Goal: Information Seeking & Learning: Learn about a topic

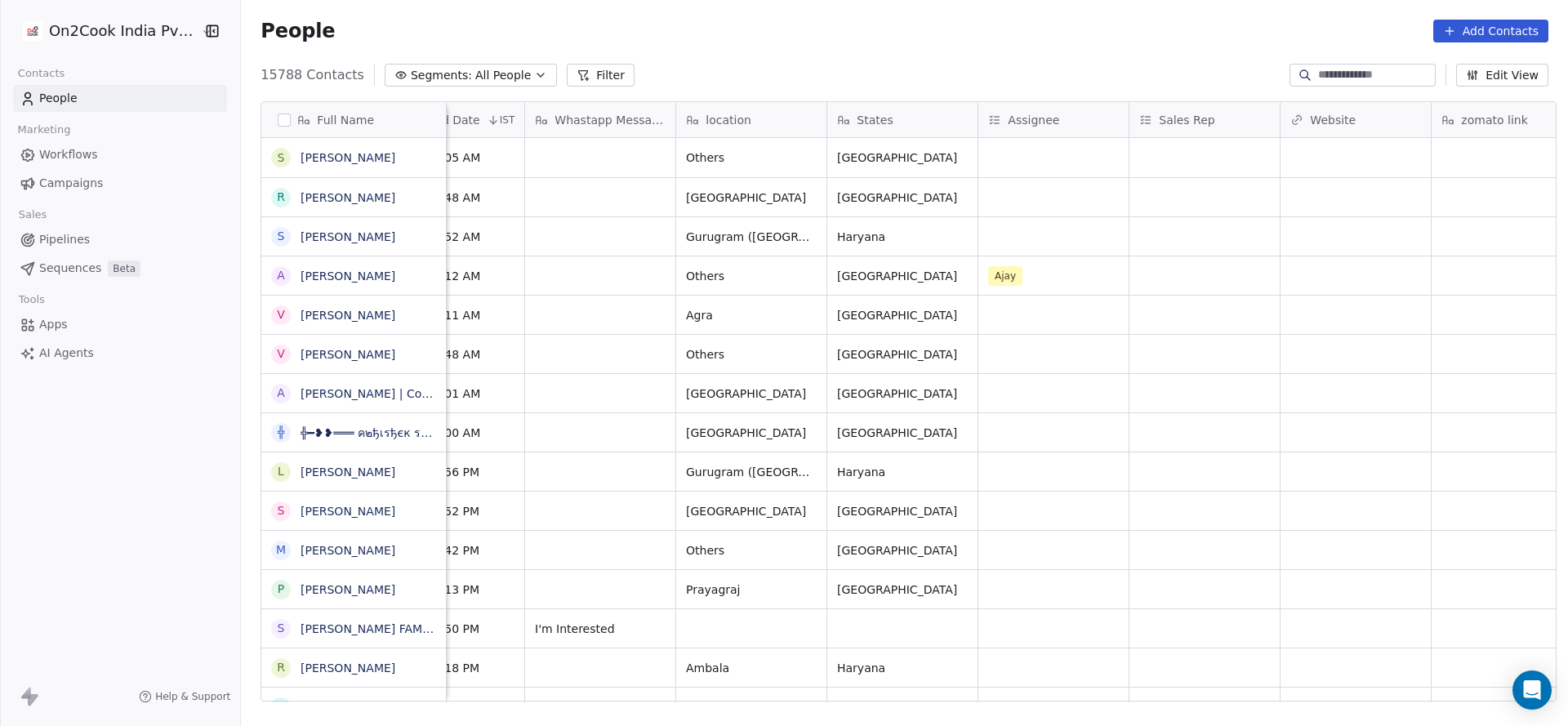
scroll to position [0, 1071]
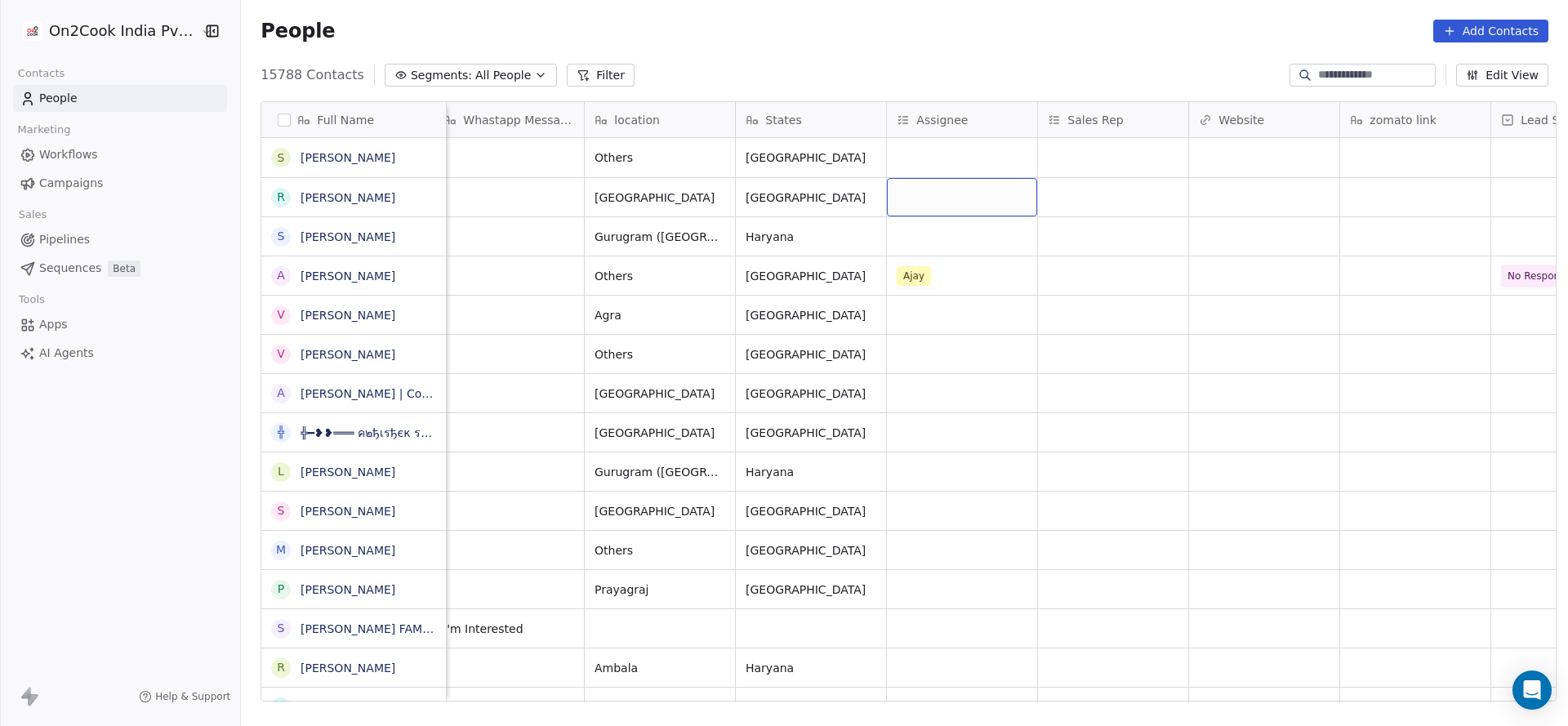
click at [934, 193] on div "grid" at bounding box center [962, 197] width 150 height 38
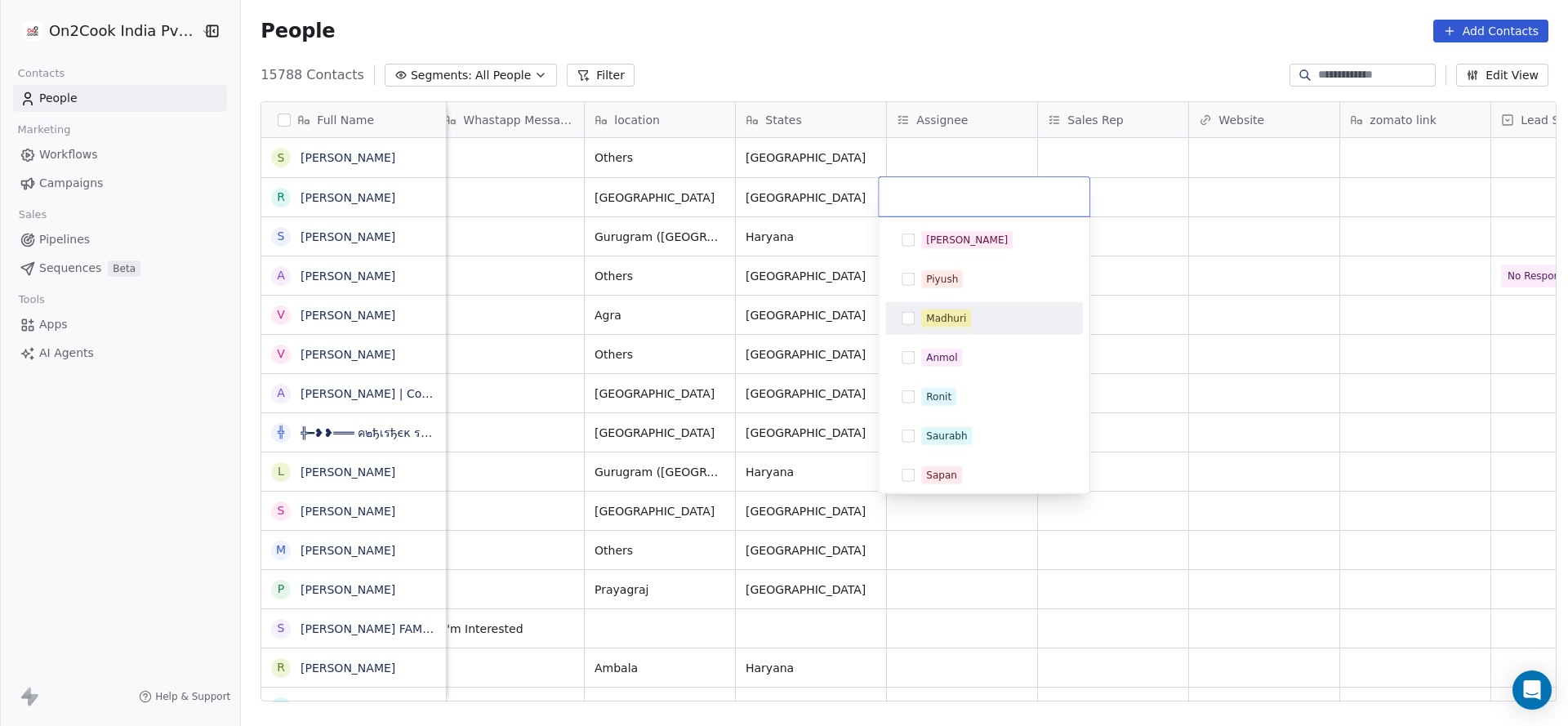
click at [945, 320] on div "Madhuri" at bounding box center [946, 317] width 40 height 14
click at [862, 329] on html "On2Cook India Pvt. Ltd. Contacts People Marketing Workflows Campaigns Sales Pip…" at bounding box center [784, 363] width 1568 height 726
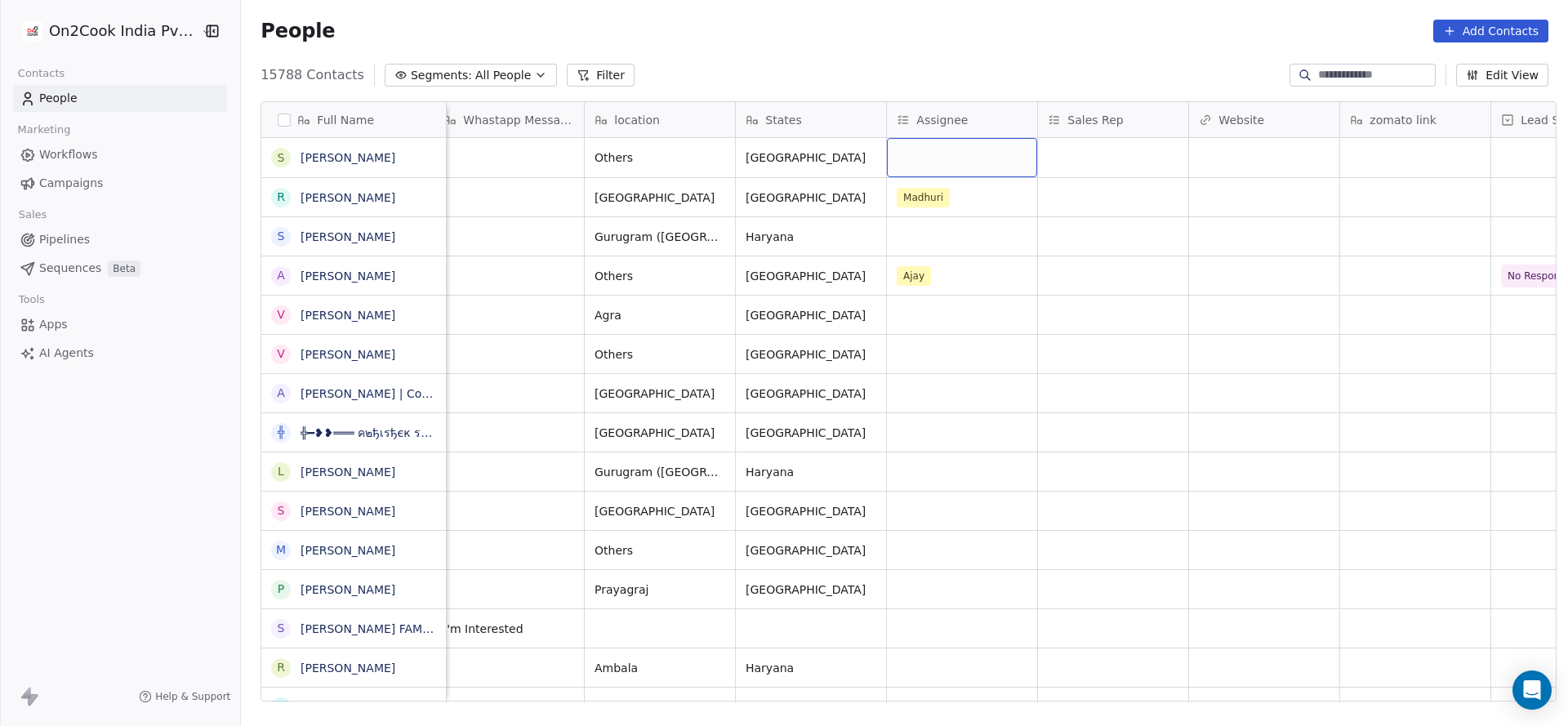
click at [939, 164] on div "grid" at bounding box center [962, 157] width 150 height 39
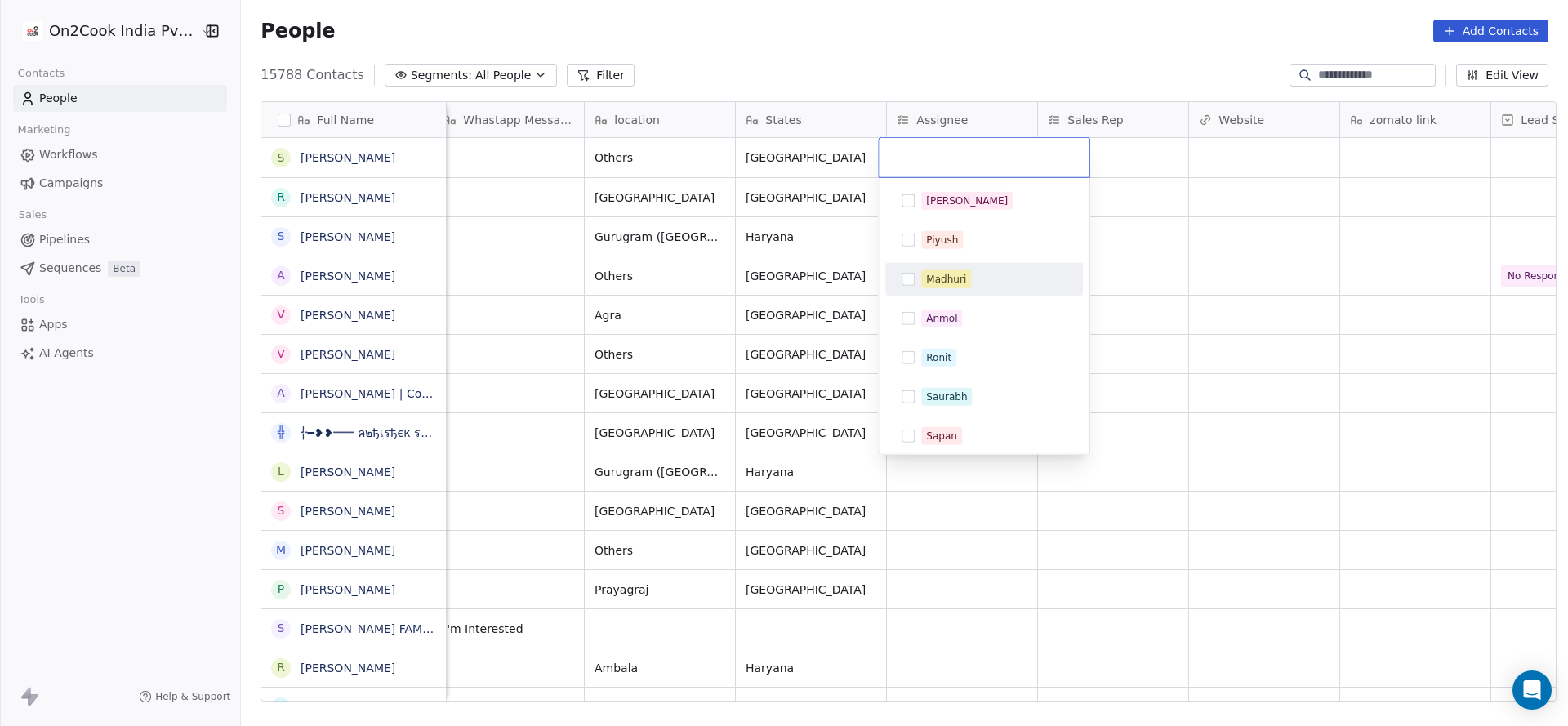
click at [941, 276] on div "Madhuri" at bounding box center [946, 278] width 40 height 14
click at [692, 298] on html "On2Cook India Pvt. Ltd. Contacts People Marketing Workflows Campaigns Sales Pip…" at bounding box center [784, 363] width 1568 height 726
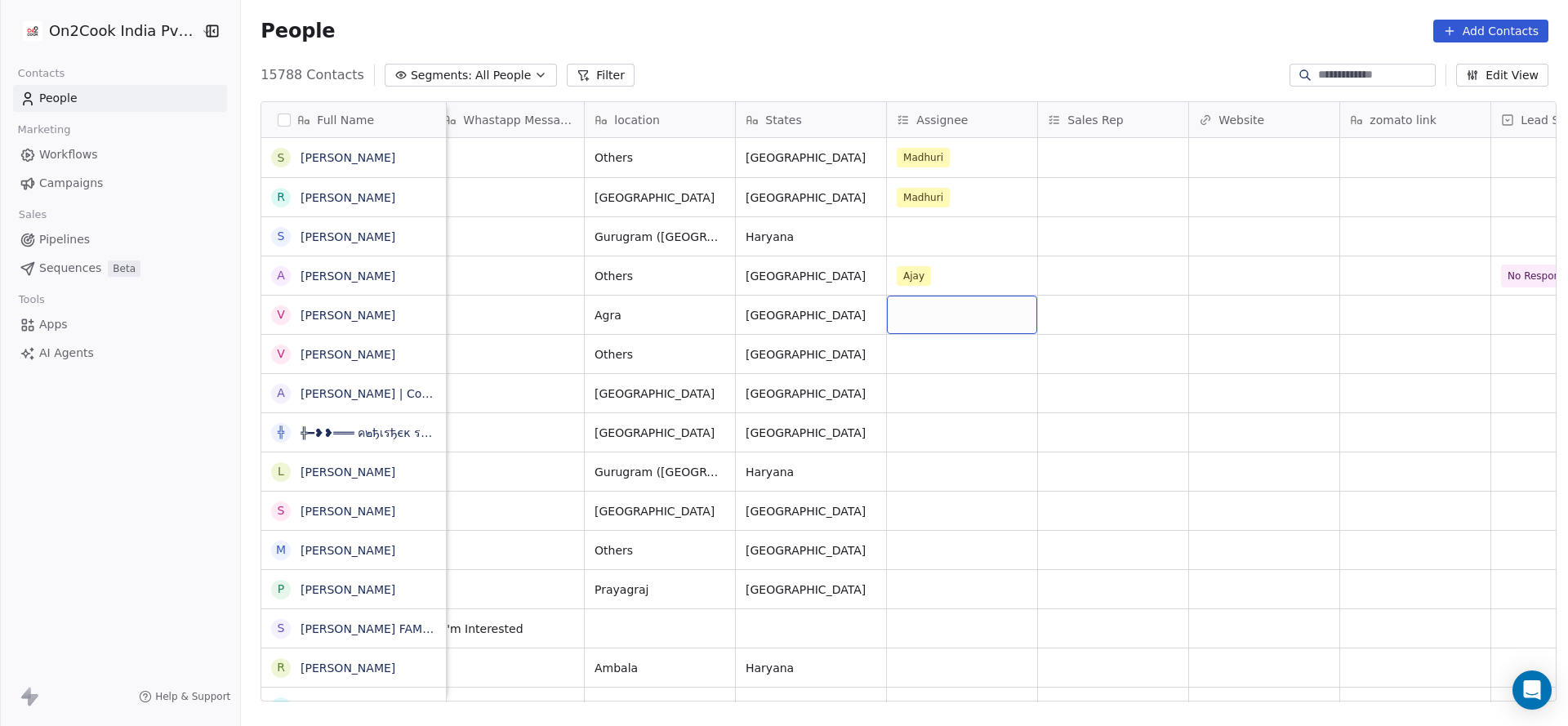
click at [909, 318] on div "grid" at bounding box center [962, 315] width 150 height 38
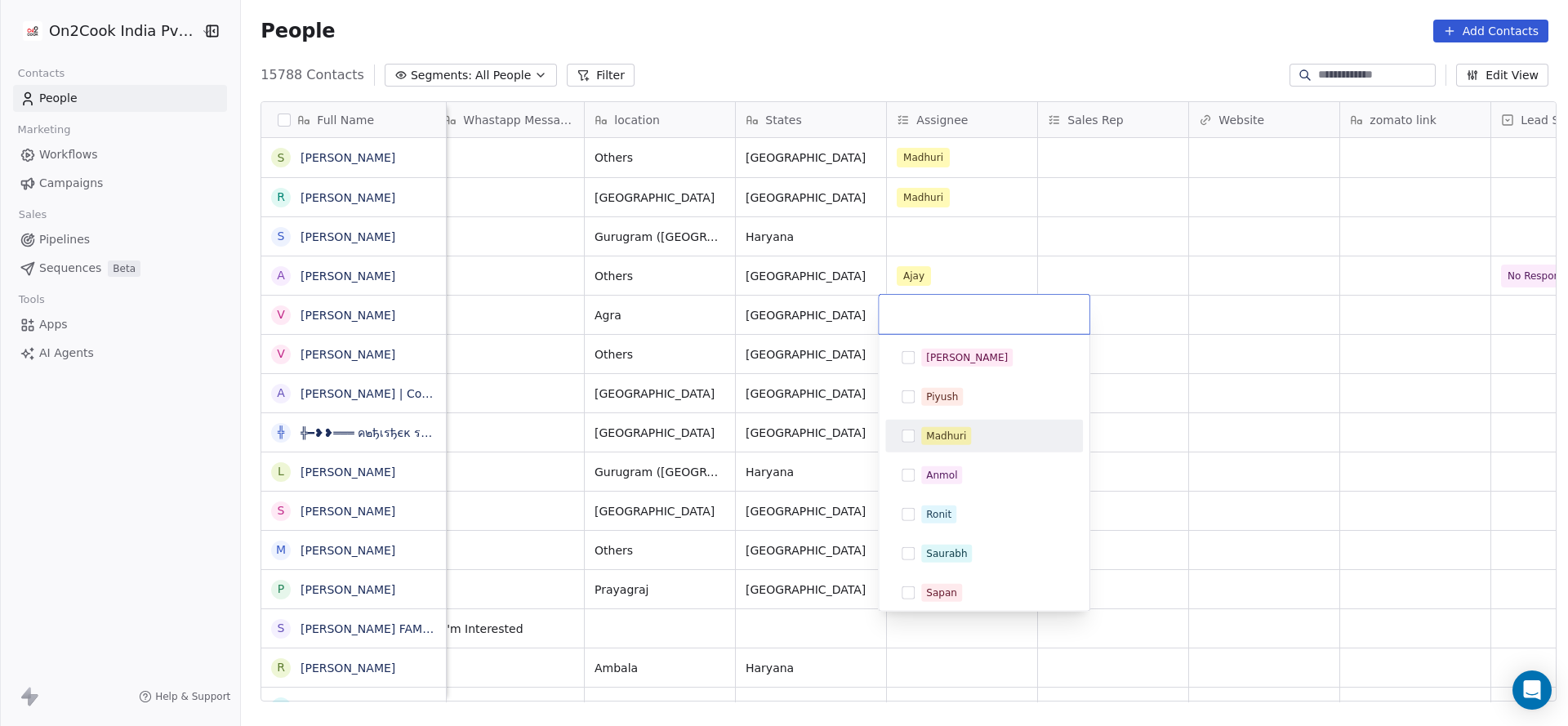
click at [971, 436] on div "Madhuri" at bounding box center [994, 435] width 145 height 18
click at [751, 437] on html "On2Cook India Pvt. Ltd. Contacts People Marketing Workflows Campaigns Sales Pip…" at bounding box center [784, 363] width 1568 height 726
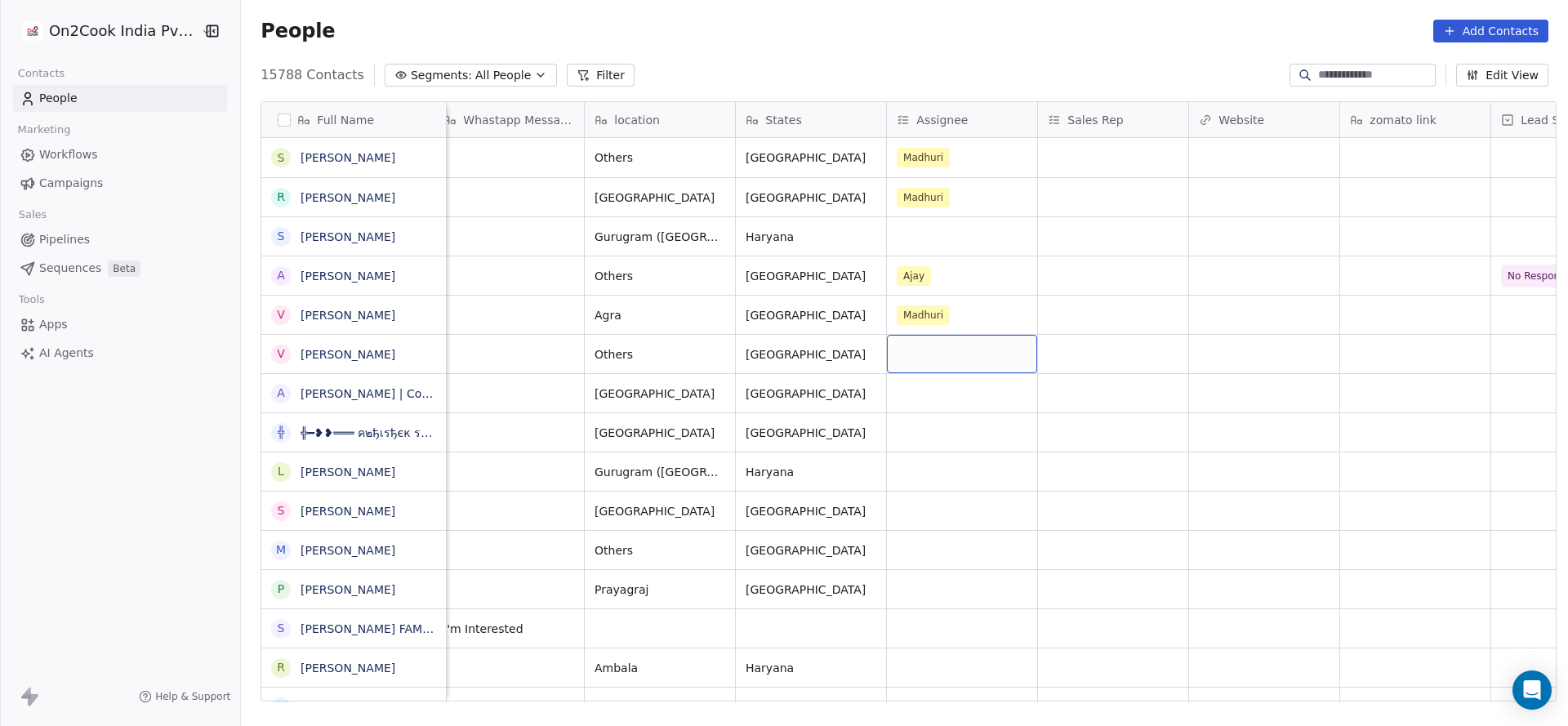
click at [919, 344] on div "grid" at bounding box center [962, 353] width 150 height 38
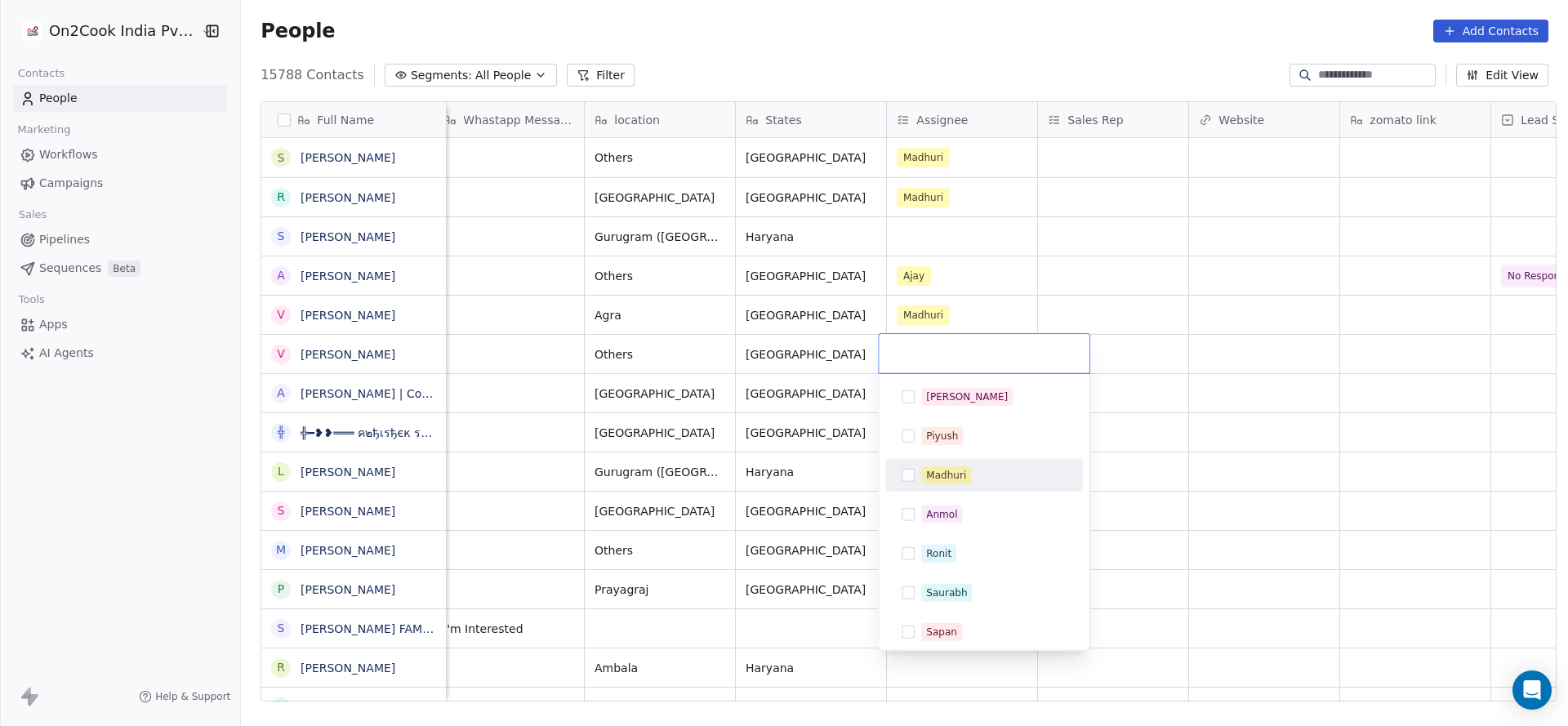
click at [933, 468] on div "Madhuri" at bounding box center [946, 474] width 40 height 14
click at [790, 468] on html "On2Cook India Pvt. Ltd. Contacts People Marketing Workflows Campaigns Sales Pip…" at bounding box center [784, 363] width 1568 height 726
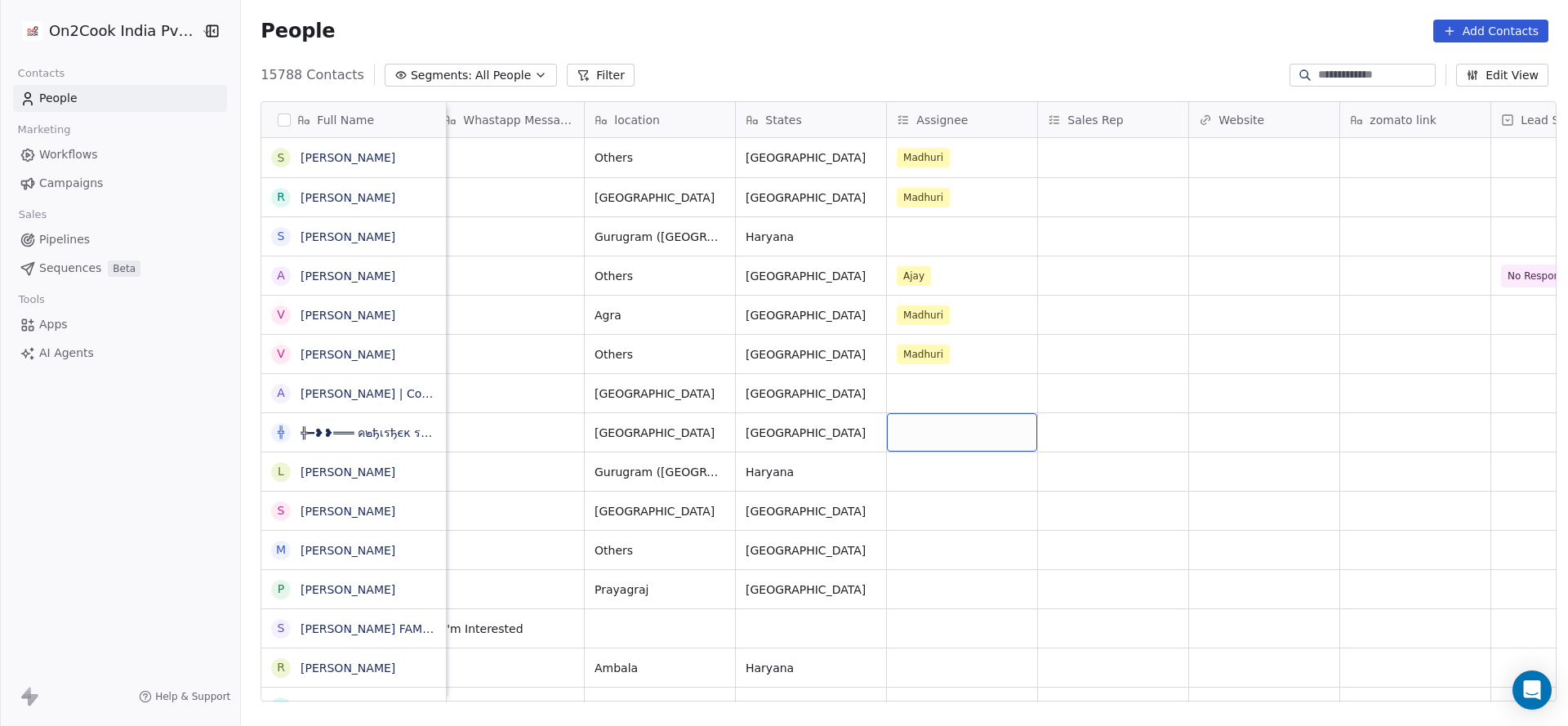
click at [887, 416] on div "grid" at bounding box center [962, 432] width 150 height 38
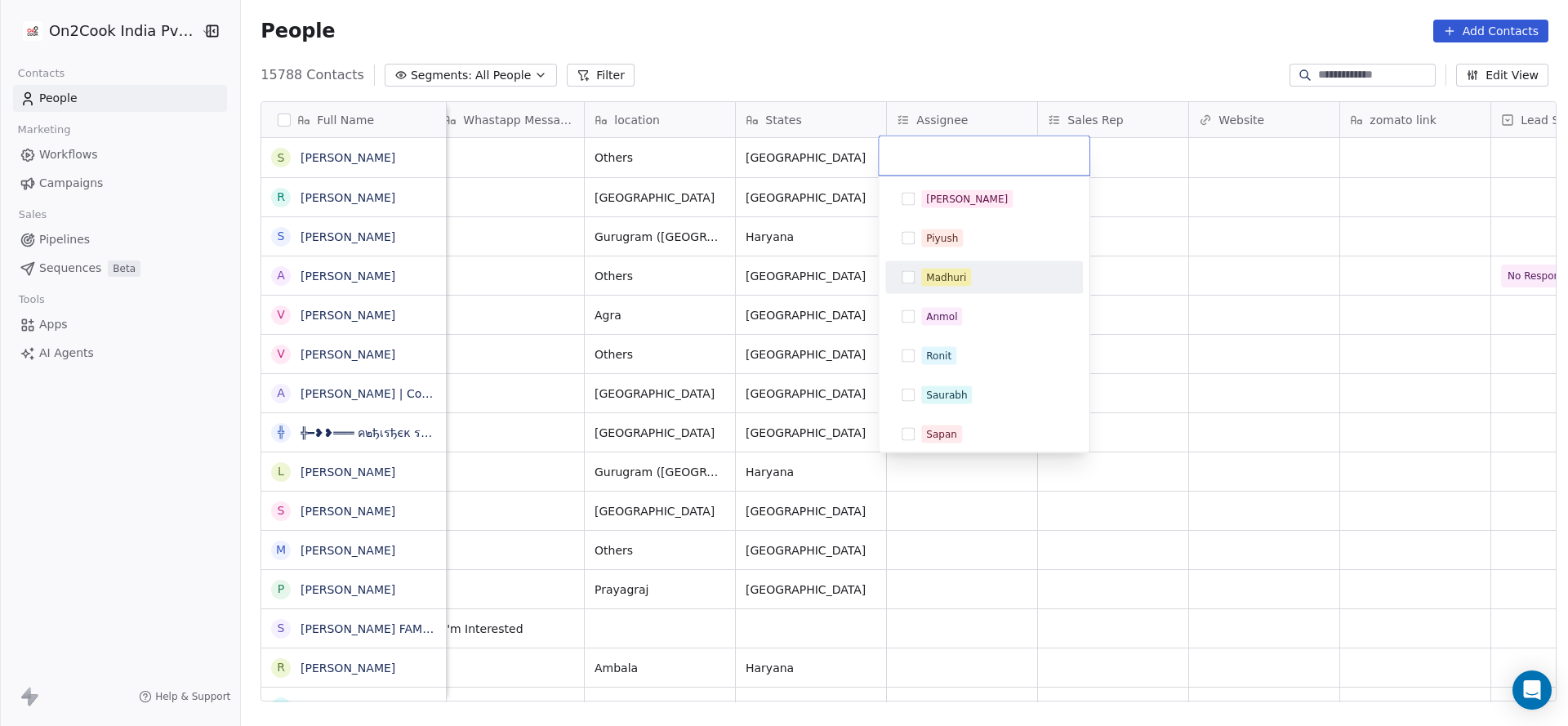
click at [971, 272] on div "Madhuri" at bounding box center [994, 277] width 145 height 18
click at [740, 422] on html "On2Cook India Pvt. Ltd. Contacts People Marketing Workflows Campaigns Sales Pip…" at bounding box center [784, 363] width 1568 height 726
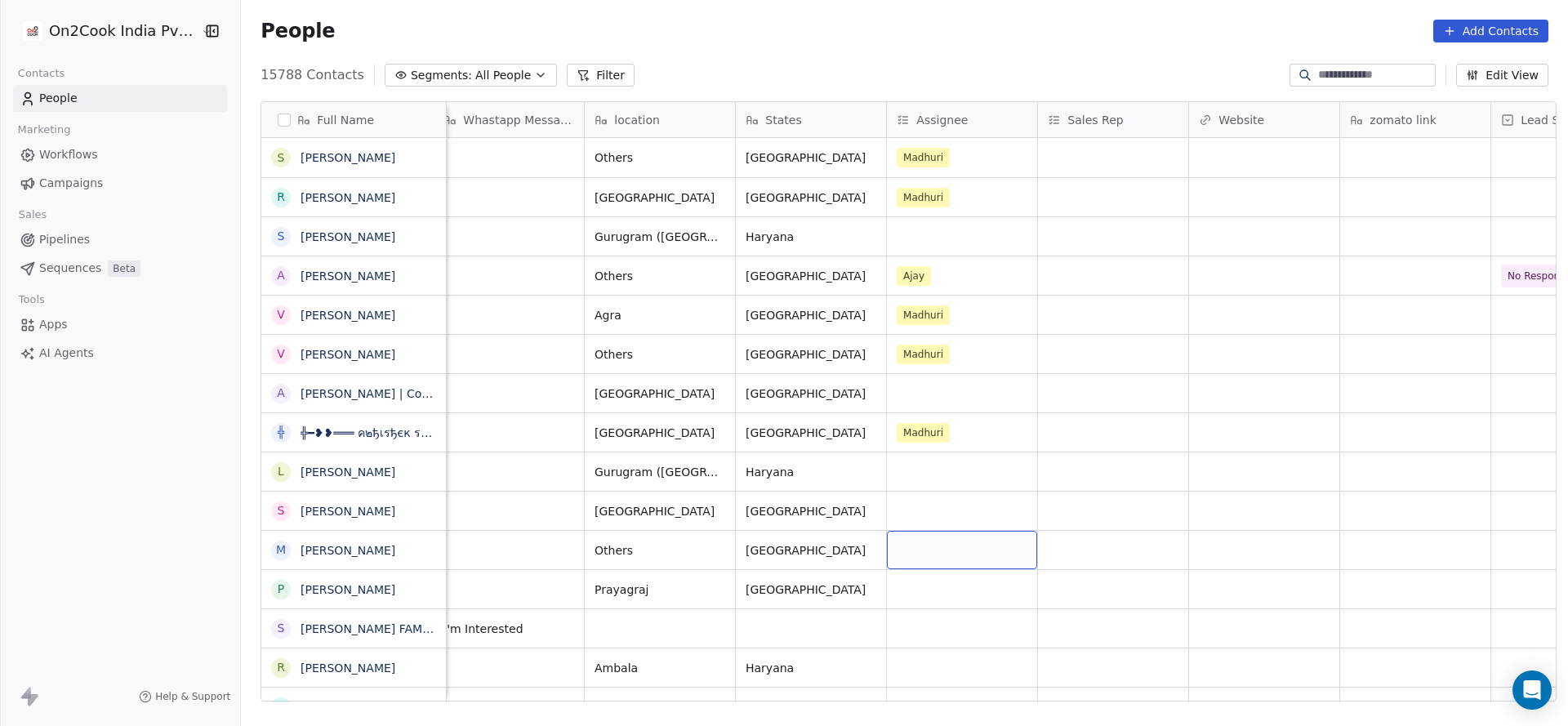
click at [907, 542] on div "grid" at bounding box center [962, 549] width 150 height 38
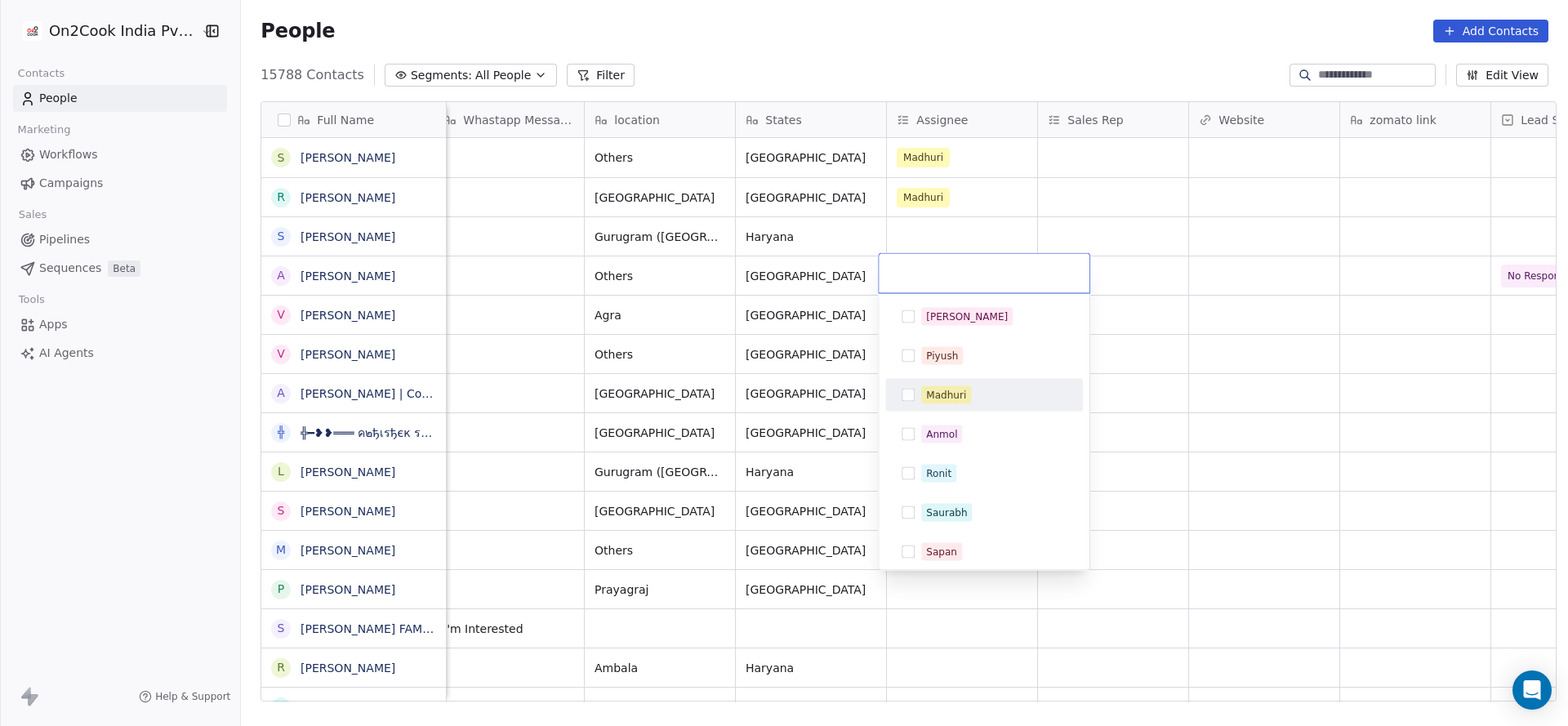
click at [961, 385] on div "Madhuri" at bounding box center [984, 394] width 184 height 26
click at [821, 409] on html "On2Cook India Pvt. Ltd. Contacts People Marketing Workflows Campaigns Sales Pip…" at bounding box center [784, 363] width 1568 height 726
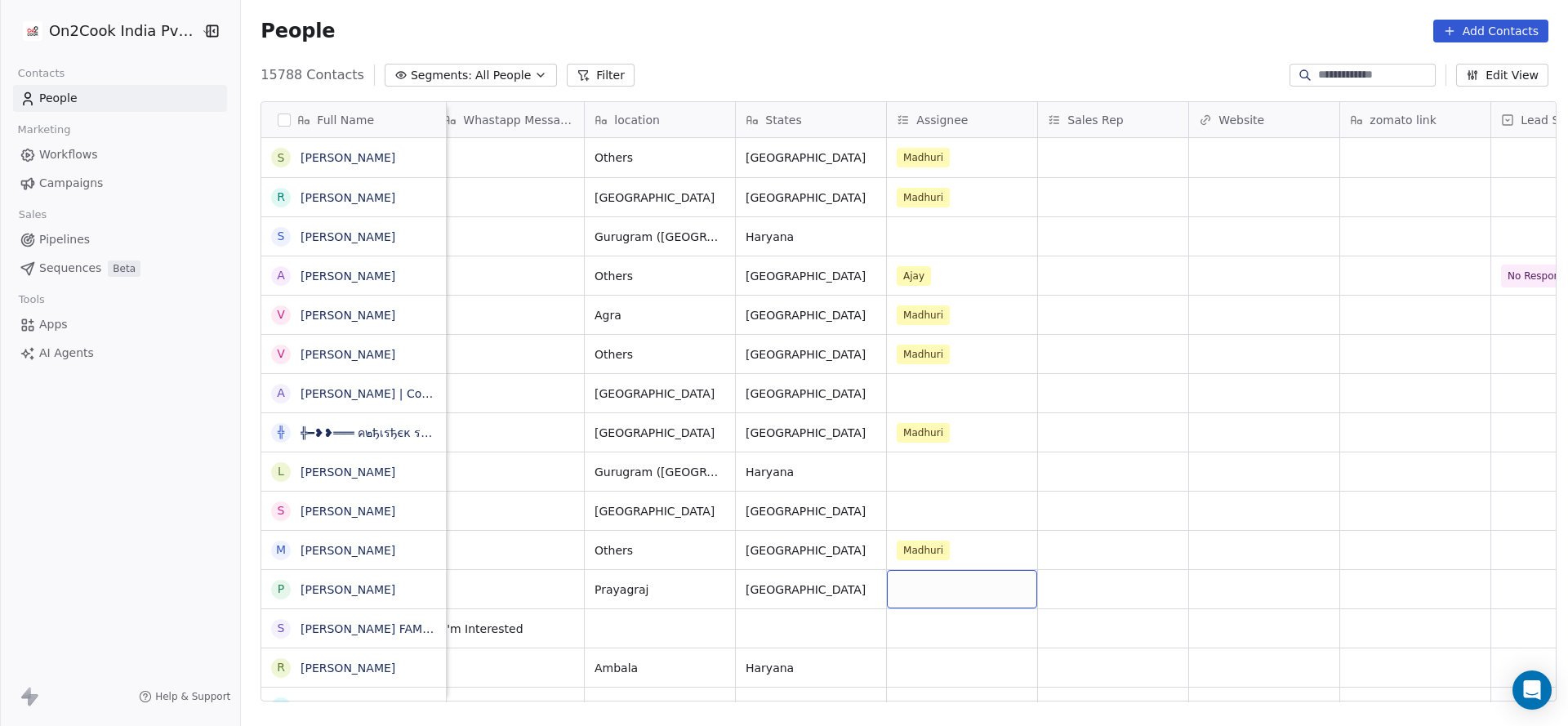
click at [887, 583] on div "grid" at bounding box center [962, 589] width 150 height 38
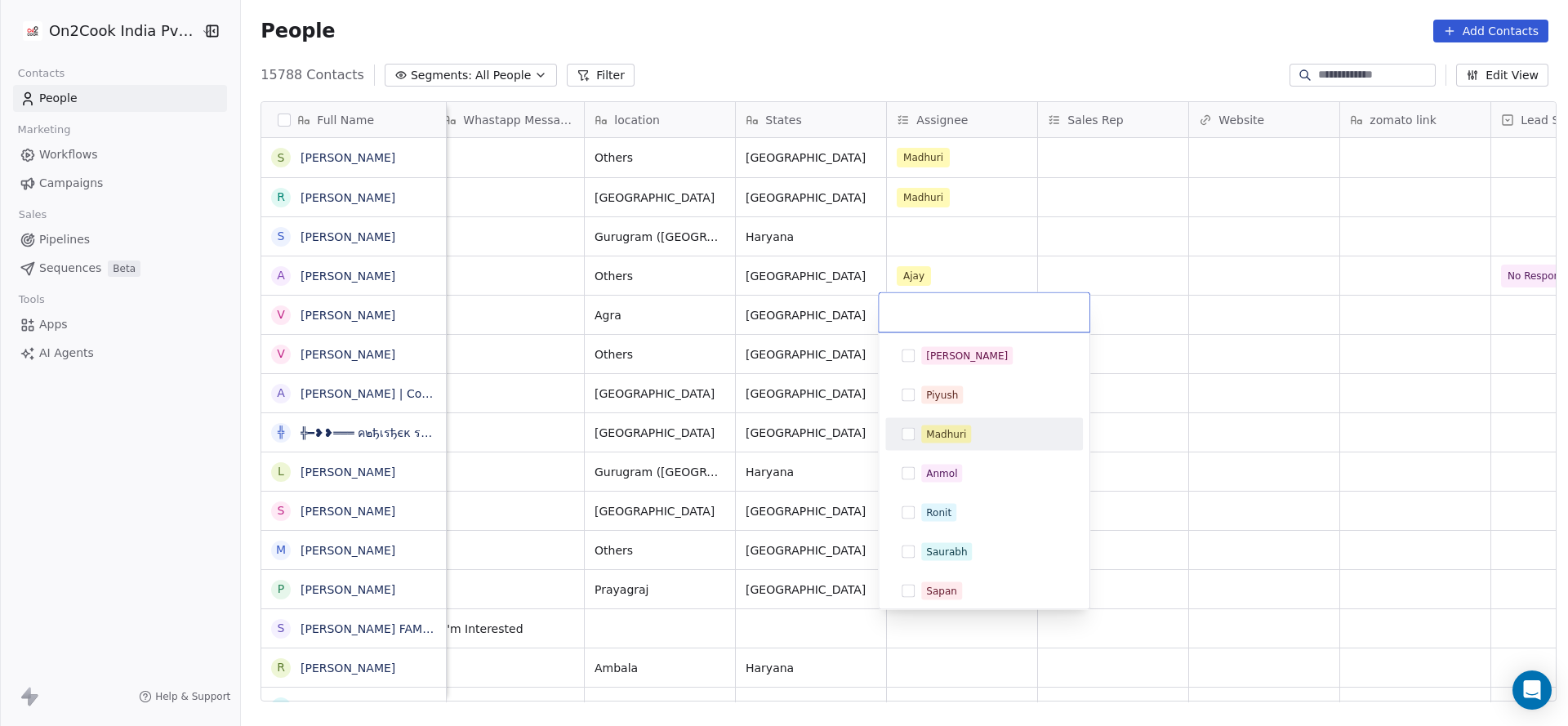
click at [959, 430] on div "Madhuri" at bounding box center [946, 433] width 40 height 14
click at [1011, 410] on div "Piyush" at bounding box center [984, 395] width 198 height 32
click at [981, 407] on div "Piyush" at bounding box center [984, 394] width 184 height 26
click at [1191, 406] on html "On2Cook India Pvt. Ltd. Contacts People Marketing Workflows Campaigns Sales Pip…" at bounding box center [784, 363] width 1568 height 726
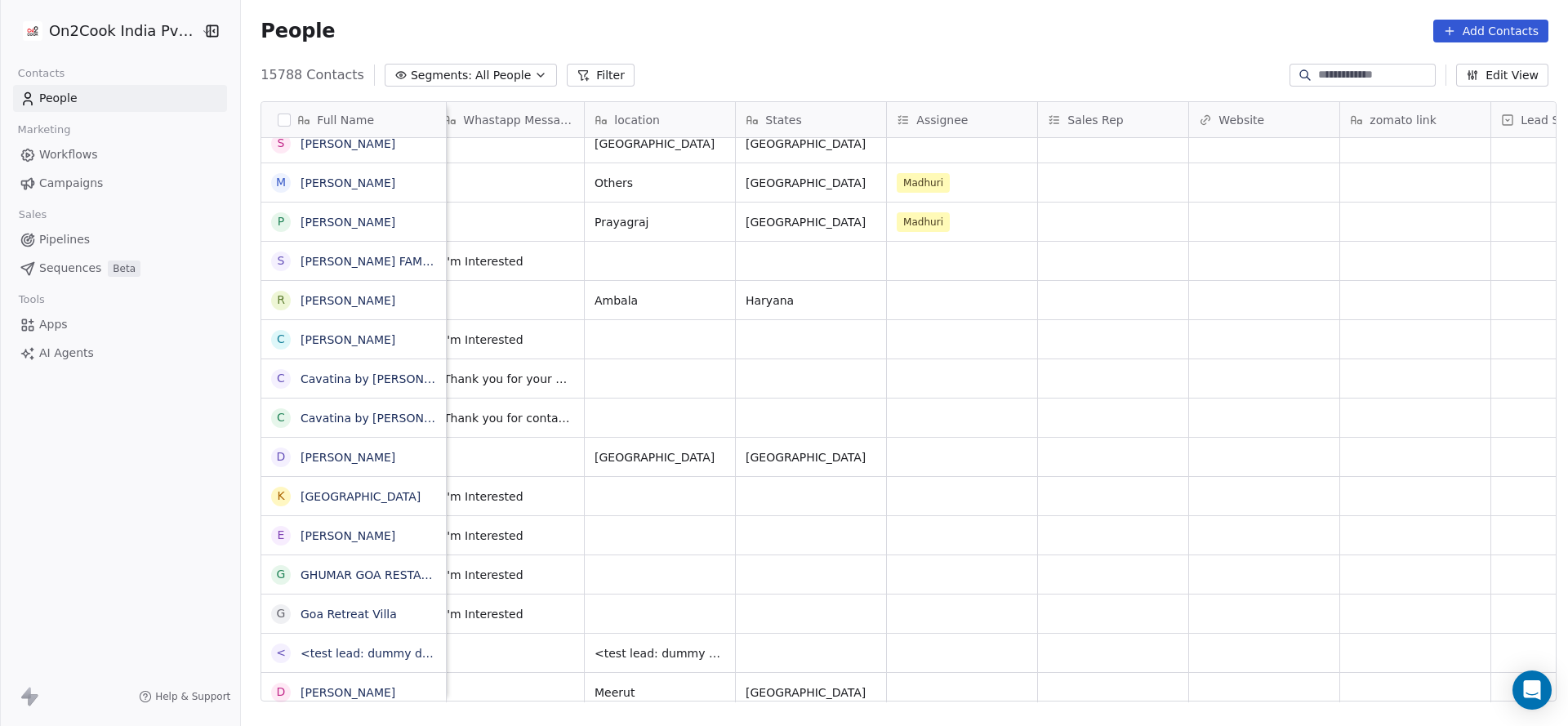
scroll to position [489, 0]
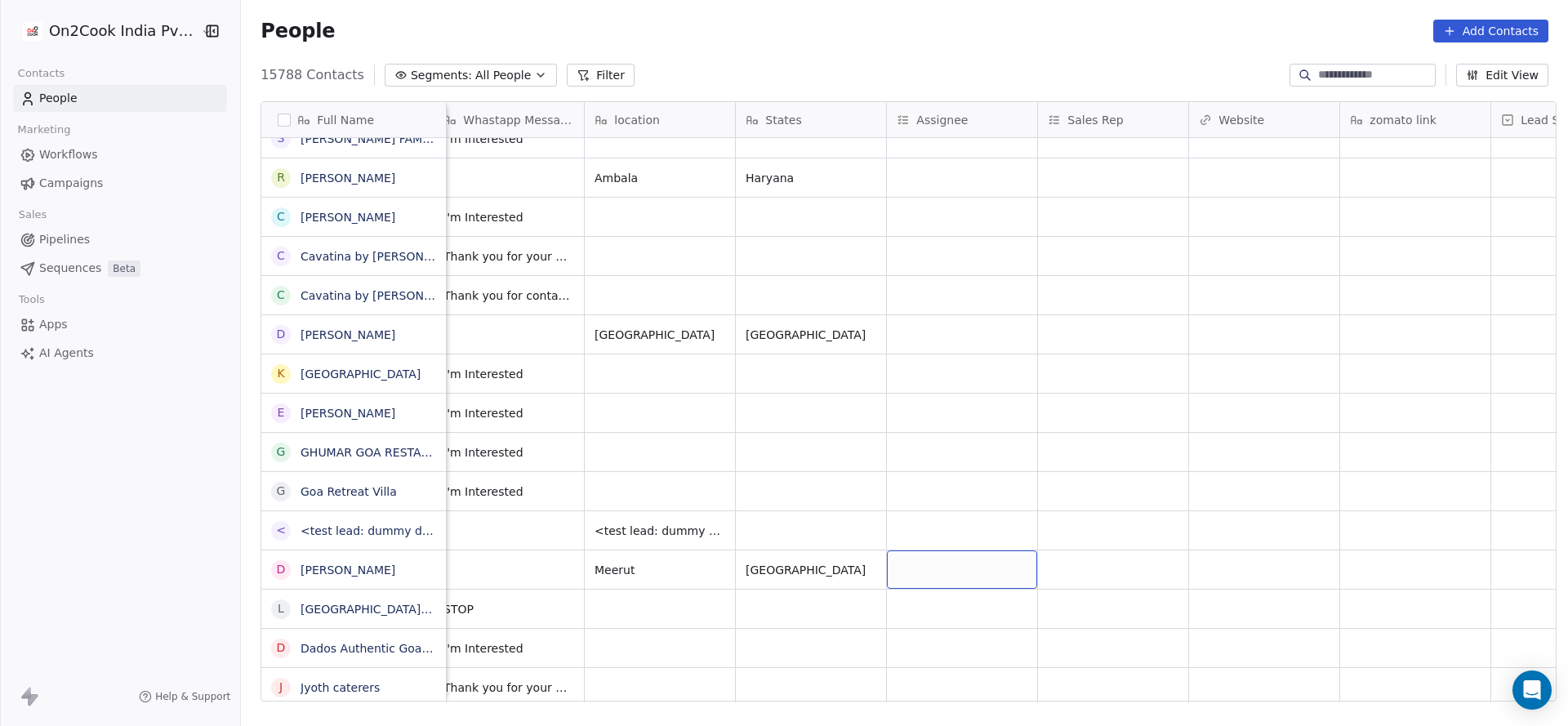
click at [931, 564] on div "grid" at bounding box center [962, 569] width 150 height 38
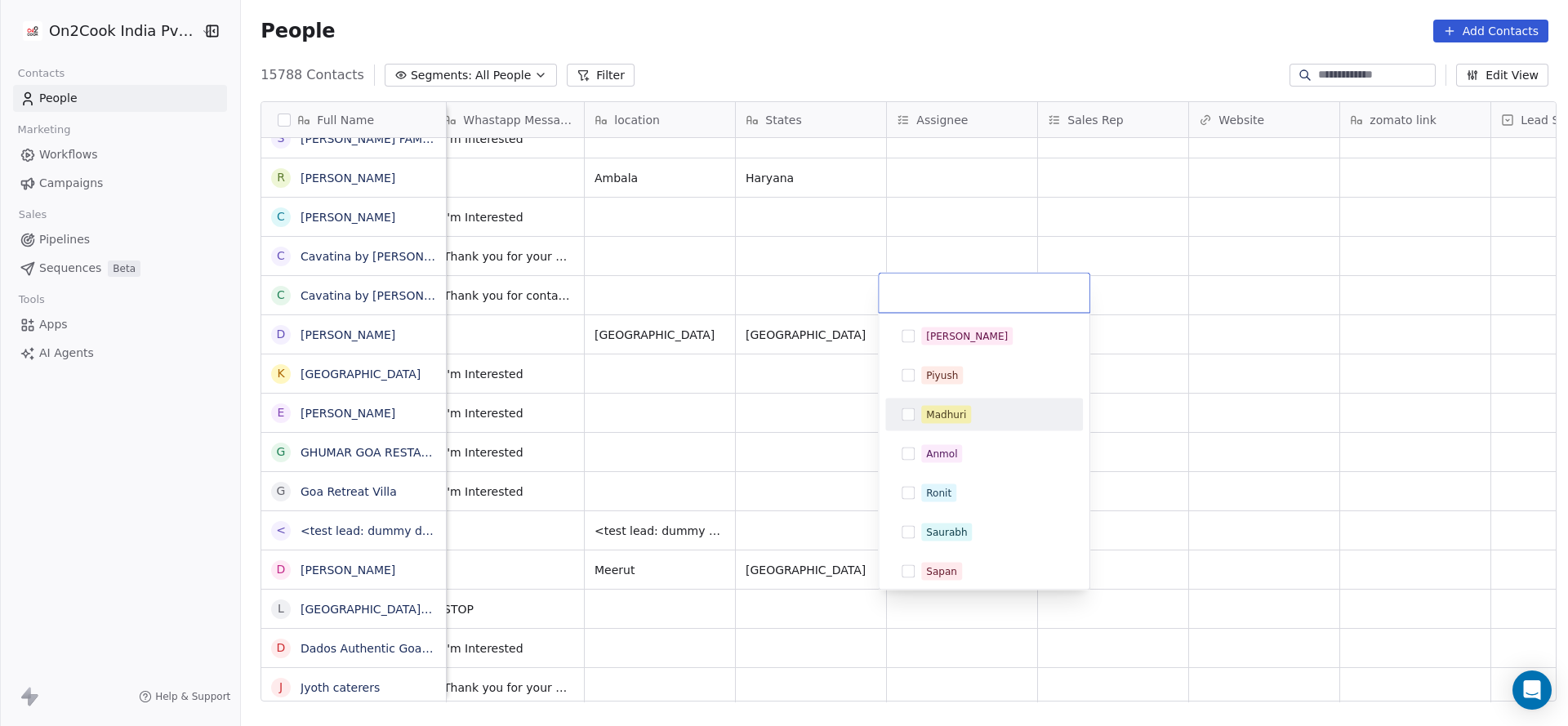
click at [948, 418] on div "Madhuri" at bounding box center [946, 414] width 40 height 14
click at [722, 464] on html "On2Cook India Pvt. Ltd. Contacts People Marketing Workflows Campaigns Sales Pip…" at bounding box center [784, 363] width 1568 height 726
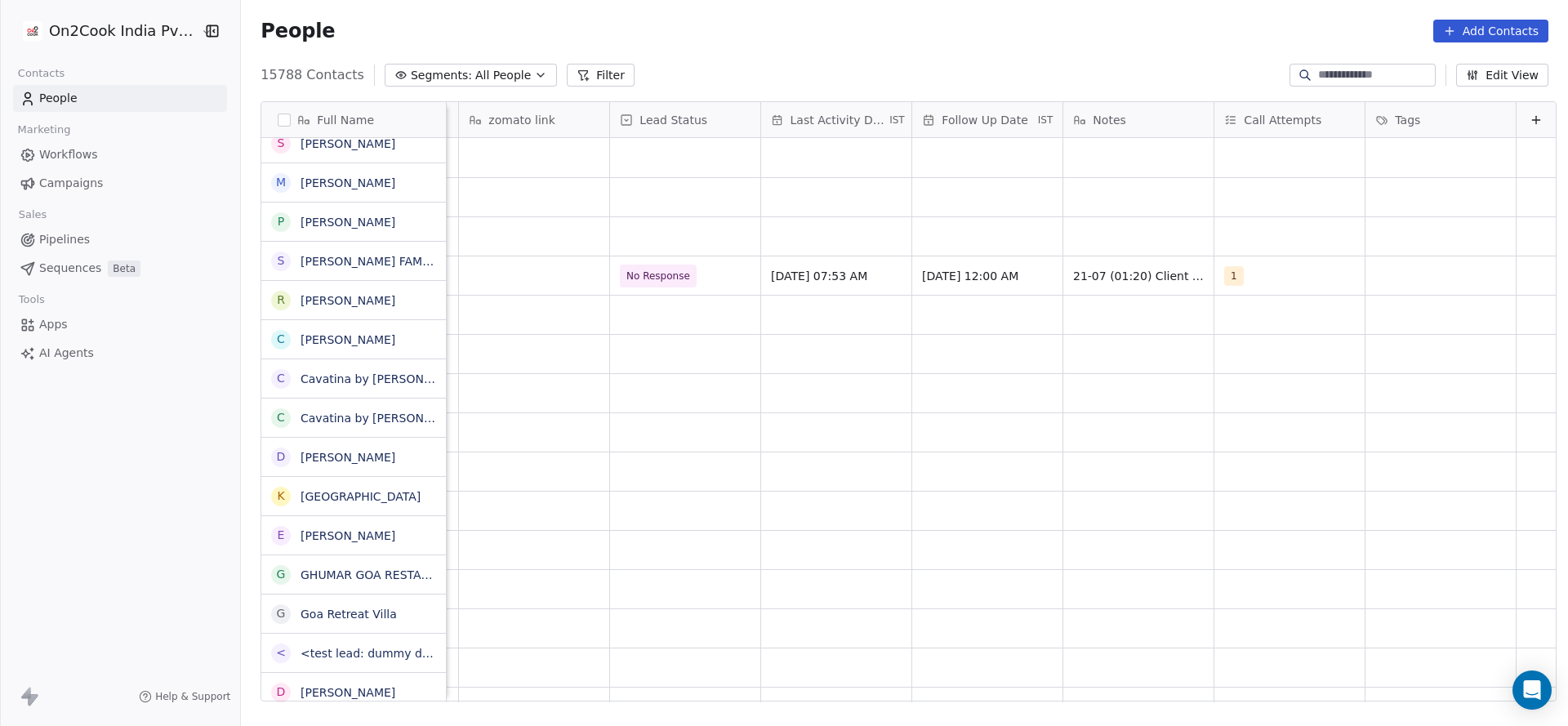
scroll to position [0, 0]
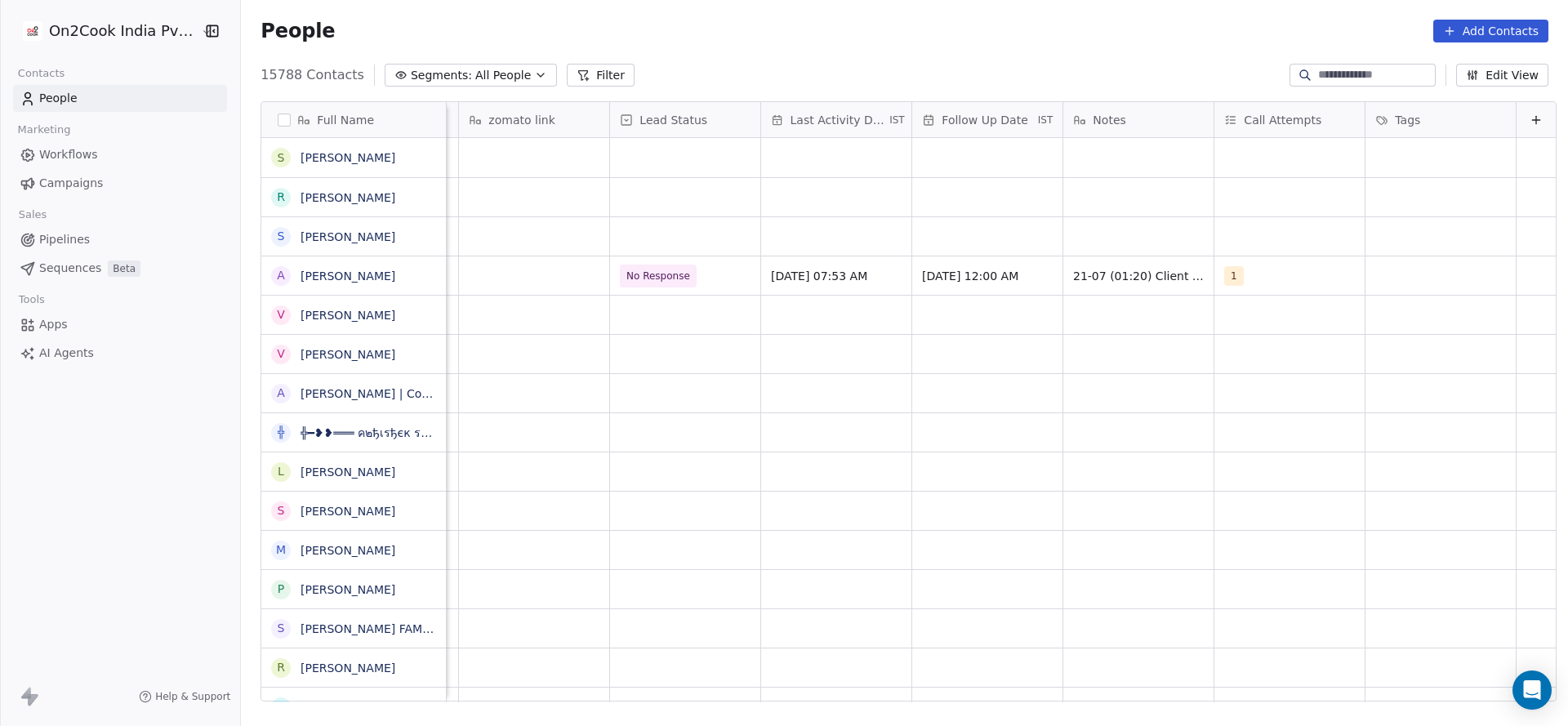
click at [592, 88] on div "Full Name S Sachin Bhardwaj R Ram Behare Awasthi S Satender Malhan A Amit Dedha…" at bounding box center [904, 408] width 1327 height 639
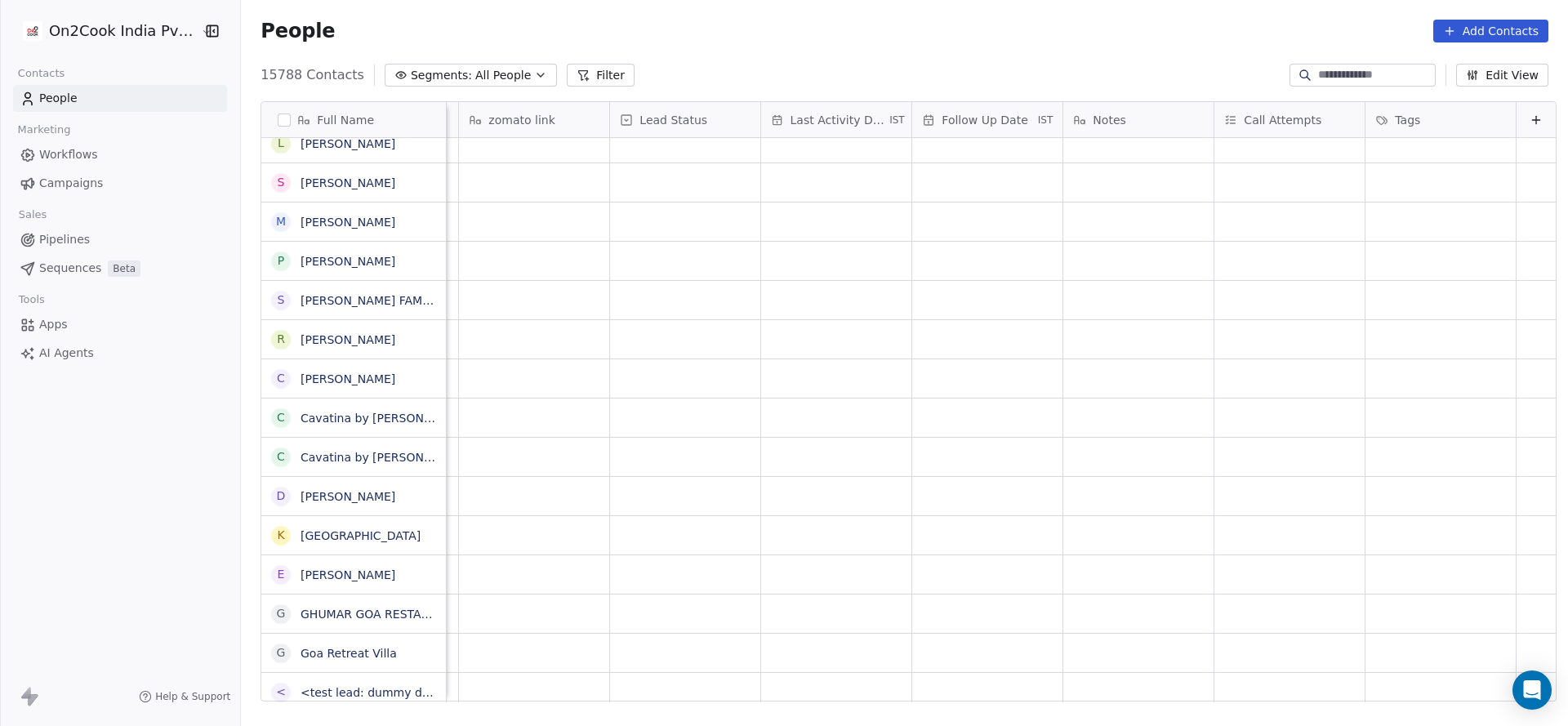
click at [578, 67] on button "Filter" at bounding box center [600, 75] width 68 height 23
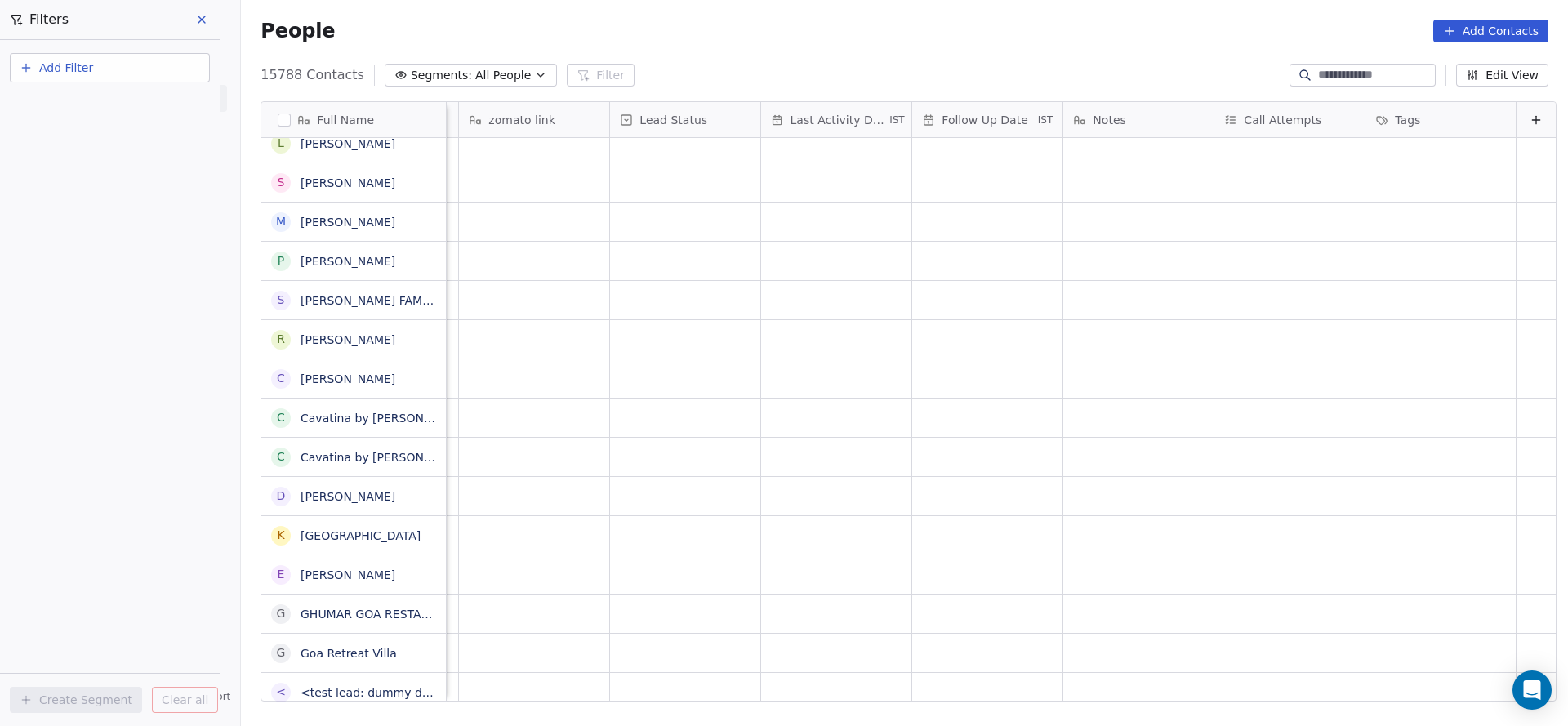
click at [110, 61] on button "Add Filter" at bounding box center [109, 67] width 200 height 29
click at [106, 90] on div "Contact properties Contact activity" at bounding box center [109, 119] width 199 height 66
click at [100, 99] on span "Contact properties" at bounding box center [80, 106] width 106 height 17
type input "***"
click at [86, 152] on div "Assignee" at bounding box center [109, 164] width 185 height 26
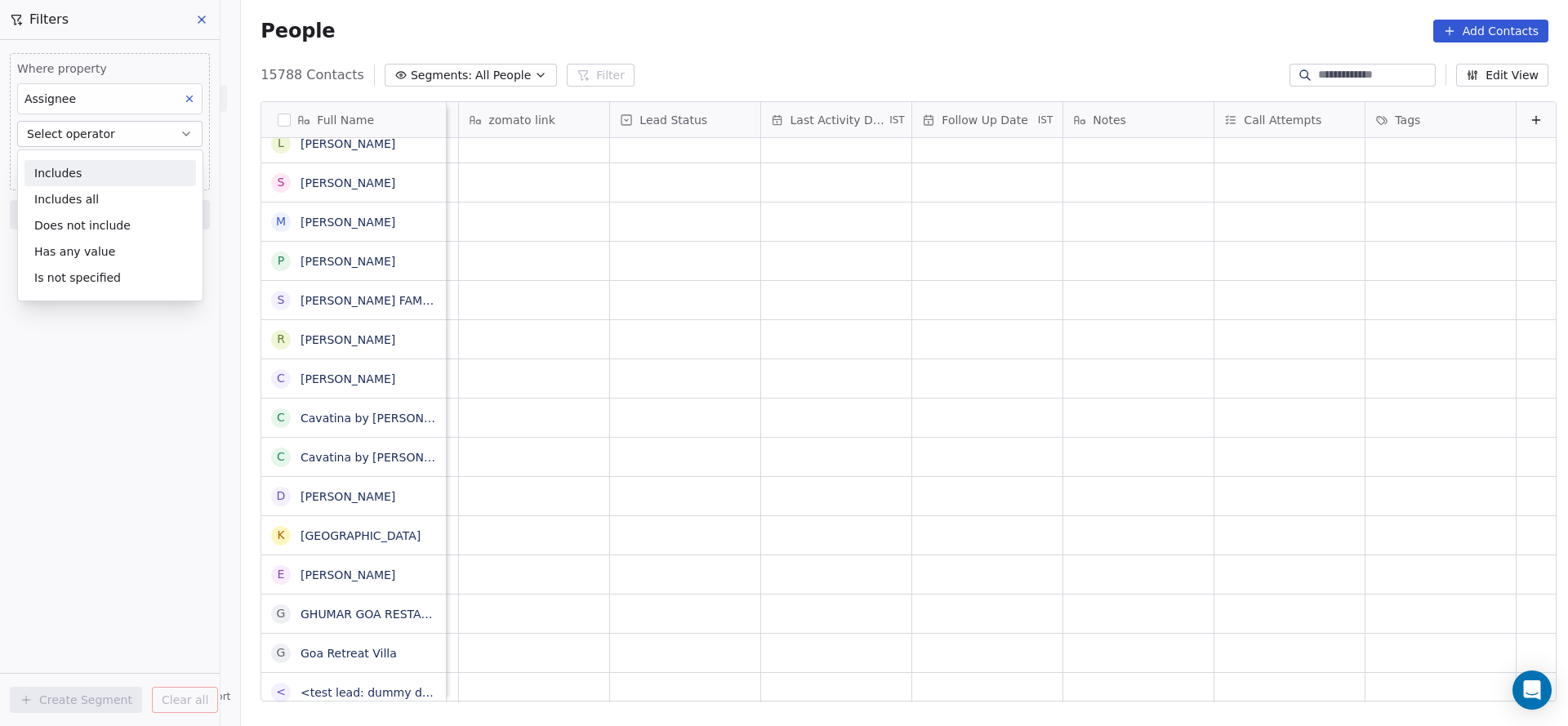
click at [110, 174] on div "Includes" at bounding box center [110, 172] width 171 height 26
click at [110, 174] on body "On2Cook India Pvt. Ltd. Contacts People Marketing Workflows Campaigns Sales Pip…" at bounding box center [784, 363] width 1568 height 726
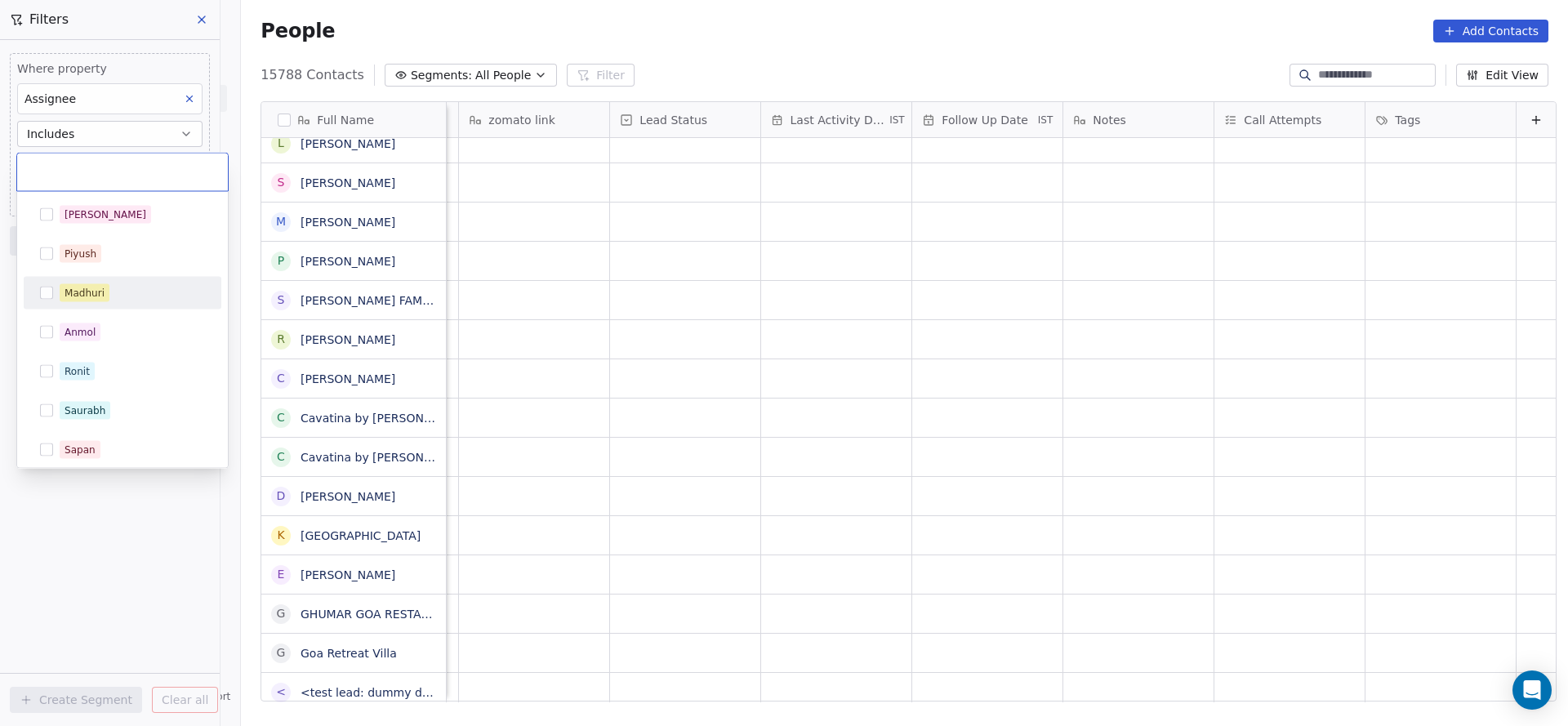
click at [107, 298] on span "Madhuri" at bounding box center [85, 293] width 49 height 18
click at [820, 279] on html "On2Cook India Pvt. Ltd. Contacts People Marketing Workflows Campaigns Sales Pip…" at bounding box center [784, 363] width 1568 height 726
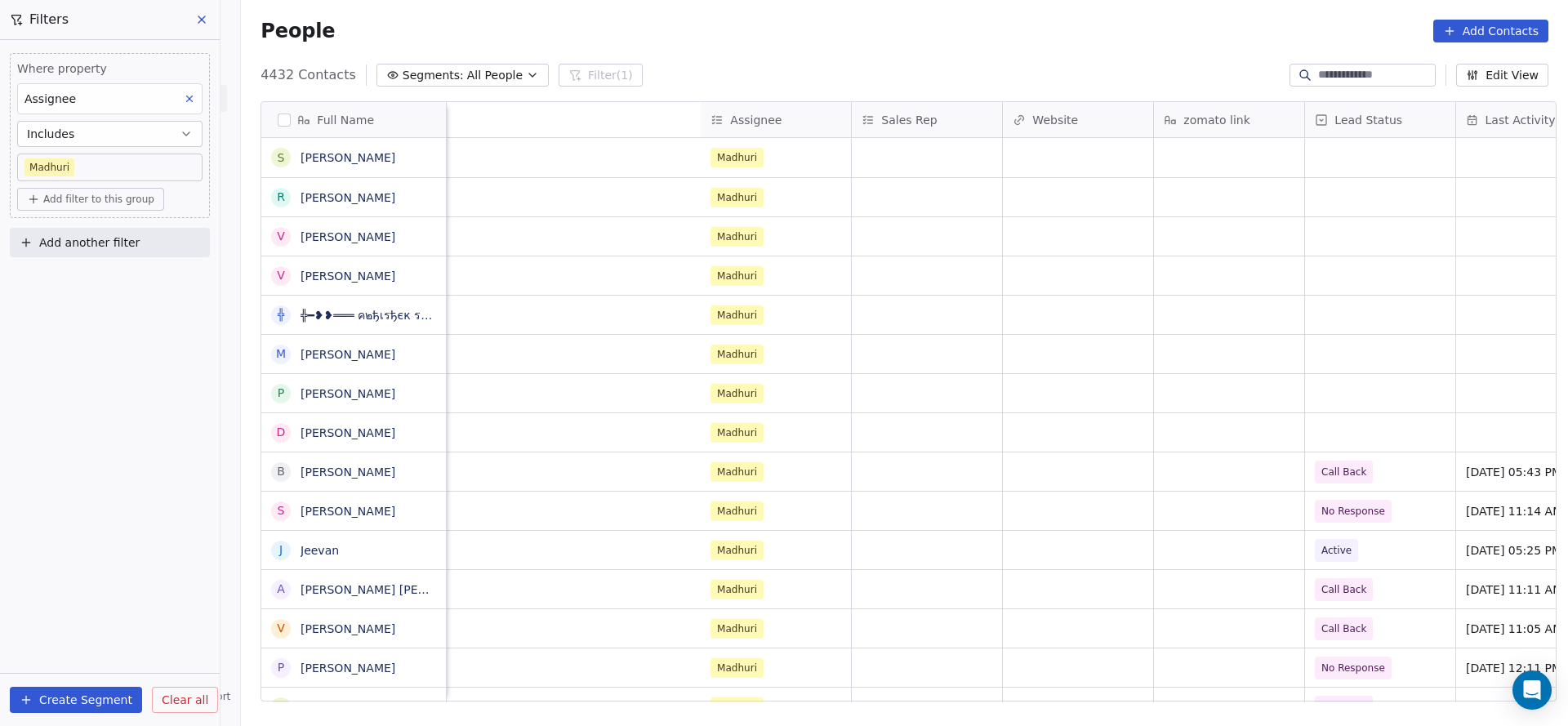
scroll to position [0, 1970]
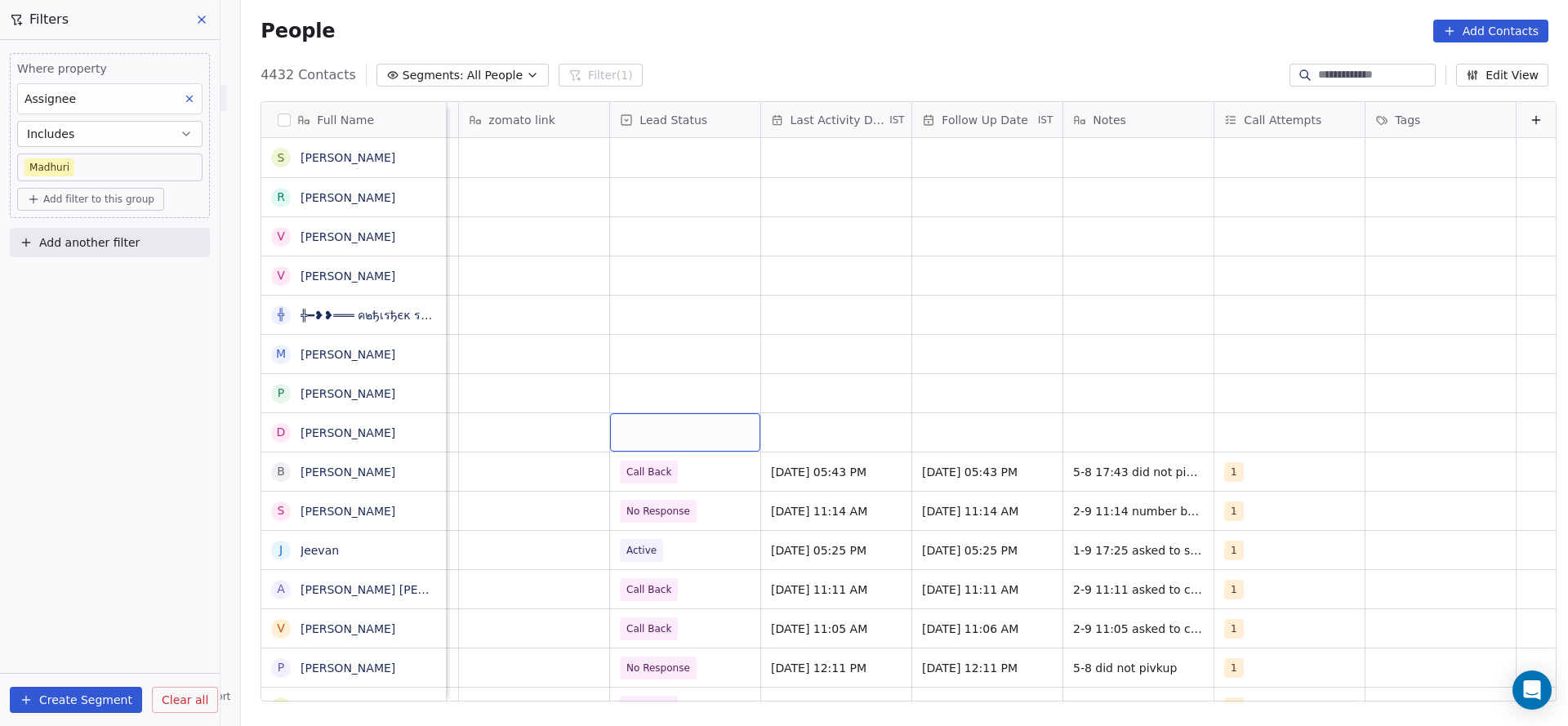
click at [641, 427] on div "grid" at bounding box center [686, 432] width 150 height 38
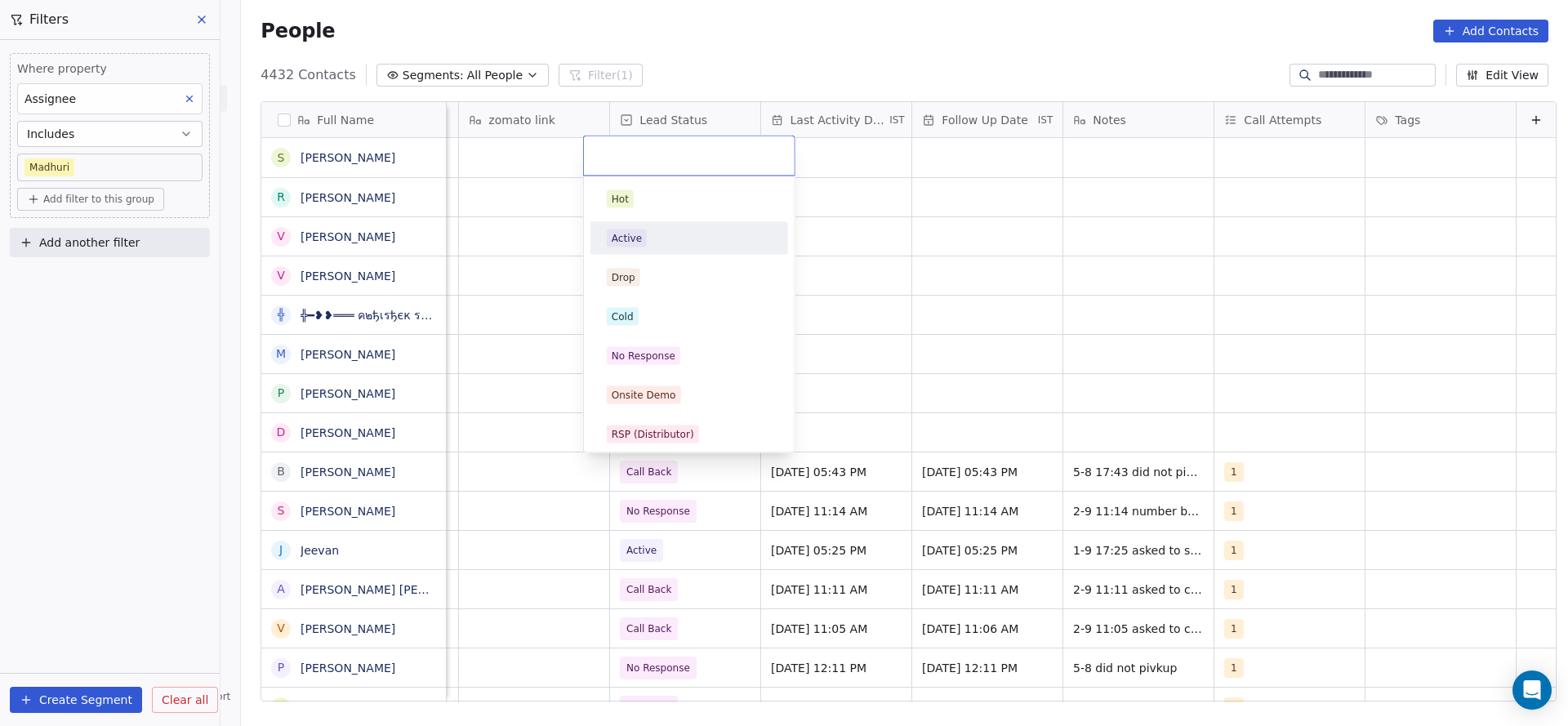
click at [723, 236] on div "Active" at bounding box center [689, 238] width 165 height 18
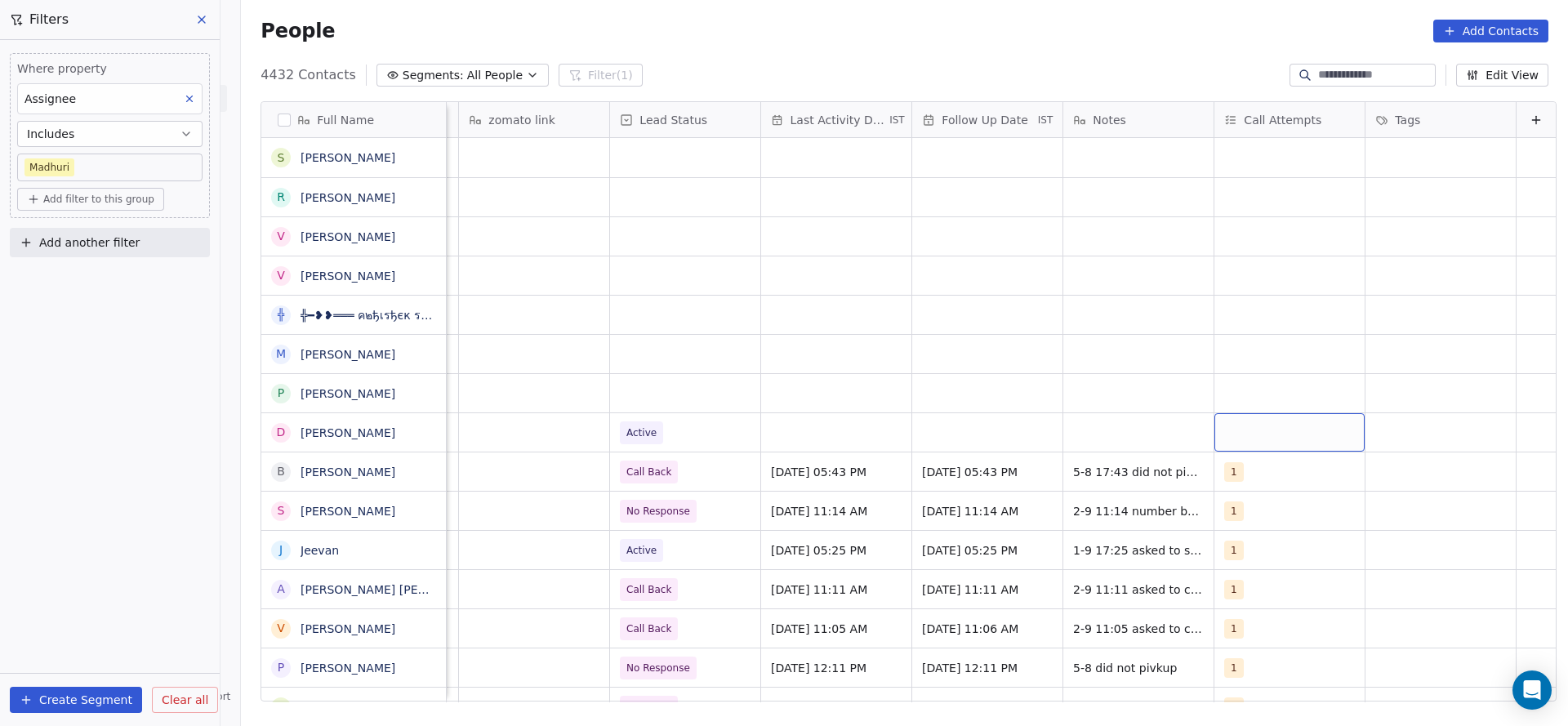
click at [1228, 442] on div "grid" at bounding box center [1289, 432] width 150 height 38
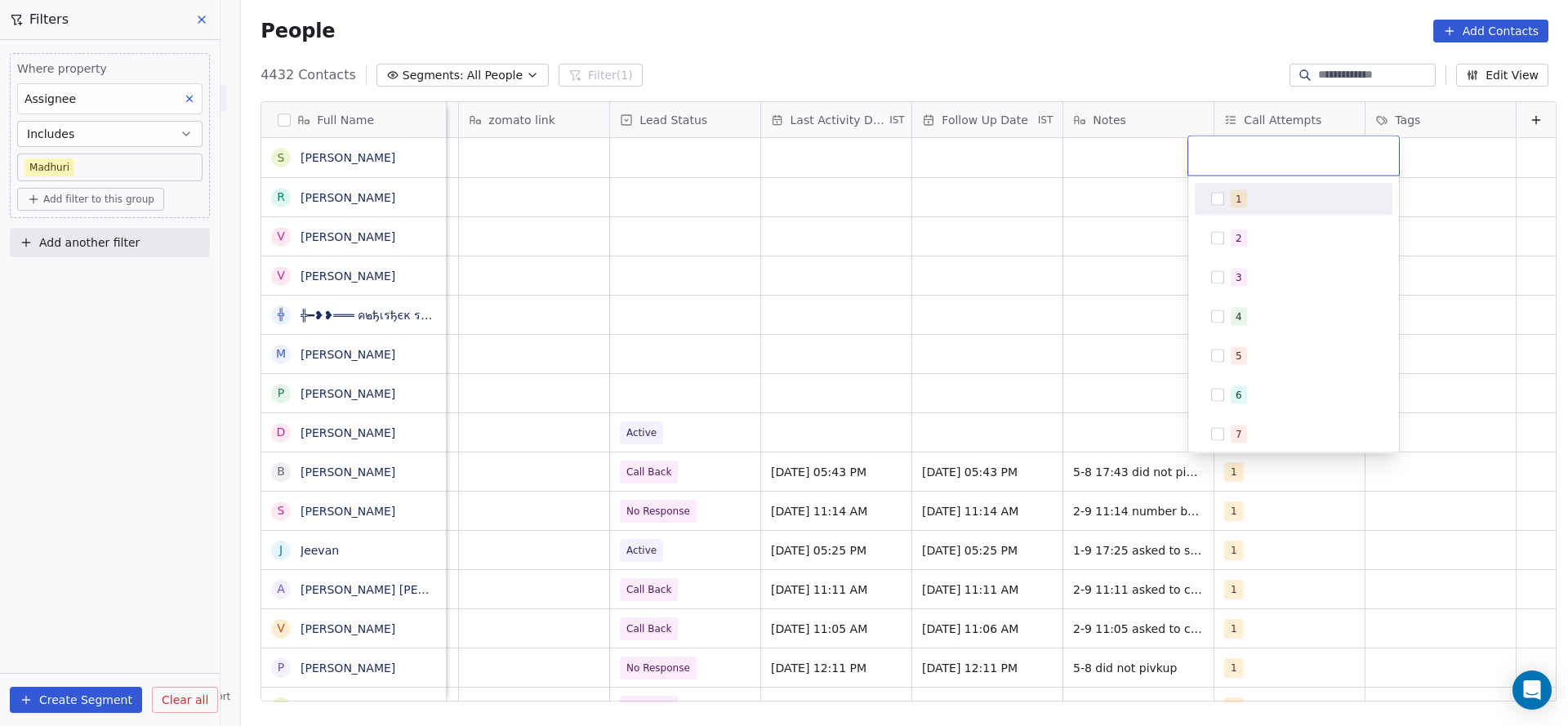
click at [1255, 213] on div "1" at bounding box center [1294, 199] width 198 height 32
click at [1115, 291] on html "On2Cook India Pvt. Ltd. Contacts People Marketing Workflows Campaigns Sales Pip…" at bounding box center [784, 363] width 1568 height 726
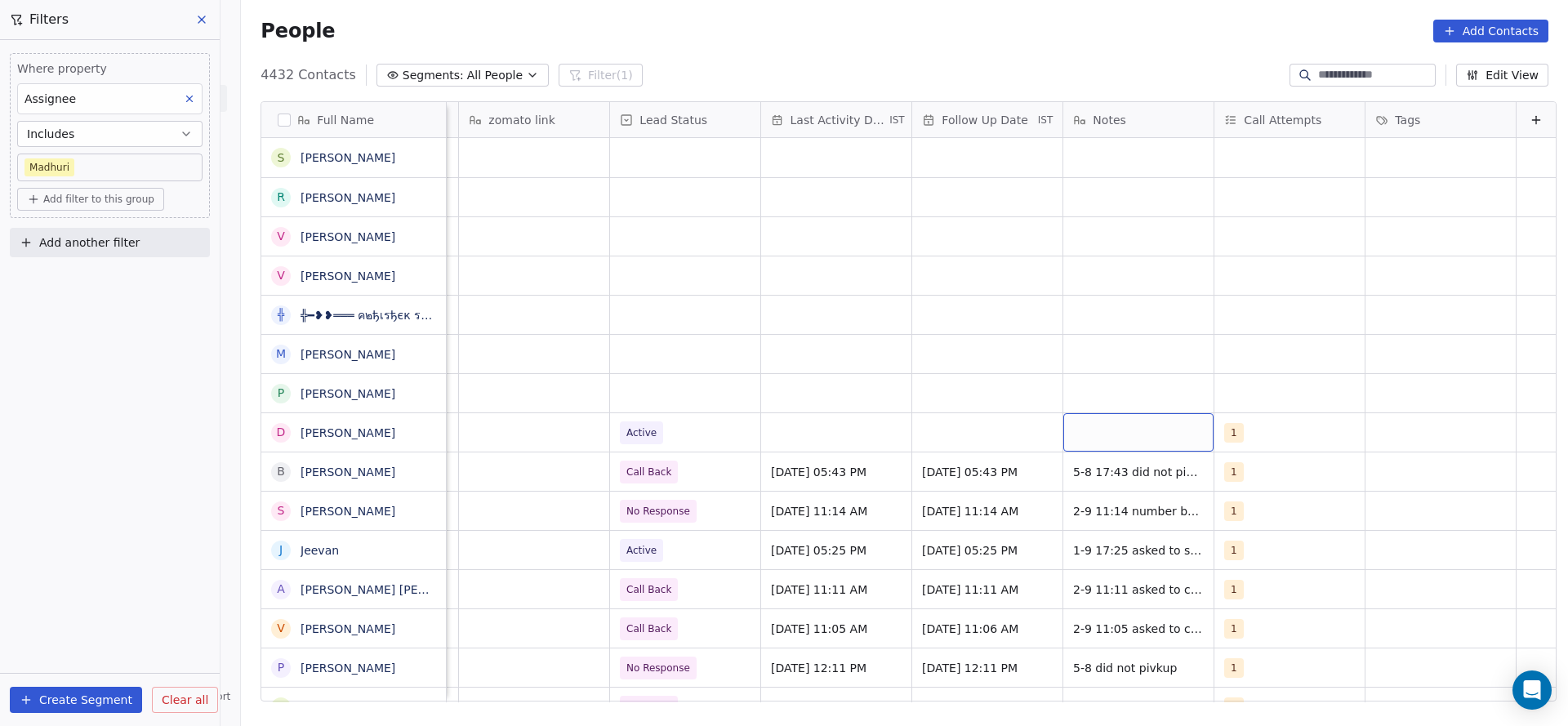
click at [1080, 428] on div "grid" at bounding box center [1139, 432] width 150 height 38
type textarea "**********"
click at [750, 404] on html "On2Cook India Pvt. Ltd. Contacts People Marketing Workflows Campaigns Sales Pip…" at bounding box center [784, 363] width 1568 height 726
click at [780, 431] on div "grid" at bounding box center [837, 432] width 150 height 38
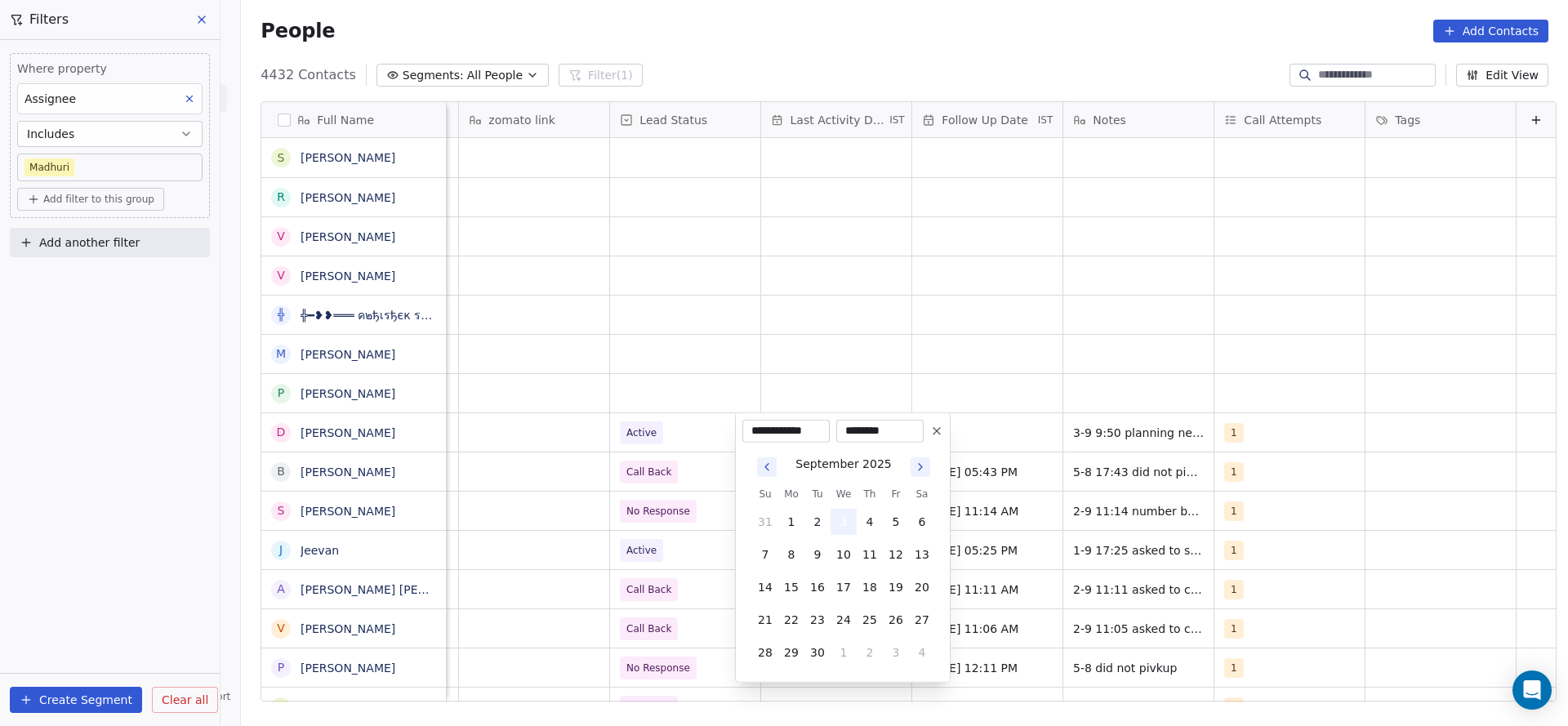
click at [833, 519] on button "3" at bounding box center [843, 521] width 26 height 26
click at [536, 448] on html "On2Cook India Pvt. Ltd. Contacts People Marketing Workflows Campaigns Sales Pip…" at bounding box center [784, 363] width 1568 height 726
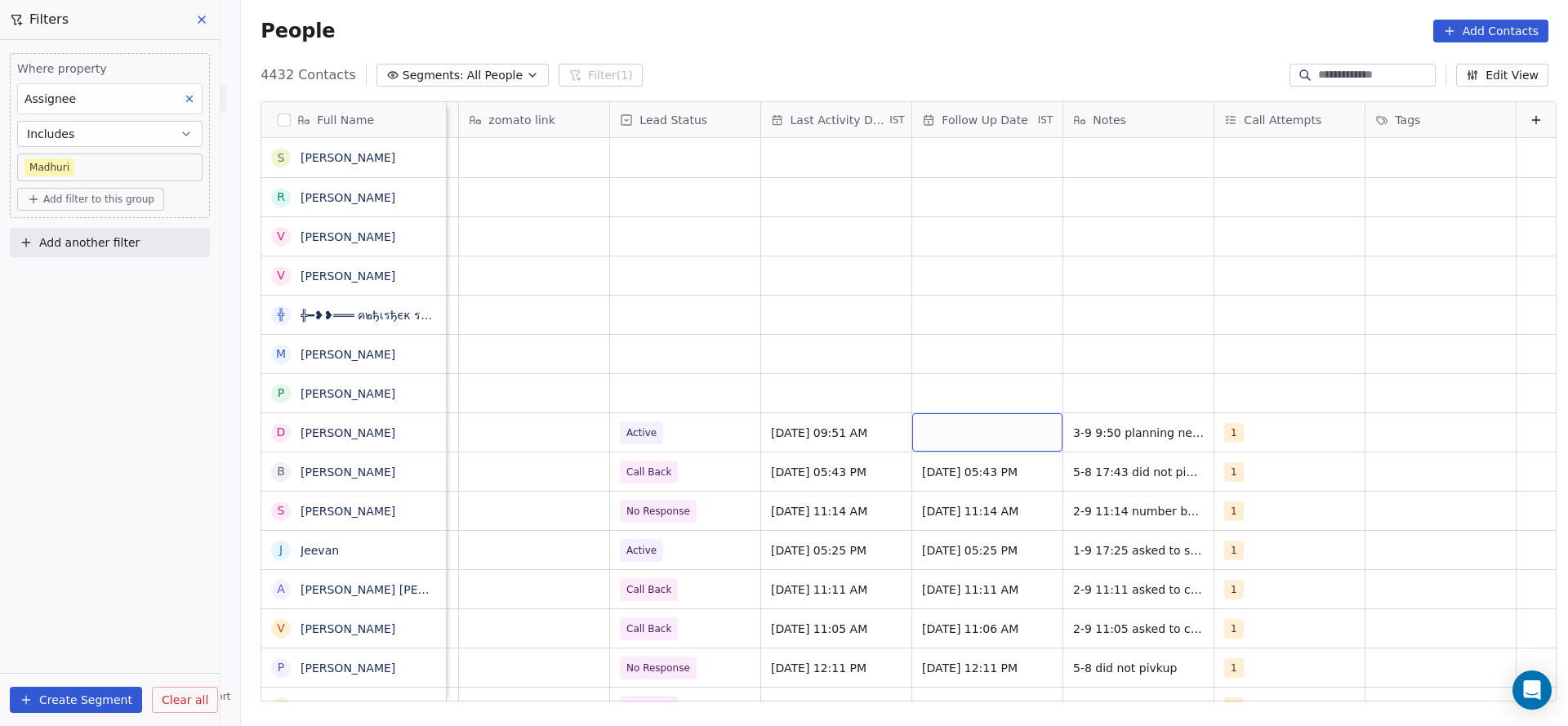
click at [965, 443] on div "grid" at bounding box center [988, 432] width 150 height 38
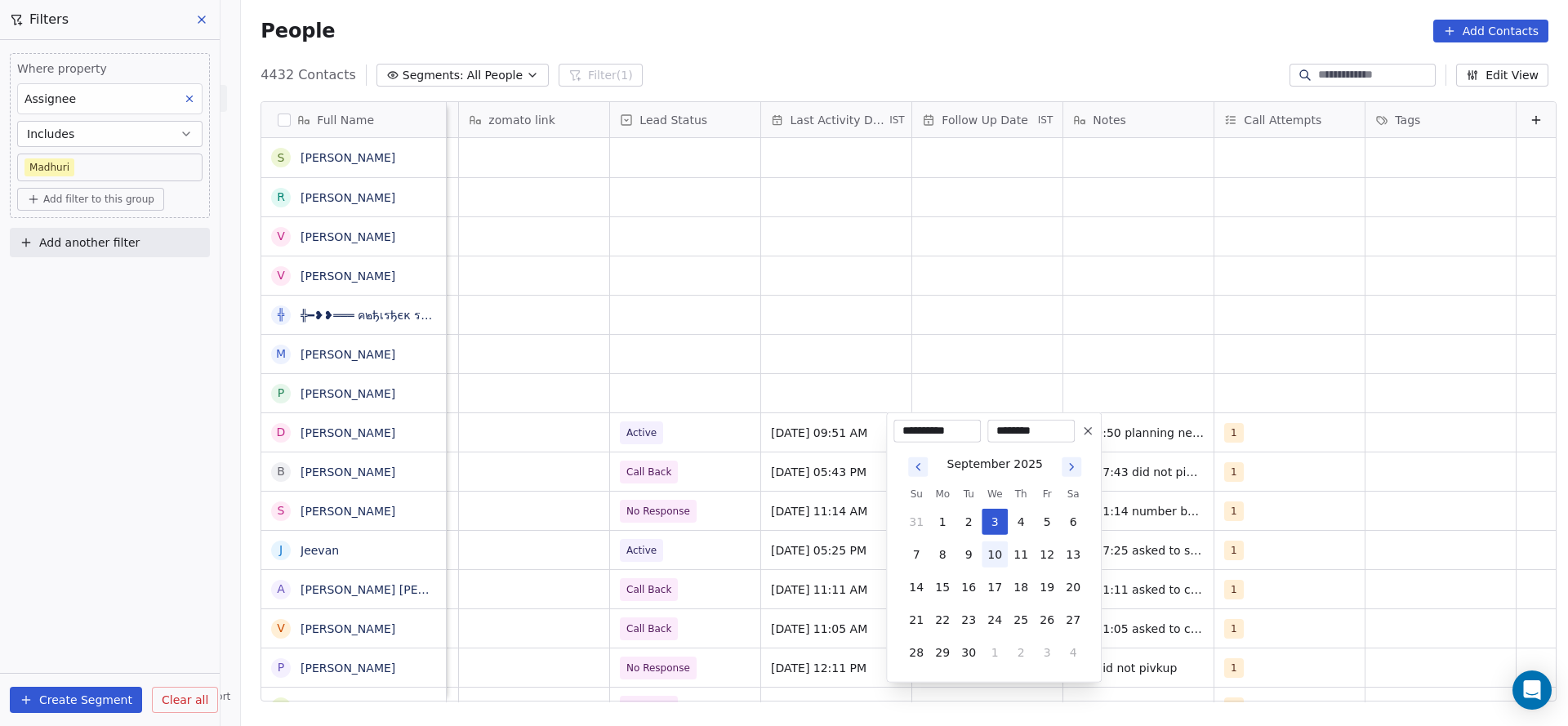
click at [997, 565] on button "10" at bounding box center [995, 554] width 26 height 26
type input "**********"
click at [573, 381] on html "On2Cook India Pvt. Ltd. Contacts People Marketing Workflows Campaigns Sales Pip…" at bounding box center [784, 363] width 1568 height 726
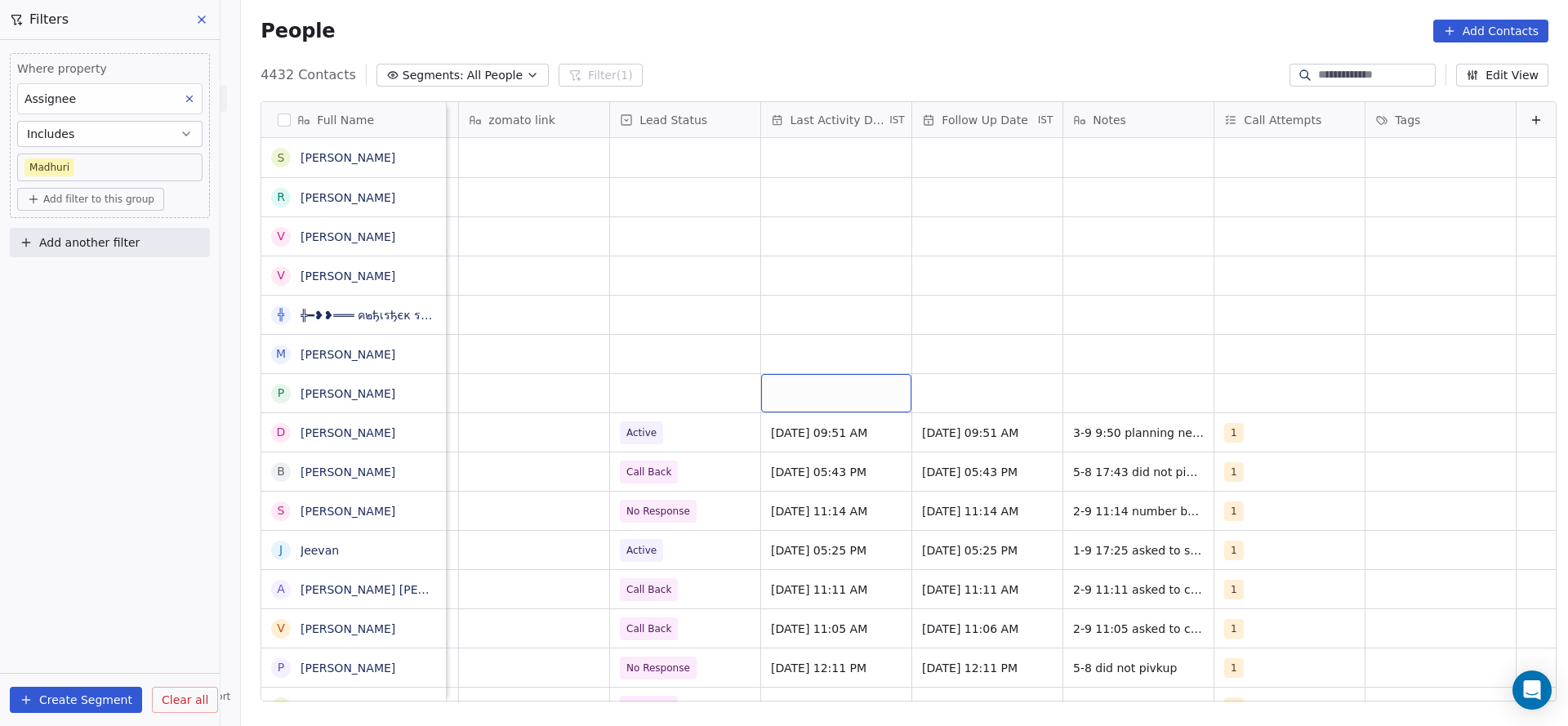
click at [1500, 76] on button "Edit View" at bounding box center [1502, 75] width 92 height 23
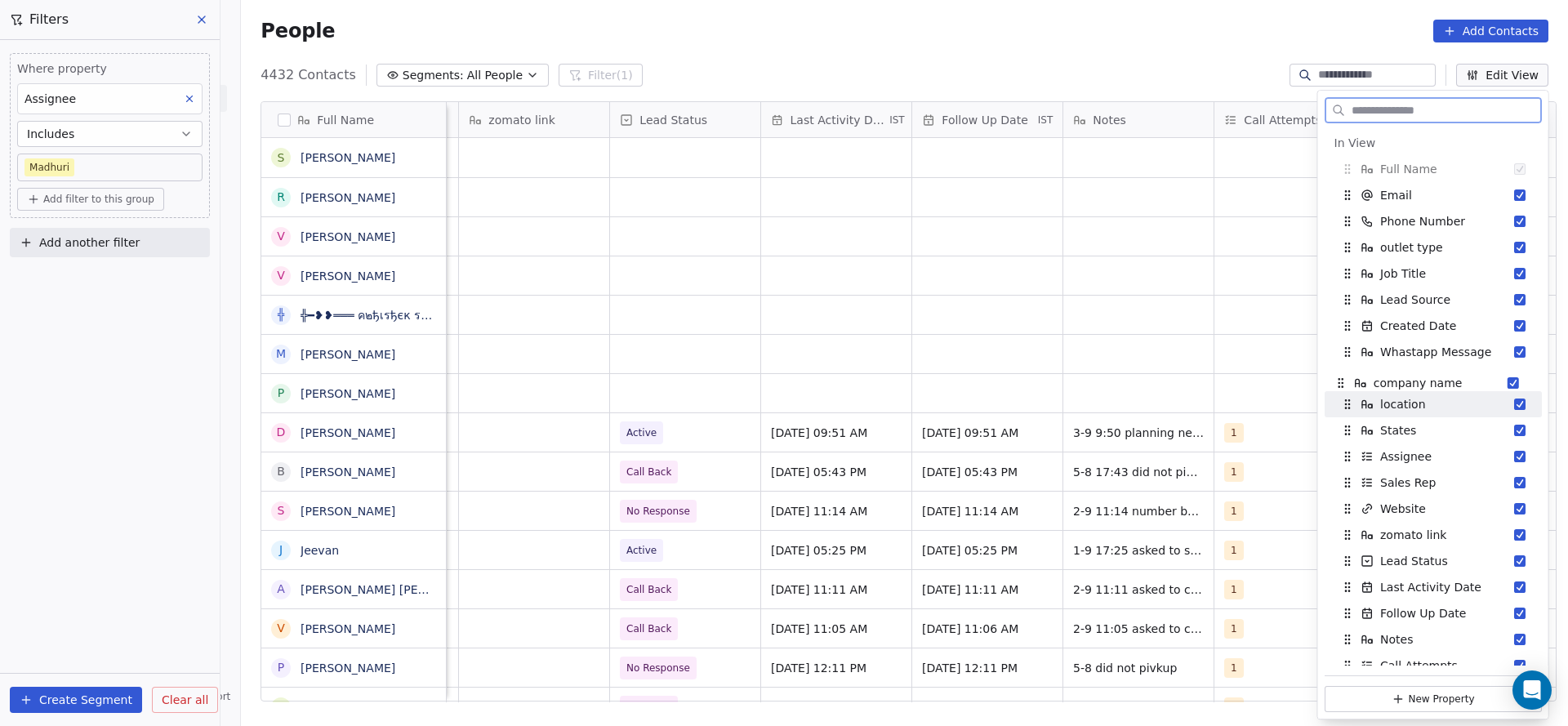
drag, startPoint x: 1347, startPoint y: 307, endPoint x: 1342, endPoint y: 391, distance: 84.1
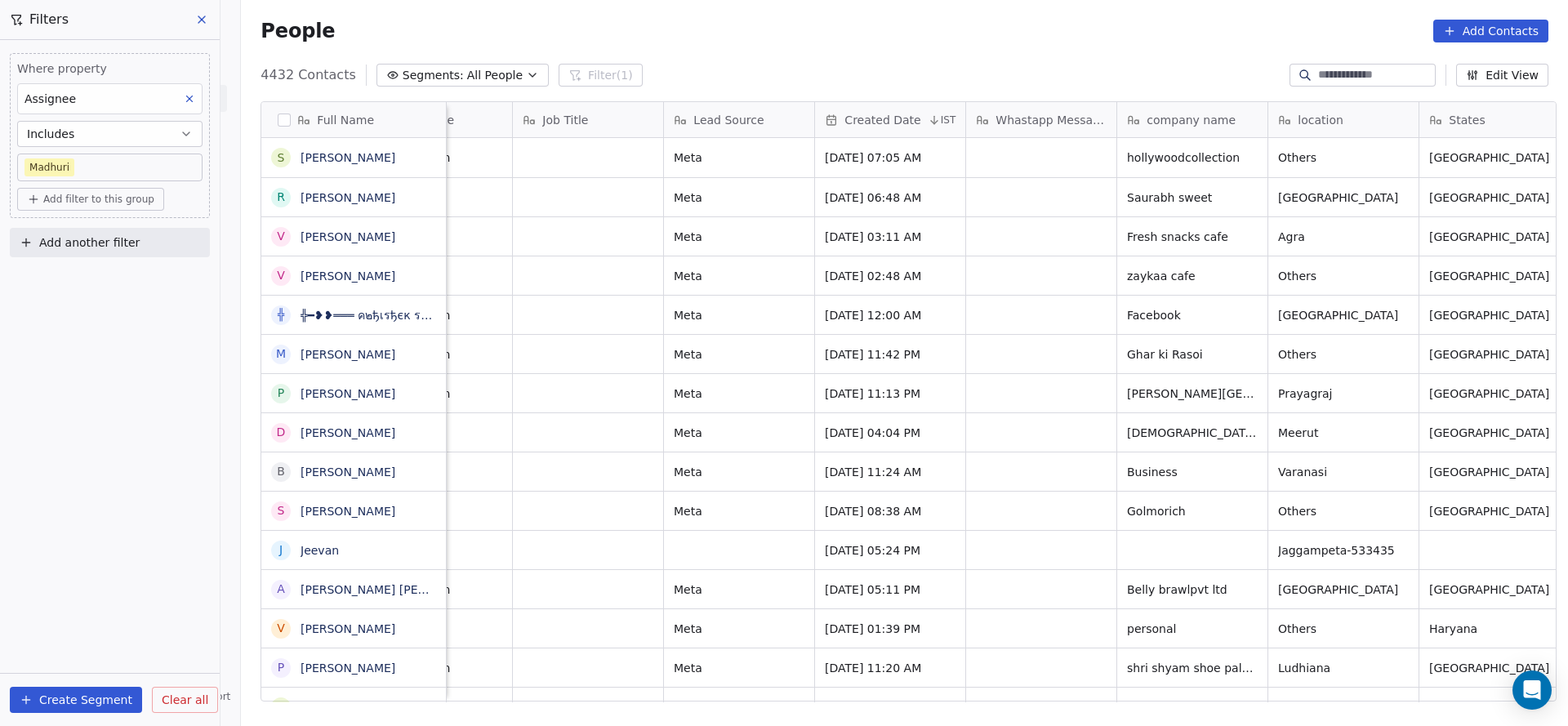
scroll to position [0, 493]
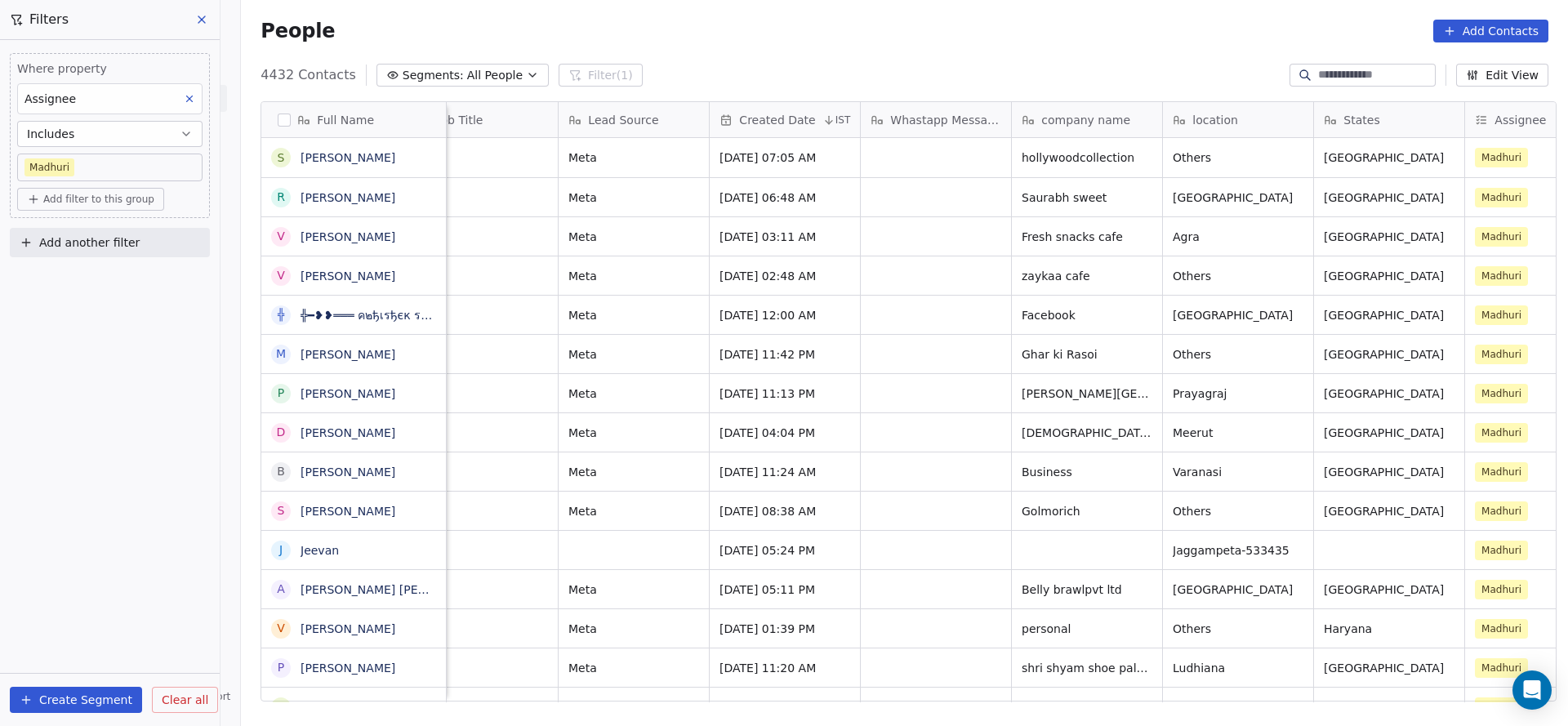
click at [1482, 71] on button "Edit View" at bounding box center [1502, 75] width 92 height 23
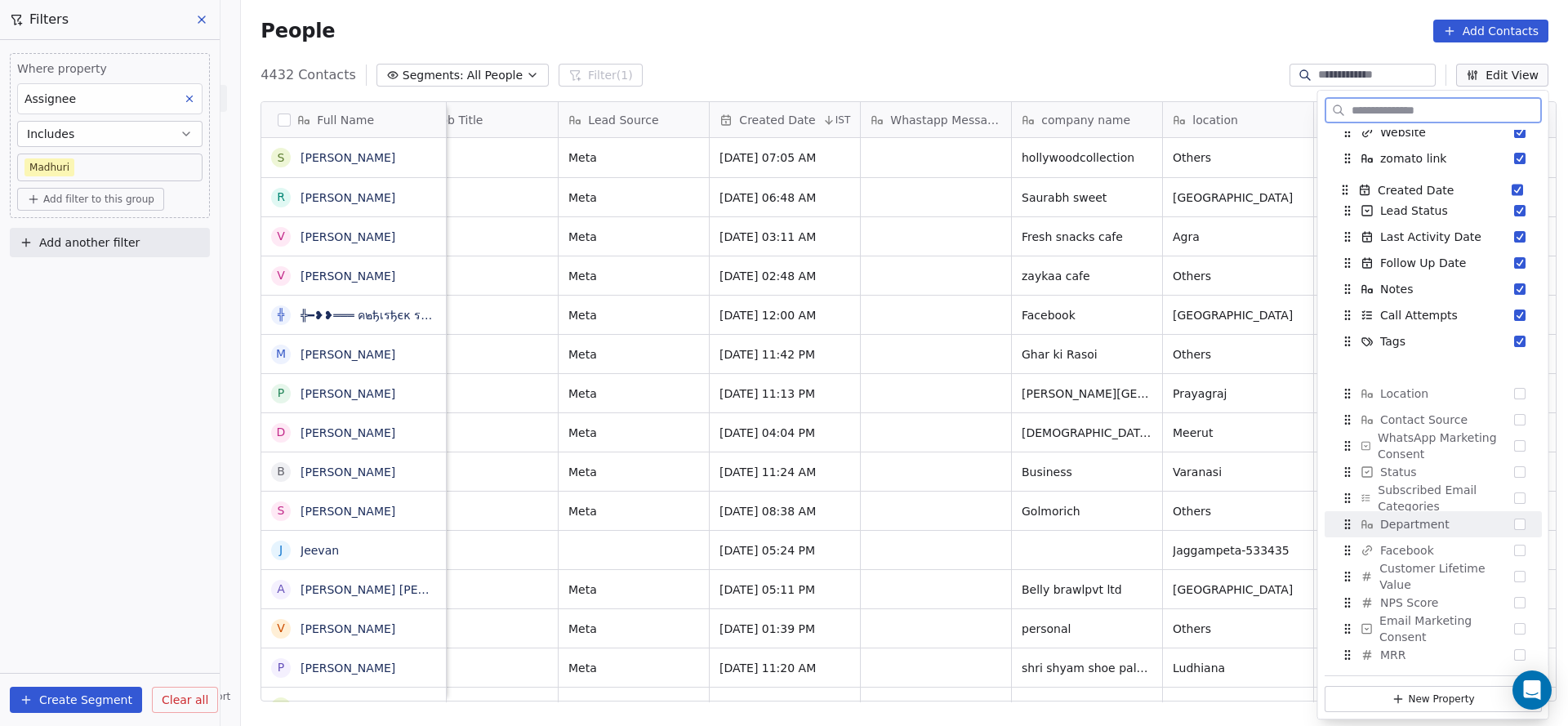
scroll to position [339, 0]
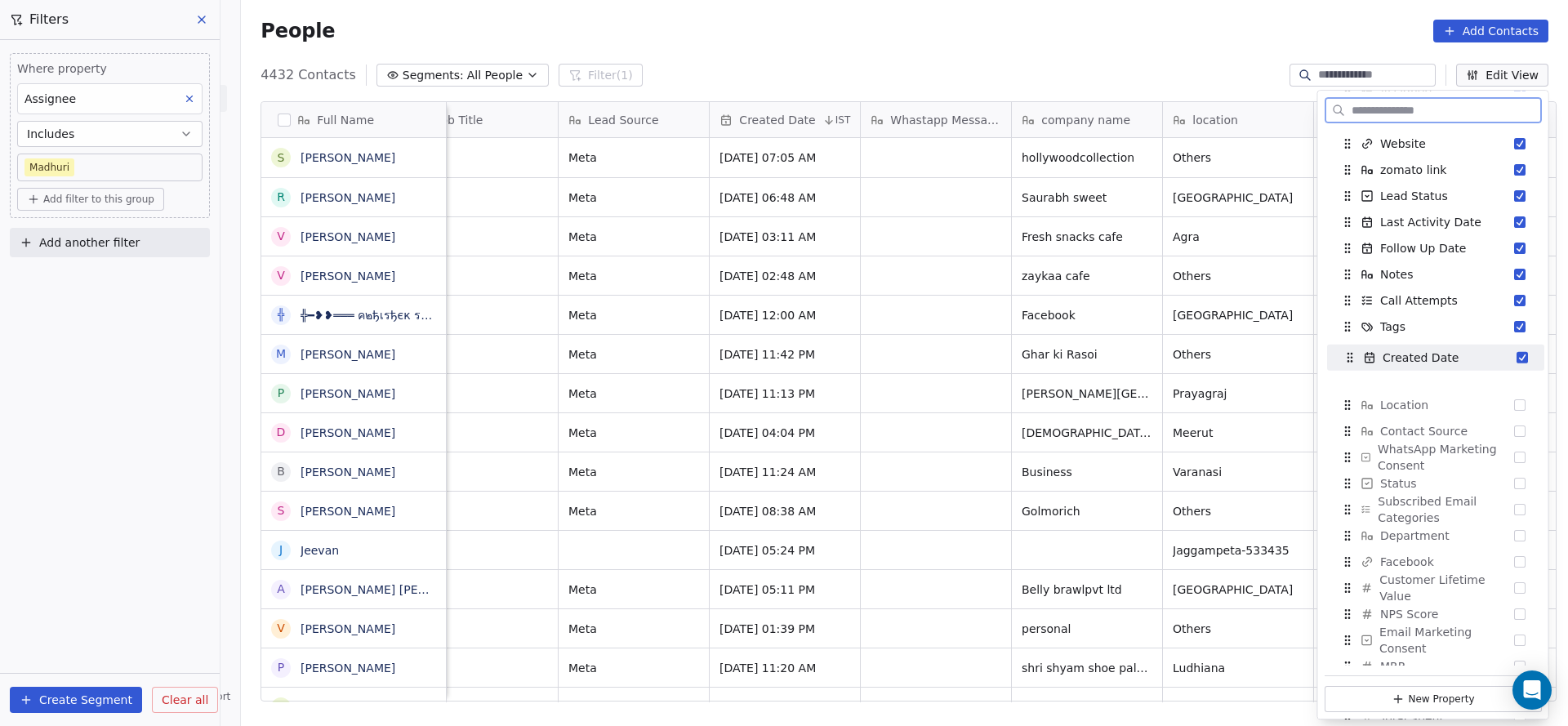
drag, startPoint x: 1350, startPoint y: 332, endPoint x: 1353, endPoint y: 362, distance: 30.1
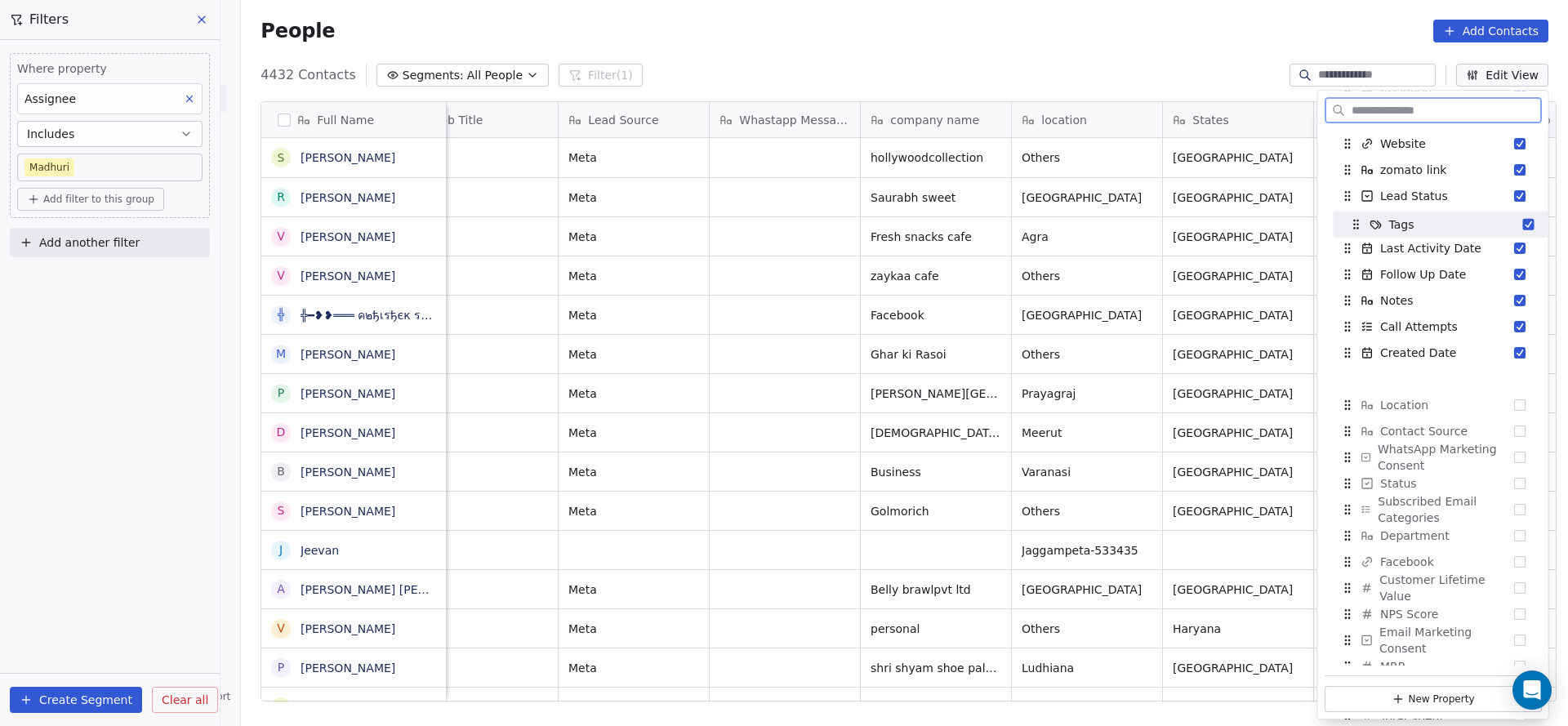
drag, startPoint x: 1347, startPoint y: 338, endPoint x: 1355, endPoint y: 235, distance: 103.3
click at [1355, 235] on div "Tags" at bounding box center [1442, 223] width 204 height 26
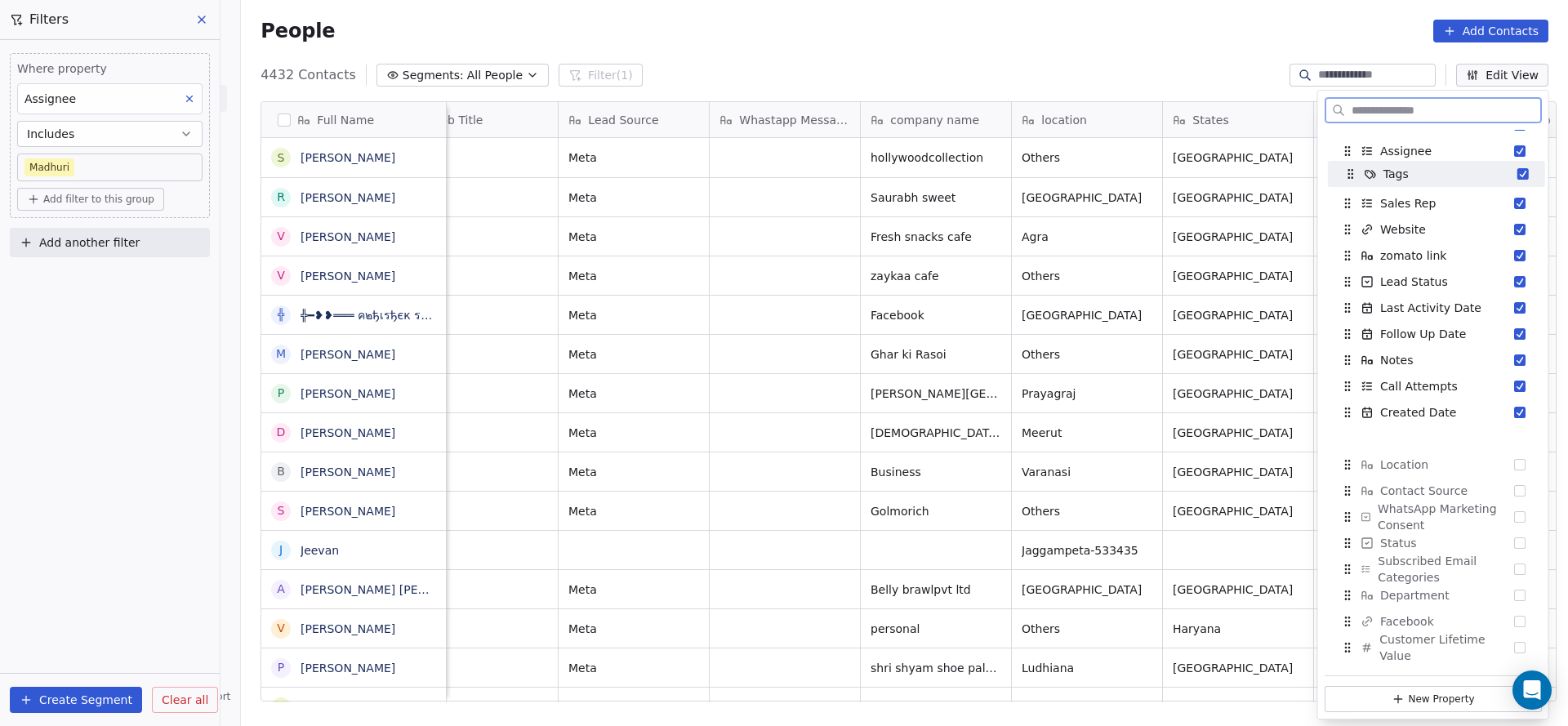
scroll to position [240, 0]
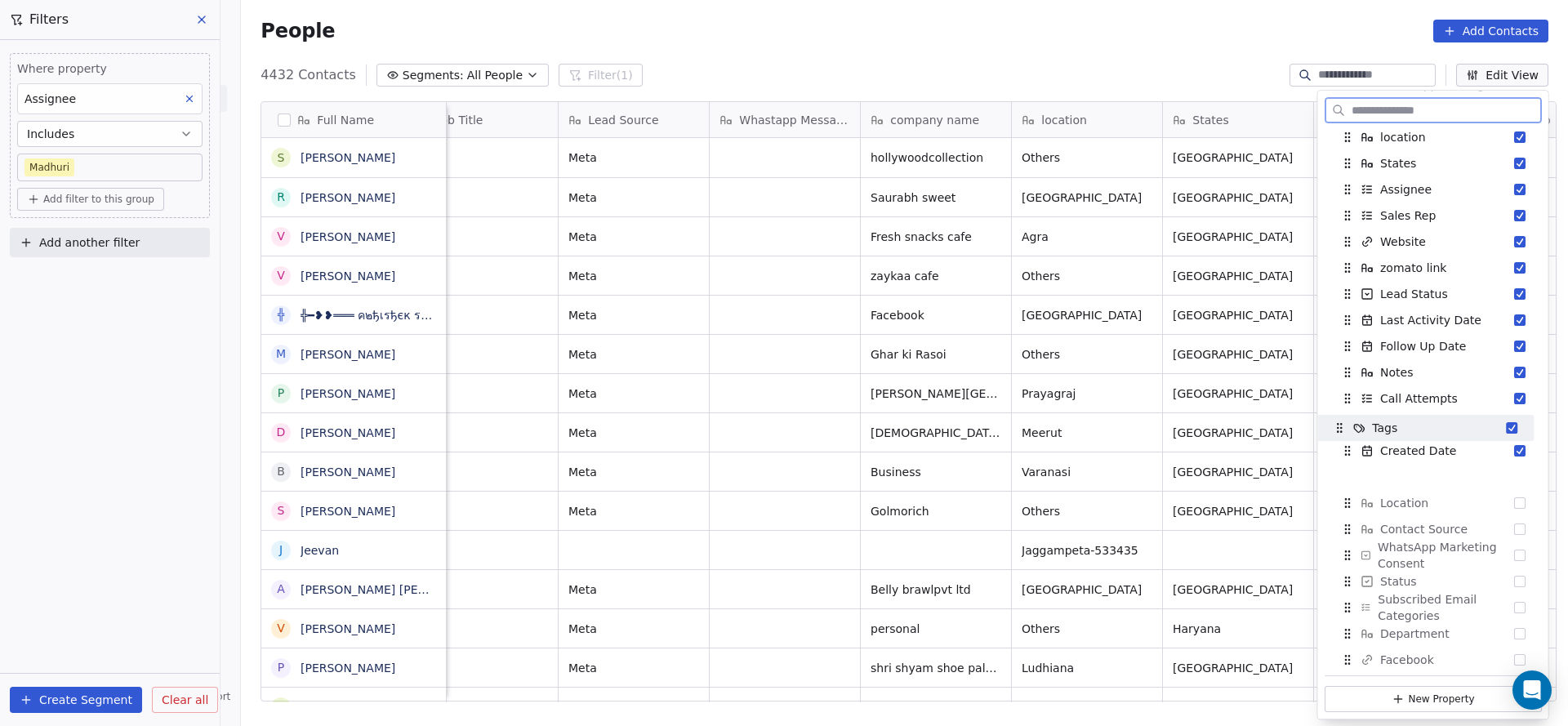
drag, startPoint x: 1349, startPoint y: 230, endPoint x: 1342, endPoint y: 436, distance: 206.1
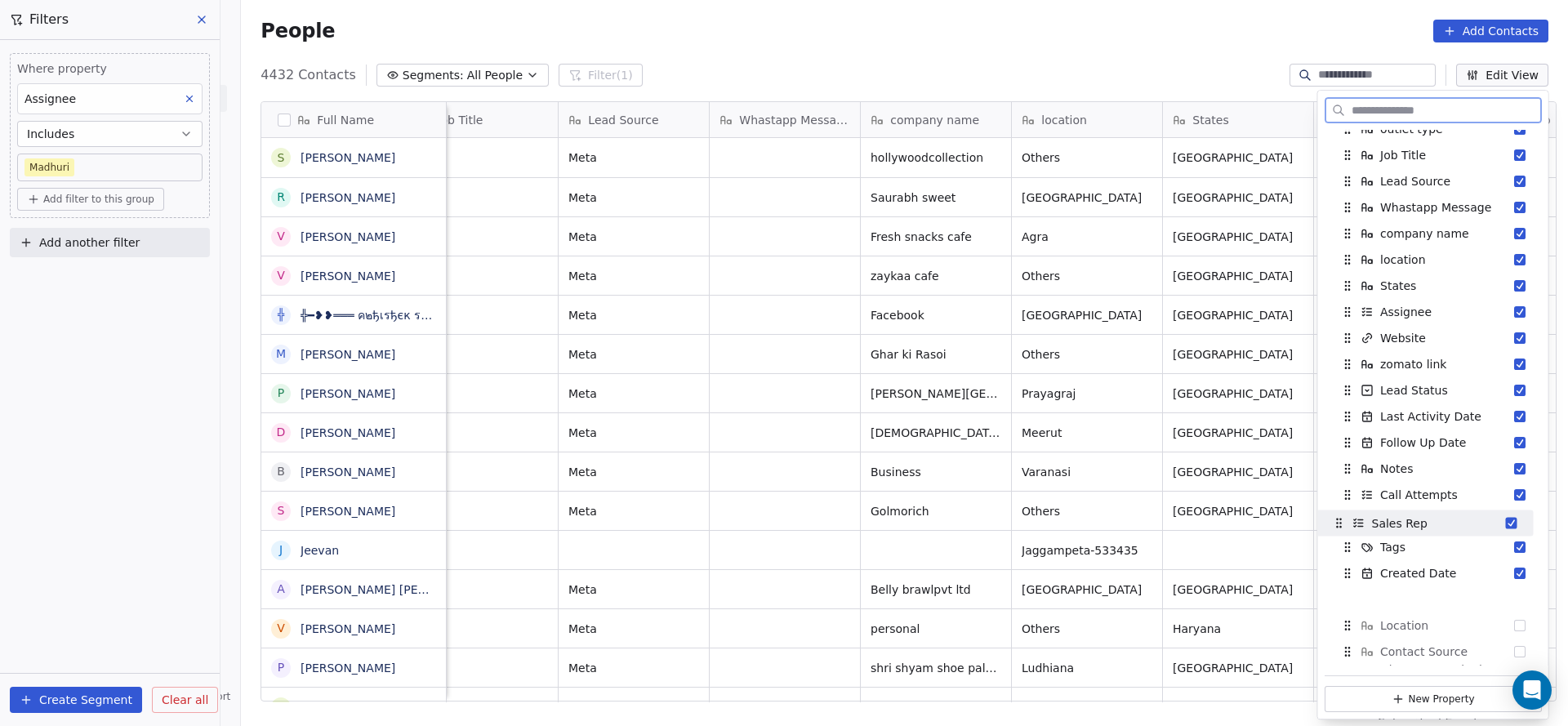
drag, startPoint x: 1346, startPoint y: 343, endPoint x: 1338, endPoint y: 527, distance: 184.2
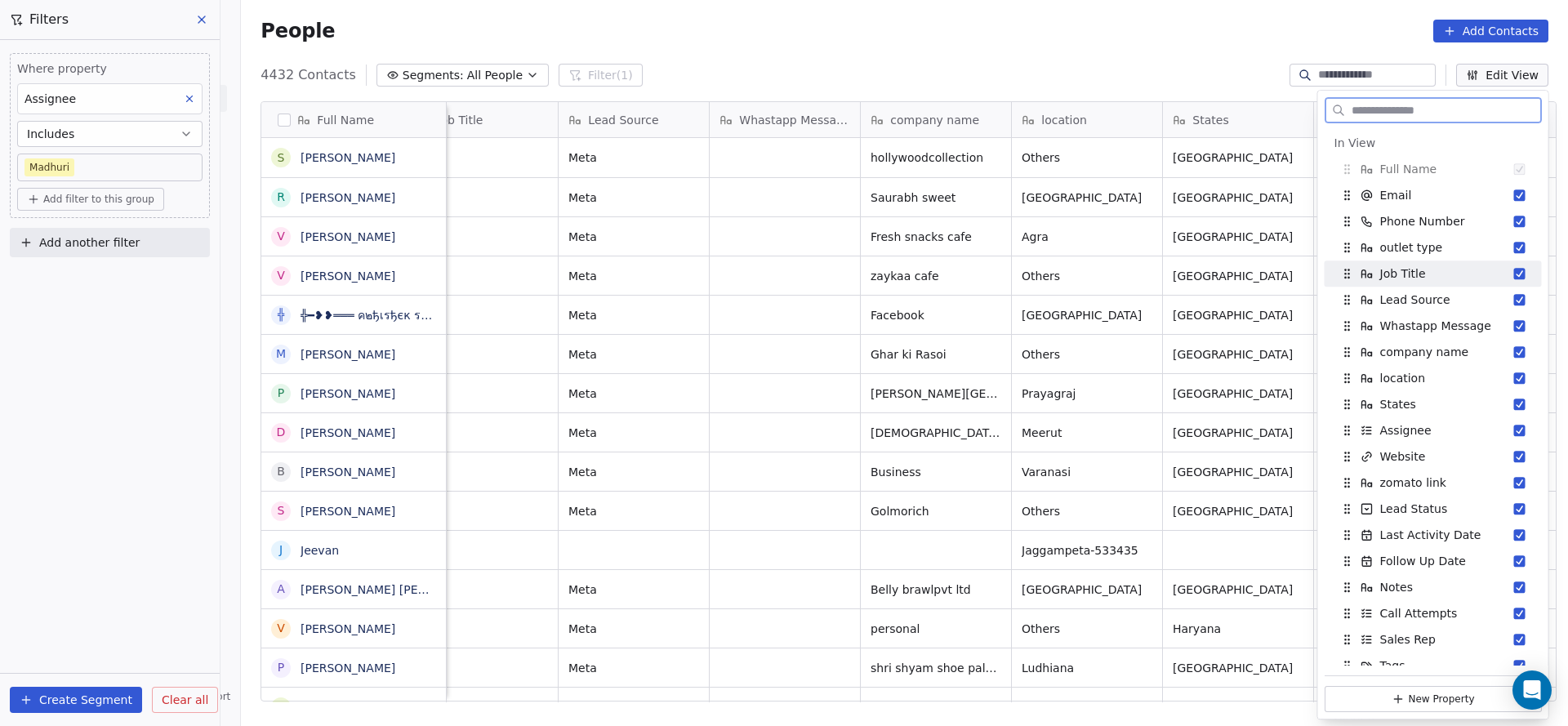
click at [1515, 277] on button "Suggestions" at bounding box center [1520, 274] width 11 height 11
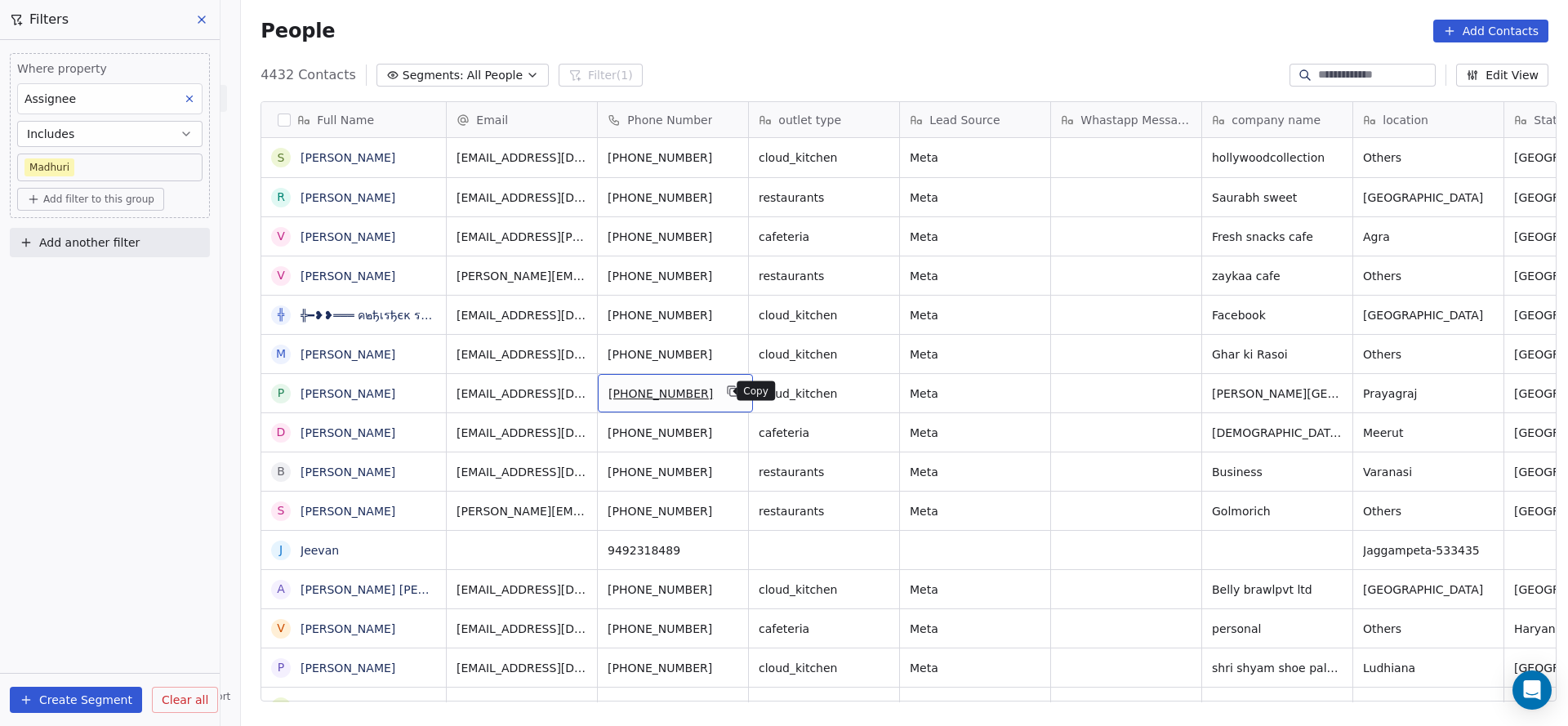
click at [724, 397] on button "grid" at bounding box center [733, 391] width 20 height 20
click at [727, 429] on icon "grid" at bounding box center [734, 430] width 13 height 13
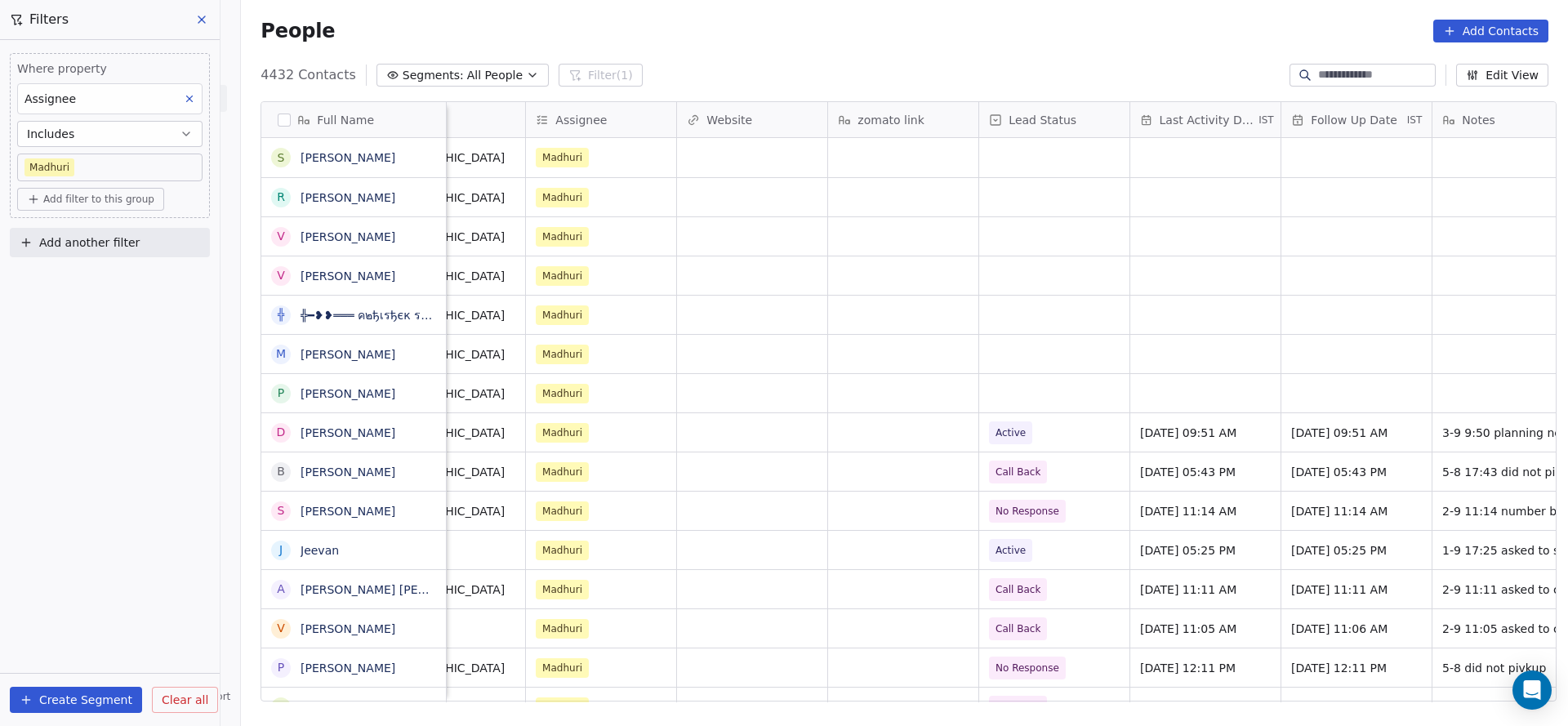
scroll to position [0, 1404]
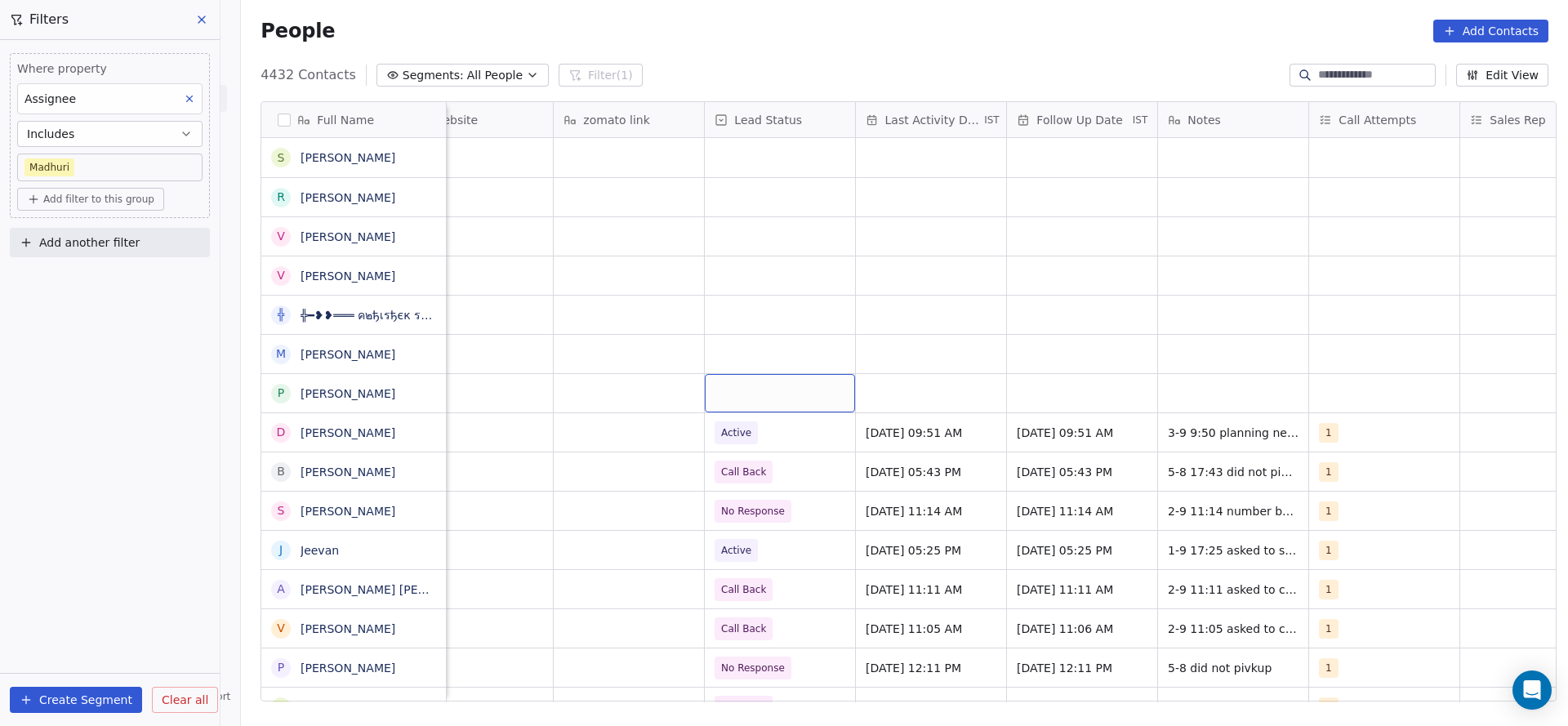
click at [755, 382] on div "grid" at bounding box center [780, 392] width 150 height 38
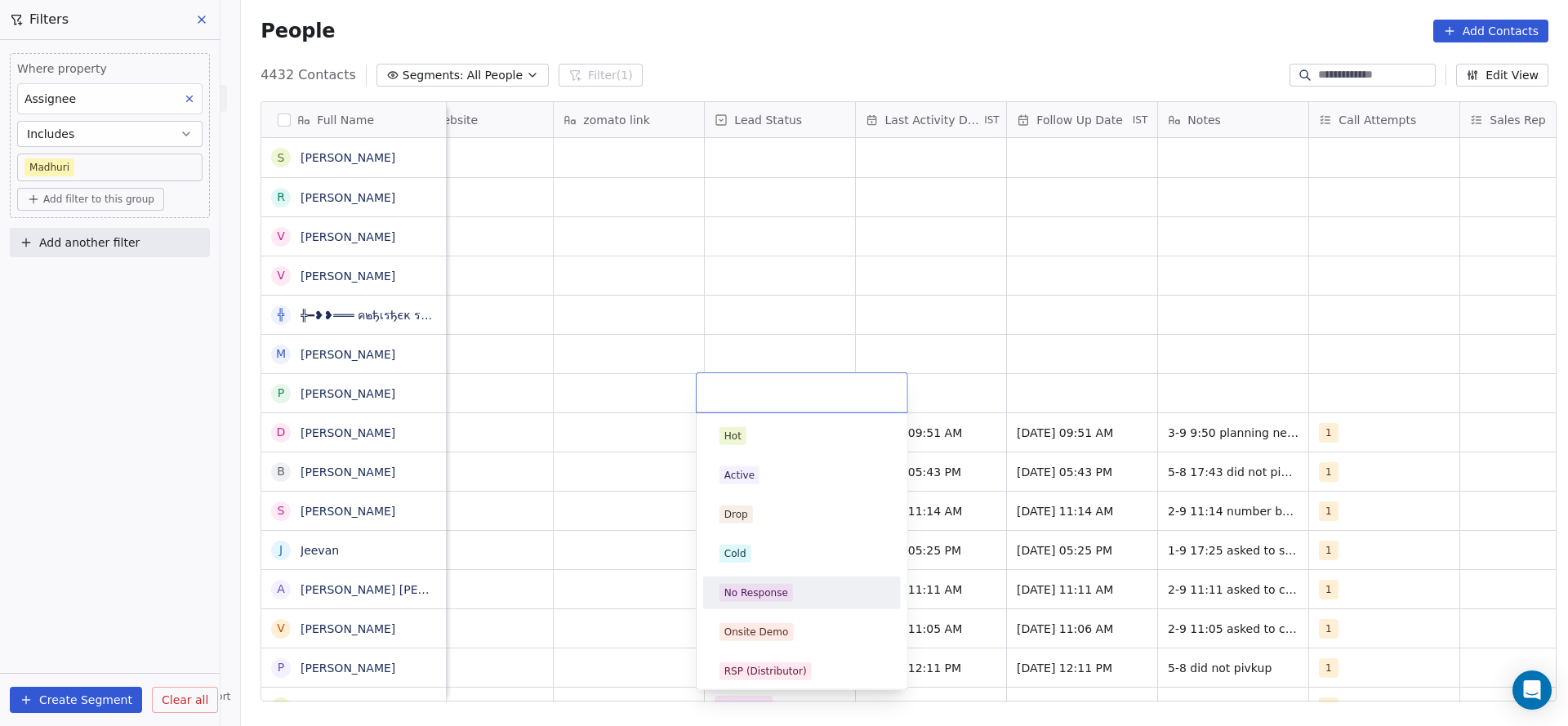
drag, startPoint x: 783, startPoint y: 591, endPoint x: 1317, endPoint y: 299, distance: 608.6
click at [794, 590] on div "No Response" at bounding box center [803, 592] width 165 height 18
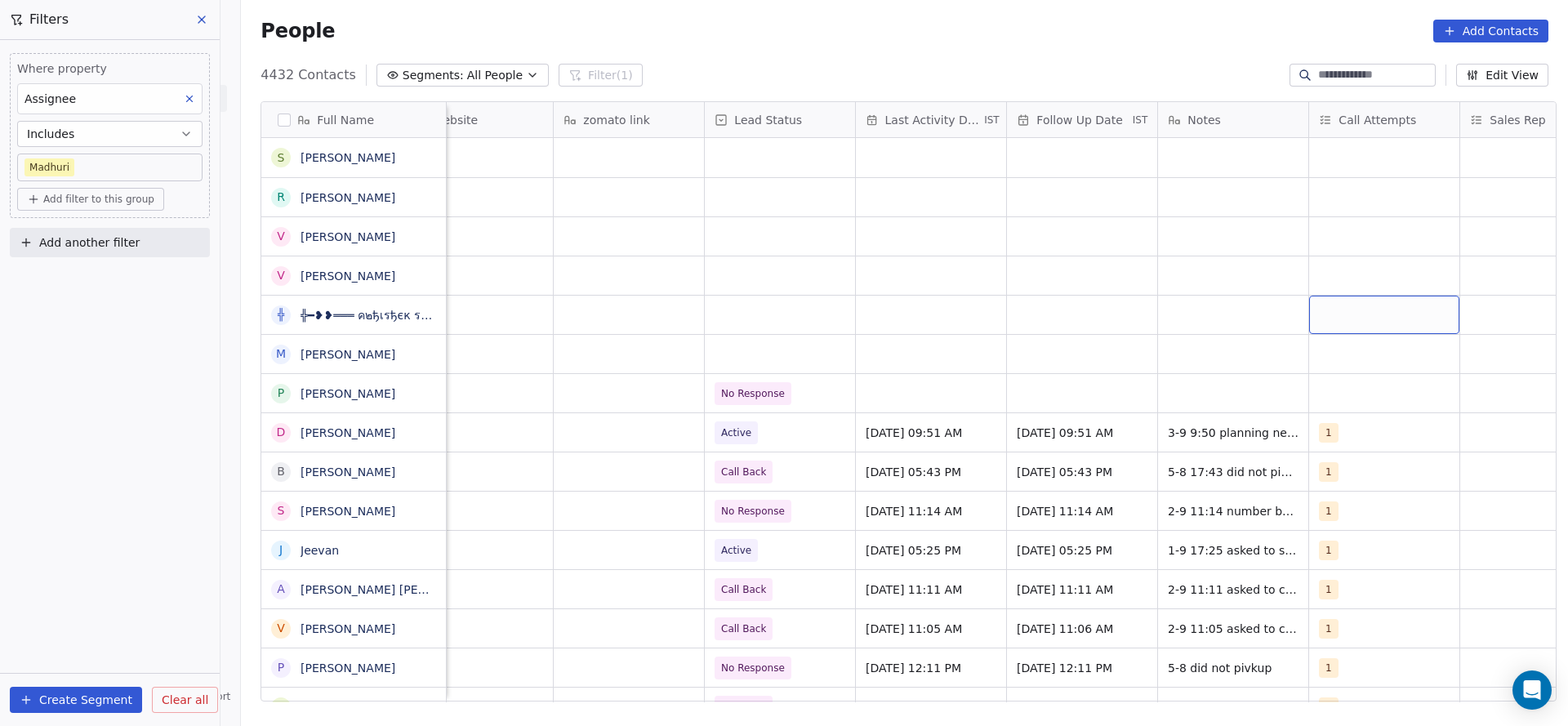
drag, startPoint x: 1317, startPoint y: 299, endPoint x: 1311, endPoint y: 403, distance: 104.2
click at [1313, 411] on div "grid" at bounding box center [1384, 392] width 150 height 38
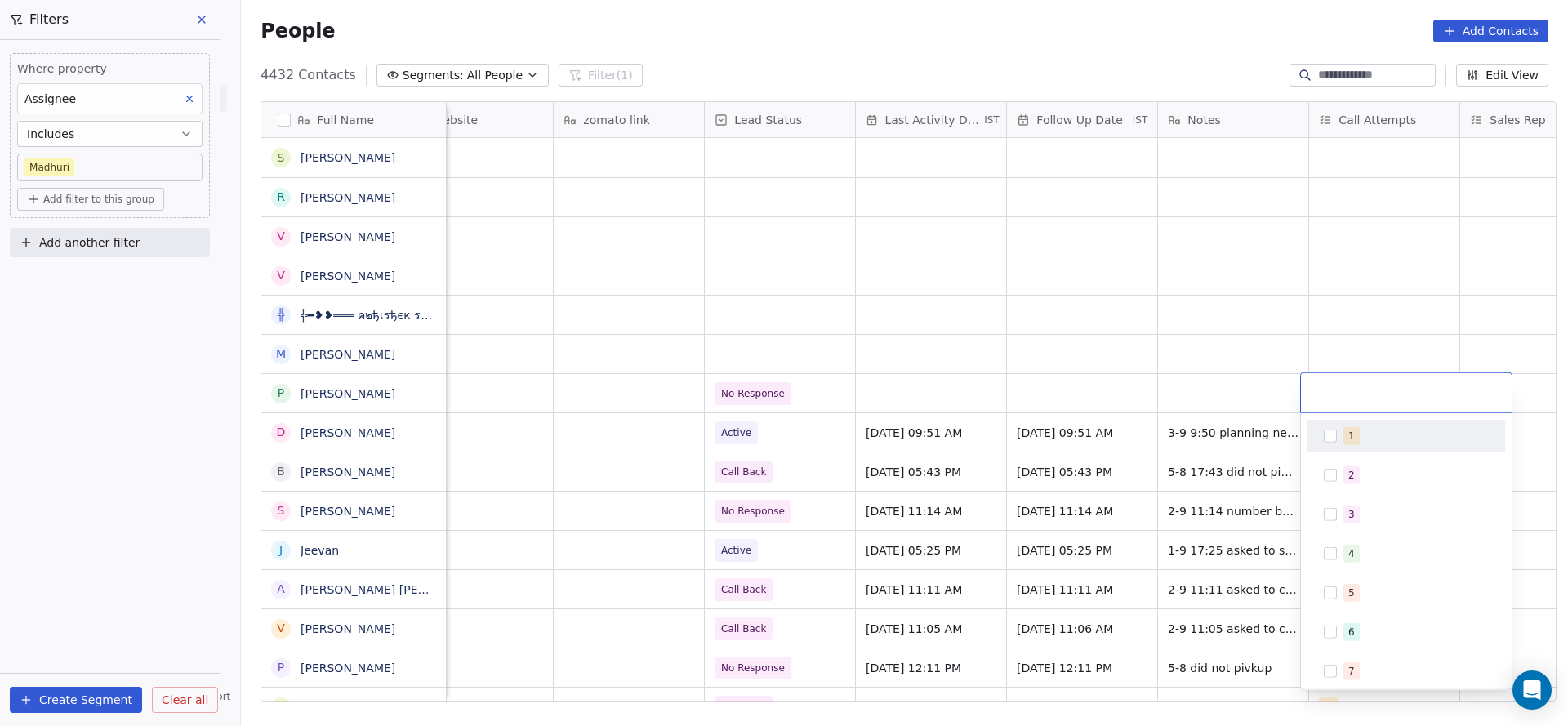
click at [1331, 434] on button "Suggestions" at bounding box center [1331, 436] width 13 height 13
click at [921, 451] on html "On2Cook India Pvt. Ltd. Contacts People Marketing Workflows Campaigns Sales Pip…" at bounding box center [784, 363] width 1568 height 726
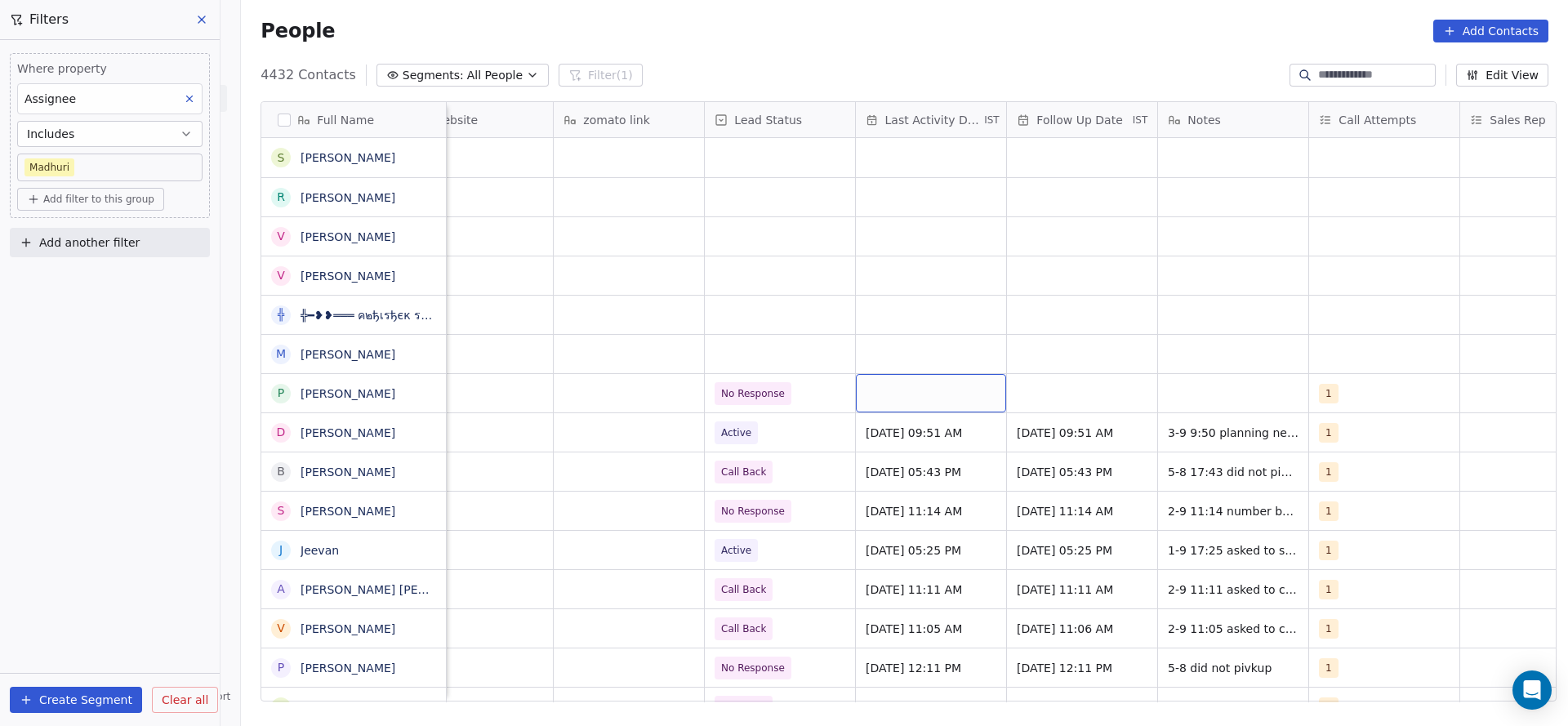
click at [909, 392] on div "grid" at bounding box center [931, 392] width 150 height 38
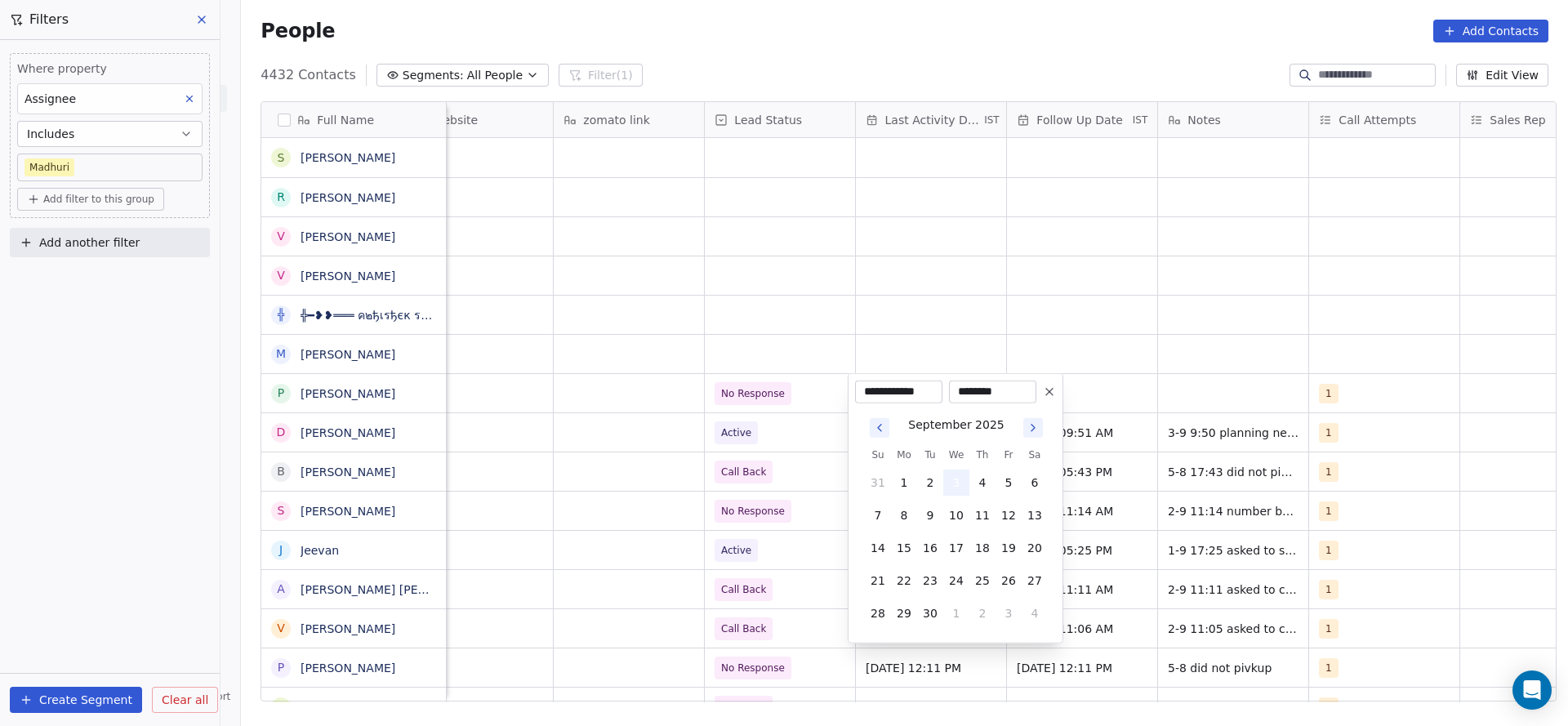
click at [955, 485] on button "3" at bounding box center [956, 482] width 26 height 26
click at [693, 492] on html "On2Cook India Pvt. Ltd. Contacts People Marketing Workflows Campaigns Sales Pip…" at bounding box center [784, 363] width 1568 height 726
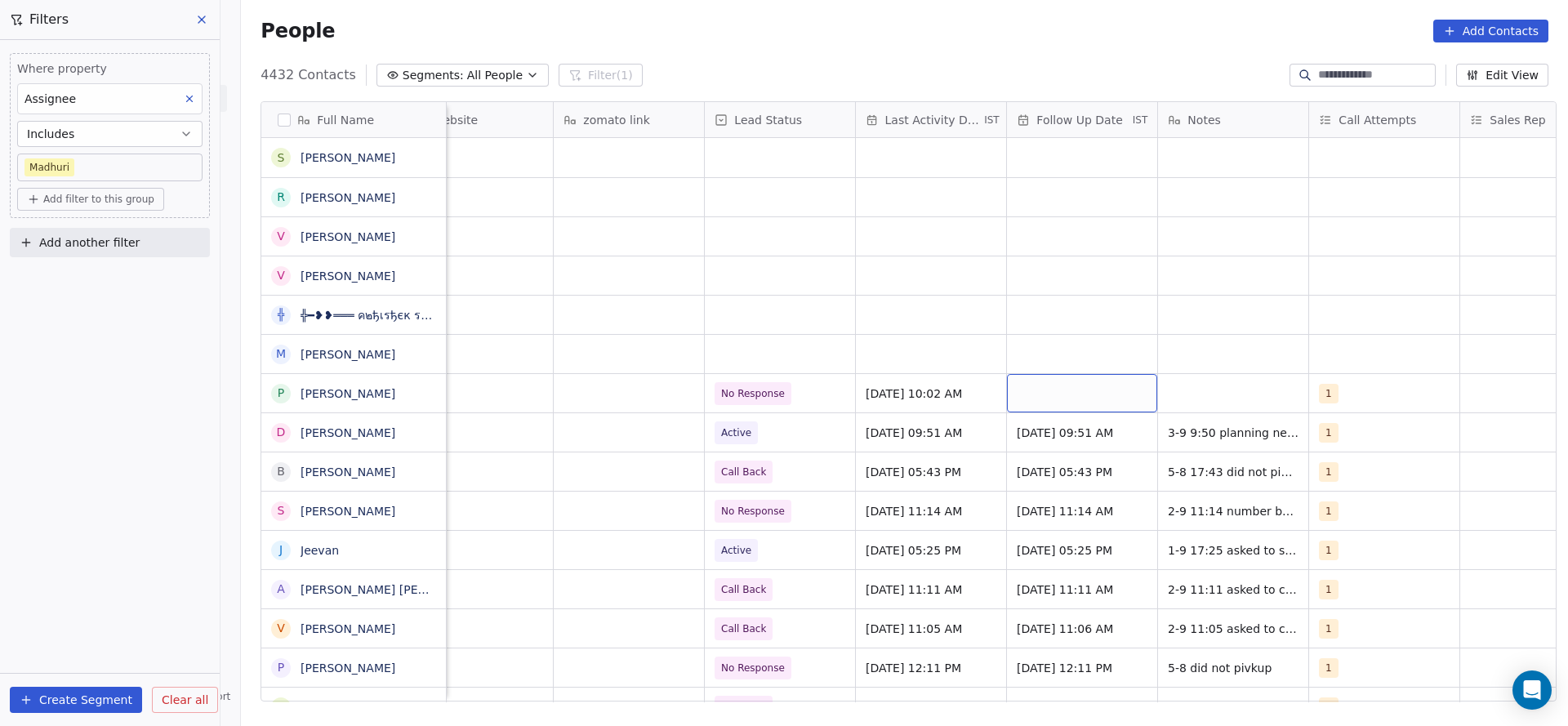
click at [1069, 392] on div "grid" at bounding box center [1082, 392] width 150 height 38
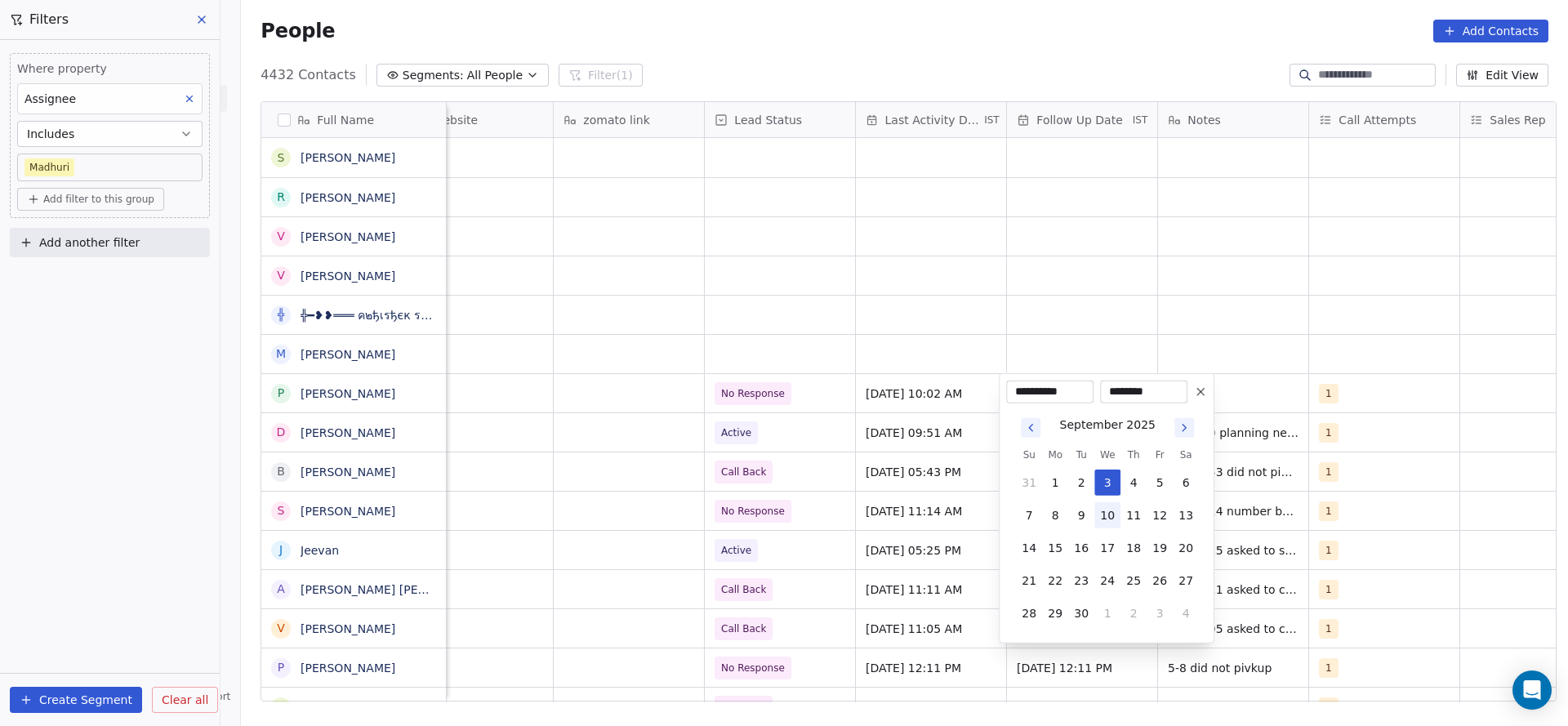
click at [1108, 517] on button "10" at bounding box center [1107, 514] width 26 height 26
type input "**********"
drag, startPoint x: 875, startPoint y: 501, endPoint x: 898, endPoint y: 487, distance: 26.9
click at [898, 487] on html "On2Cook India Pvt. Ltd. Contacts People Marketing Workflows Campaigns Sales Pip…" at bounding box center [784, 363] width 1568 height 726
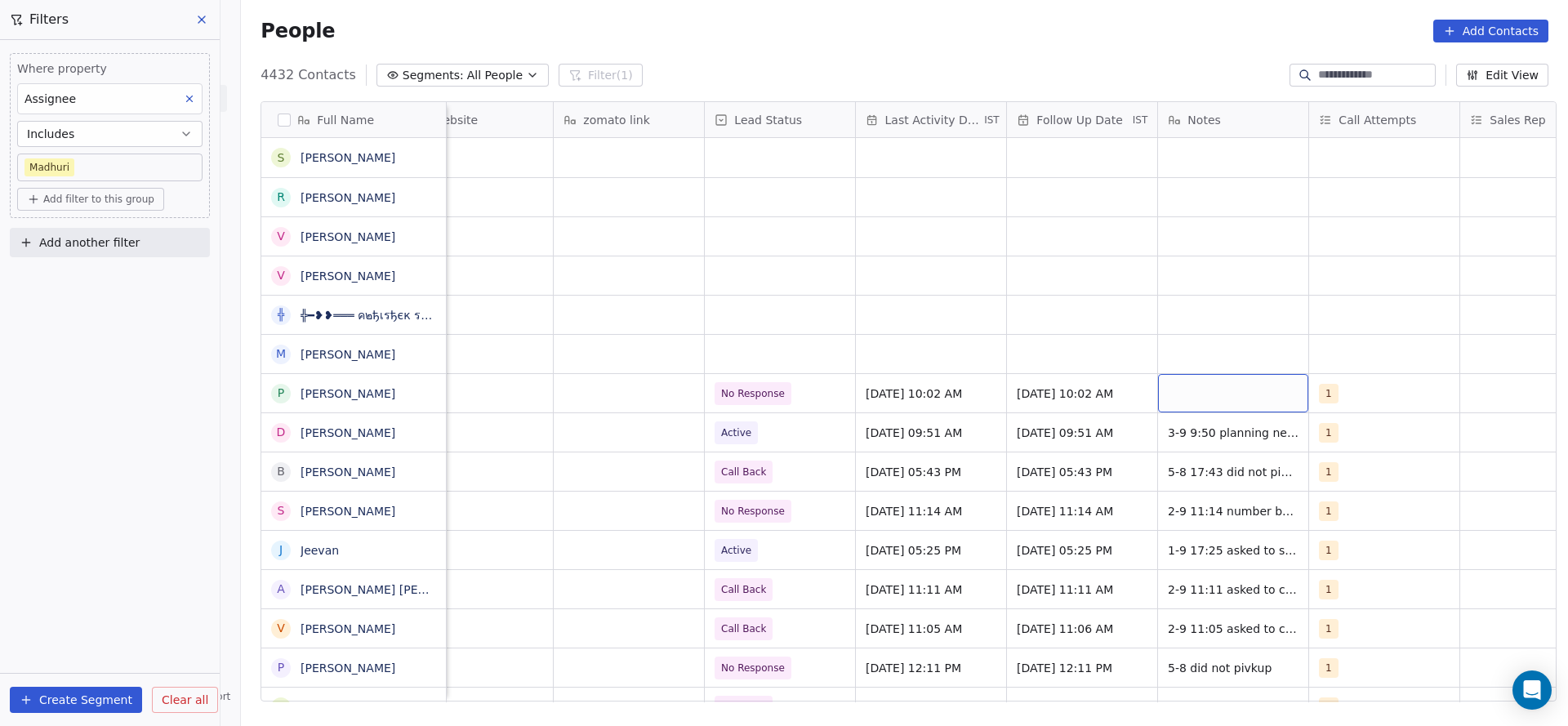
click at [1240, 405] on div "grid" at bounding box center [1233, 392] width 150 height 38
type textarea "**********"
click at [974, 383] on html "On2Cook India Pvt. Ltd. Contacts People Marketing Workflows Campaigns Sales Pip…" at bounding box center [784, 363] width 1568 height 726
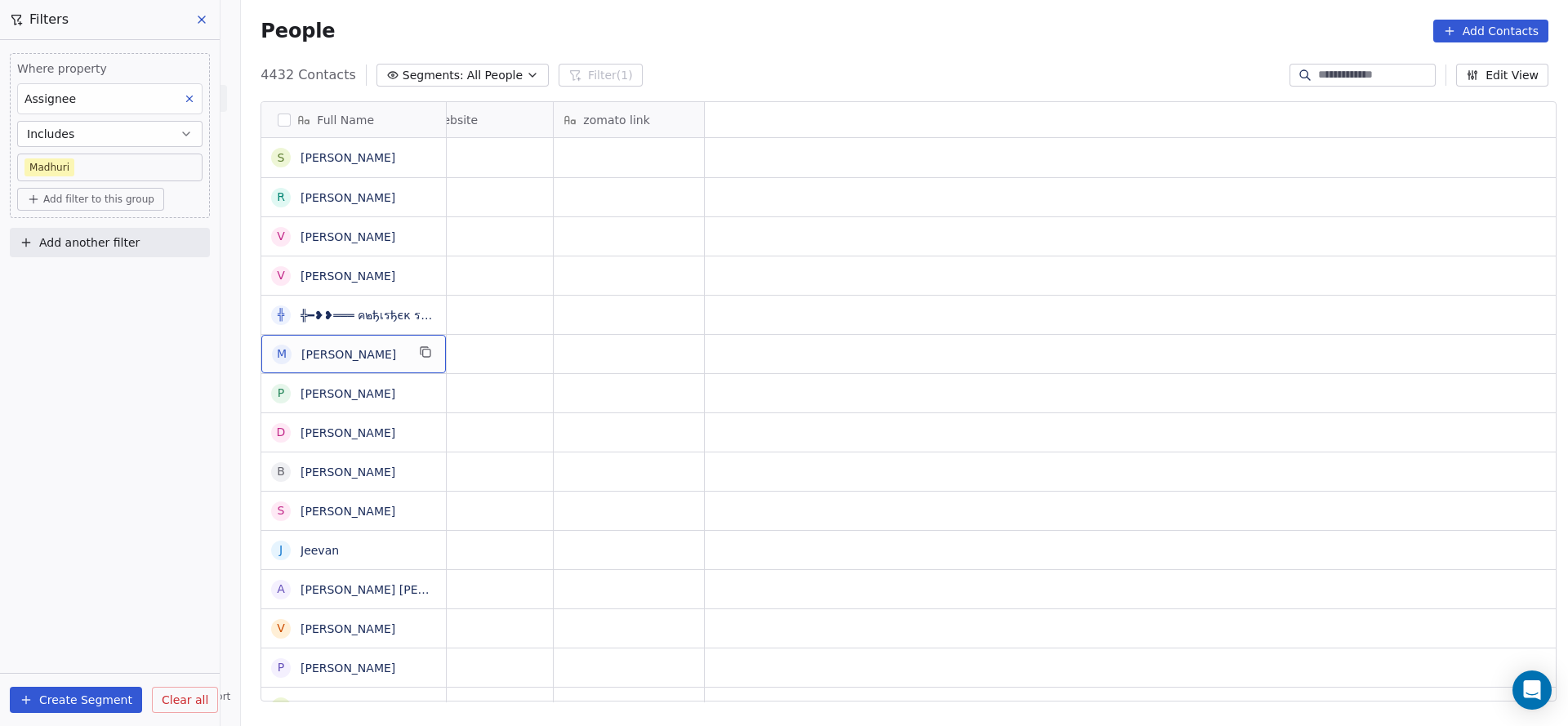
scroll to position [0, 0]
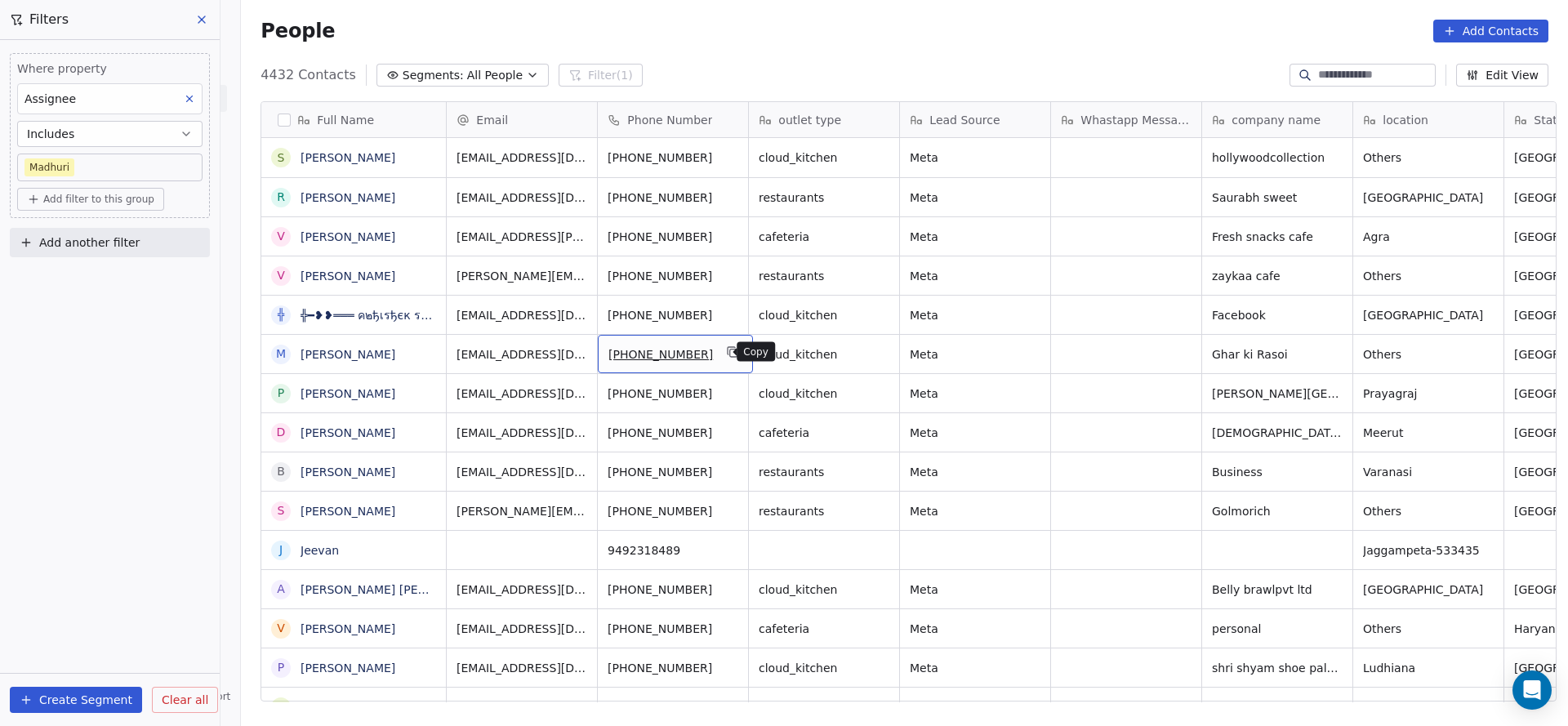
click at [728, 359] on button "grid" at bounding box center [733, 352] width 20 height 20
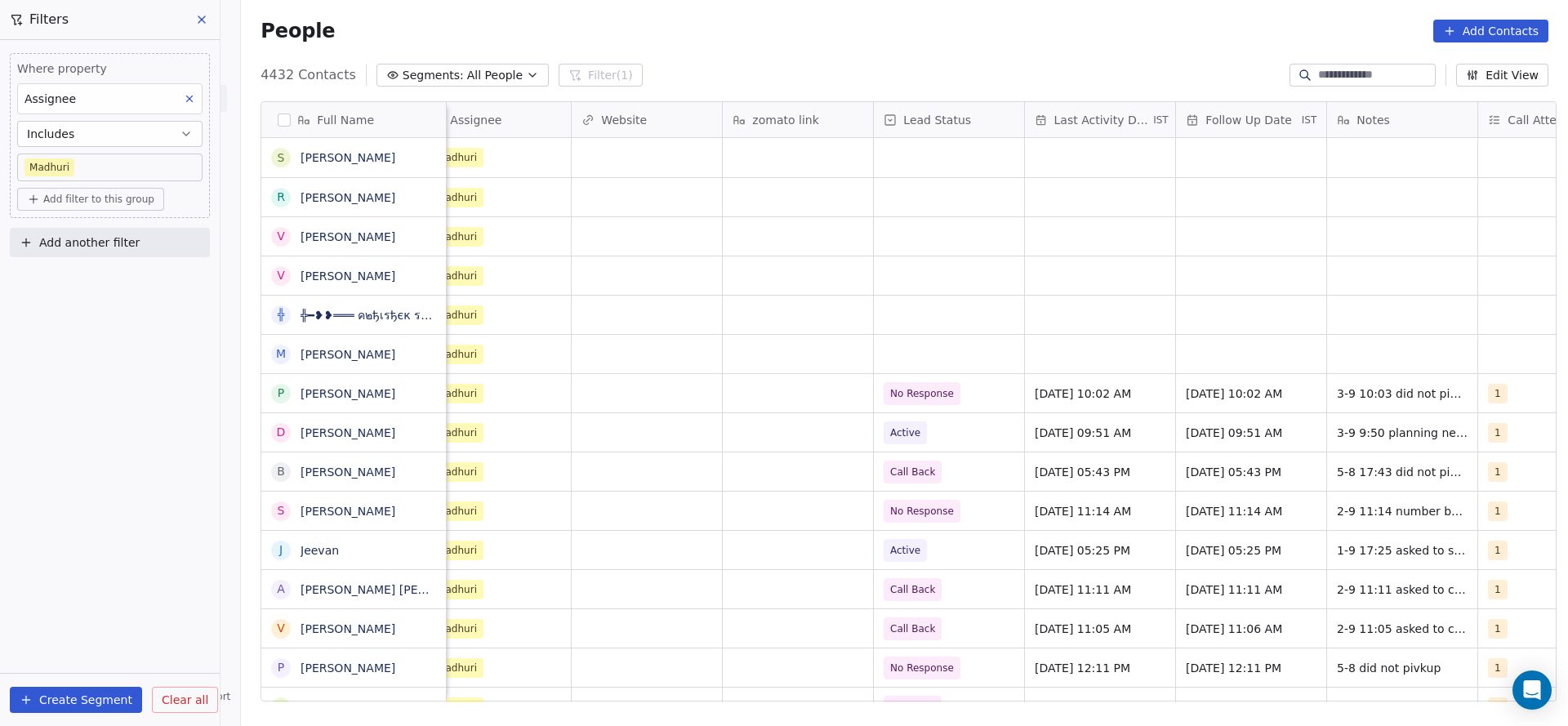
scroll to position [0, 1383]
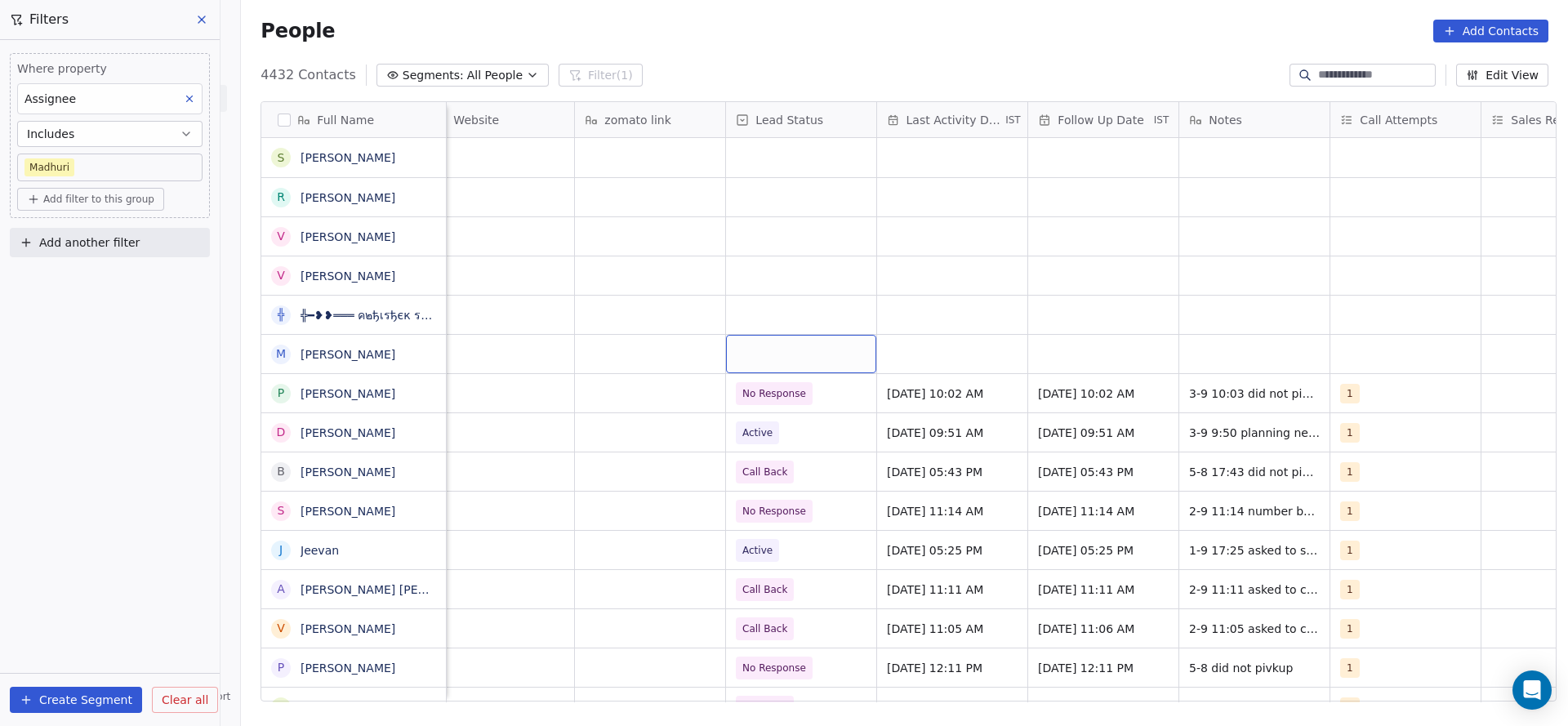
click at [730, 339] on div "grid" at bounding box center [802, 353] width 150 height 38
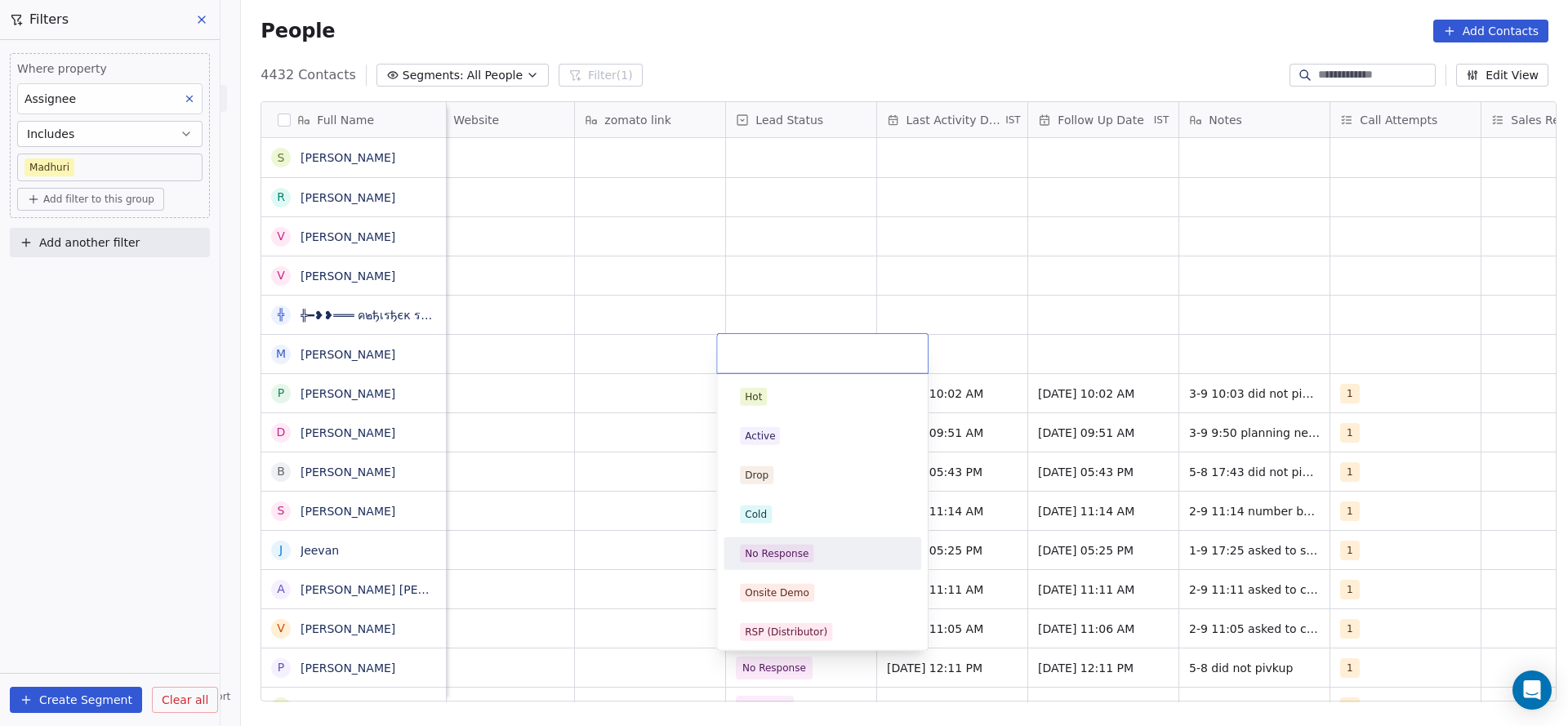
click at [783, 547] on div "No Response" at bounding box center [776, 553] width 64 height 14
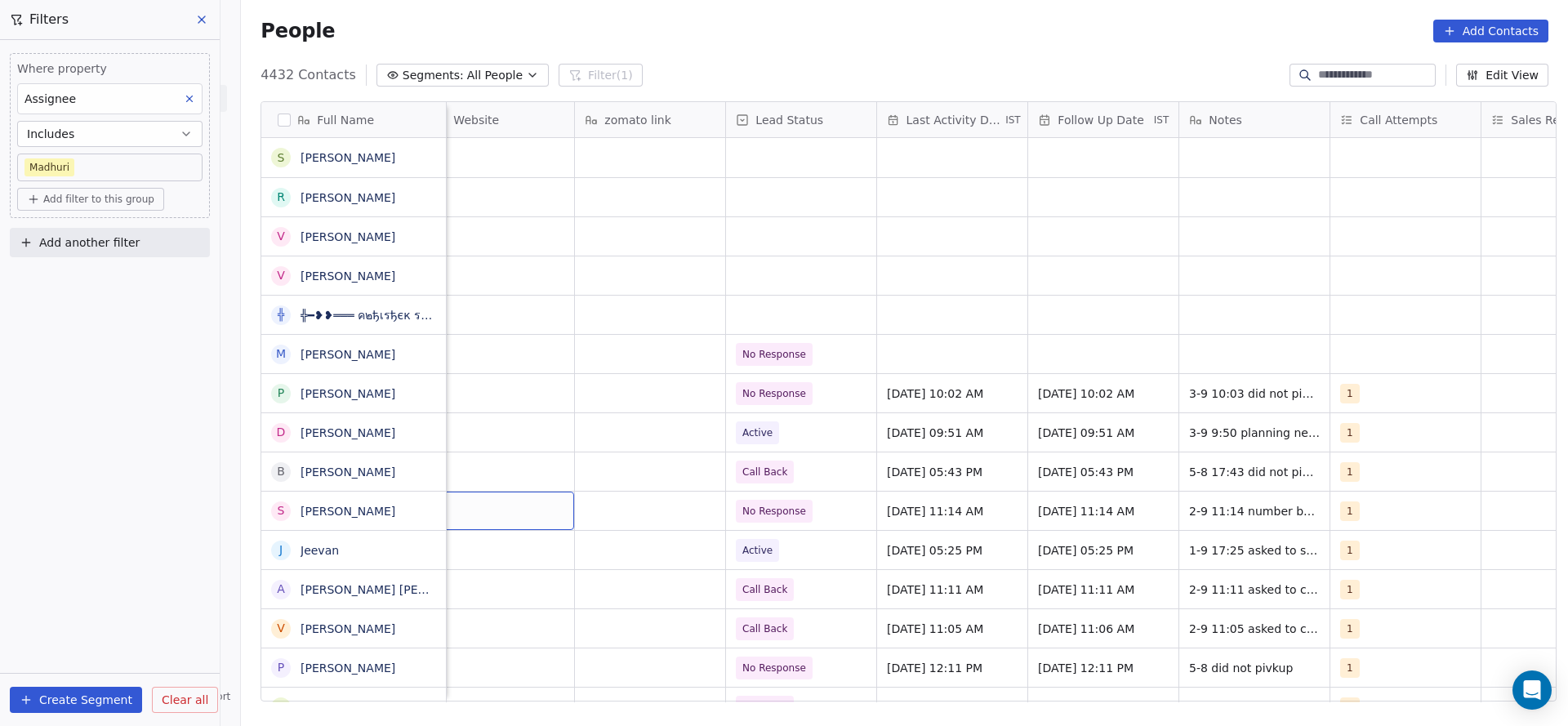
scroll to position [0, 1360]
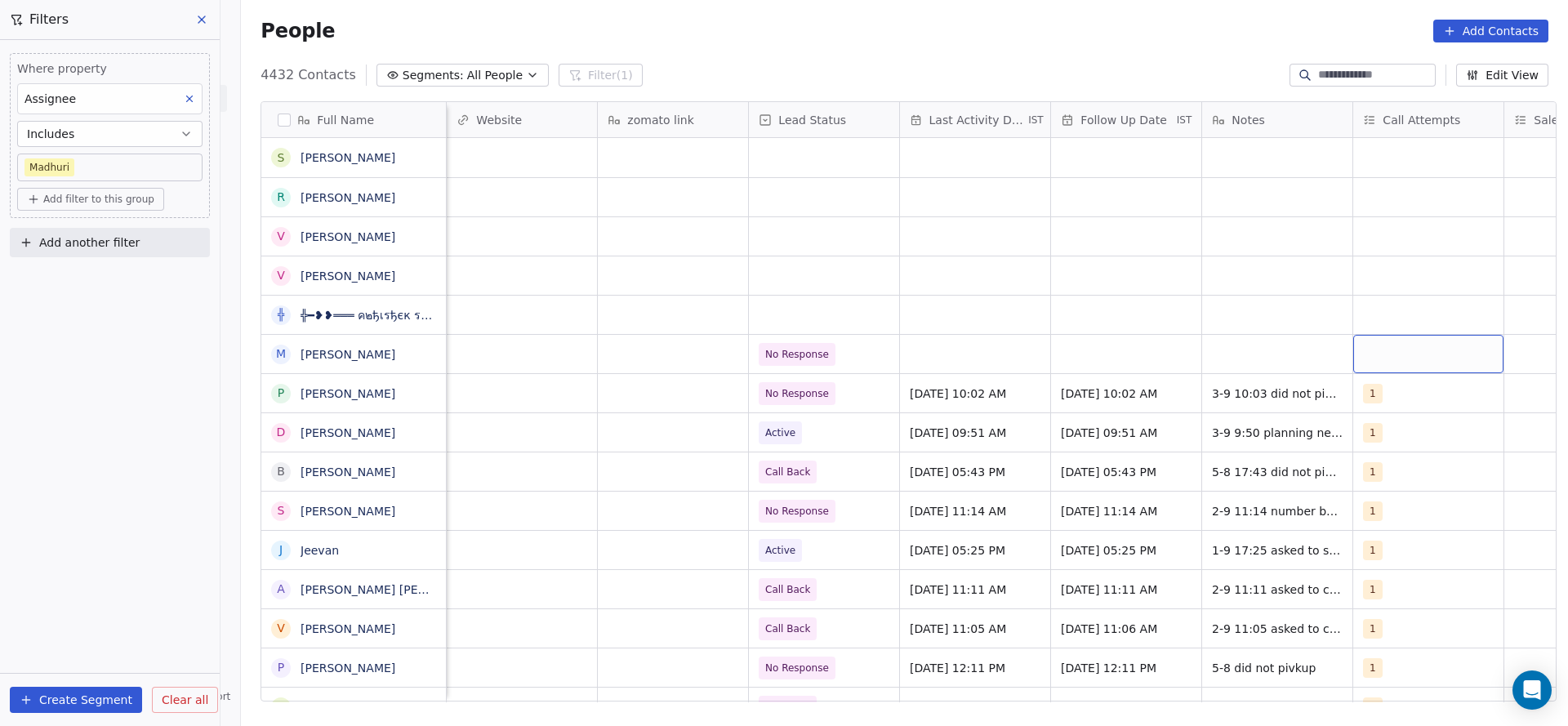
click at [1377, 345] on div "grid" at bounding box center [1428, 353] width 150 height 38
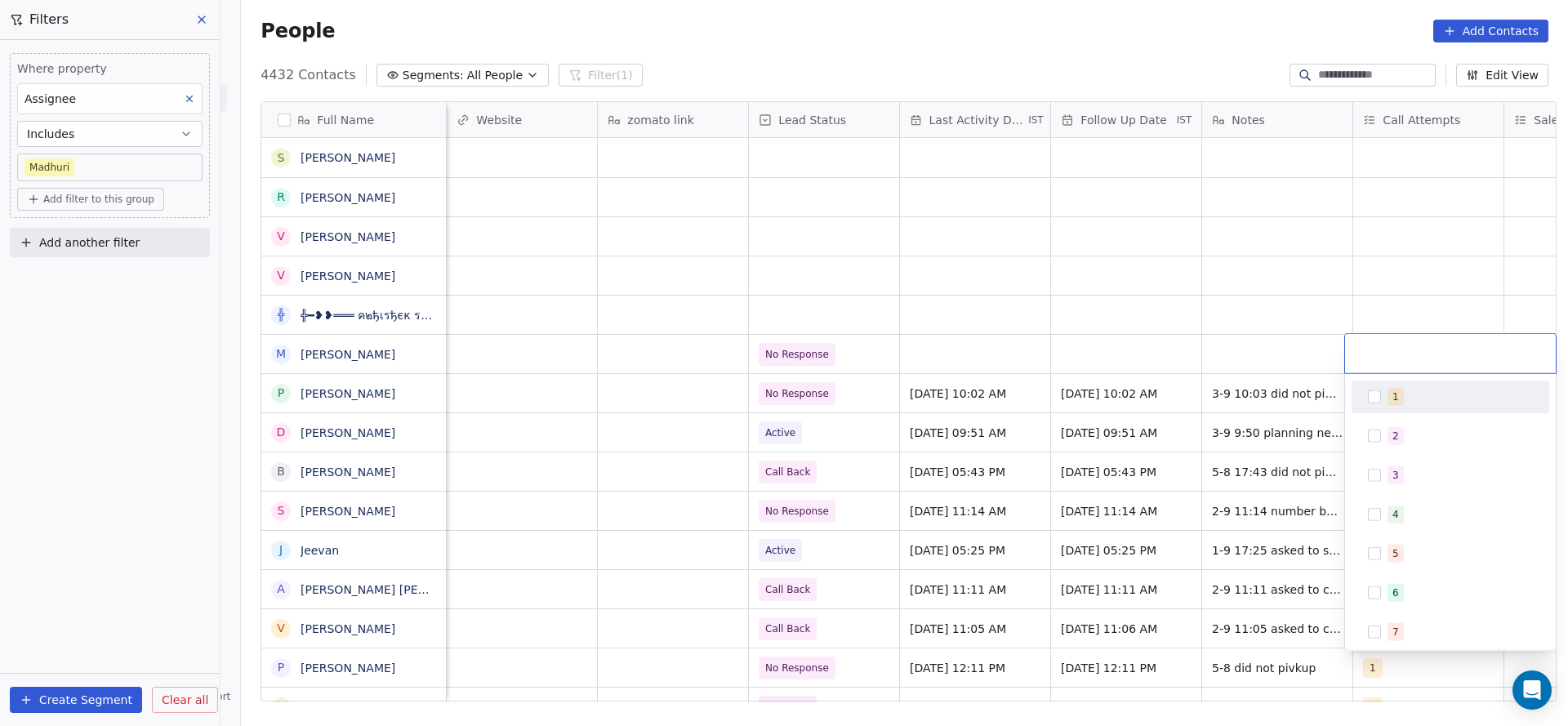
click at [1370, 386] on div "1" at bounding box center [1451, 396] width 184 height 26
click at [1025, 407] on html "On2Cook India Pvt. Ltd. Contacts People Marketing Workflows Campaigns Sales Pip…" at bounding box center [784, 363] width 1568 height 726
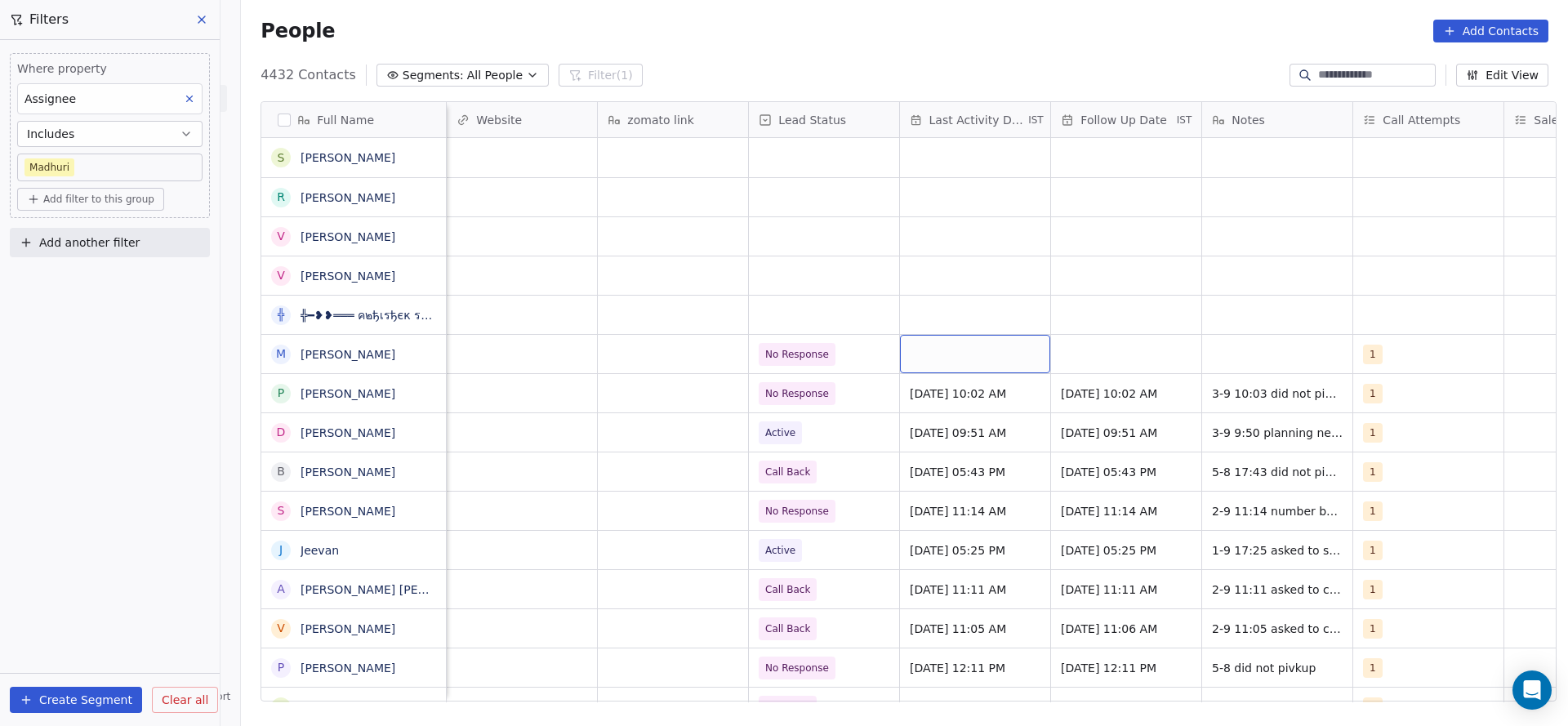
click at [954, 357] on div "grid" at bounding box center [976, 353] width 150 height 38
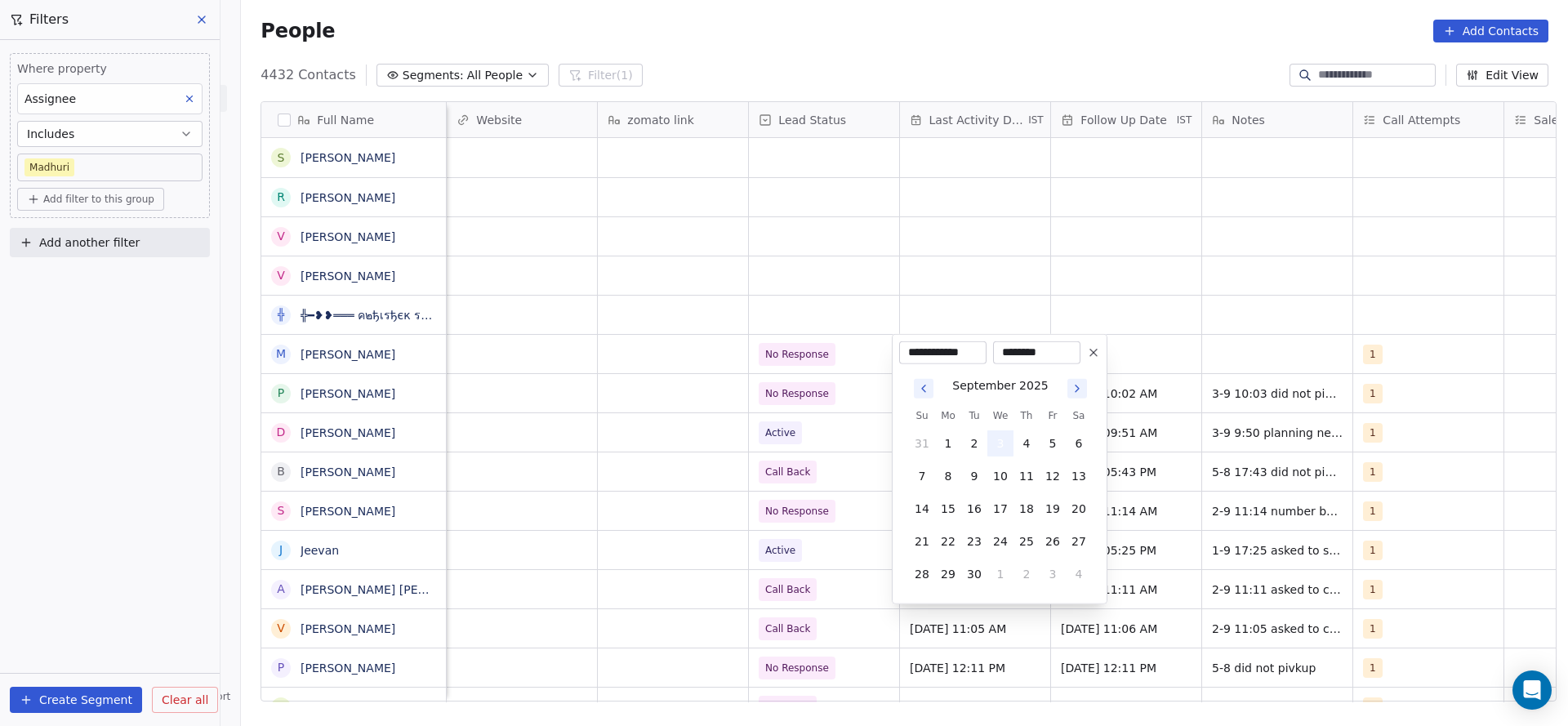
click at [999, 439] on button "3" at bounding box center [1000, 443] width 26 height 26
click at [600, 411] on html "On2Cook India Pvt. Ltd. Contacts People Marketing Workflows Campaigns Sales Pip…" at bounding box center [784, 363] width 1568 height 726
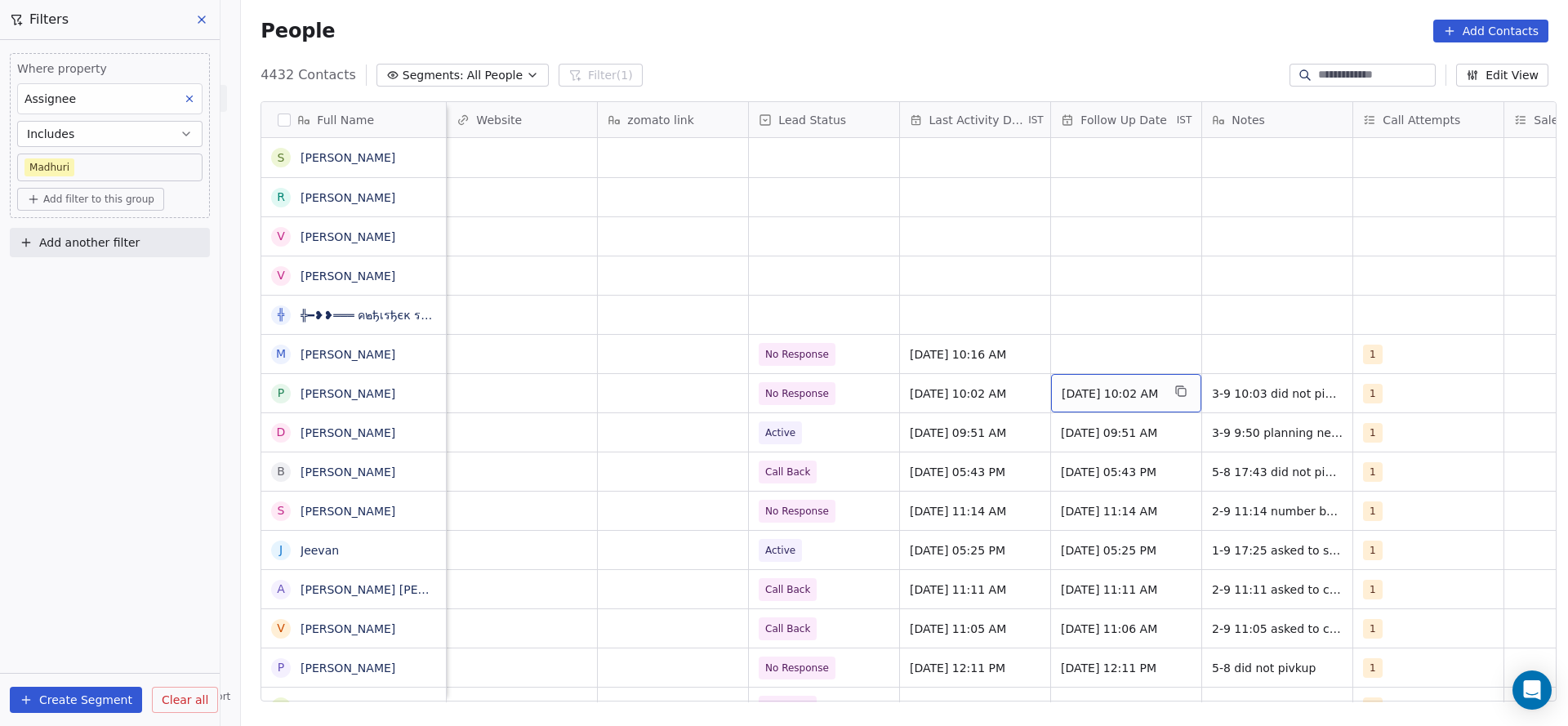
click at [1133, 373] on div "10/09/2025 10:02 AM" at bounding box center [1127, 392] width 150 height 38
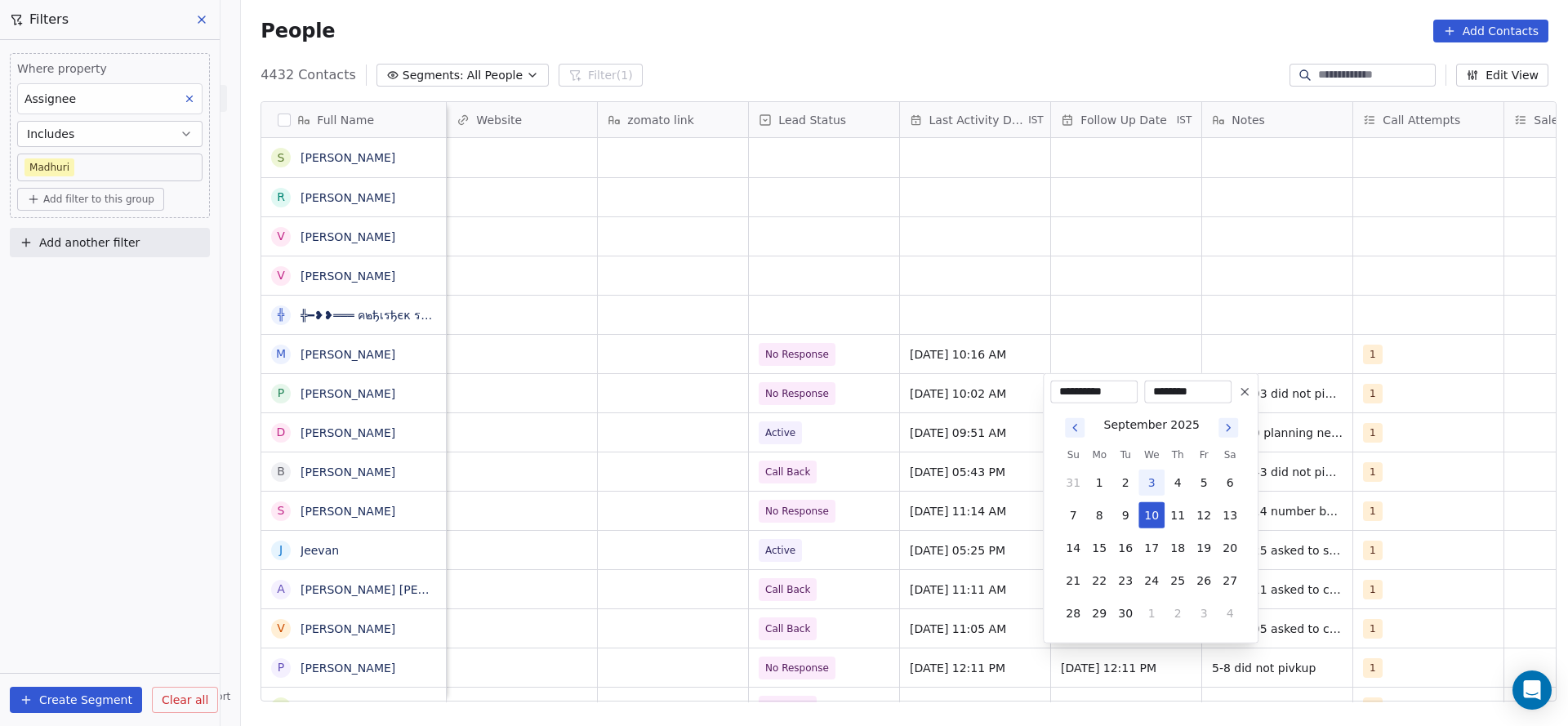
click at [798, 409] on html "On2Cook India Pvt. Ltd. Contacts People Marketing Workflows Campaigns Sales Pip…" at bounding box center [784, 363] width 1568 height 726
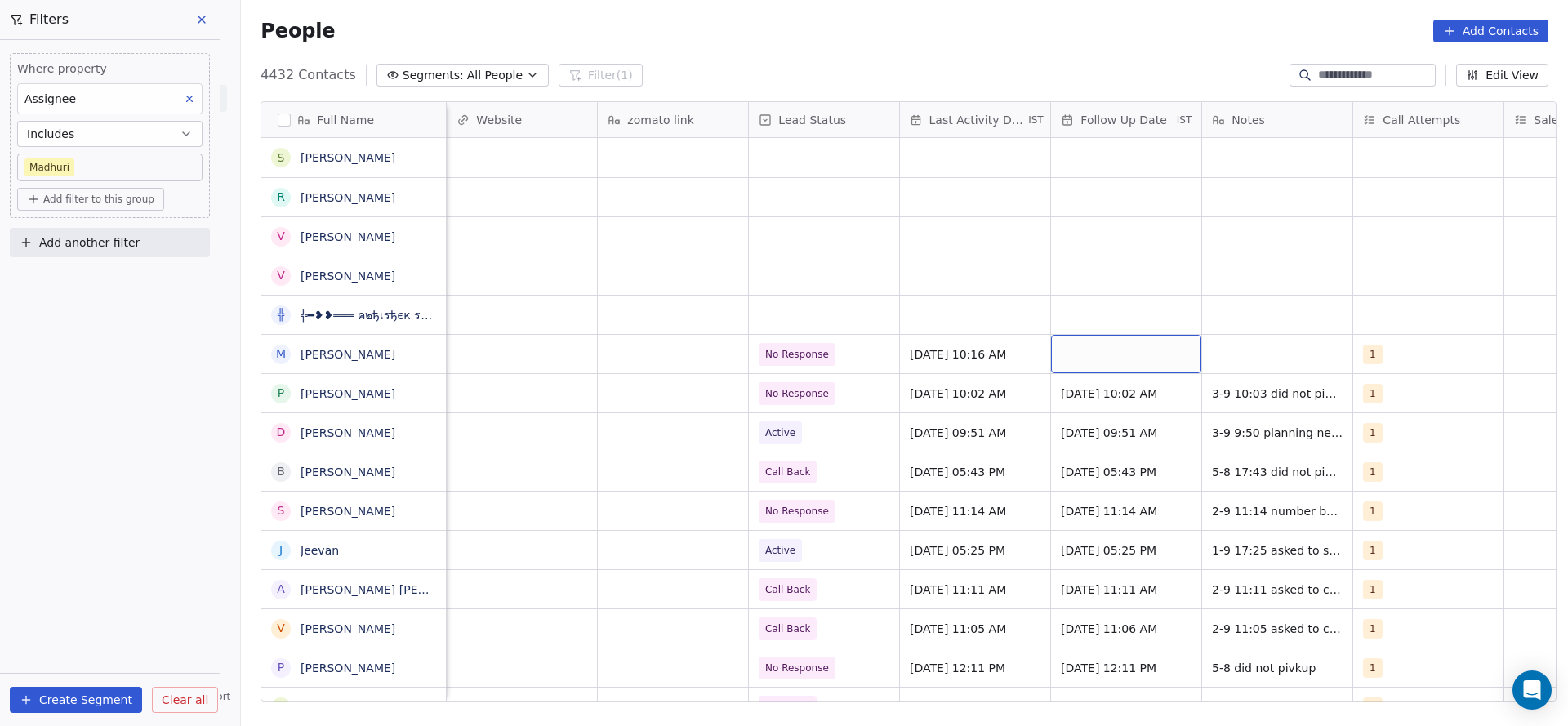
click at [1115, 356] on div "grid" at bounding box center [1127, 353] width 150 height 38
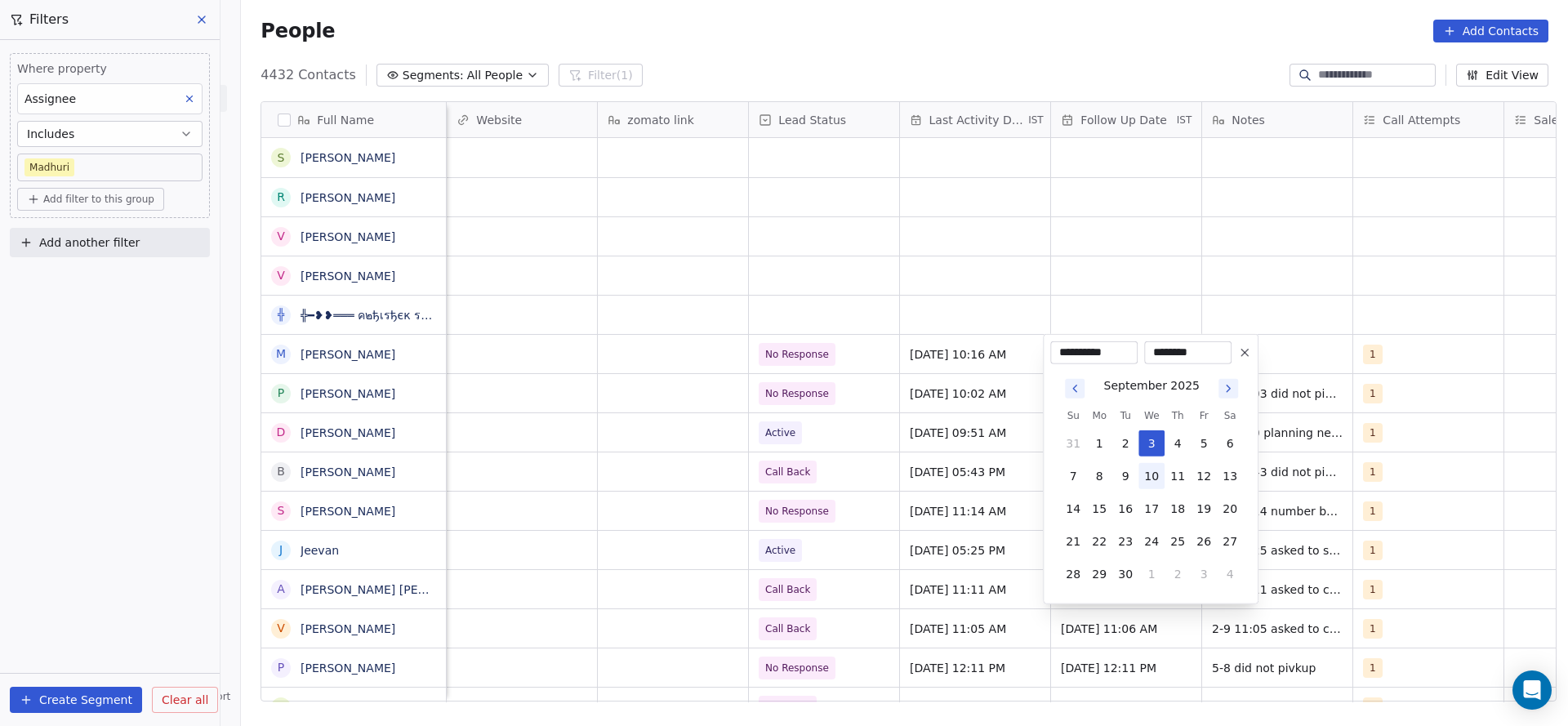
click at [1153, 475] on button "10" at bounding box center [1152, 475] width 26 height 26
type input "**********"
click at [736, 442] on html "On2Cook India Pvt. Ltd. Contacts People Marketing Workflows Campaigns Sales Pip…" at bounding box center [784, 363] width 1568 height 726
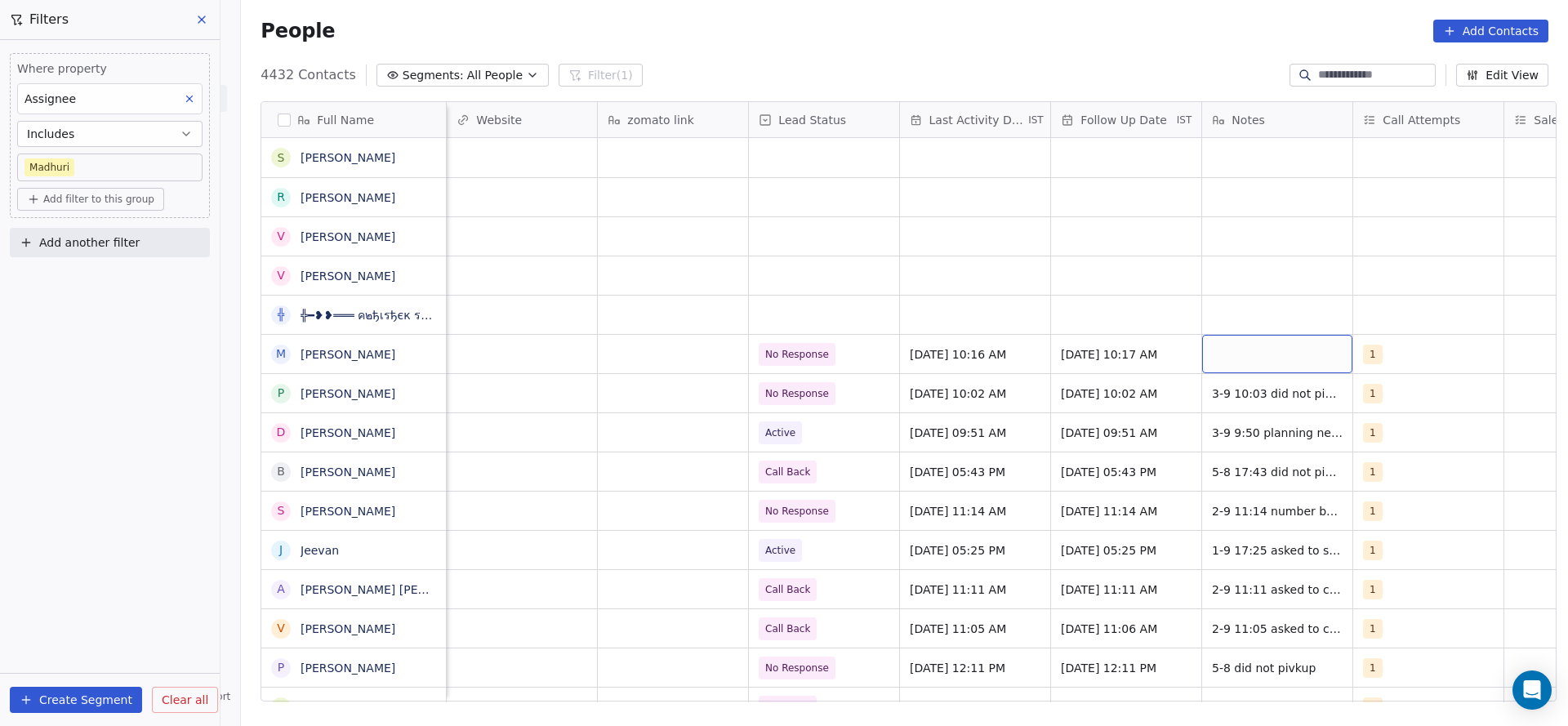
click at [1216, 345] on div "grid" at bounding box center [1278, 353] width 150 height 38
type textarea "**********"
click at [636, 340] on html "On2Cook India Pvt. Ltd. Contacts People Marketing Workflows Campaigns Sales Pip…" at bounding box center [784, 363] width 1568 height 726
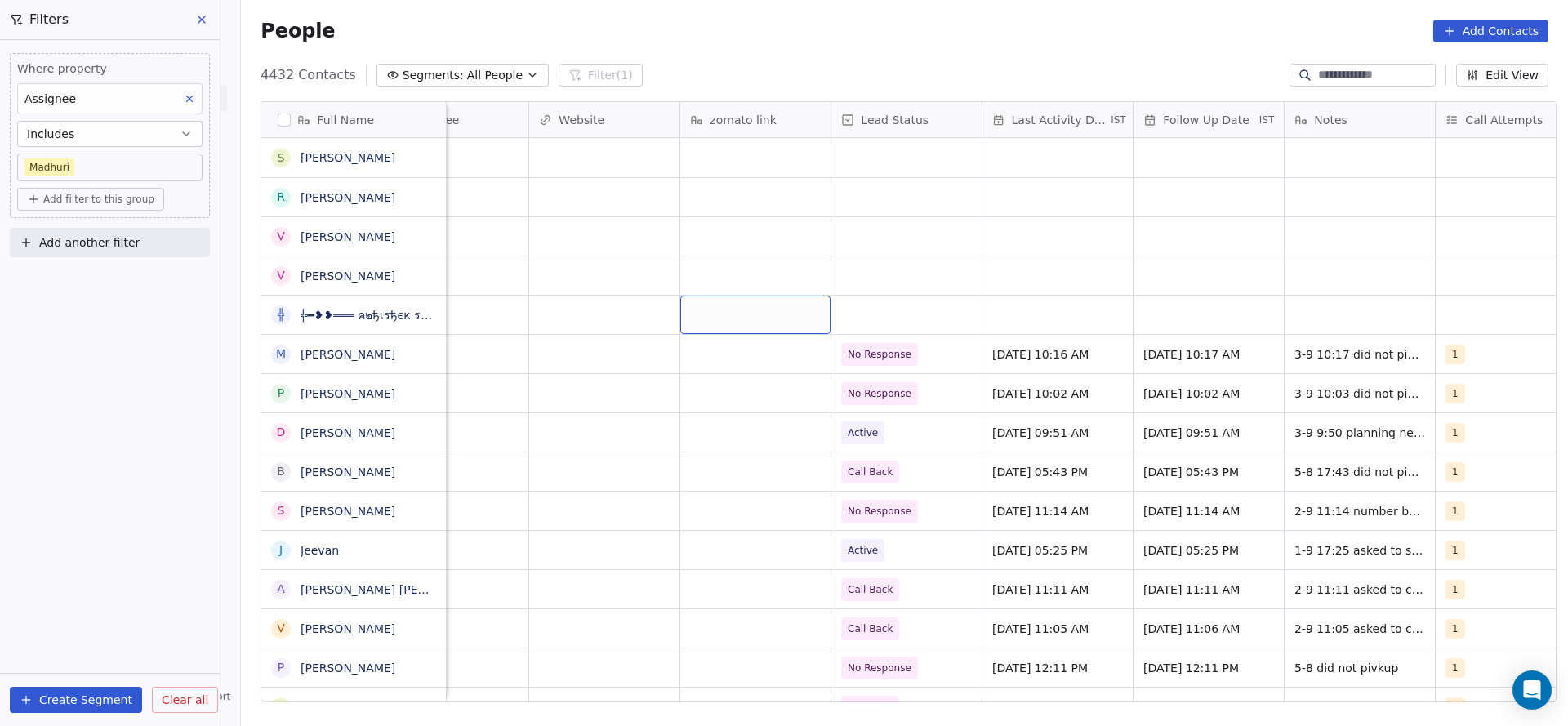
scroll to position [0, 0]
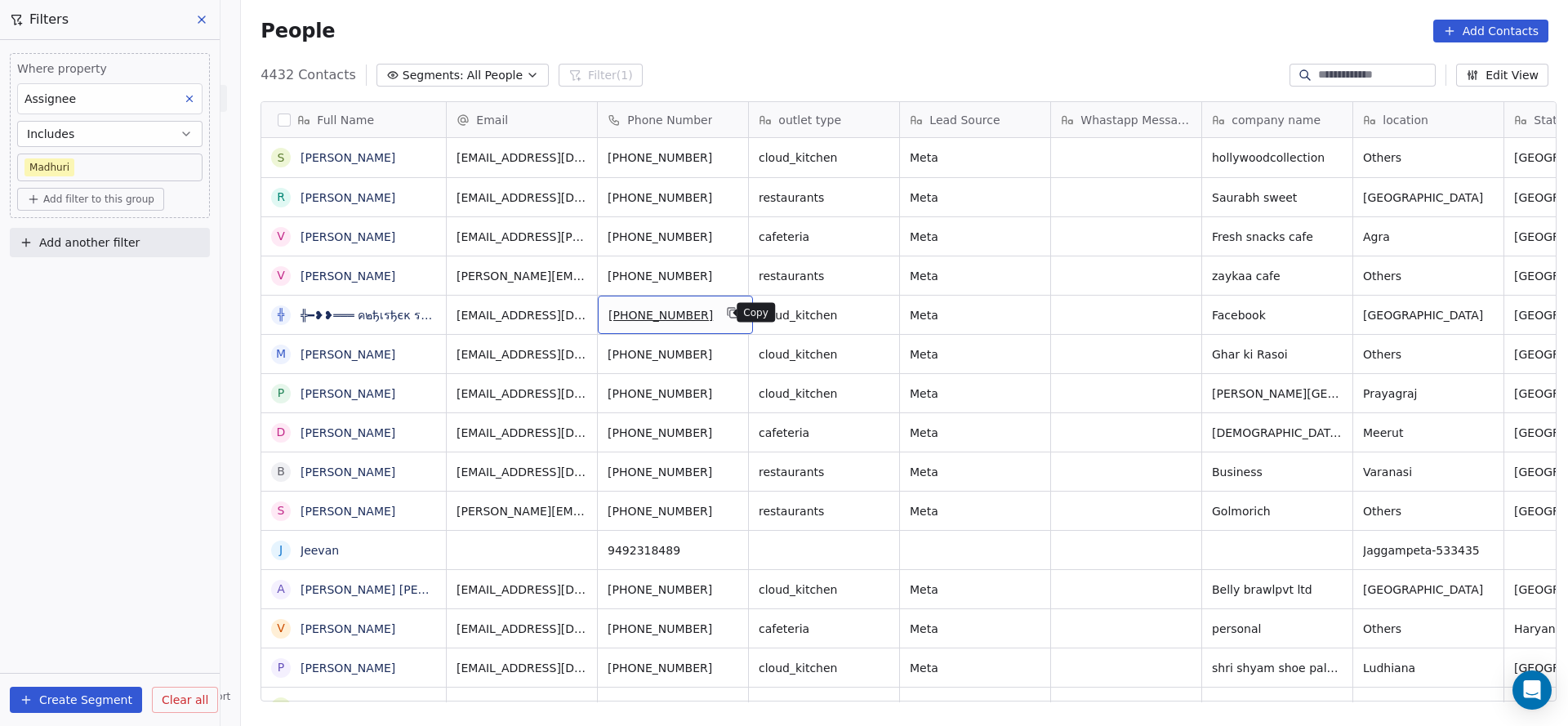
click at [727, 316] on button "grid" at bounding box center [733, 313] width 20 height 20
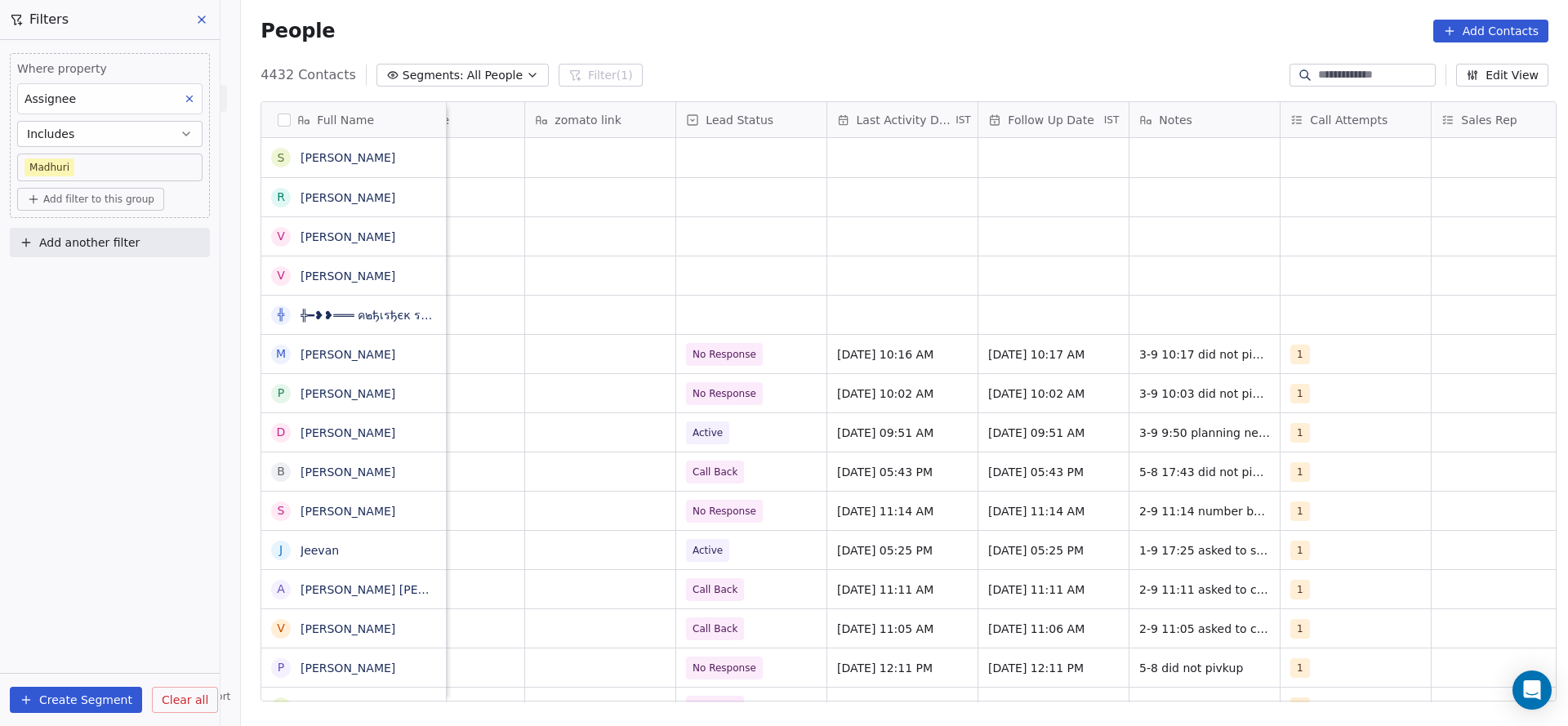
scroll to position [0, 1762]
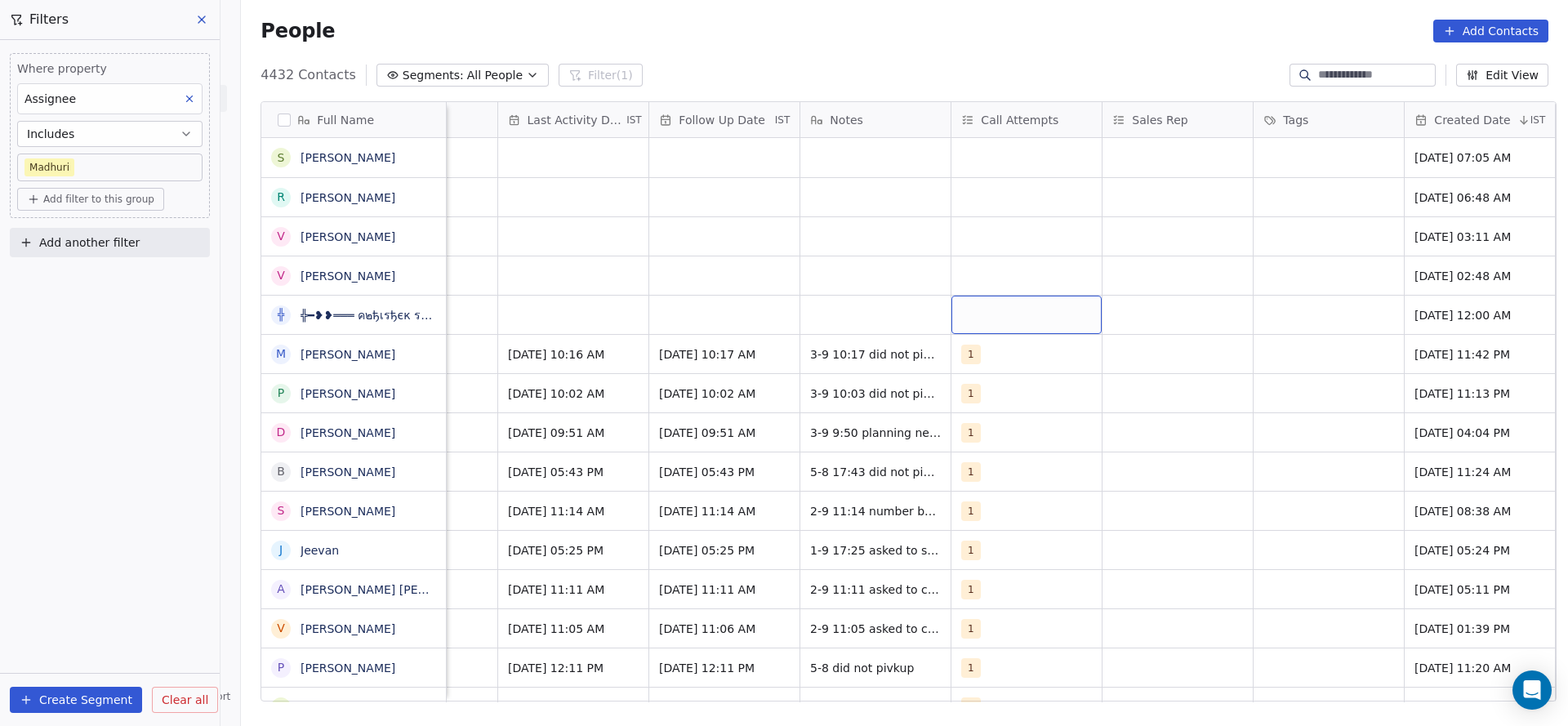
click at [995, 308] on div "grid" at bounding box center [1027, 315] width 150 height 38
click at [999, 358] on span "1" at bounding box center [994, 357] width 16 height 18
click at [794, 334] on html "On2Cook India Pvt. Ltd. Contacts People Marketing Workflows Campaigns Sales Pip…" at bounding box center [784, 363] width 1568 height 726
click at [562, 319] on div "grid" at bounding box center [573, 315] width 150 height 38
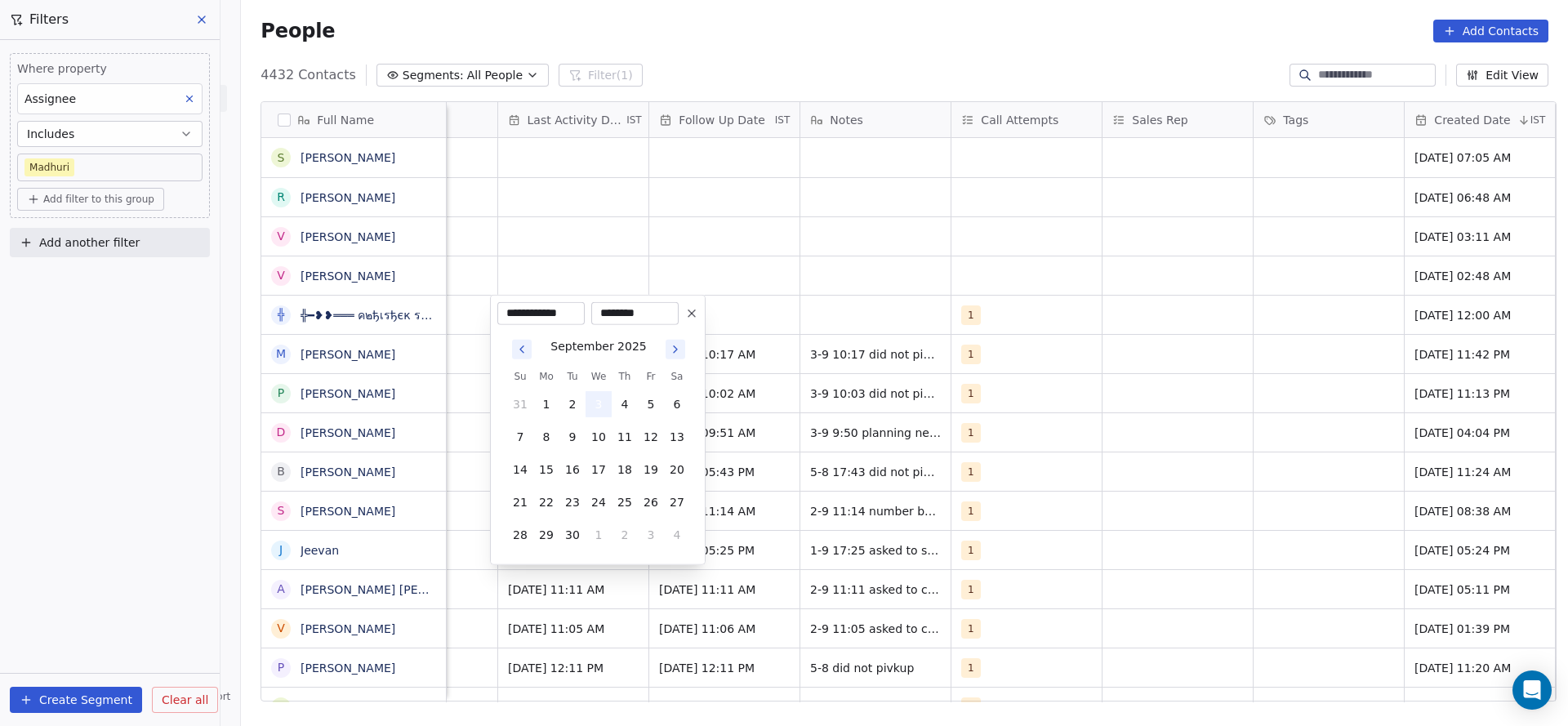
click at [600, 409] on button "3" at bounding box center [598, 403] width 26 height 26
click at [590, 278] on html "On2Cook India Pvt. Ltd. Contacts People Marketing Workflows Campaigns Sales Pip…" at bounding box center [784, 363] width 1568 height 726
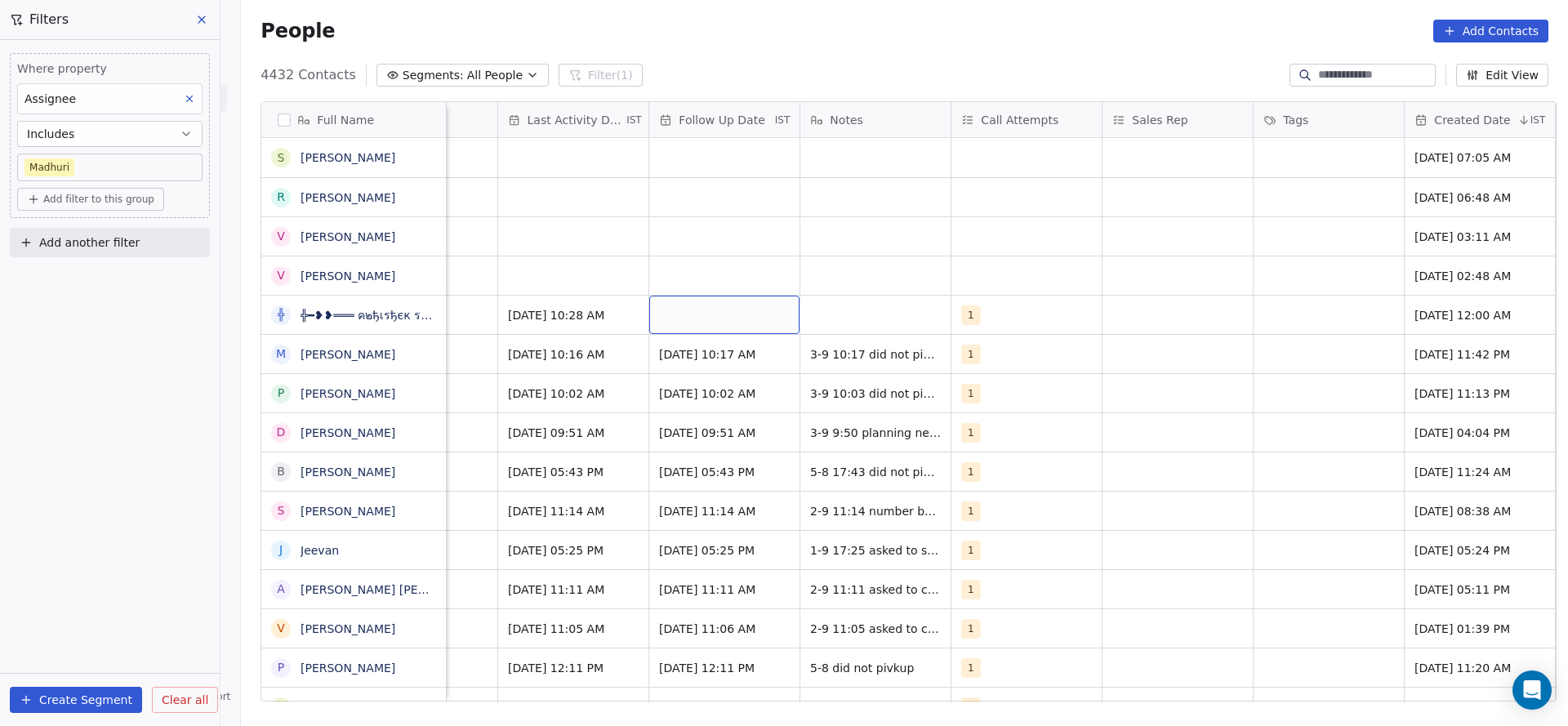
click at [695, 304] on div "grid" at bounding box center [725, 315] width 150 height 38
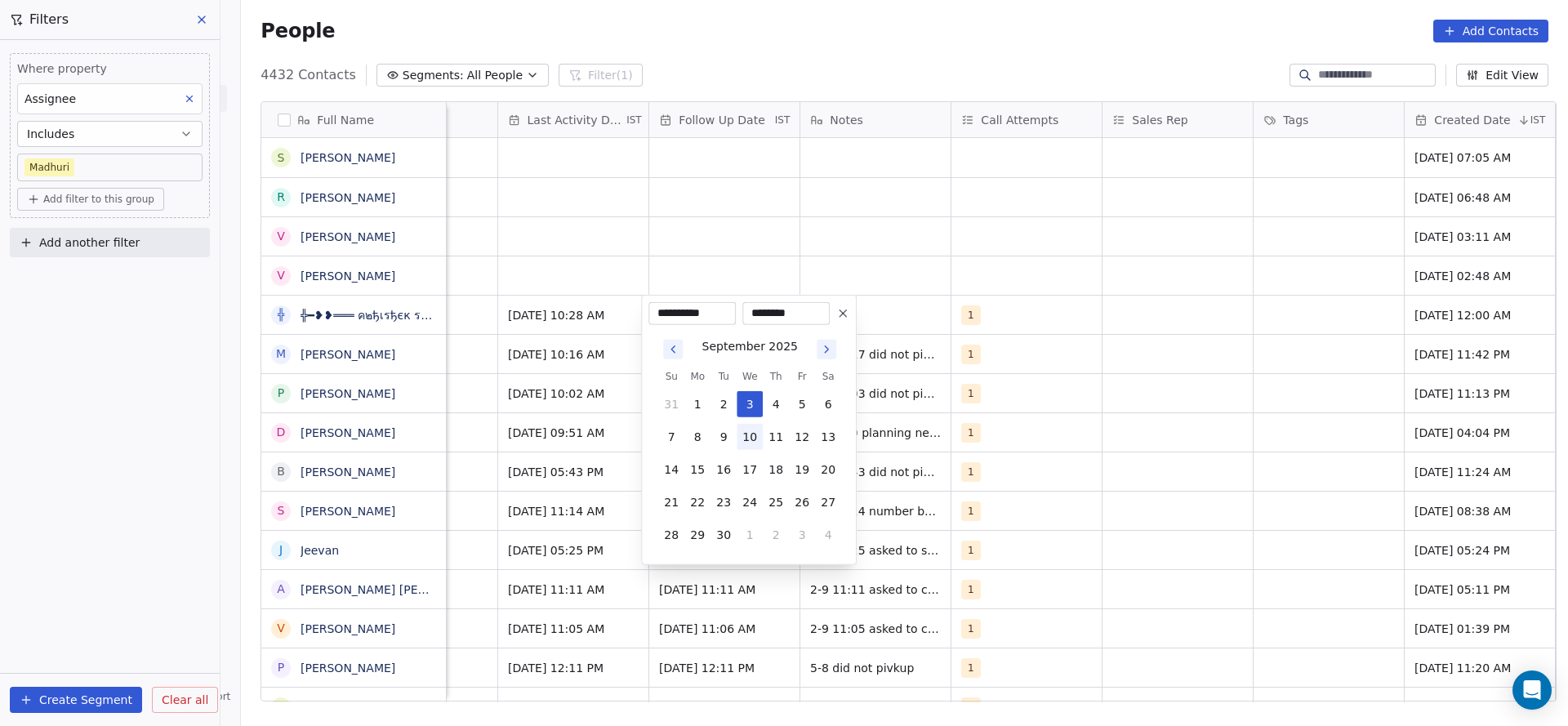
click at [740, 441] on button "10" at bounding box center [749, 436] width 26 height 26
type input "**********"
click at [657, 269] on html "On2Cook India Pvt. Ltd. Contacts People Marketing Workflows Campaigns Sales Pip…" at bounding box center [784, 363] width 1568 height 726
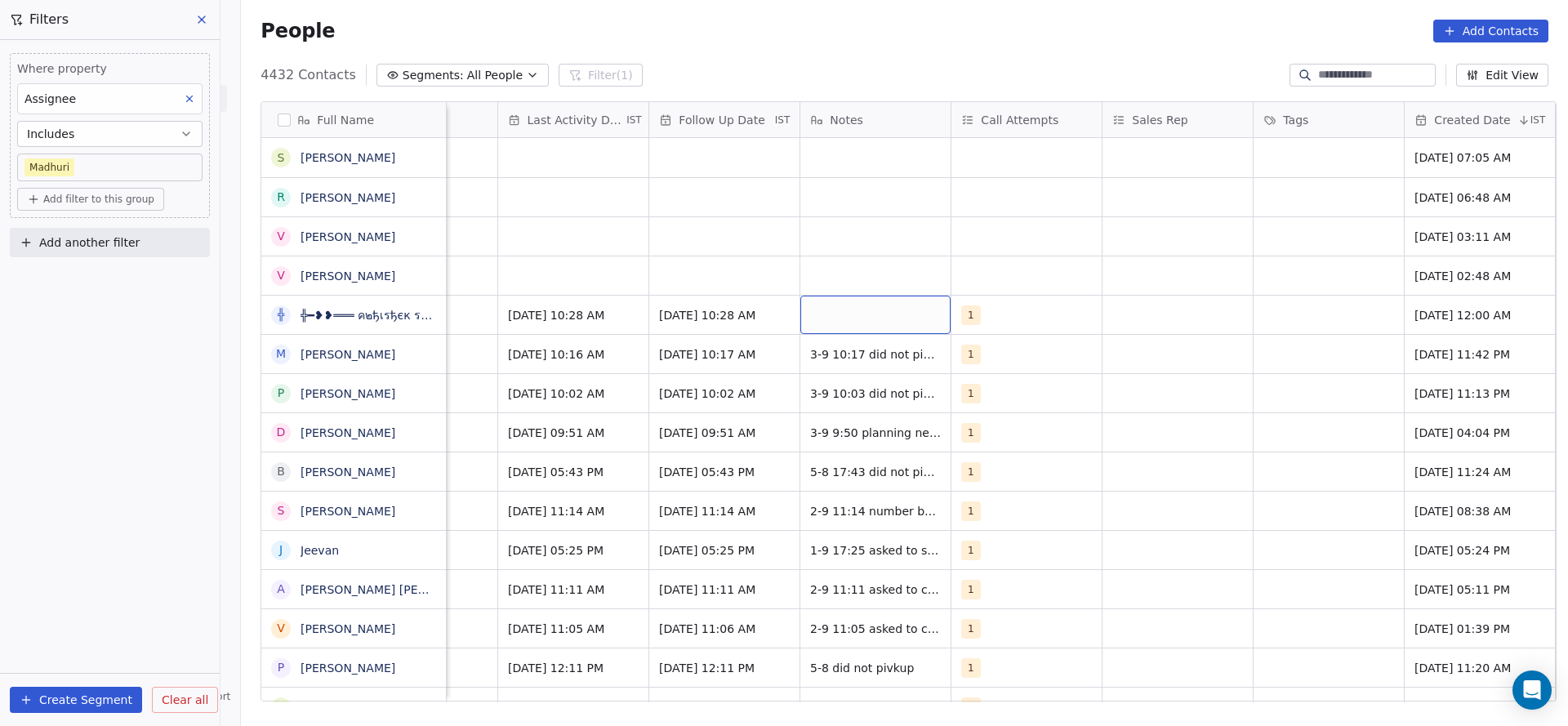
click at [853, 304] on div "grid" at bounding box center [876, 315] width 150 height 38
type textarea "**********"
click at [525, 284] on html "On2Cook India Pvt. Ltd. Contacts People Marketing Workflows Campaigns Sales Pip…" at bounding box center [784, 363] width 1568 height 726
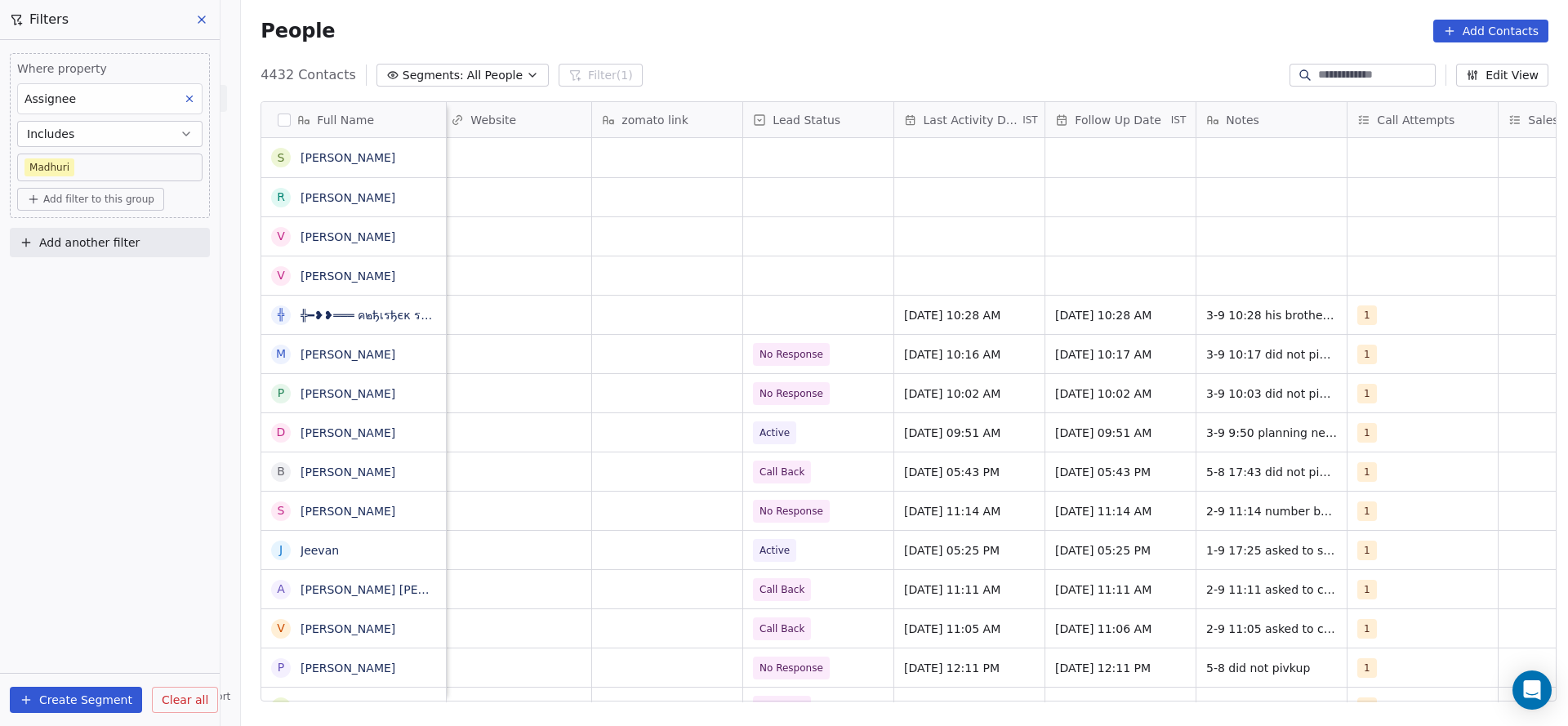
scroll to position [0, 1365]
click at [802, 314] on div "grid" at bounding box center [820, 315] width 150 height 38
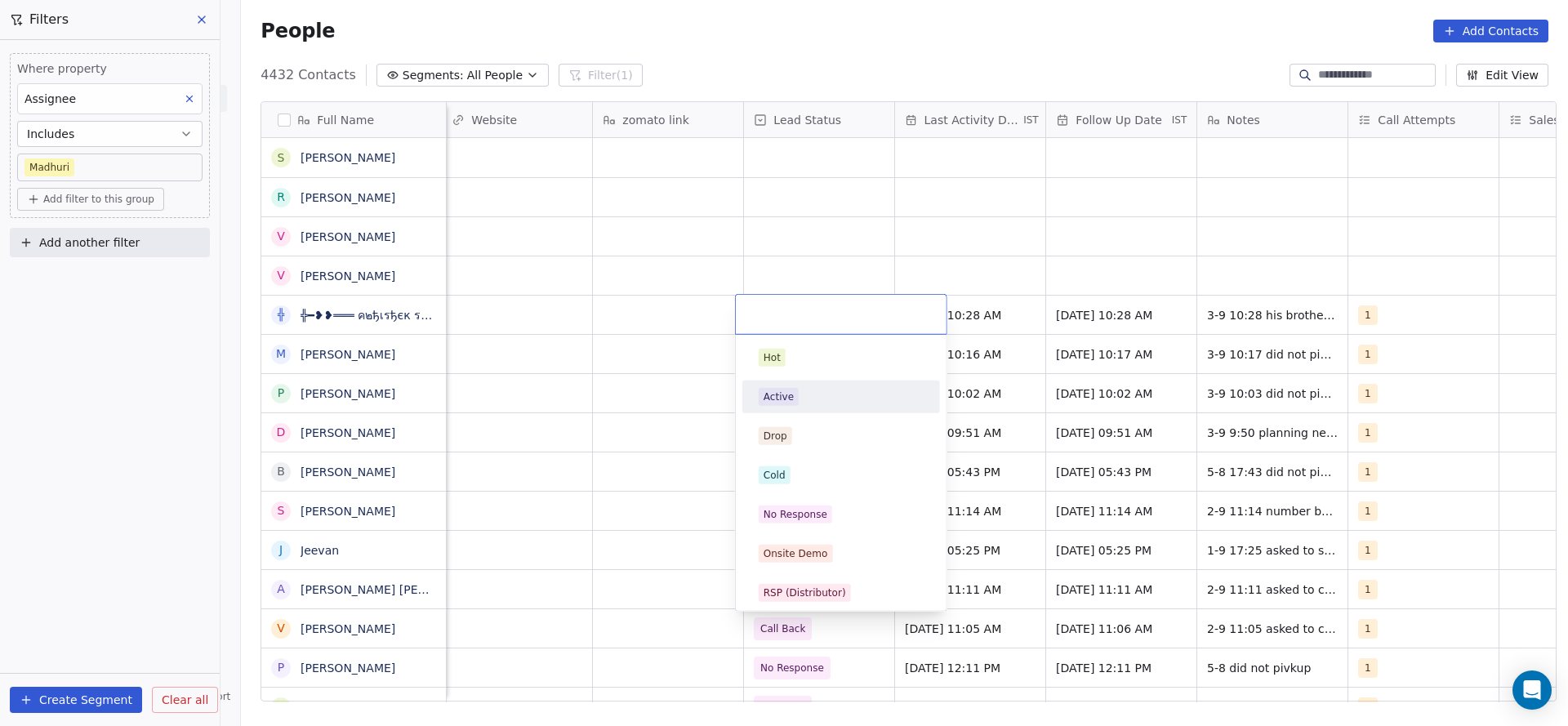
scroll to position [123, 0]
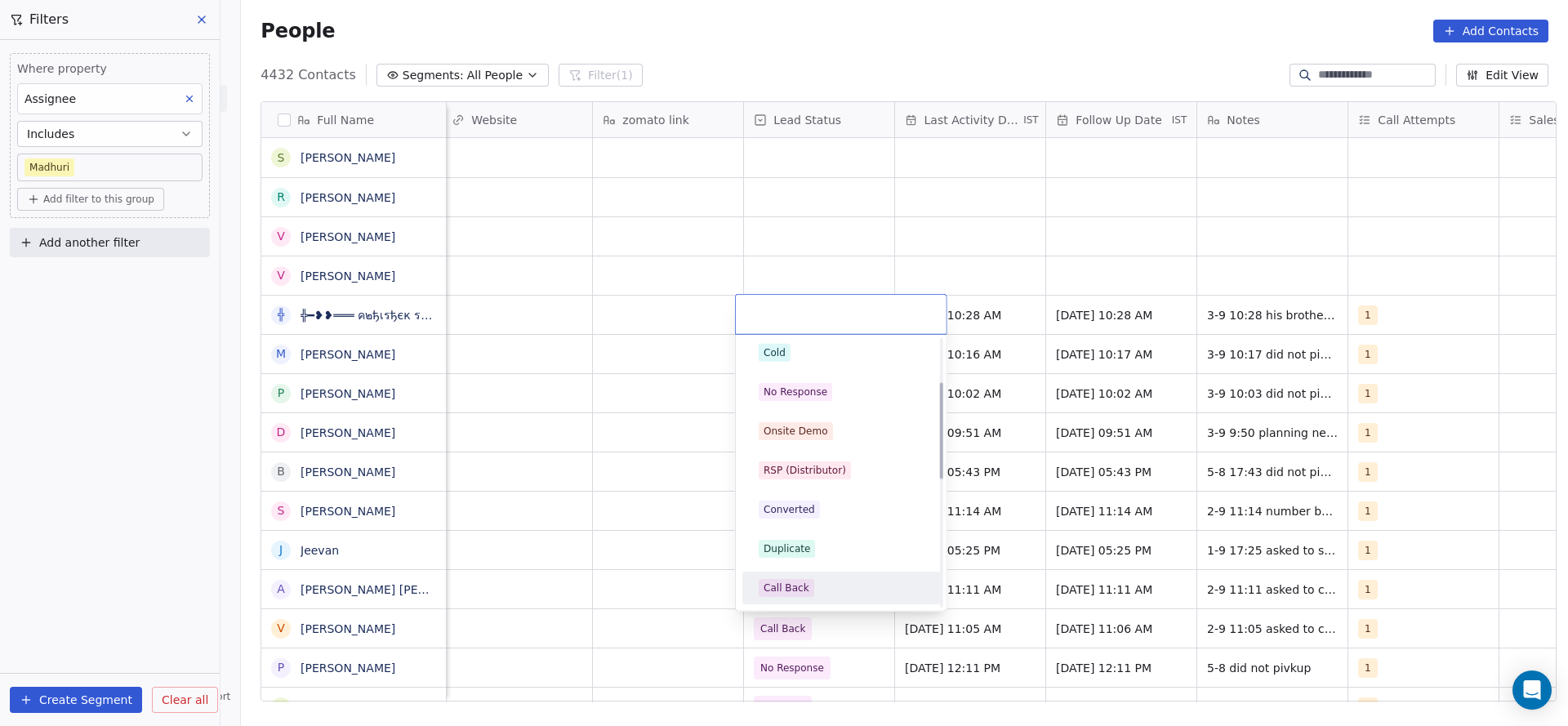
click at [799, 573] on div "Call Back" at bounding box center [842, 587] width 198 height 32
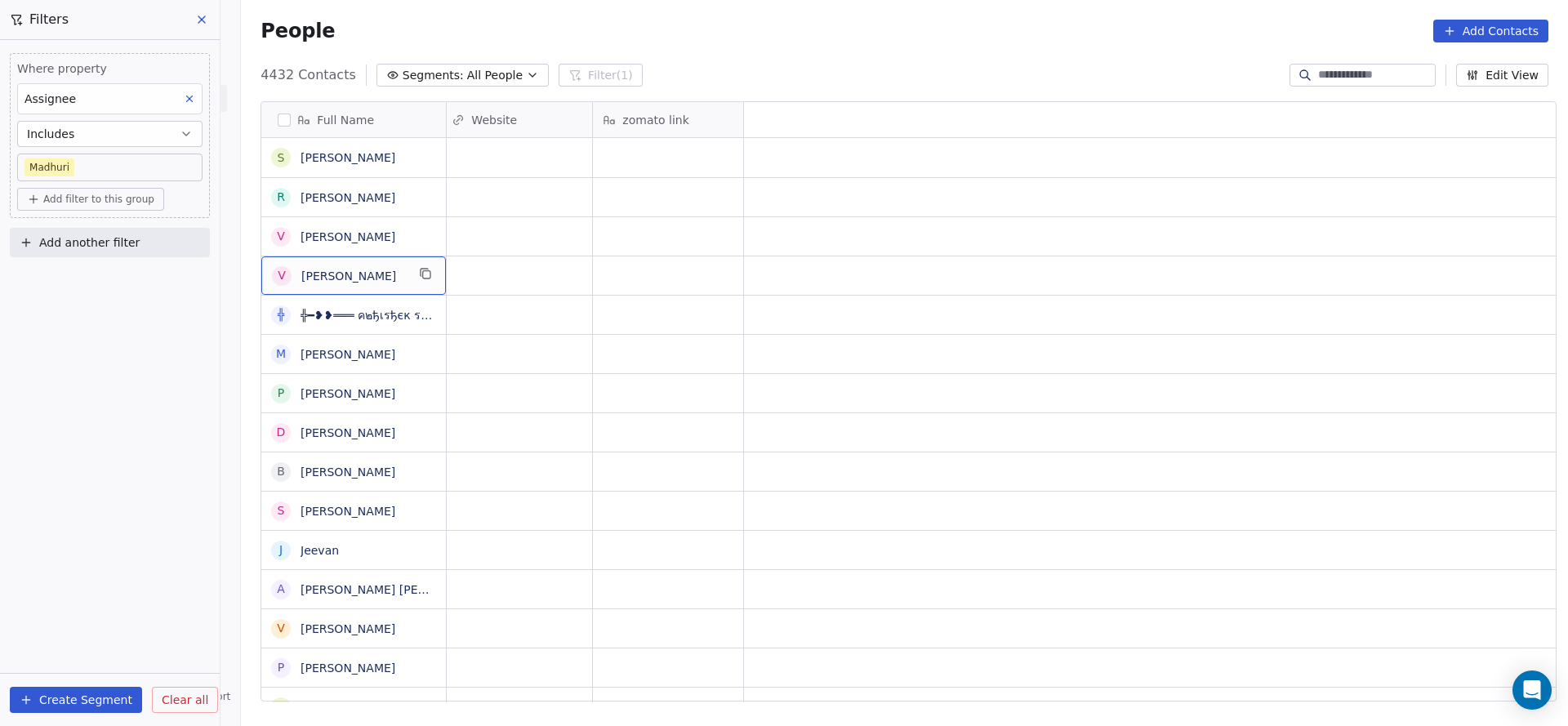
scroll to position [0, 0]
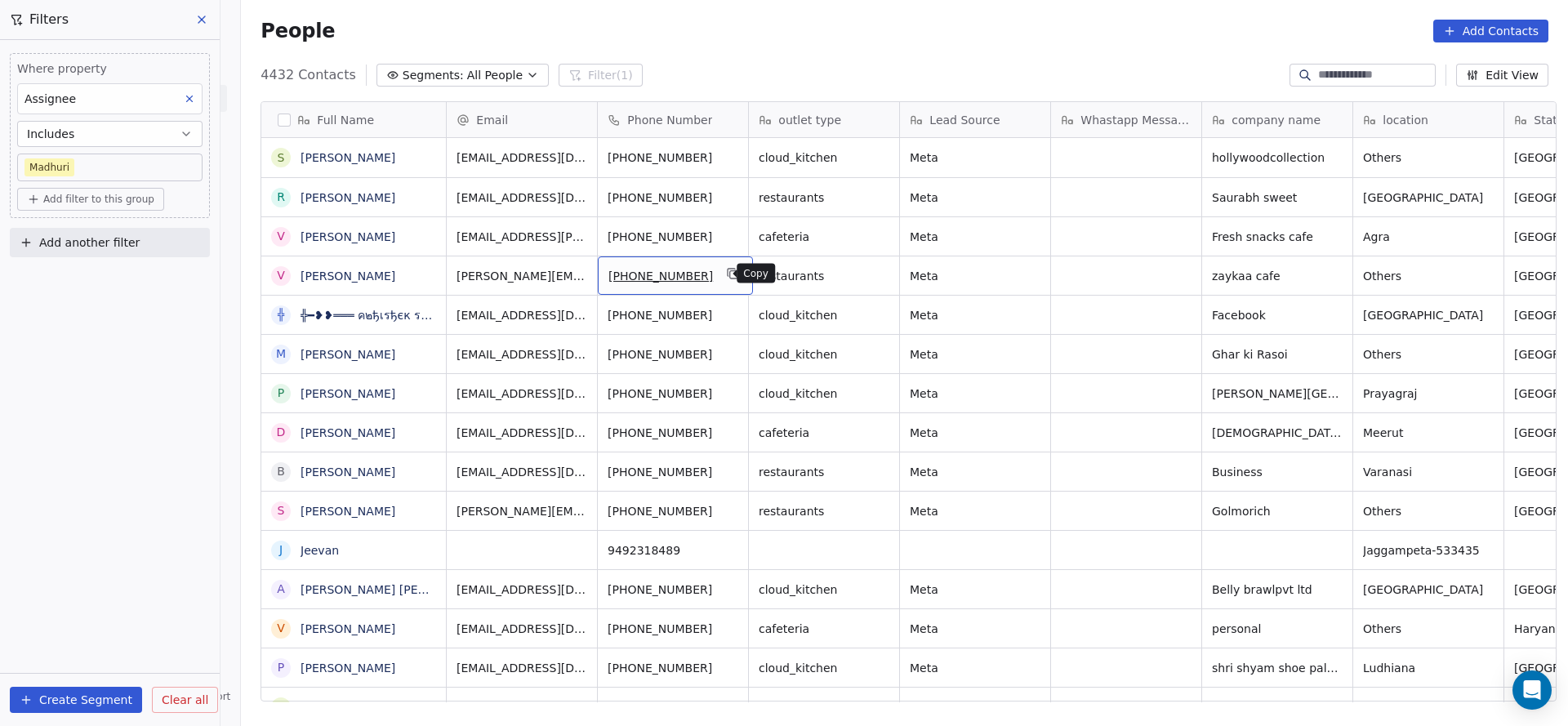
click at [730, 277] on icon "grid" at bounding box center [734, 275] width 8 height 8
click at [727, 271] on icon "grid" at bounding box center [734, 274] width 13 height 13
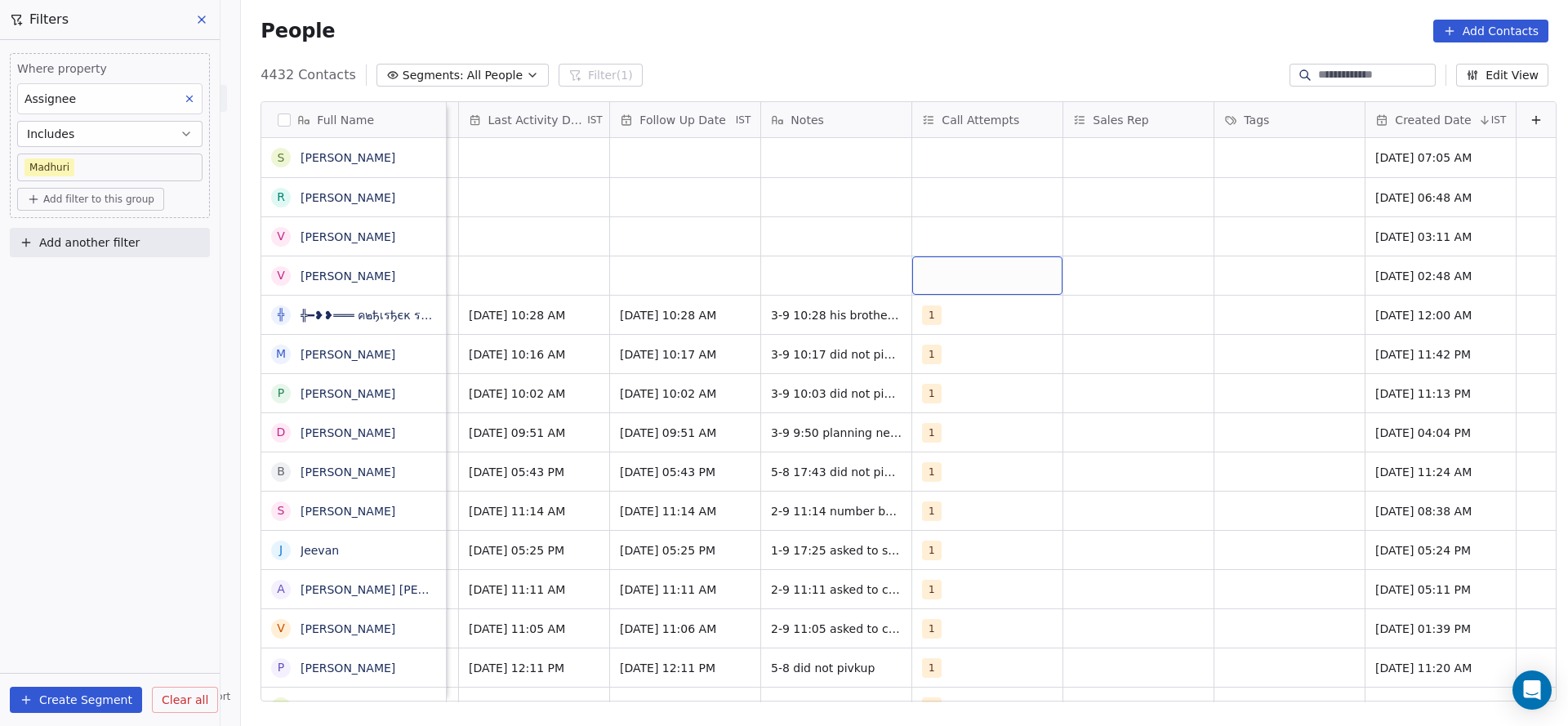
click at [954, 280] on div "grid" at bounding box center [988, 276] width 150 height 38
click at [937, 321] on span "1" at bounding box center [937, 318] width 16 height 18
click at [744, 323] on html "On2Cook India Pvt. Ltd. Contacts People Marketing Workflows Campaigns Sales Pip…" at bounding box center [784, 363] width 1568 height 726
click at [662, 280] on div "grid" at bounding box center [686, 276] width 150 height 38
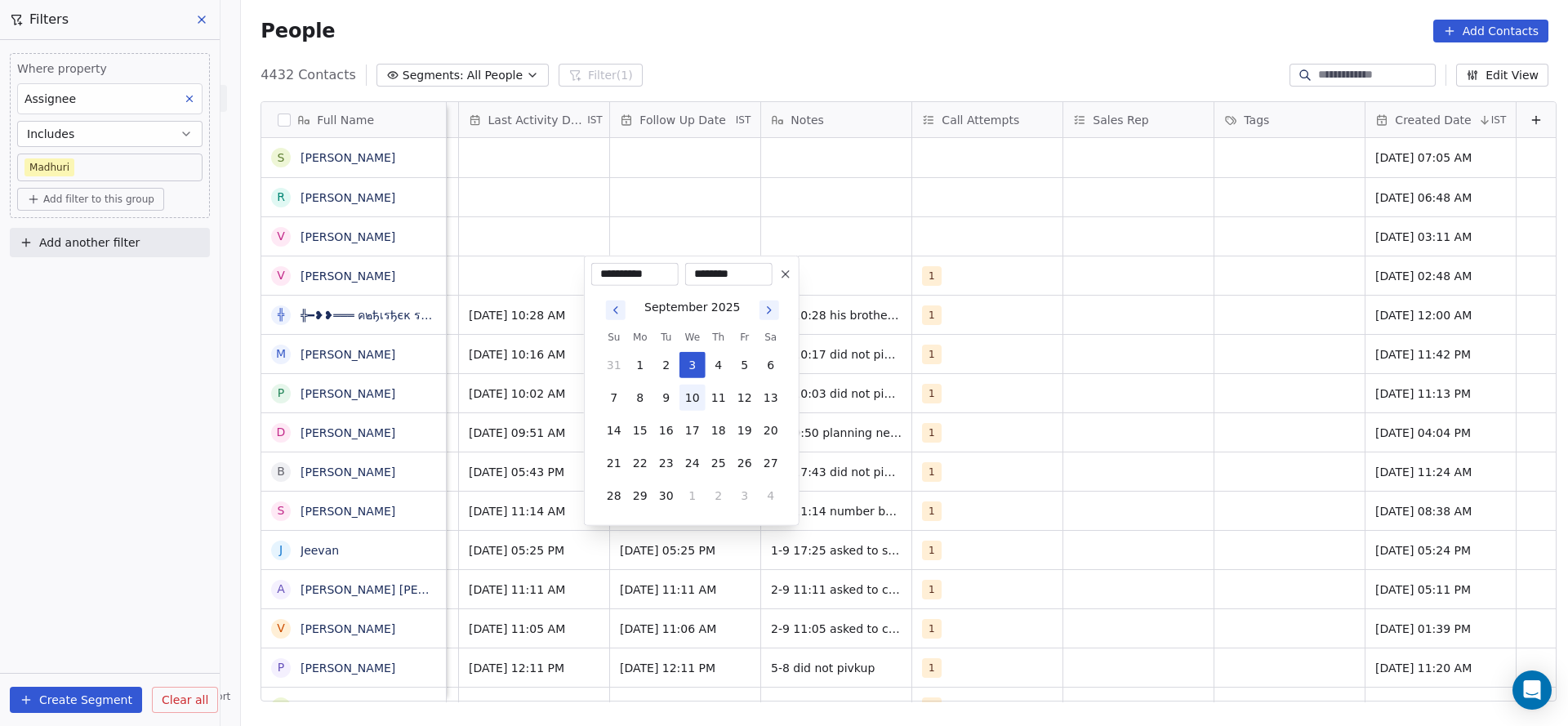
click at [699, 403] on button "10" at bounding box center [692, 397] width 26 height 26
type input "**********"
click at [547, 385] on html "On2Cook India Pvt. Ltd. Contacts People Marketing Workflows Campaigns Sales Pip…" at bounding box center [784, 363] width 1568 height 726
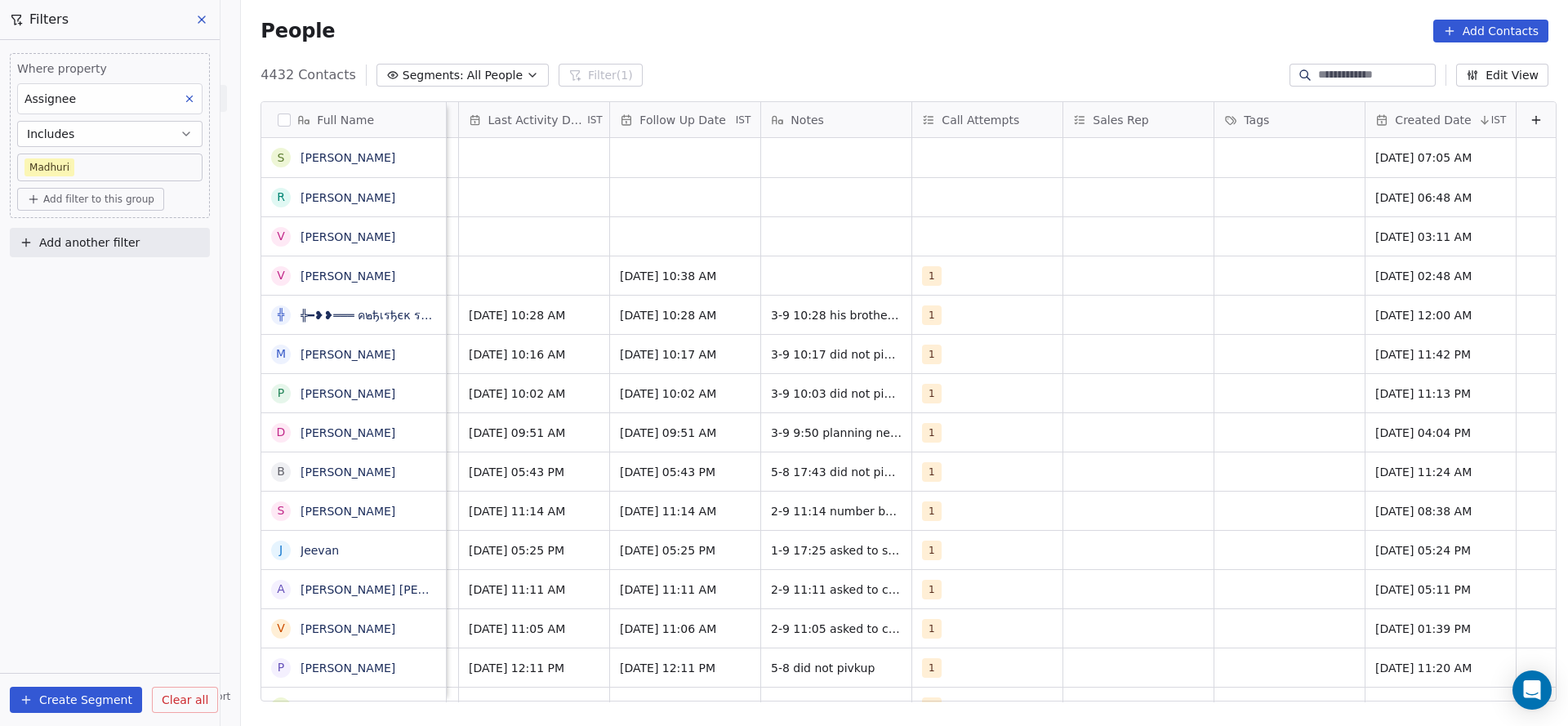
click at [549, 295] on div "Call Back Sep 03, 2025 10:28 AM 10/09/2025 10:28 AM 3-9 10:28 his brother is op…" at bounding box center [101, 314] width 2911 height 39
click at [510, 289] on div "grid" at bounding box center [534, 276] width 150 height 38
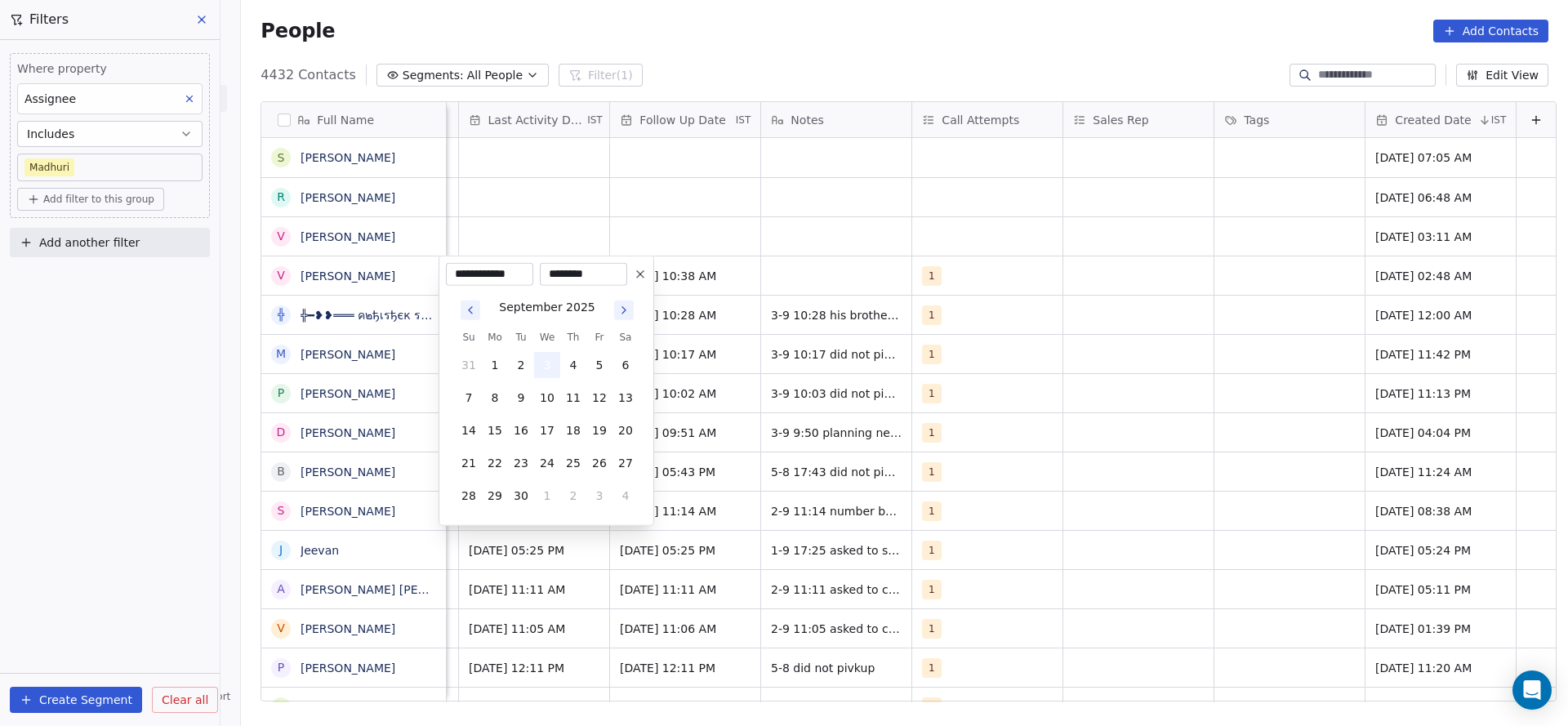
click at [539, 356] on button "3" at bounding box center [547, 364] width 26 height 26
click at [858, 321] on html "On2Cook India Pvt. Ltd. Contacts People Marketing Workflows Campaigns Sales Pip…" at bounding box center [784, 363] width 1568 height 726
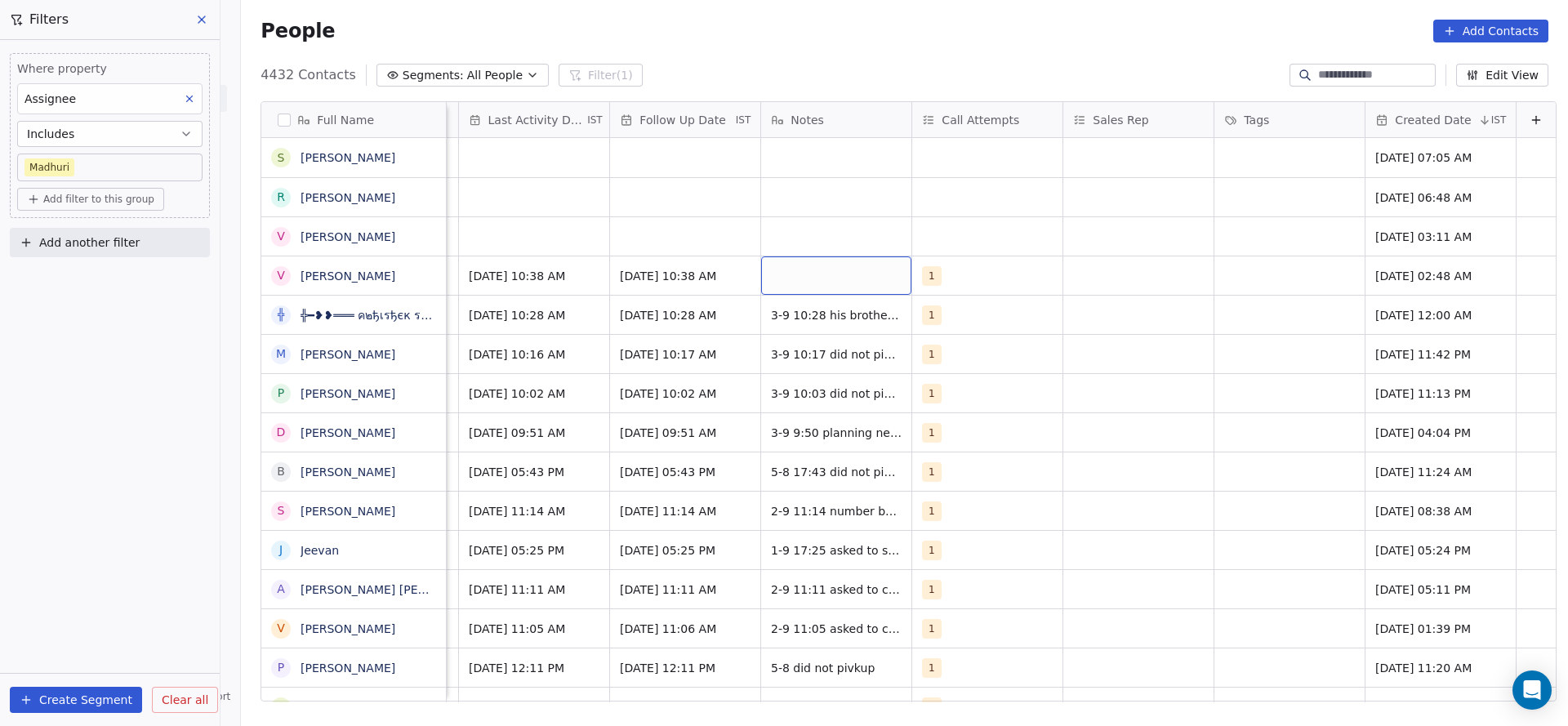
click at [826, 285] on div "grid" at bounding box center [837, 276] width 150 height 38
type textarea "**********"
click at [651, 284] on html "On2Cook India Pvt. Ltd. Contacts People Marketing Workflows Campaigns Sales Pip…" at bounding box center [784, 363] width 1568 height 726
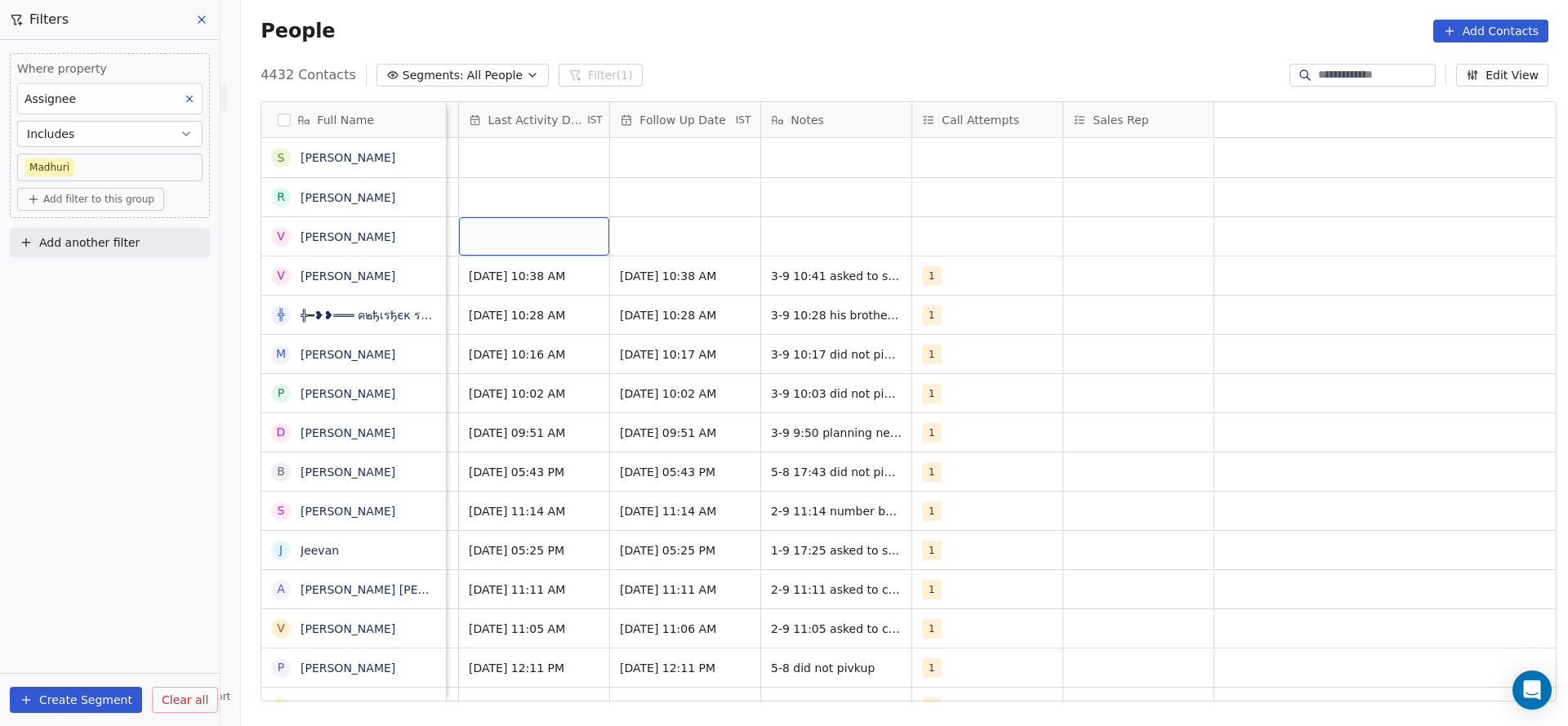
scroll to position [0, 838]
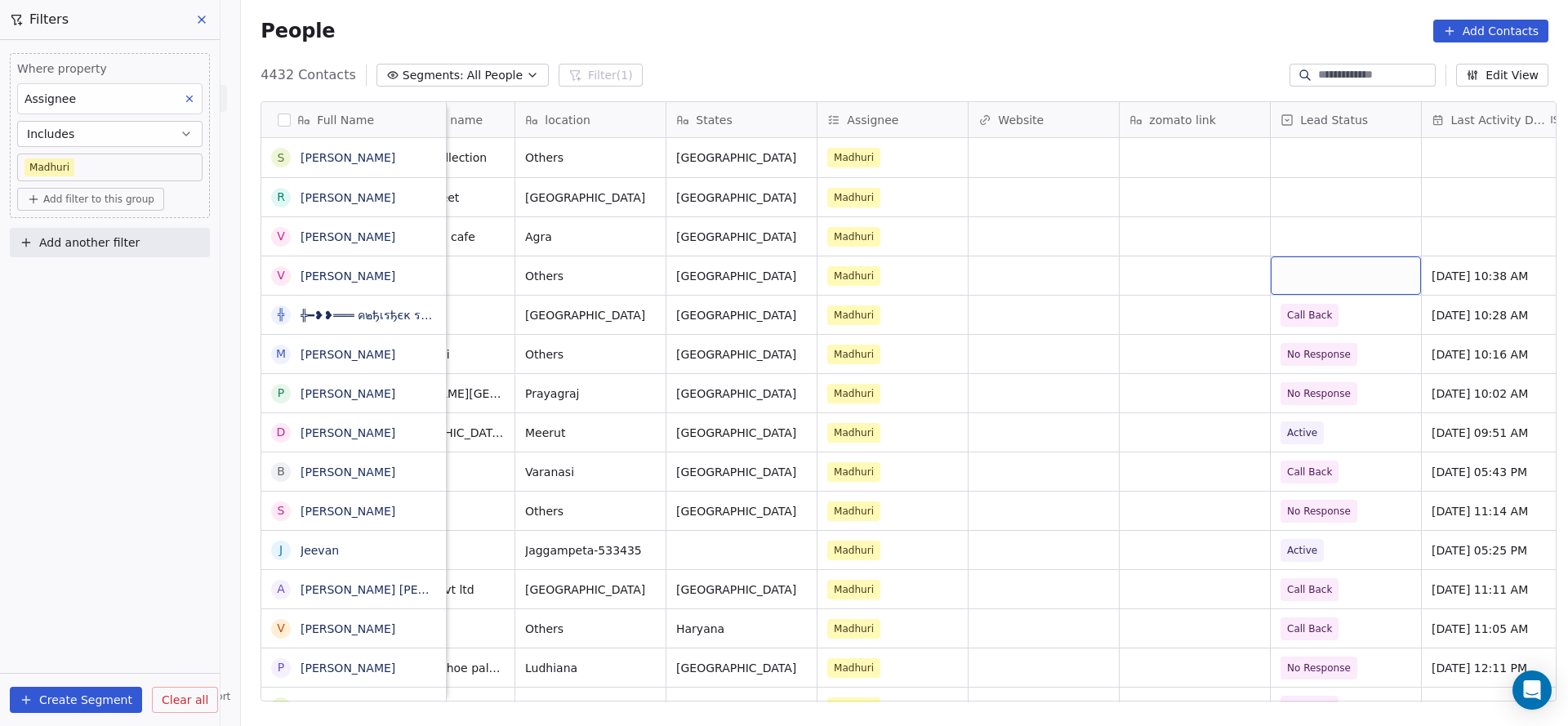
click at [1301, 273] on div "grid" at bounding box center [1346, 276] width 150 height 38
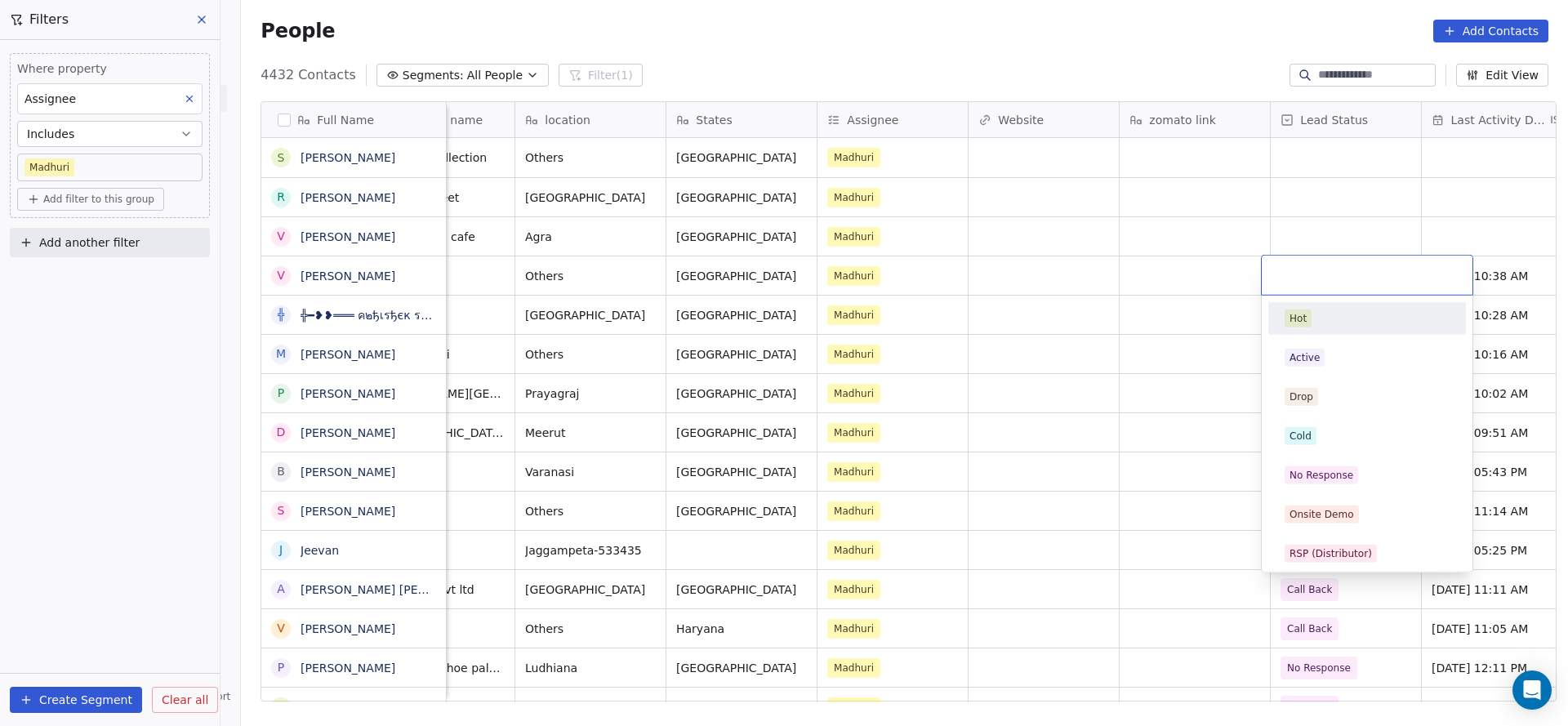
click at [1301, 318] on div "Hot" at bounding box center [1298, 317] width 17 height 14
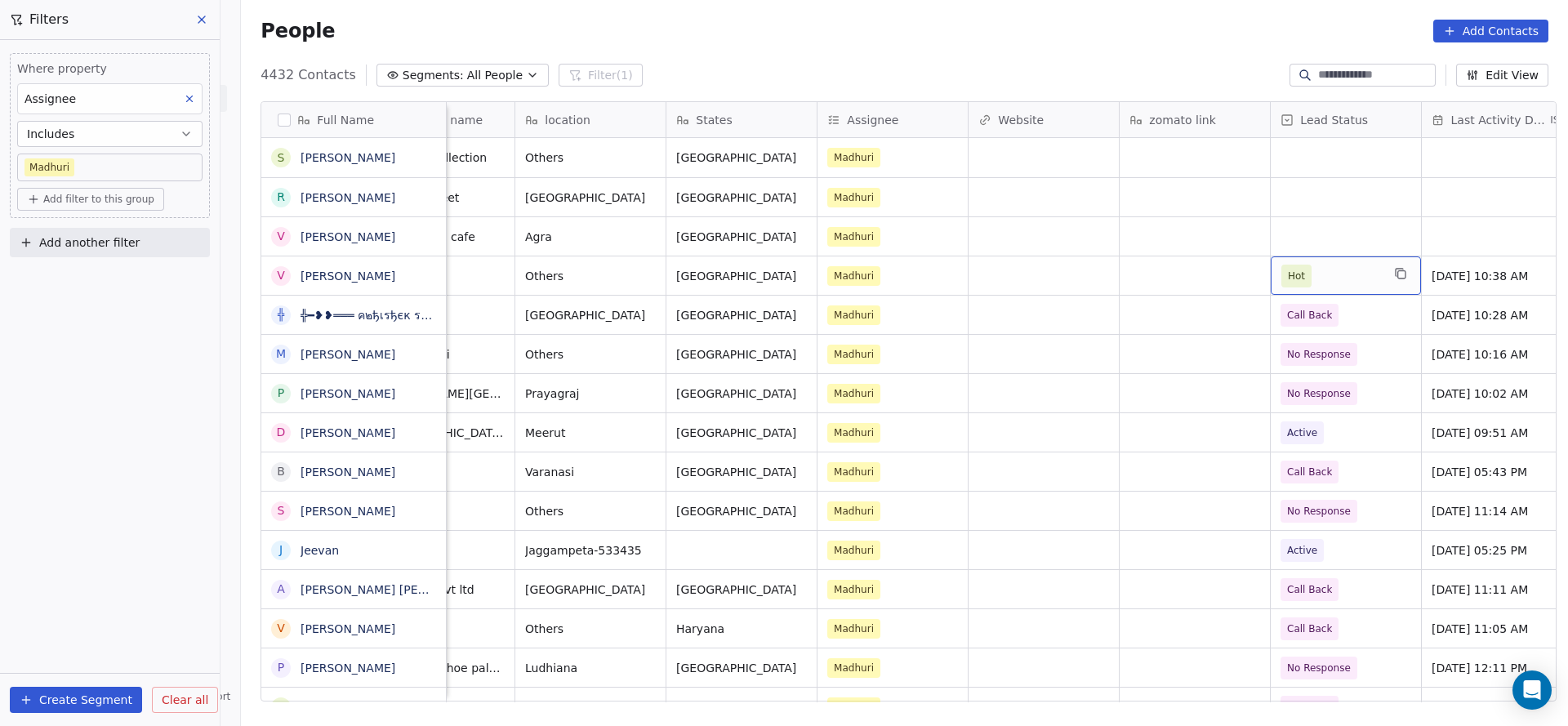
click at [1307, 275] on span "Hot" at bounding box center [1331, 276] width 100 height 23
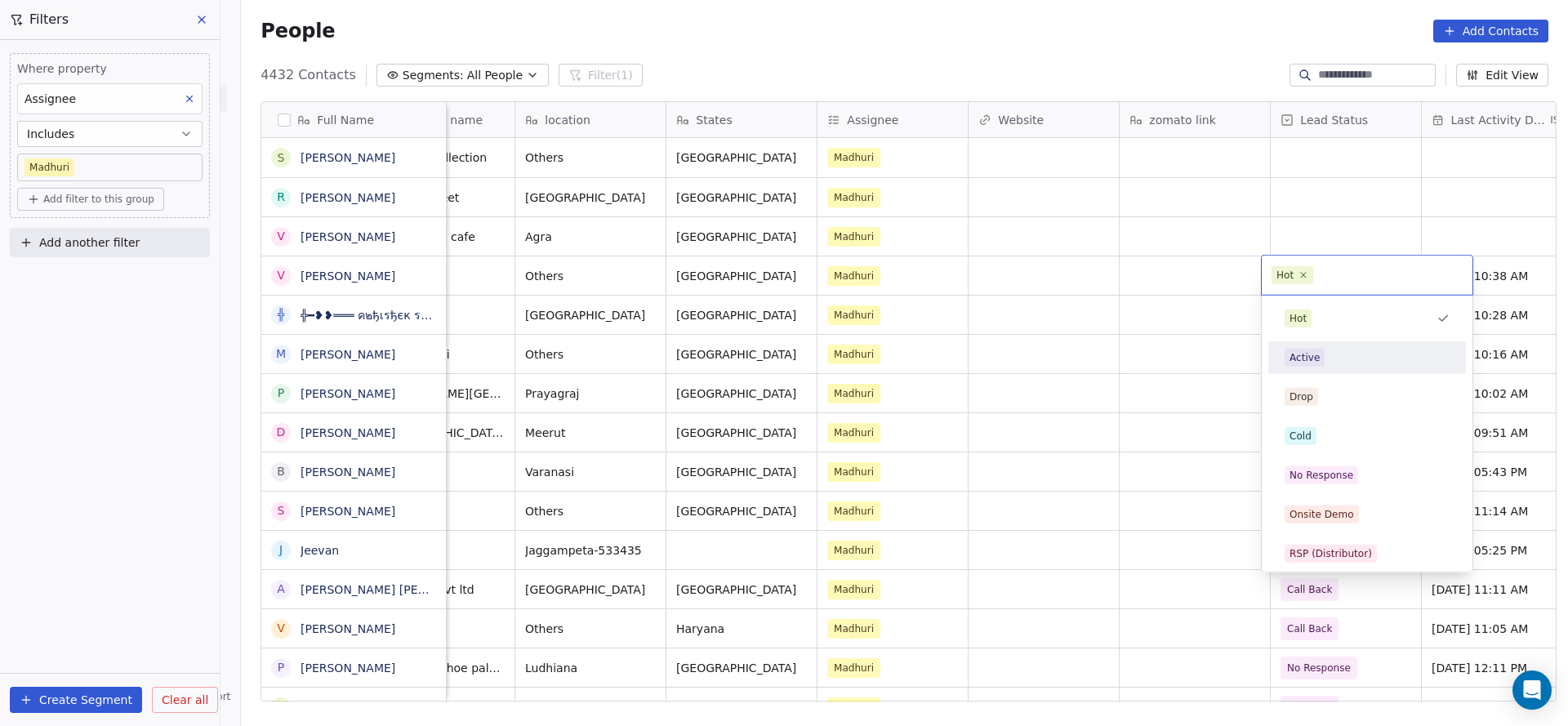
click at [1311, 357] on div "Active" at bounding box center [1305, 357] width 30 height 14
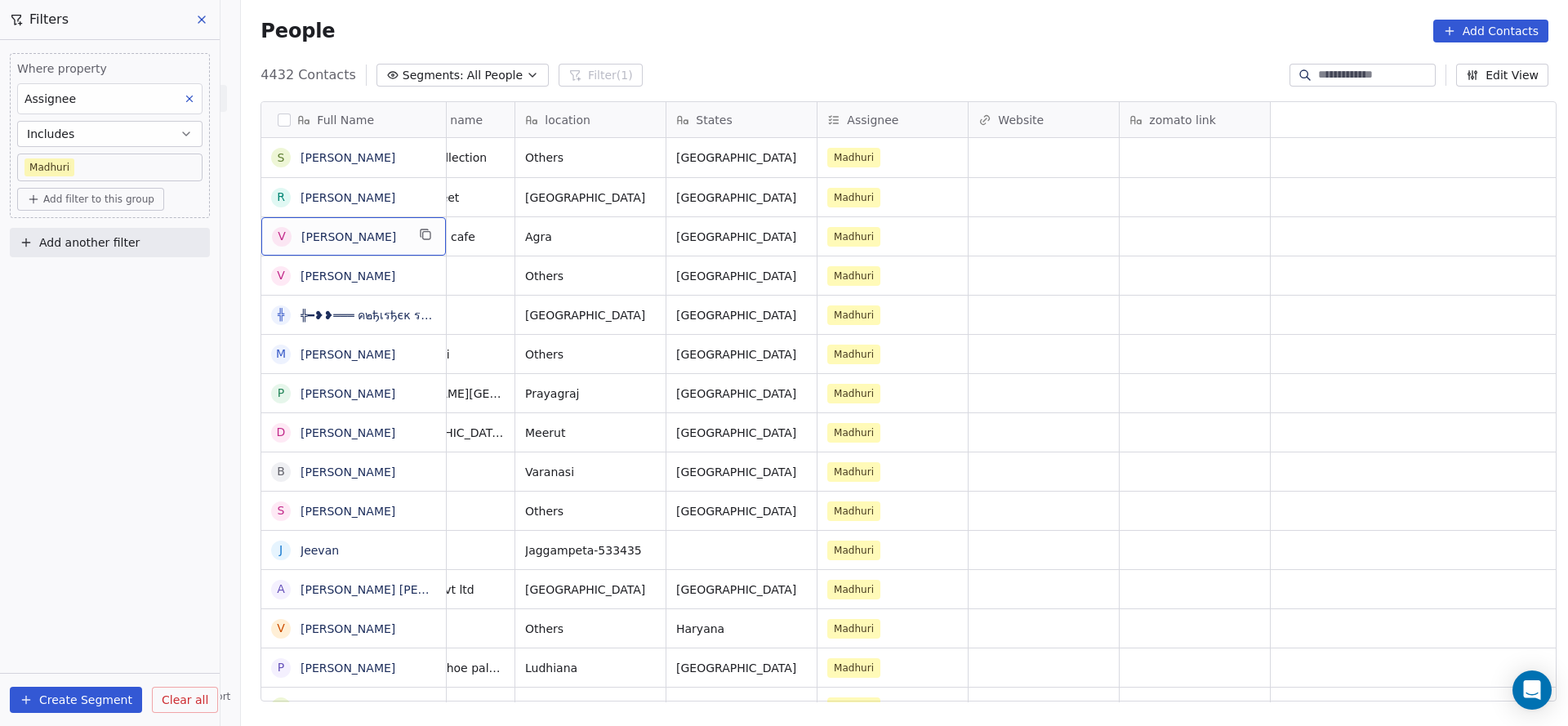
scroll to position [0, 0]
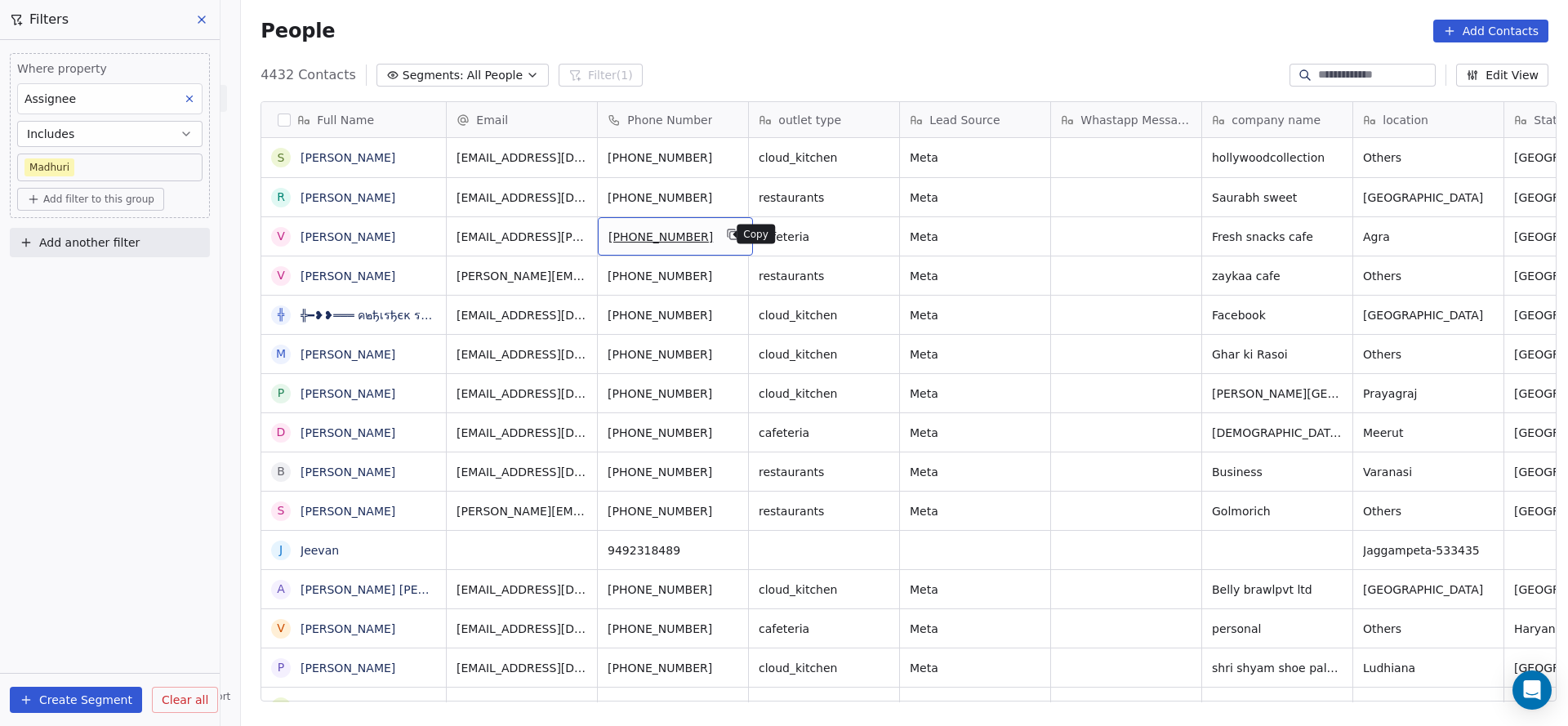
click at [728, 229] on icon "grid" at bounding box center [732, 233] width 8 height 8
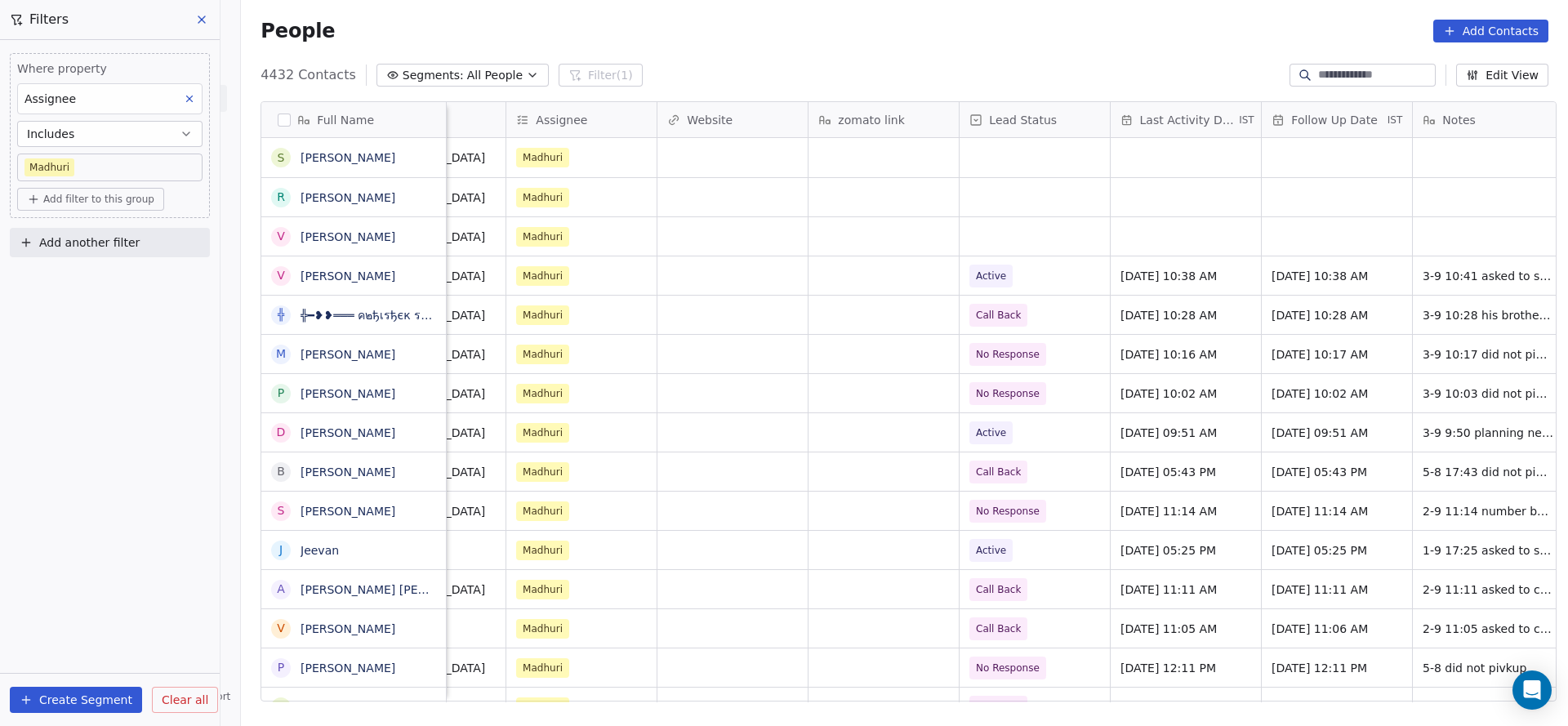
scroll to position [0, 1210]
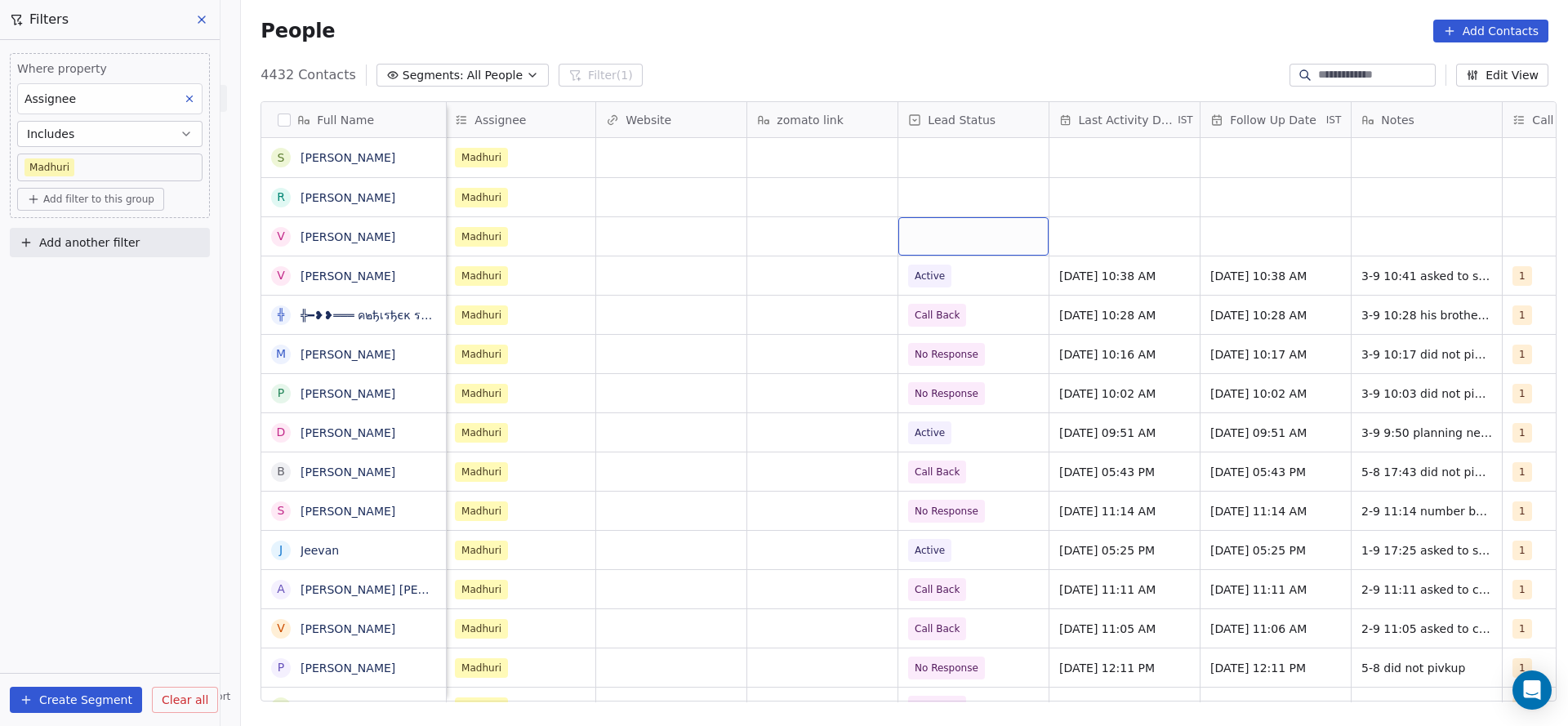
click at [913, 222] on div "grid" at bounding box center [974, 237] width 150 height 38
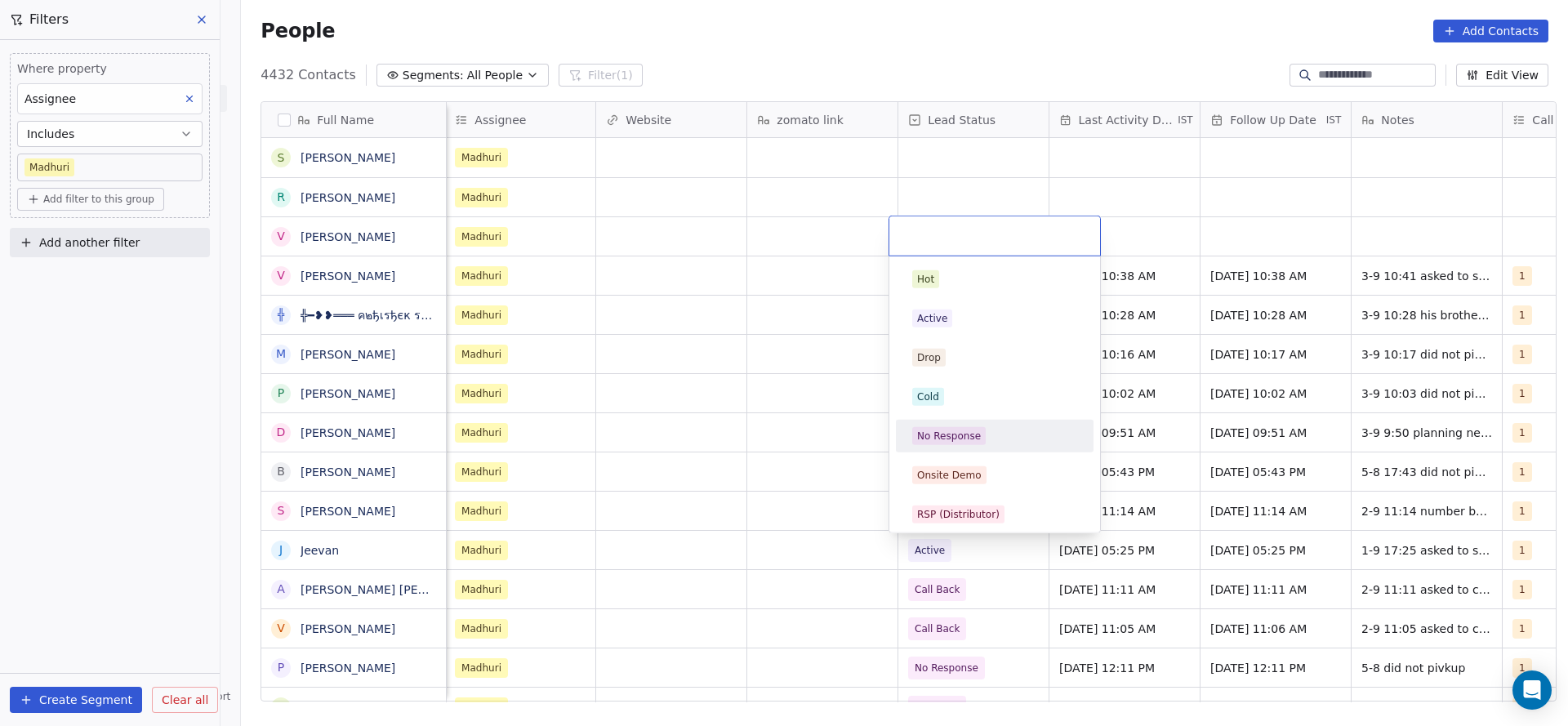
click at [991, 431] on div "No Response" at bounding box center [996, 435] width 165 height 18
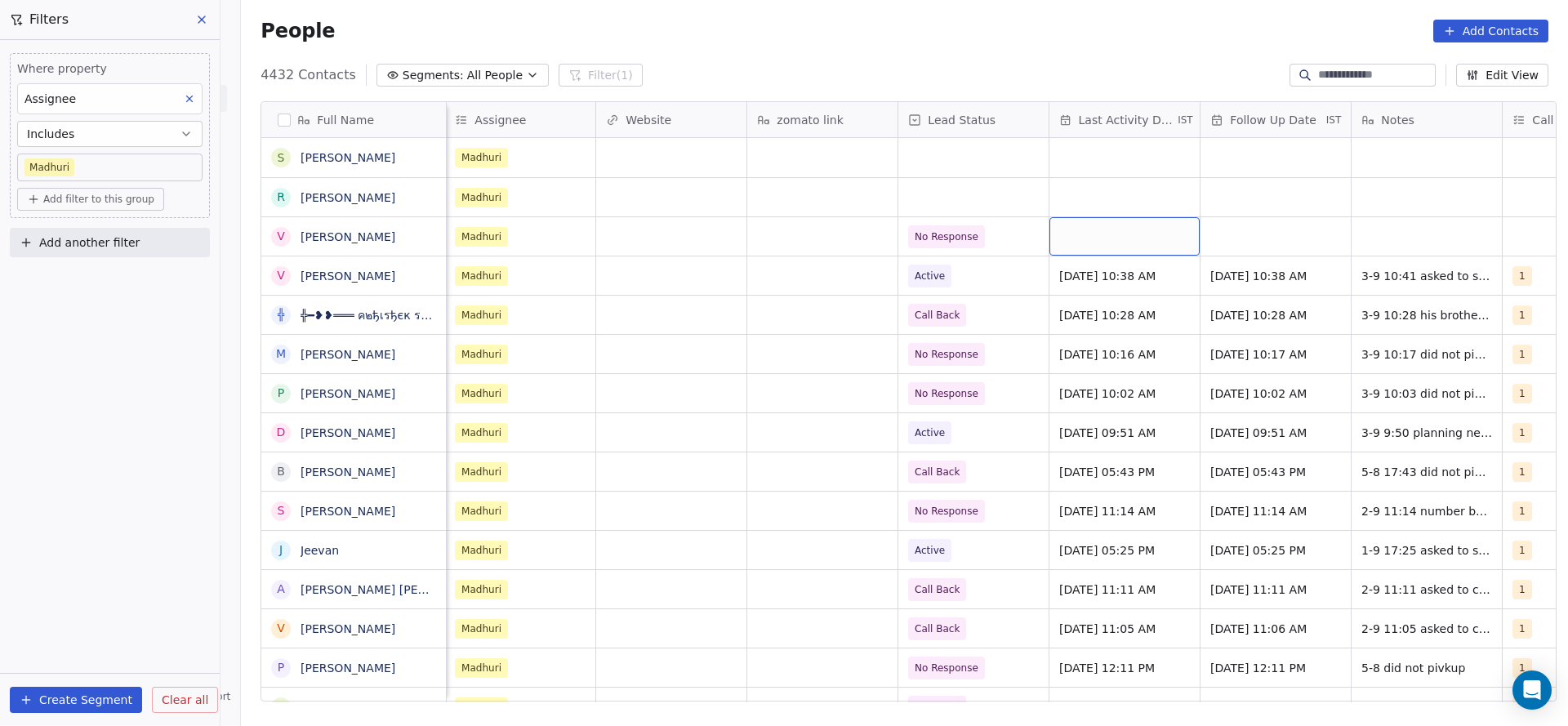
click at [1122, 245] on div "grid" at bounding box center [1125, 237] width 150 height 38
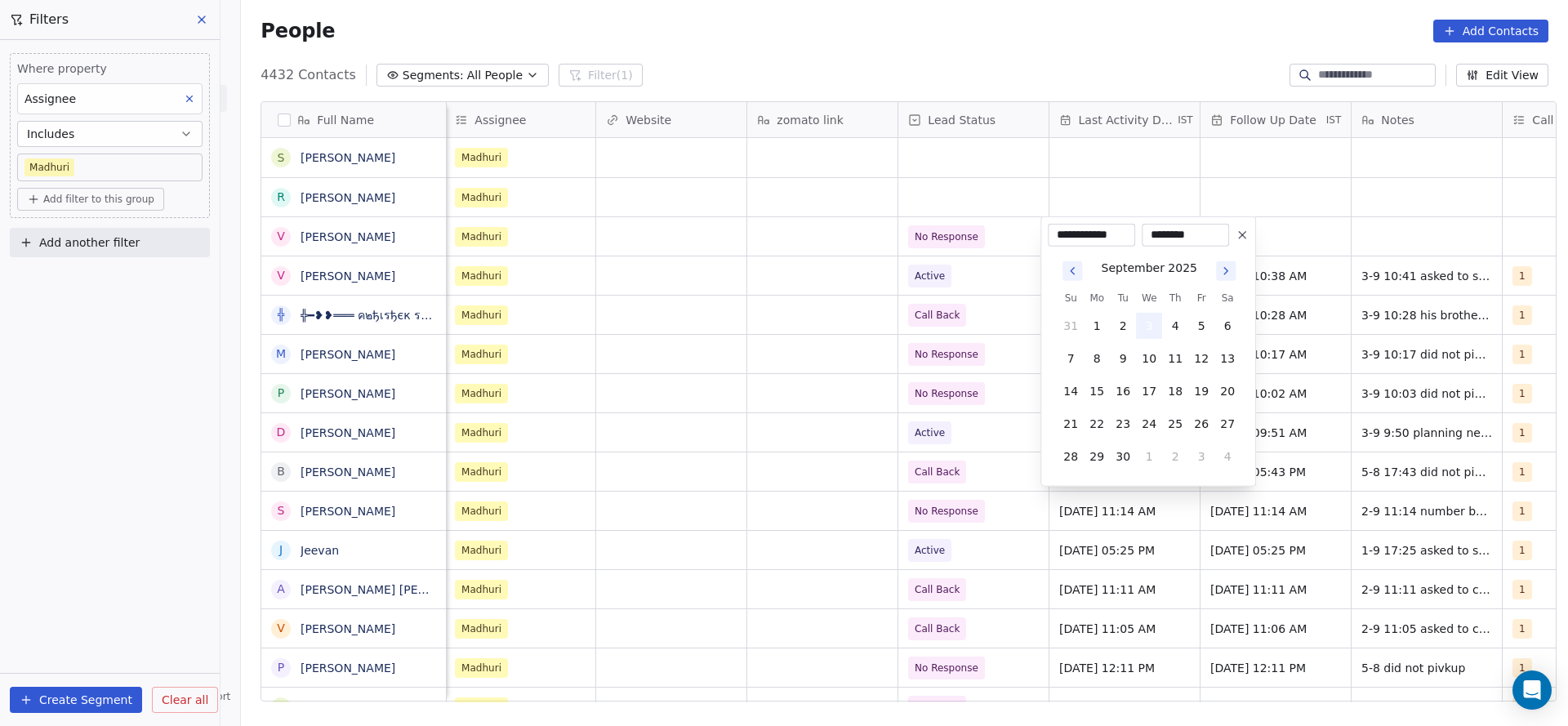
click at [1142, 321] on button "3" at bounding box center [1149, 325] width 26 height 26
click at [808, 348] on html "On2Cook India Pvt. Ltd. Contacts People Marketing Workflows Campaigns Sales Pip…" at bounding box center [784, 363] width 1568 height 726
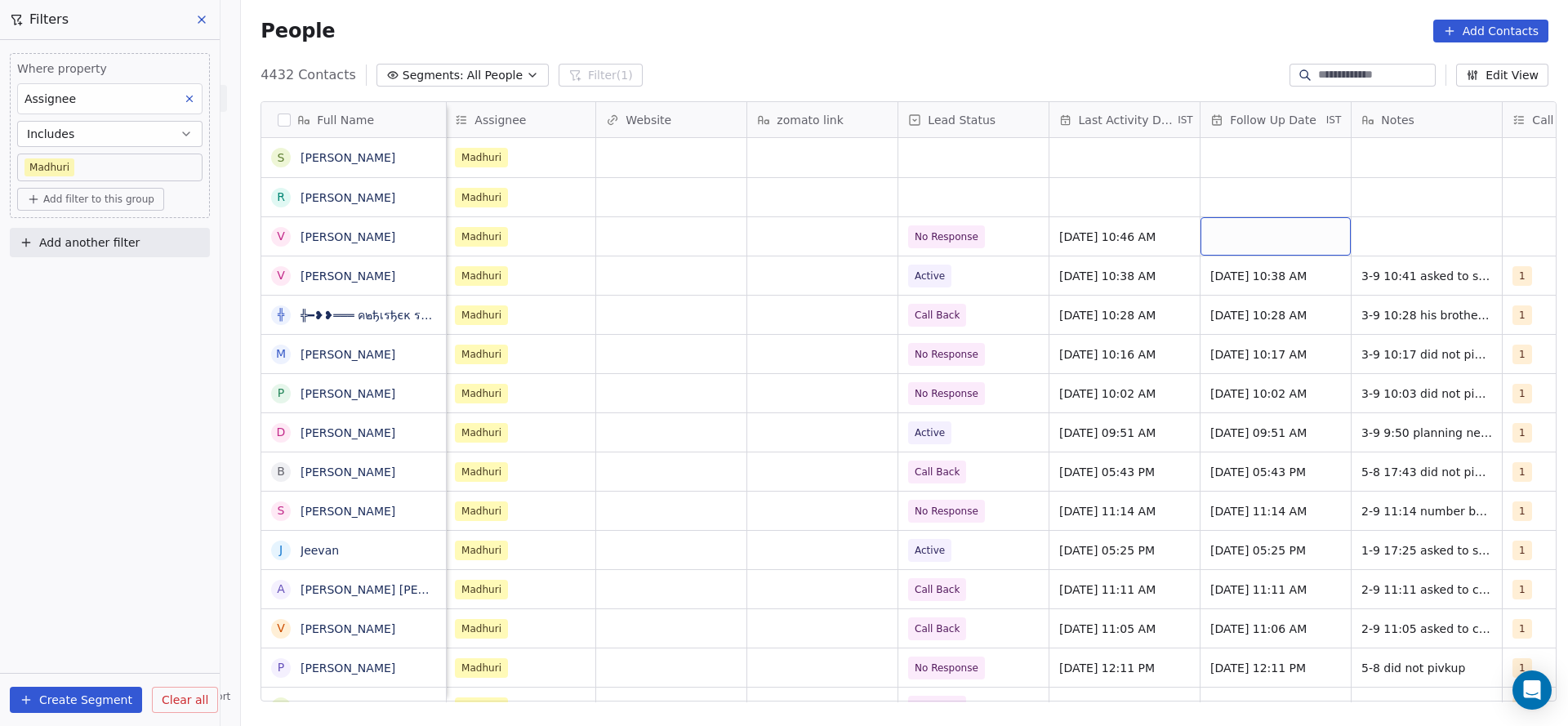
click at [1252, 242] on div "grid" at bounding box center [1276, 237] width 150 height 38
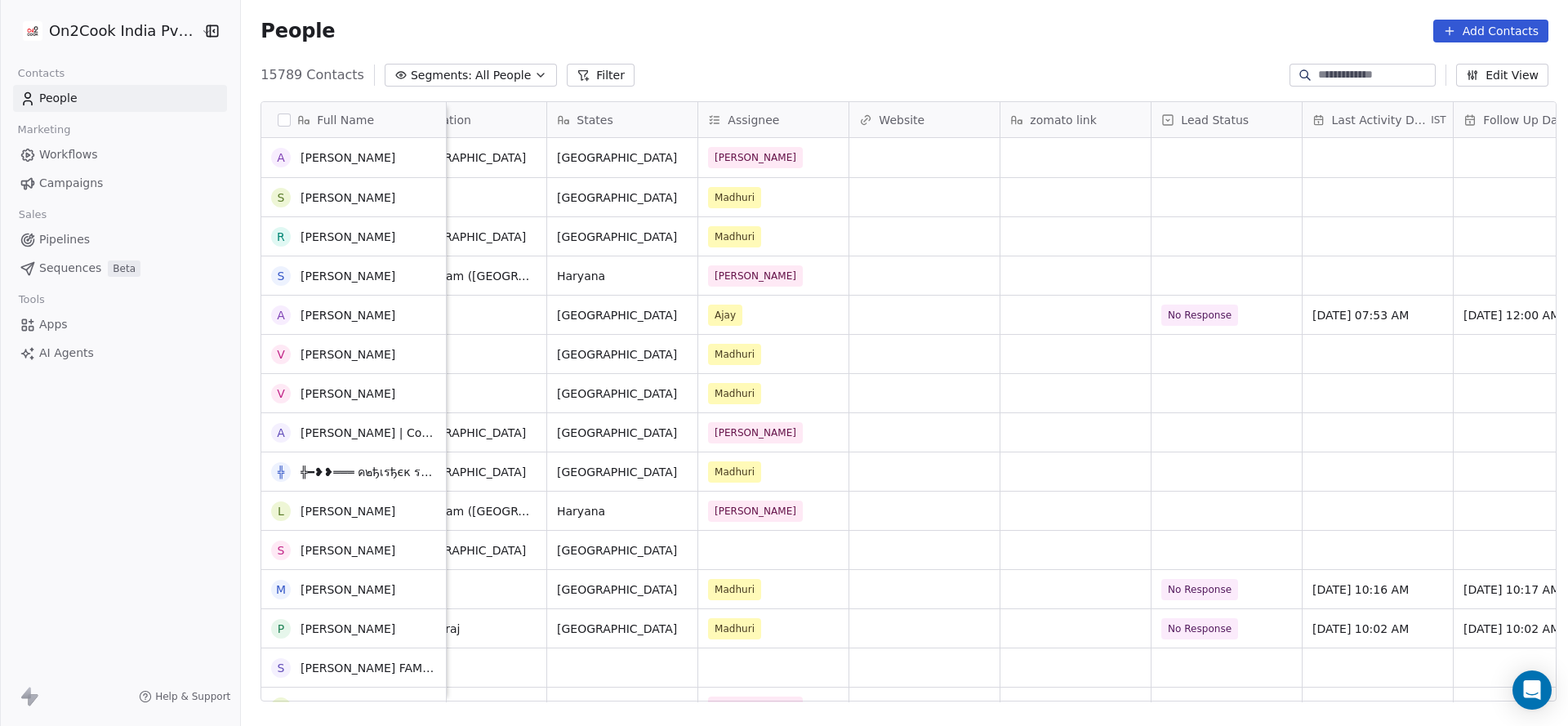
scroll to position [489, 0]
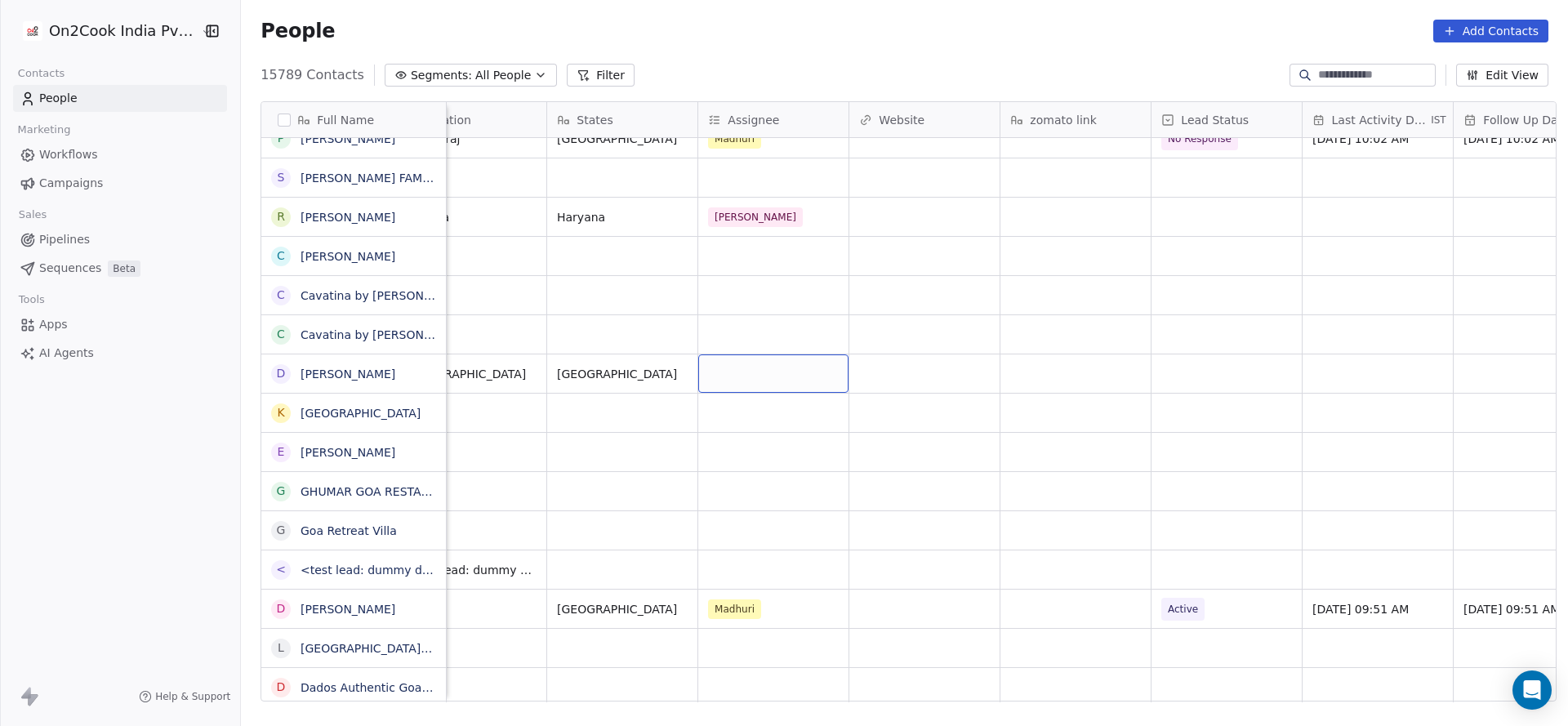
click at [784, 373] on div "grid" at bounding box center [774, 373] width 150 height 38
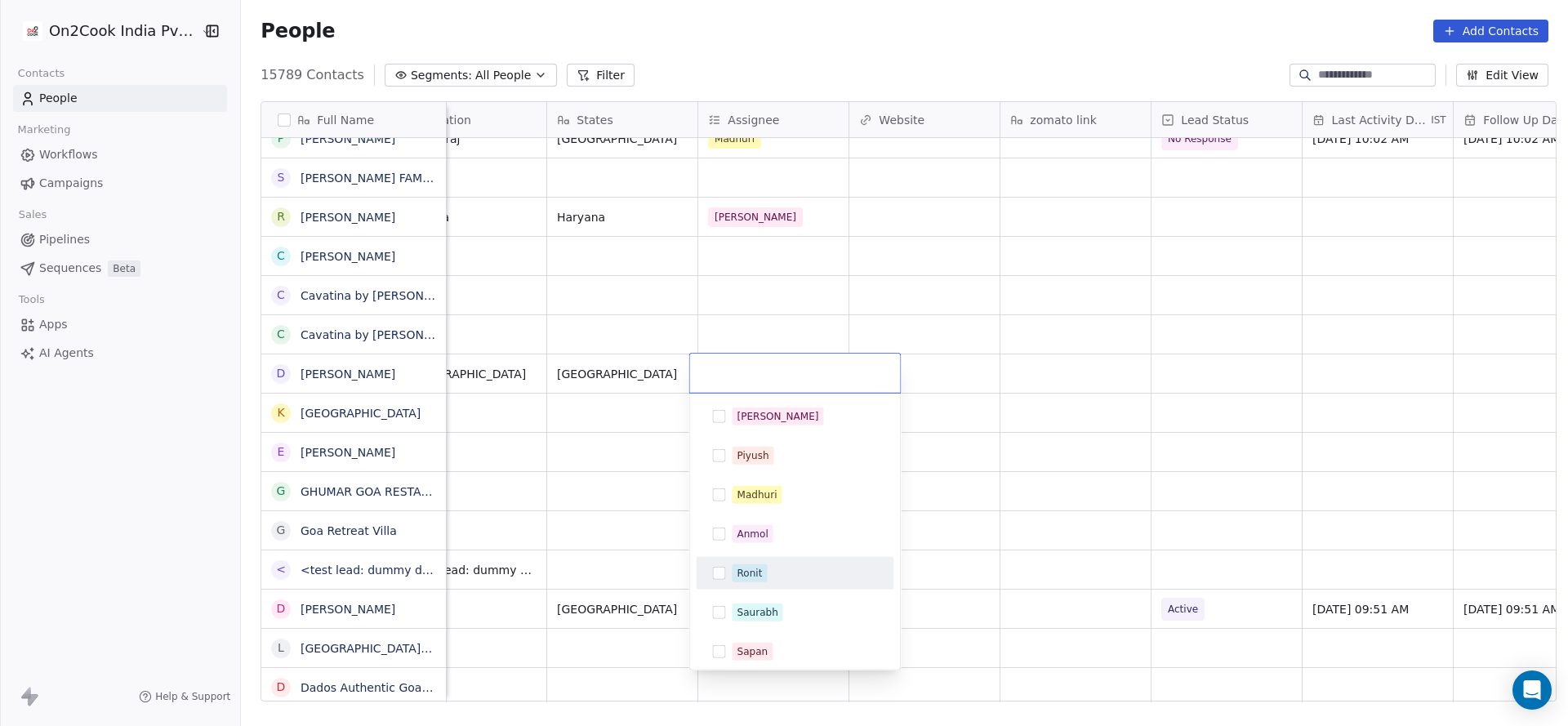
click at [745, 577] on div "Ronit" at bounding box center [750, 572] width 26 height 14
click at [590, 517] on html "On2Cook India Pvt. Ltd. Contacts People Marketing Workflows Campaigns Sales Pip…" at bounding box center [784, 363] width 1568 height 726
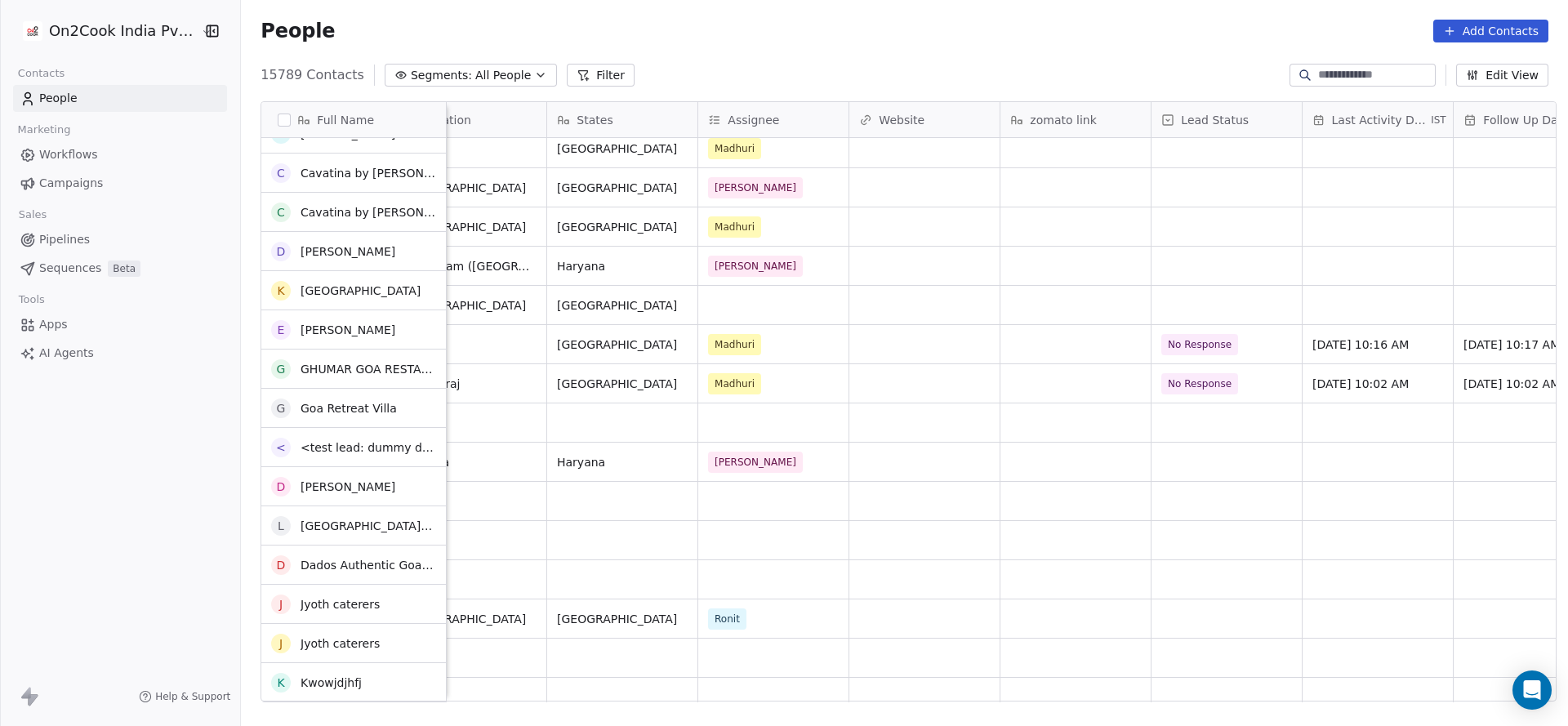
scroll to position [123, 0]
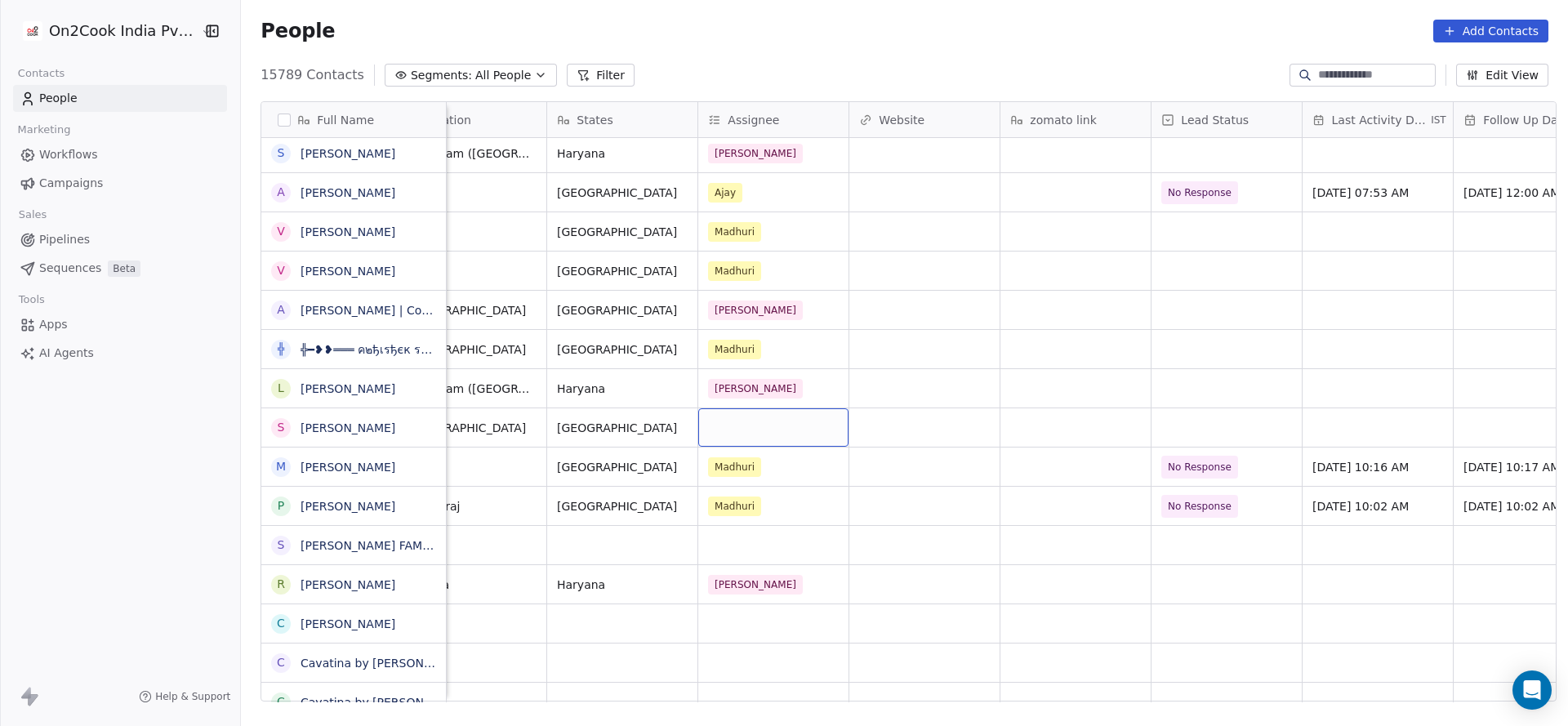
click at [735, 418] on div "grid" at bounding box center [774, 428] width 150 height 38
click at [788, 424] on div "grid" at bounding box center [774, 428] width 150 height 38
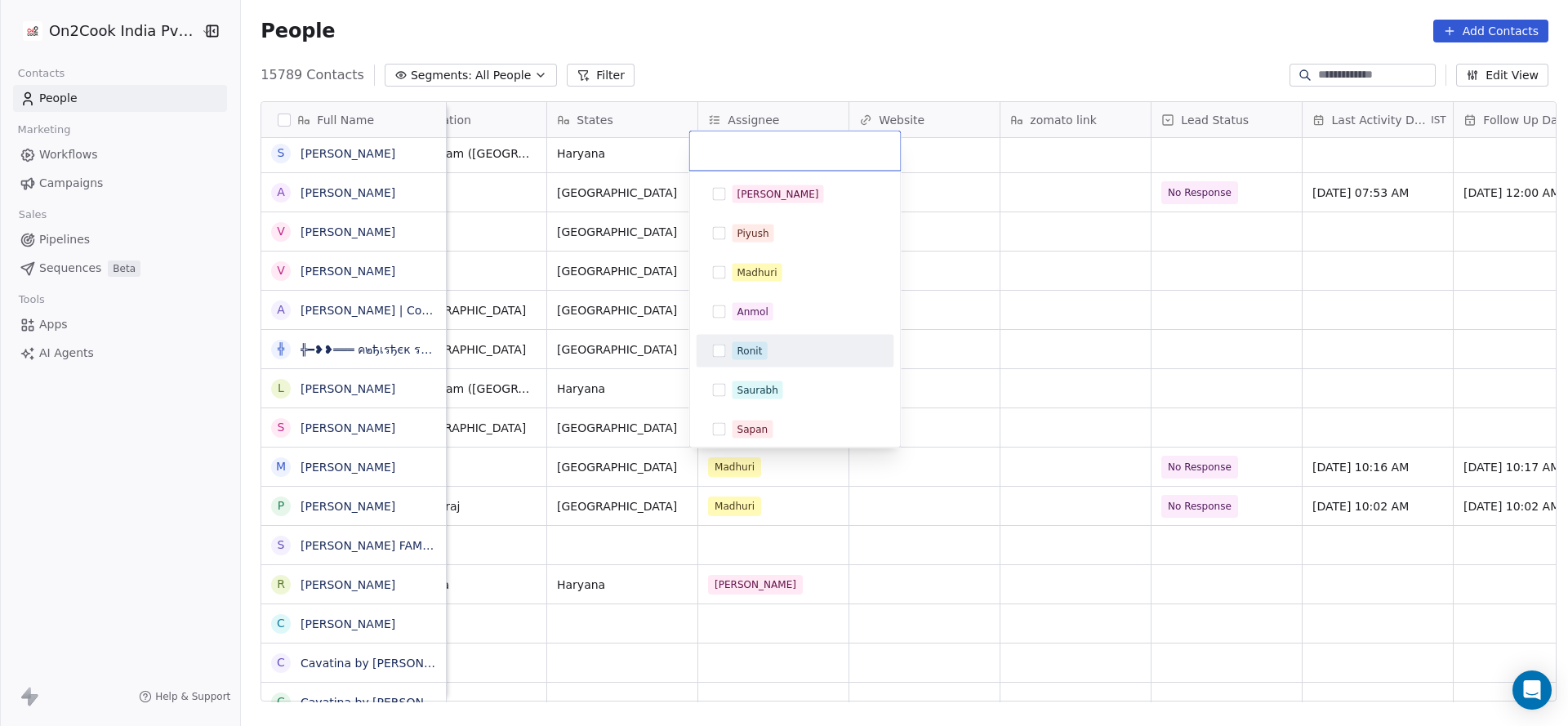
click at [780, 345] on div "Ronit" at bounding box center [805, 351] width 145 height 18
click at [1154, 343] on html "On2Cook India Pvt. Ltd. Contacts People Marketing Workflows Campaigns Sales Pip…" at bounding box center [784, 363] width 1568 height 726
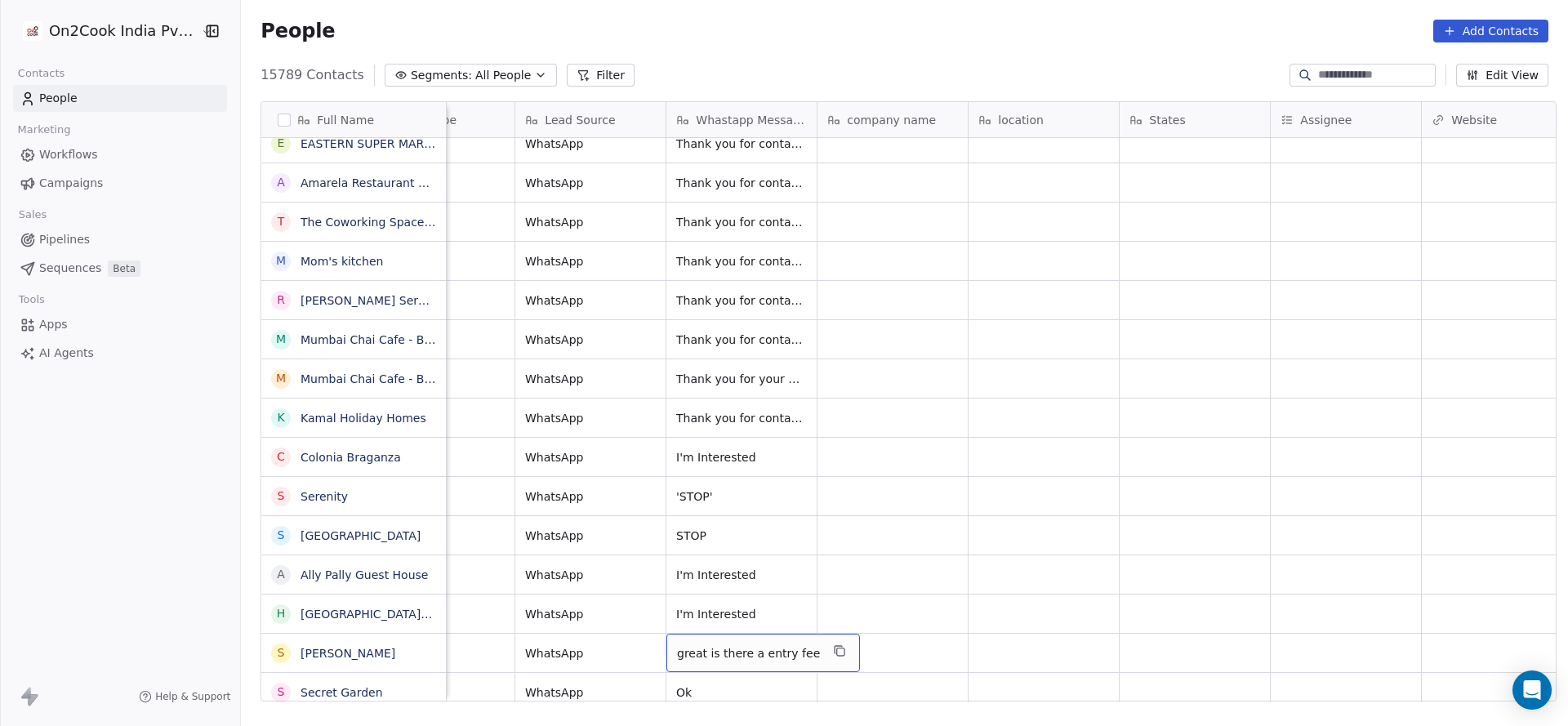
scroll to position [3330, 0]
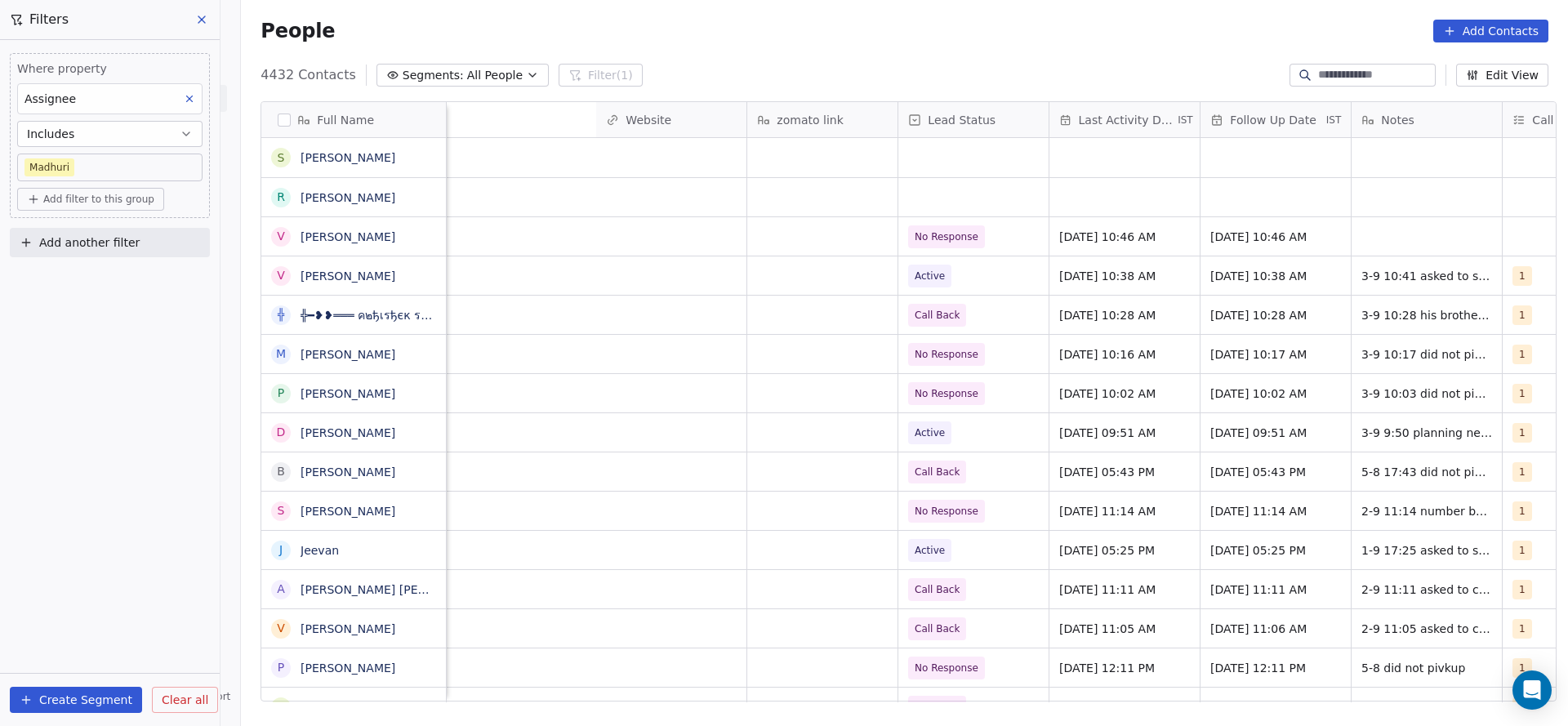
scroll to position [0, 1819]
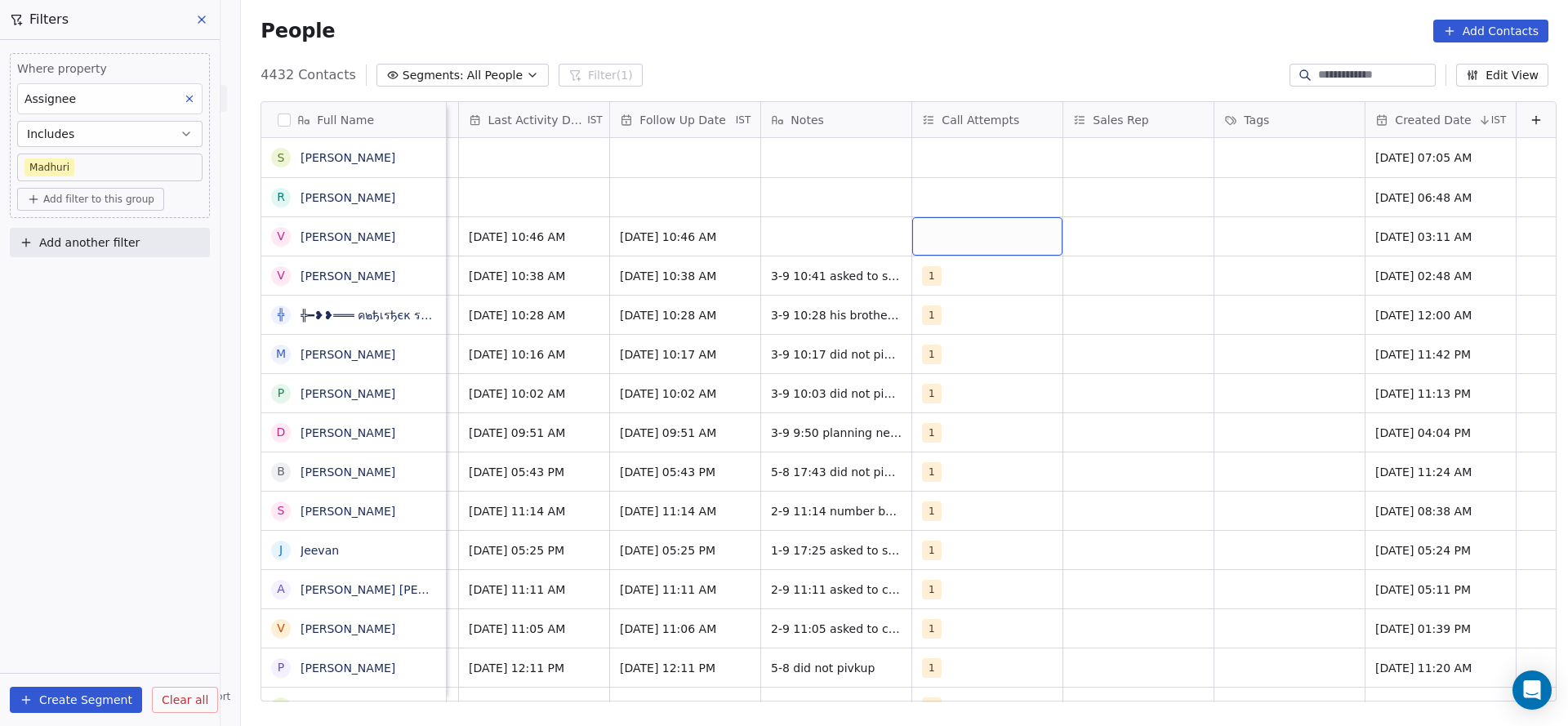
click at [981, 242] on div "grid" at bounding box center [988, 237] width 150 height 38
click at [954, 284] on div "1" at bounding box center [1001, 278] width 145 height 18
click at [672, 247] on html "On2Cook India Pvt. Ltd. Contacts People Marketing Workflows Campaigns Sales Pip…" at bounding box center [784, 363] width 1568 height 726
click at [838, 225] on div "grid" at bounding box center [837, 237] width 150 height 38
type textarea "**********"
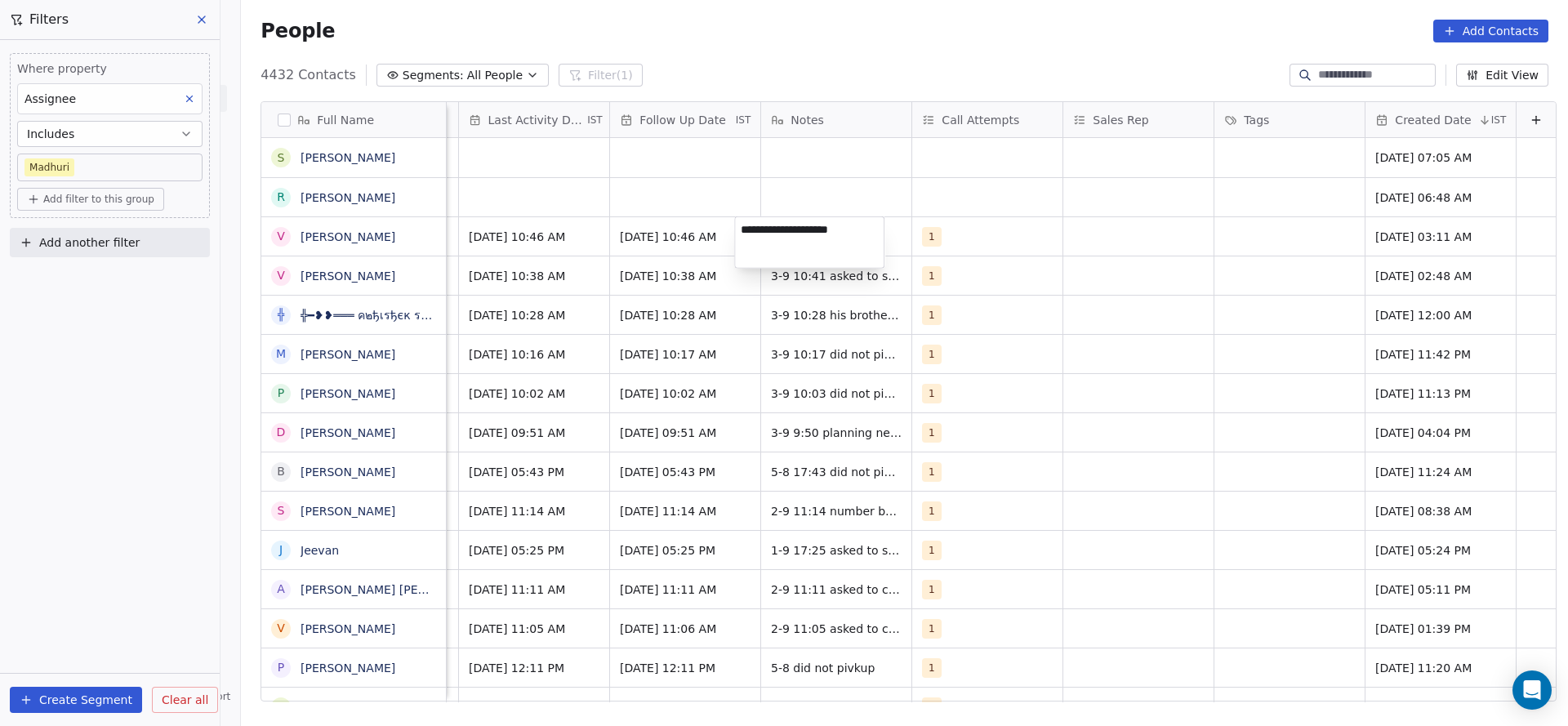
click at [559, 201] on html "On2Cook India Pvt. Ltd. Contacts People Marketing Workflows Campaigns Sales Pip…" at bounding box center [784, 363] width 1568 height 726
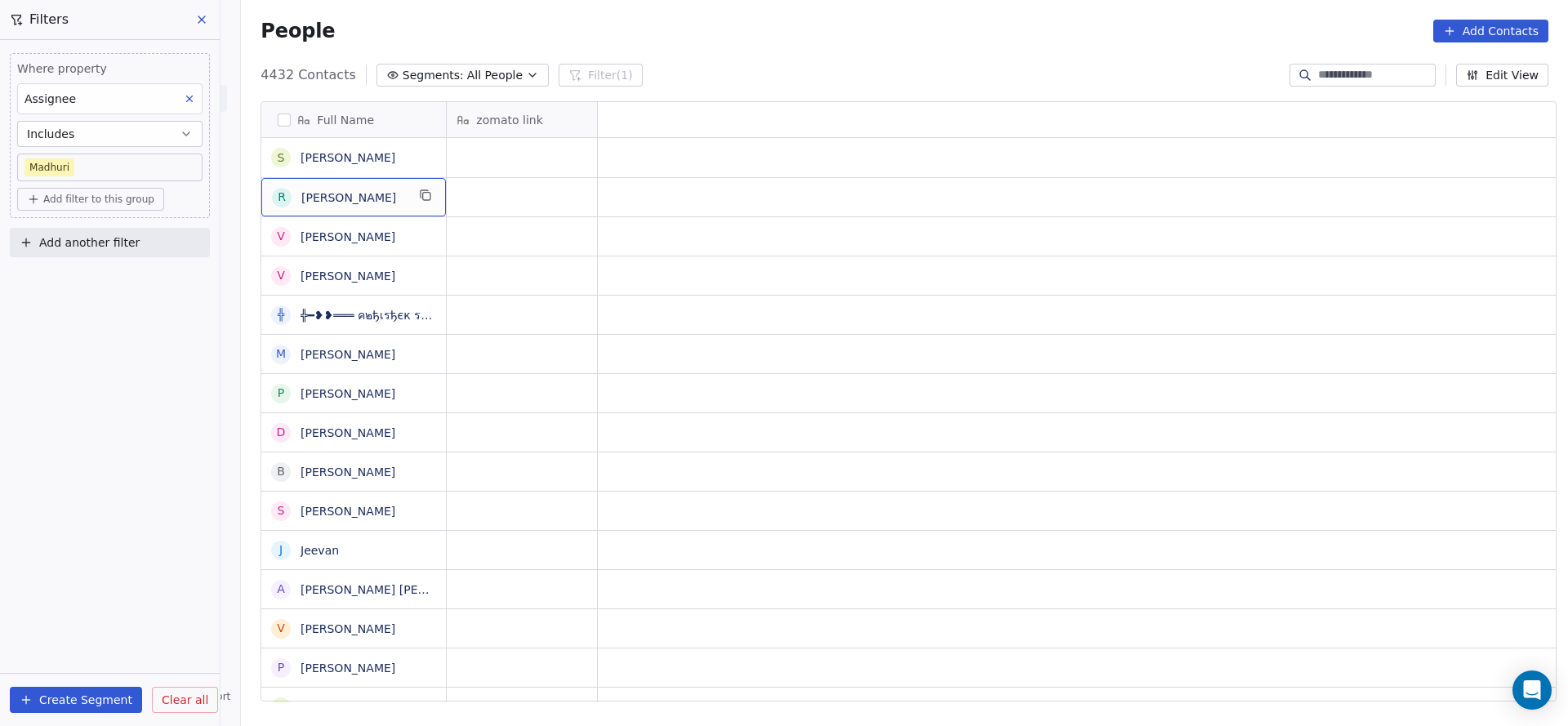
scroll to position [0, 0]
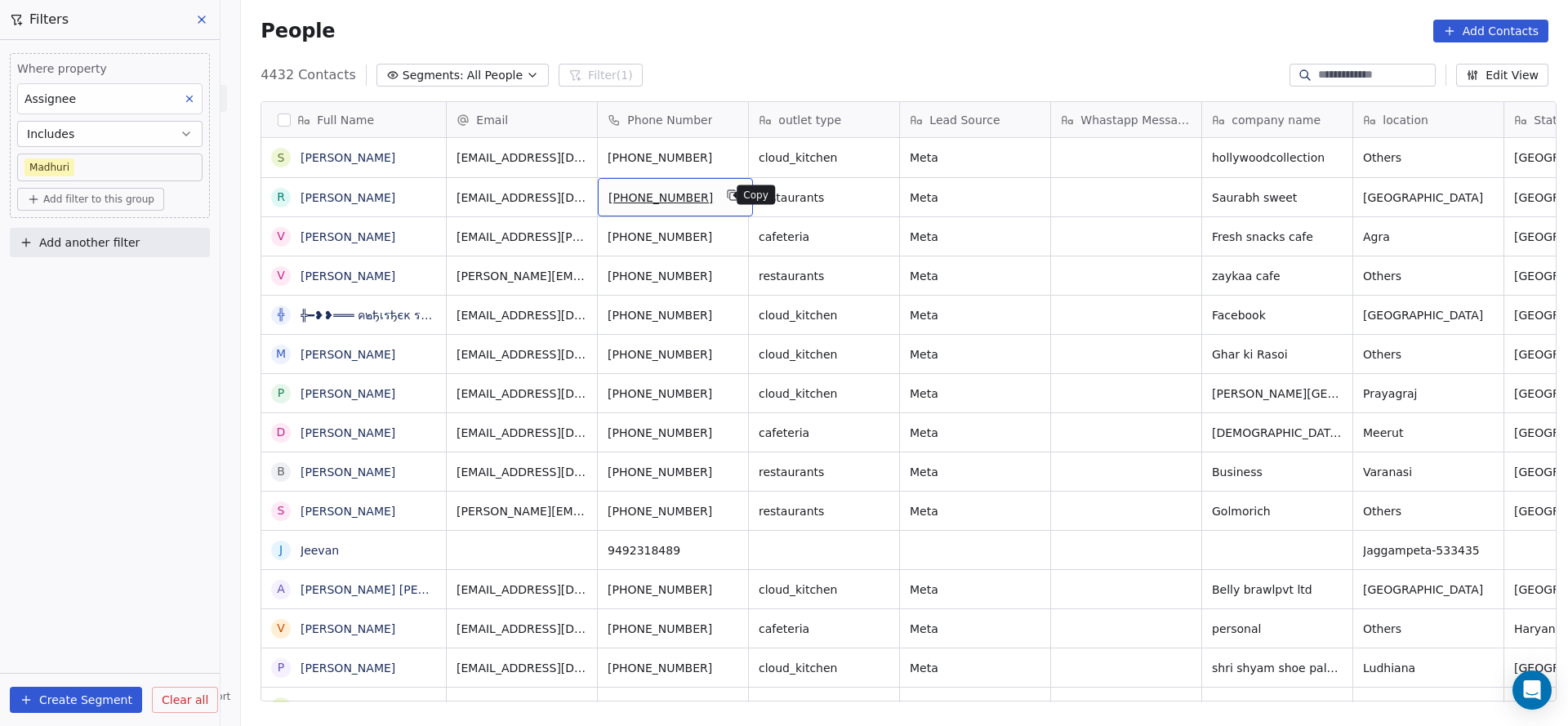
click at [726, 191] on button "grid" at bounding box center [733, 195] width 20 height 20
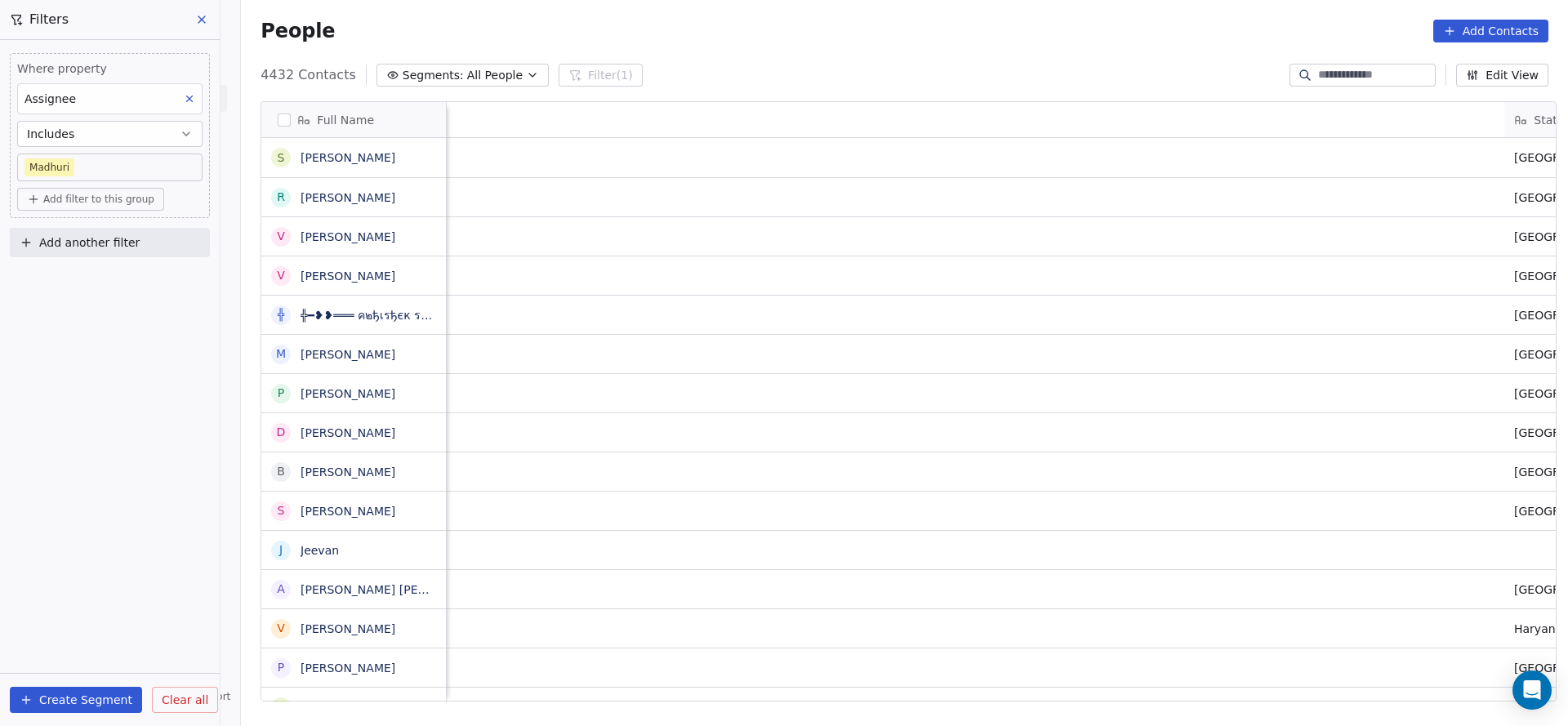
scroll to position [0, 1819]
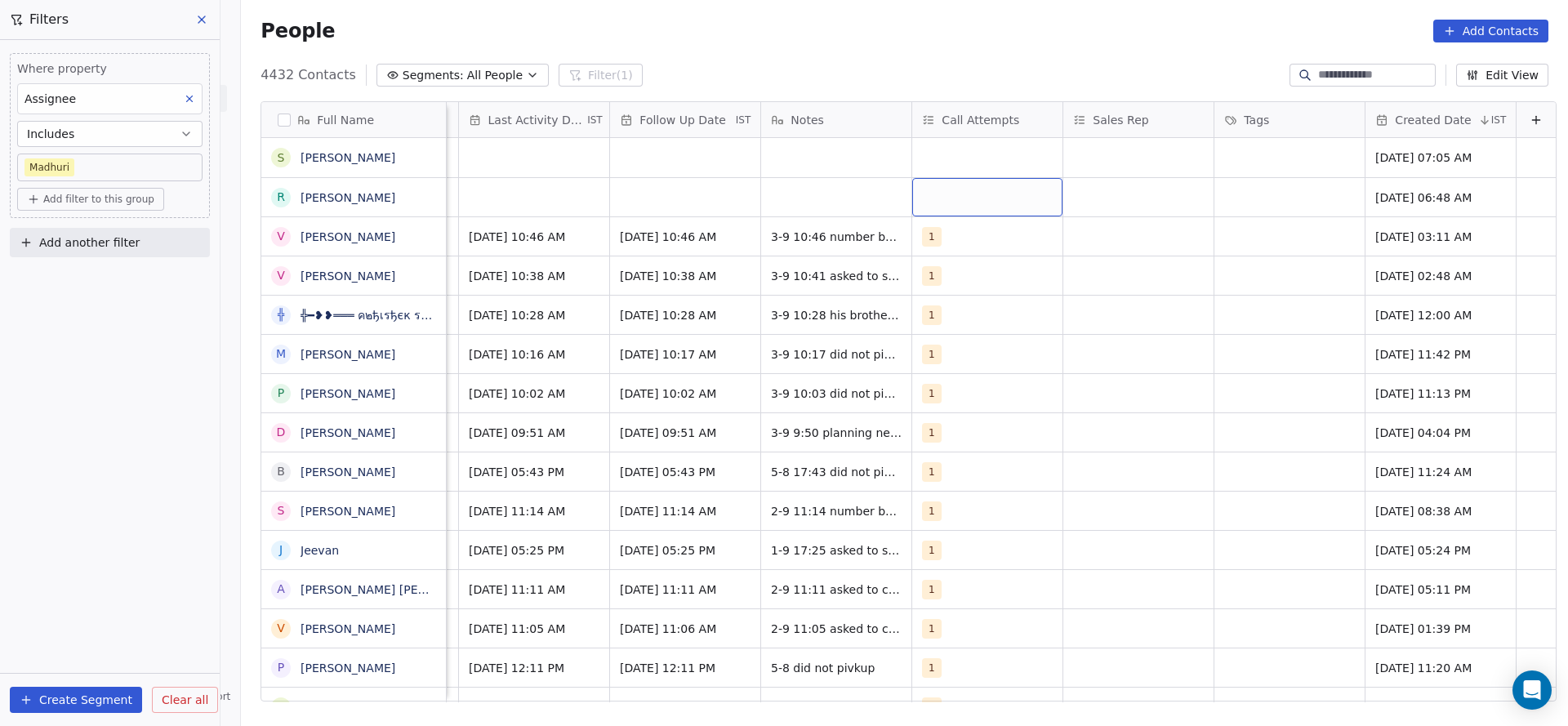
click at [936, 196] on div "grid" at bounding box center [988, 197] width 150 height 38
click at [921, 234] on button "Suggestions" at bounding box center [916, 240] width 13 height 13
click at [795, 201] on html "On2Cook India Pvt. Ltd. Contacts People Marketing Workflows Campaigns Sales Pip…" at bounding box center [784, 363] width 1568 height 726
click at [795, 201] on div "grid" at bounding box center [837, 197] width 150 height 38
type textarea "**********"
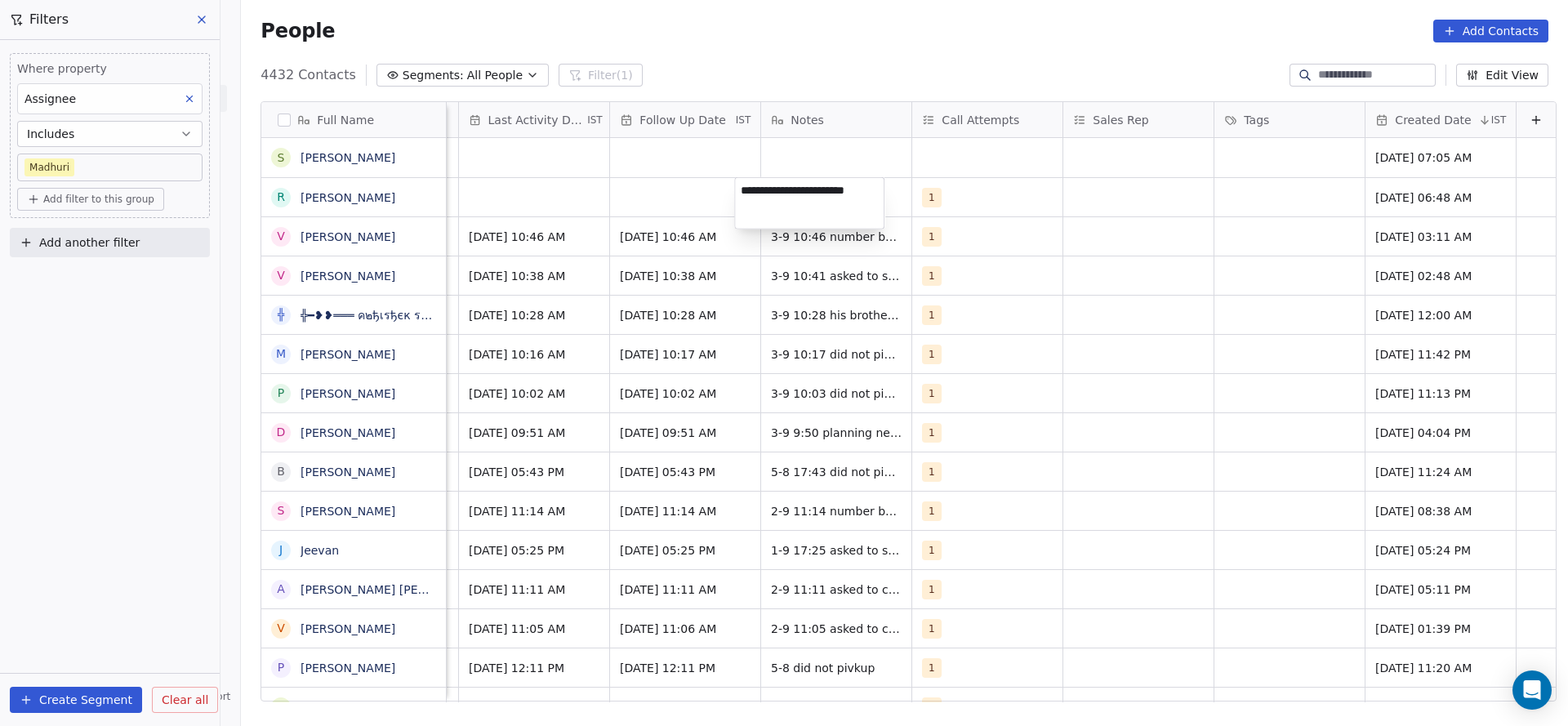
click at [595, 215] on html "On2Cook India Pvt. Ltd. Contacts People Marketing Workflows Campaigns Sales Pip…" at bounding box center [784, 363] width 1568 height 726
click at [508, 207] on div "grid" at bounding box center [534, 197] width 150 height 38
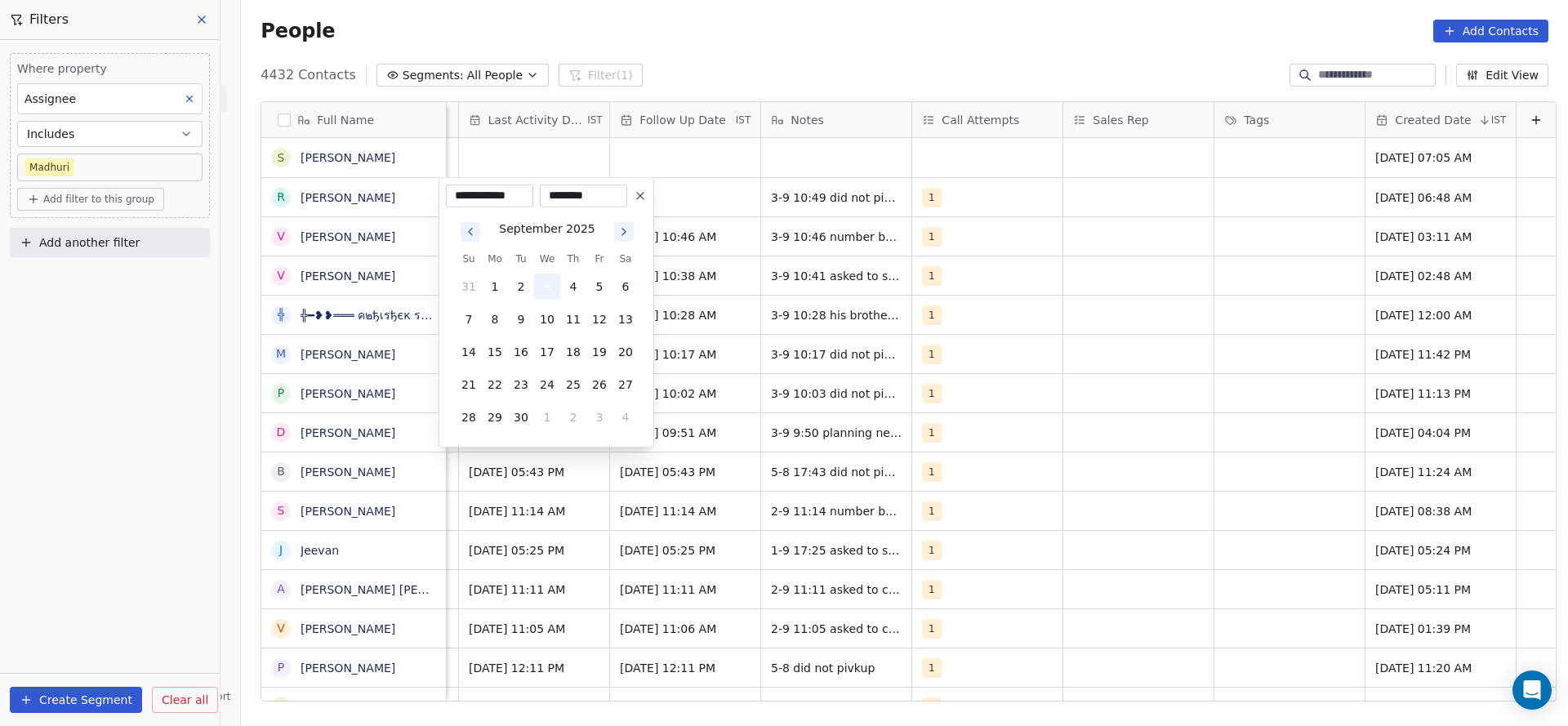
click at [551, 288] on button "3" at bounding box center [547, 286] width 26 height 26
click at [843, 118] on html "On2Cook India Pvt. Ltd. Contacts People Marketing Workflows Campaigns Sales Pip…" at bounding box center [784, 363] width 1568 height 726
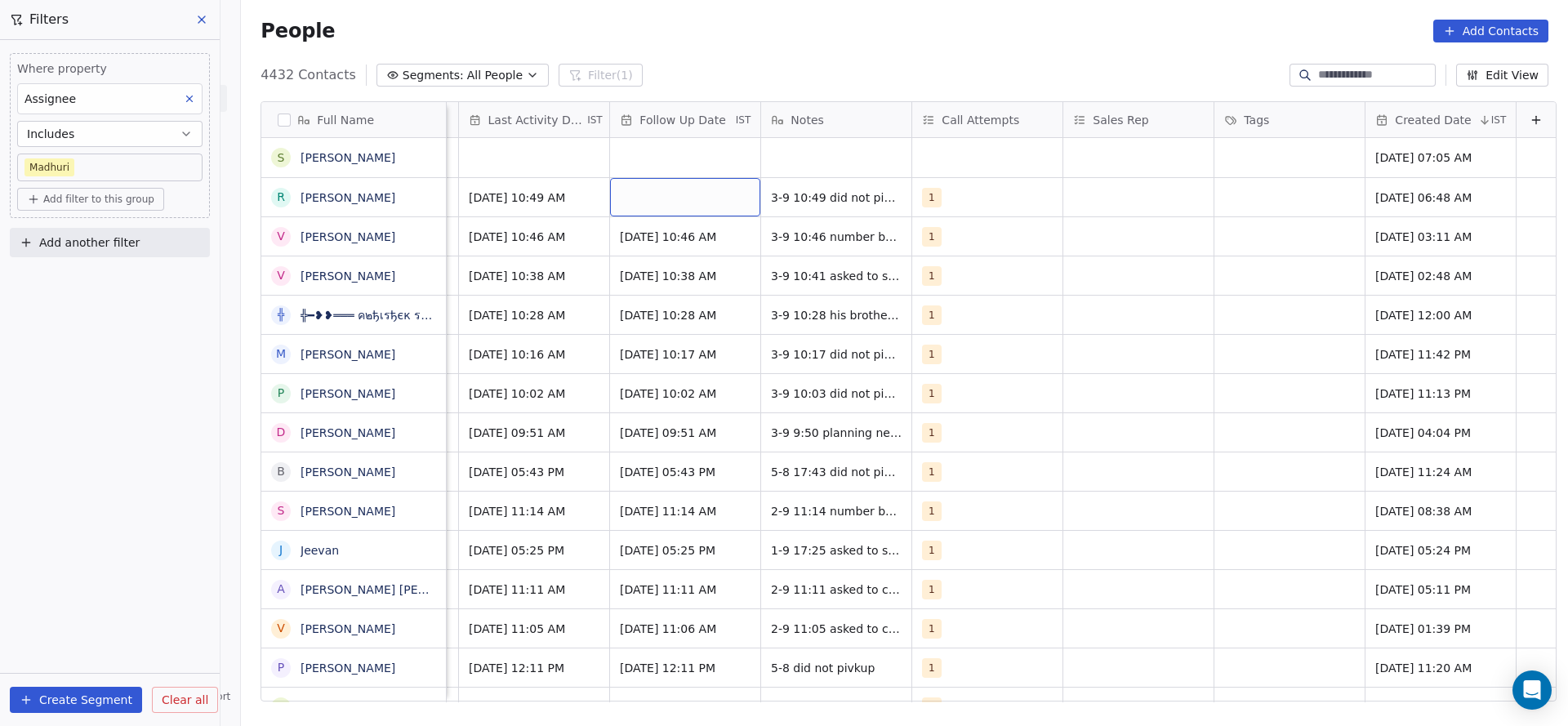
click at [693, 179] on div "grid" at bounding box center [686, 197] width 150 height 38
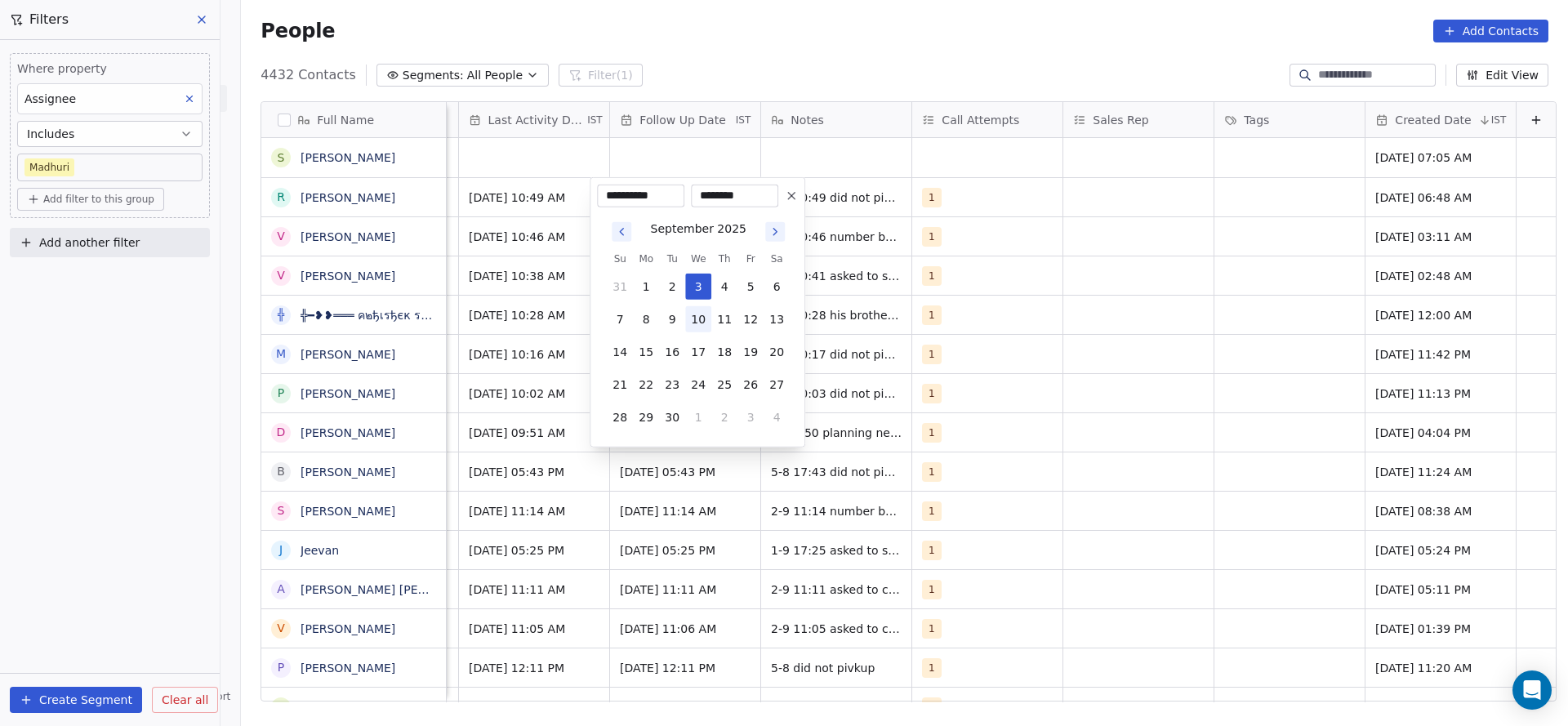
click at [699, 310] on button "10" at bounding box center [698, 318] width 26 height 26
type input "**********"
click at [521, 277] on html "On2Cook India Pvt. Ltd. Contacts People Marketing Workflows Campaigns Sales Pip…" at bounding box center [784, 363] width 1568 height 726
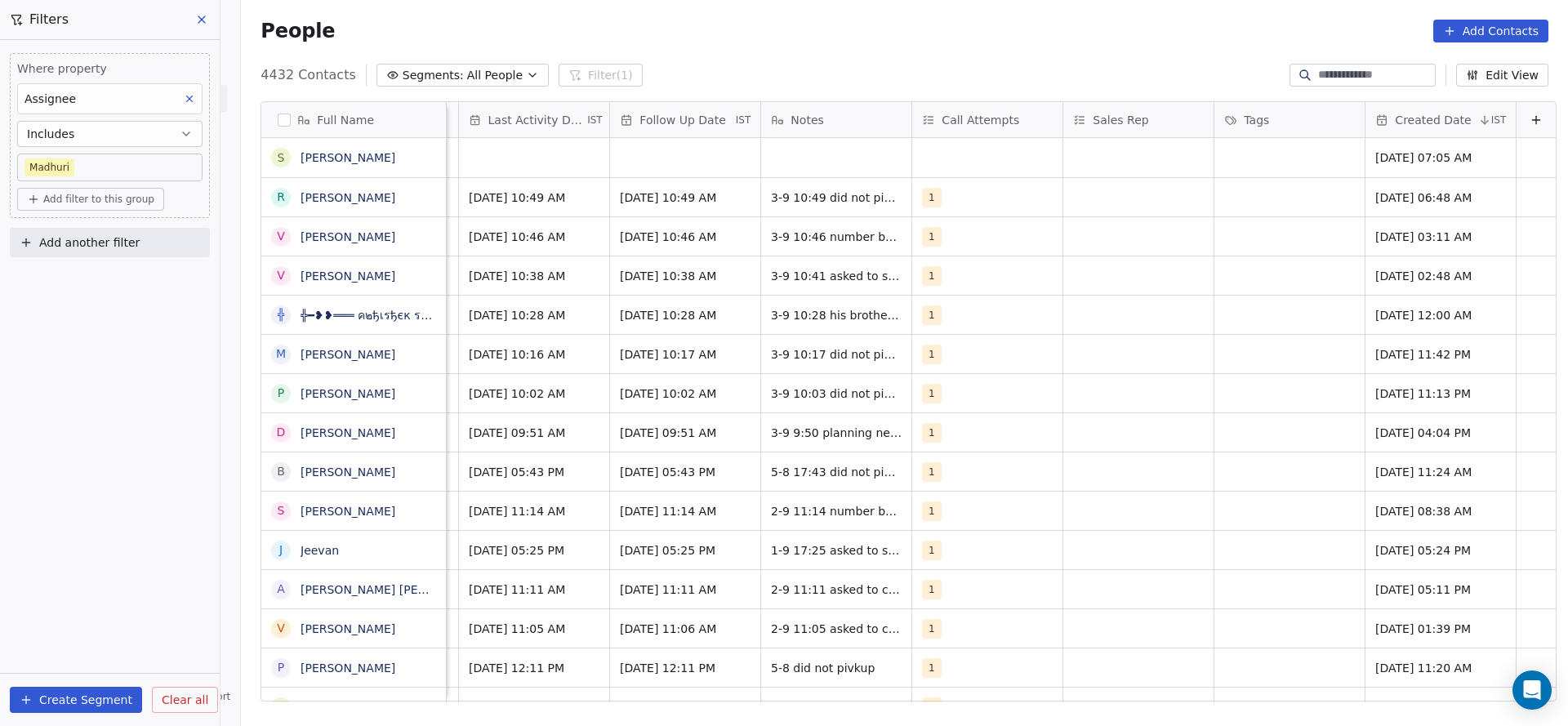
scroll to position [0, 1336]
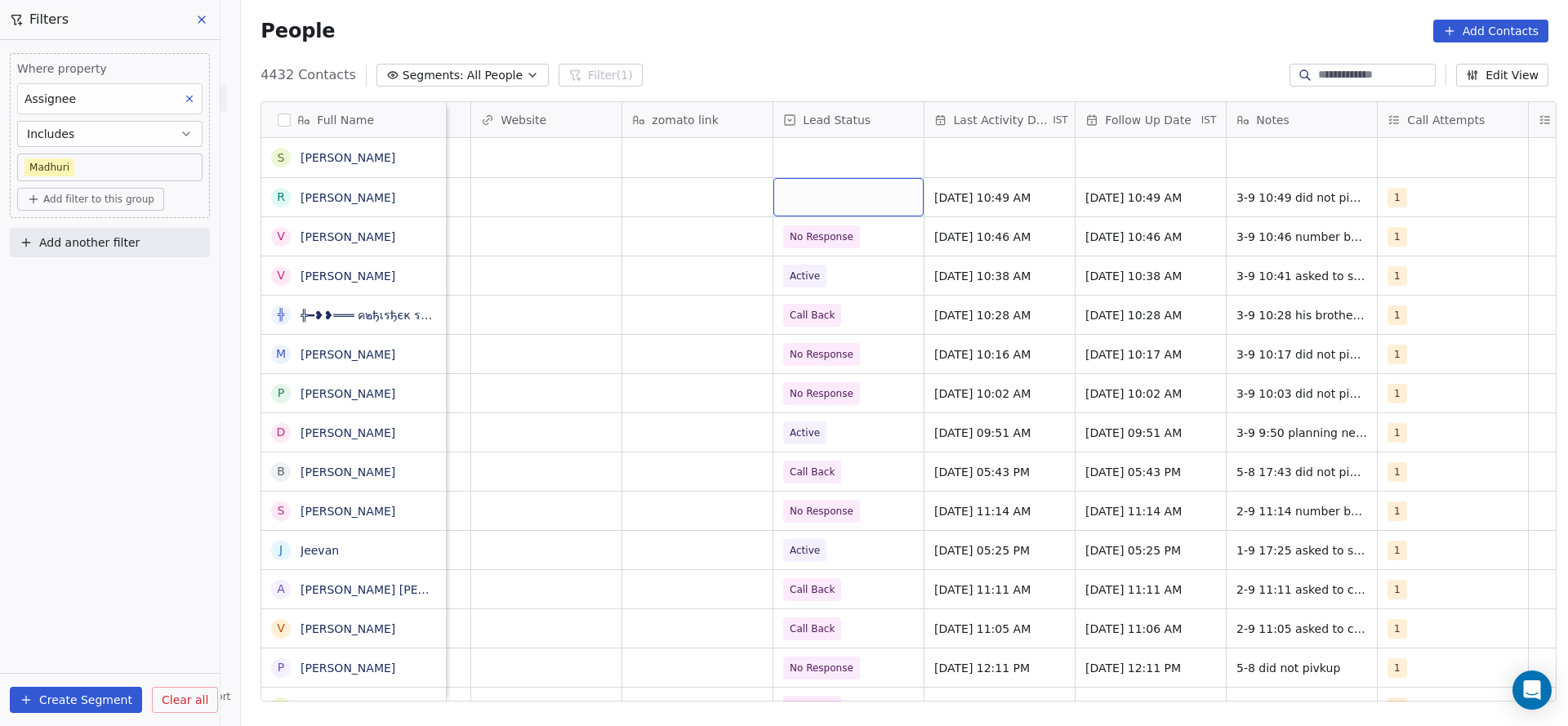
click at [821, 207] on div "grid" at bounding box center [849, 197] width 150 height 38
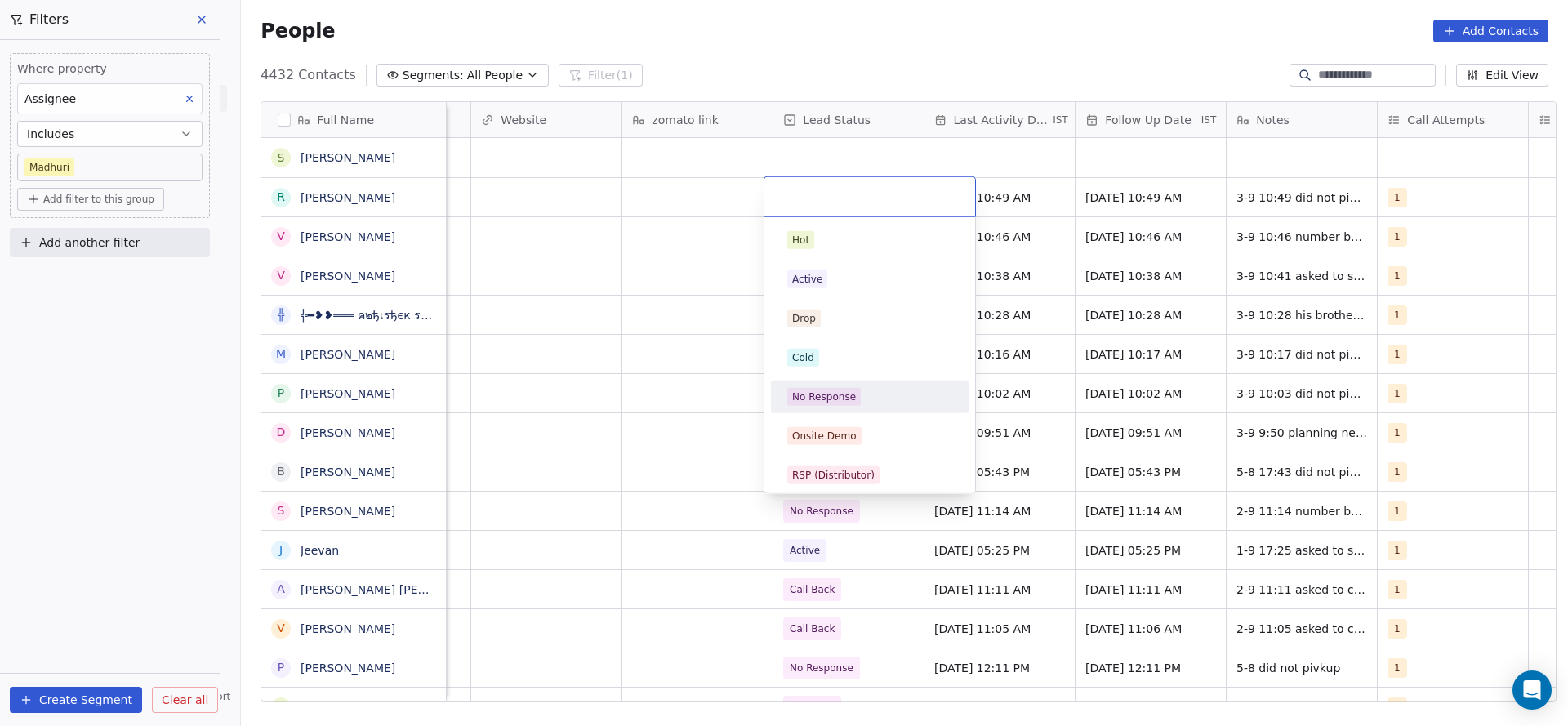
drag, startPoint x: 833, startPoint y: 396, endPoint x: 659, endPoint y: 240, distance: 233.7
click at [833, 395] on div "No Response" at bounding box center [823, 396] width 64 height 14
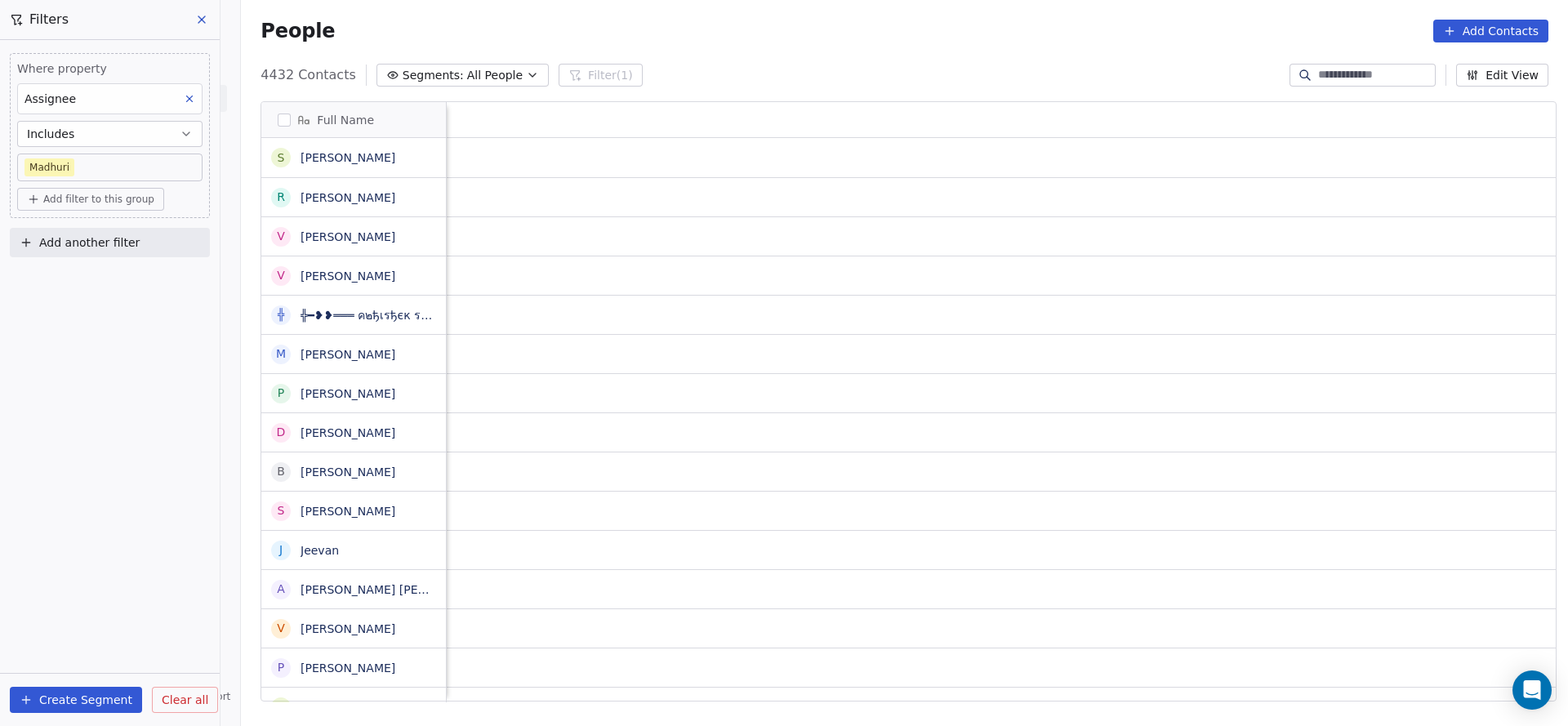
scroll to position [0, 1741]
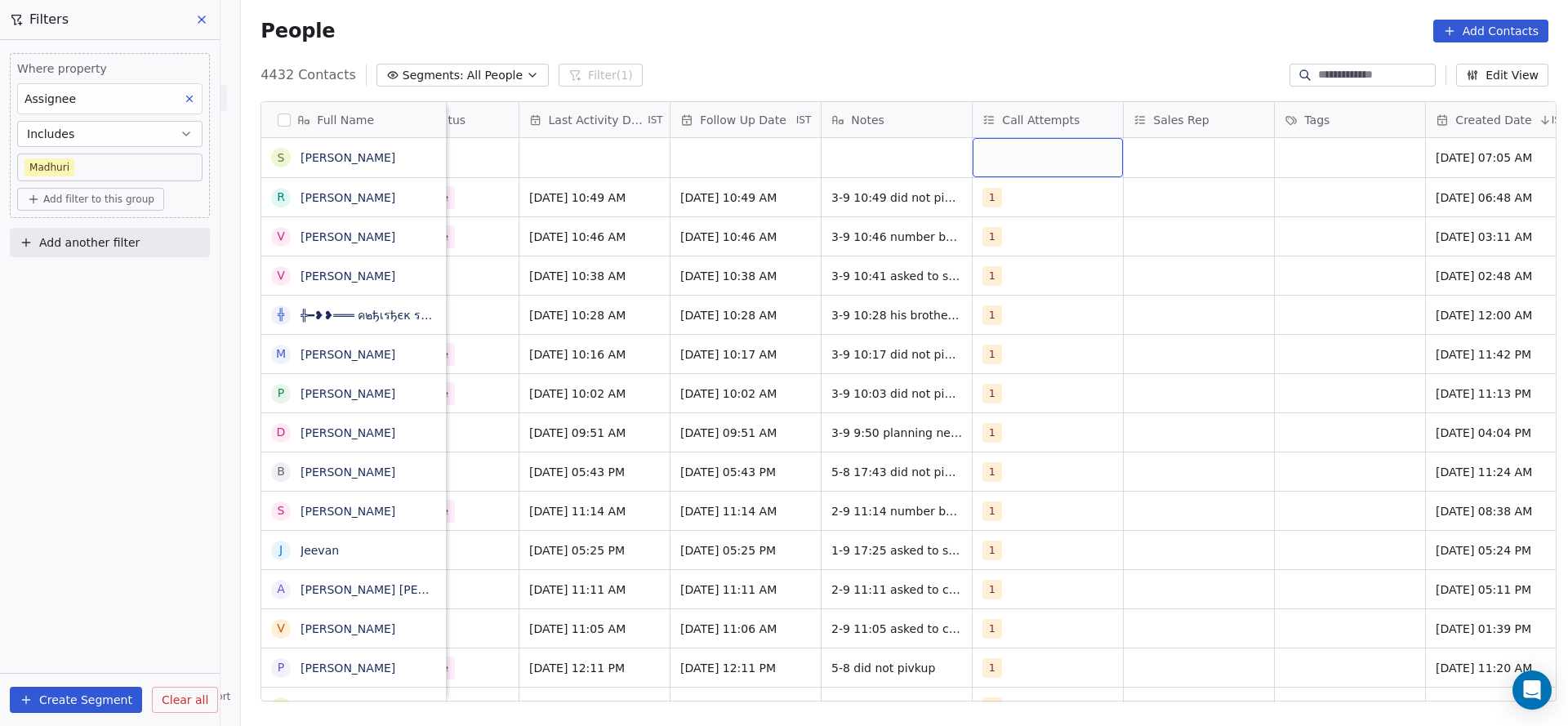
click at [998, 162] on div "grid" at bounding box center [1048, 157] width 150 height 39
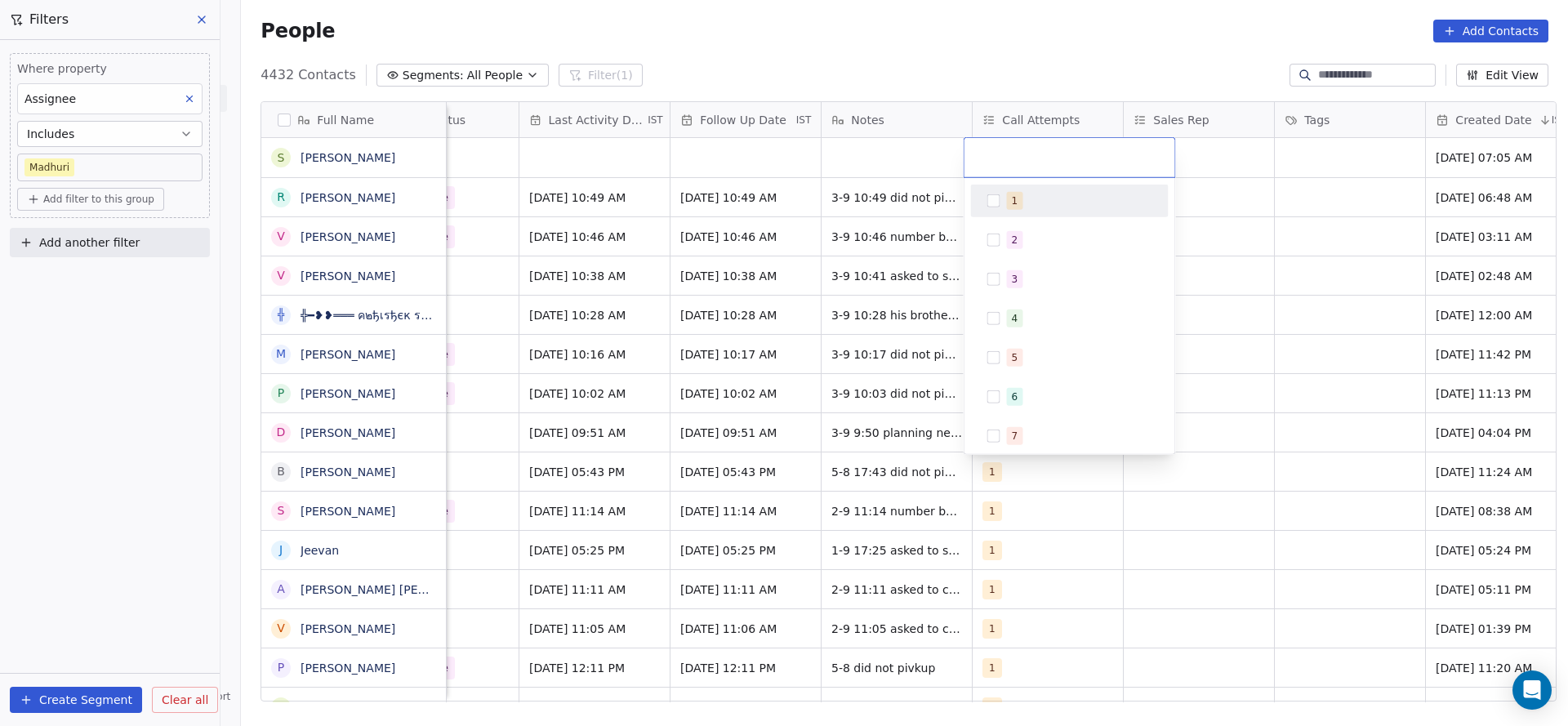
click at [1002, 188] on div "1" at bounding box center [1070, 201] width 184 height 26
click at [573, 183] on html "On2Cook India Pvt. Ltd. Contacts People Marketing Workflows Campaigns Sales Pip…" at bounding box center [784, 363] width 1568 height 726
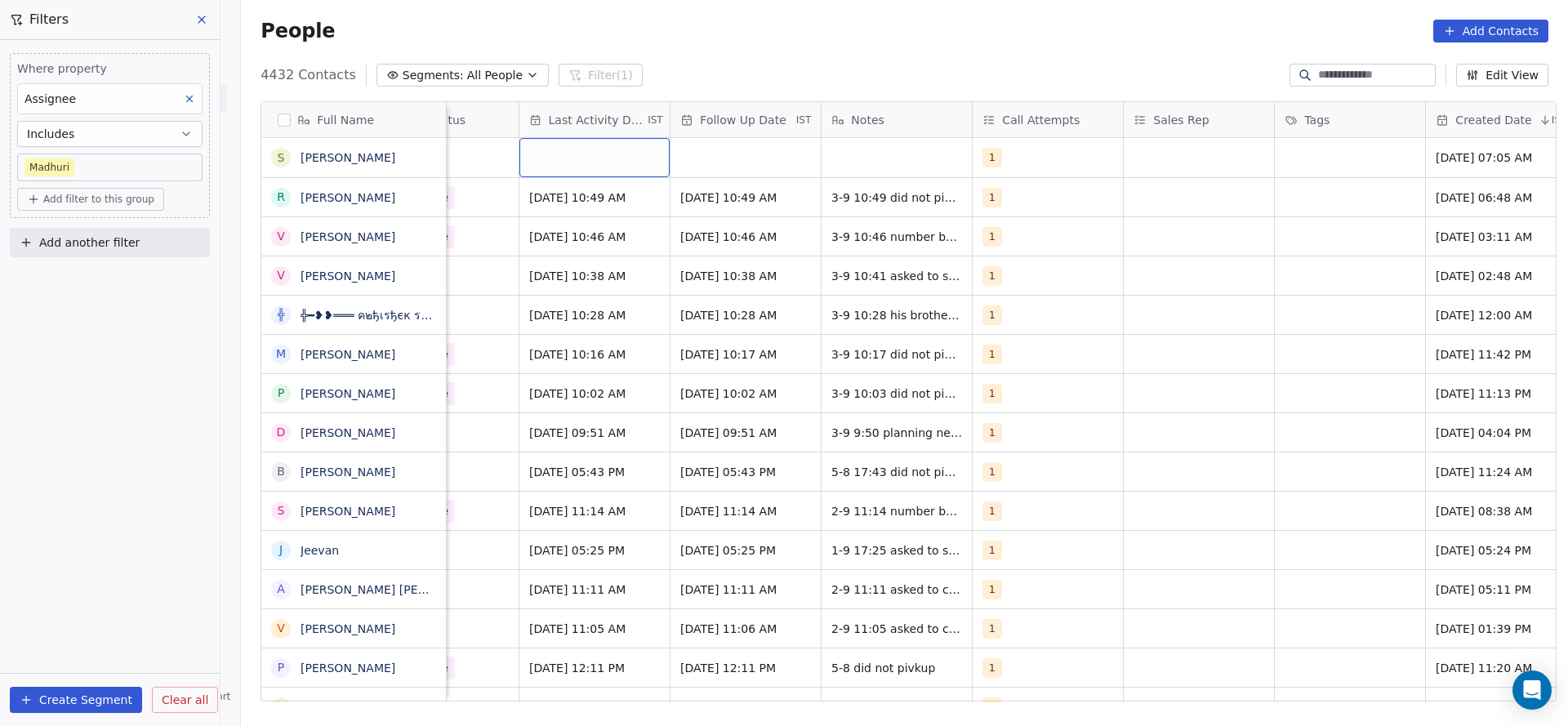
click at [606, 158] on div "grid" at bounding box center [594, 157] width 150 height 39
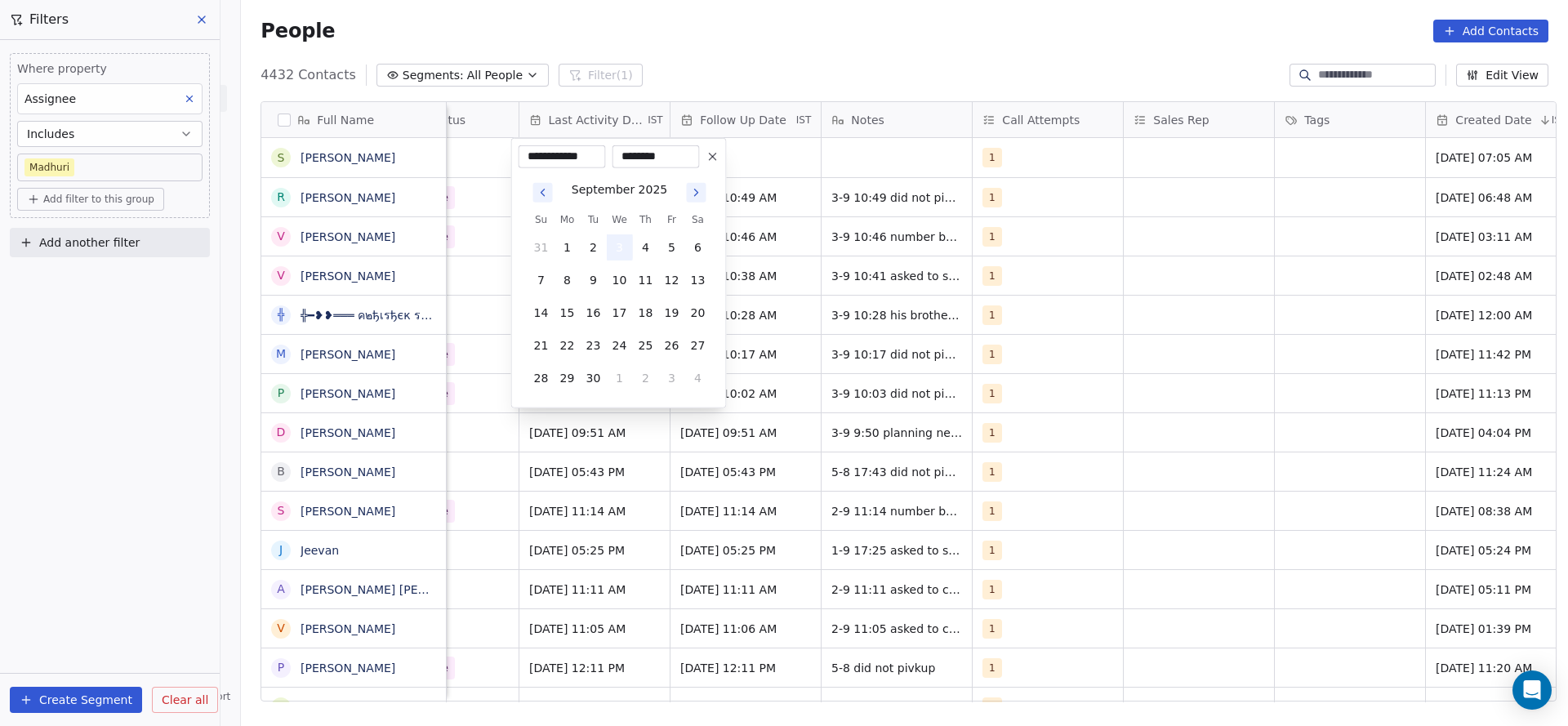
click at [625, 252] on button "3" at bounding box center [619, 247] width 26 height 26
click at [956, 207] on html "On2Cook India Pvt. Ltd. Contacts People Marketing Workflows Campaigns Sales Pip…" at bounding box center [784, 363] width 1568 height 726
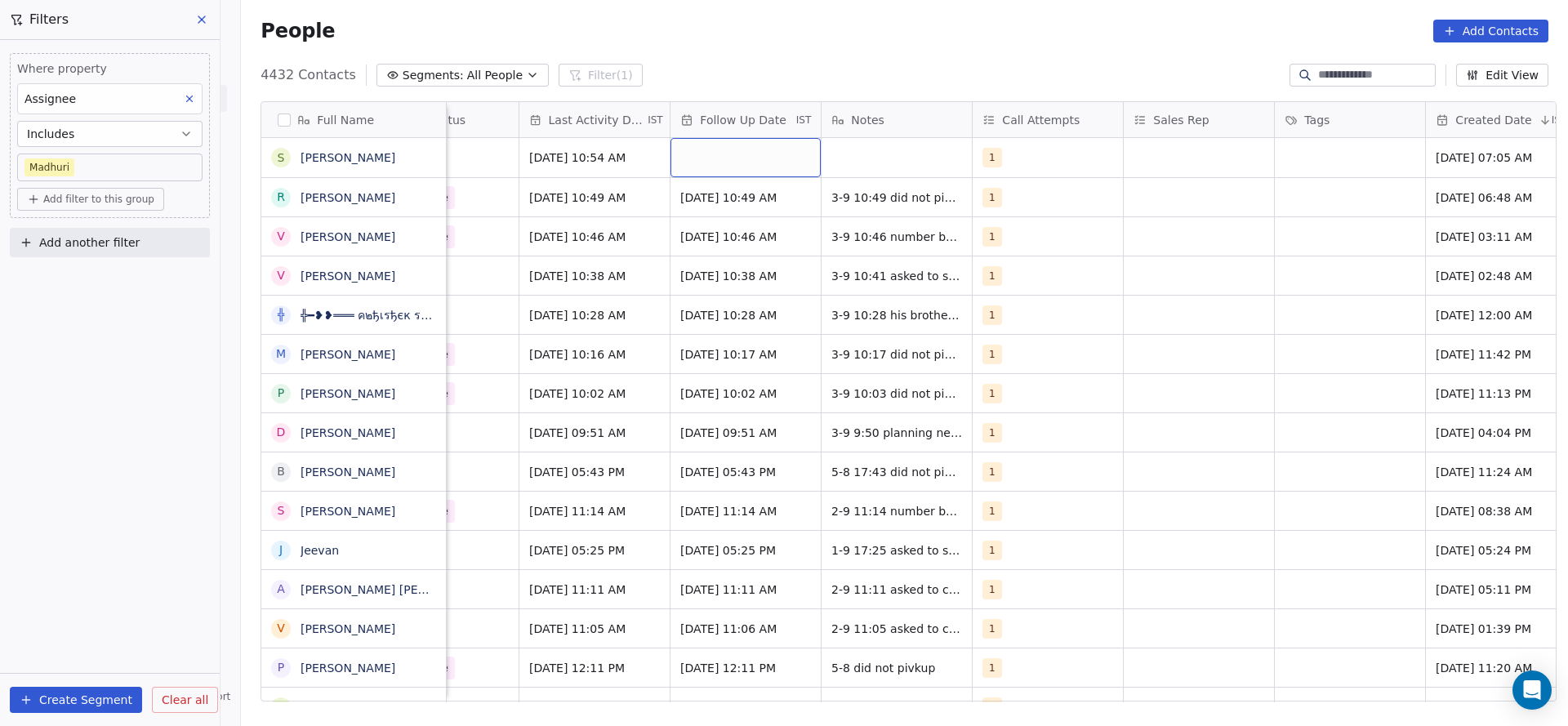
click at [761, 171] on div "grid" at bounding box center [745, 157] width 150 height 39
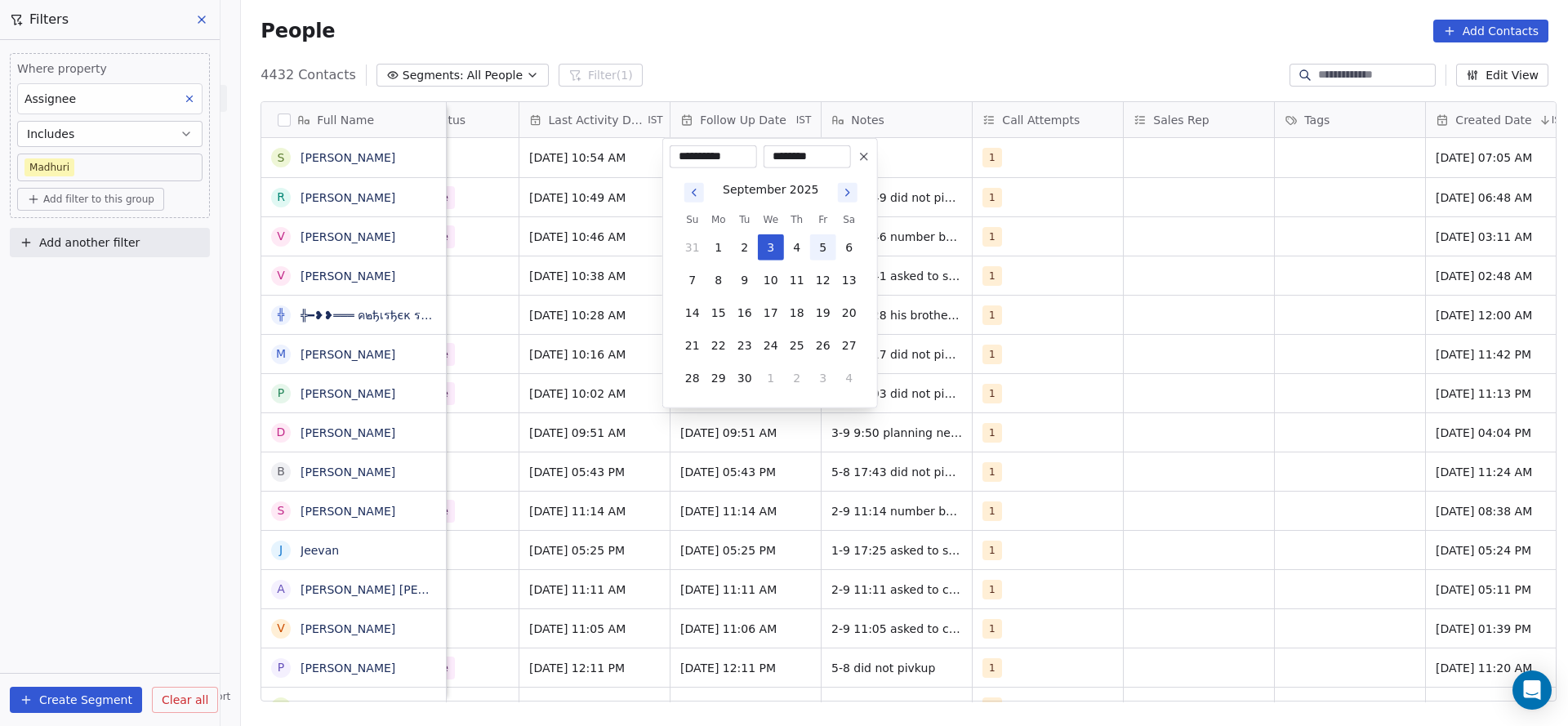
click at [832, 240] on button "5" at bounding box center [823, 247] width 26 height 26
type input "**********"
click at [897, 174] on html "On2Cook India Pvt. Ltd. Contacts People Marketing Workflows Campaigns Sales Pip…" at bounding box center [784, 363] width 1568 height 726
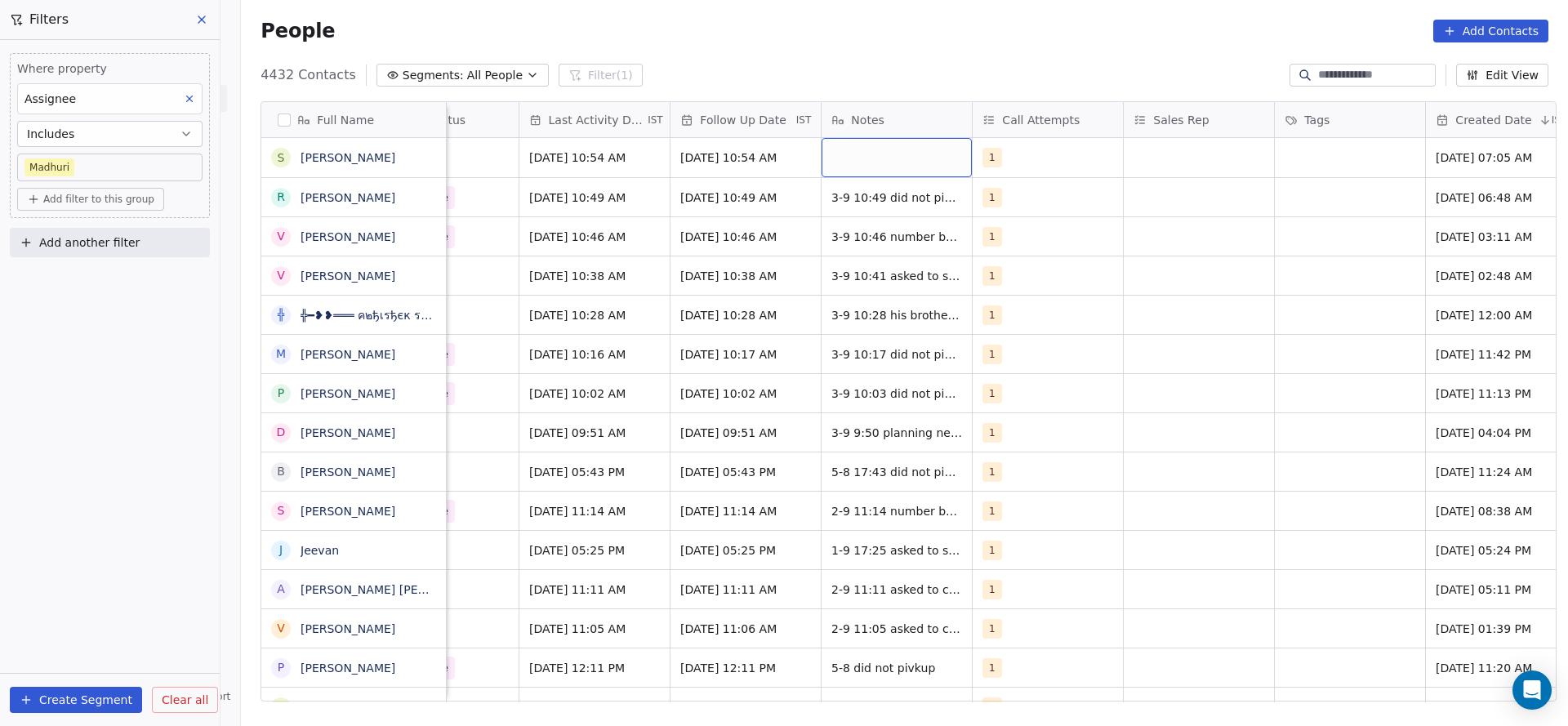
click at [908, 153] on div "grid" at bounding box center [897, 157] width 150 height 39
type textarea "**********"
click at [1181, 244] on html "On2Cook India Pvt. Ltd. Contacts People Marketing Workflows Campaigns Sales Pip…" at bounding box center [784, 363] width 1568 height 726
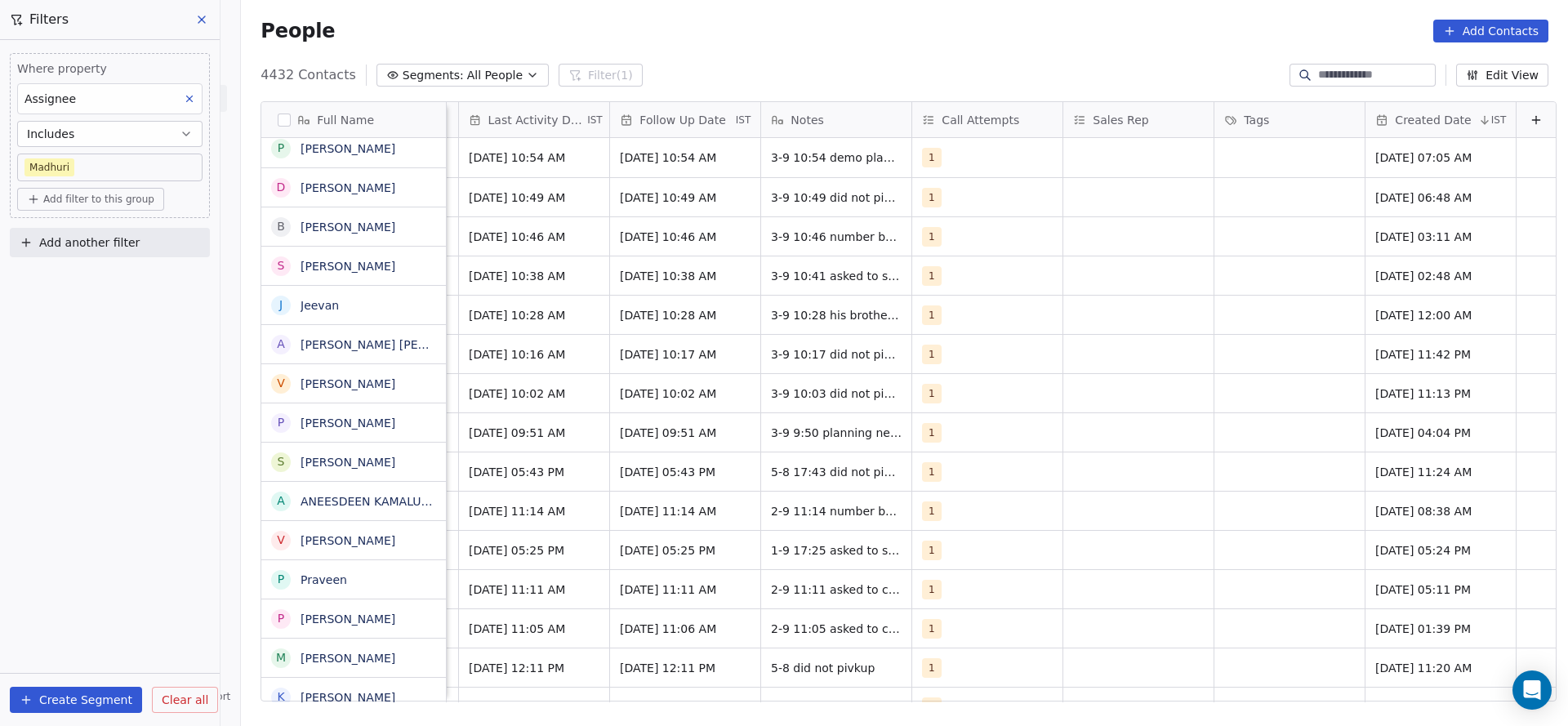
scroll to position [0, 0]
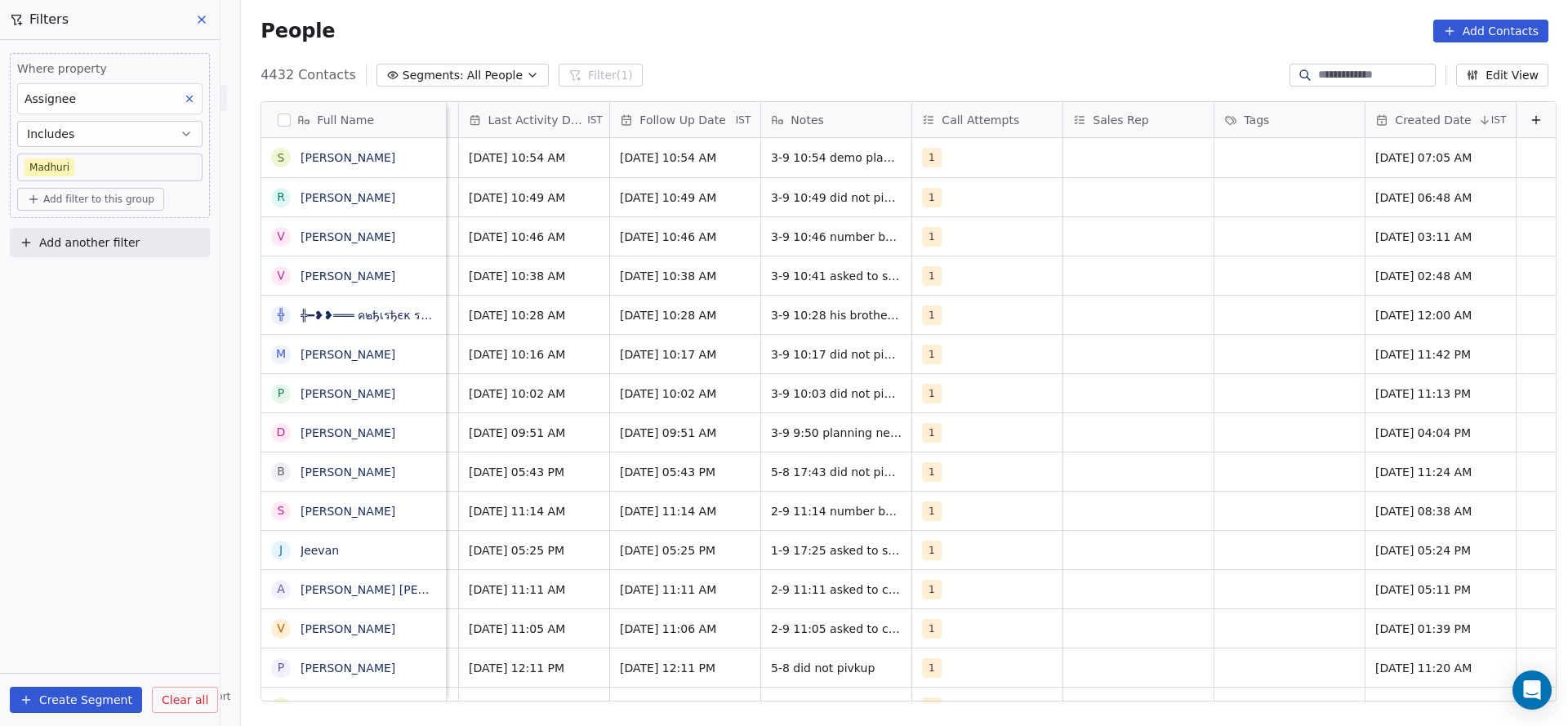
click at [101, 228] on button "Add another filter" at bounding box center [109, 242] width 200 height 29
click at [105, 281] on span "Contact properties" at bounding box center [80, 279] width 106 height 17
type input "***"
click at [112, 333] on div "Created Date" at bounding box center [109, 337] width 165 height 16
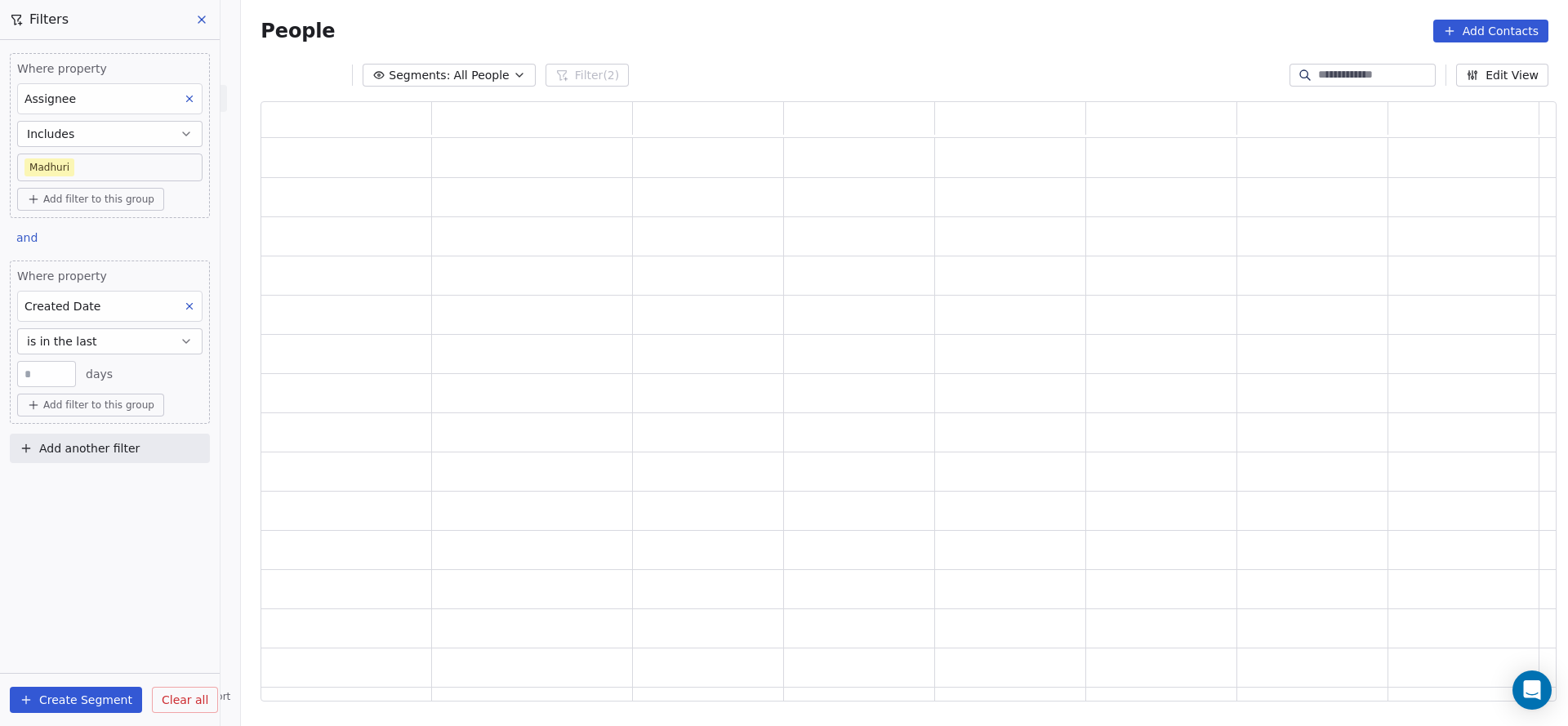
scroll to position [581, 1277]
click at [112, 333] on button "is in the last" at bounding box center [109, 340] width 185 height 26
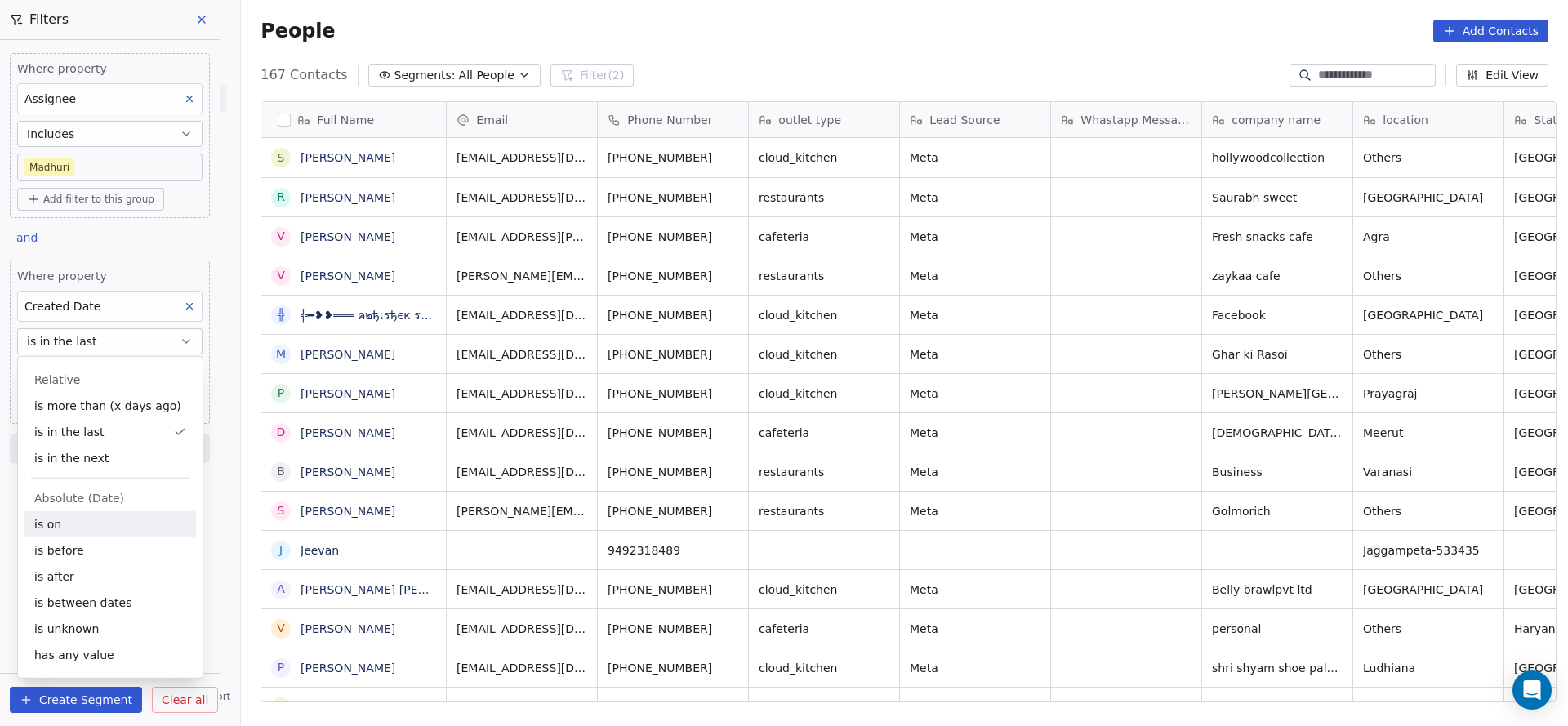
scroll to position [620, 1316]
click at [114, 605] on div "is between dates" at bounding box center [110, 602] width 171 height 26
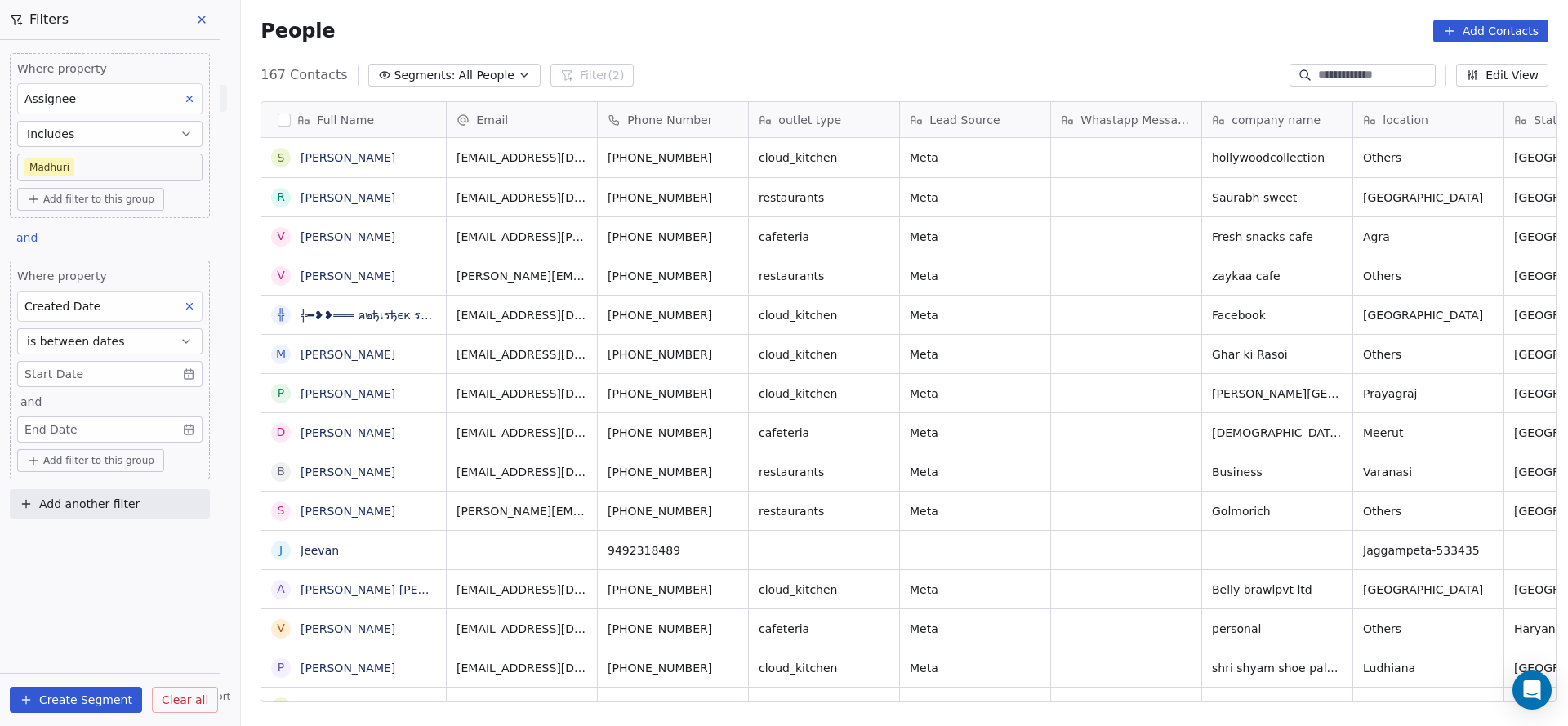
click at [81, 378] on body "On2Cook India Pvt. Ltd. Contacts People Marketing Workflows Campaigns Sales Pip…" at bounding box center [784, 363] width 1568 height 726
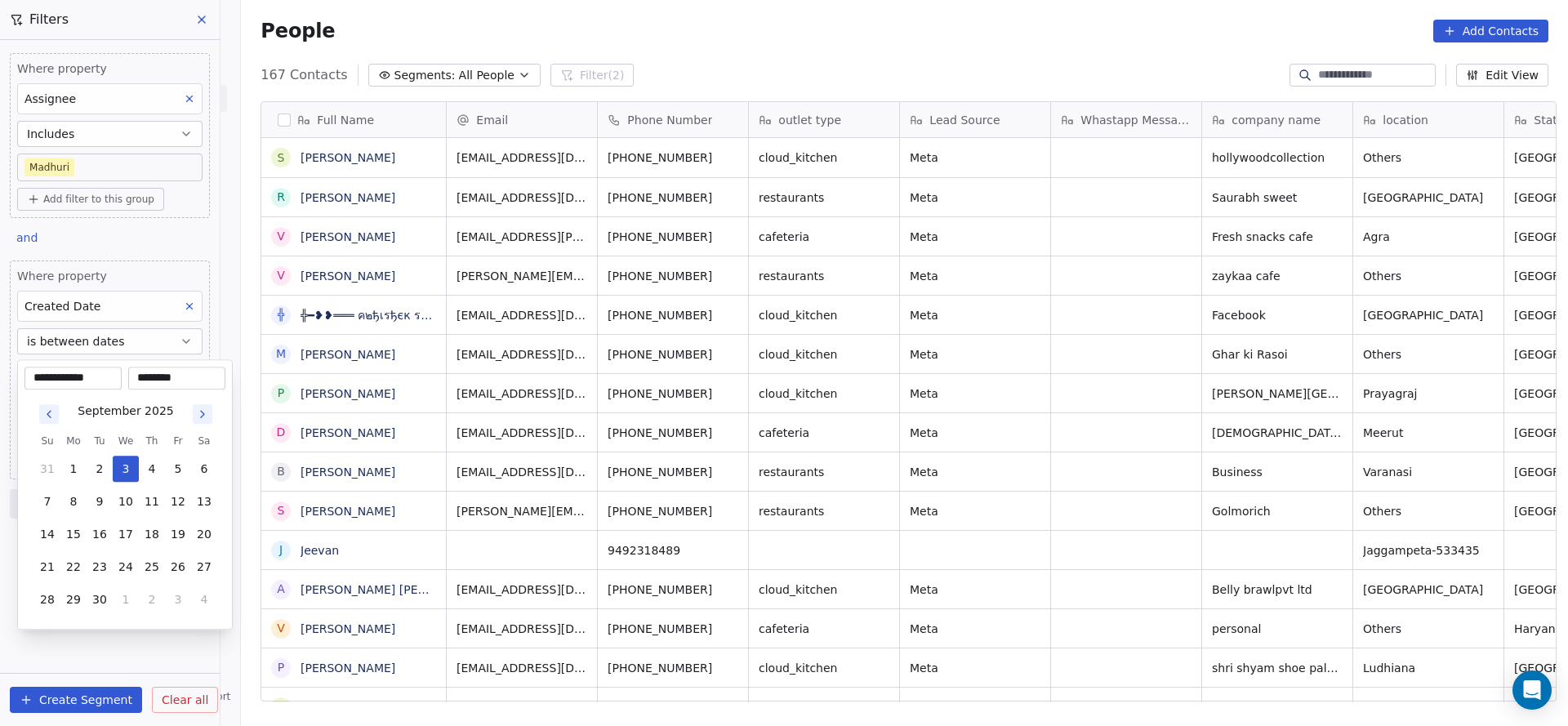
click at [56, 416] on button "Go to previous month" at bounding box center [48, 413] width 20 height 20
click at [107, 475] on button "1" at bounding box center [99, 468] width 26 height 26
type input "**********"
click at [1012, 410] on html "On2Cook India Pvt. Ltd. Contacts People Marketing Workflows Campaigns Sales Pip…" at bounding box center [784, 363] width 1568 height 726
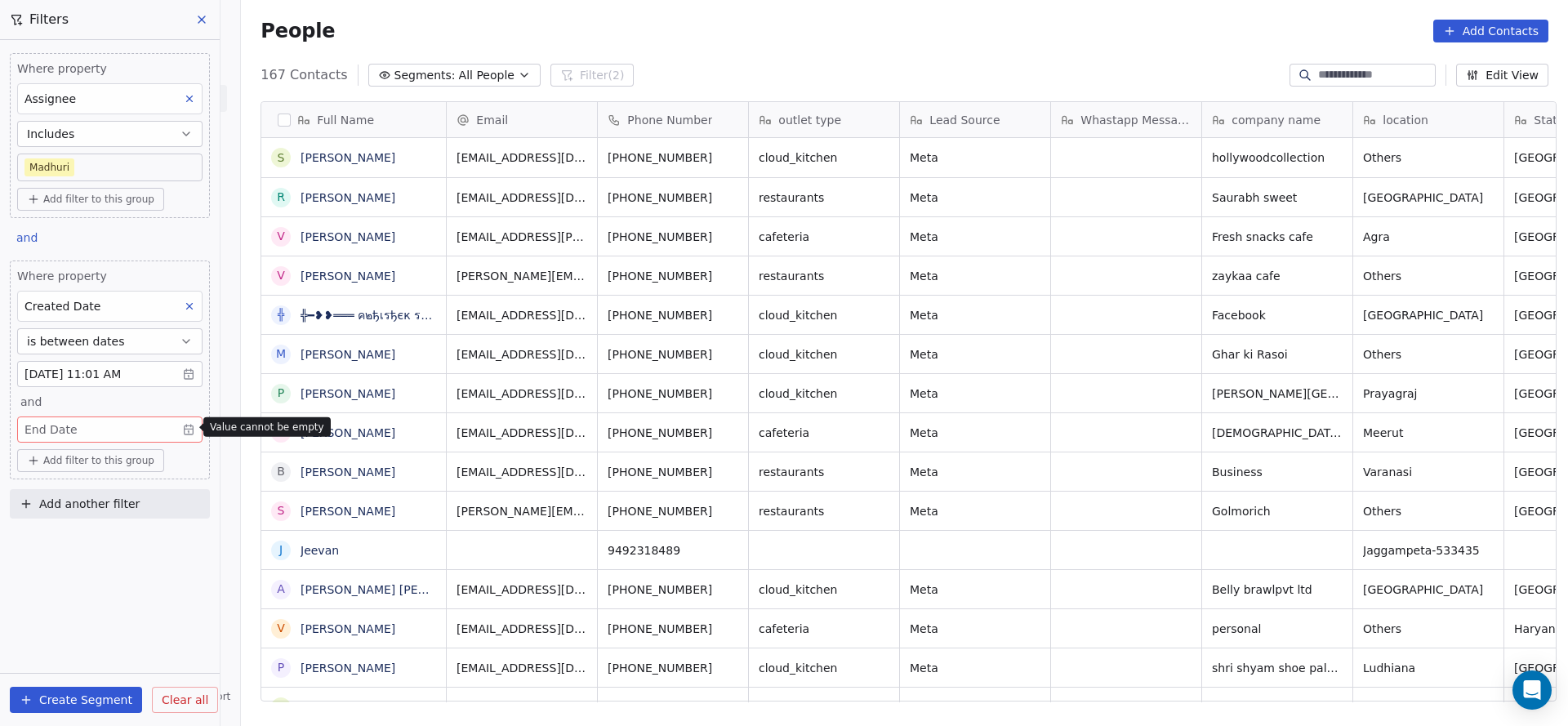
click at [147, 431] on body "On2Cook India Pvt. Ltd. Contacts People Marketing Workflows Campaigns Sales Pip…" at bounding box center [784, 363] width 1568 height 726
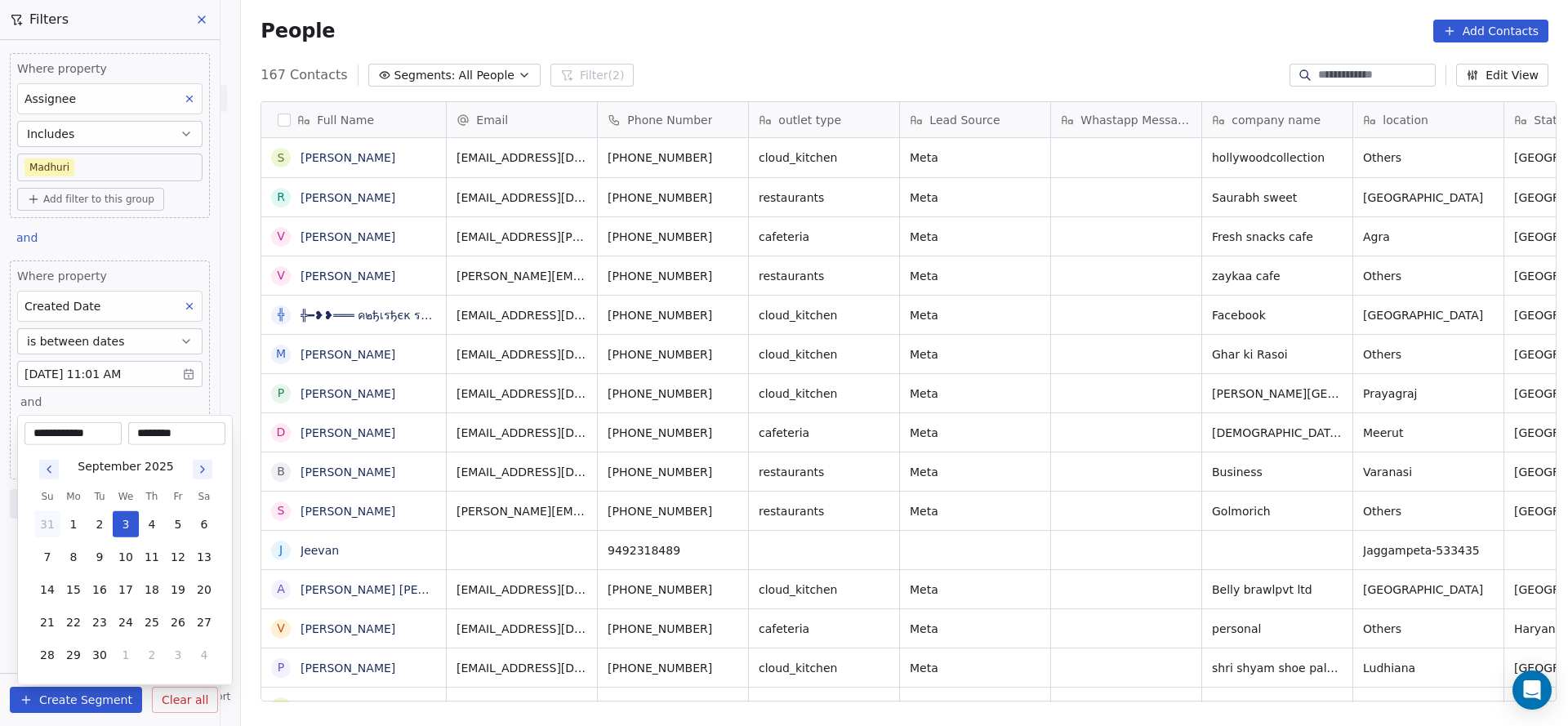
click at [55, 522] on button "31" at bounding box center [47, 524] width 26 height 26
click at [150, 518] on button "31" at bounding box center [151, 524] width 26 height 26
type input "**********"
click at [971, 512] on html "On2Cook India Pvt. Ltd. Contacts People Marketing Workflows Campaigns Sales Pip…" at bounding box center [784, 363] width 1568 height 726
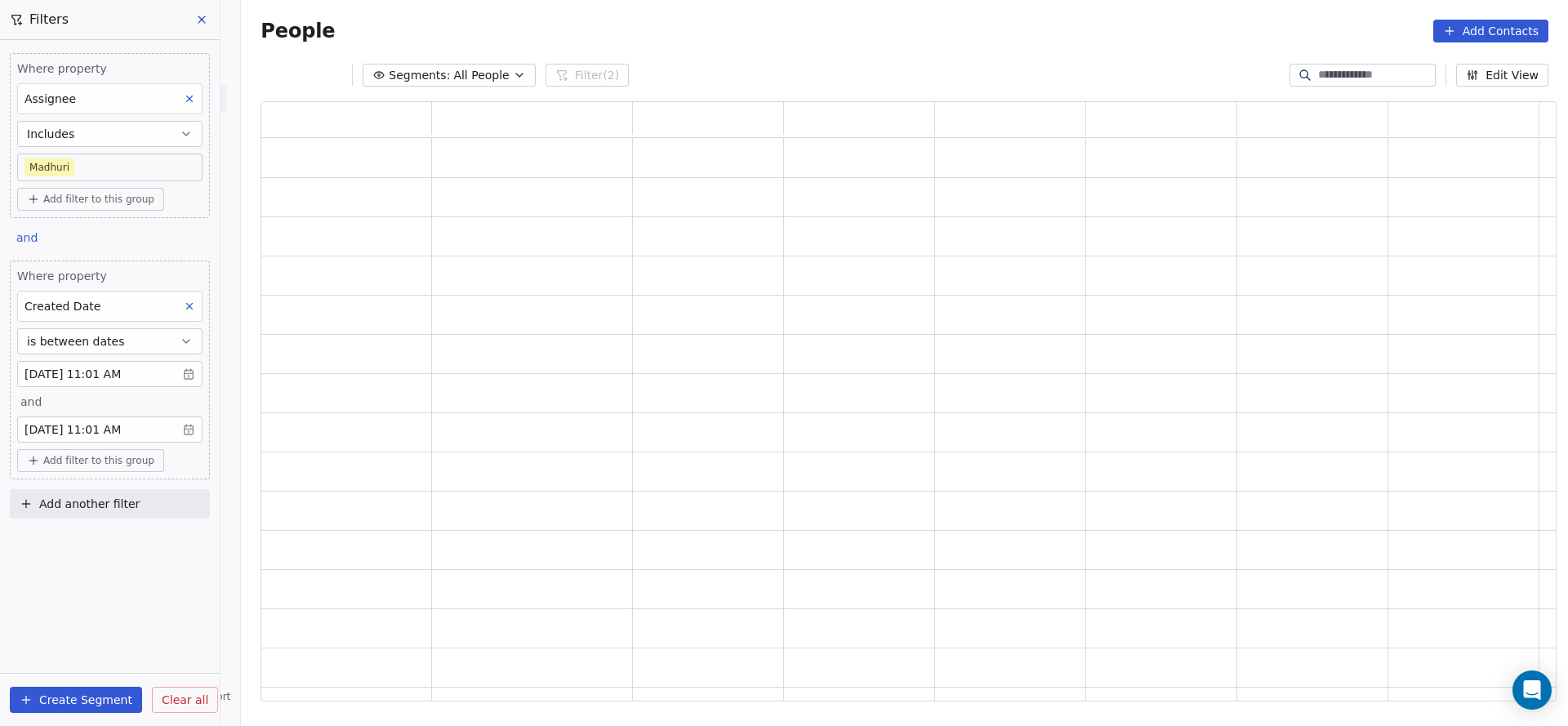
scroll to position [581, 1277]
click at [144, 499] on button "Add another filter" at bounding box center [109, 504] width 200 height 29
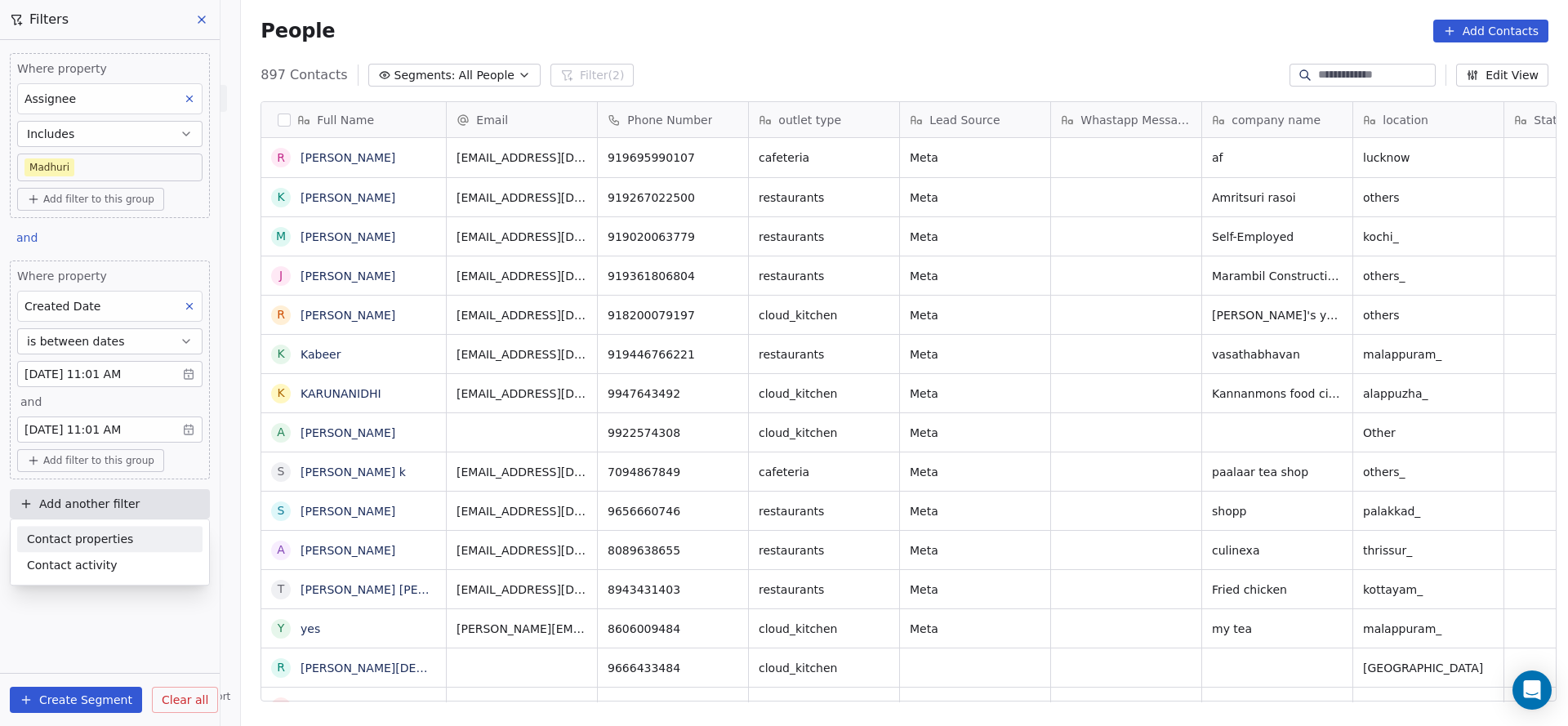
scroll to position [620, 1316]
click at [101, 531] on span "Contact properties" at bounding box center [80, 539] width 106 height 17
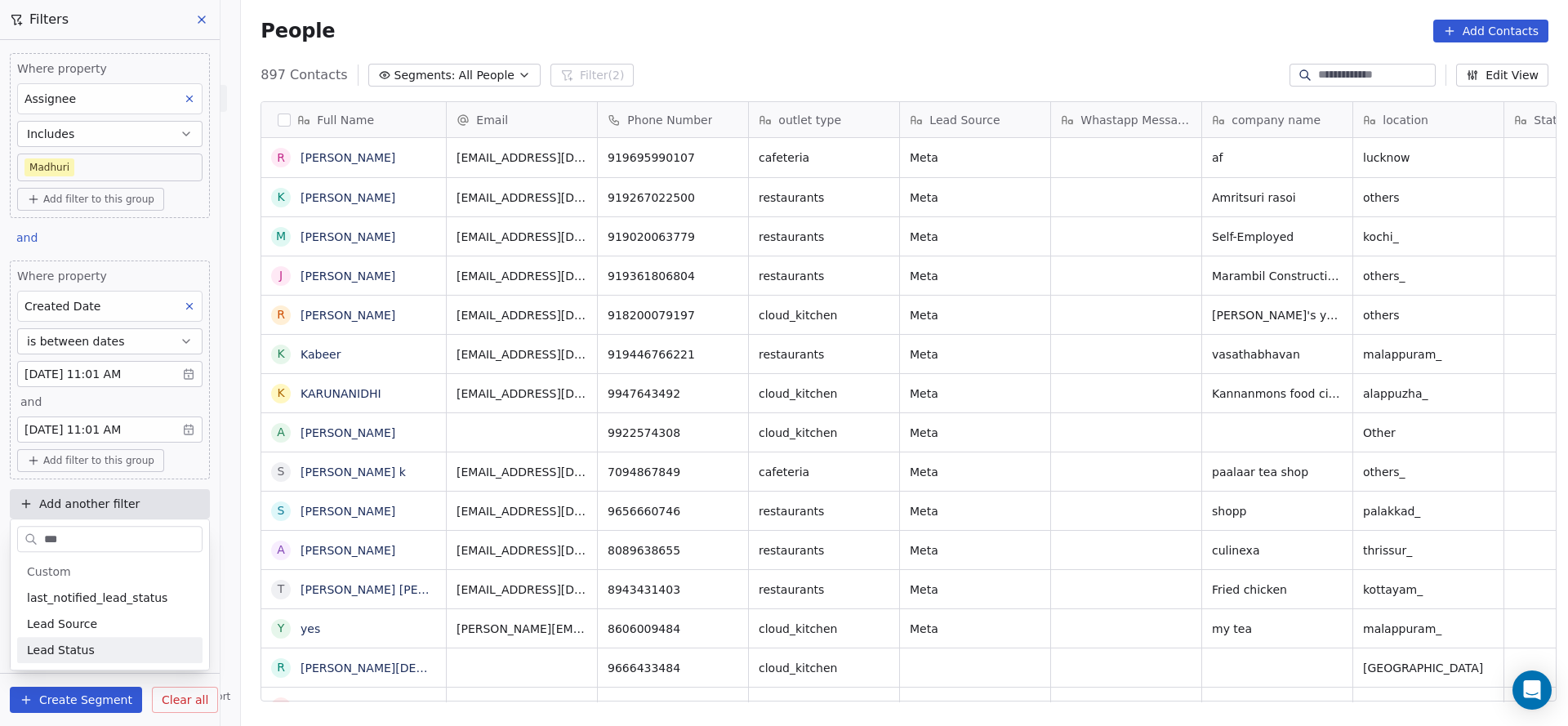
type input "***"
click at [92, 659] on div "Lead Status" at bounding box center [109, 649] width 185 height 26
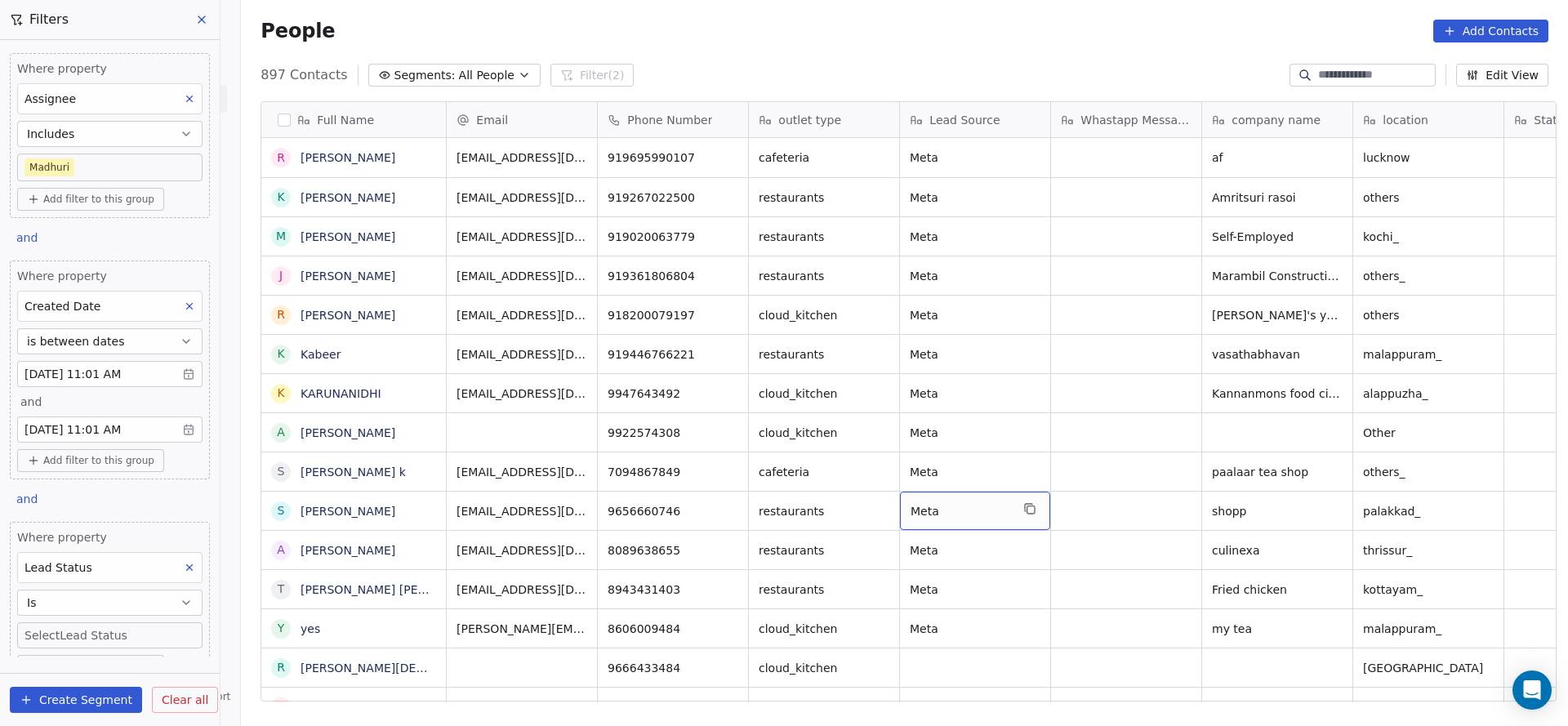
click at [100, 634] on body "On2Cook India Pvt. Ltd. Contacts People Marketing Workflows Campaigns Sales Pip…" at bounding box center [784, 363] width 1568 height 726
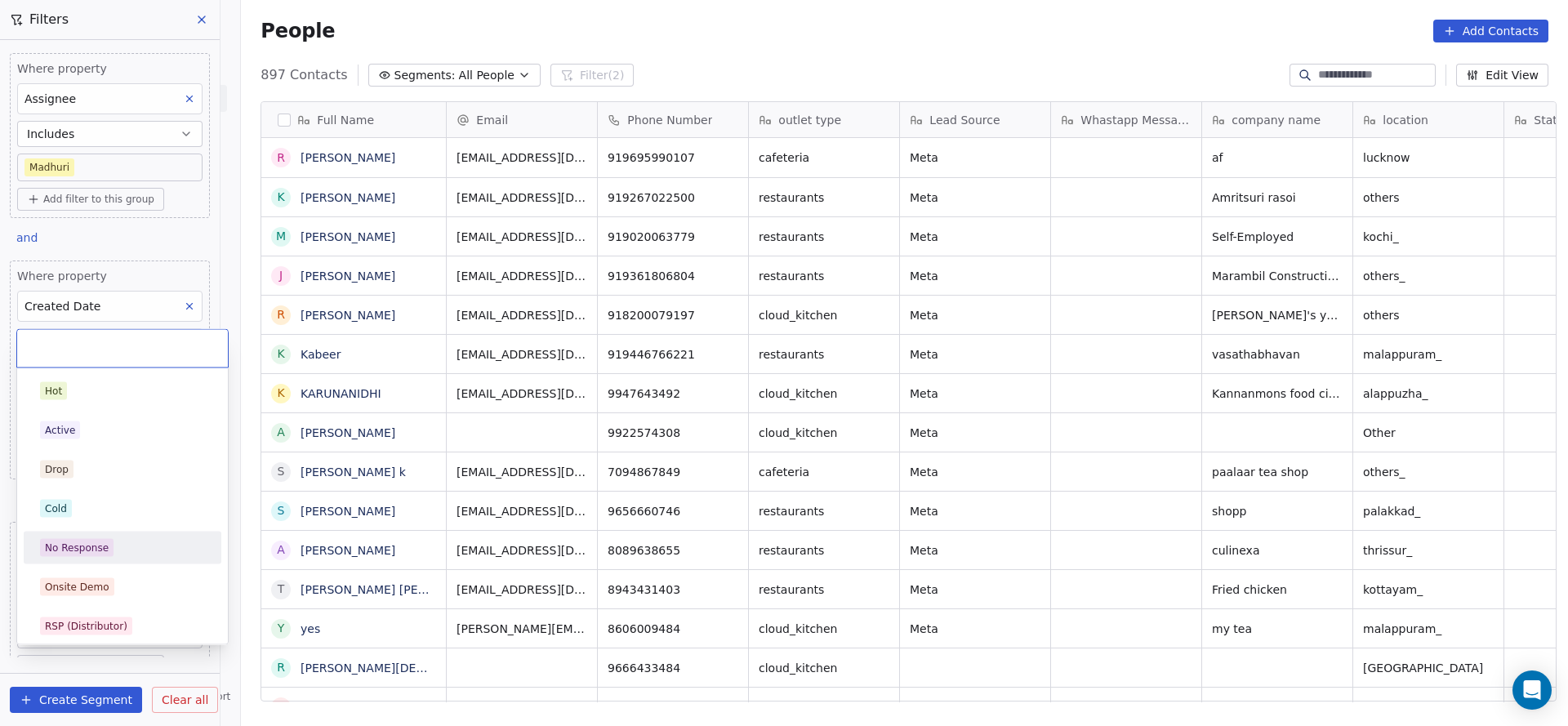
click at [108, 531] on div "No Response" at bounding box center [123, 547] width 198 height 32
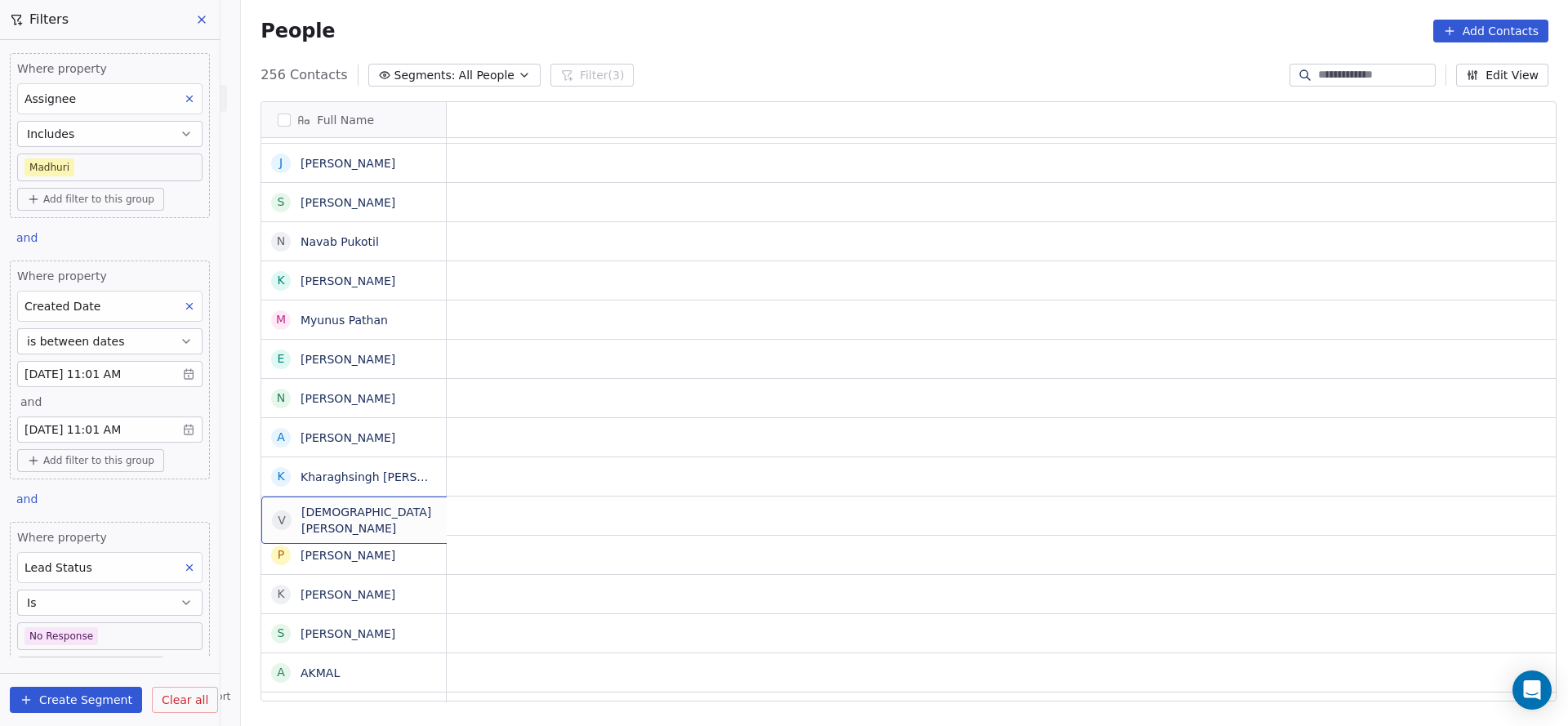
scroll to position [0, 0]
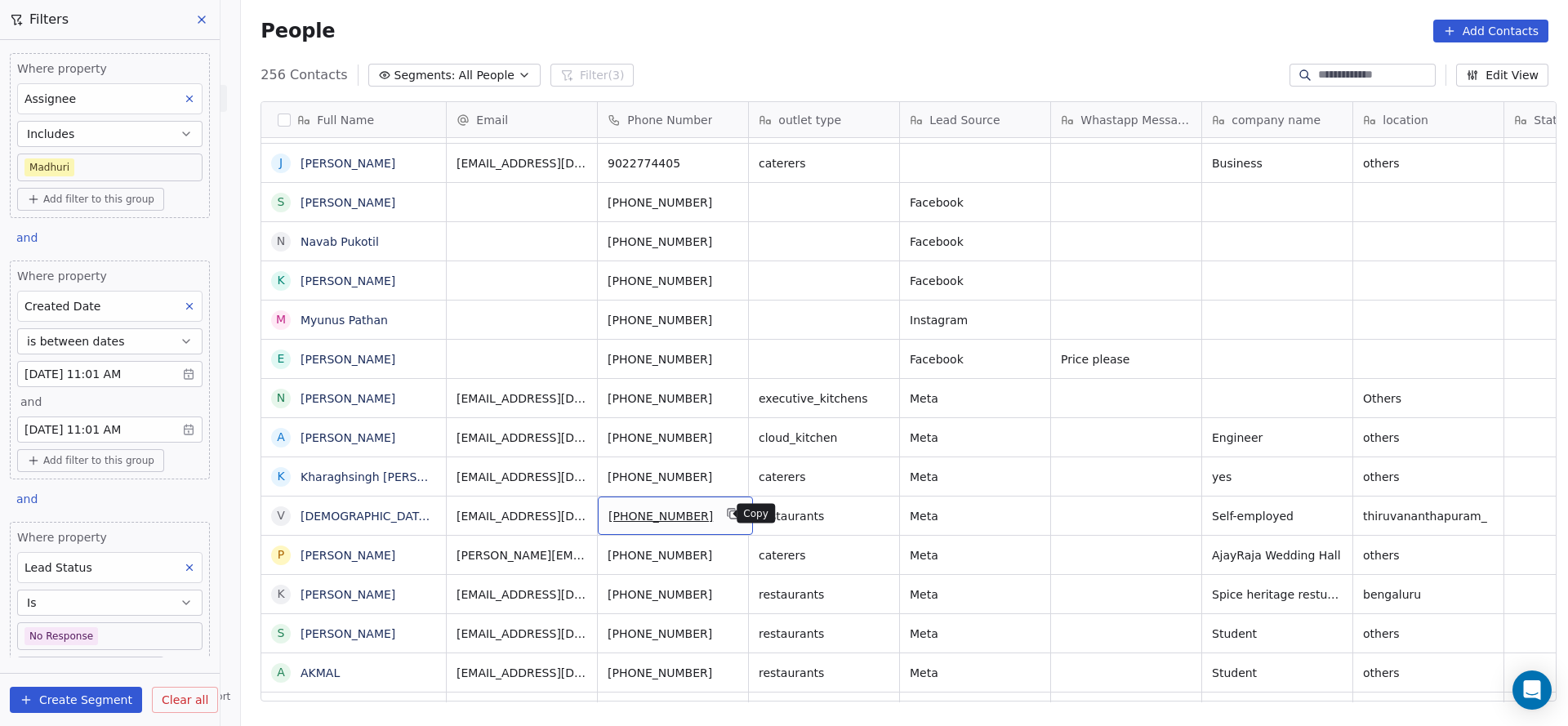
drag, startPoint x: 721, startPoint y: 506, endPoint x: 811, endPoint y: 717, distance: 229.4
click at [727, 506] on icon "grid" at bounding box center [734, 513] width 13 height 13
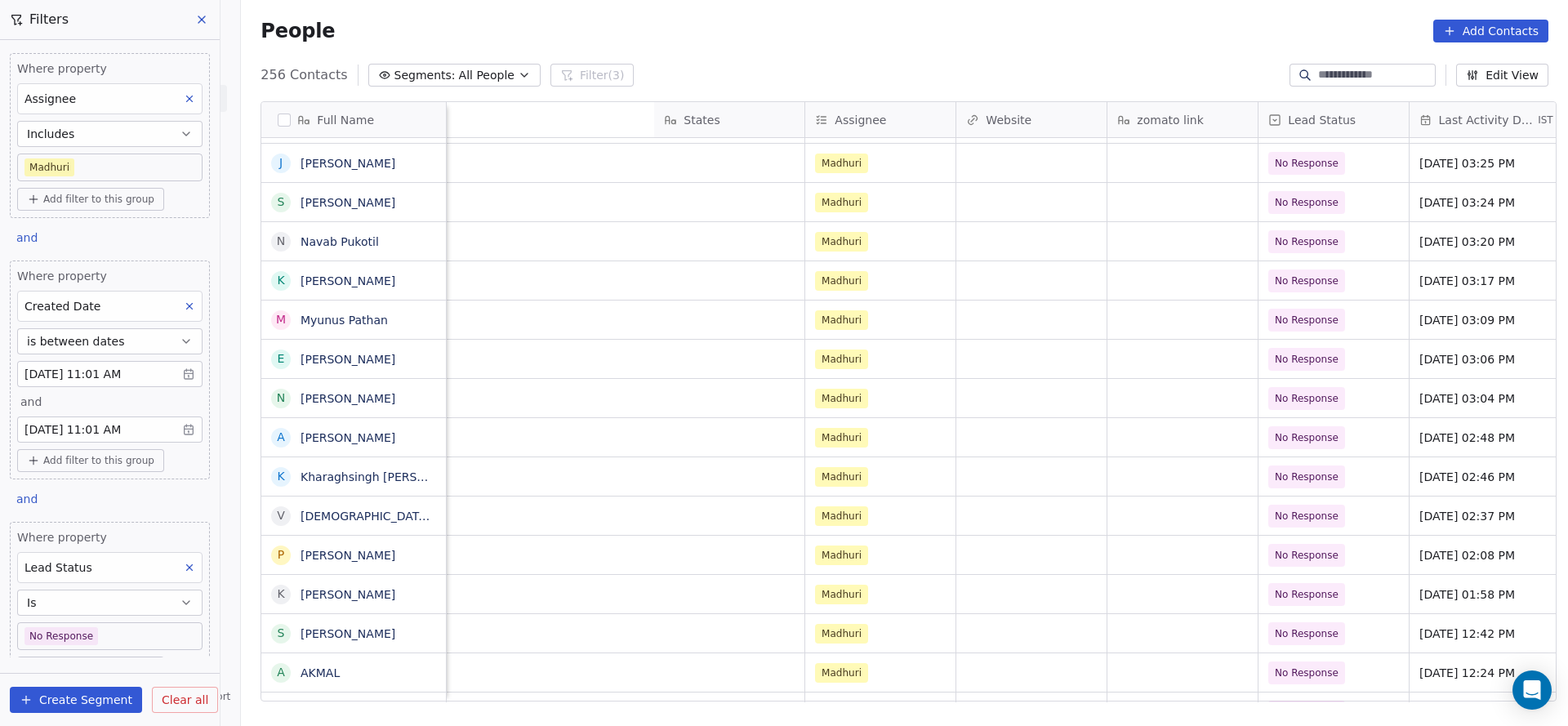
scroll to position [0, 1580]
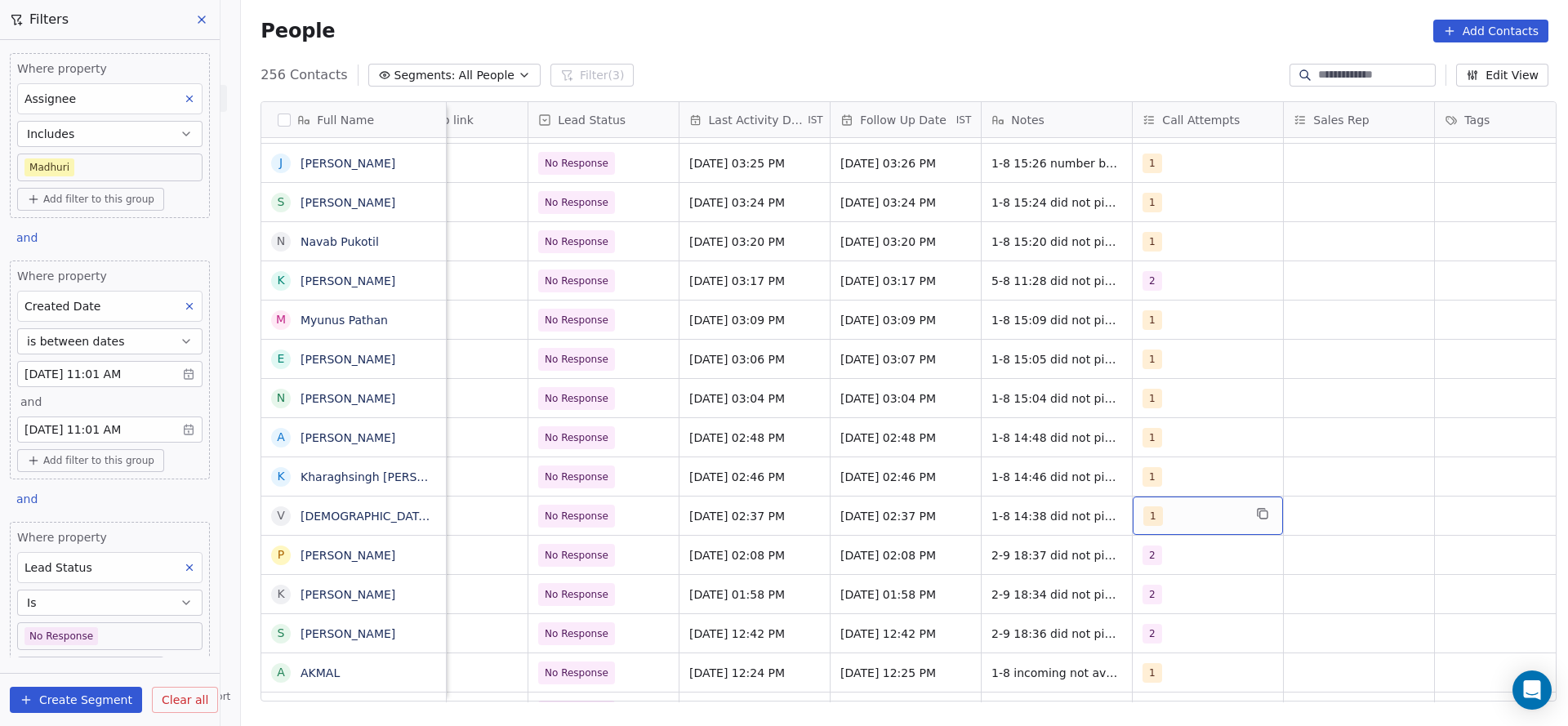
click at [1155, 520] on div "1" at bounding box center [1193, 516] width 100 height 20
click at [1186, 305] on div "2" at bounding box center [1229, 321] width 198 height 32
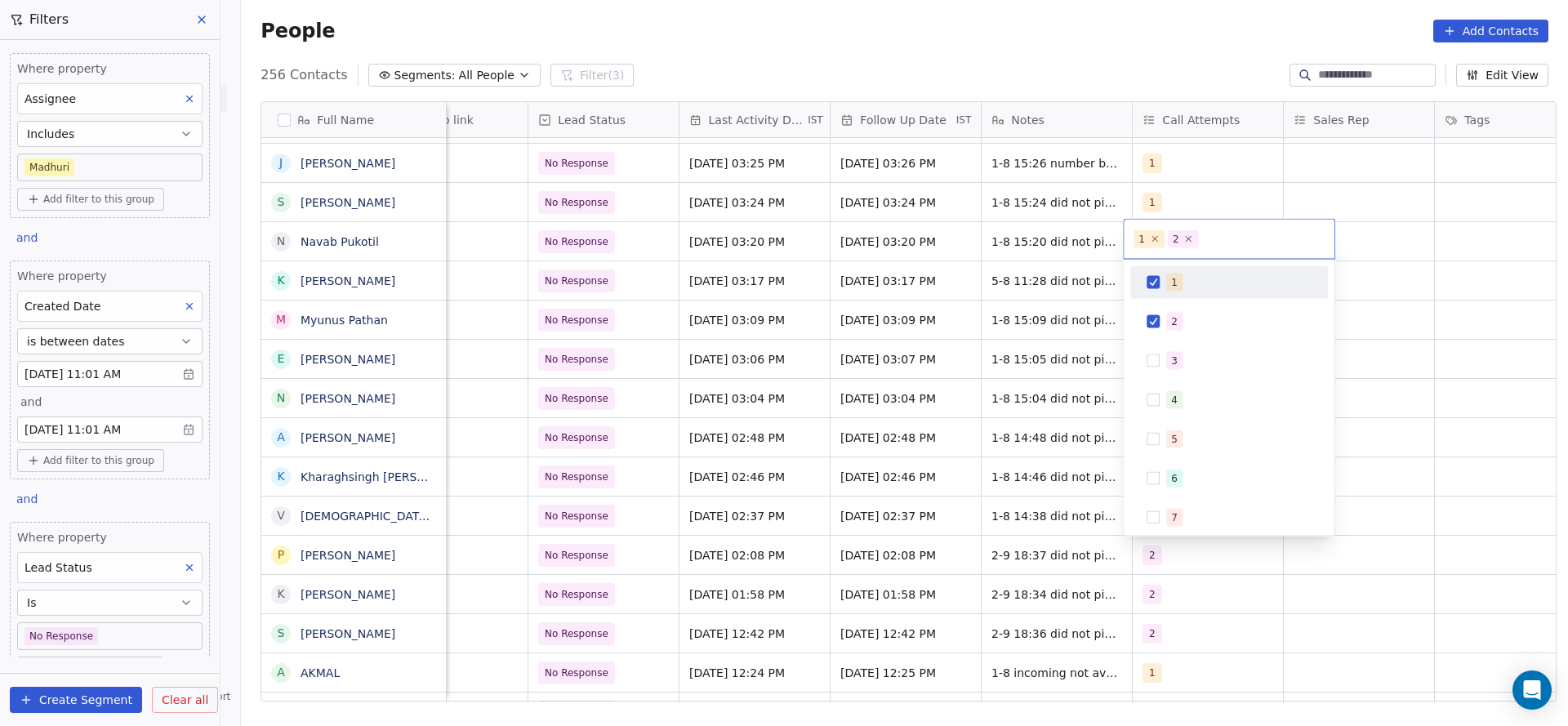
click at [1186, 266] on div "1" at bounding box center [1229, 282] width 198 height 32
click at [1007, 436] on html "On2Cook India Pvt. Ltd. Contacts People Marketing Workflows Campaigns Sales Pip…" at bounding box center [784, 363] width 1568 height 726
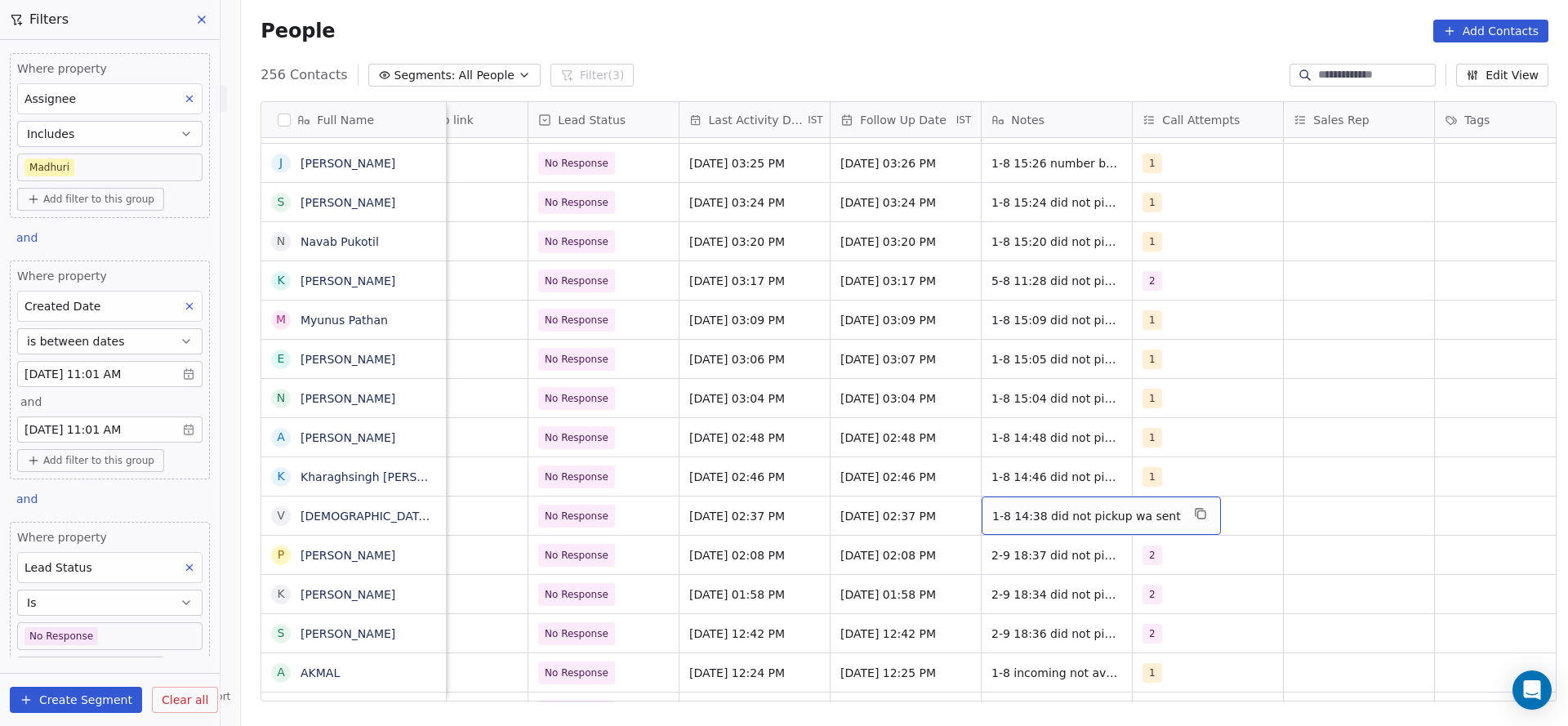
click at [1012, 523] on span "1-8 14:38 did not pickup wa sent" at bounding box center [1087, 515] width 188 height 16
click at [974, 505] on textarea "**********" at bounding box center [1083, 521] width 219 height 50
type textarea "**********"
click at [1131, 416] on html "On2Cook India Pvt. Ltd. Contacts People Marketing Workflows Campaigns Sales Pip…" at bounding box center [784, 363] width 1568 height 726
click at [549, 525] on span "No Response" at bounding box center [577, 516] width 77 height 23
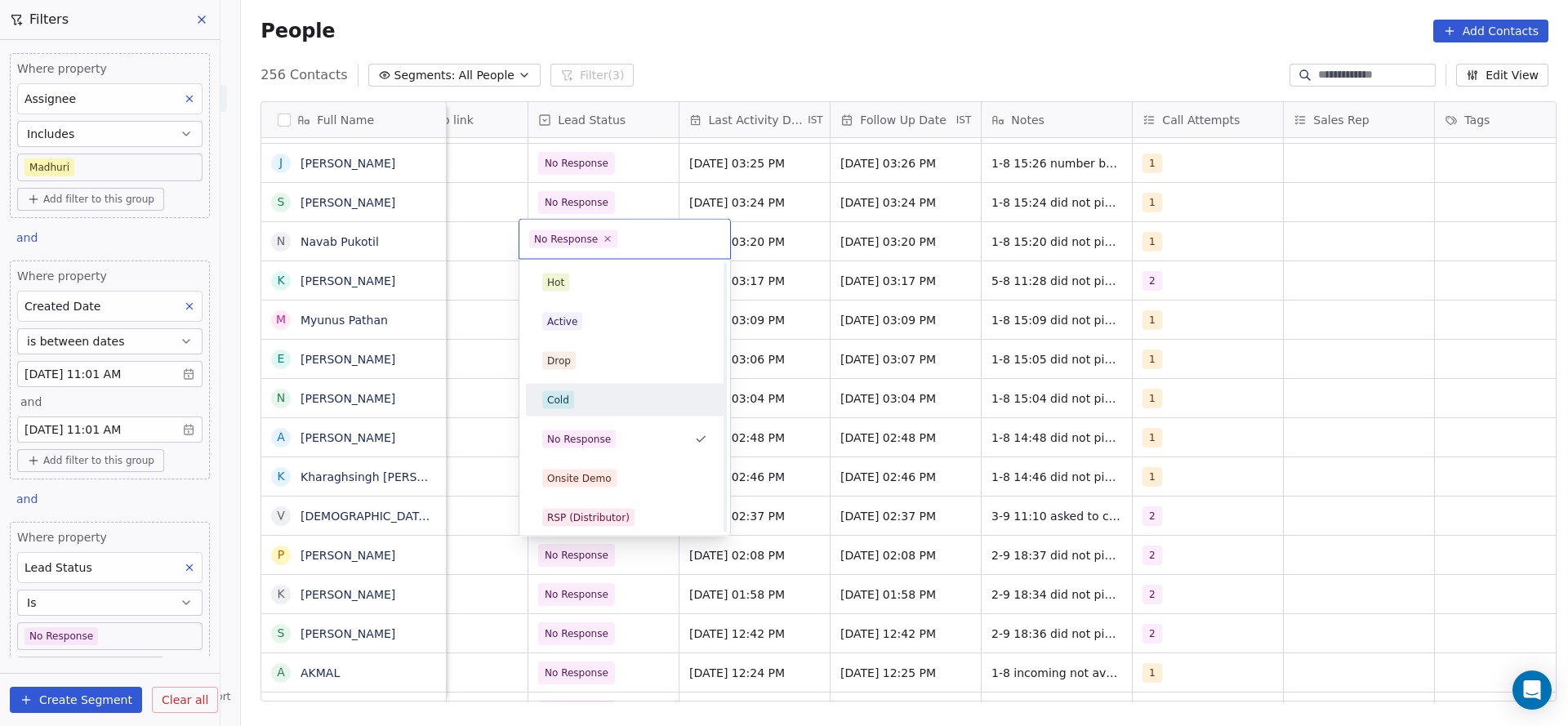
scroll to position [245, 0]
click at [603, 402] on div "Call Back" at bounding box center [625, 390] width 184 height 26
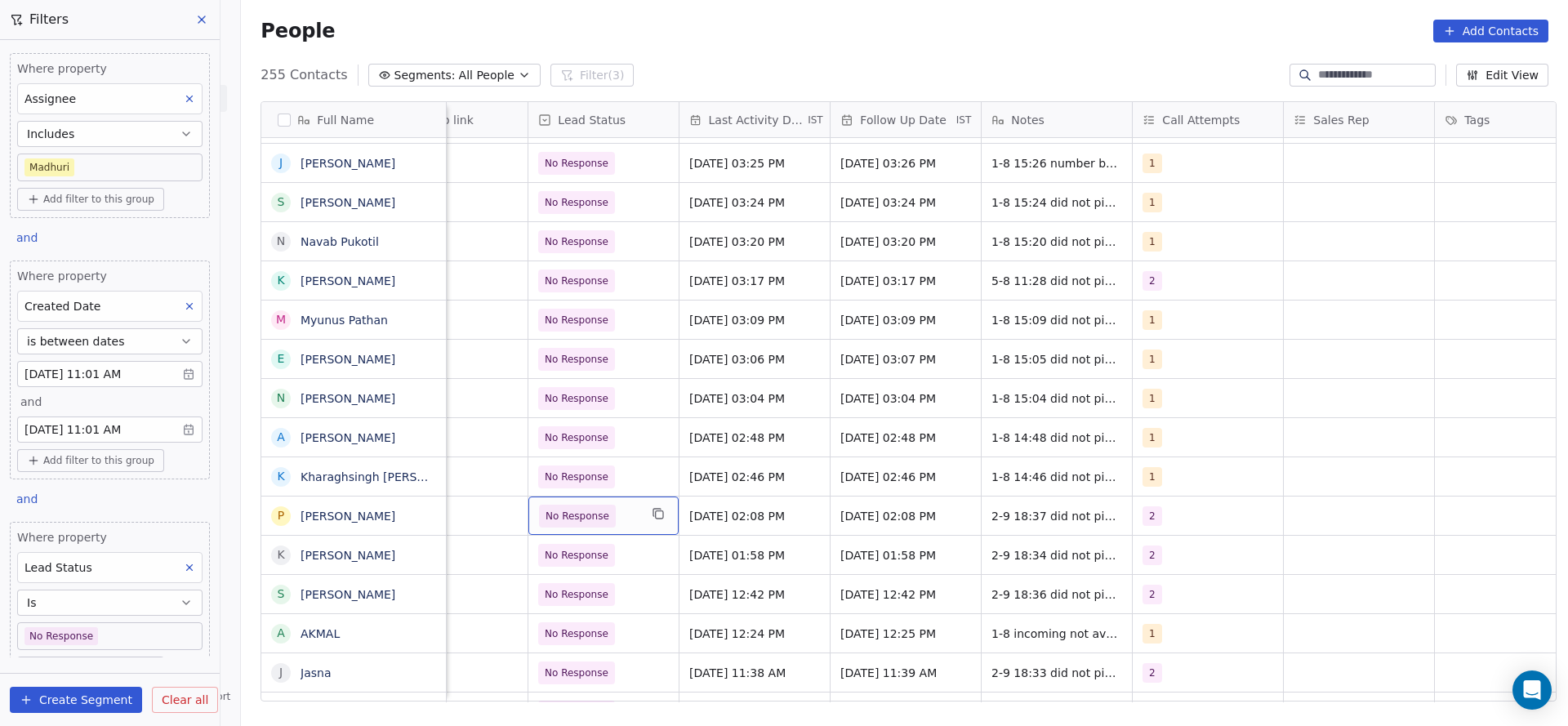
click at [184, 564] on icon at bounding box center [189, 567] width 11 height 11
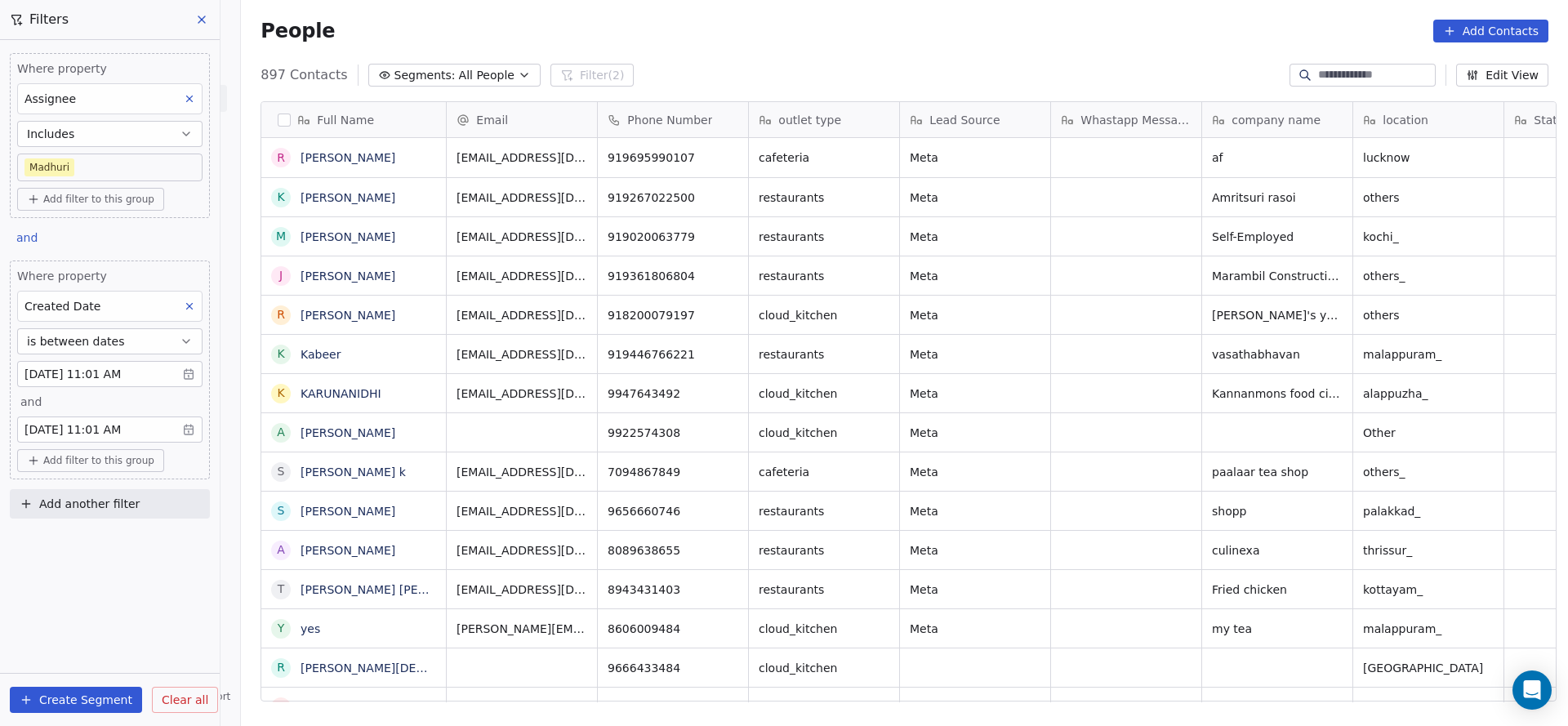
scroll to position [620, 1316]
click at [184, 304] on icon at bounding box center [189, 306] width 11 height 11
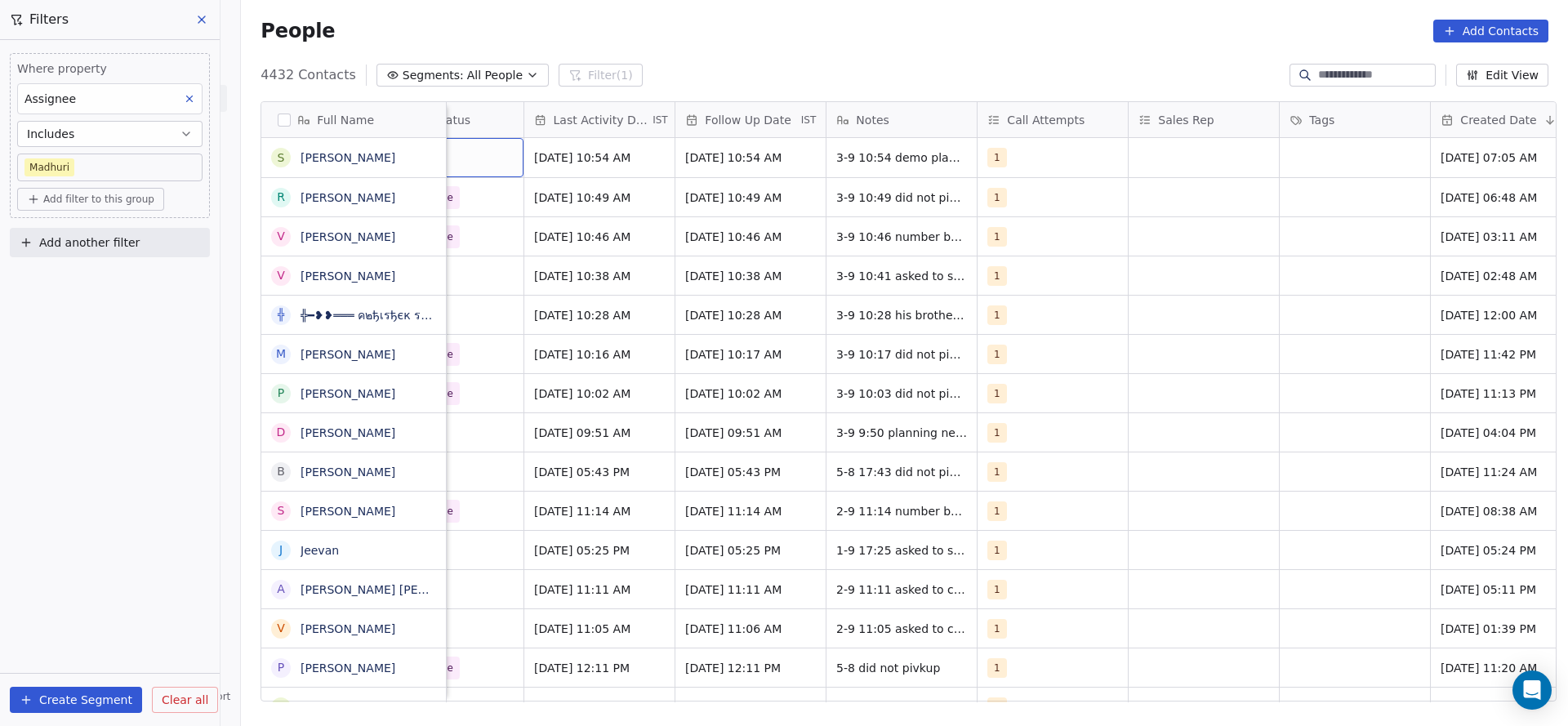
scroll to position [0, 1661]
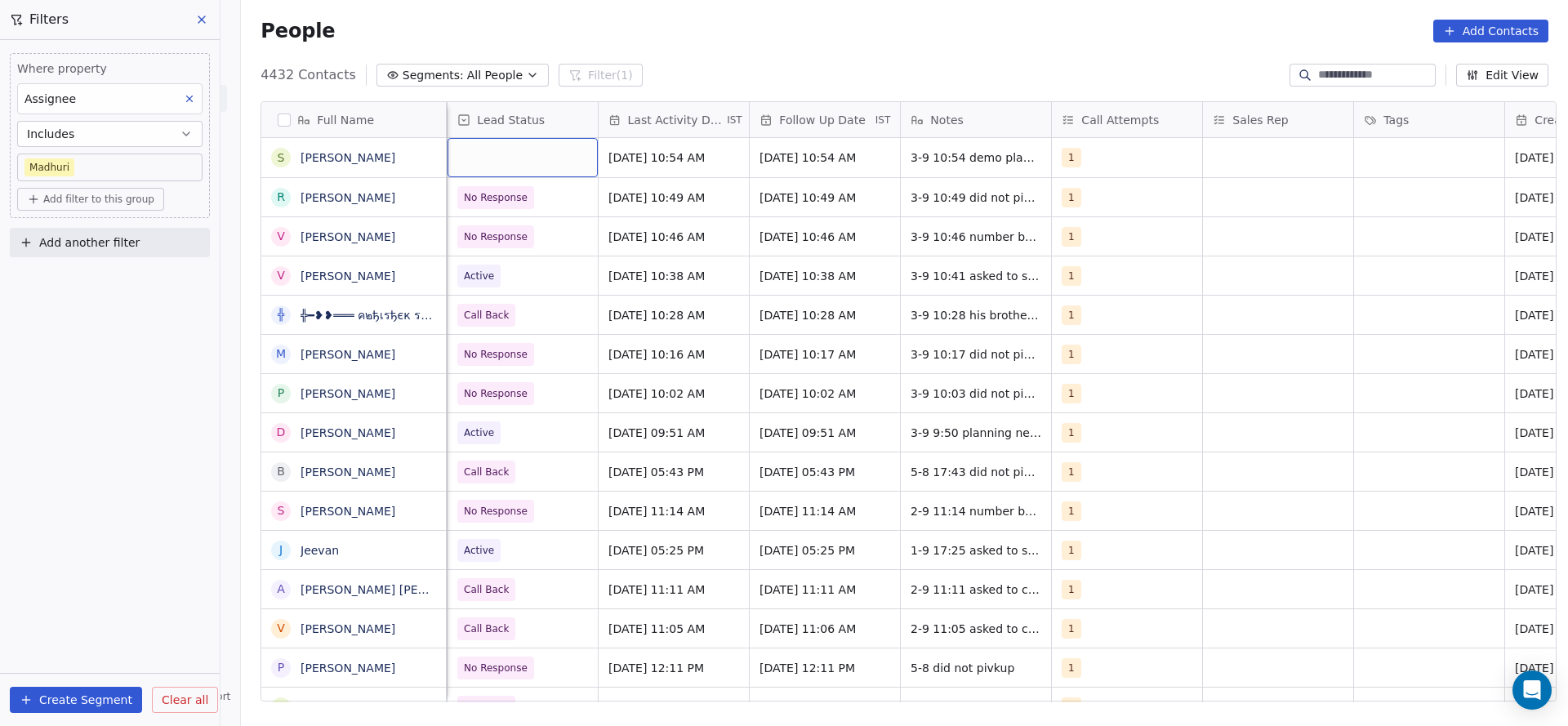
click at [462, 162] on div "grid" at bounding box center [523, 157] width 150 height 39
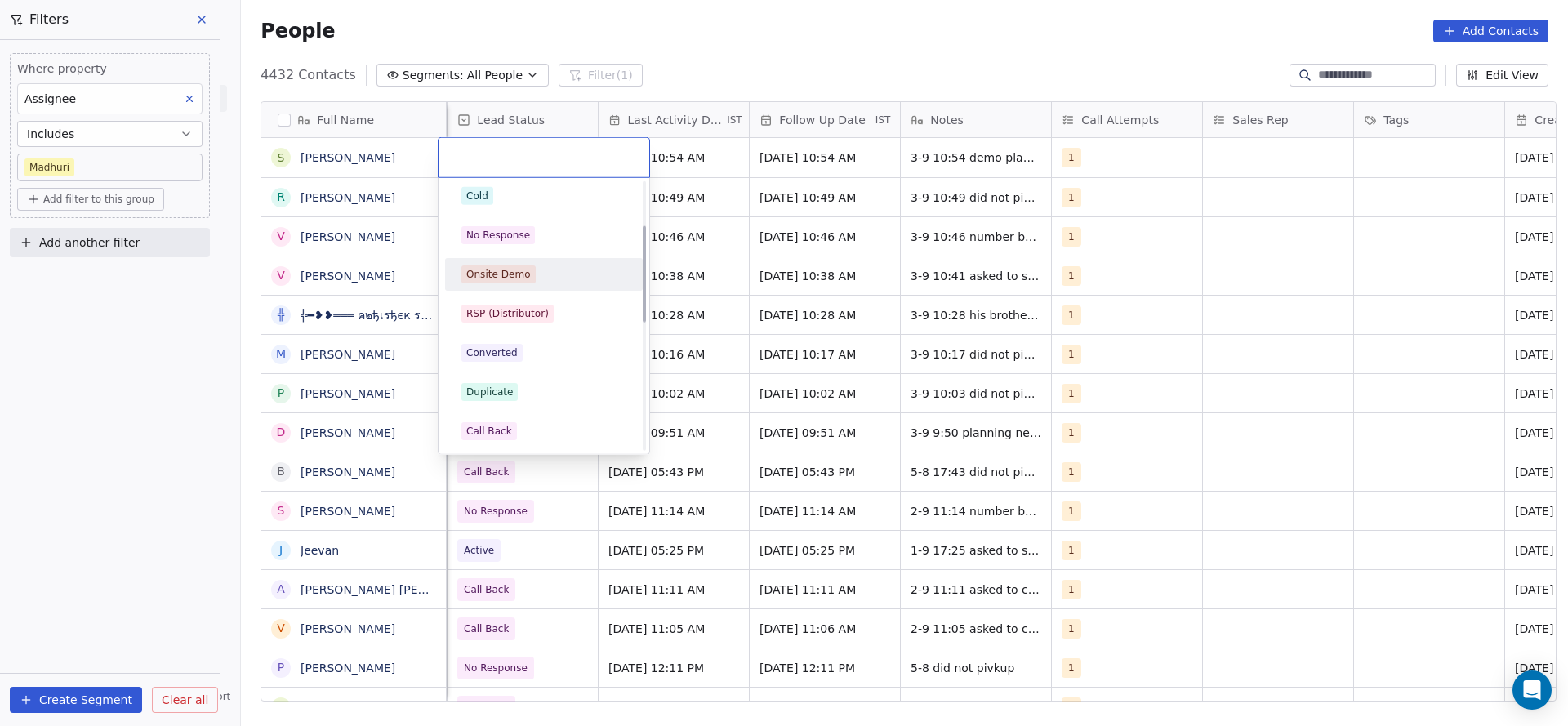
scroll to position [245, 0]
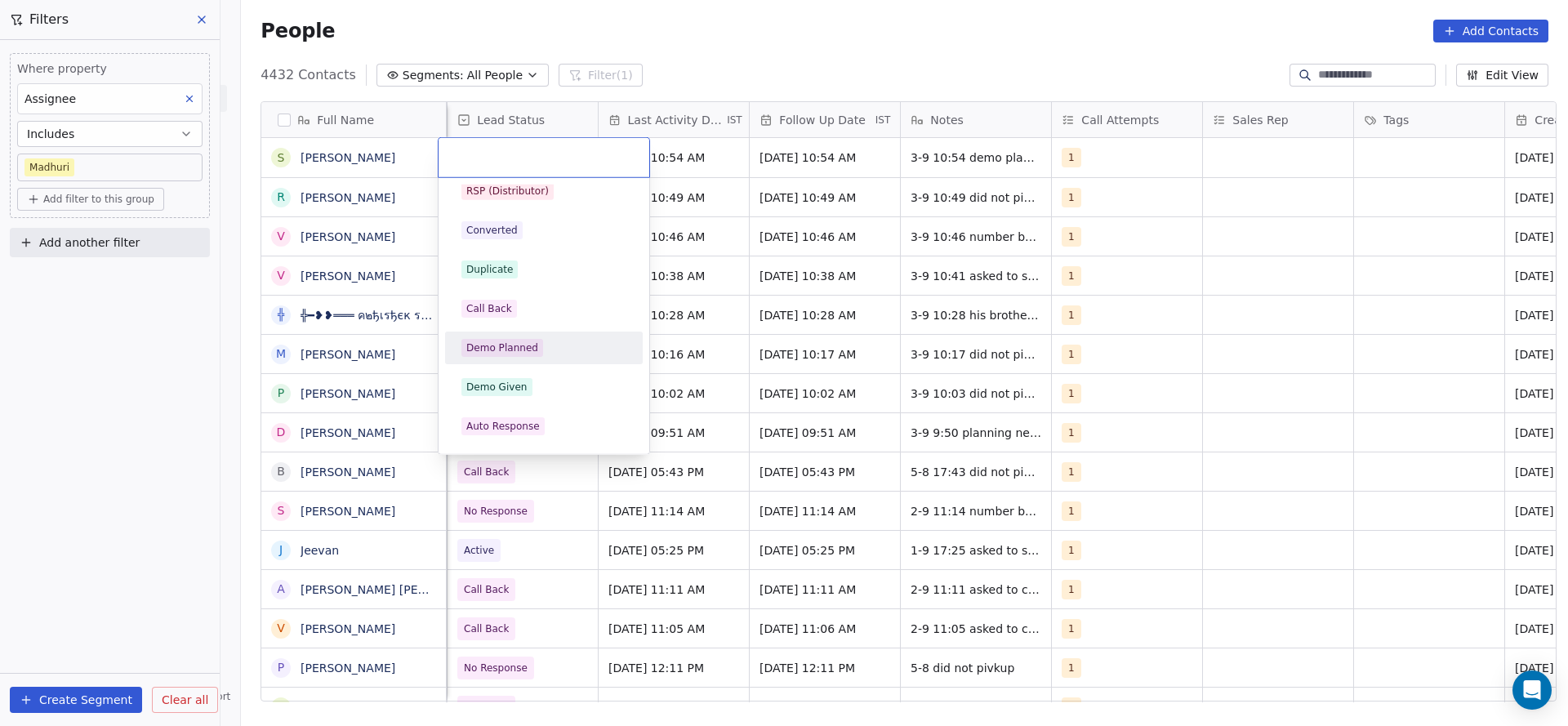
click at [514, 353] on div "Demo Planned" at bounding box center [503, 347] width 72 height 14
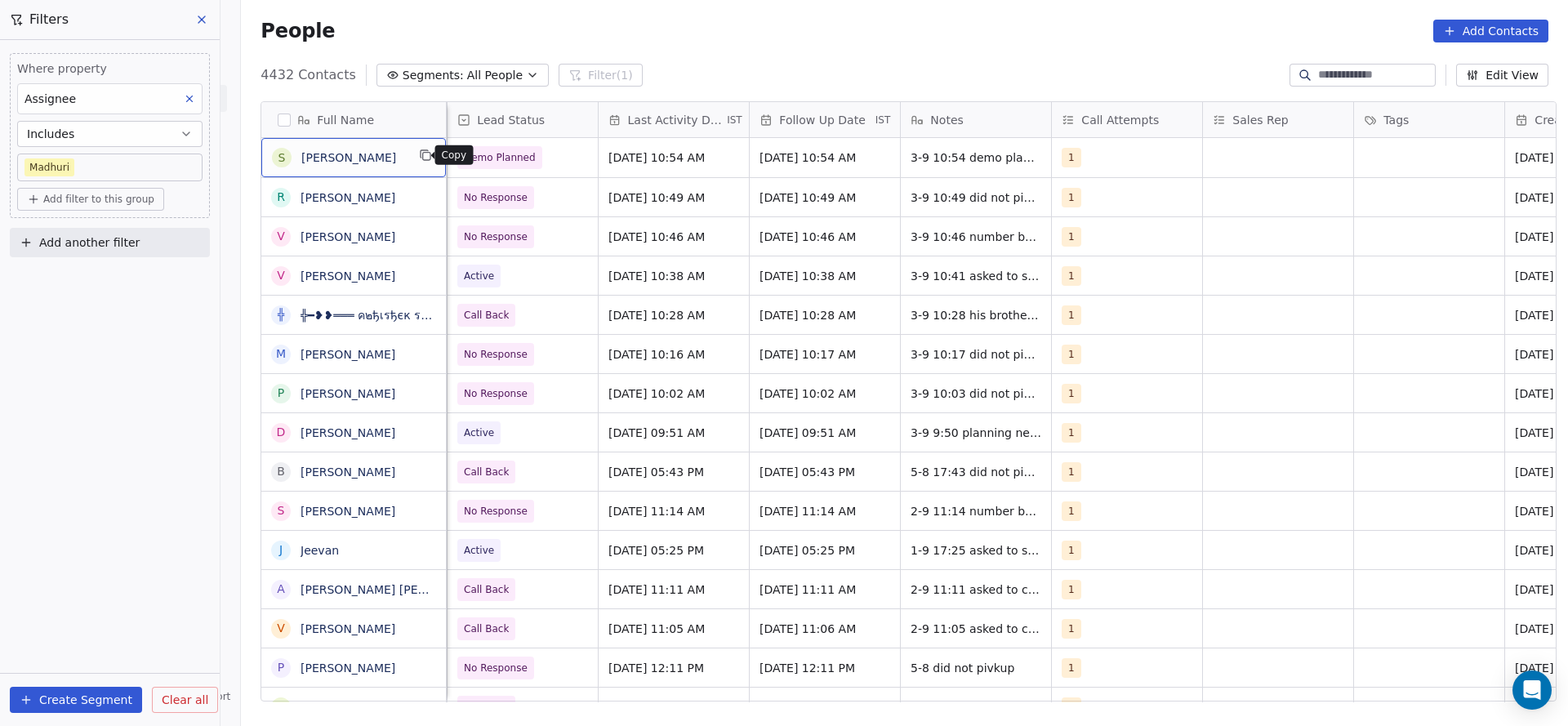
click at [423, 155] on icon "grid" at bounding box center [427, 157] width 8 height 8
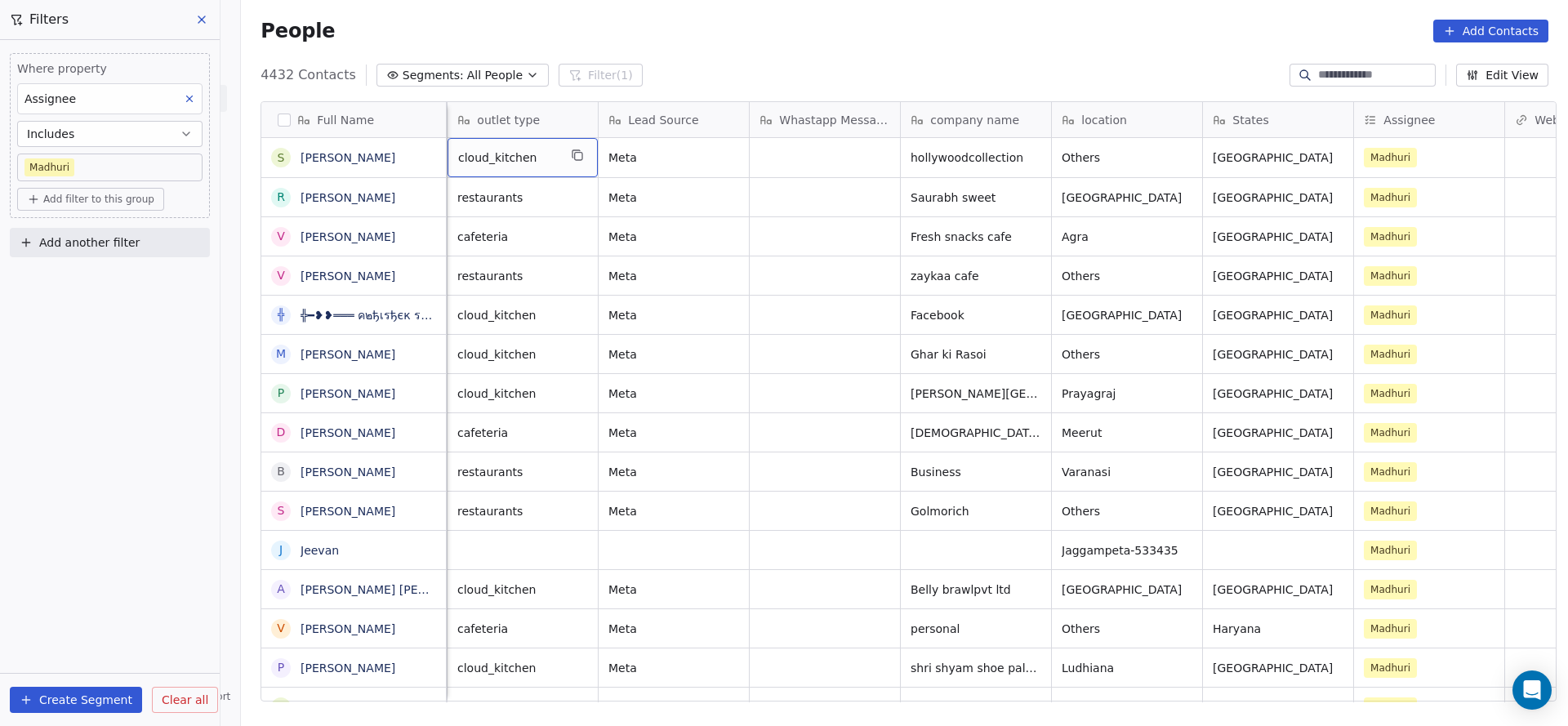
scroll to position [0, 151]
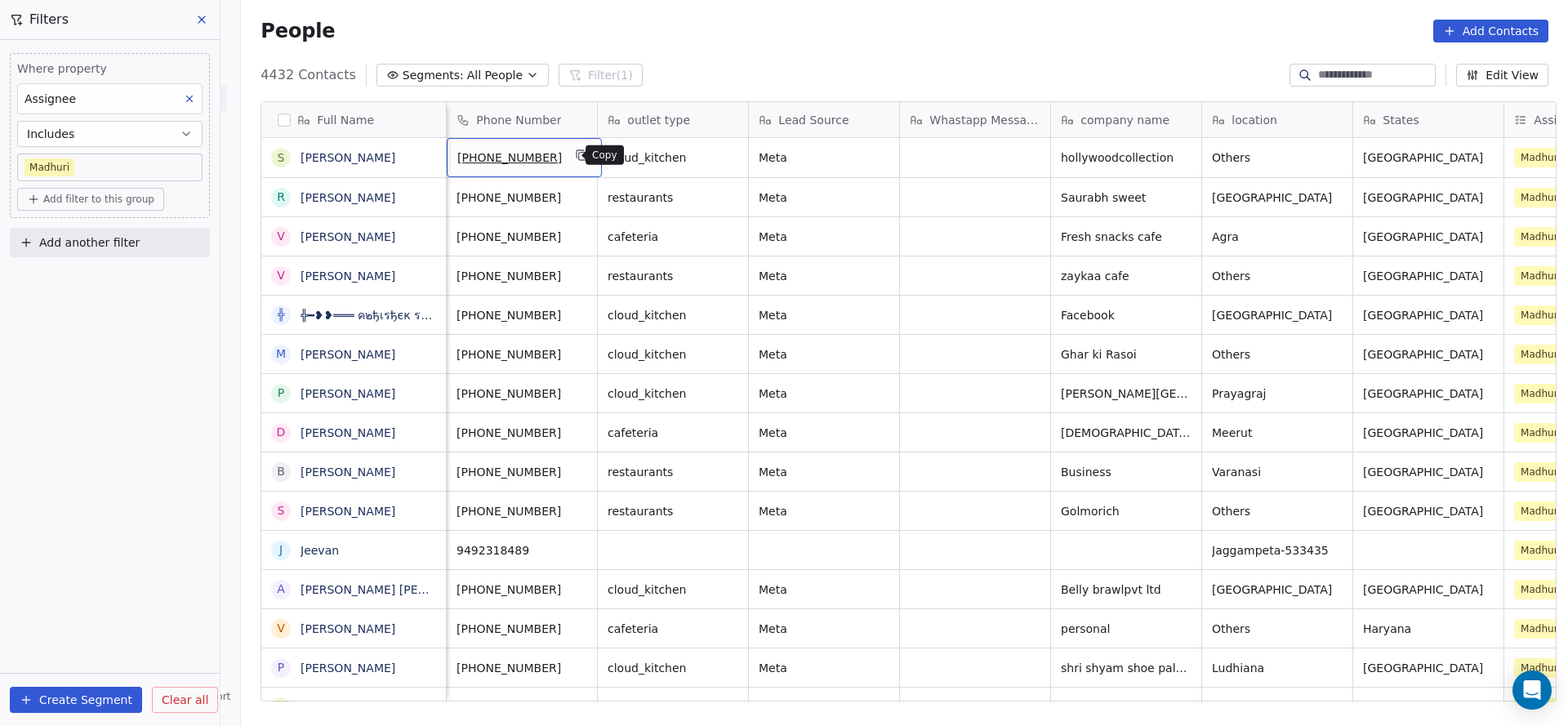
click at [576, 161] on icon "grid" at bounding box center [583, 155] width 13 height 13
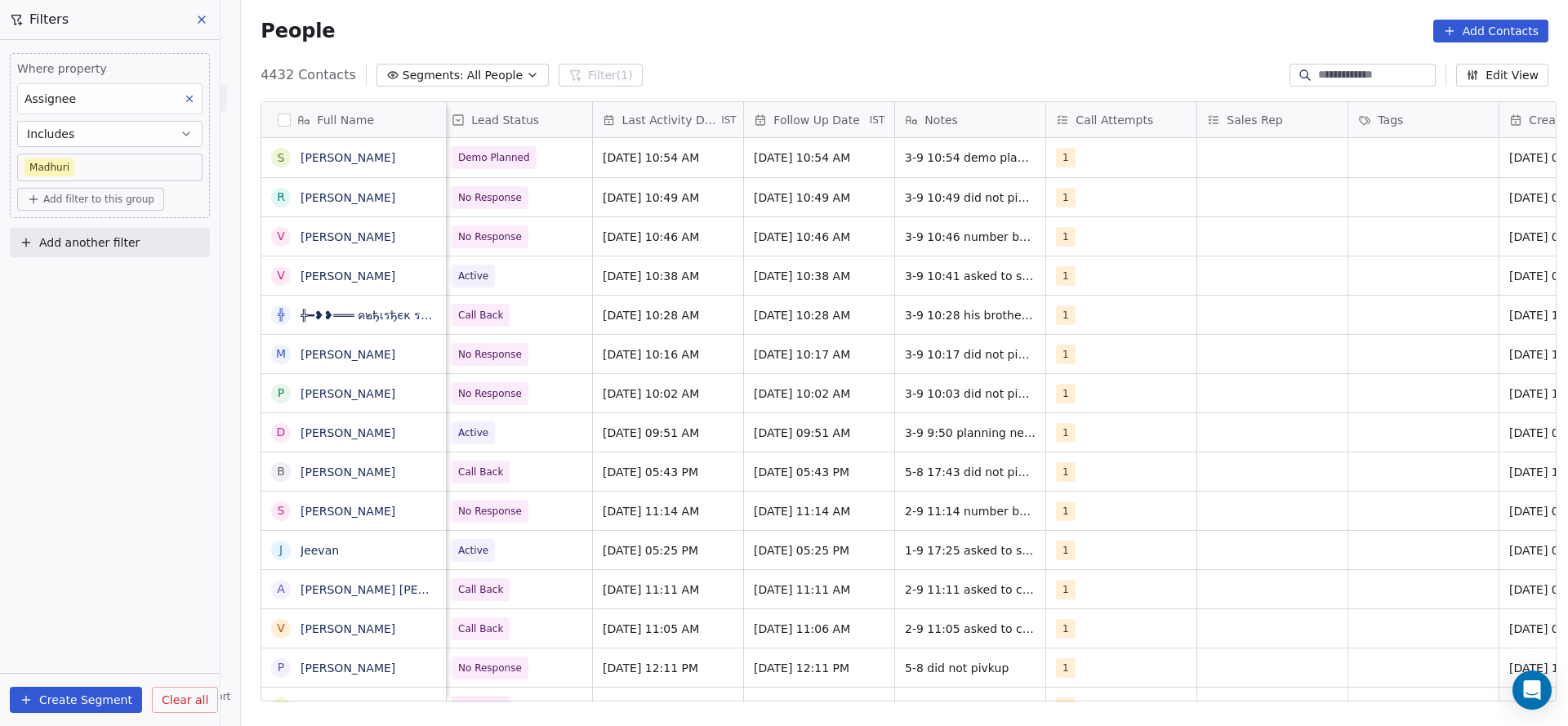
scroll to position [0, 1819]
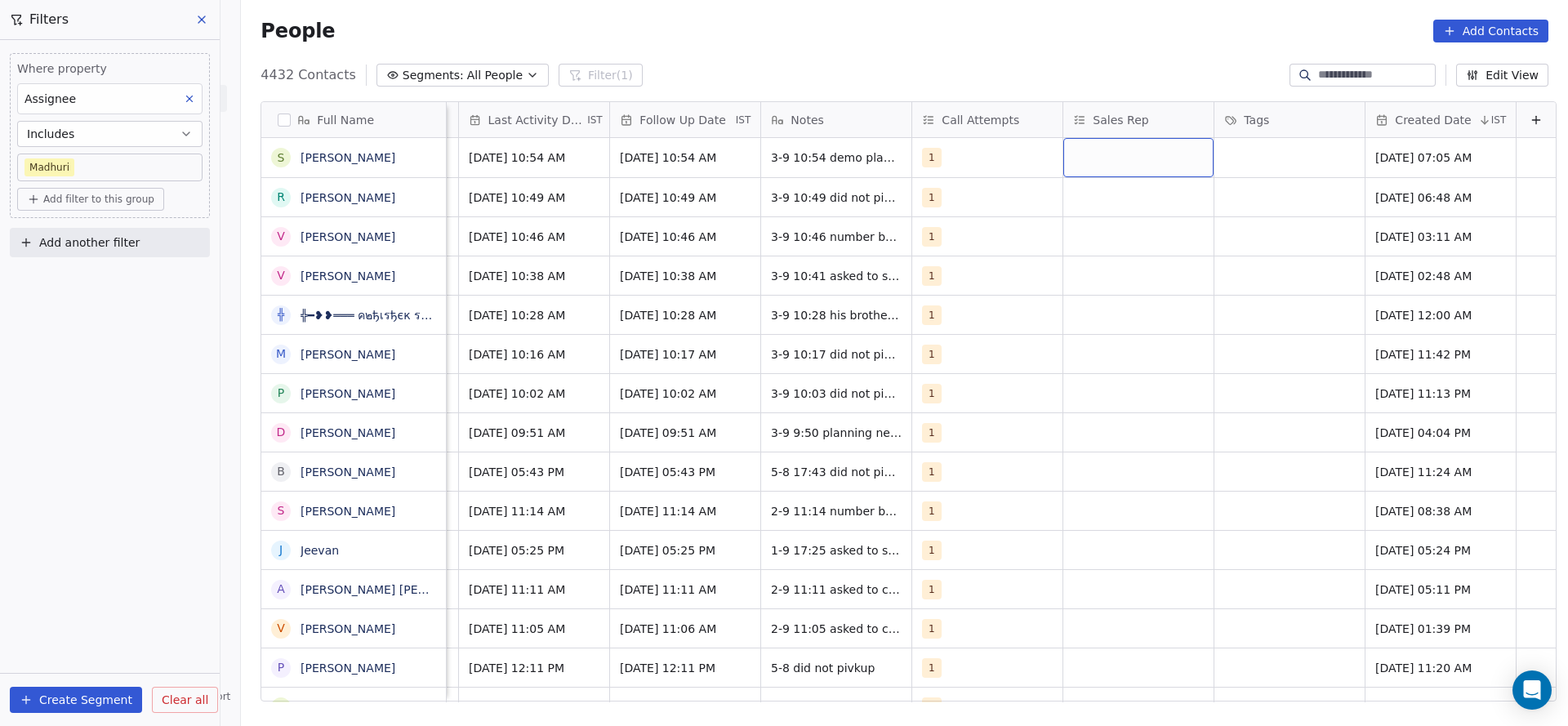
click at [1109, 169] on div "grid" at bounding box center [1139, 157] width 150 height 39
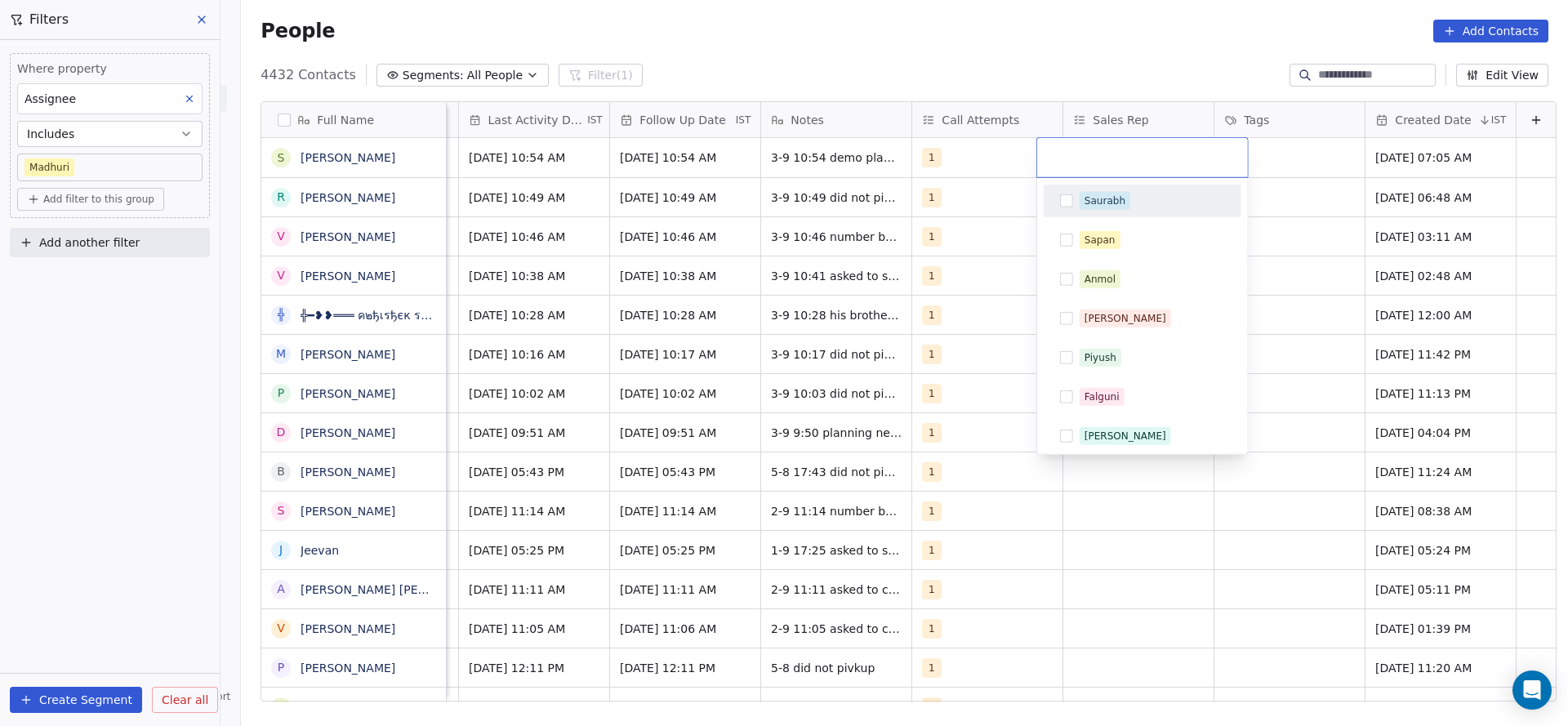
click at [1085, 201] on div "Saurabh" at bounding box center [1105, 201] width 41 height 14
click at [744, 173] on html "On2Cook India Pvt. Ltd. Contacts People Marketing Workflows Campaigns Sales Pip…" at bounding box center [784, 363] width 1568 height 726
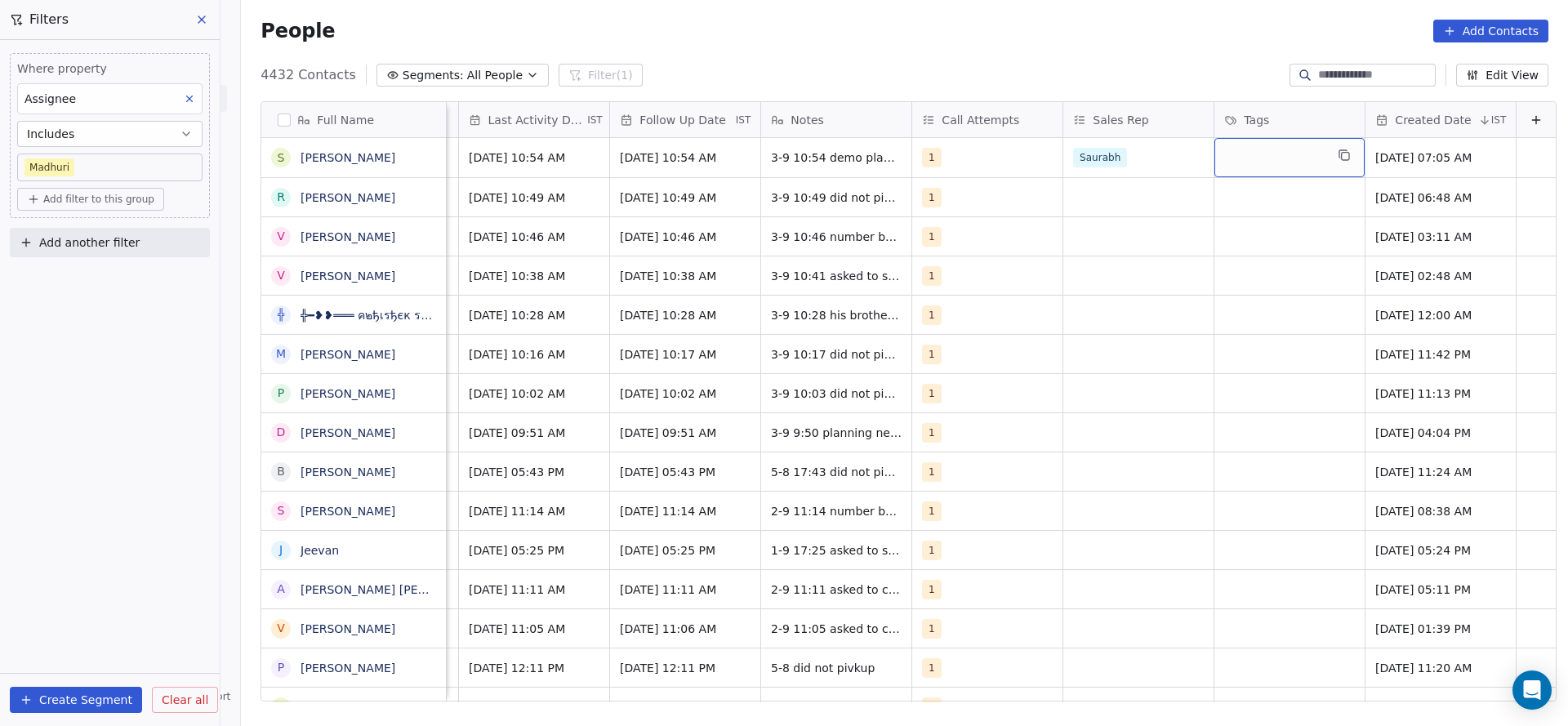
click at [1214, 147] on div "grid" at bounding box center [1289, 157] width 150 height 39
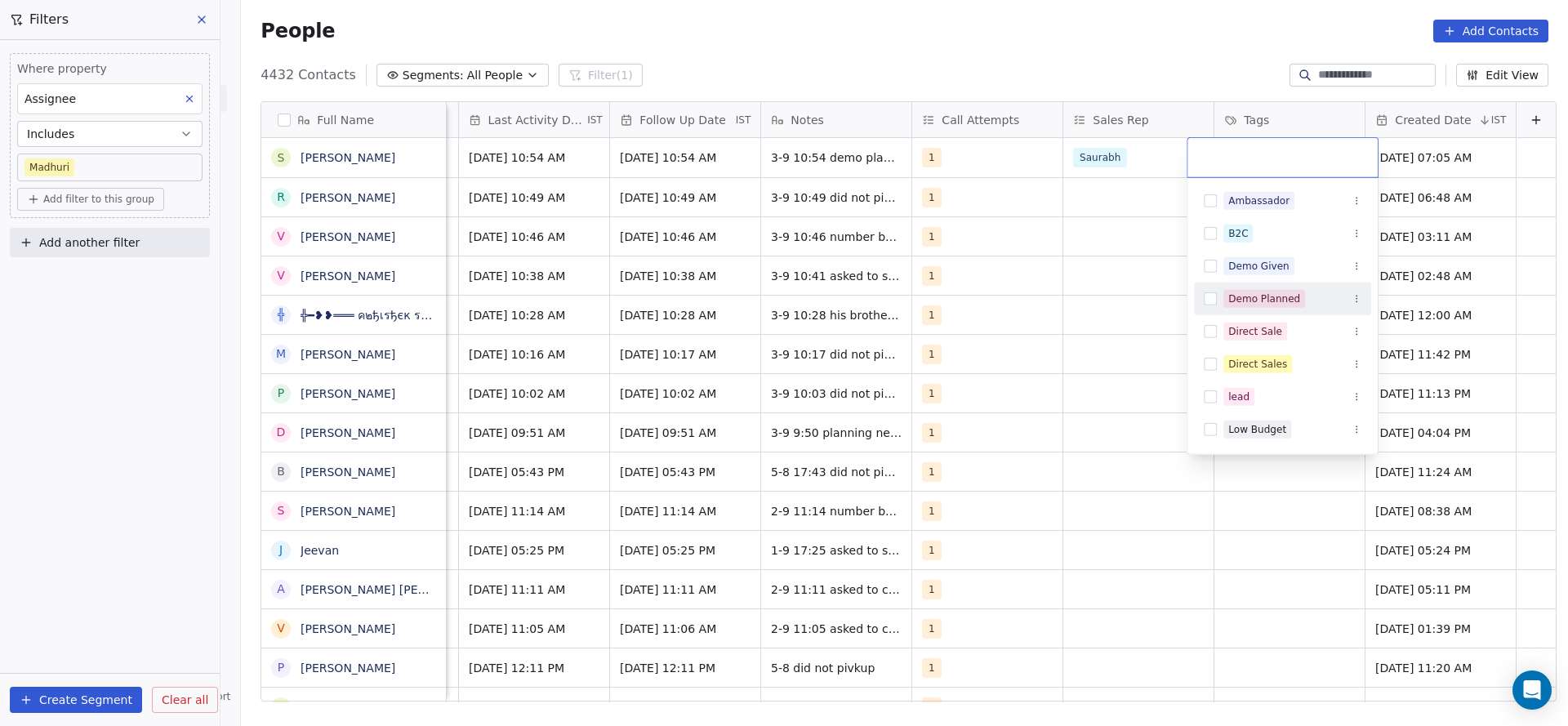
click at [1263, 294] on div "Demo Planned" at bounding box center [1265, 298] width 72 height 14
click at [1127, 313] on html "On2Cook India Pvt. Ltd. Contacts People Marketing Workflows Campaigns Sales Pip…" at bounding box center [784, 363] width 1568 height 726
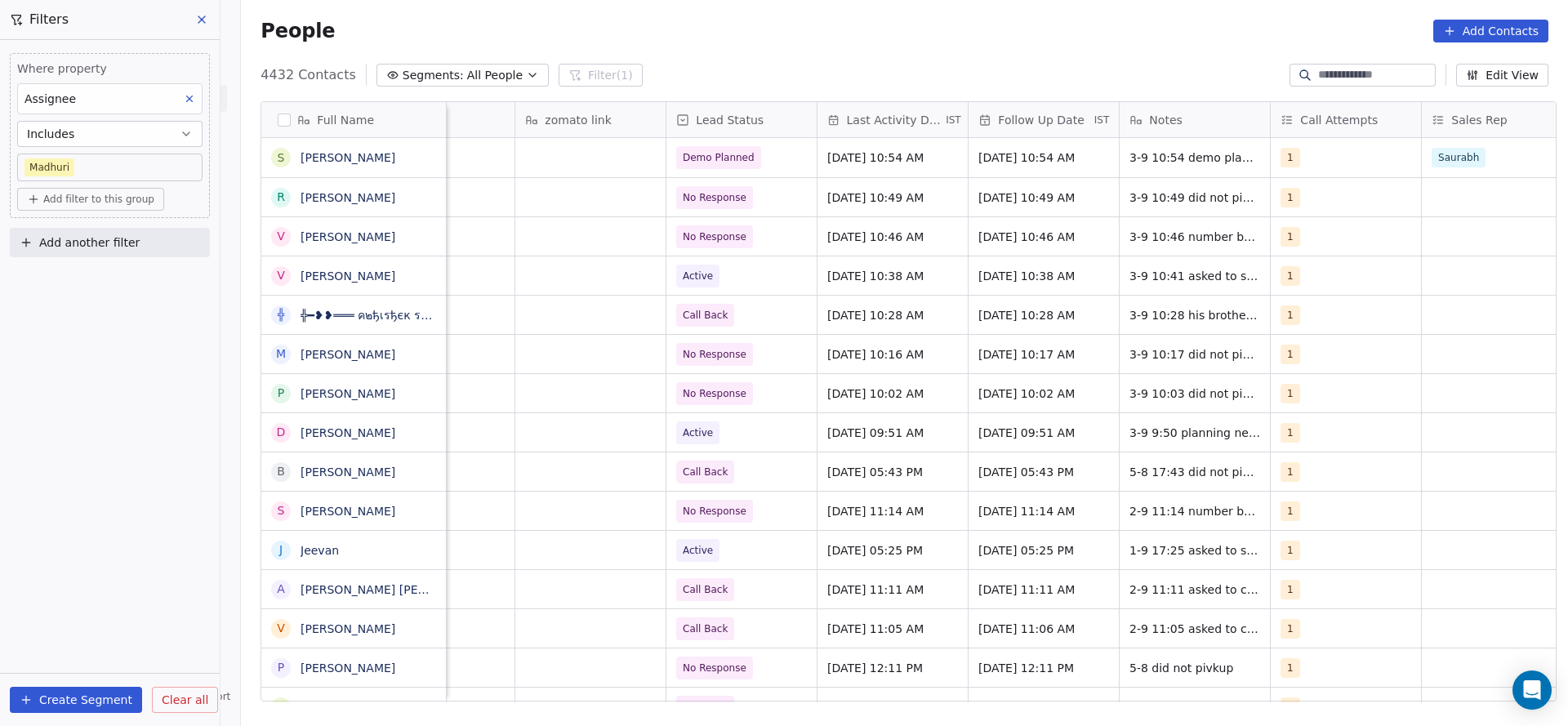
scroll to position [0, 1109]
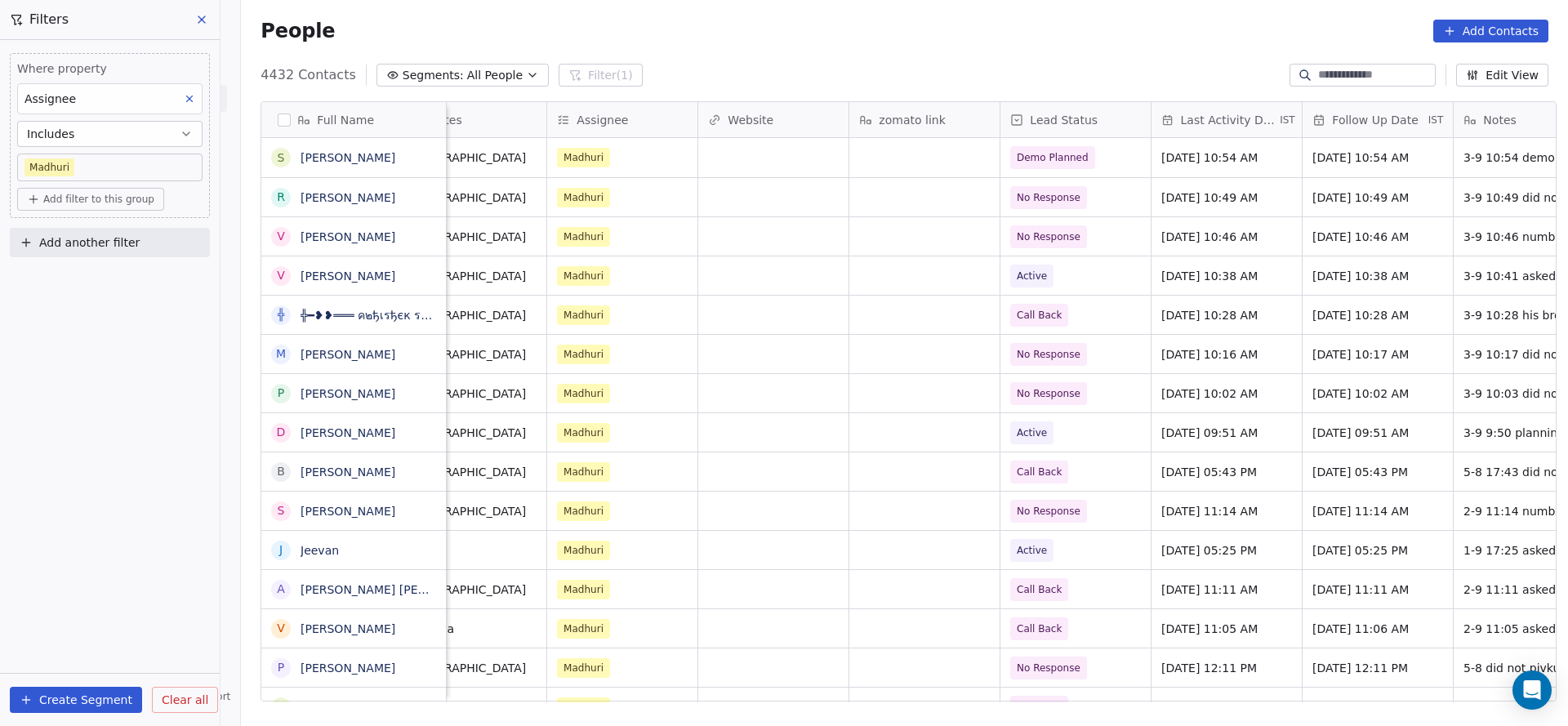
click at [167, 238] on button "Add another filter" at bounding box center [109, 242] width 200 height 29
click at [144, 271] on div "Contact properties" at bounding box center [109, 279] width 165 height 17
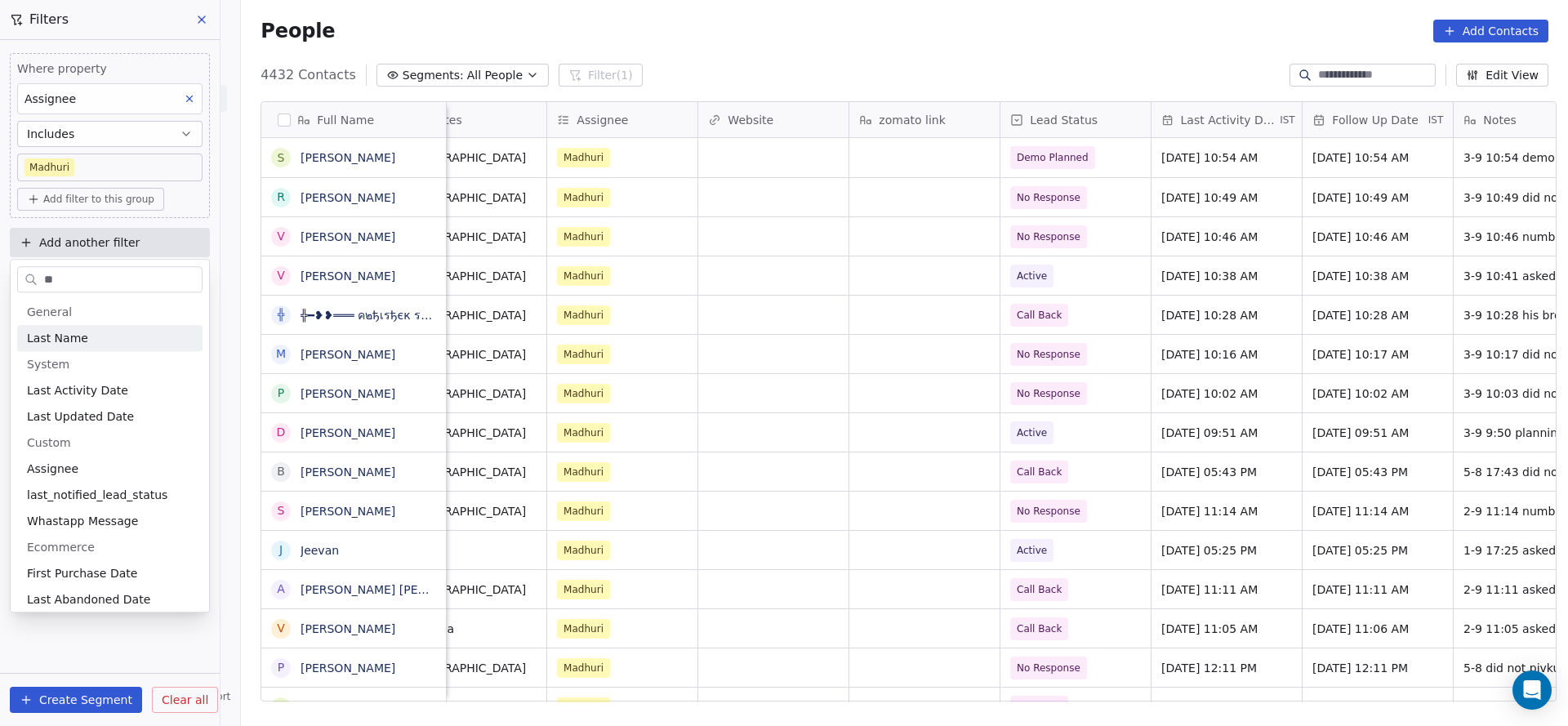
type input "*"
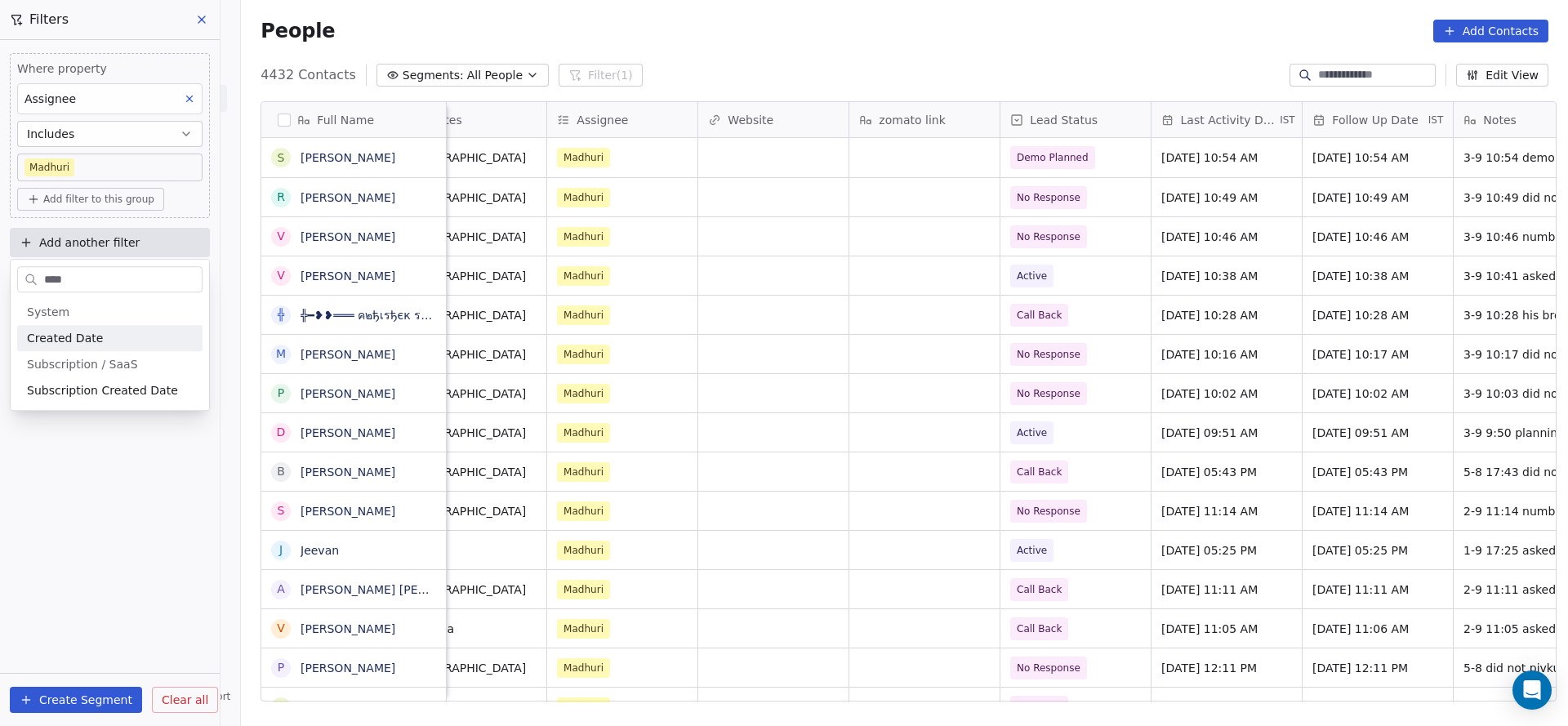
type input "****"
click at [123, 320] on div "System" at bounding box center [109, 311] width 185 height 26
click at [113, 348] on div "Created Date" at bounding box center [109, 337] width 185 height 26
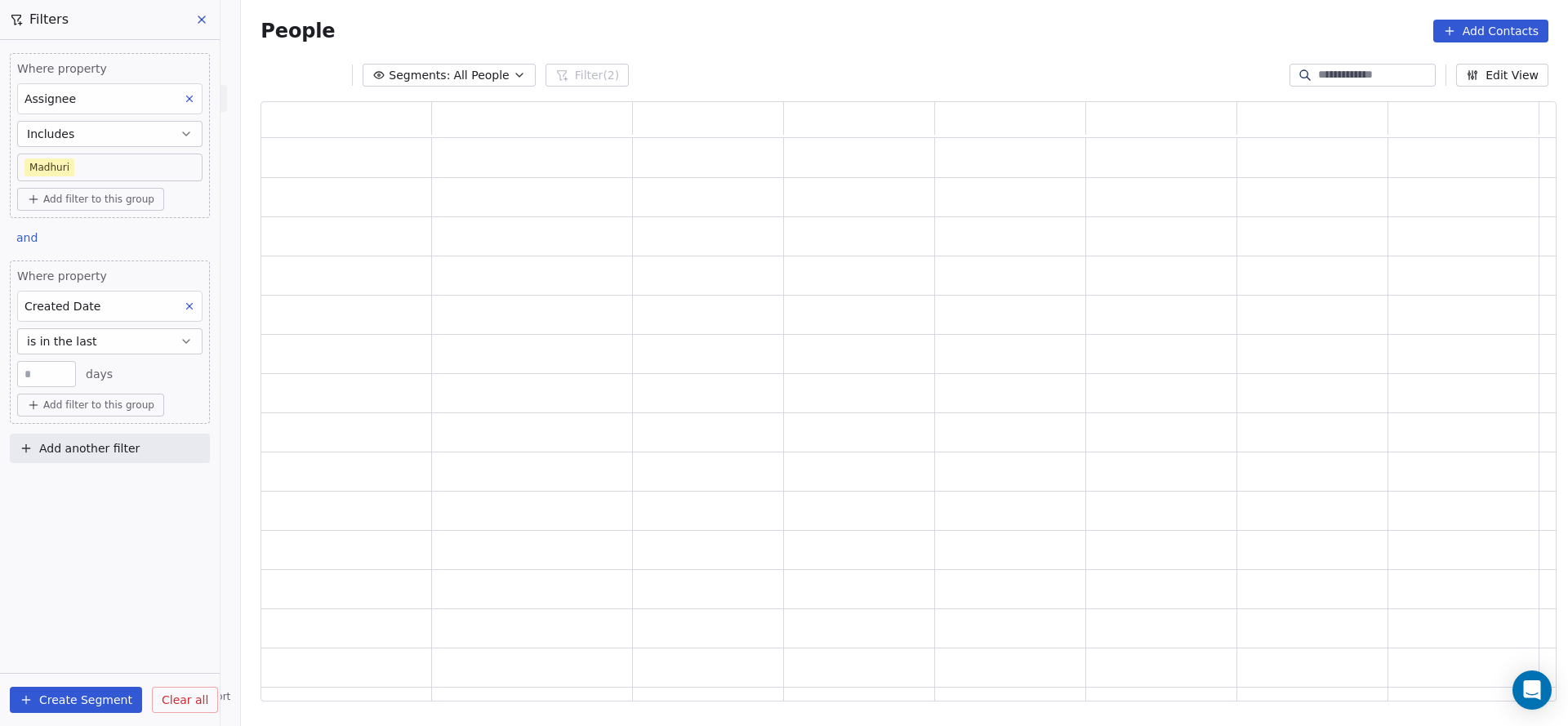
scroll to position [581, 1277]
click at [113, 348] on button "is in the last" at bounding box center [109, 340] width 185 height 26
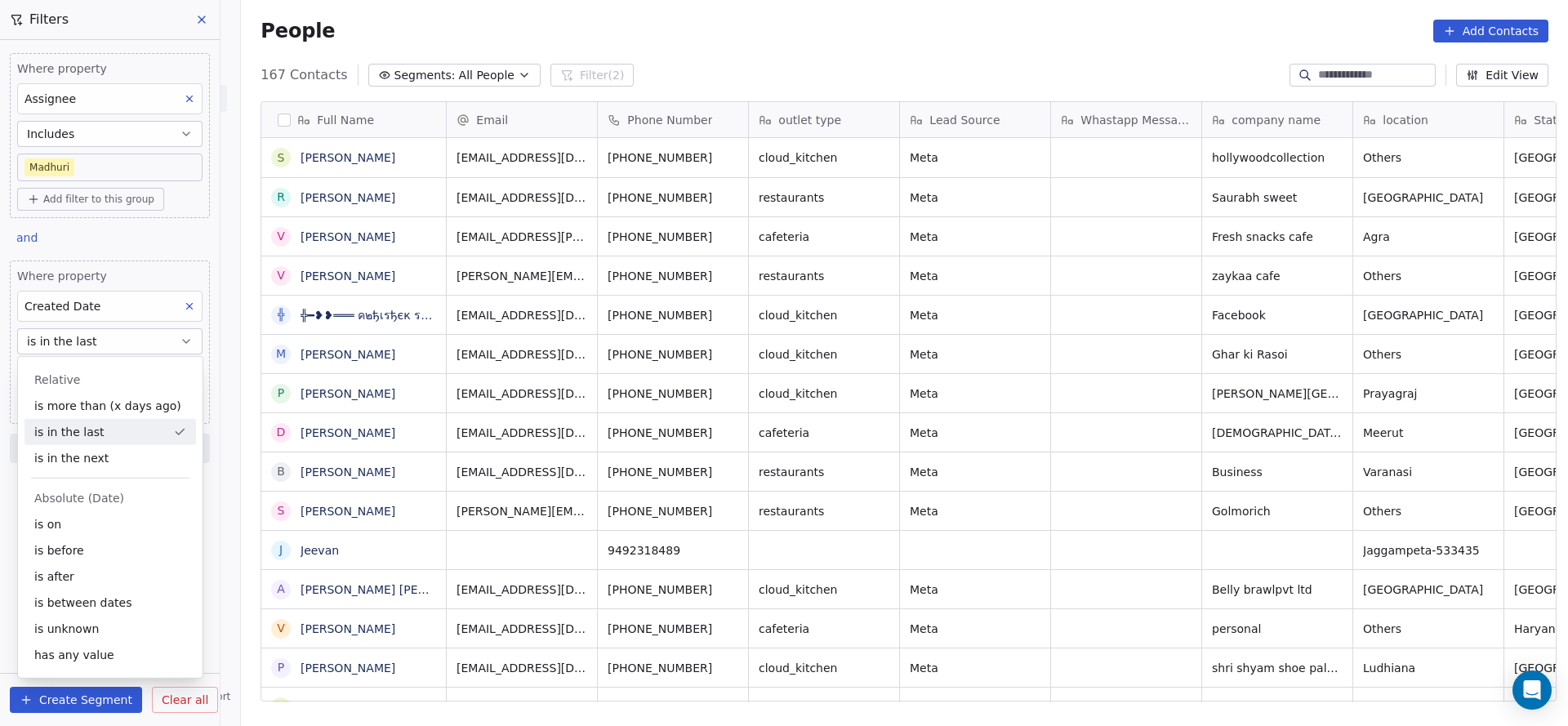
scroll to position [620, 1316]
click at [57, 594] on div "is between dates" at bounding box center [110, 602] width 171 height 26
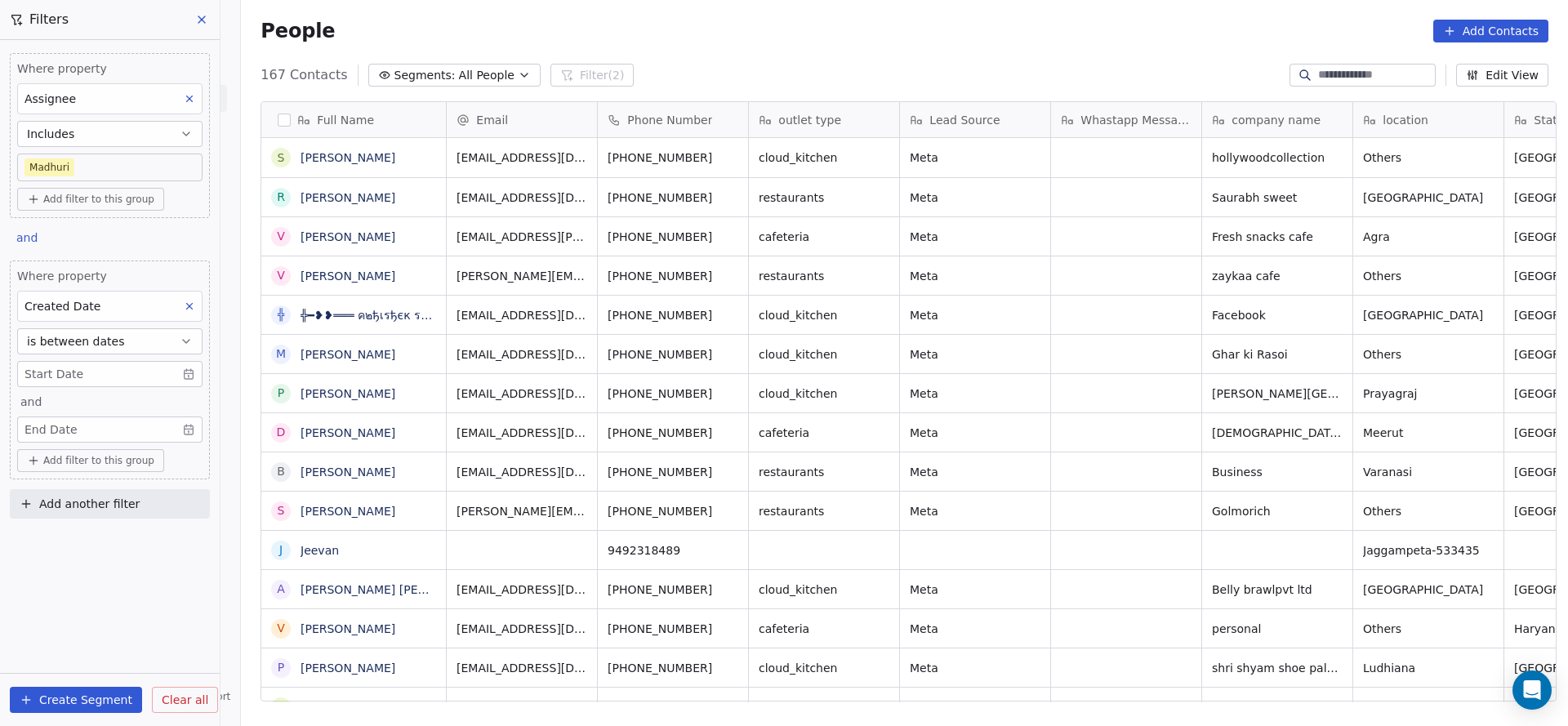
click at [97, 357] on div "Where property Created Date is between dates Start Date and End Date" at bounding box center [109, 355] width 185 height 175
click at [97, 377] on body "On2Cook India Pvt. Ltd. Contacts People Marketing Workflows Campaigns Sales Pip…" at bounding box center [784, 363] width 1568 height 726
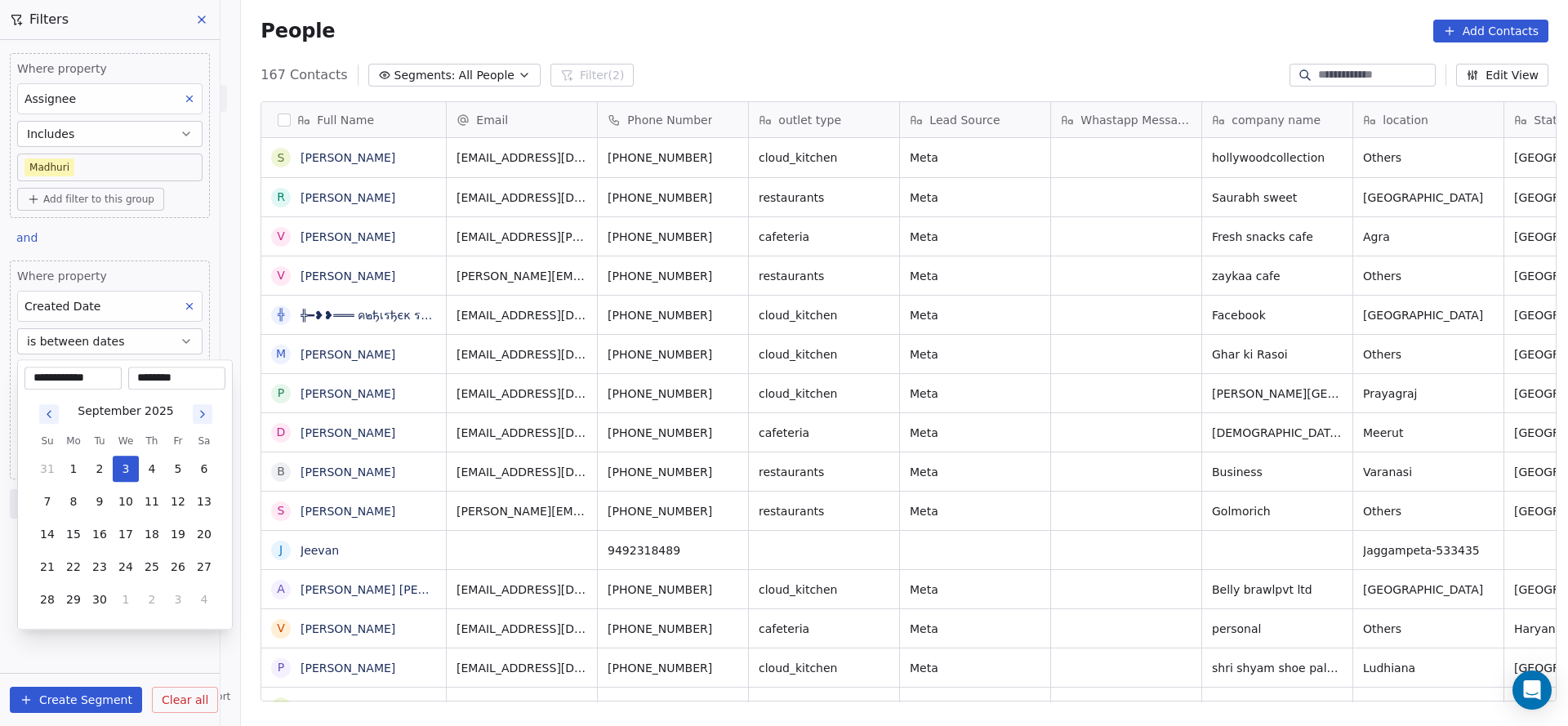
click at [43, 412] on icon "Go to previous month" at bounding box center [49, 414] width 13 height 13
click at [103, 468] on button "1" at bounding box center [99, 468] width 26 height 26
type input "**********"
click at [537, 474] on html "On2Cook India Pvt. Ltd. Contacts People Marketing Workflows Campaigns Sales Pip…" at bounding box center [784, 363] width 1568 height 726
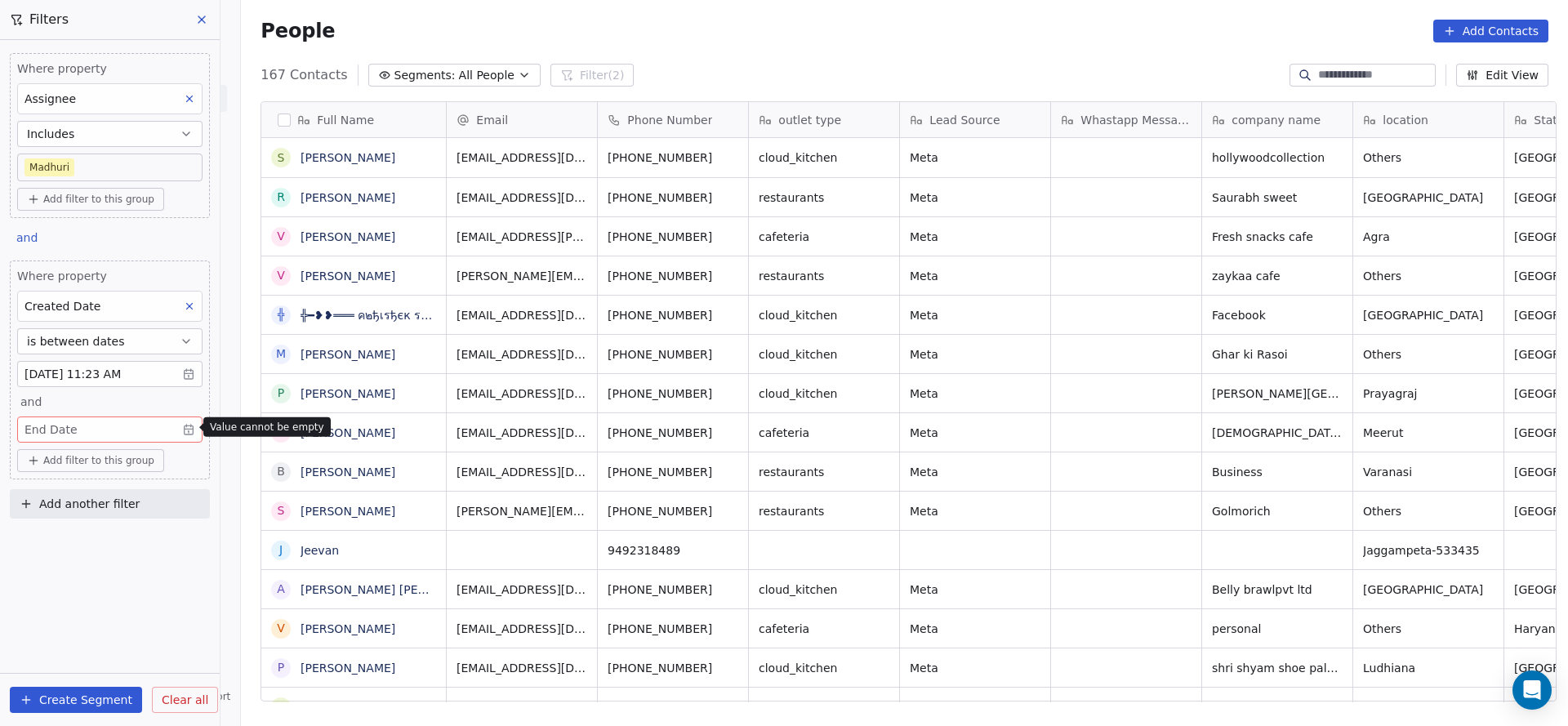
click at [96, 424] on body "On2Cook India Pvt. Ltd. Contacts People Marketing Workflows Campaigns Sales Pip…" at bounding box center [784, 363] width 1568 height 726
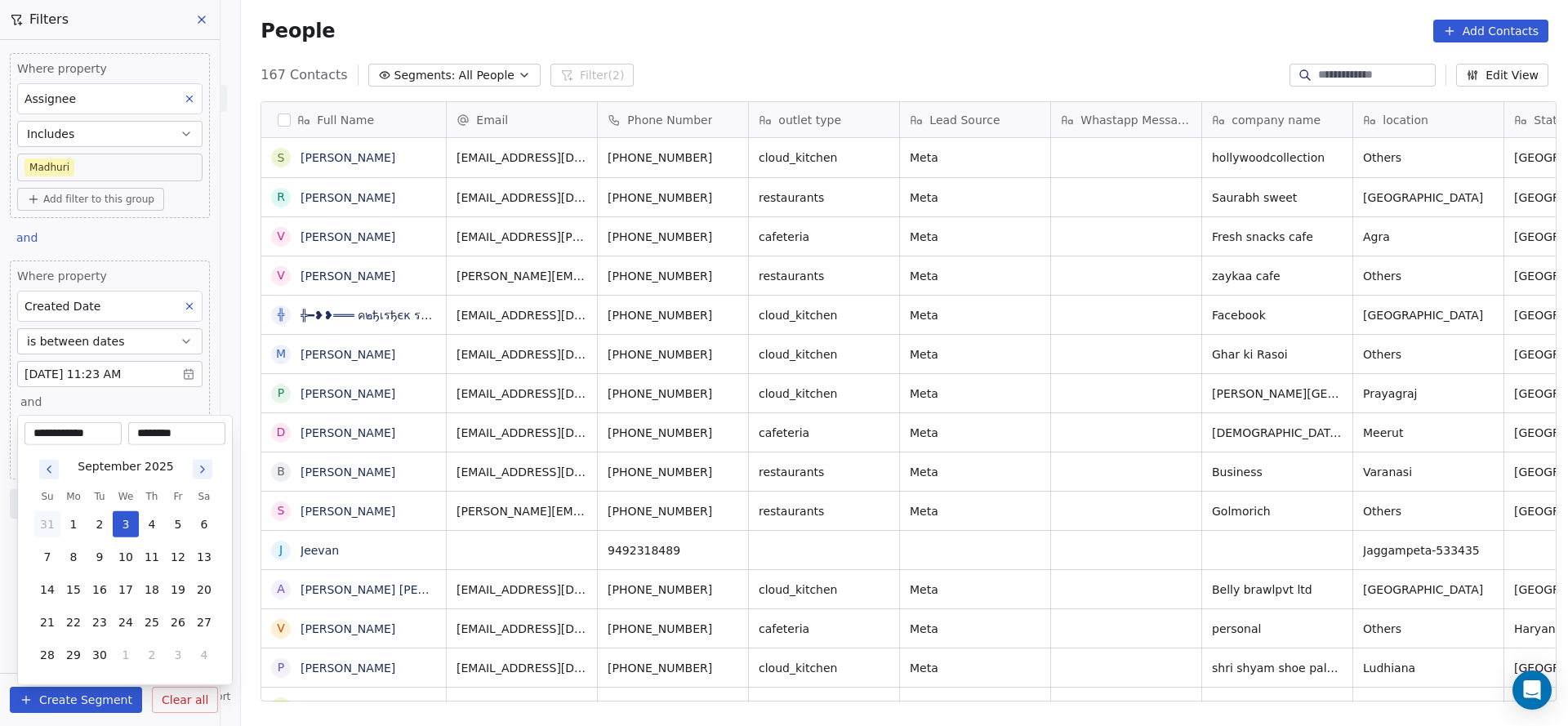
click at [49, 520] on button "31" at bounding box center [47, 524] width 26 height 26
click at [153, 519] on button "31" at bounding box center [151, 524] width 26 height 26
type input "**********"
click at [790, 543] on html "On2Cook India Pvt. Ltd. Contacts People Marketing Workflows Campaigns Sales Pip…" at bounding box center [784, 363] width 1568 height 726
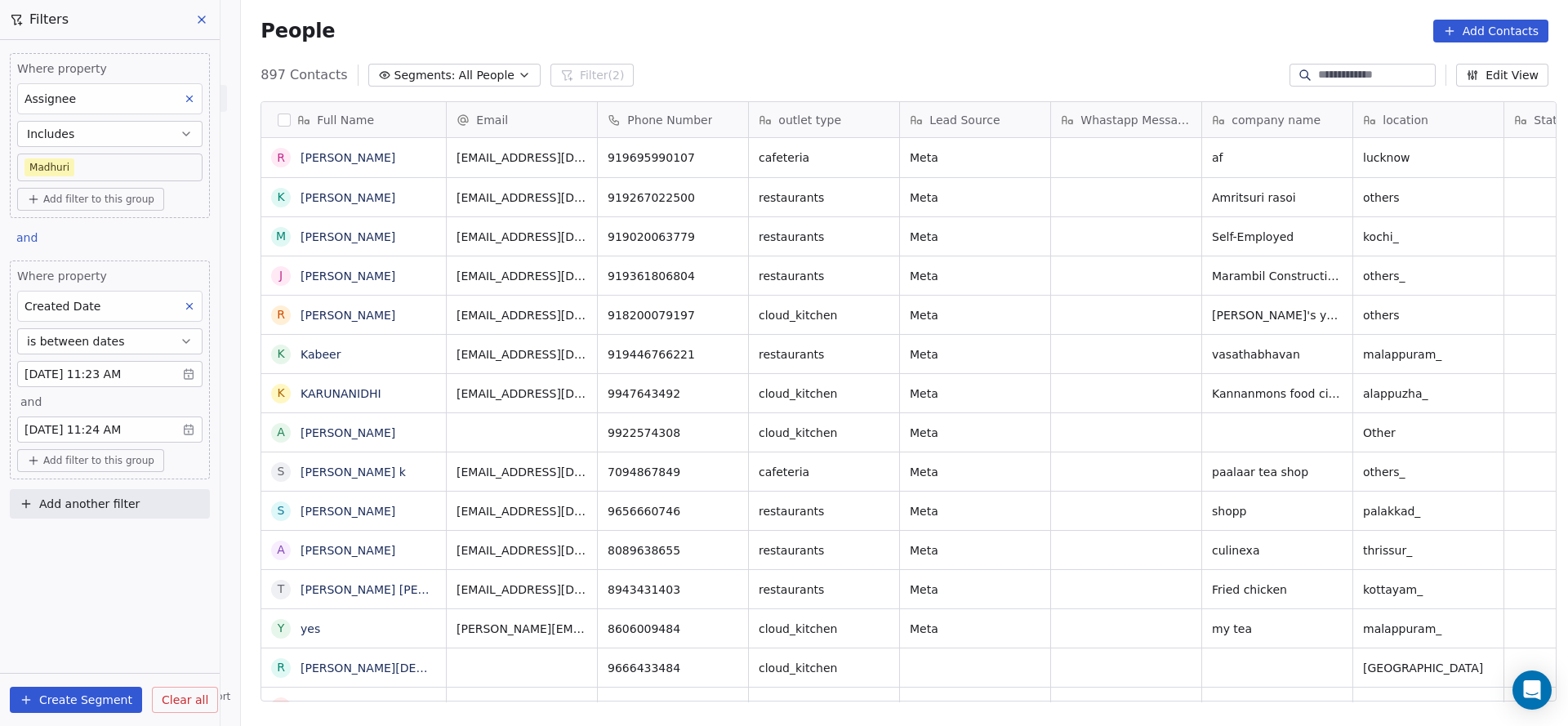
click at [145, 506] on button "Add another filter" at bounding box center [109, 504] width 200 height 29
click at [118, 543] on span "Contact properties" at bounding box center [80, 539] width 106 height 17
type input "****"
click at [86, 657] on div "Lead Status" at bounding box center [109, 649] width 165 height 16
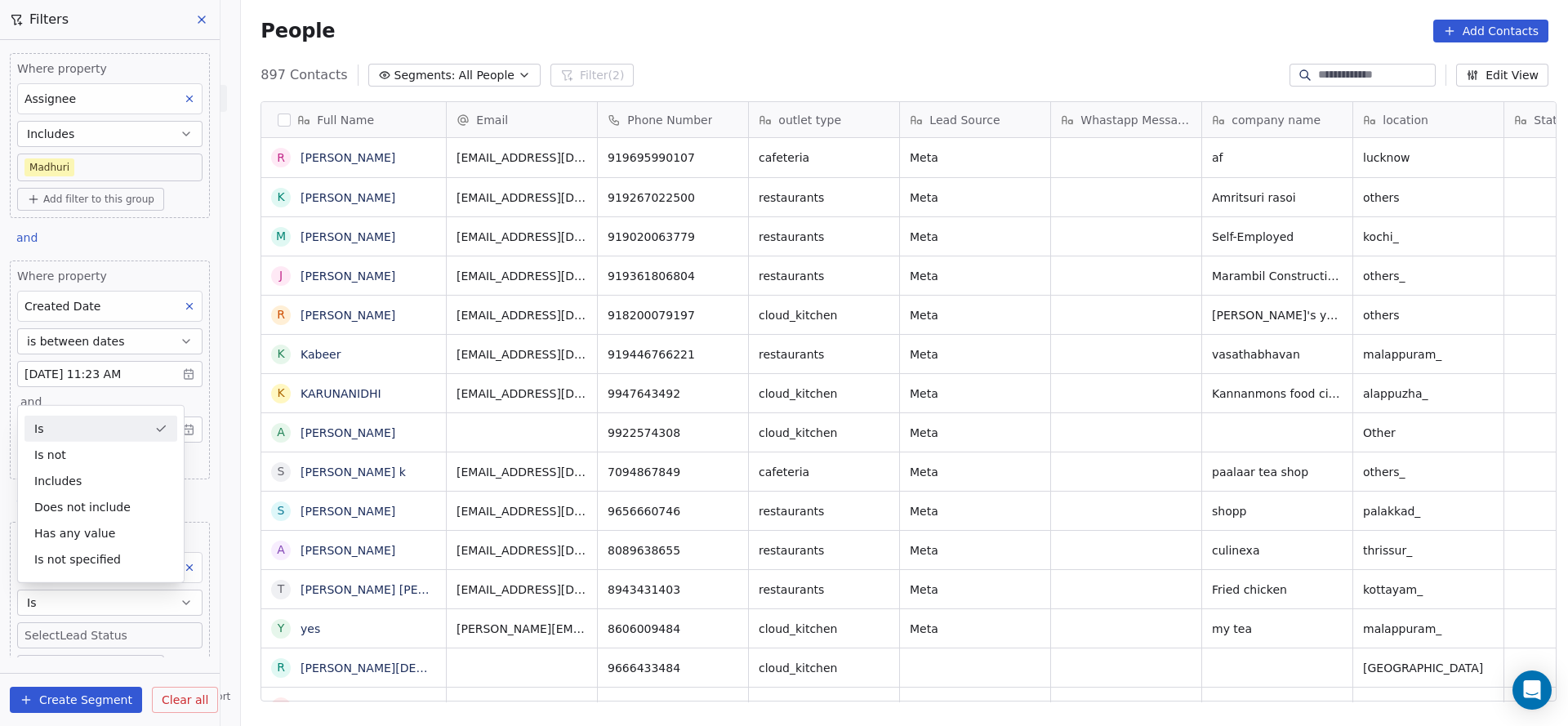
click at [124, 431] on div "Is" at bounding box center [101, 428] width 153 height 26
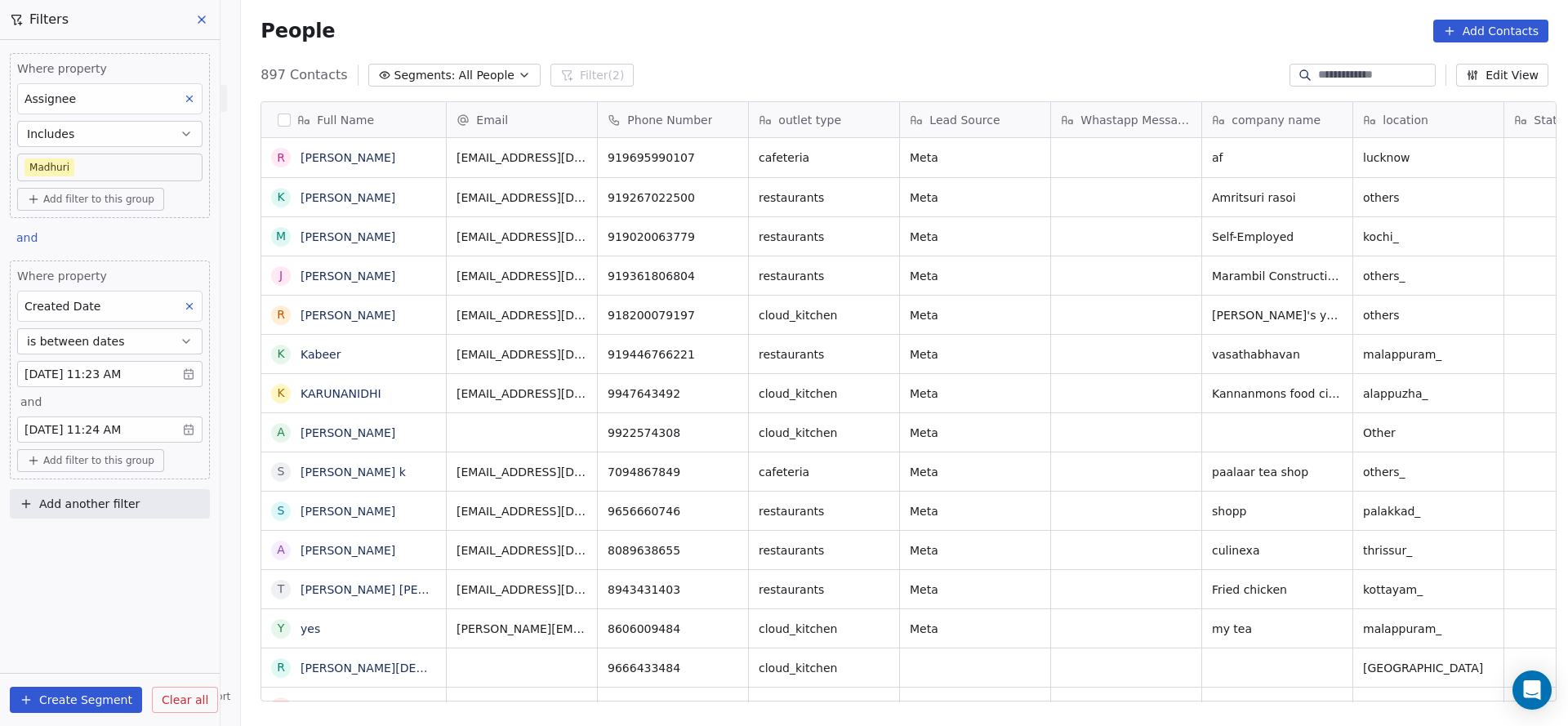
click at [118, 501] on span "Add another filter" at bounding box center [89, 504] width 101 height 17
click at [118, 534] on span "Contact properties" at bounding box center [80, 539] width 106 height 17
type input "***"
click at [106, 650] on div "Lead Status" at bounding box center [109, 649] width 165 height 16
click at [78, 624] on body "On2Cook India Pvt. Ltd. Contacts People Marketing Workflows Campaigns Sales Pip…" at bounding box center [784, 363] width 1568 height 726
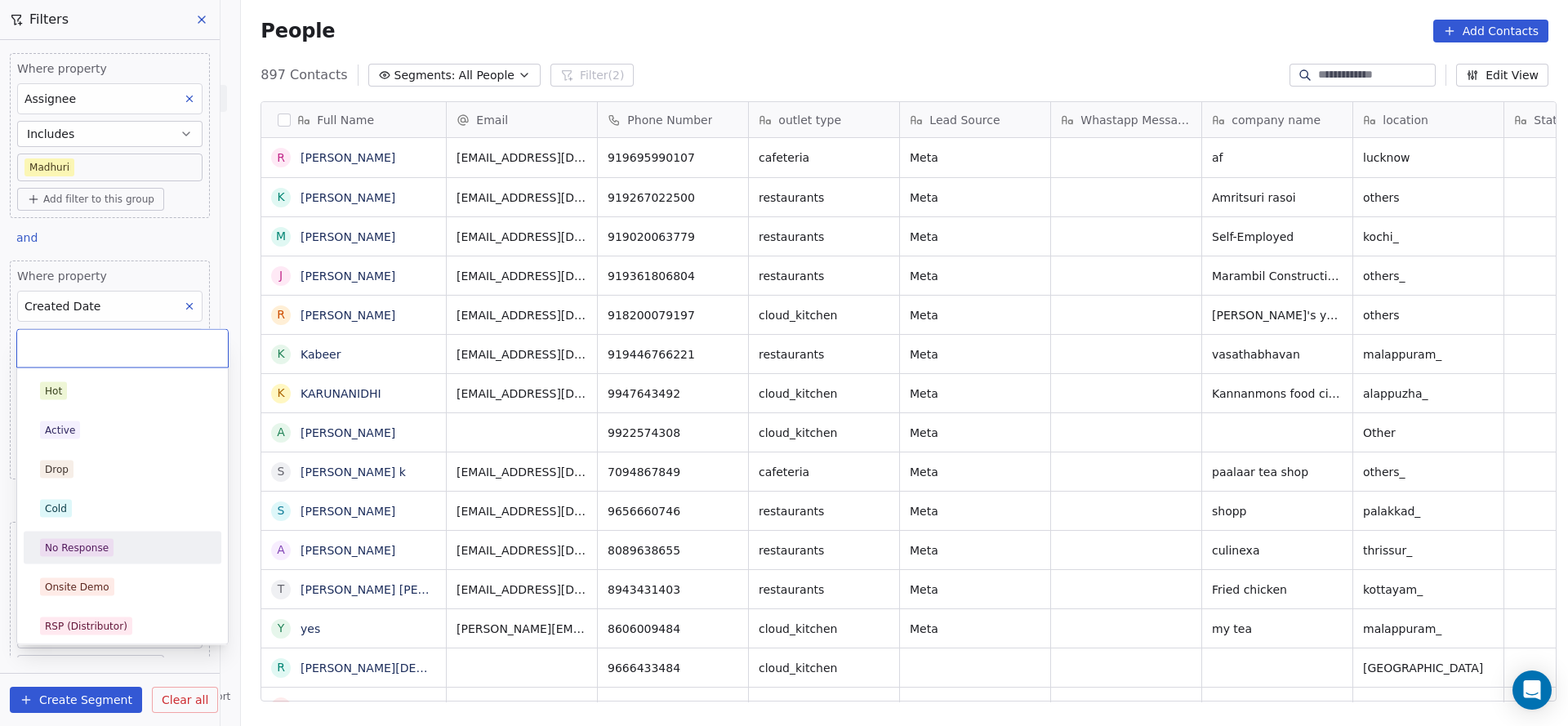
click at [86, 553] on div "No Response" at bounding box center [76, 547] width 64 height 14
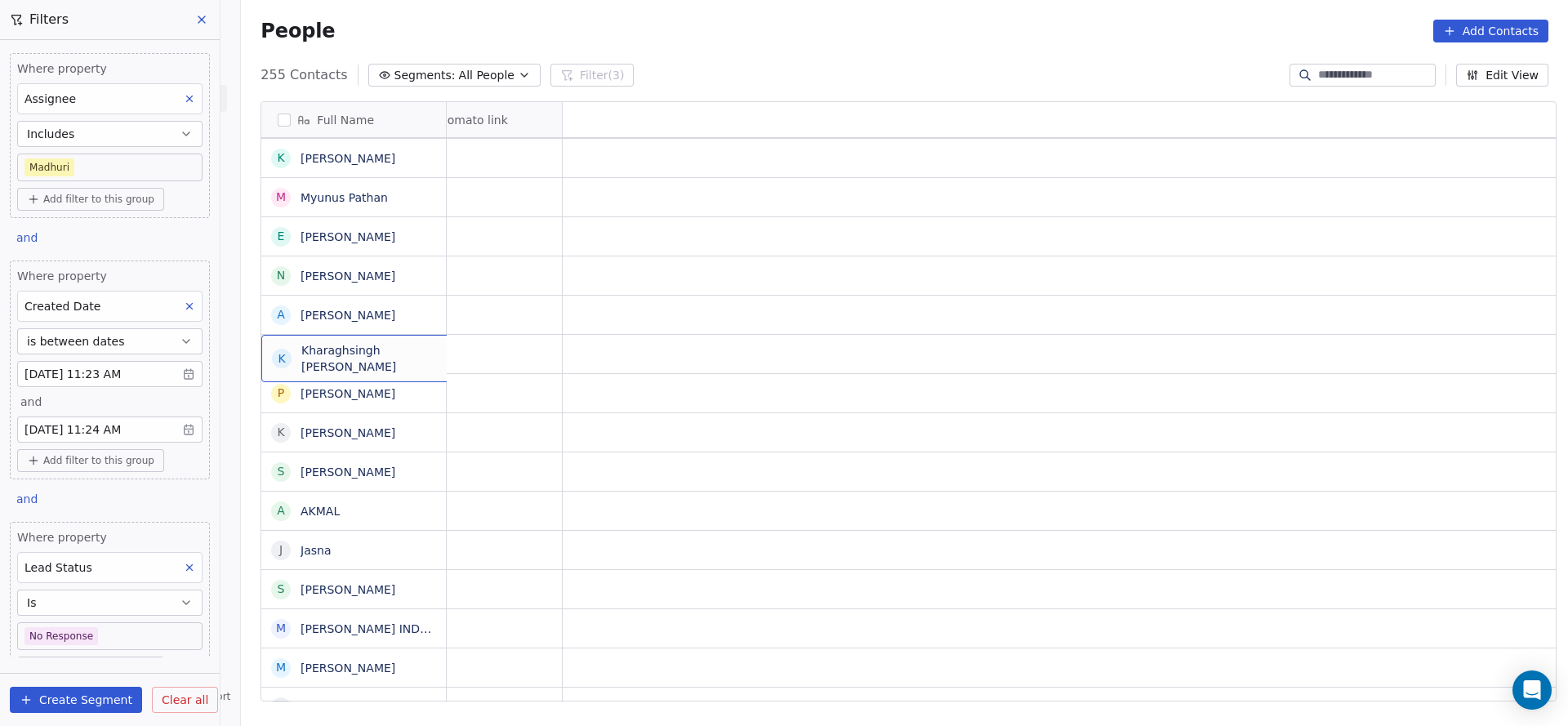
scroll to position [0, 0]
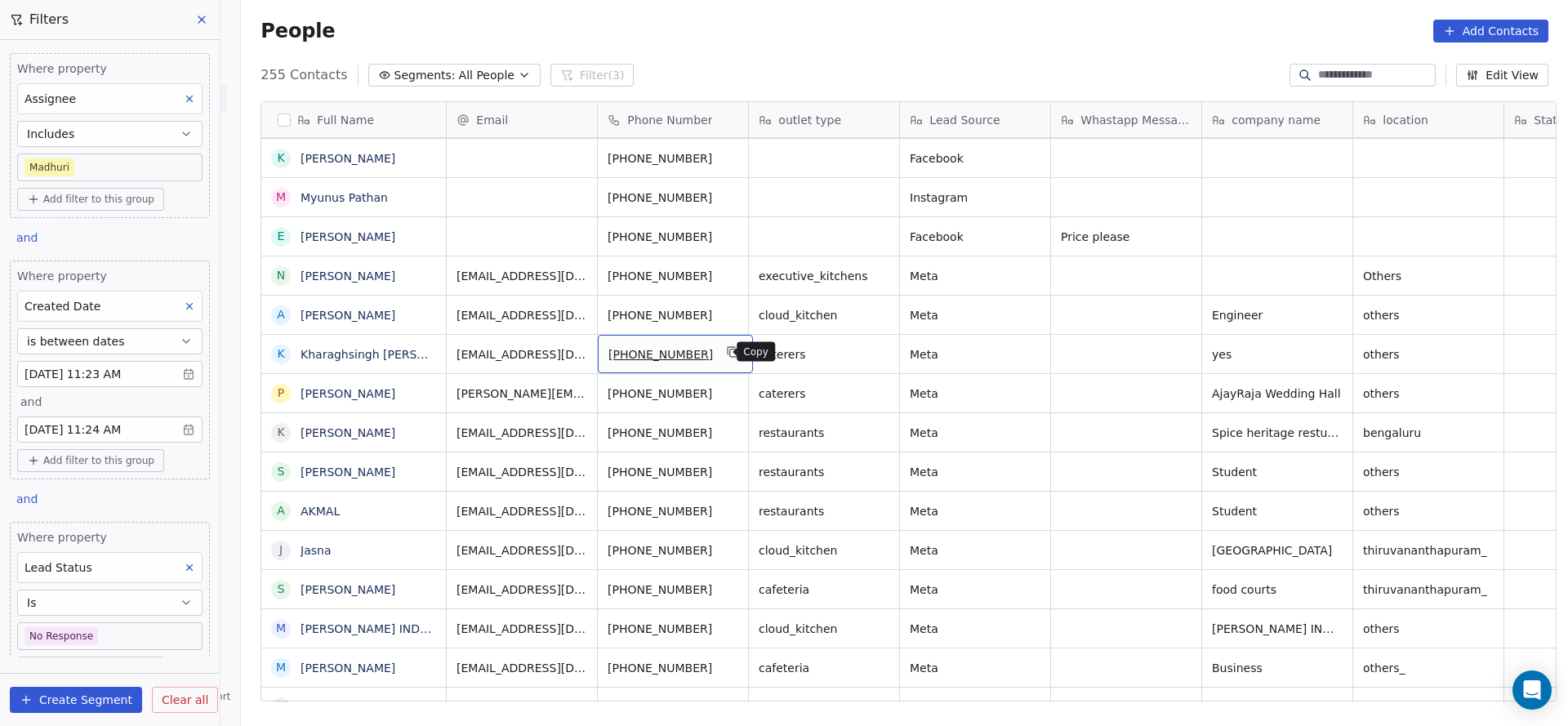
click at [727, 350] on icon "grid" at bounding box center [734, 352] width 13 height 13
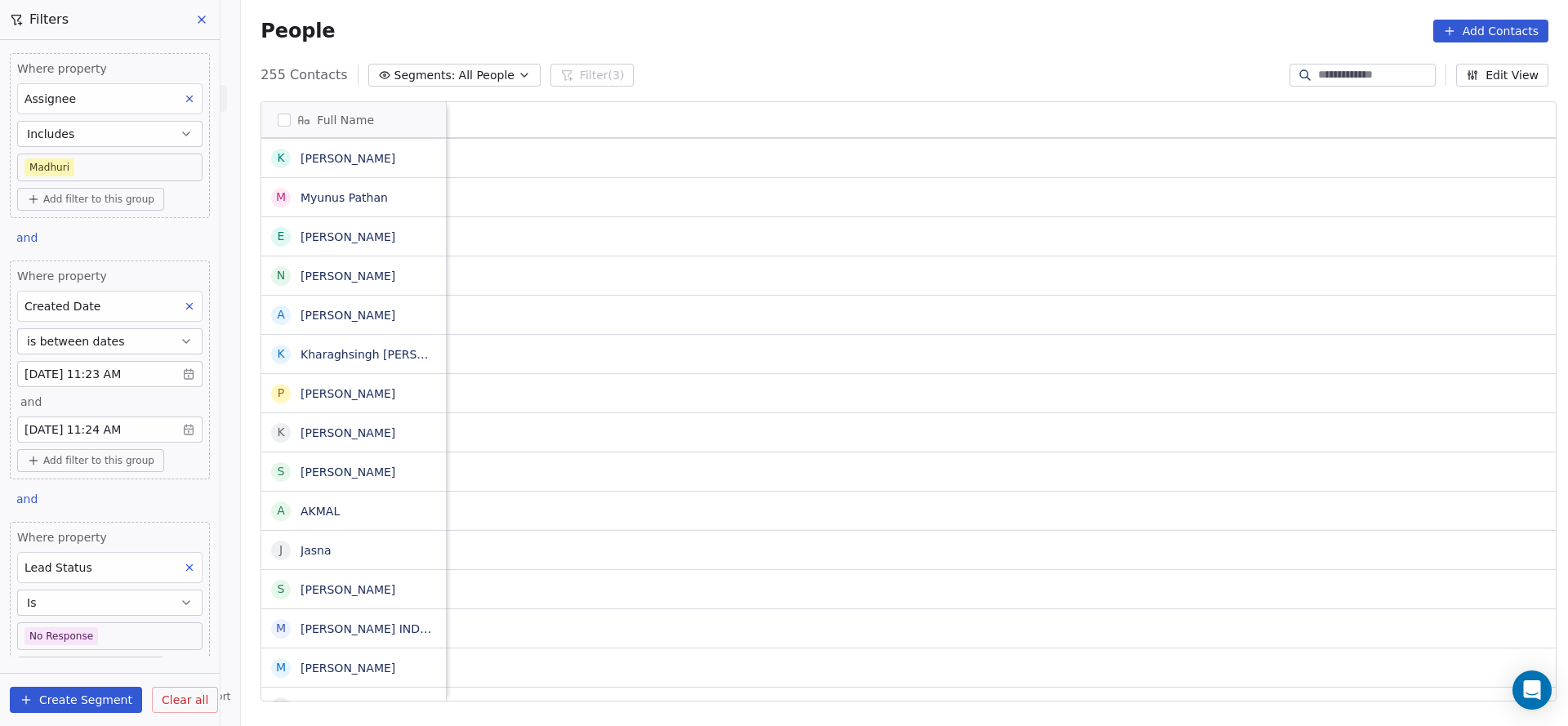
scroll to position [0, 1819]
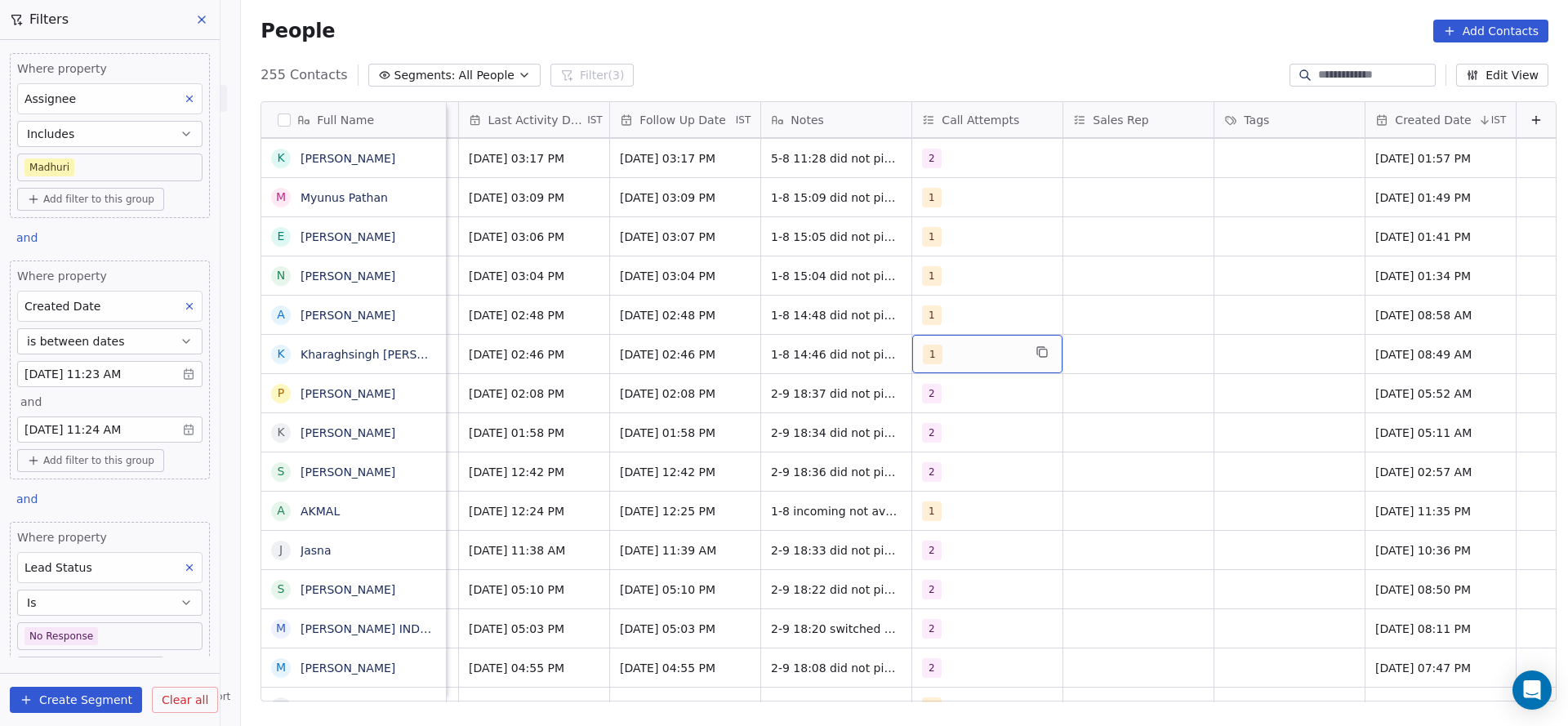
click at [927, 358] on div "1" at bounding box center [973, 354] width 100 height 20
click at [911, 431] on button "Suggestions" at bounding box center [916, 436] width 13 height 13
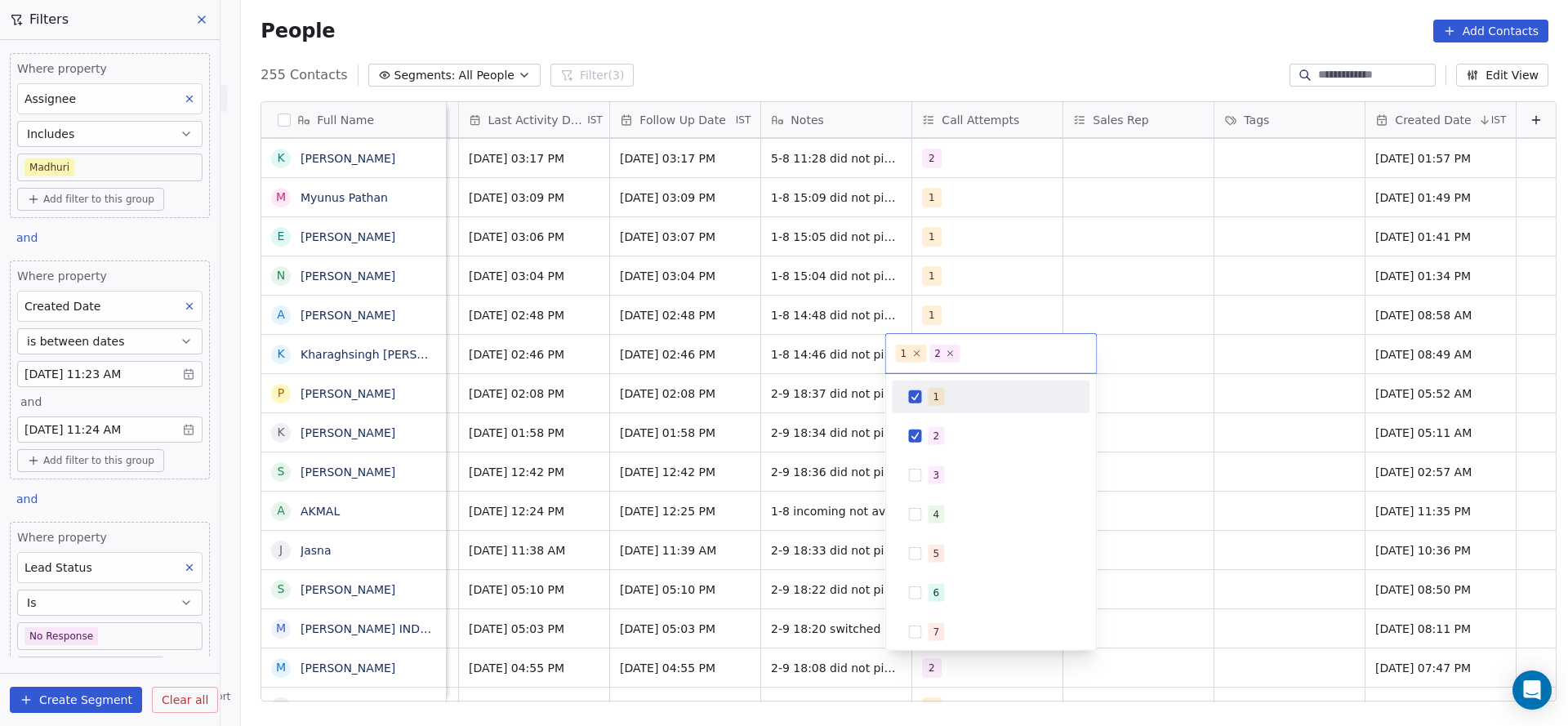
click at [919, 399] on button "Suggestions" at bounding box center [916, 397] width 13 height 13
click at [693, 391] on html "On2Cook India Pvt. Ltd. Contacts People Marketing Workflows Campaigns Sales Pip…" at bounding box center [784, 363] width 1568 height 726
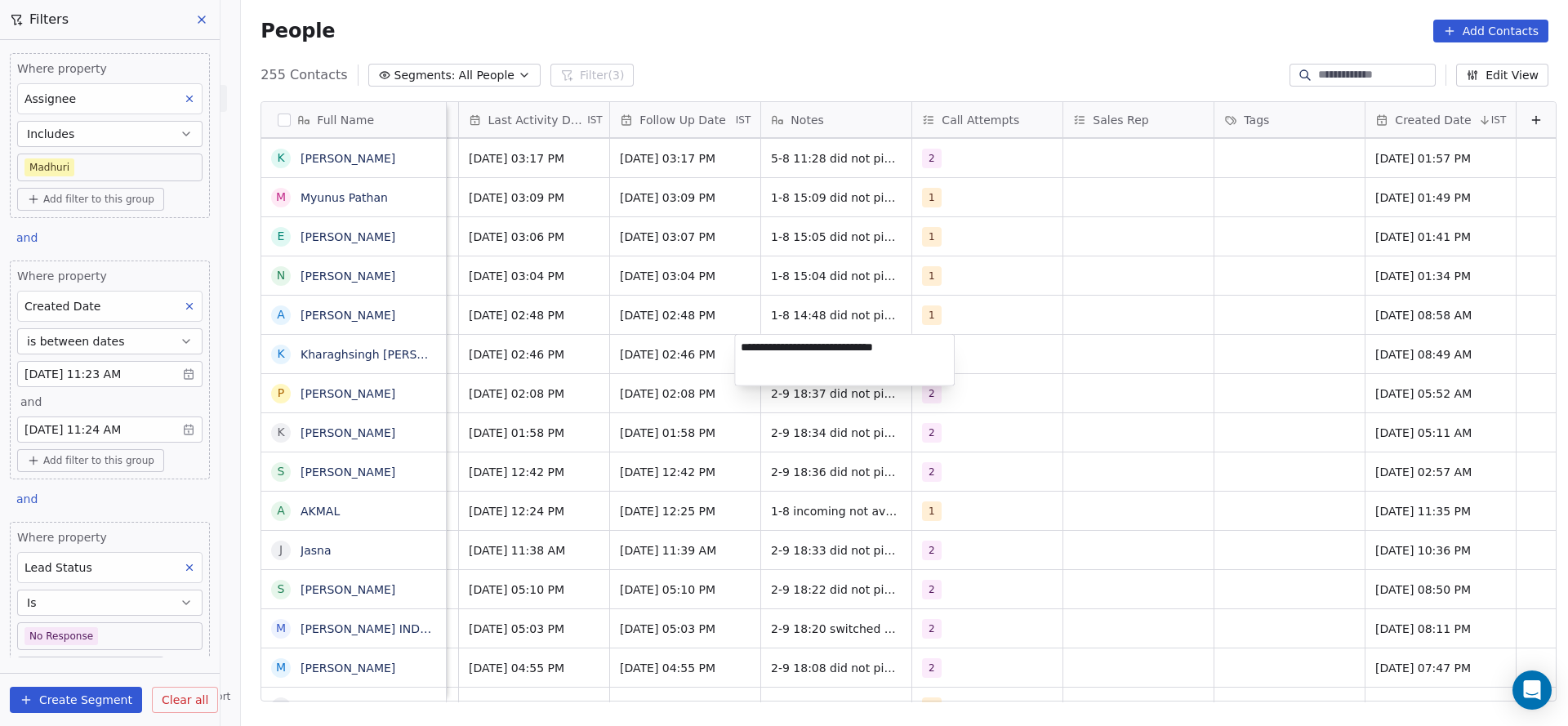
click at [730, 349] on html "On2Cook India Pvt. Ltd. Contacts People Marketing Workflows Campaigns Sales Pip…" at bounding box center [784, 363] width 1568 height 726
click at [772, 348] on span "1-8 14:46 did not pickup wa sent" at bounding box center [866, 353] width 188 height 16
click at [745, 348] on textarea "**********" at bounding box center [844, 359] width 219 height 50
type textarea "**********"
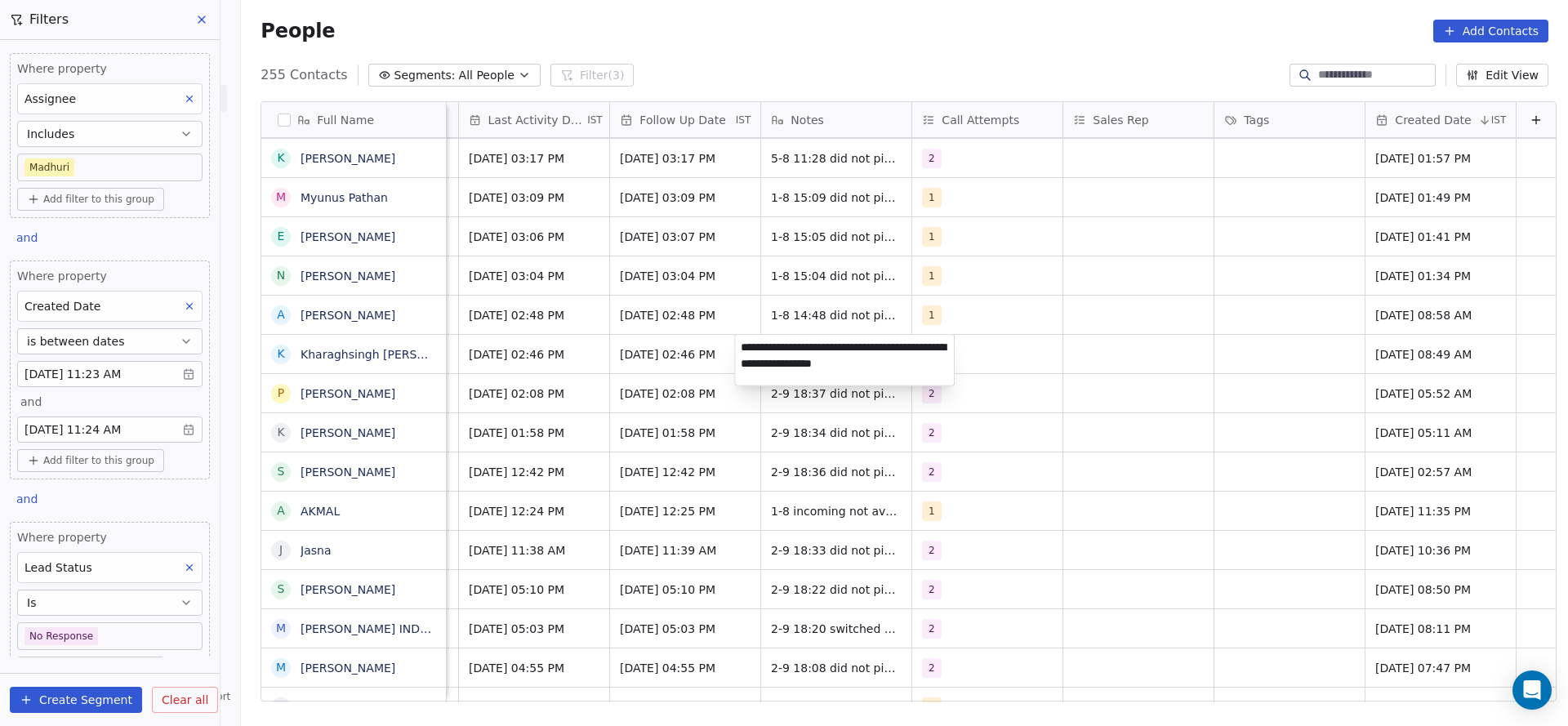
click at [641, 441] on html "On2Cook India Pvt. Ltd. Contacts People Marketing Workflows Campaigns Sales Pip…" at bounding box center [784, 363] width 1568 height 726
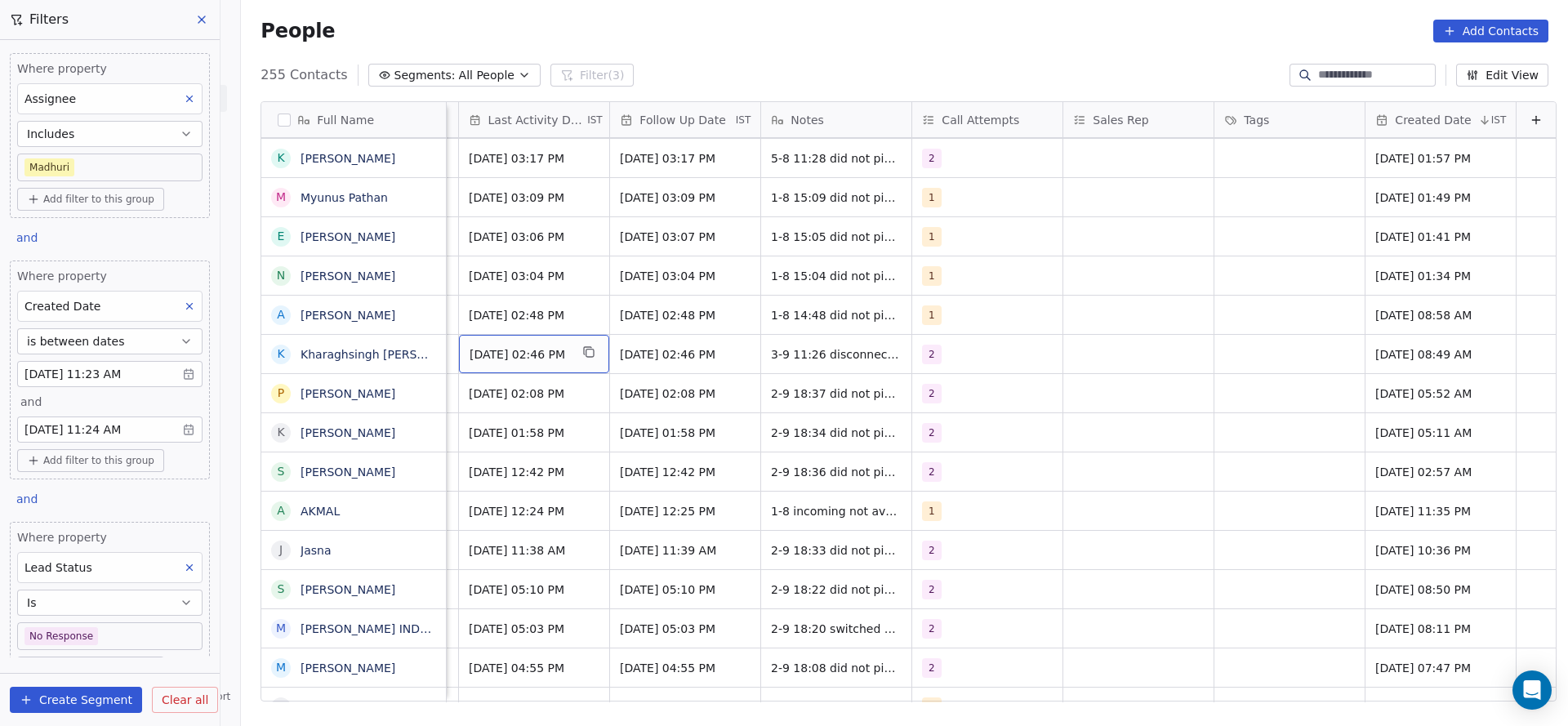
scroll to position [0, 1813]
click at [480, 354] on span "Aug 01, 2025 02:46 PM" at bounding box center [519, 353] width 100 height 16
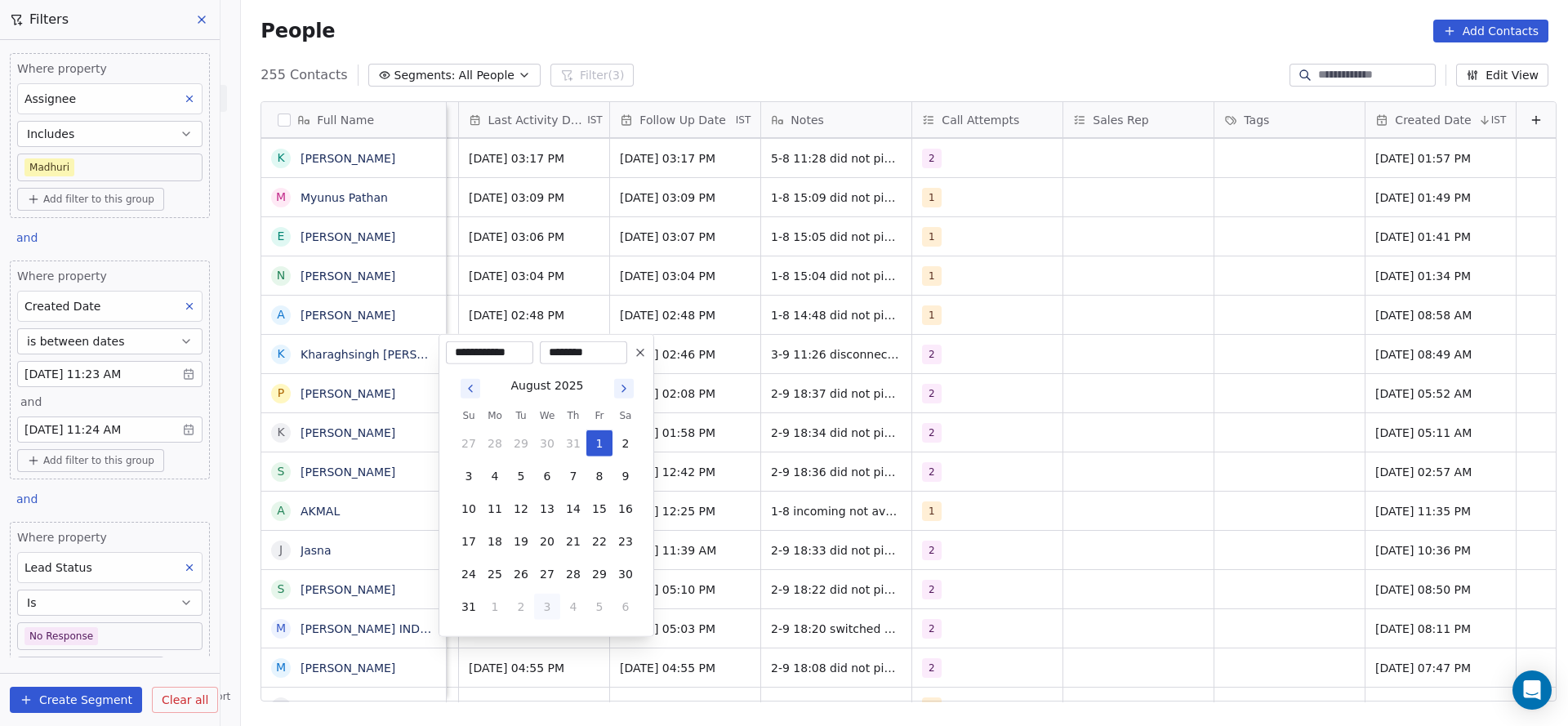
click at [546, 605] on button "3" at bounding box center [547, 606] width 26 height 26
type input "**********"
click at [765, 506] on html "On2Cook India Pvt. Ltd. Contacts People Marketing Workflows Campaigns Sales Pip…" at bounding box center [784, 363] width 1568 height 726
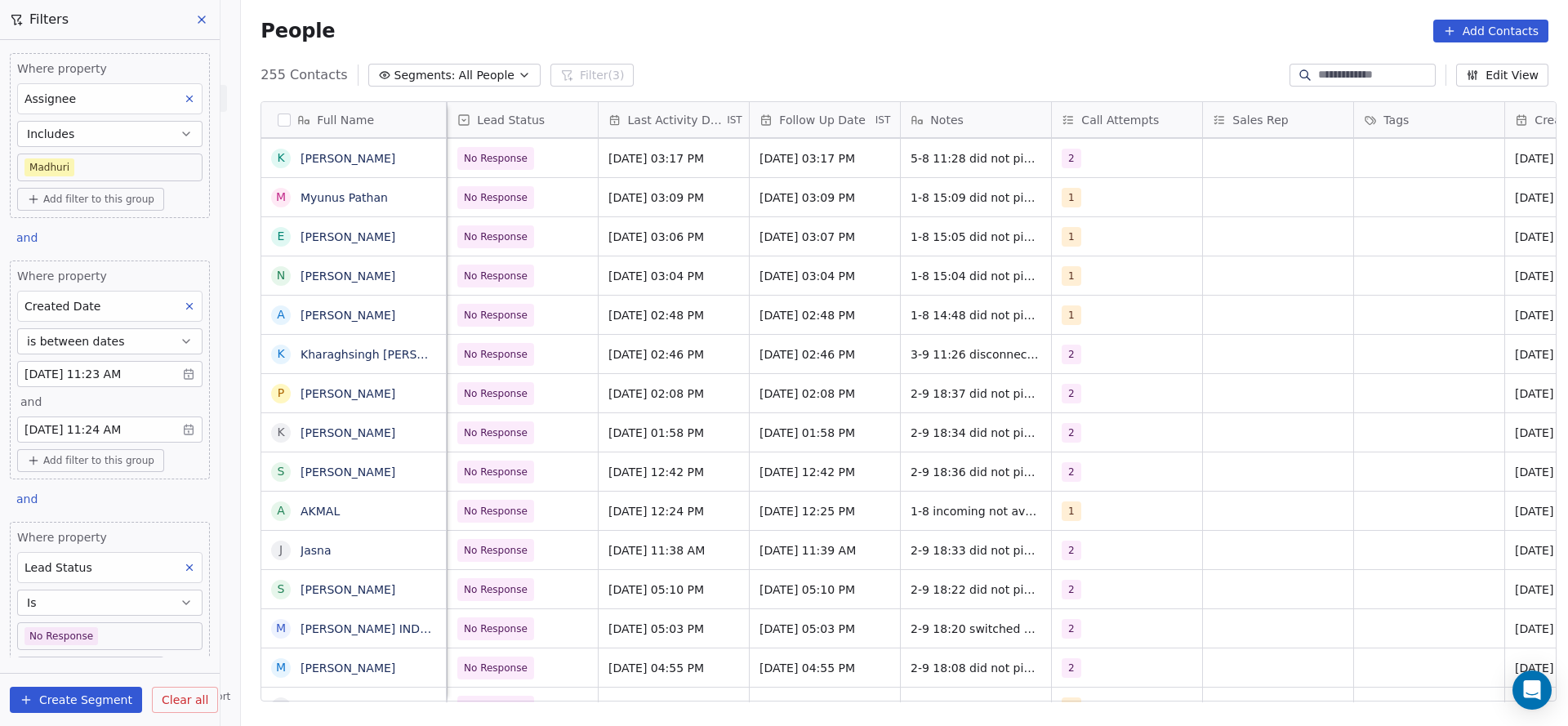
scroll to position [0, 1511]
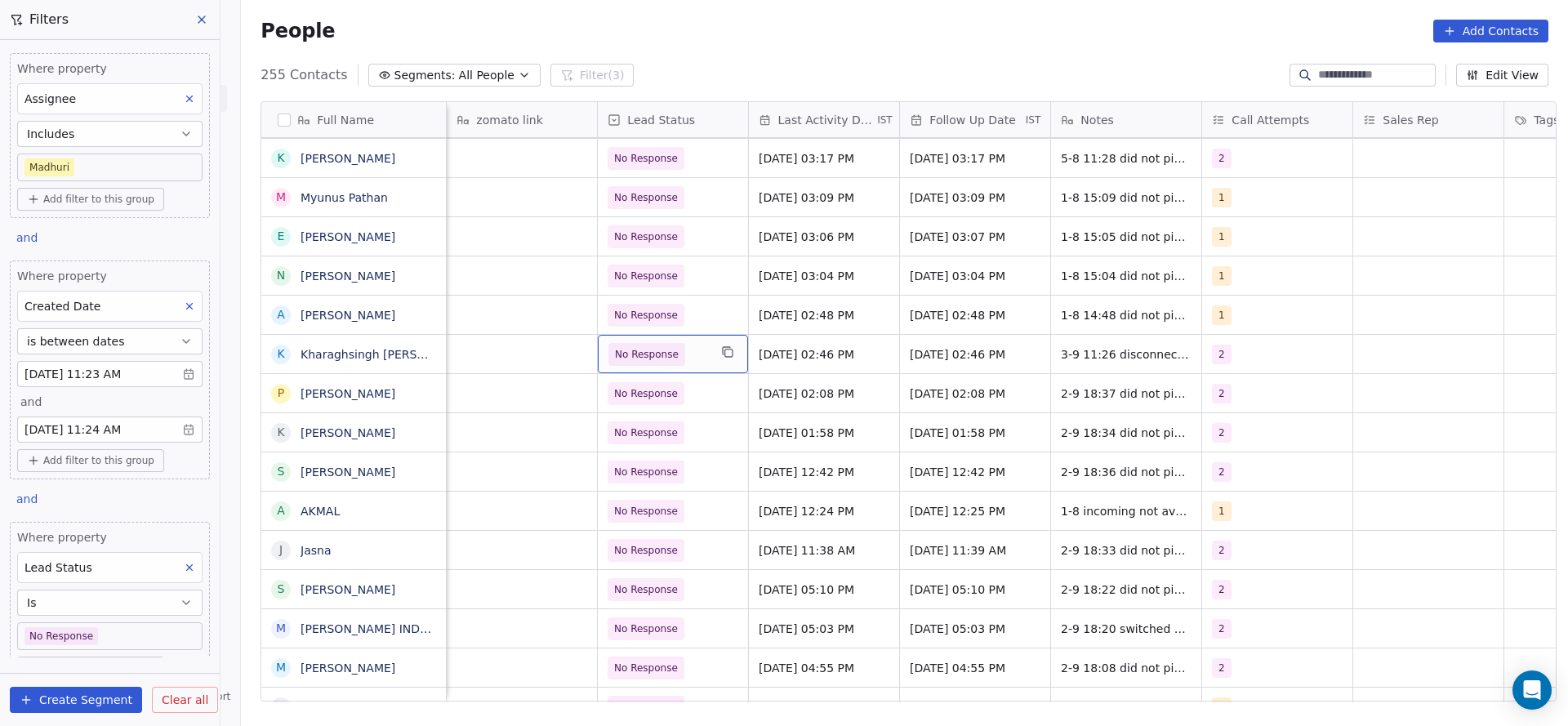
click at [668, 368] on div "No Response" at bounding box center [673, 353] width 150 height 38
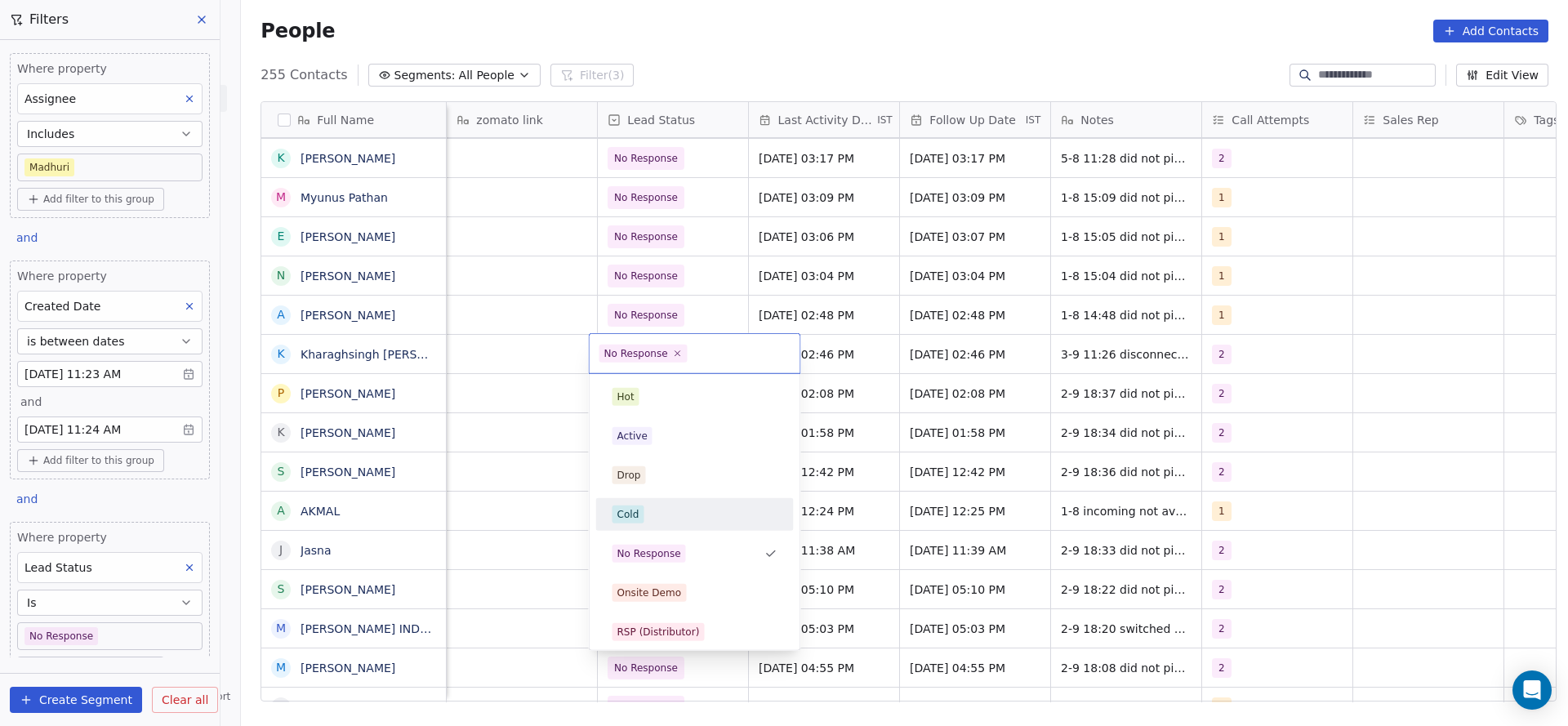
click at [713, 515] on div "Cold" at bounding box center [695, 514] width 165 height 18
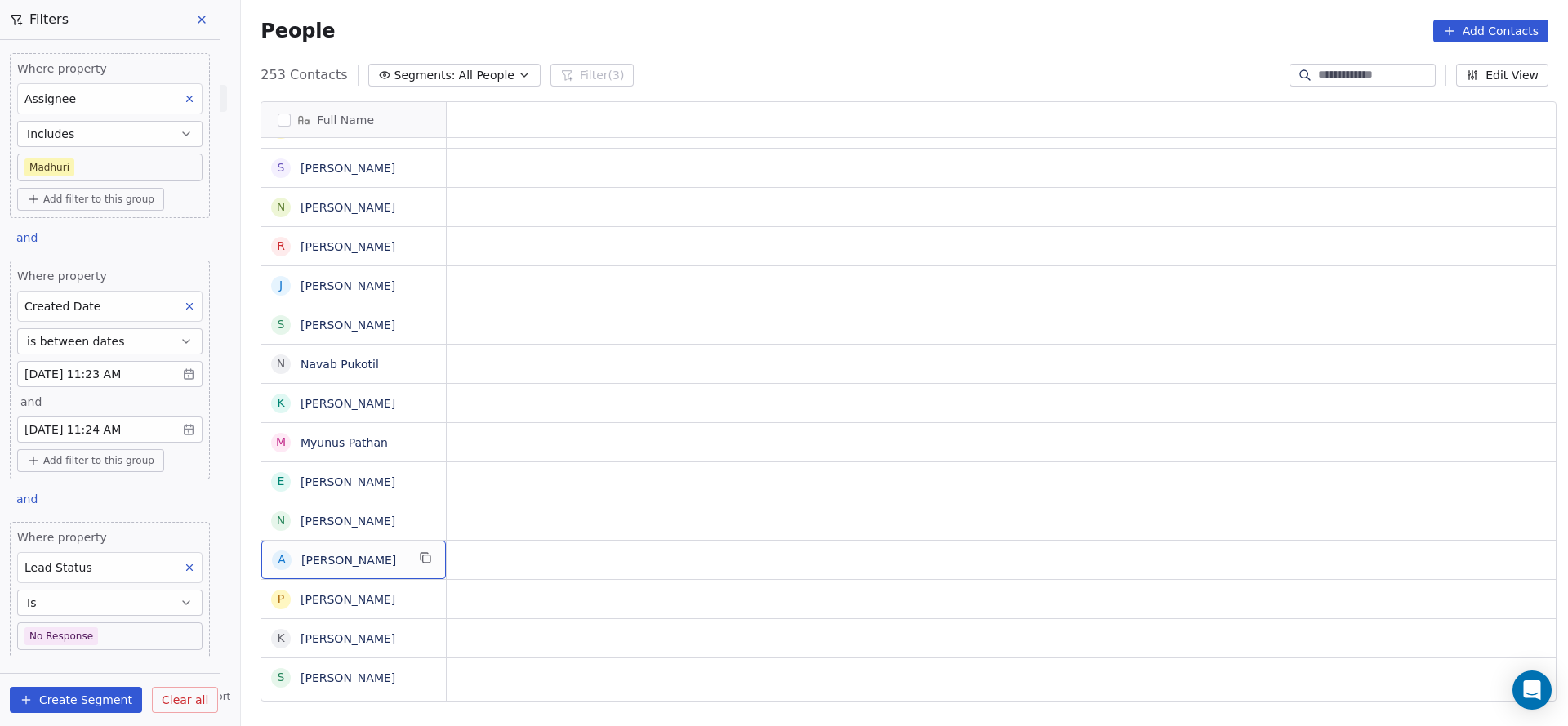
scroll to position [0, 0]
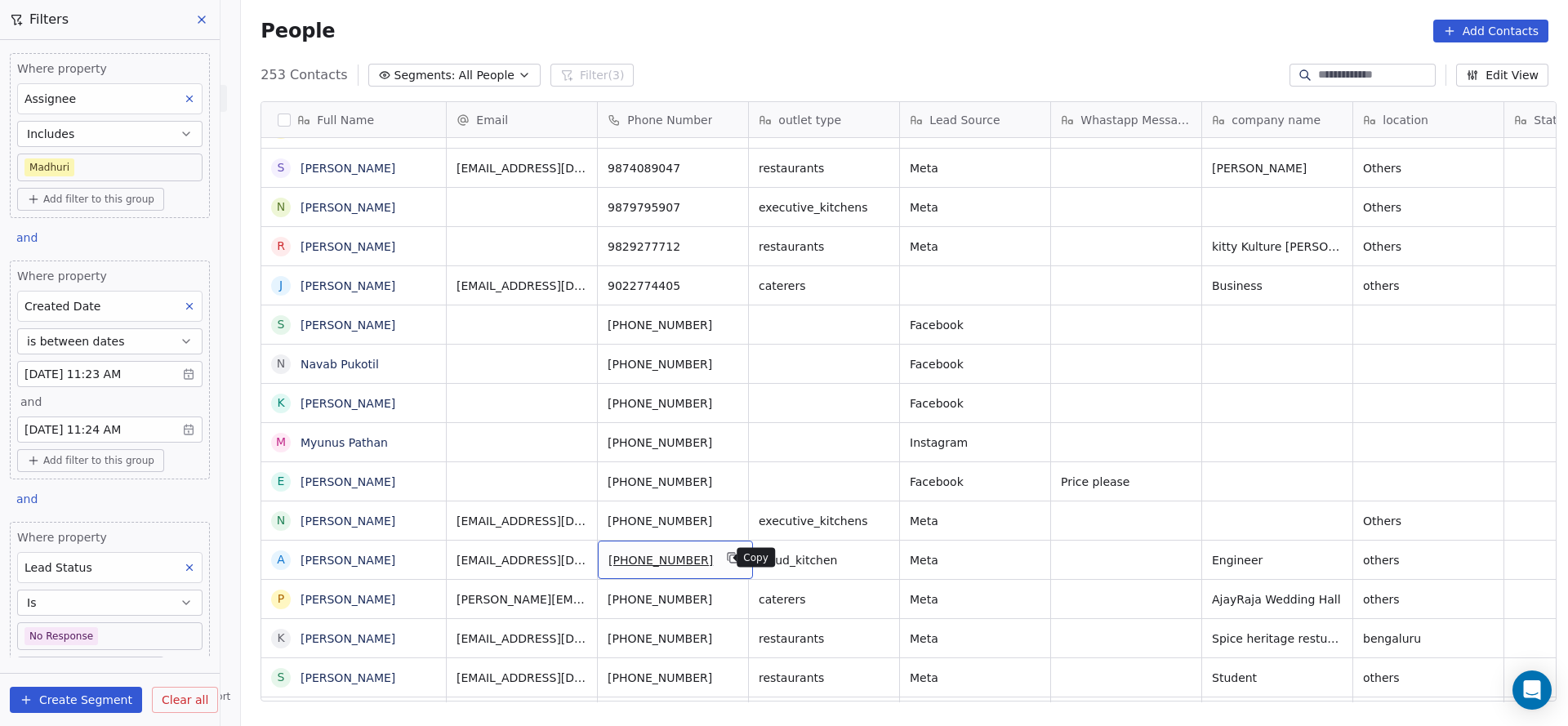
click at [727, 561] on icon "grid" at bounding box center [734, 558] width 13 height 13
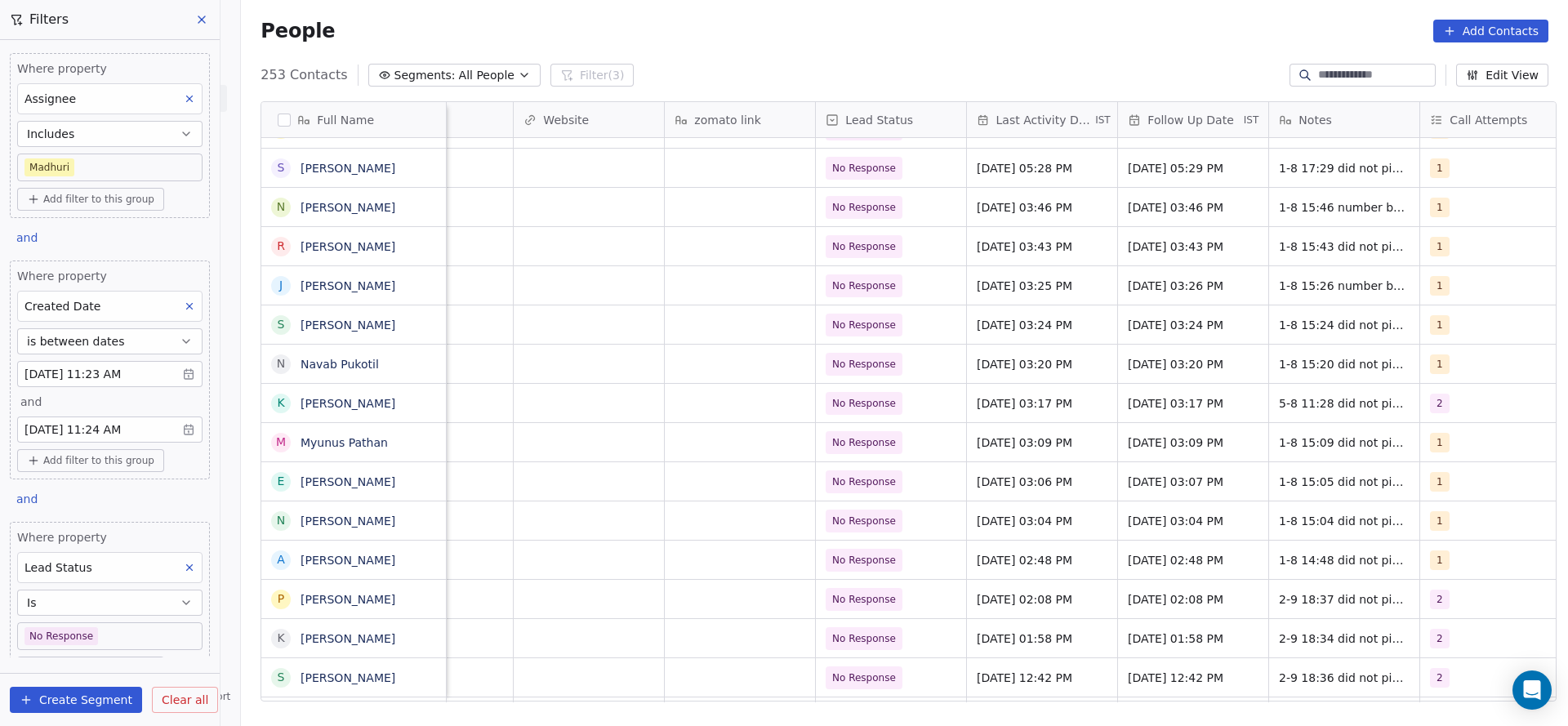
scroll to position [0, 1505]
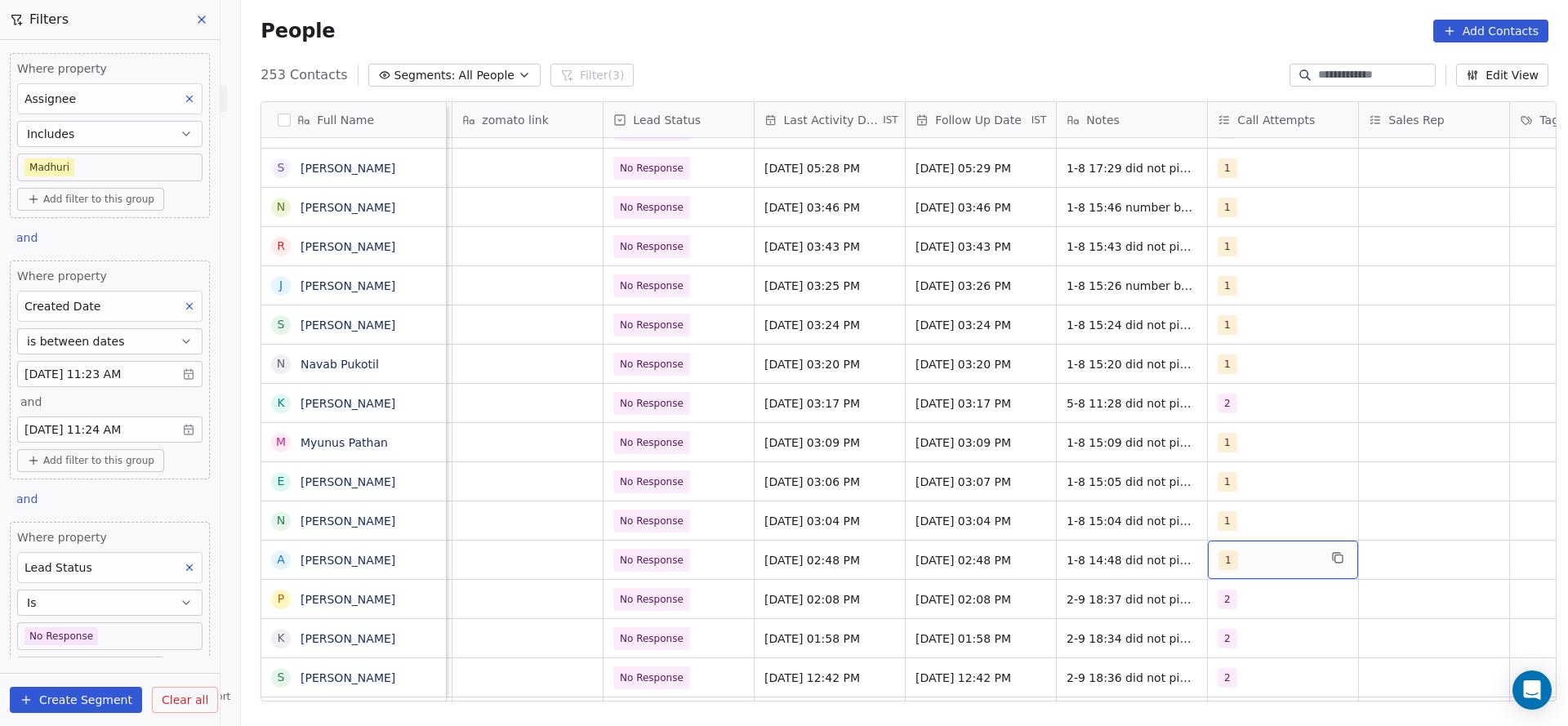
click at [1246, 553] on div "1" at bounding box center [1268, 560] width 100 height 20
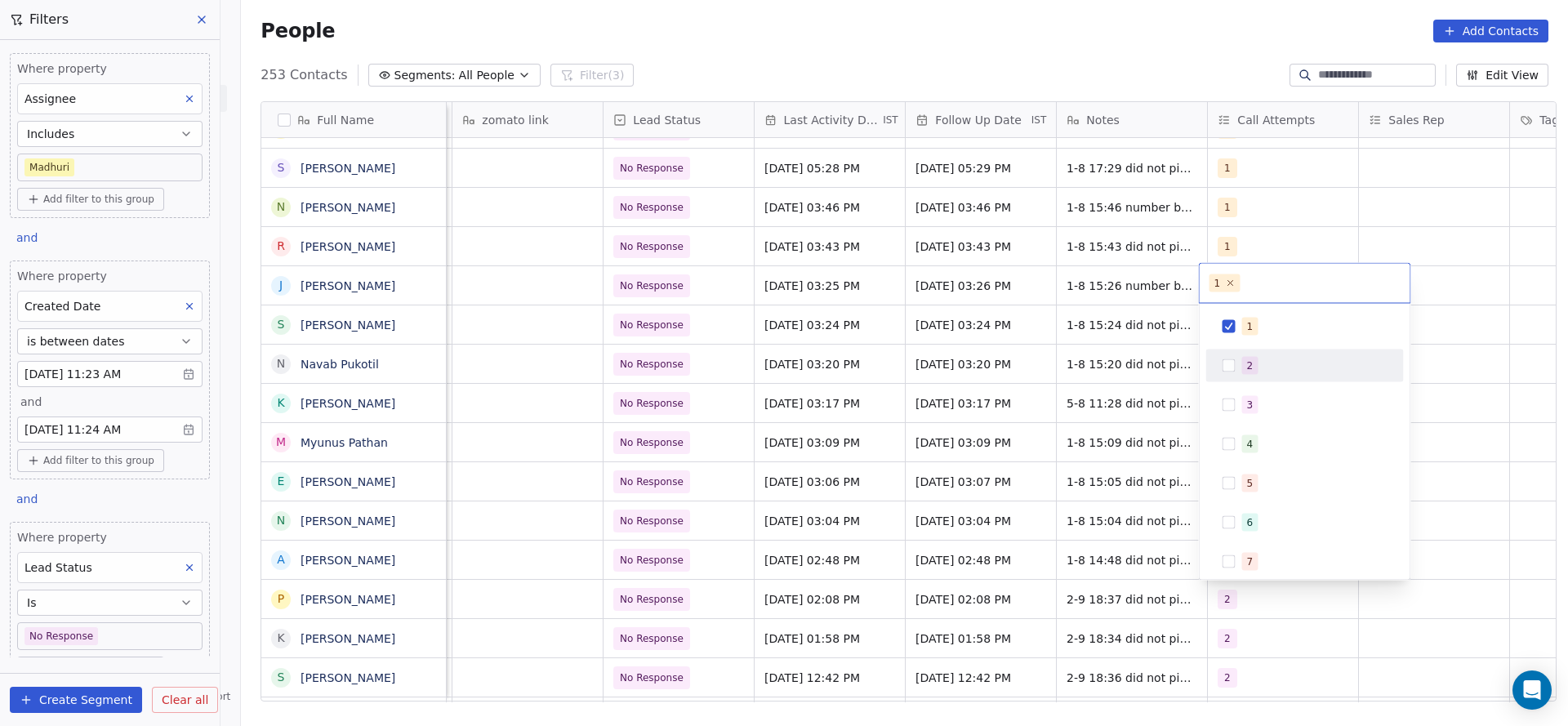
click at [1249, 341] on div "1" at bounding box center [1306, 326] width 198 height 32
click at [1243, 367] on span "2" at bounding box center [1250, 365] width 16 height 18
click at [726, 507] on html "On2Cook India Pvt. Ltd. Contacts People Marketing Workflows Campaigns Sales Pip…" at bounding box center [784, 363] width 1568 height 726
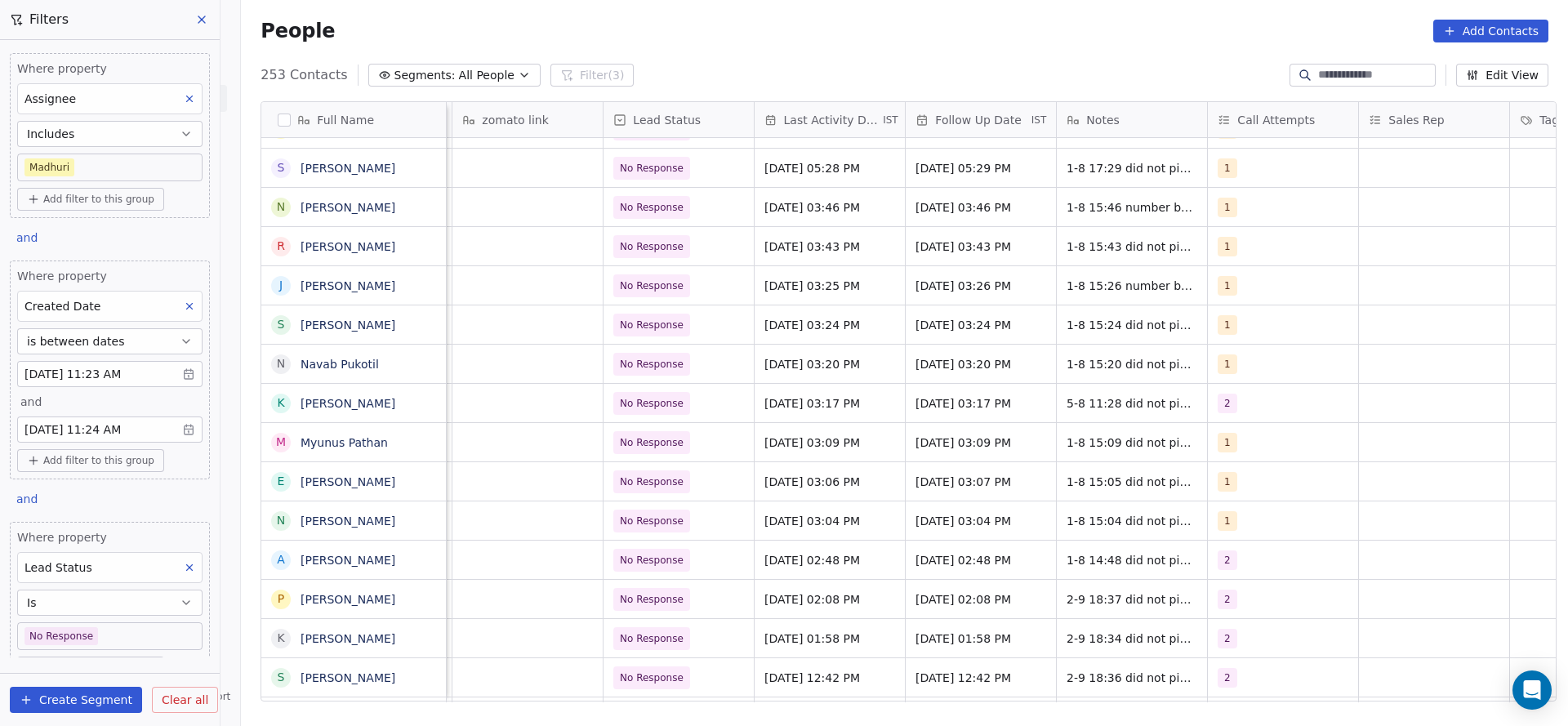
click at [1533, 73] on button "Edit View" at bounding box center [1502, 75] width 92 height 23
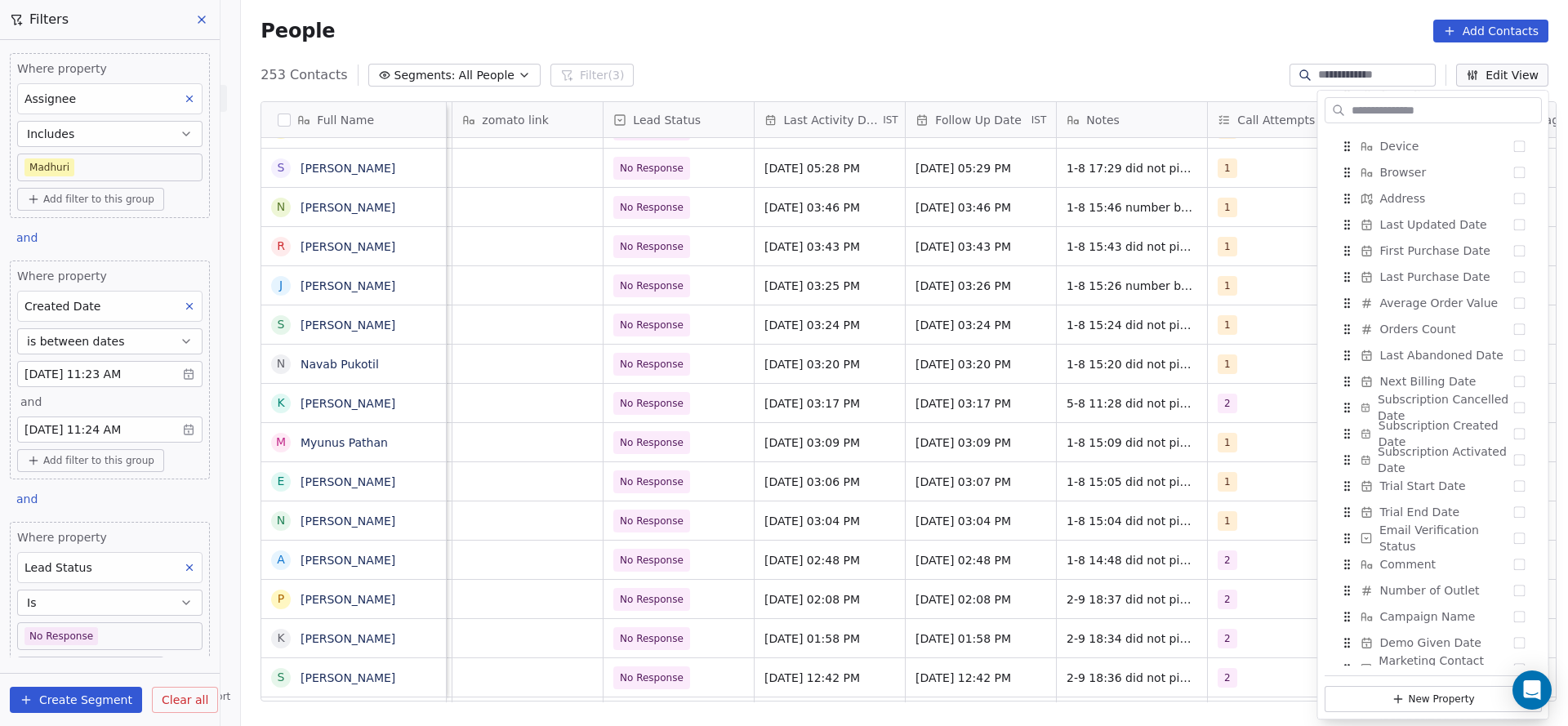
scroll to position [1345, 0]
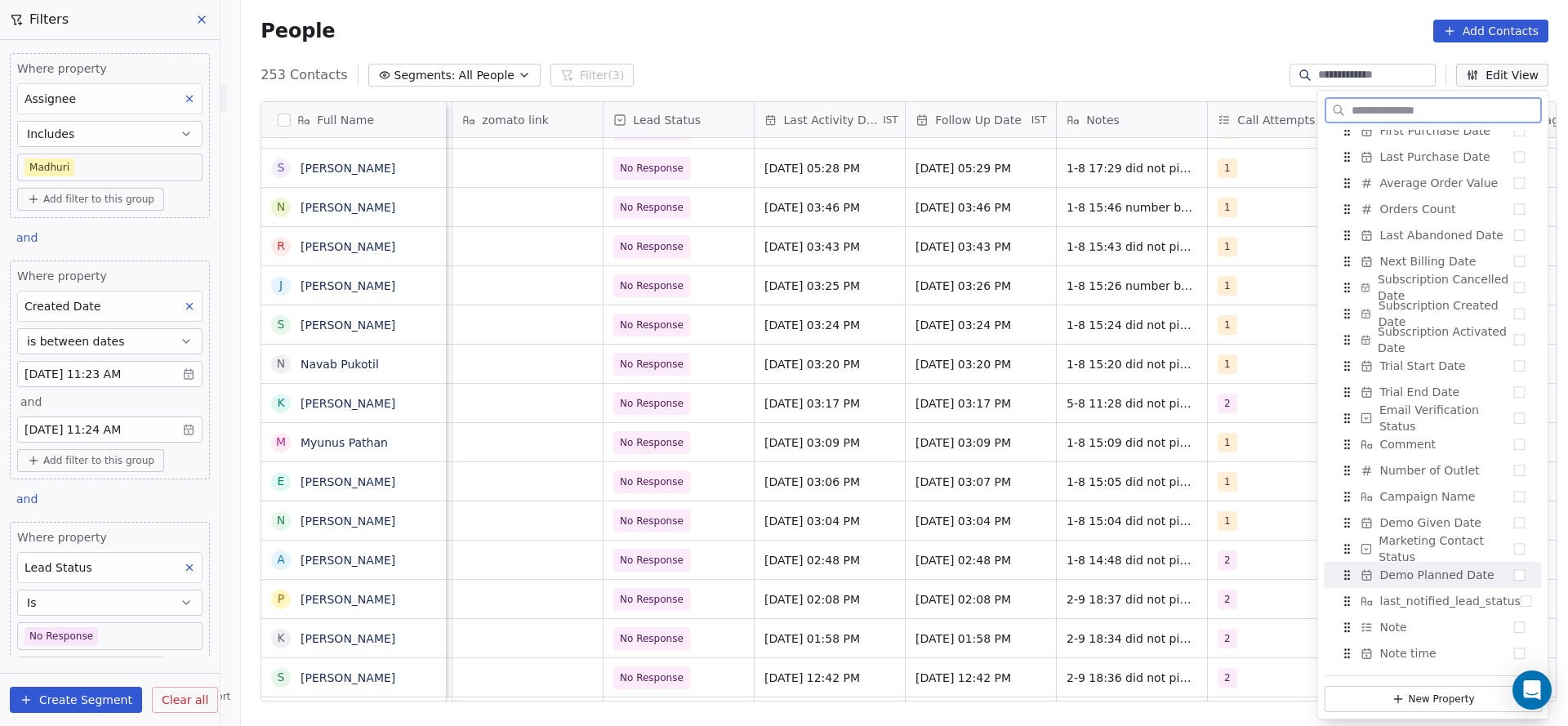
click at [1456, 569] on span "Demo Planned Date" at bounding box center [1438, 574] width 114 height 16
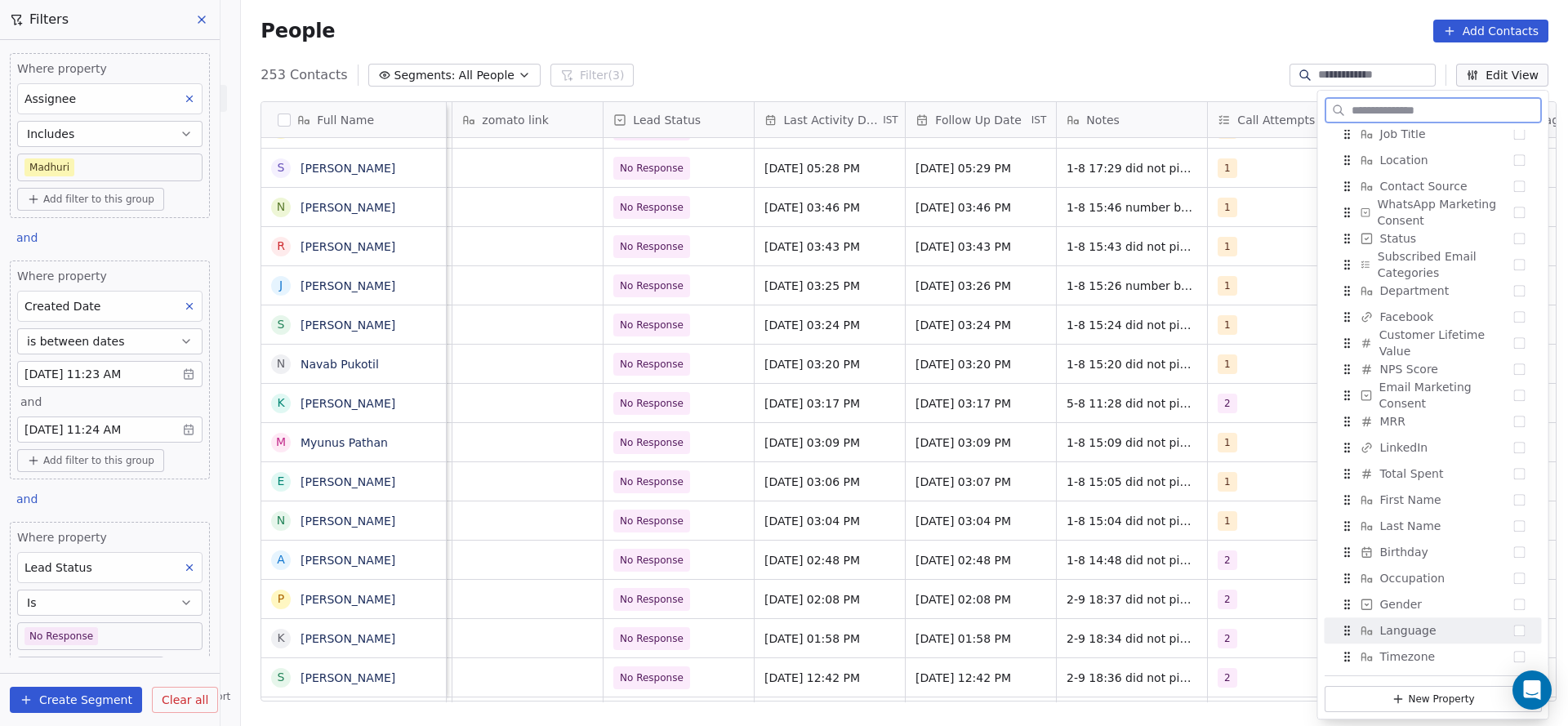
scroll to position [365, 0]
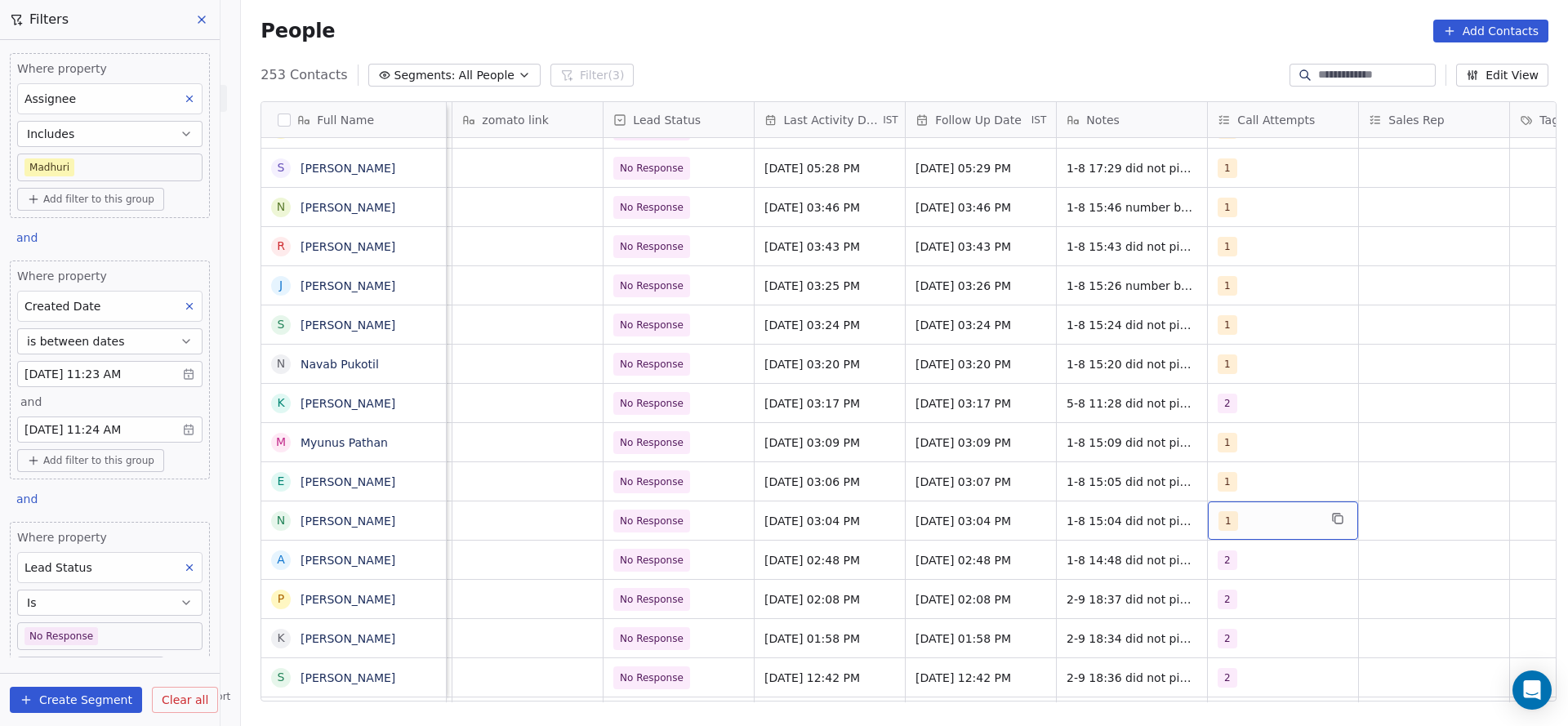
click at [1227, 529] on div "1" at bounding box center [1268, 521] width 100 height 20
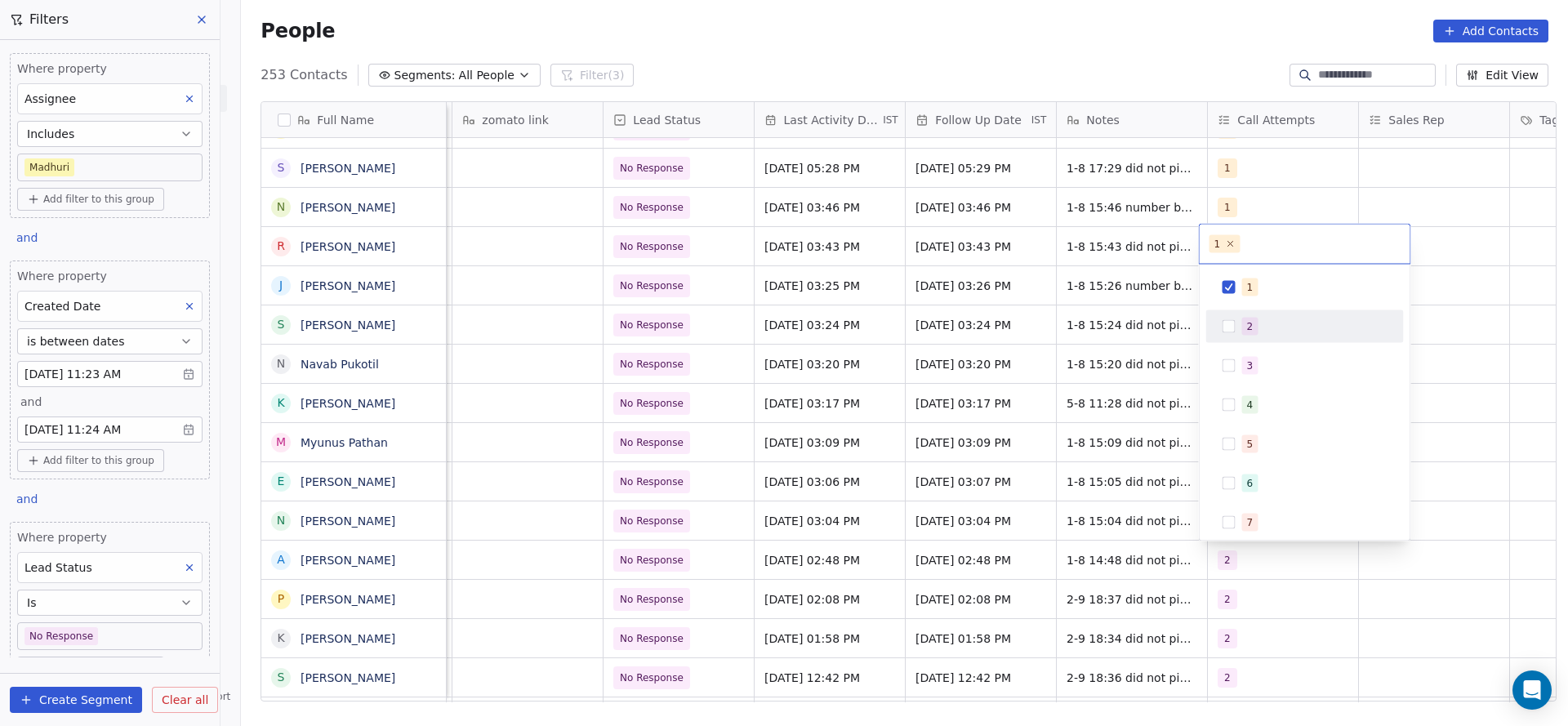
click at [1244, 319] on span "2" at bounding box center [1250, 326] width 16 height 18
click at [1255, 281] on div "1" at bounding box center [1315, 287] width 145 height 18
click at [1142, 381] on html "On2Cook India Pvt. Ltd. Contacts People Marketing Workflows Campaigns Sales Pip…" at bounding box center [784, 363] width 1568 height 726
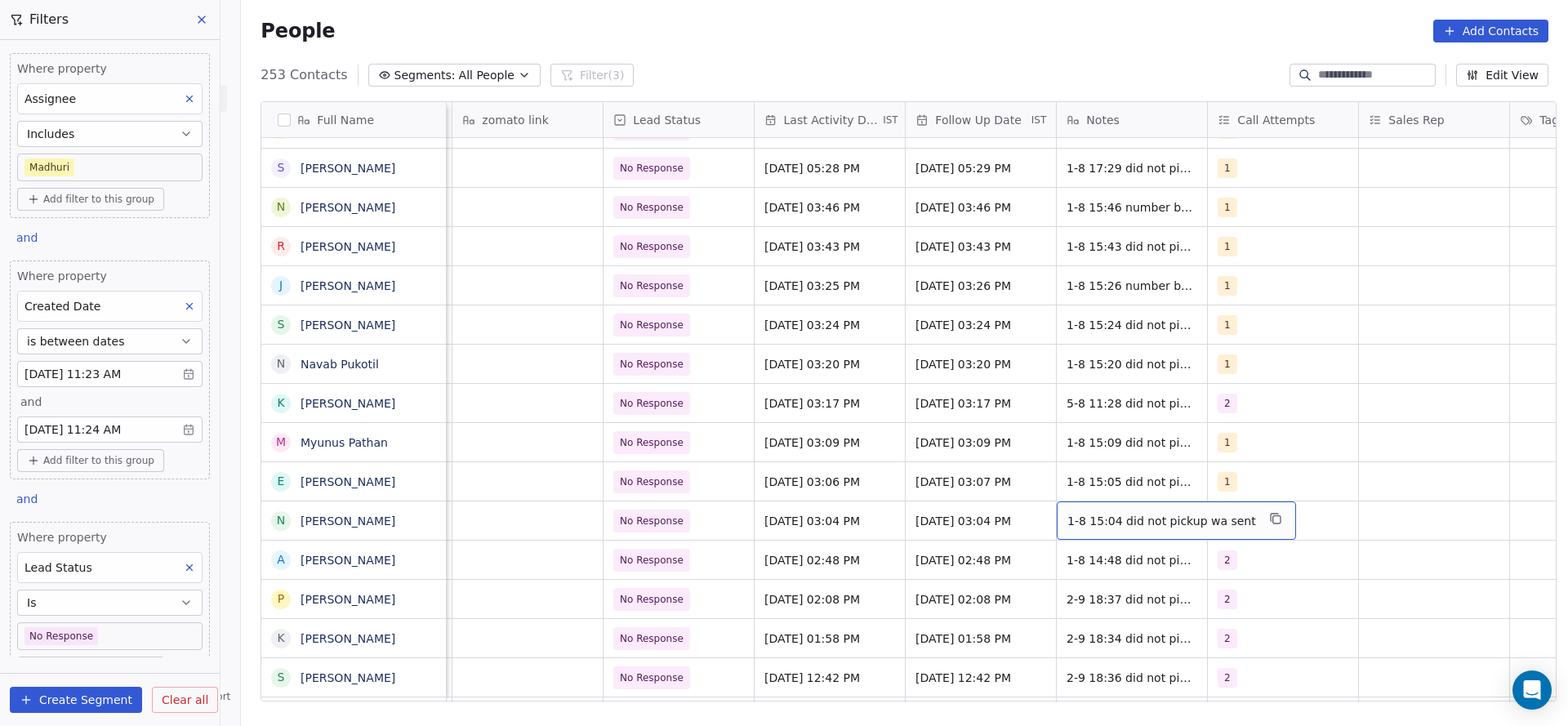
click at [1139, 534] on div "1-8 15:04 did not pickup wa sent" at bounding box center [1177, 520] width 240 height 38
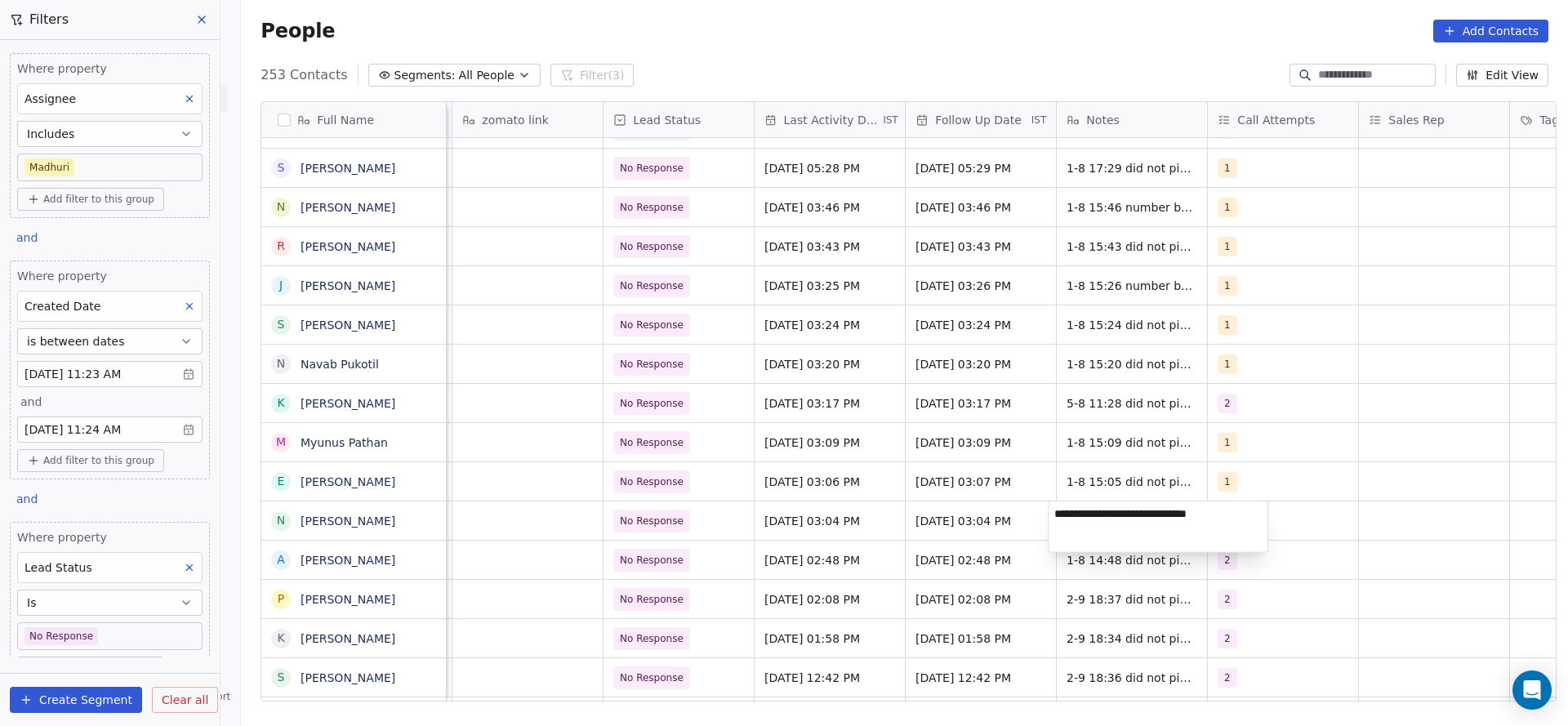
click at [1061, 512] on textarea "**********" at bounding box center [1158, 525] width 219 height 50
type textarea "**********"
click at [767, 559] on html "On2Cook India Pvt. Ltd. Contacts People Marketing Workflows Campaigns Sales Pip…" at bounding box center [784, 363] width 1568 height 726
click at [1074, 564] on span "1-8 14:48 did not pickup wa sent" at bounding box center [1162, 560] width 188 height 16
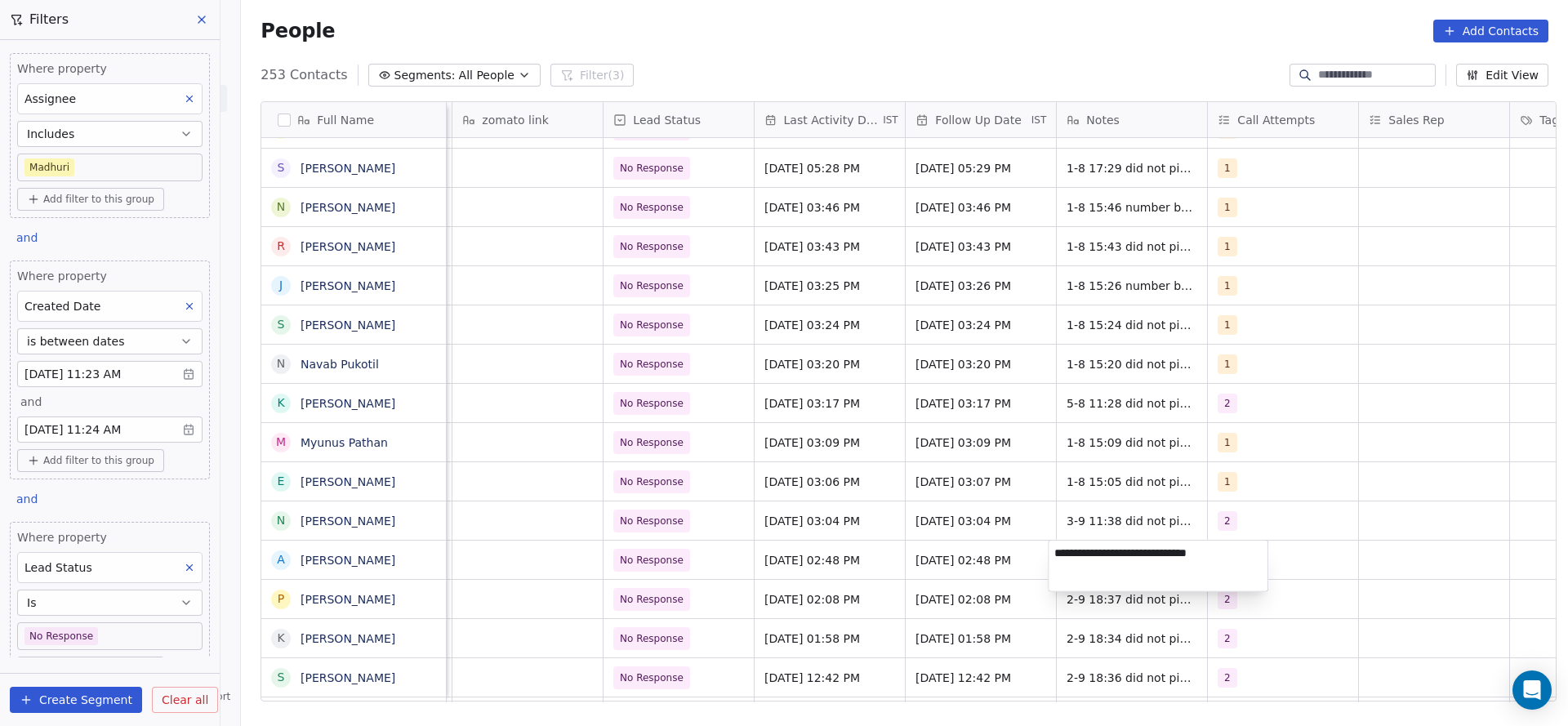
click at [1053, 557] on textarea "**********" at bounding box center [1158, 565] width 219 height 50
type textarea "**********"
click at [847, 549] on html "On2Cook India Pvt. Ltd. Contacts People Marketing Workflows Campaigns Sales Pip…" at bounding box center [784, 363] width 1568 height 726
click at [817, 567] on div "Aug 01, 2025 02:48 PM" at bounding box center [830, 560] width 150 height 38
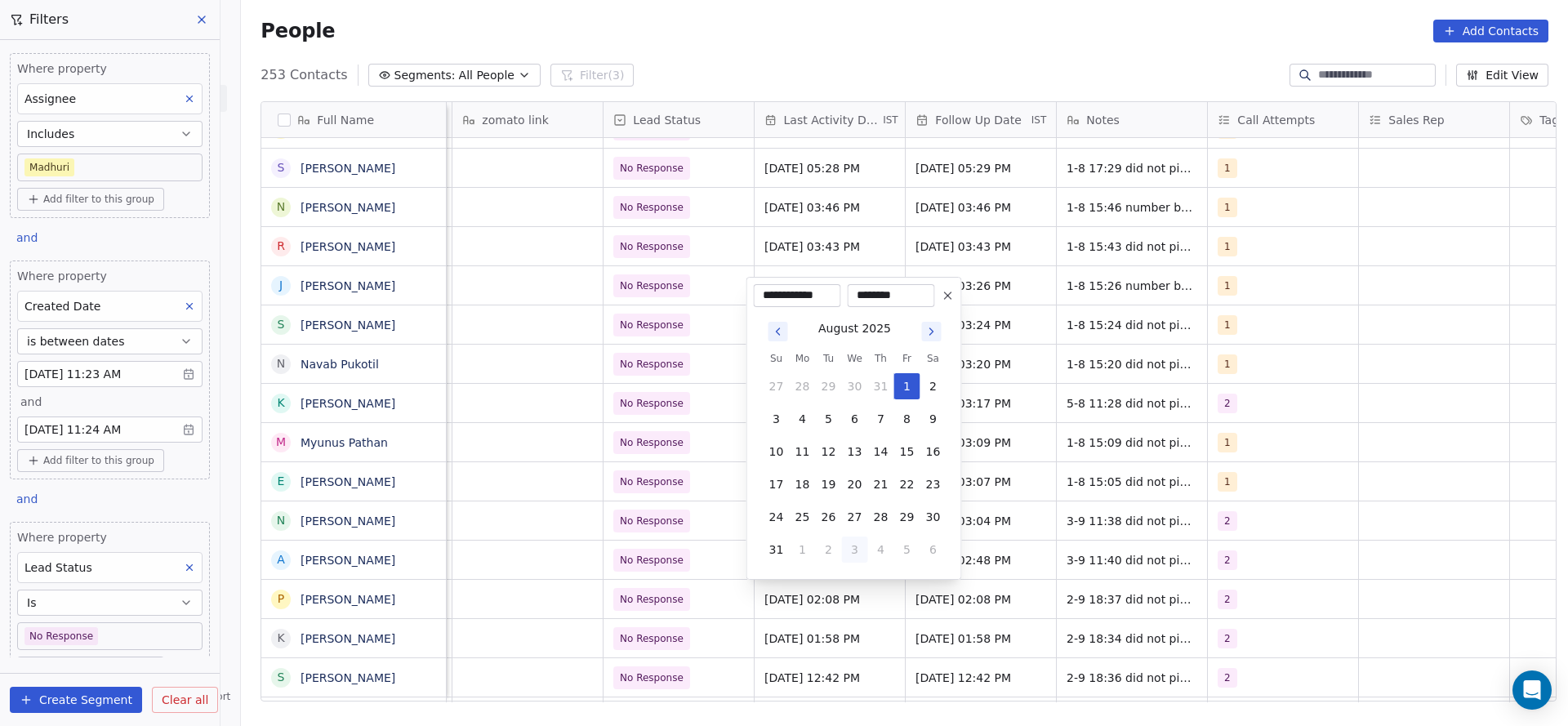
click at [855, 544] on button "3" at bounding box center [855, 548] width 26 height 26
type input "**********"
click at [628, 564] on html "On2Cook India Pvt. Ltd. Contacts People Marketing Workflows Campaigns Sales Pip…" at bounding box center [784, 363] width 1568 height 726
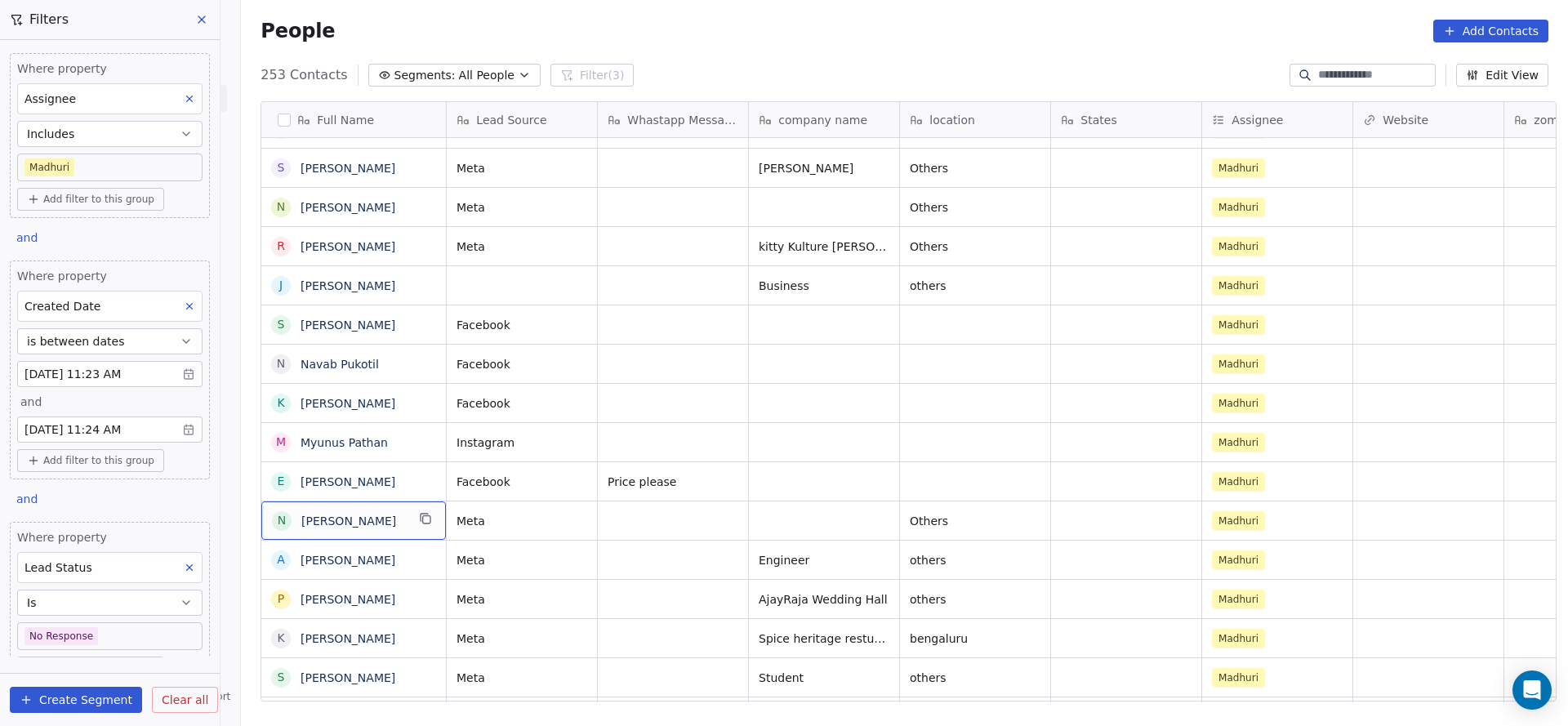
scroll to position [0, 0]
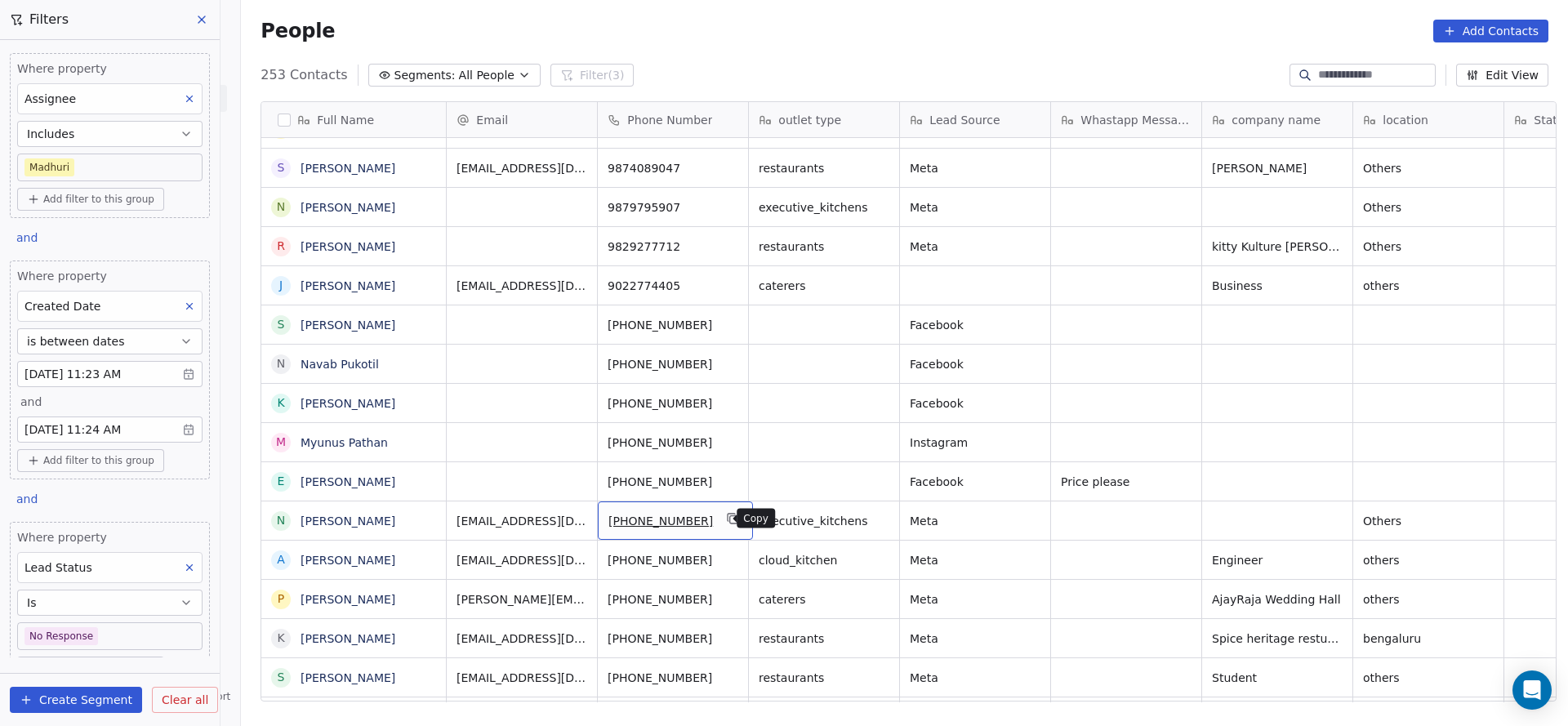
click at [730, 521] on icon "grid" at bounding box center [734, 520] width 8 height 8
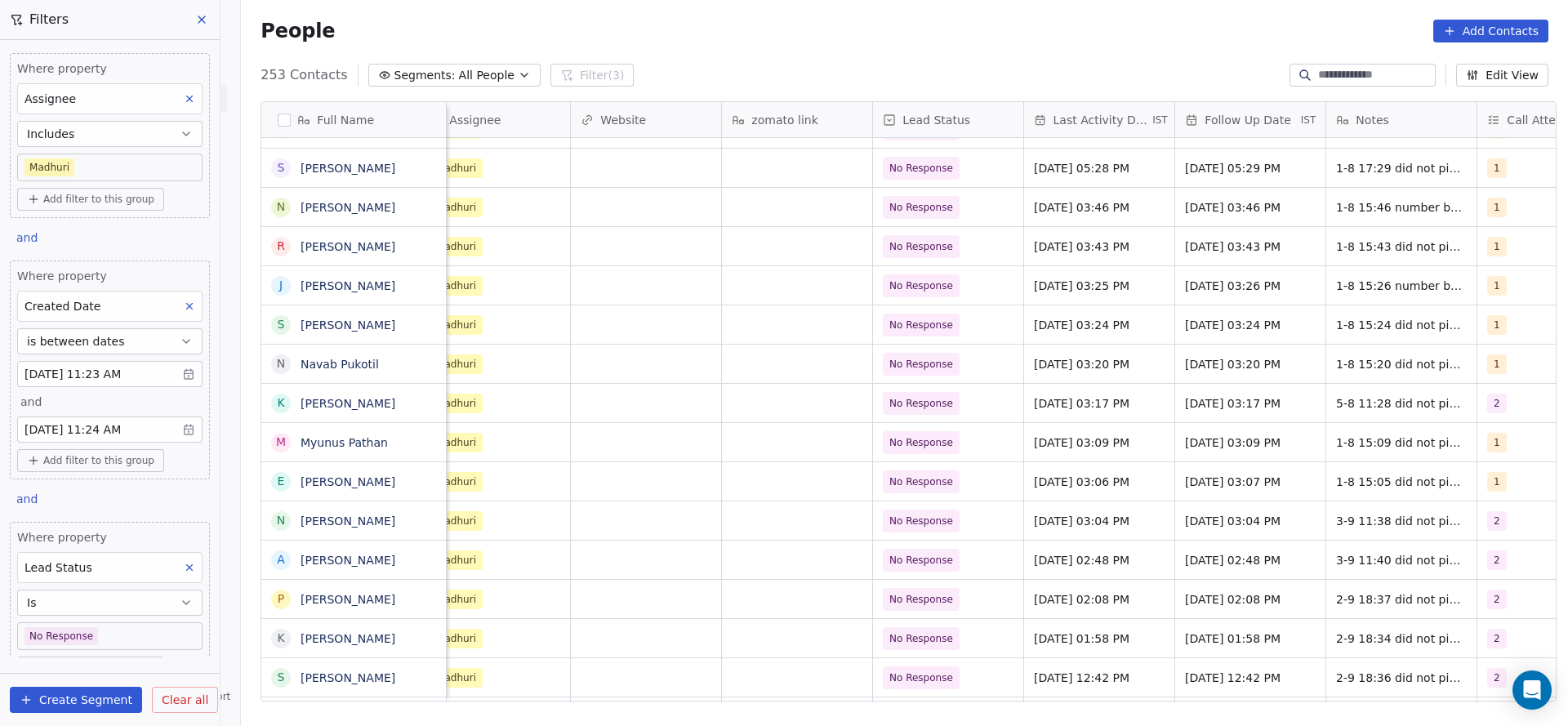
scroll to position [0, 1574]
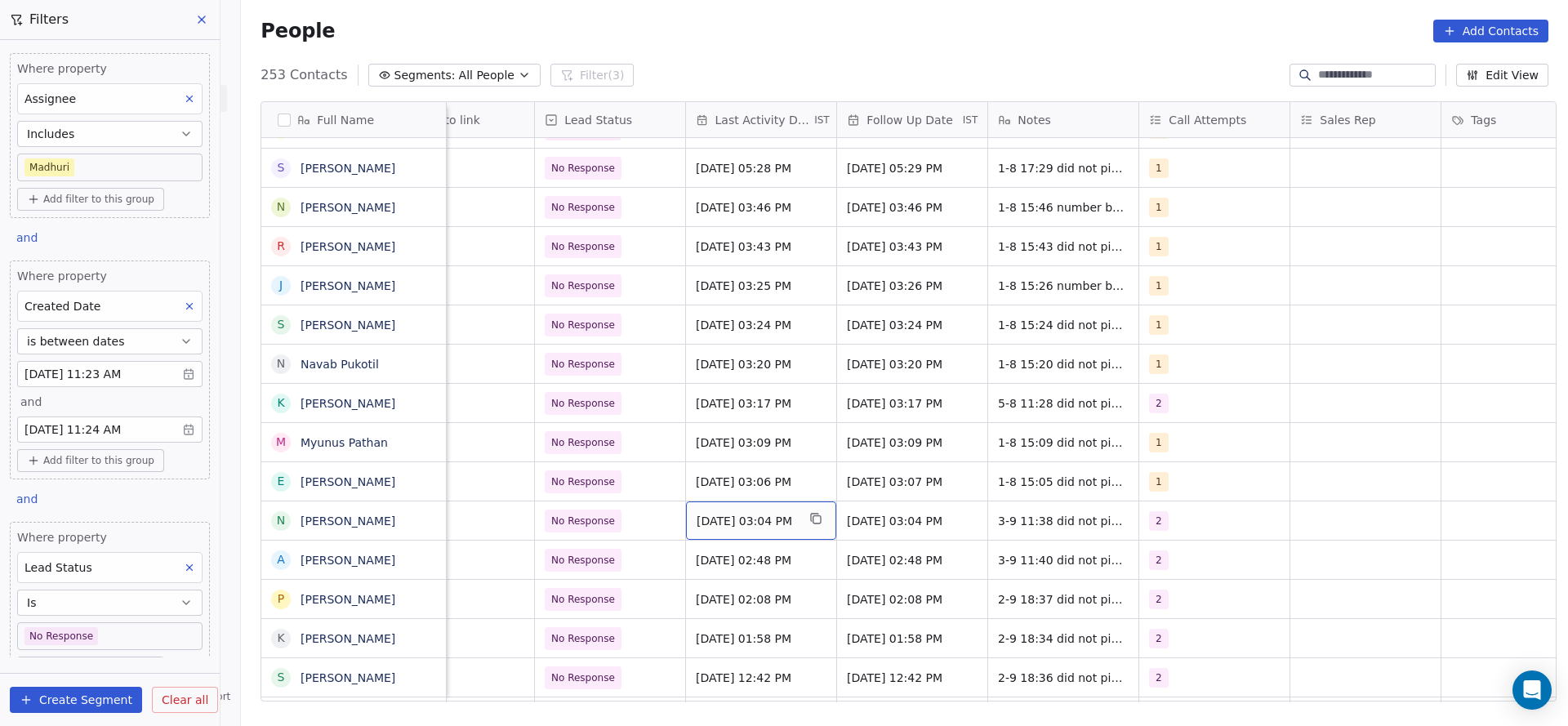
click at [772, 522] on span "Aug 01, 2025 03:04 PM" at bounding box center [746, 520] width 100 height 16
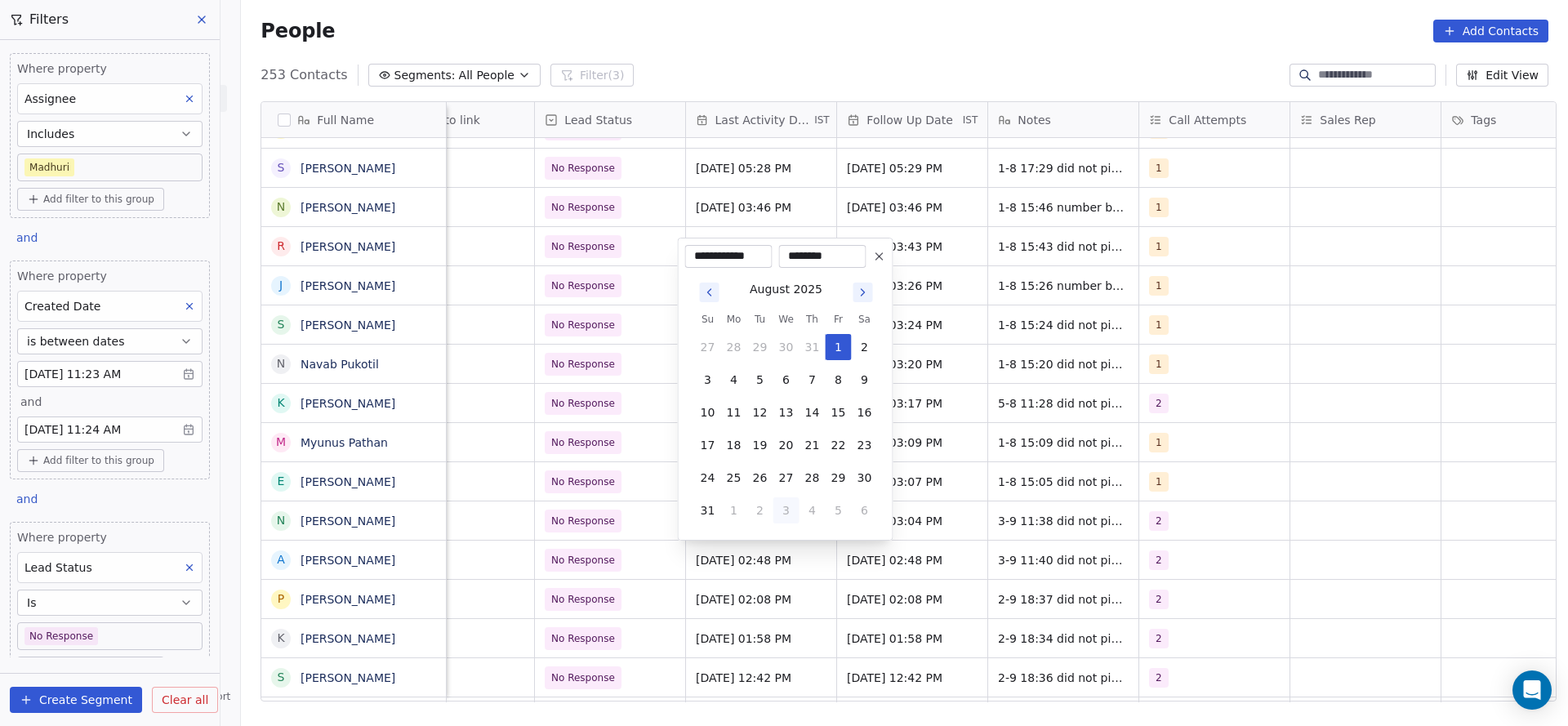
click at [781, 512] on button "3" at bounding box center [786, 509] width 26 height 26
type input "**********"
click at [1113, 516] on html "On2Cook India Pvt. Ltd. Contacts People Marketing Workflows Campaigns Sales Pip…" at bounding box center [784, 363] width 1568 height 726
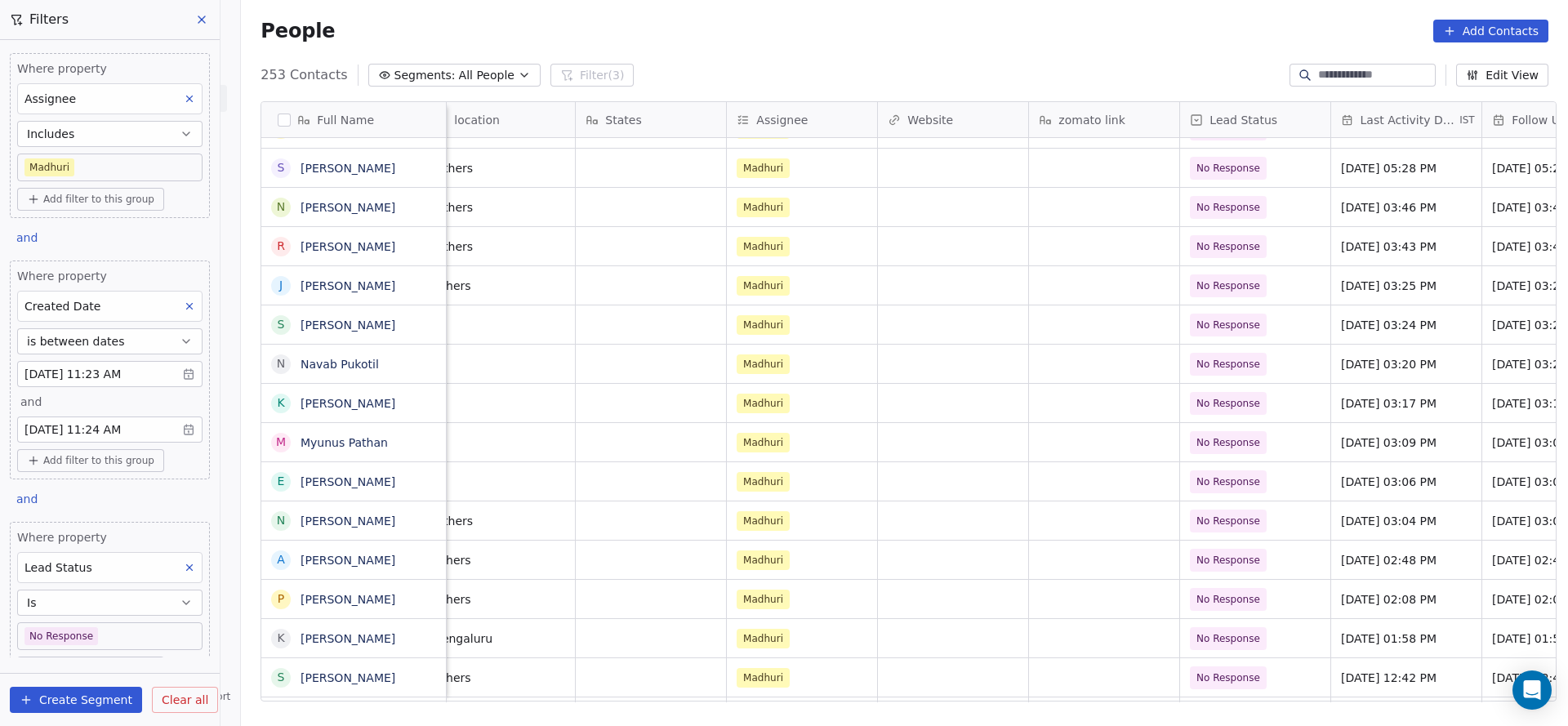
scroll to position [0, 1574]
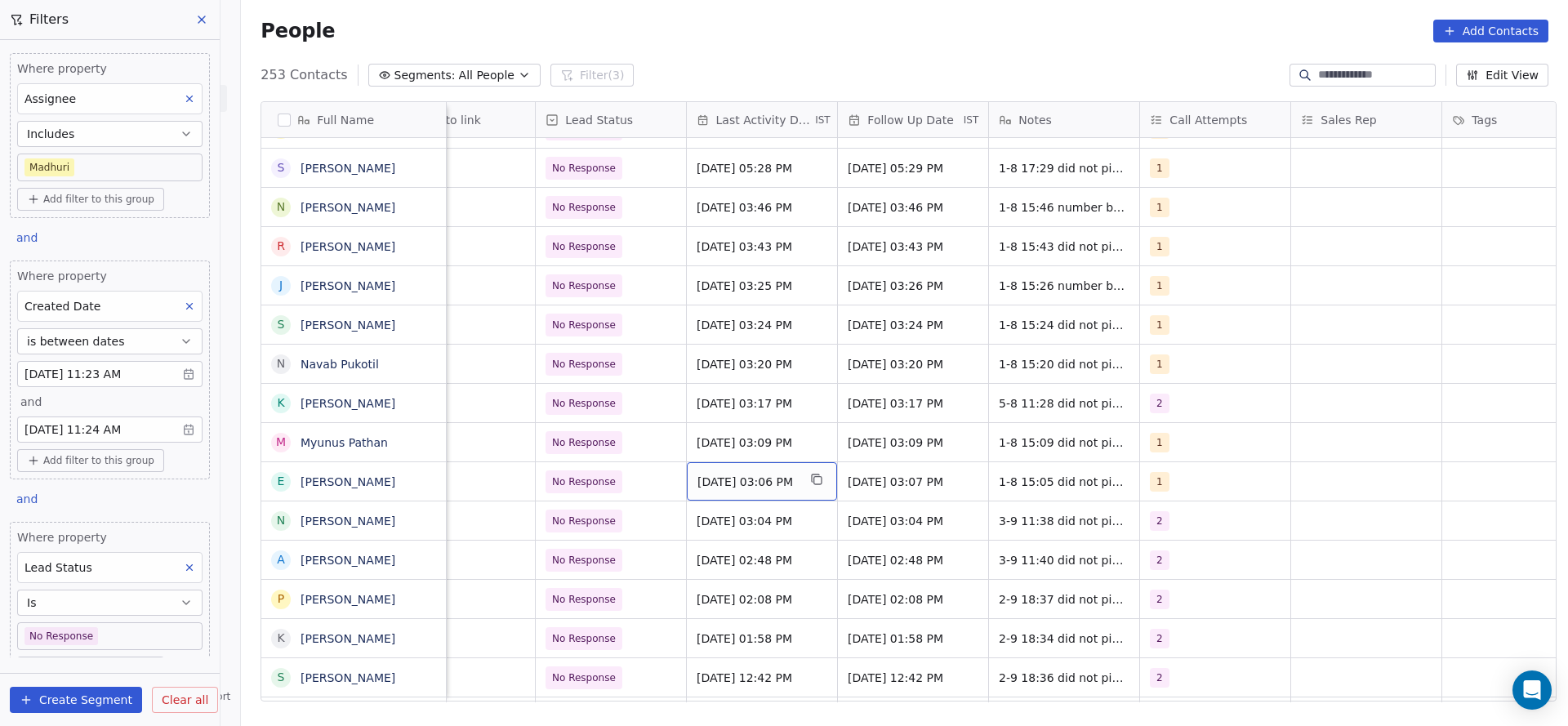
click at [751, 487] on span "Aug 01, 2025 03:06 PM" at bounding box center [747, 481] width 100 height 16
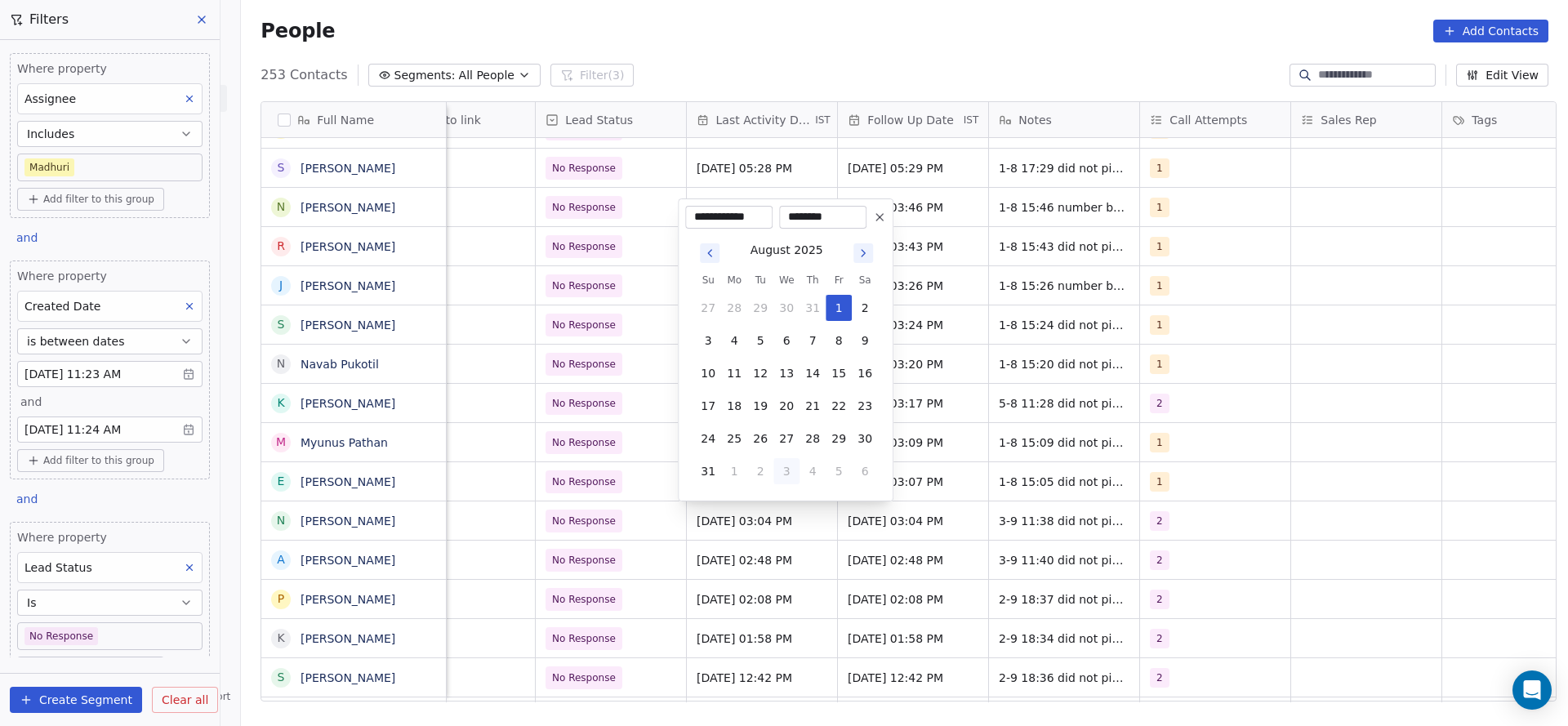
click at [794, 477] on button "3" at bounding box center [786, 470] width 26 height 26
type input "**********"
click at [1456, 481] on html "On2Cook India Pvt. Ltd. Contacts People Marketing Workflows Campaigns Sales Pip…" at bounding box center [784, 363] width 1568 height 726
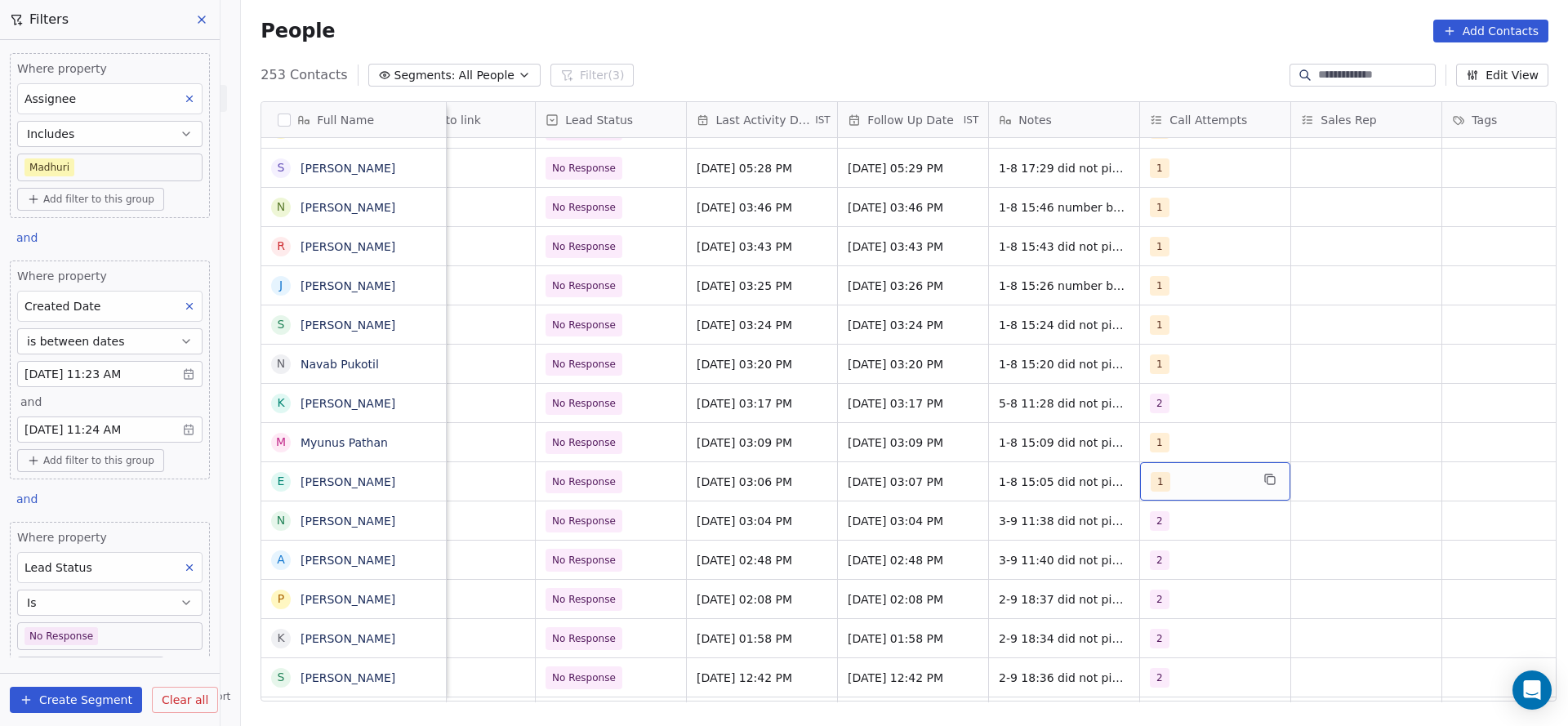
click at [1221, 482] on div "1" at bounding box center [1200, 482] width 100 height 20
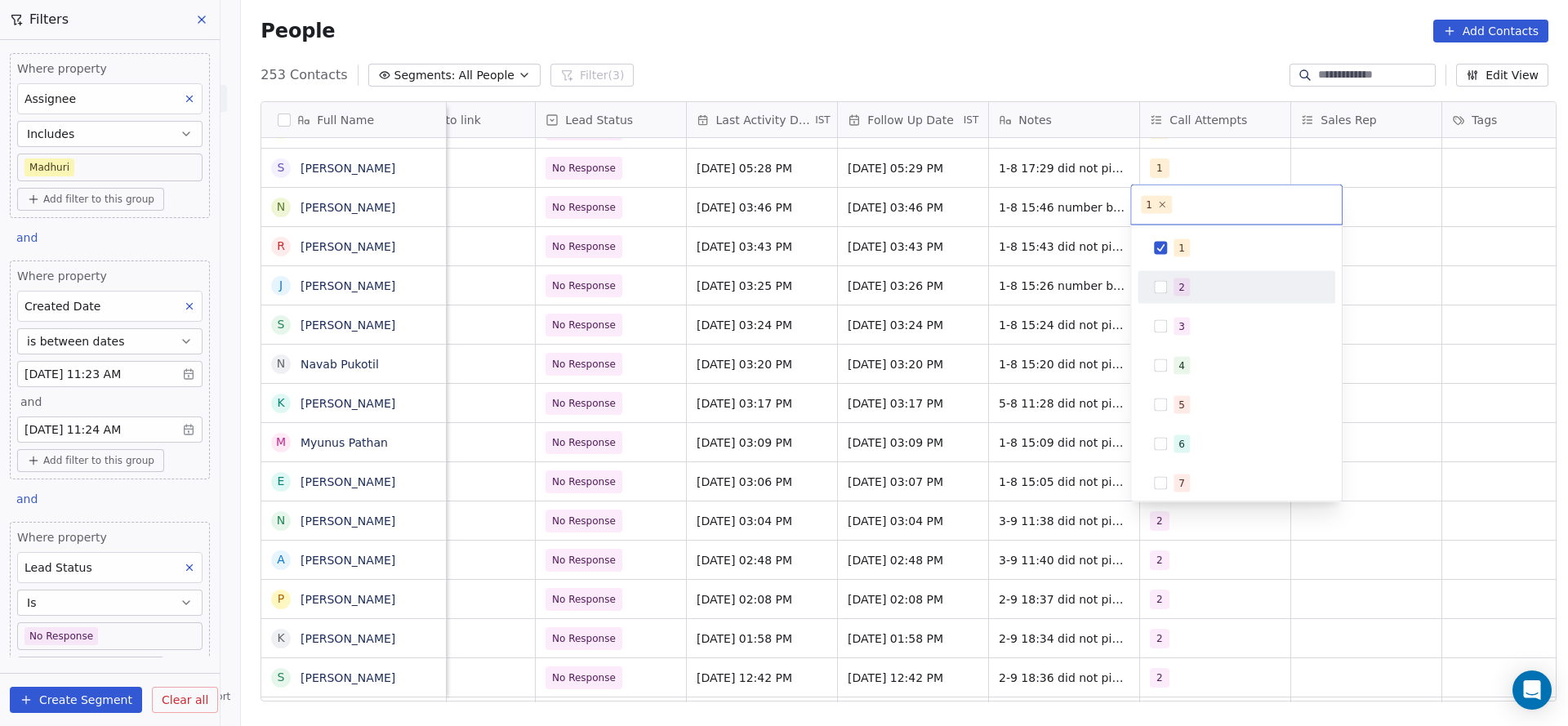
click at [1162, 291] on button "Suggestions" at bounding box center [1161, 288] width 13 height 13
click at [1171, 252] on div "1" at bounding box center [1237, 247] width 184 height 26
click at [1035, 362] on html "On2Cook India Pvt. Ltd. Contacts People Marketing Workflows Campaigns Sales Pip…" at bounding box center [784, 363] width 1568 height 726
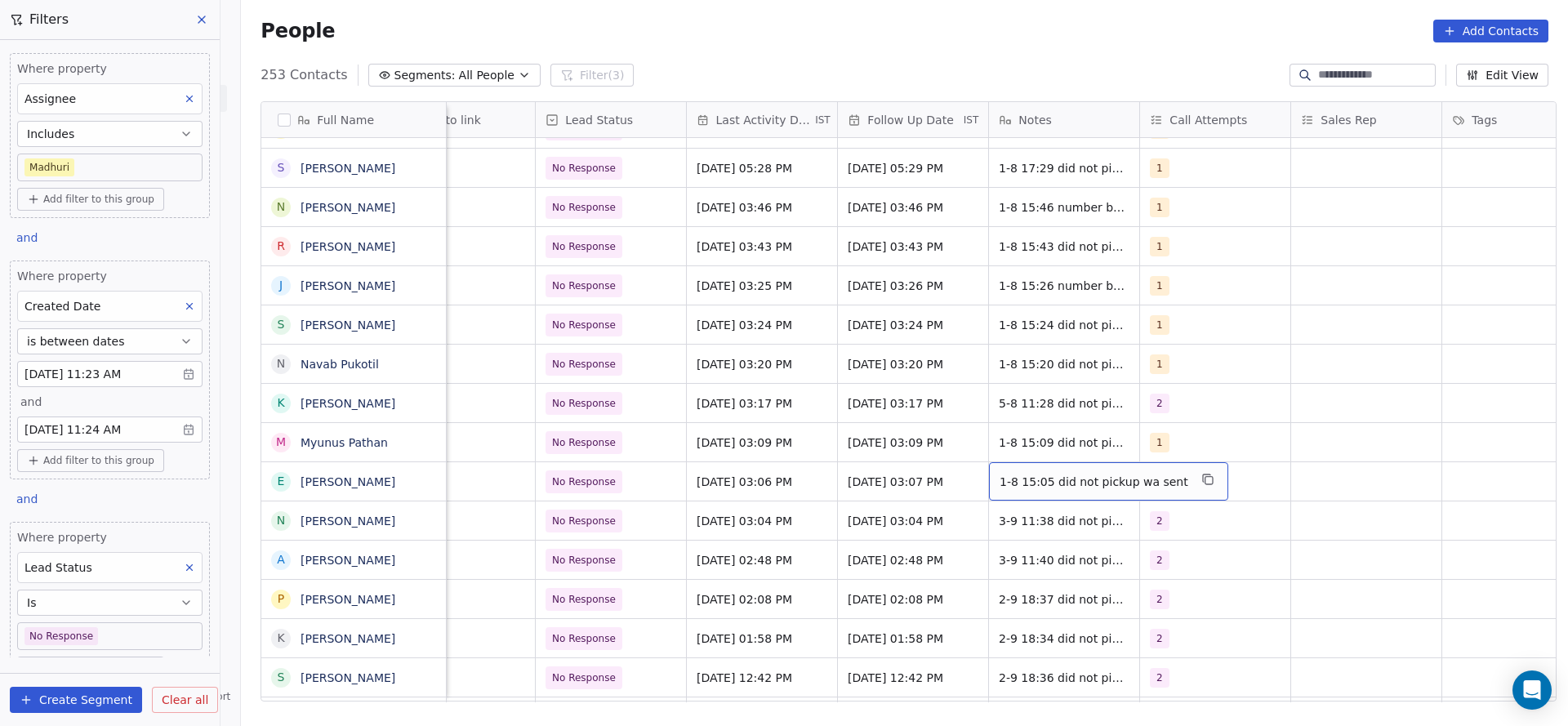
click at [1050, 469] on div "1-8 15:05 did not pickup wa sent" at bounding box center [1109, 481] width 240 height 38
click at [990, 483] on textarea "**********" at bounding box center [1091, 487] width 219 height 50
type textarea "**********"
click at [735, 500] on html "On2Cook India Pvt. Ltd. Contacts People Marketing Workflows Campaigns Sales Pip…" at bounding box center [784, 363] width 1568 height 726
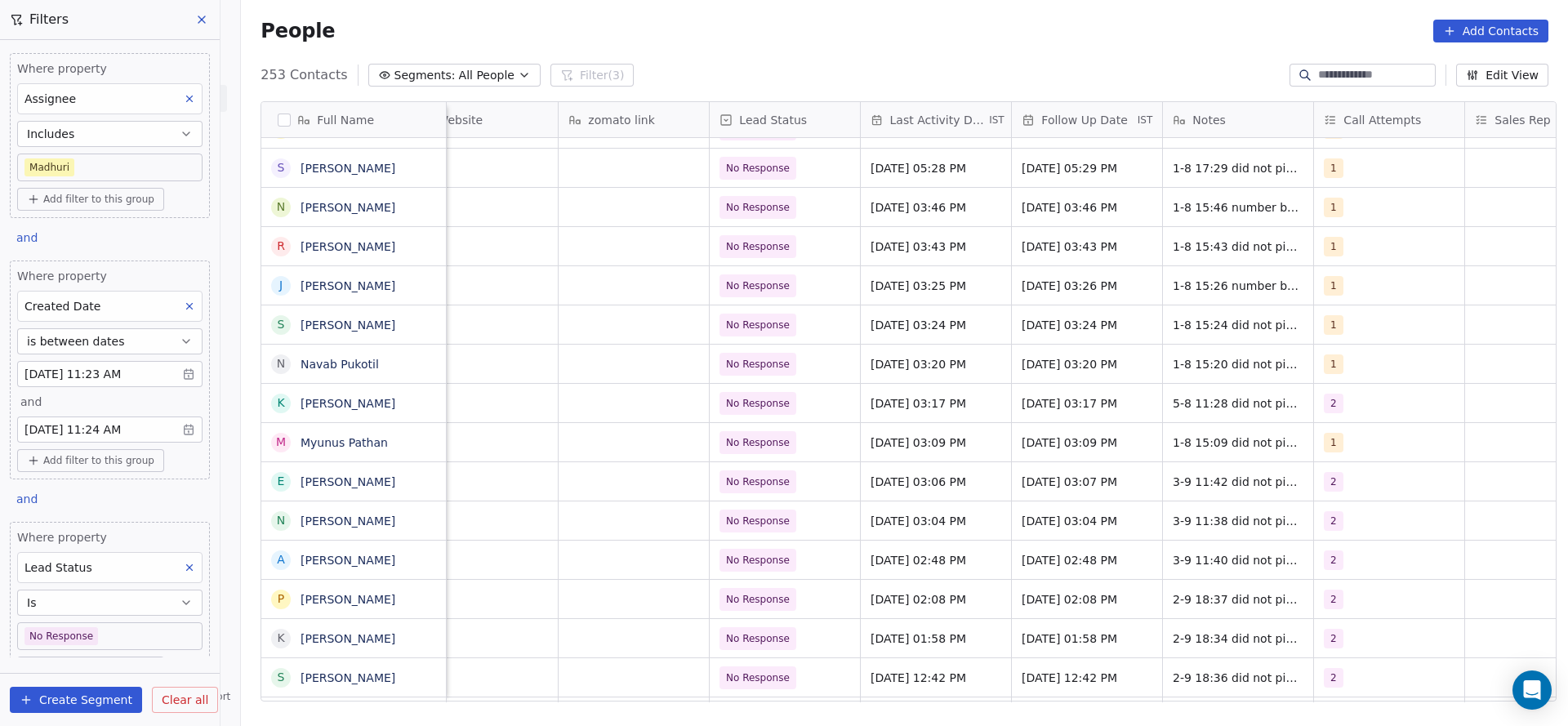
scroll to position [0, 1406]
click at [903, 440] on span "Aug 01, 2025 03:09 PM" at bounding box center [914, 442] width 100 height 16
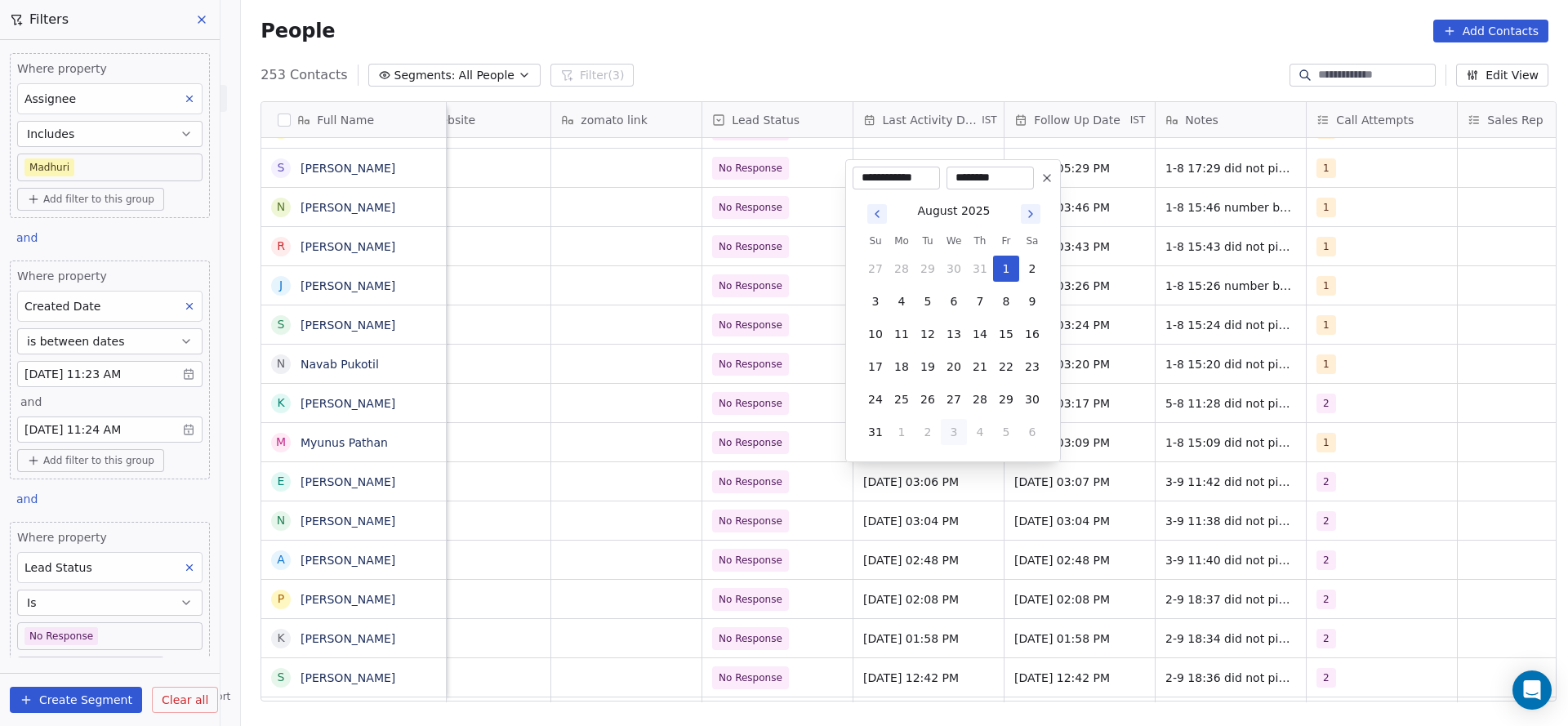
click at [956, 431] on button "3" at bounding box center [954, 431] width 26 height 26
type input "**********"
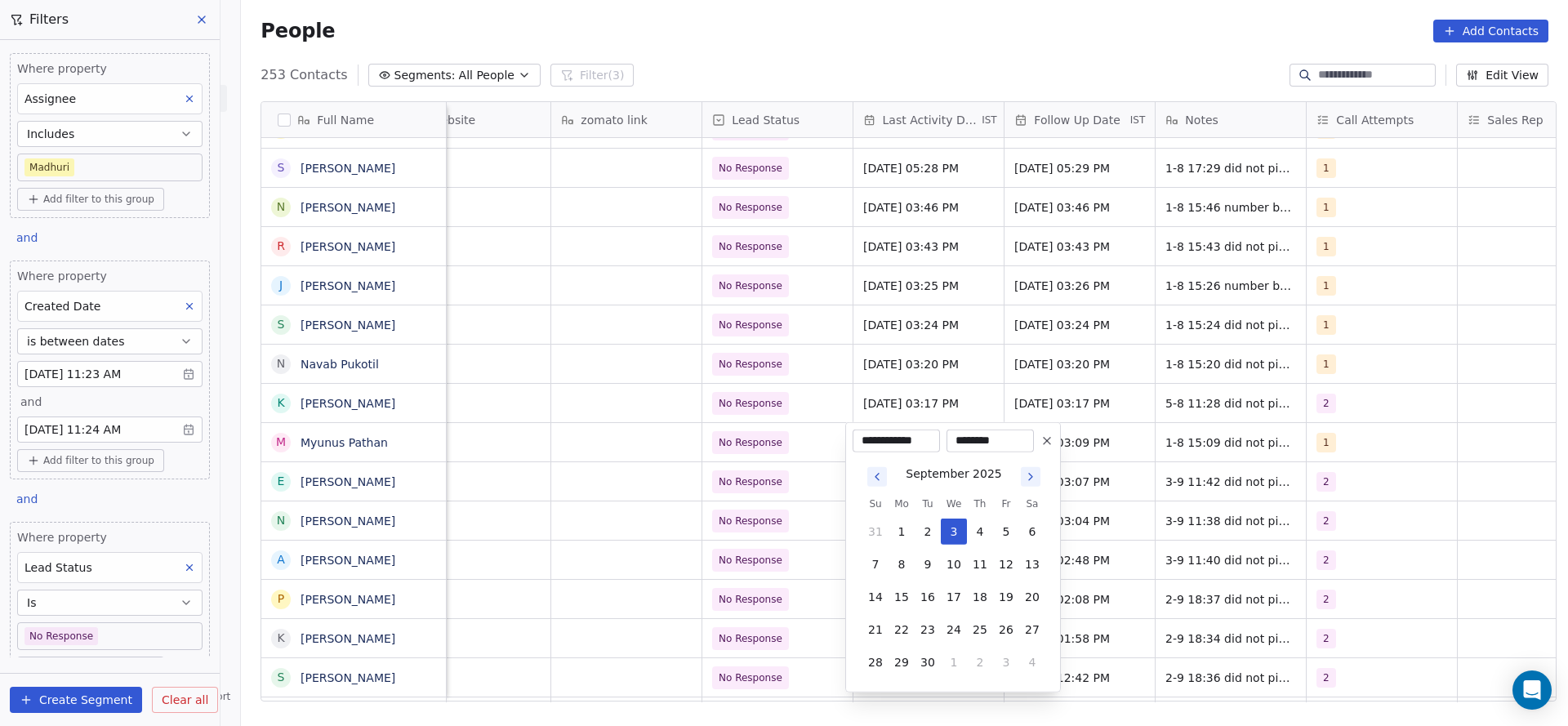
click at [710, 554] on html "On2Cook India Pvt. Ltd. Contacts People Marketing Workflows Campaigns Sales Pip…" at bounding box center [784, 363] width 1568 height 726
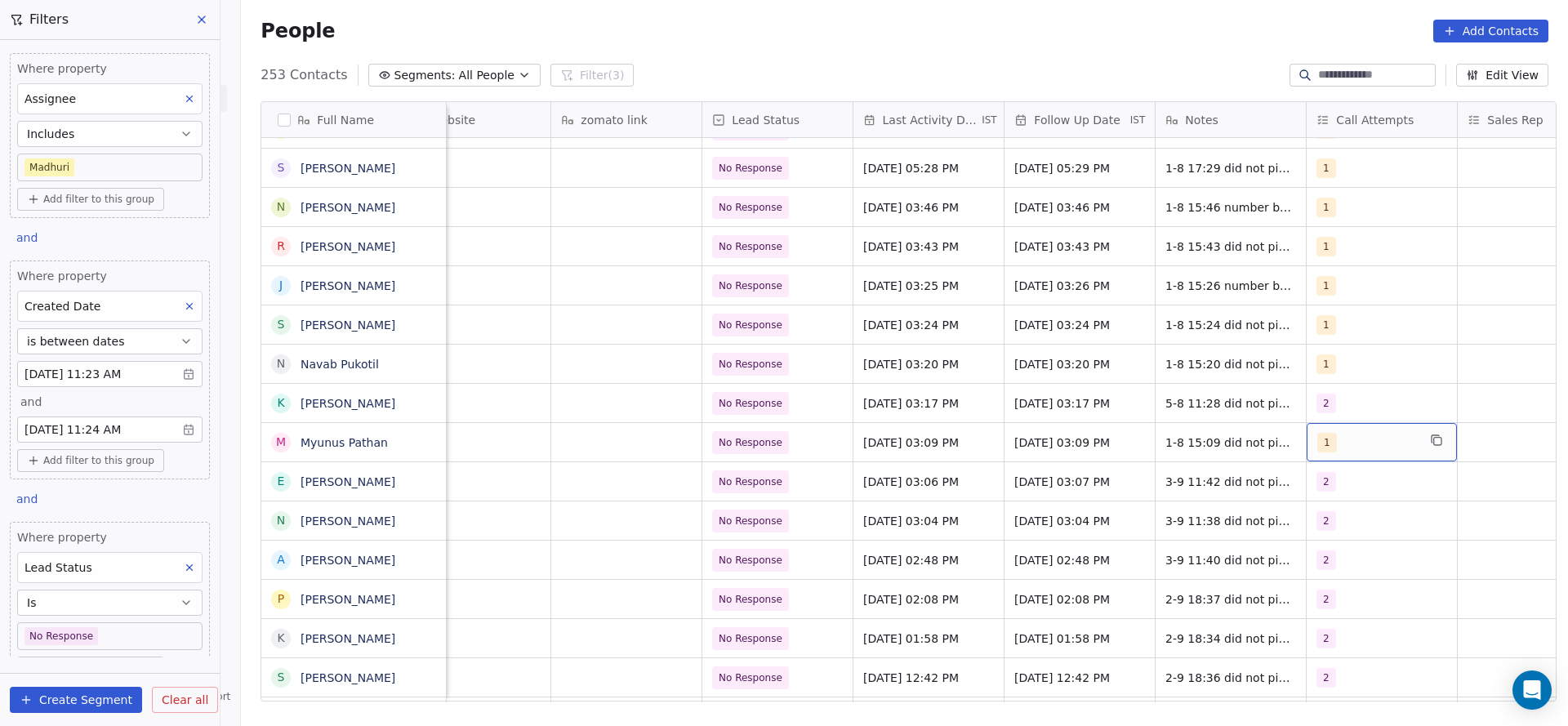
click at [1330, 433] on div "1" at bounding box center [1367, 442] width 100 height 20
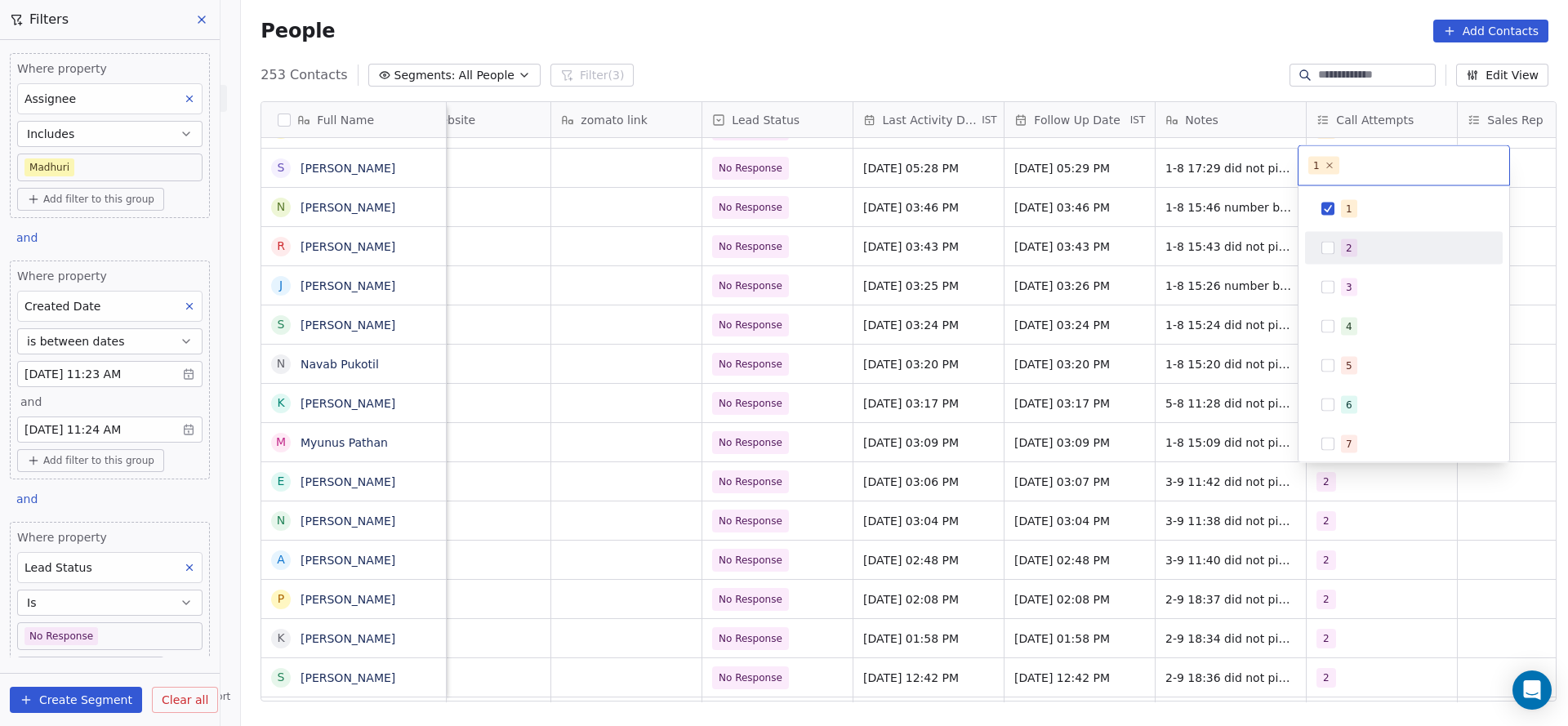
click at [1346, 246] on div "2" at bounding box center [1349, 247] width 7 height 14
click at [1346, 213] on div "1" at bounding box center [1349, 208] width 7 height 14
click at [1245, 333] on html "On2Cook India Pvt. Ltd. Contacts People Marketing Workflows Campaigns Sales Pip…" at bounding box center [784, 363] width 1568 height 726
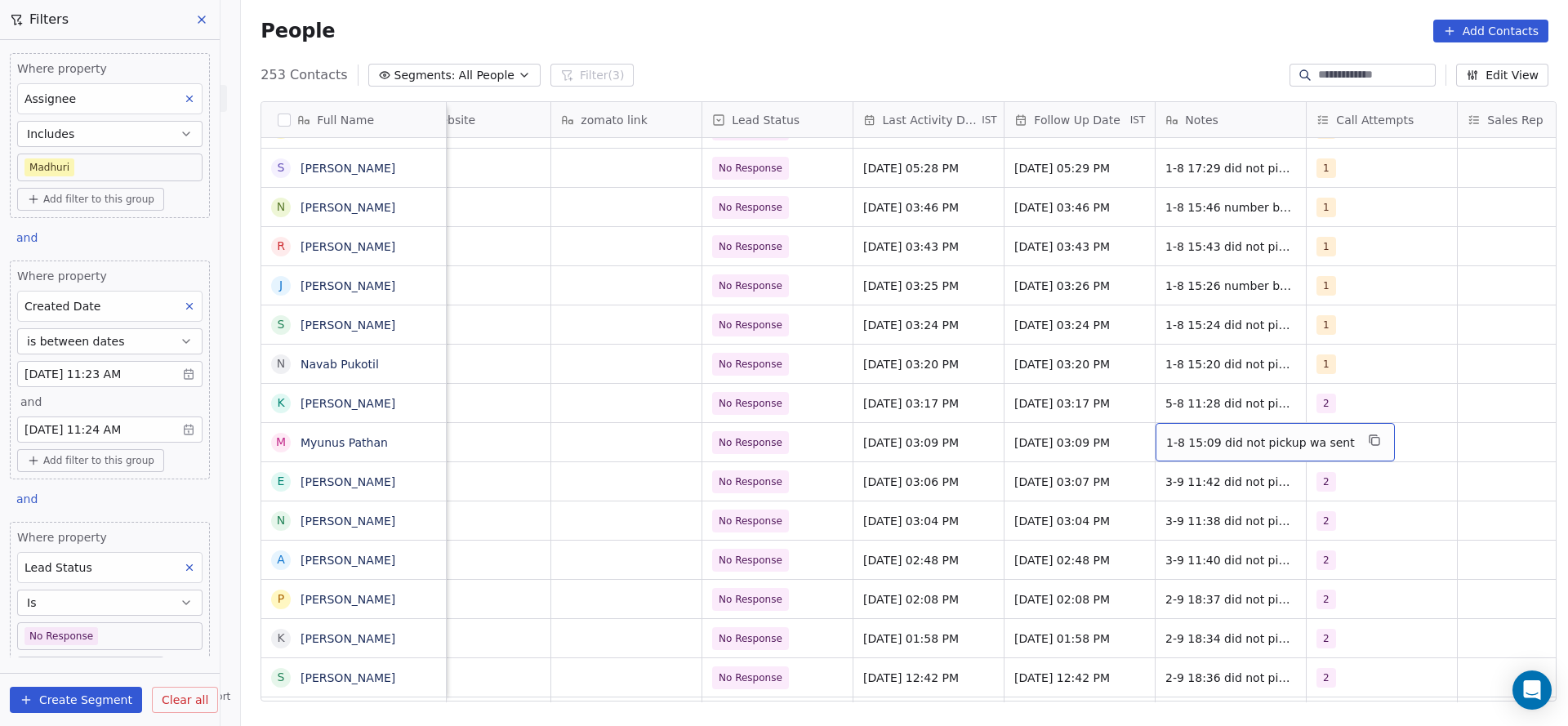
click at [1191, 439] on span "1-8 15:09 did not pickup wa sent" at bounding box center [1261, 442] width 188 height 16
click at [1154, 438] on textarea "**********" at bounding box center [1258, 448] width 219 height 50
type textarea "**********"
click at [898, 491] on html "On2Cook India Pvt. Ltd. Contacts People Marketing Workflows Campaigns Sales Pip…" at bounding box center [784, 363] width 1568 height 726
click at [768, 443] on span "No Response" at bounding box center [751, 442] width 64 height 16
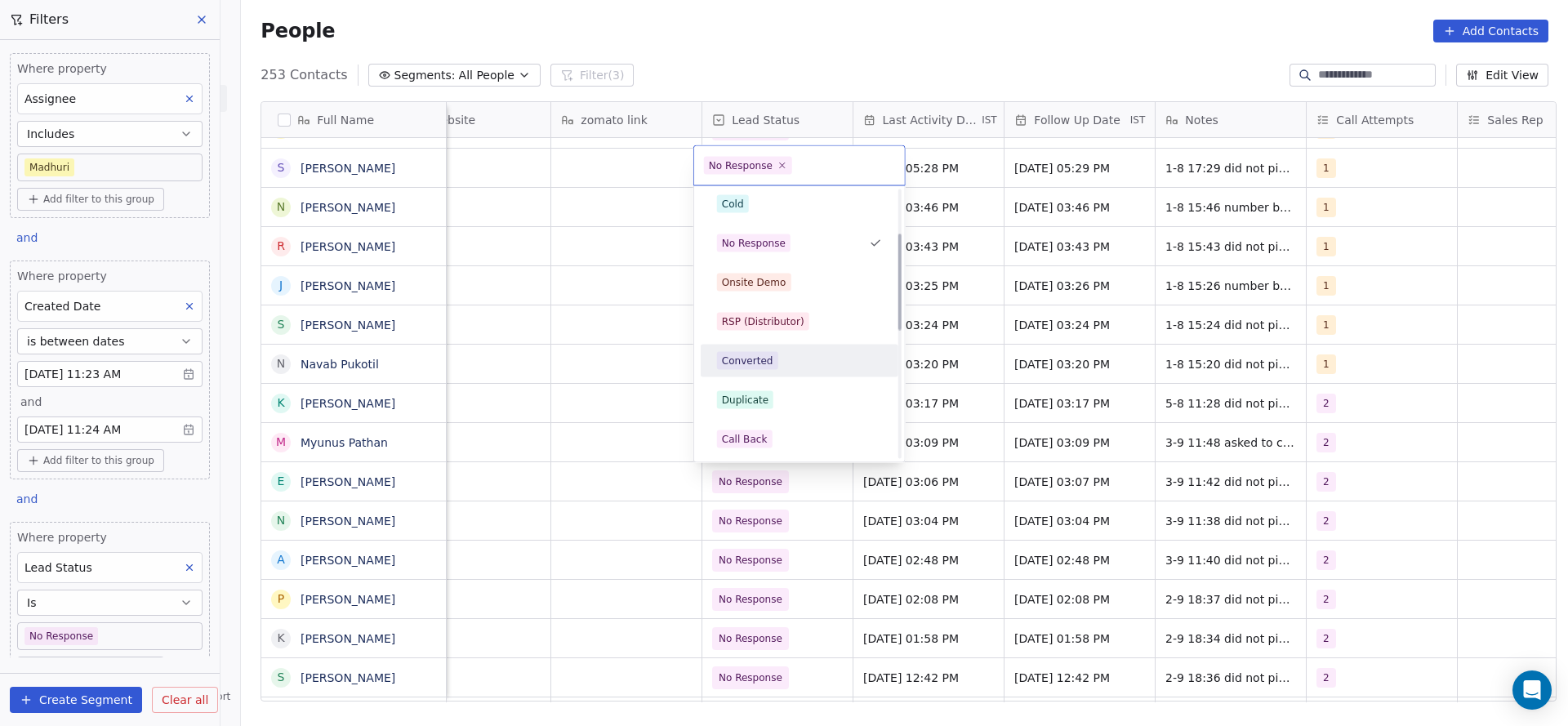
scroll to position [245, 0]
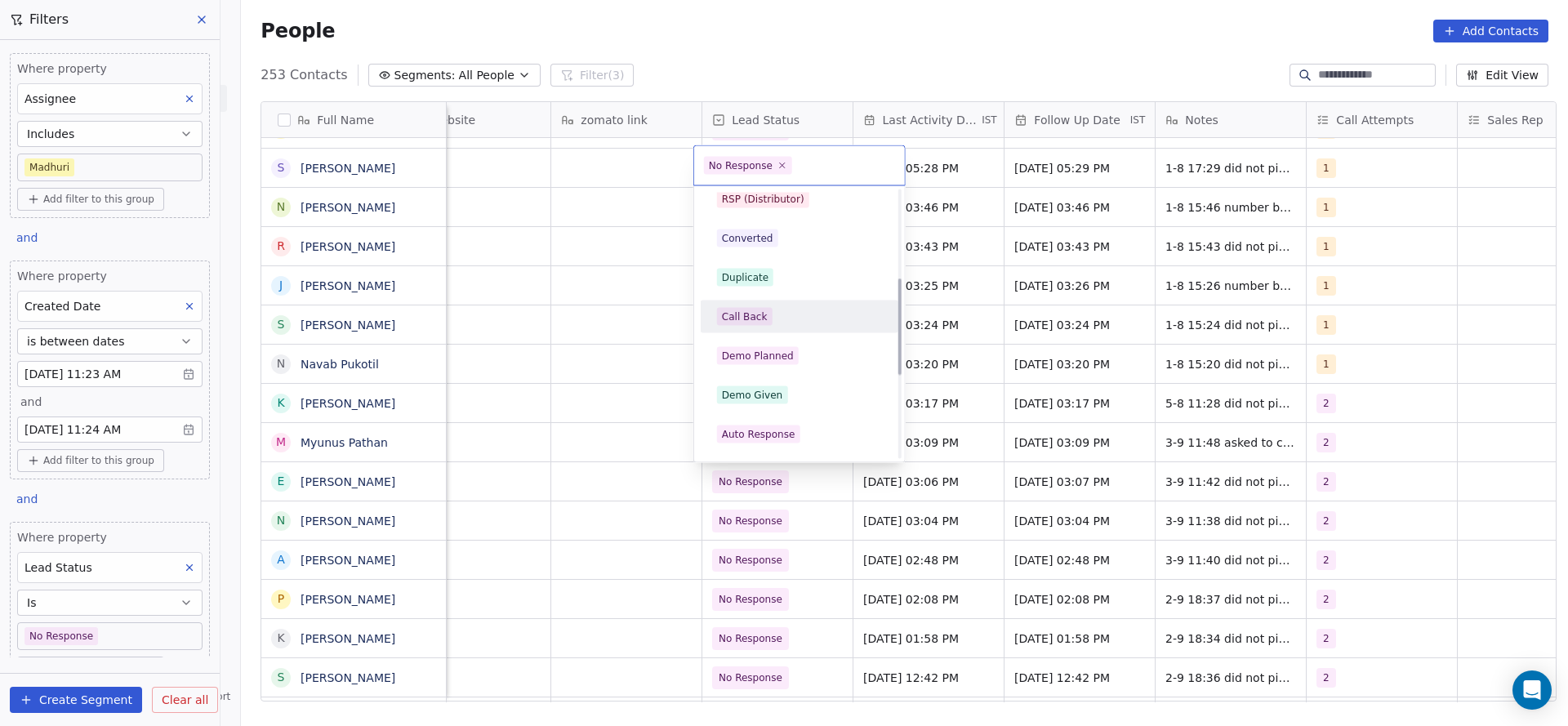
click at [753, 310] on div "Call Back" at bounding box center [745, 316] width 46 height 14
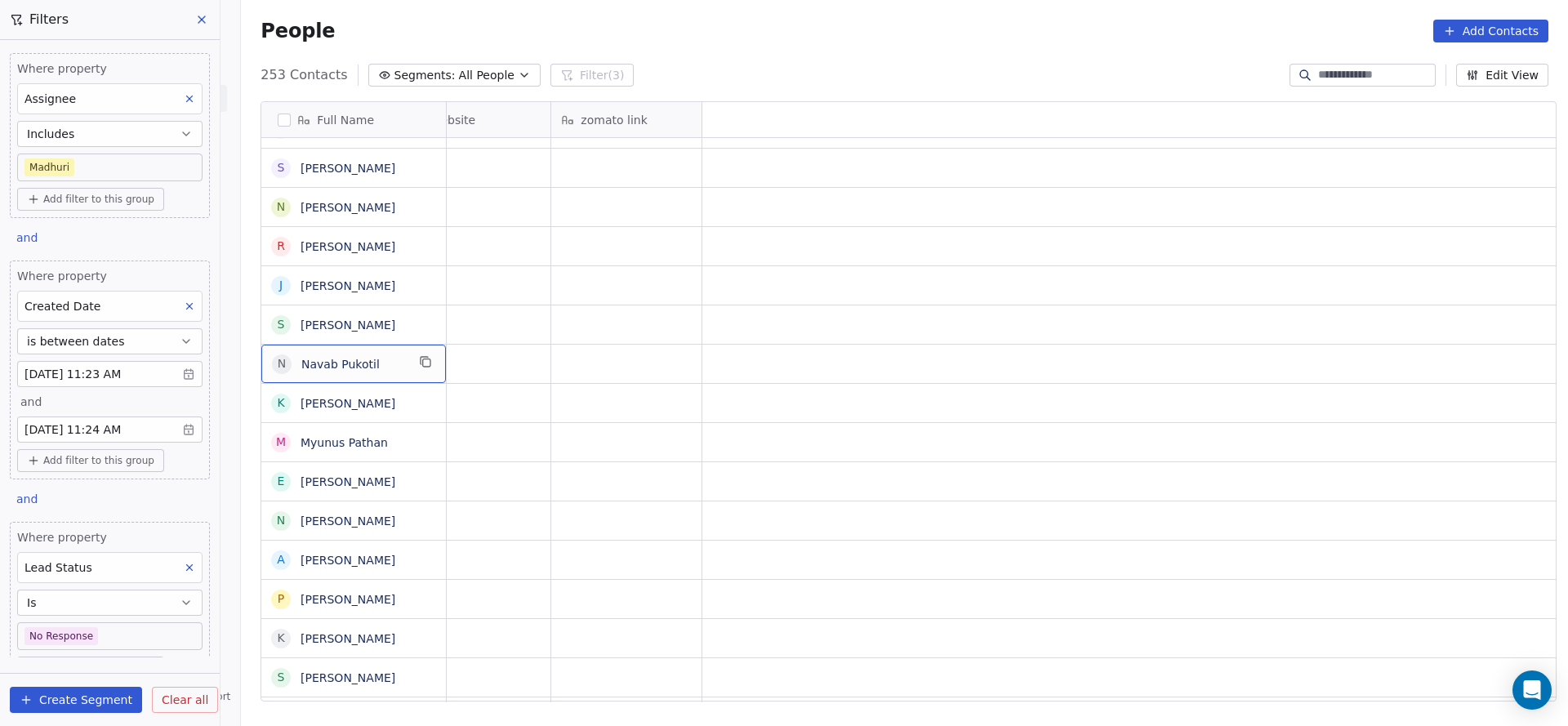
scroll to position [0, 0]
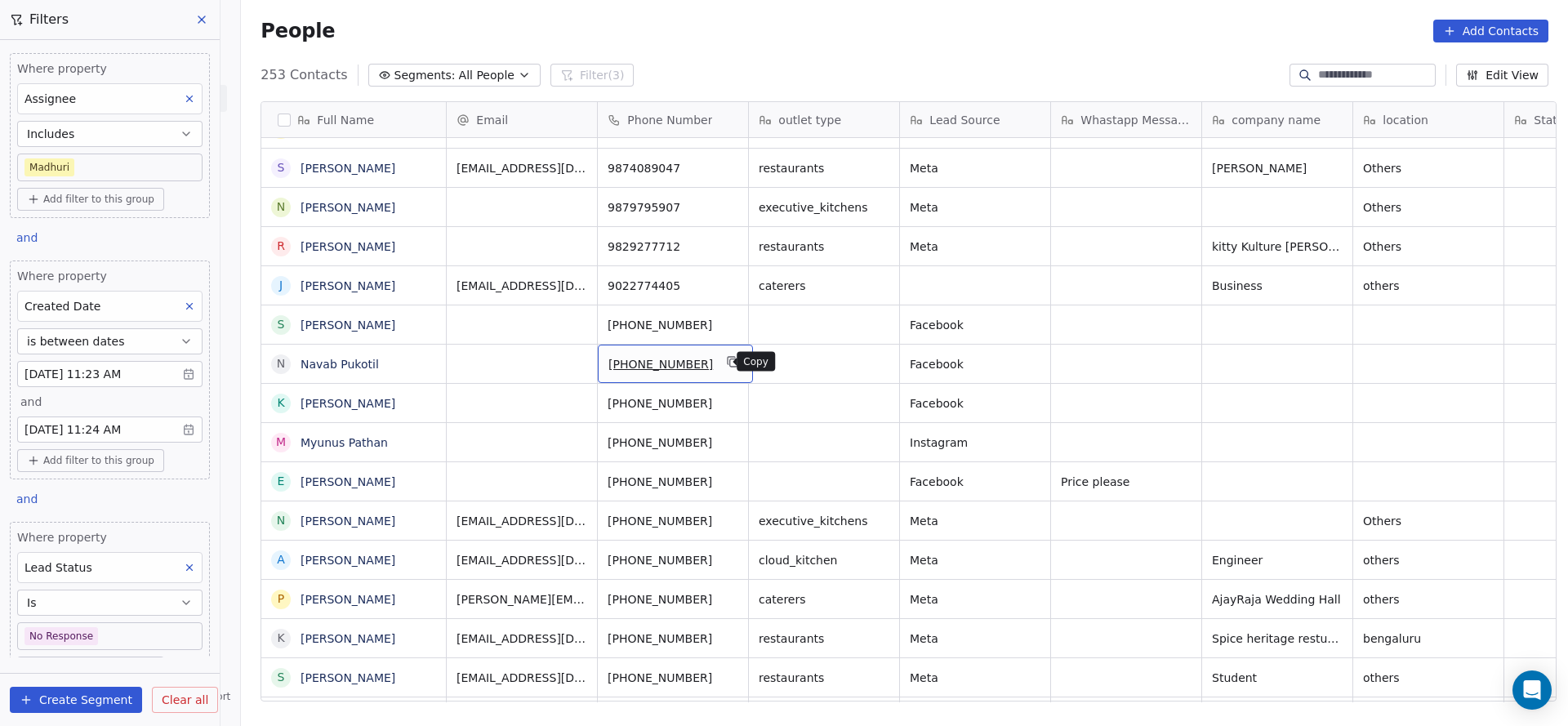
click at [727, 363] on icon "grid" at bounding box center [734, 362] width 13 height 13
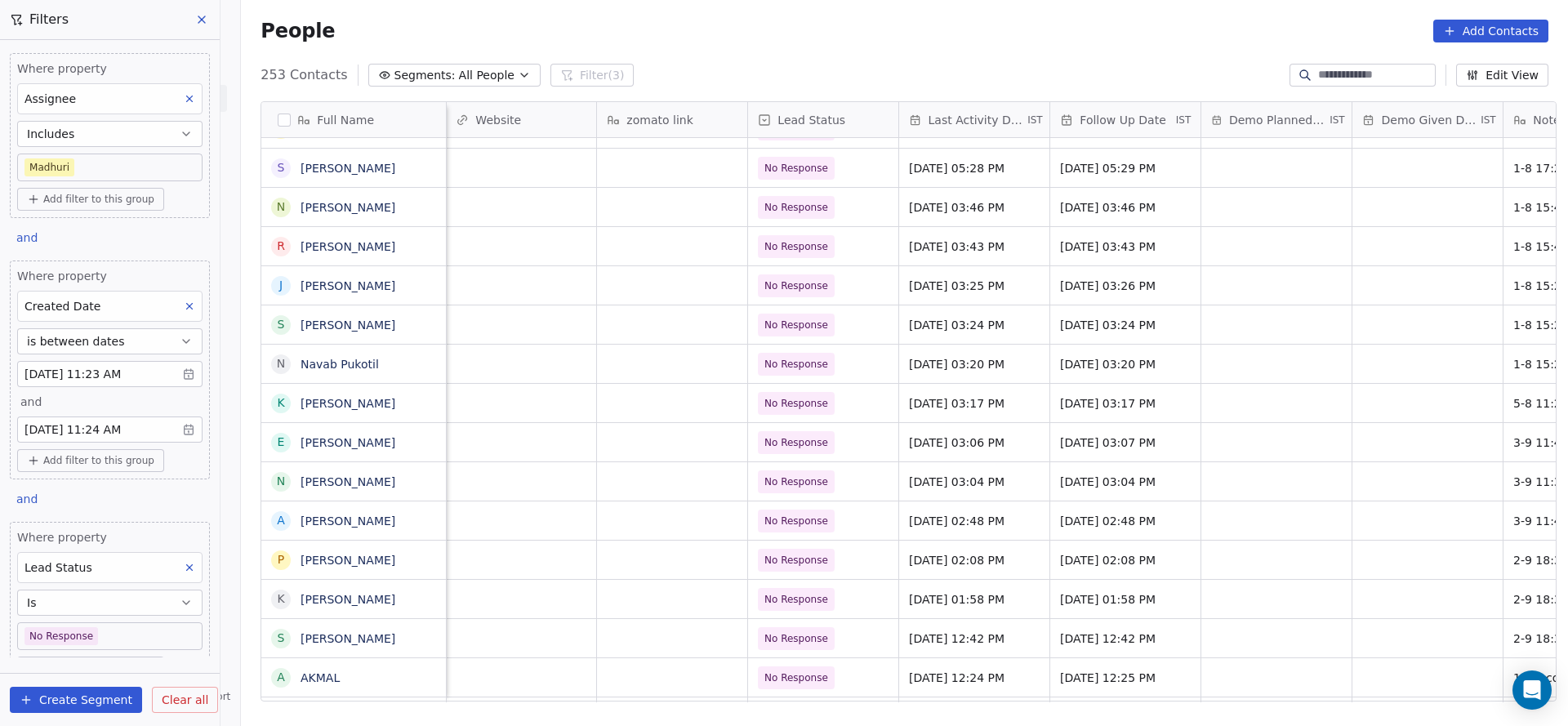
scroll to position [0, 1967]
click at [956, 370] on span "Aug 01, 2025 03:20 PM" at bounding box center [957, 364] width 100 height 16
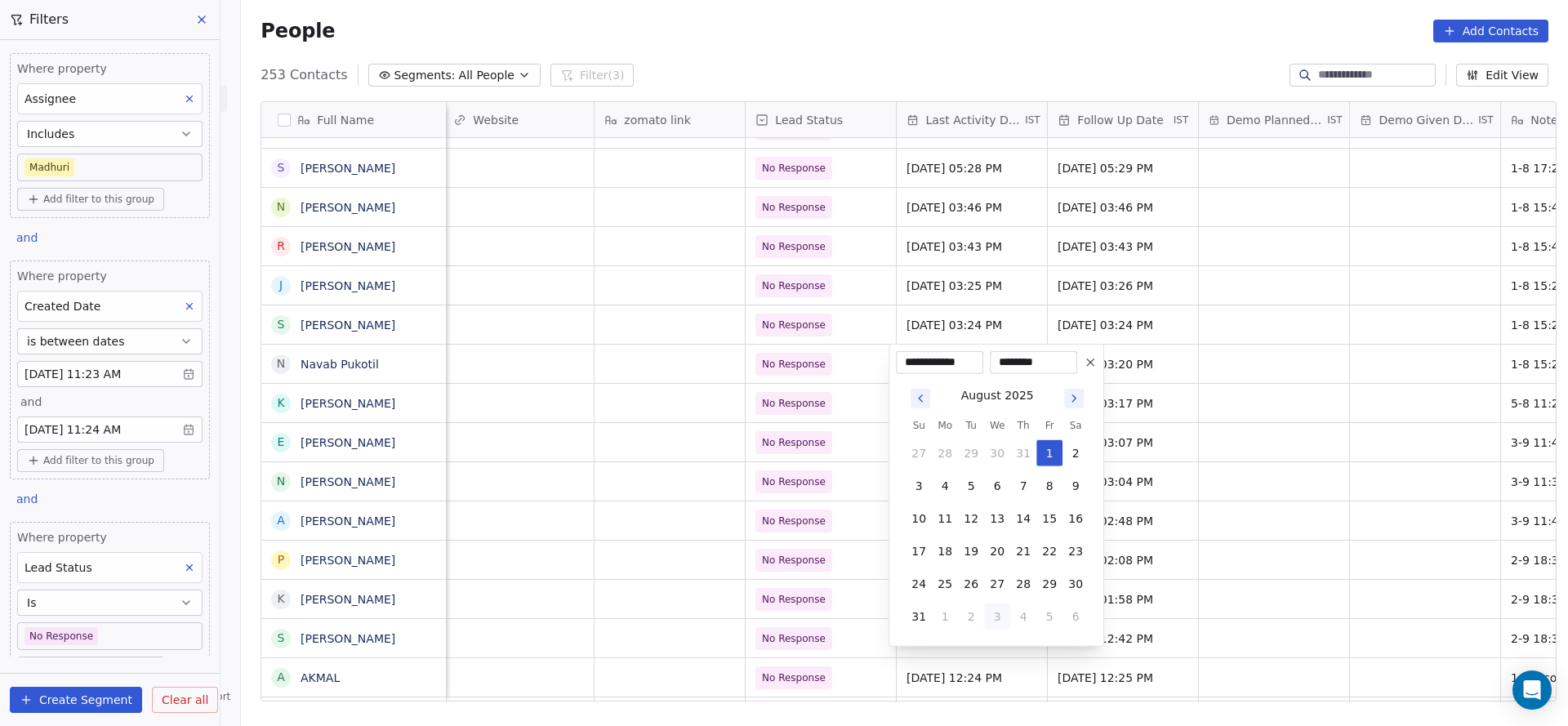
click at [664, 396] on html "On2Cook India Pvt. Ltd. Contacts People Marketing Workflows Campaigns Sales Pip…" at bounding box center [784, 363] width 1568 height 726
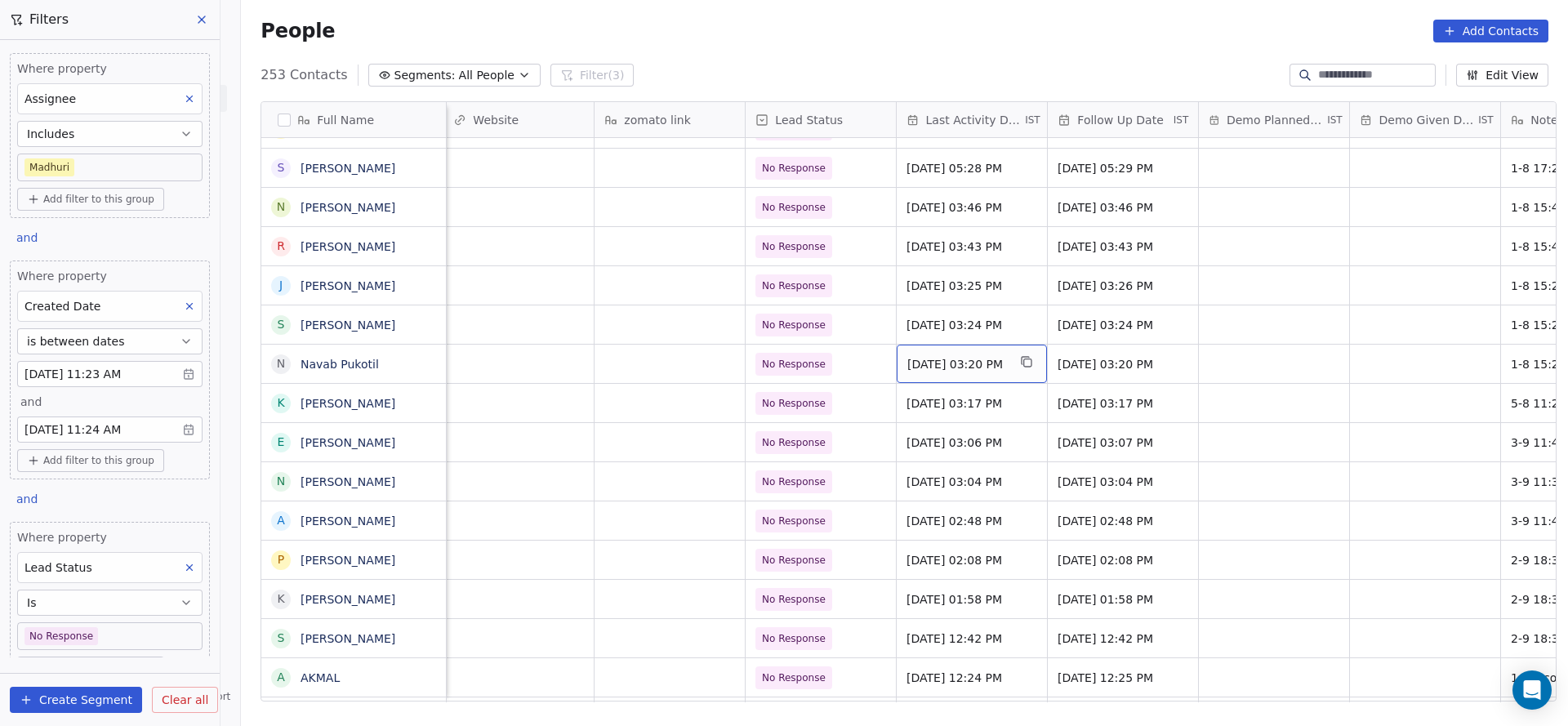
click at [943, 378] on div "Aug 01, 2025 03:20 PM" at bounding box center [972, 364] width 150 height 38
click at [956, 353] on div "Aug 01, 2025 03:20 PM" at bounding box center [972, 364] width 150 height 38
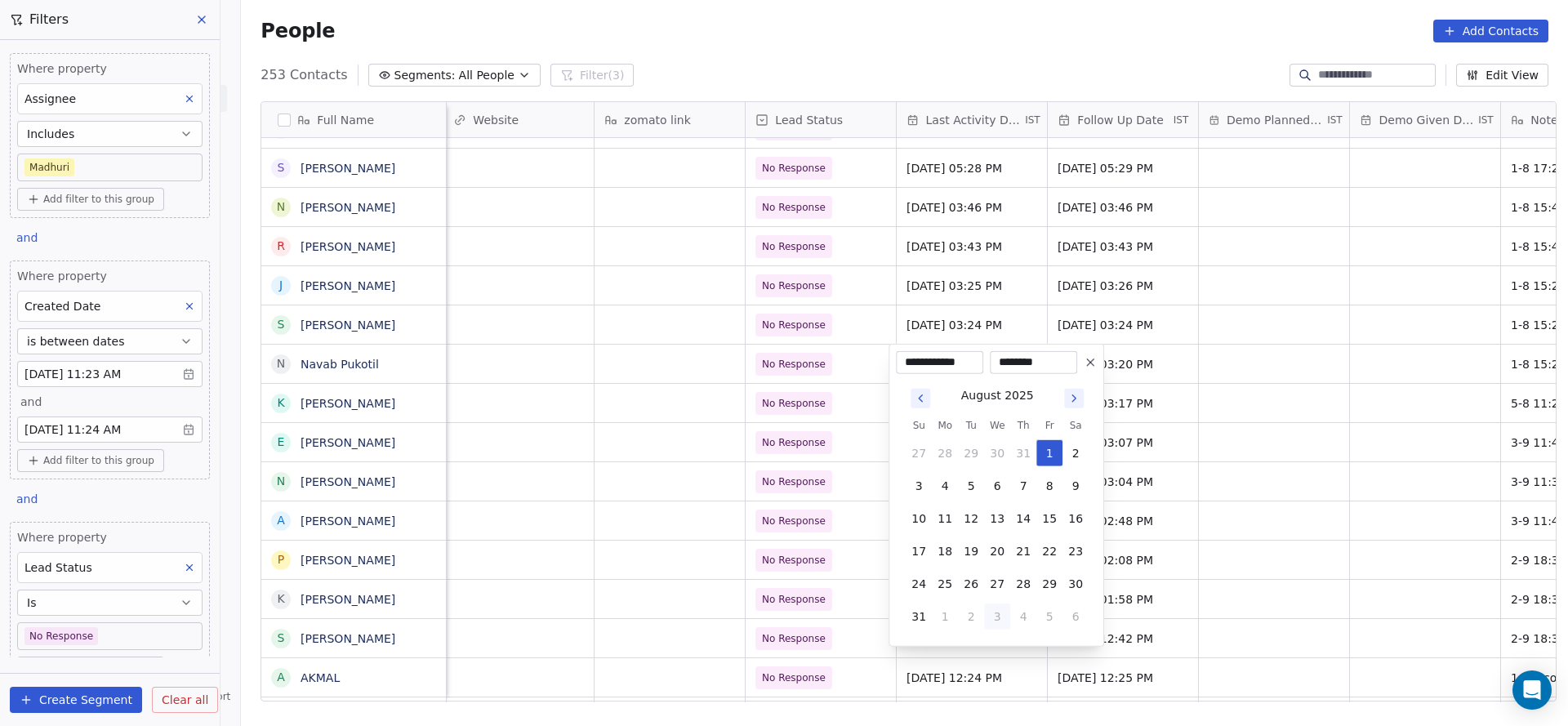
drag, startPoint x: 994, startPoint y: 618, endPoint x: 987, endPoint y: 608, distance: 12.2
click at [994, 619] on button "3" at bounding box center [997, 616] width 26 height 26
type input "**********"
click at [565, 480] on html "On2Cook India Pvt. Ltd. Contacts People Marketing Workflows Campaigns Sales Pip…" at bounding box center [784, 363] width 1568 height 726
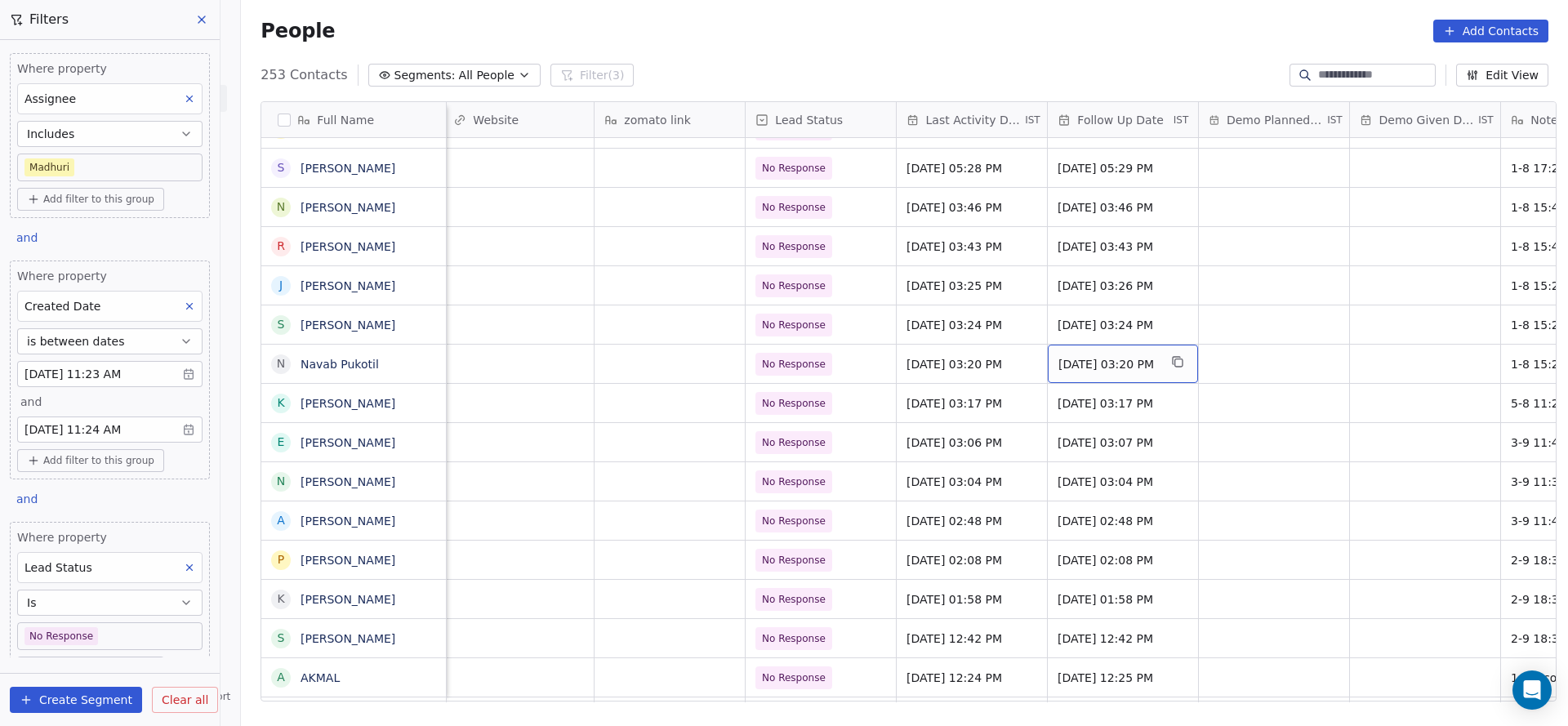
click at [1101, 365] on span "19/08/2025 03:20 PM" at bounding box center [1108, 364] width 100 height 16
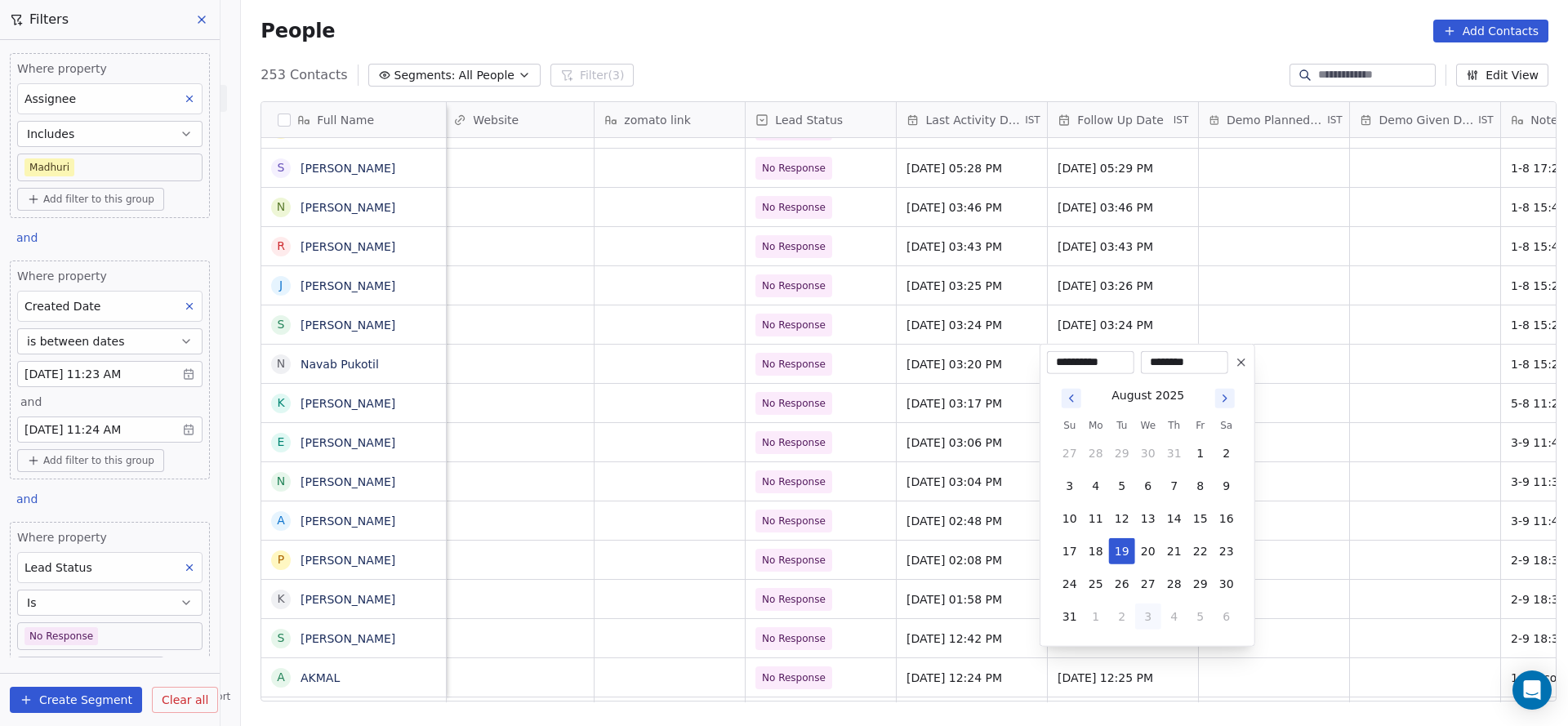
click at [1394, 314] on html "On2Cook India Pvt. Ltd. Contacts People Marketing Workflows Campaigns Sales Pip…" at bounding box center [784, 363] width 1568 height 726
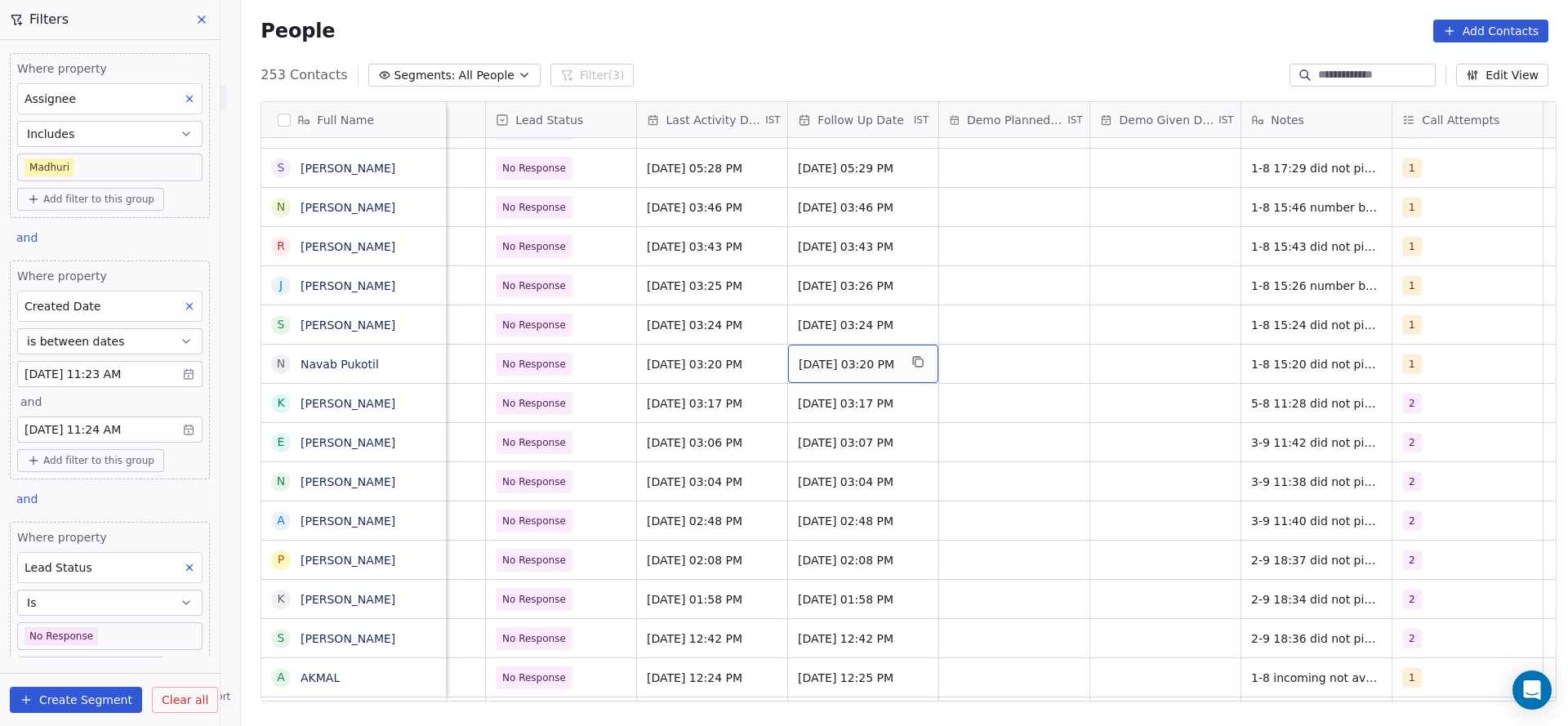
scroll to position [0, 2273]
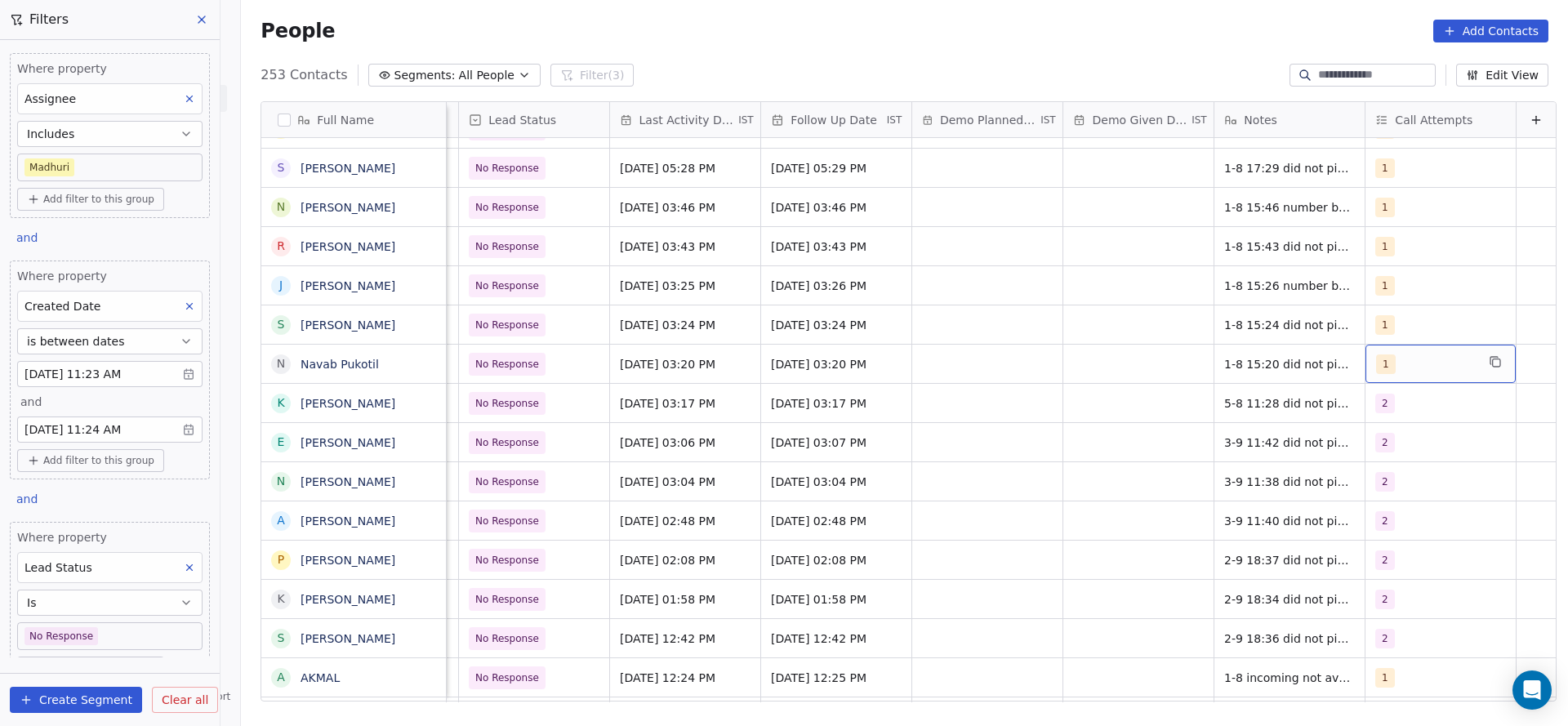
click at [1393, 369] on div "1" at bounding box center [1426, 364] width 100 height 20
click at [1389, 441] on div "2" at bounding box center [1390, 445] width 7 height 14
click at [1391, 418] on div "1" at bounding box center [1445, 406] width 184 height 26
drag, startPoint x: 1193, startPoint y: 415, endPoint x: 1254, endPoint y: 304, distance: 126.7
click at [1206, 412] on html "On2Cook India Pvt. Ltd. Contacts People Marketing Workflows Campaigns Sales Pip…" at bounding box center [784, 363] width 1568 height 726
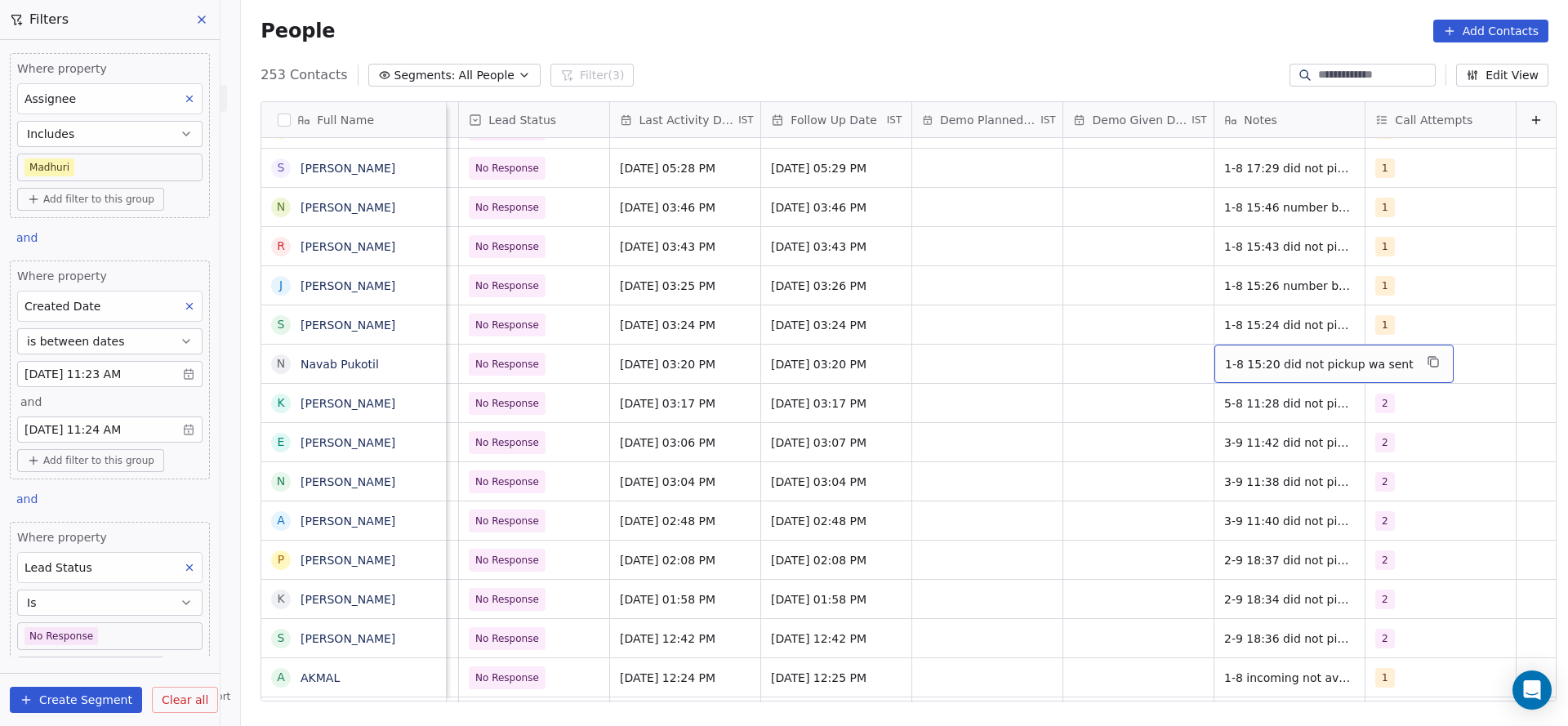
click at [1226, 361] on span "1-8 15:20 did not pickup wa sent" at bounding box center [1320, 364] width 188 height 16
click at [1189, 360] on textarea "**********" at bounding box center [1298, 370] width 219 height 50
type textarea "**********"
click at [1027, 408] on html "On2Cook India Pvt. Ltd. Contacts People Marketing Workflows Campaigns Sales Pip…" at bounding box center [784, 363] width 1568 height 726
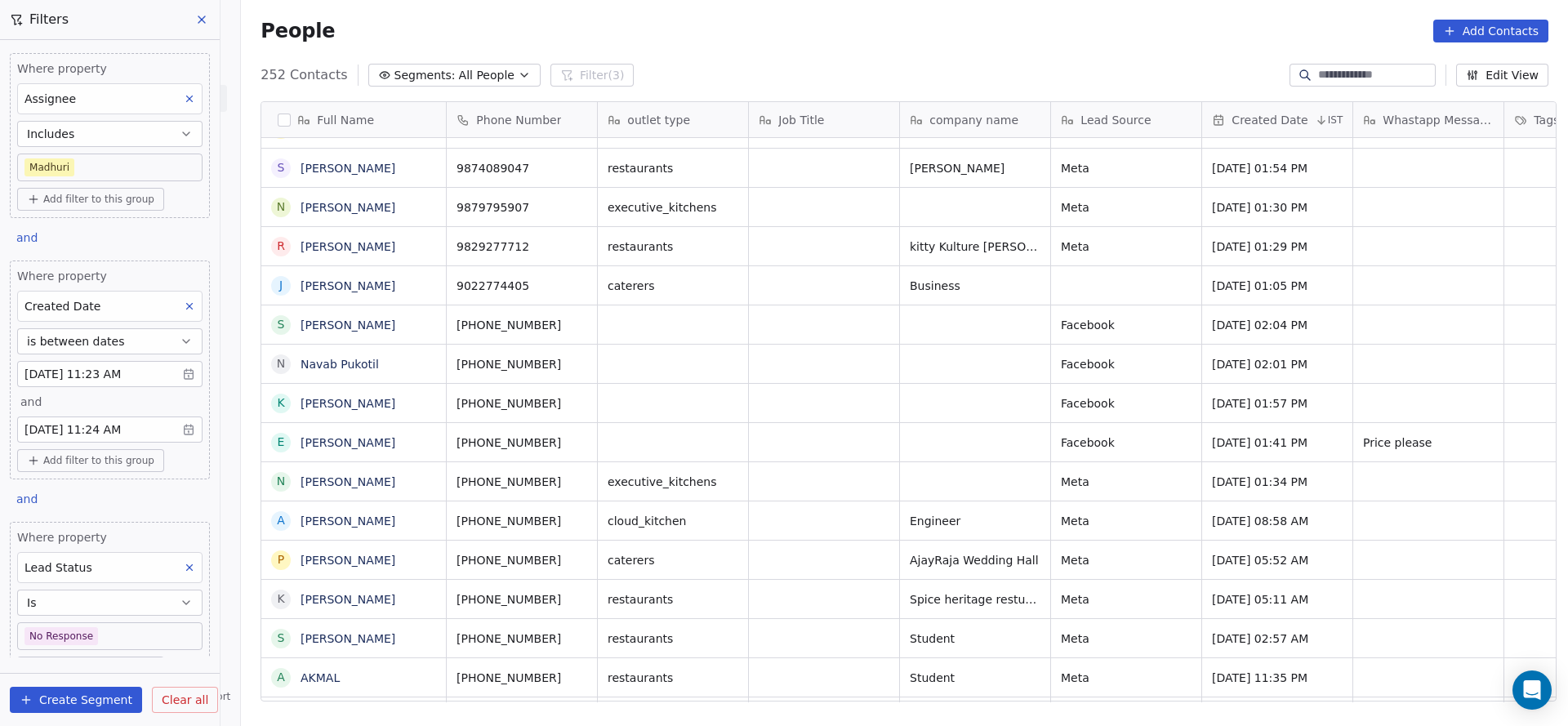
scroll to position [0, 0]
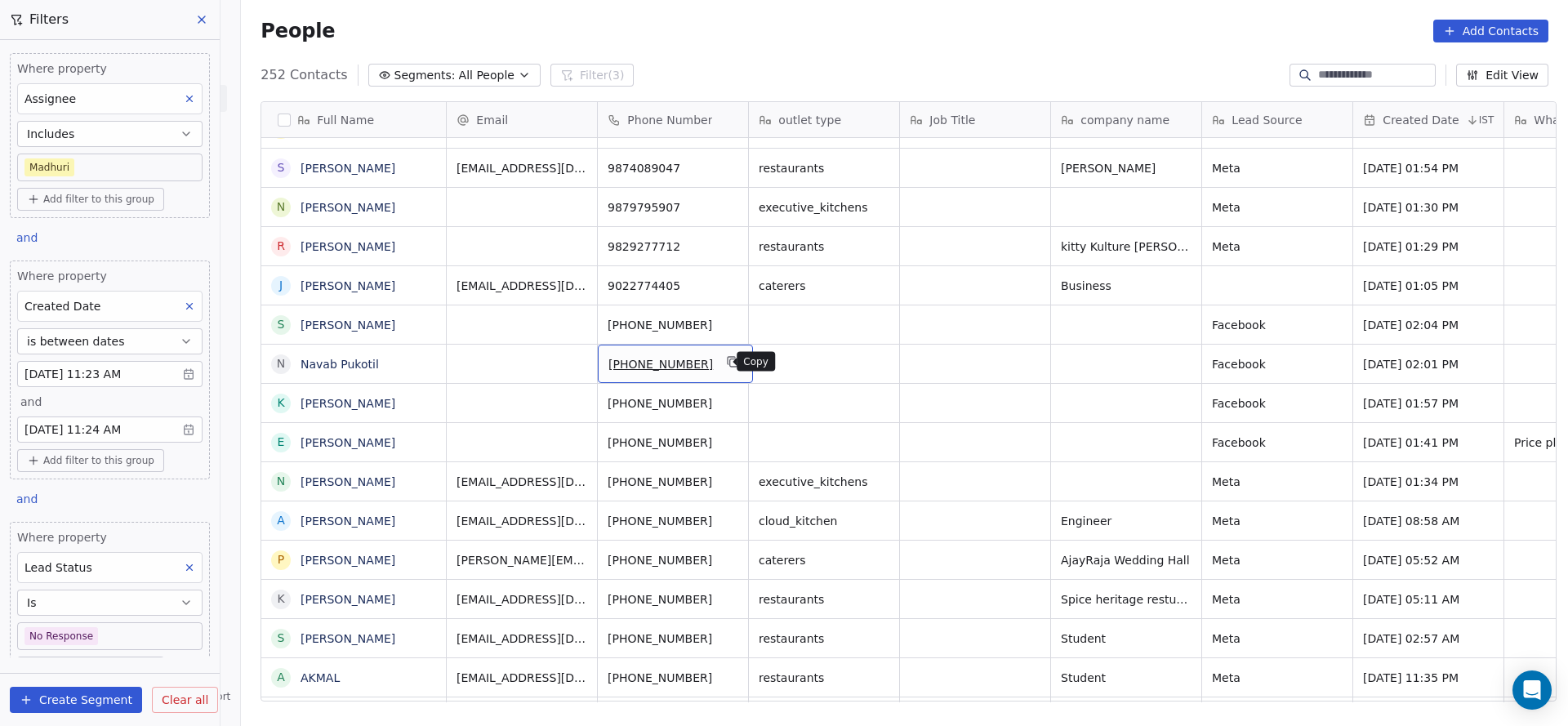
click at [727, 362] on icon "grid" at bounding box center [734, 362] width 13 height 13
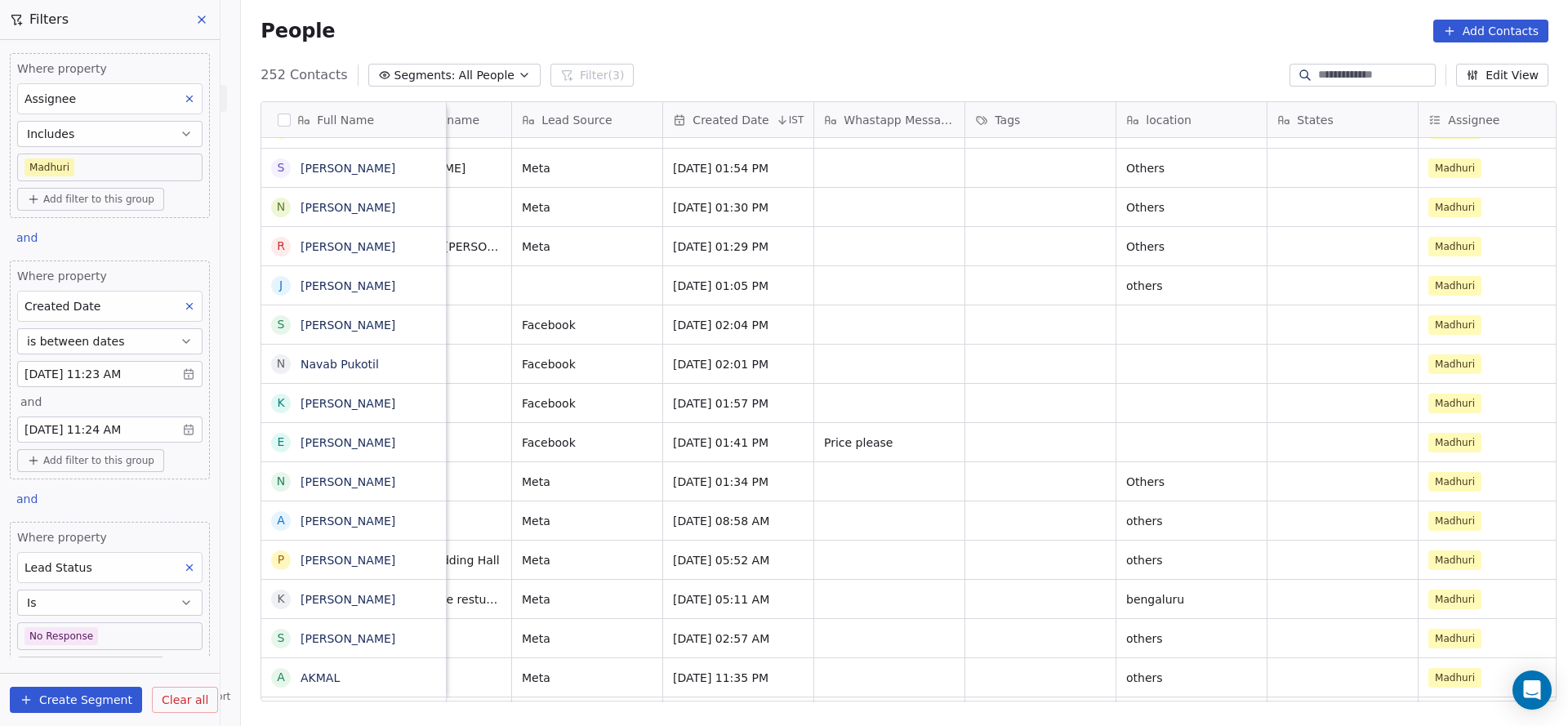
scroll to position [0, 710]
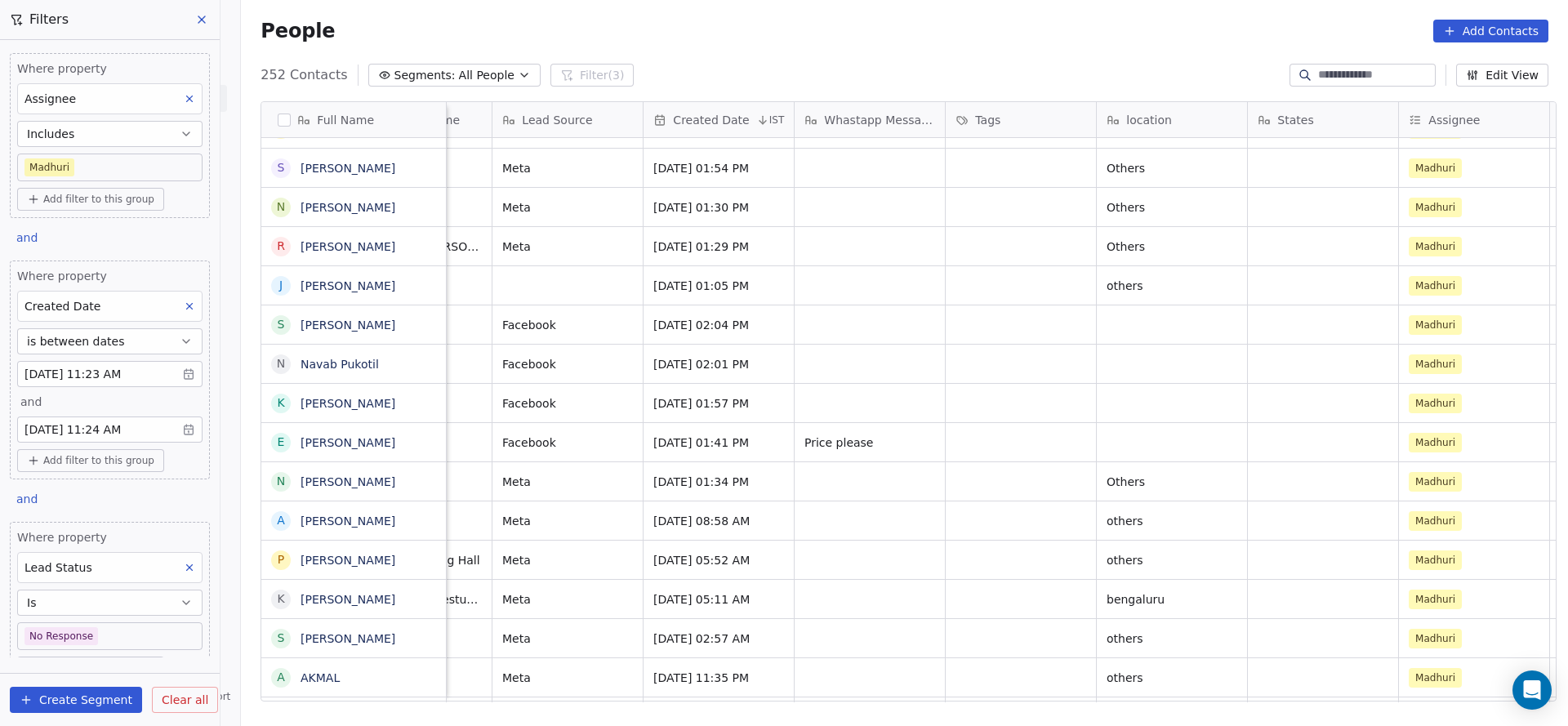
click at [1510, 78] on button "Edit View" at bounding box center [1502, 75] width 92 height 23
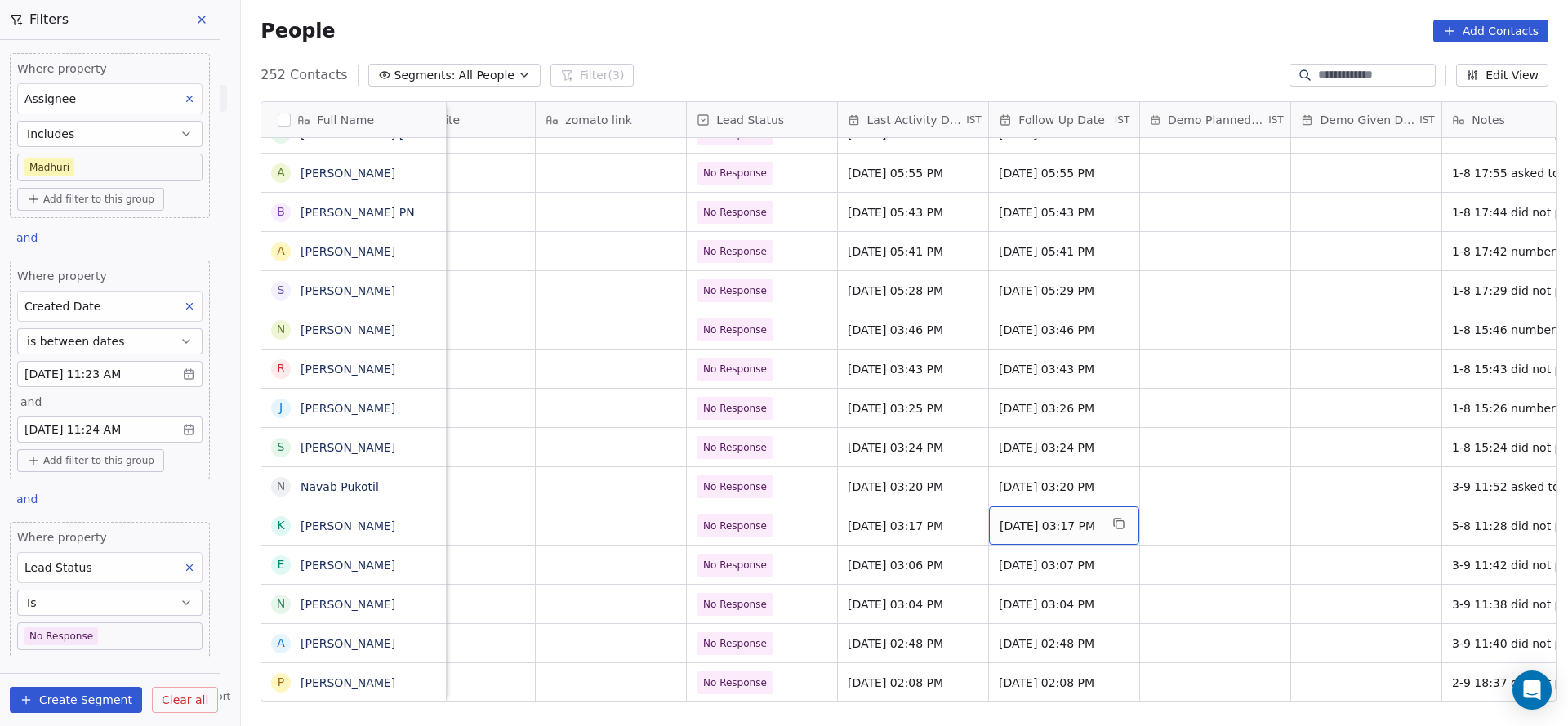
scroll to position [489, 0]
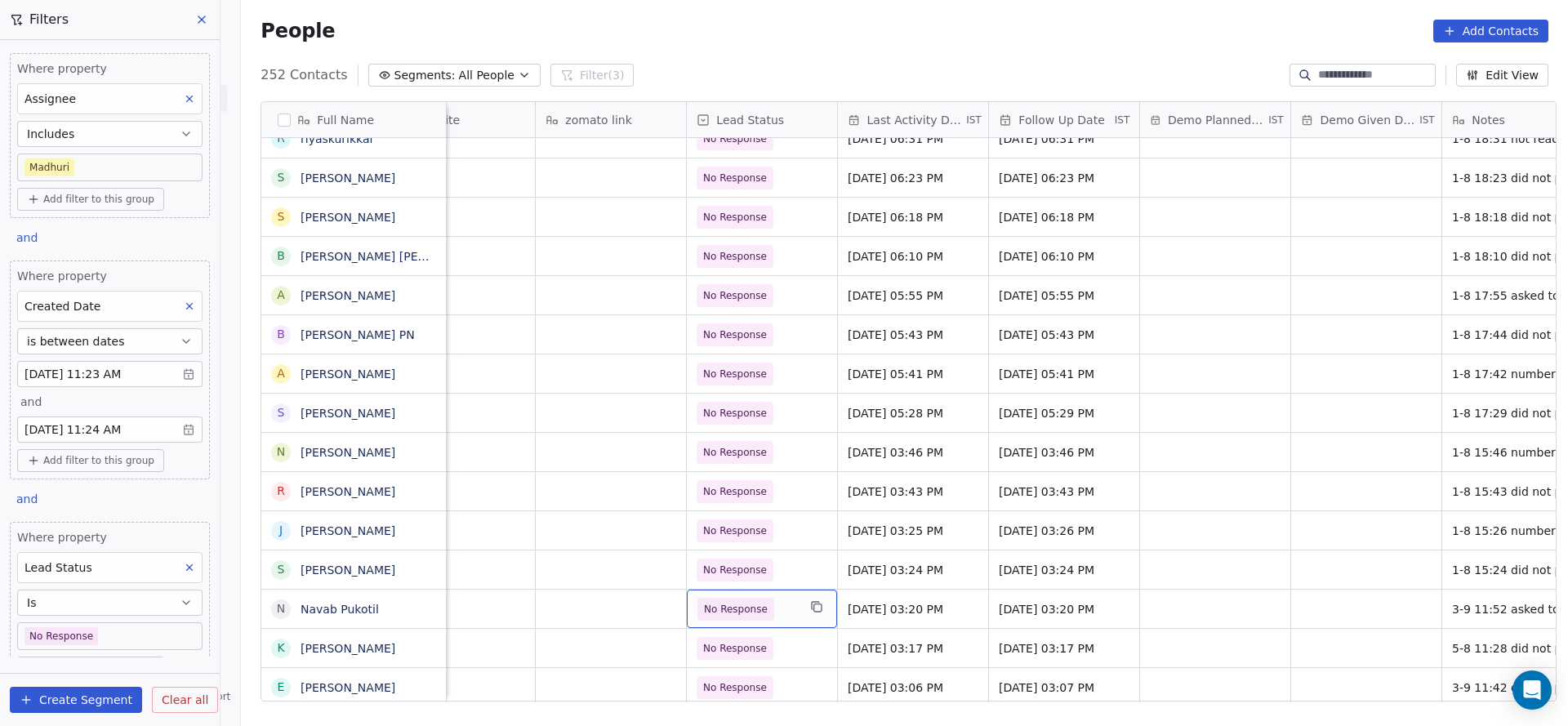
click at [756, 617] on span "No Response" at bounding box center [736, 609] width 77 height 23
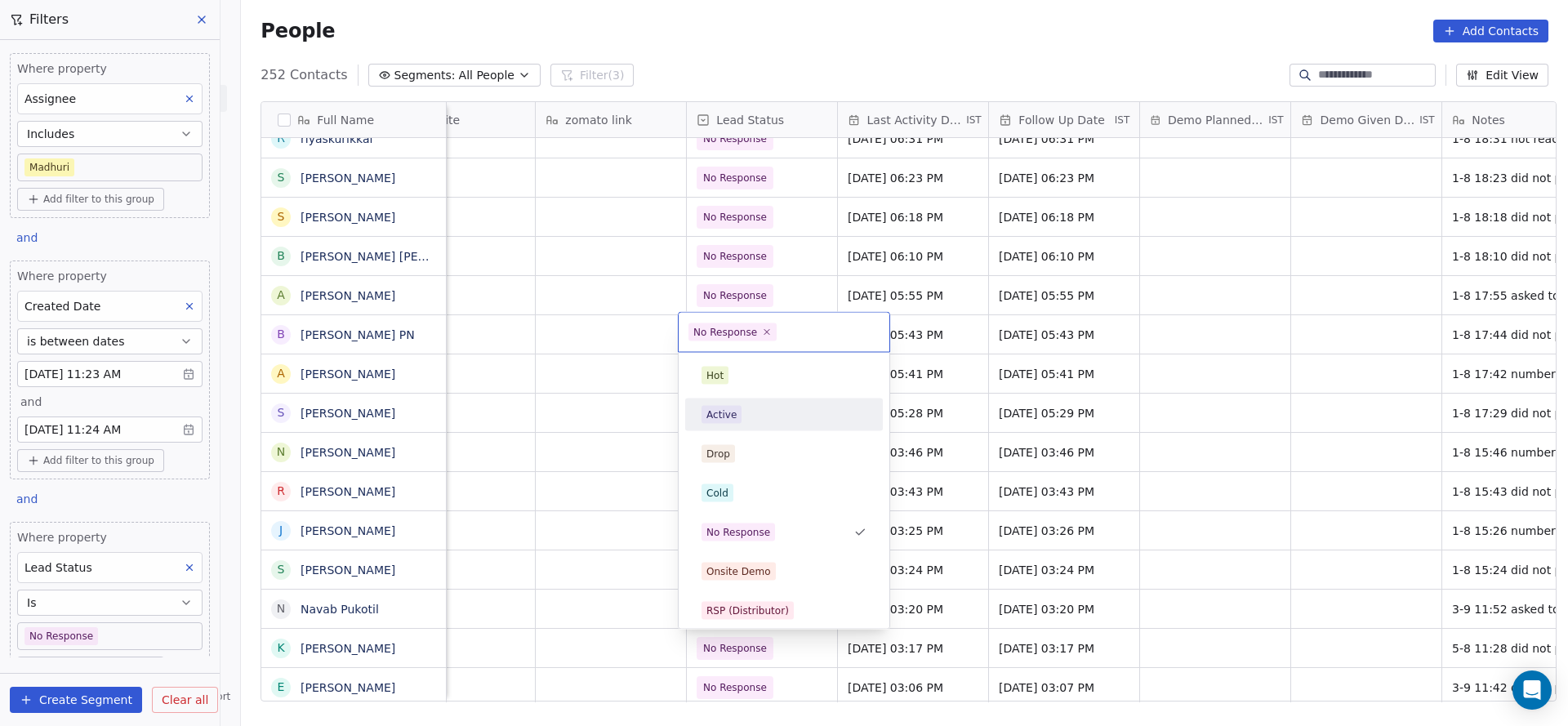
click at [763, 429] on div "Active" at bounding box center [784, 414] width 198 height 32
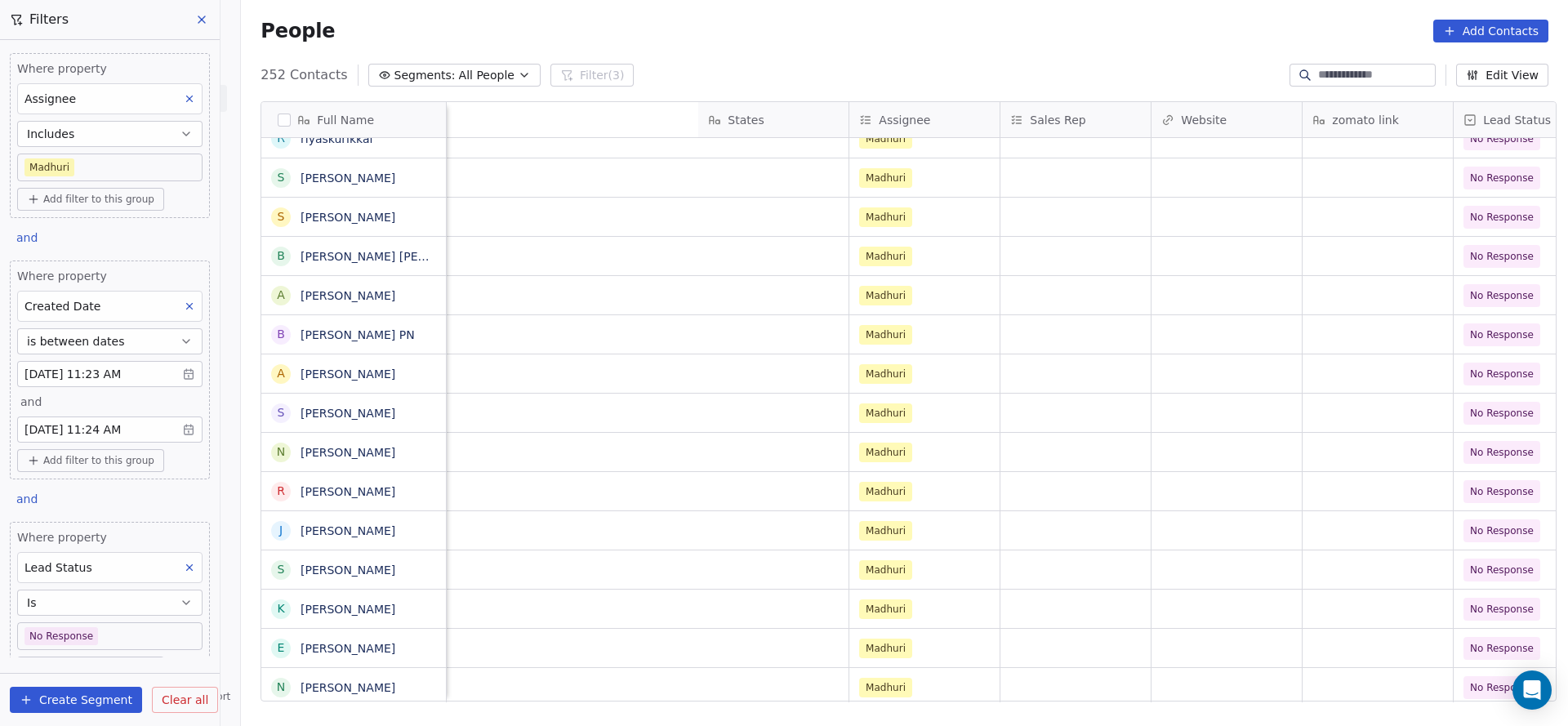
scroll to position [0, 2198]
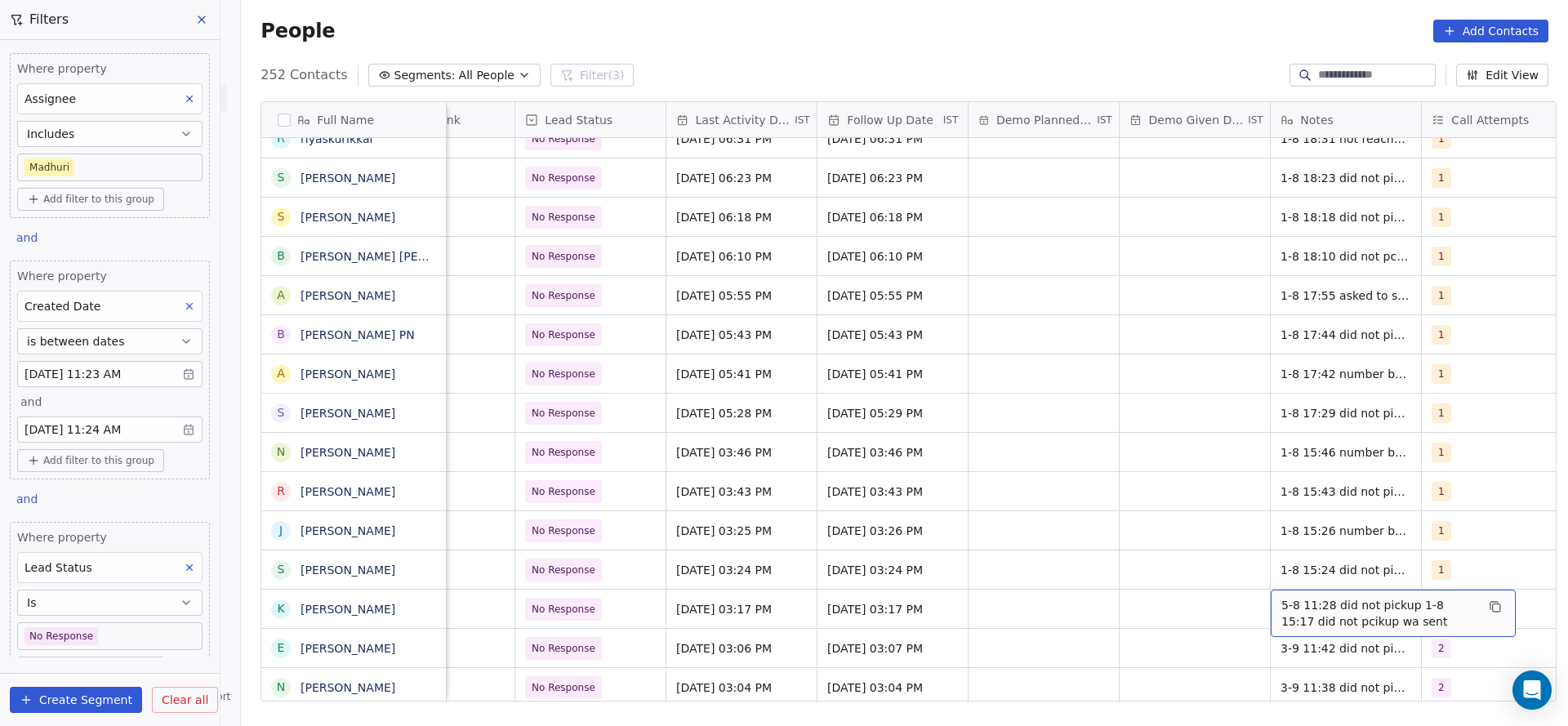
click at [1291, 607] on span "5-8 11:28 did not pickup 1-8 15:17 did not pcikup wa sent" at bounding box center [1379, 613] width 194 height 32
click at [1272, 598] on textarea "**********" at bounding box center [1385, 614] width 243 height 50
type textarea "**********"
click at [1046, 621] on html "On2Cook India Pvt. Ltd. Contacts People Marketing Workflows Campaigns Sales Pip…" at bounding box center [784, 363] width 1568 height 726
click at [749, 620] on div "Aug 05, 2025 03:17 PM" at bounding box center [742, 608] width 150 height 38
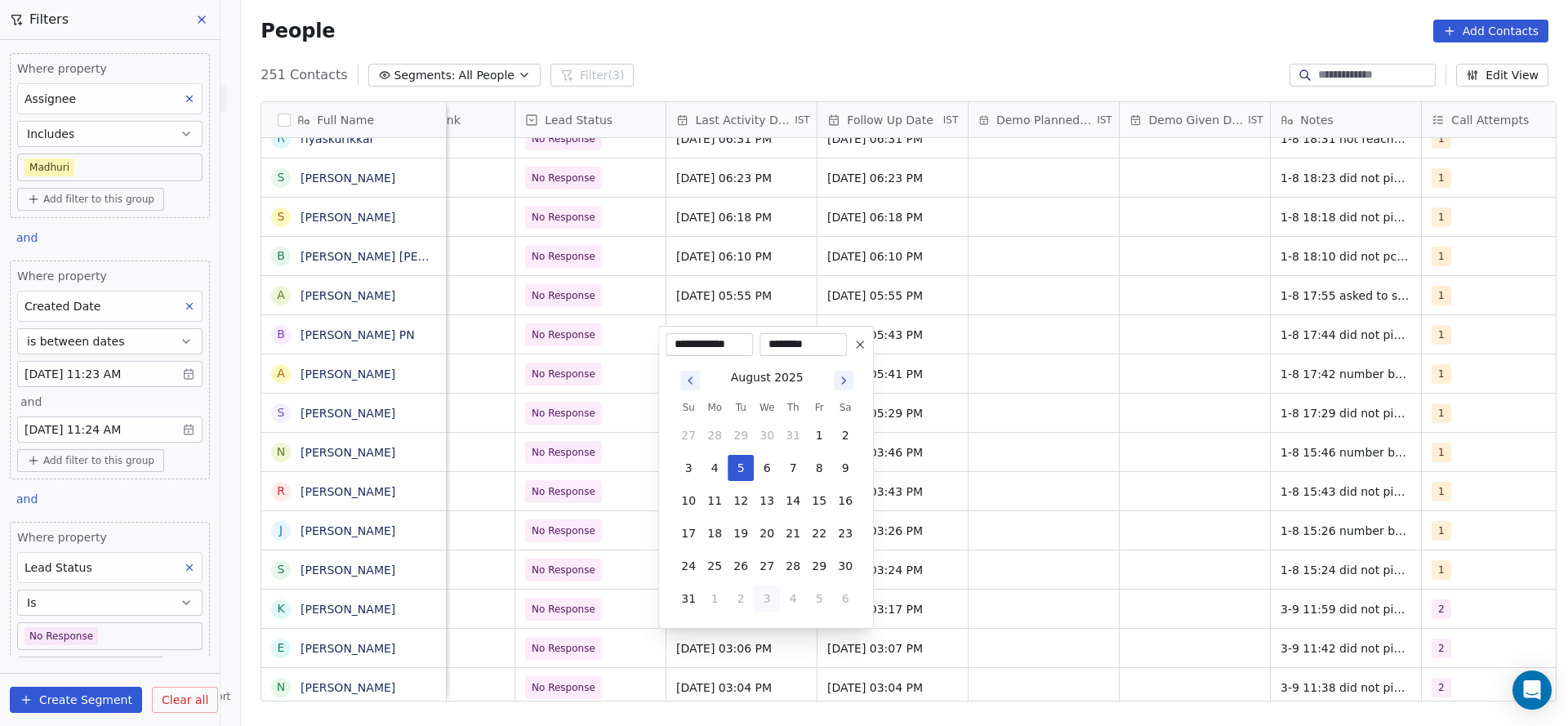
click at [776, 607] on button "3" at bounding box center [766, 598] width 26 height 26
type input "**********"
click at [658, 621] on html "On2Cook India Pvt. Ltd. Contacts People Marketing Workflows Campaigns Sales Pip…" at bounding box center [784, 363] width 1568 height 726
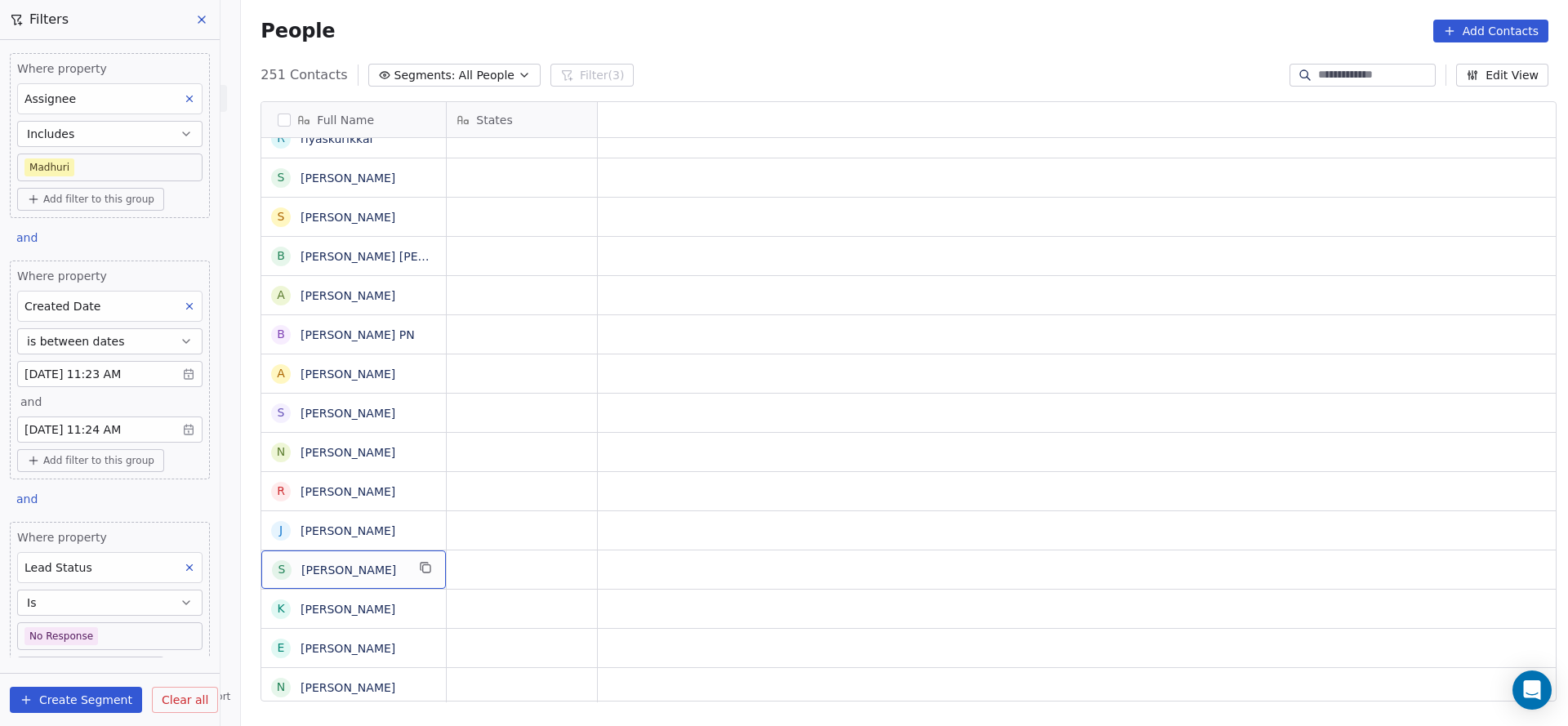
scroll to position [0, 0]
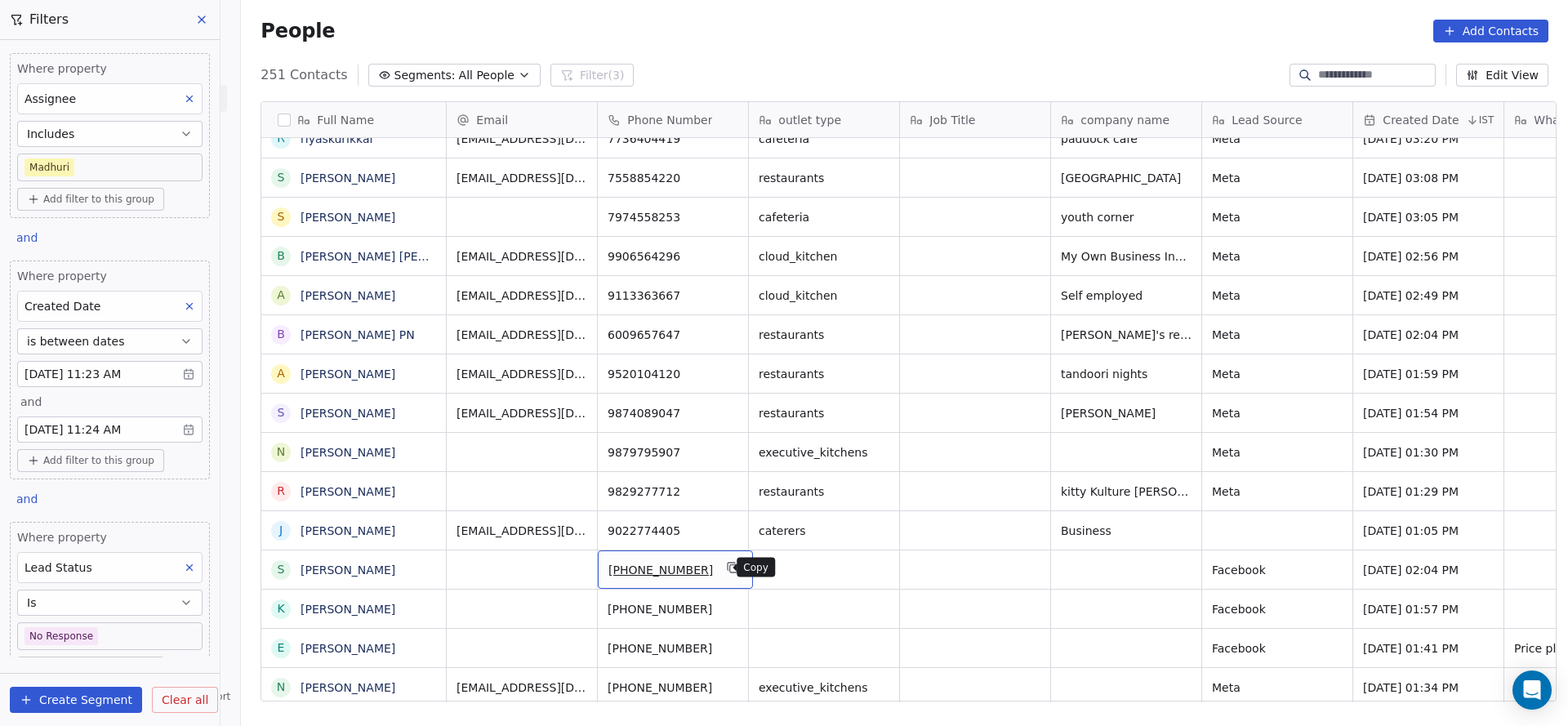
click at [730, 564] on icon "grid" at bounding box center [734, 568] width 8 height 8
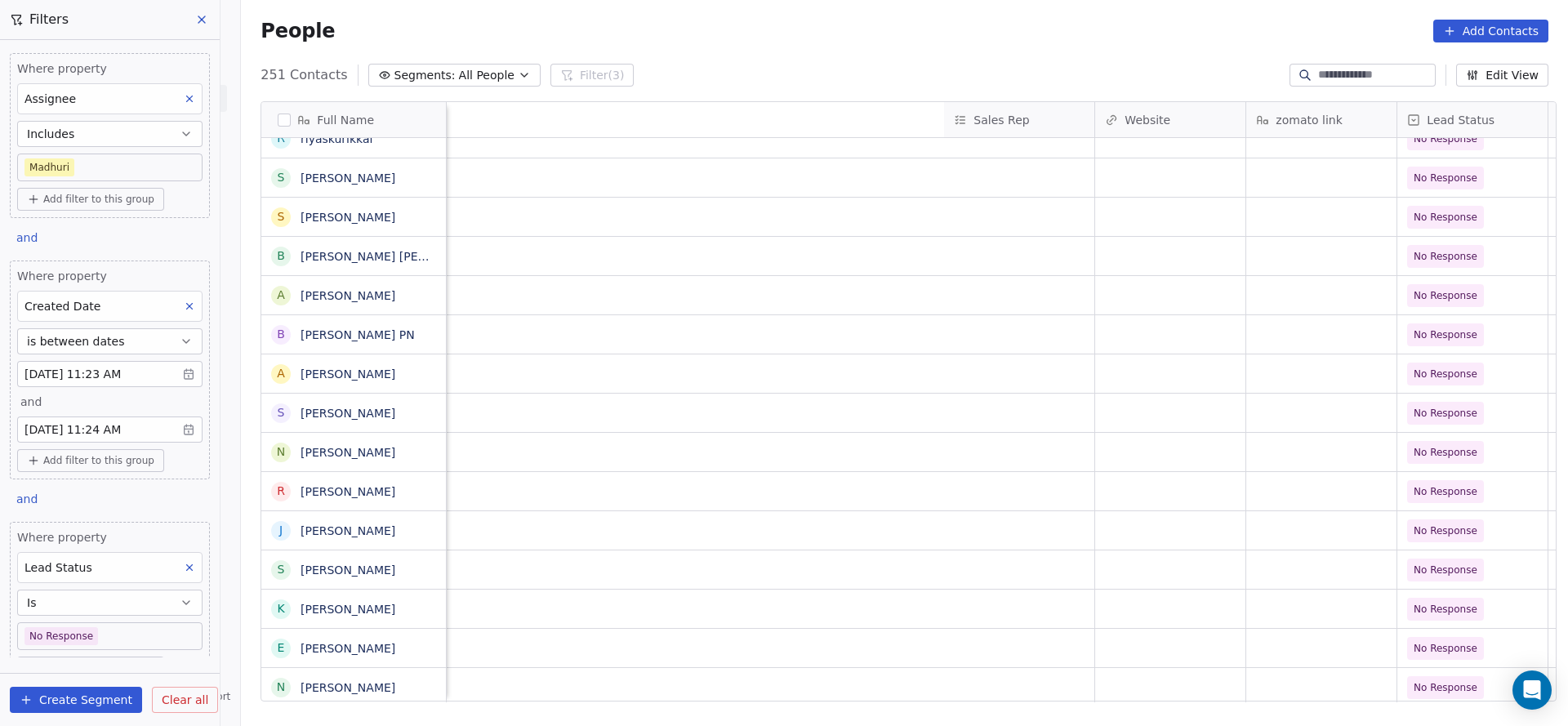
scroll to position [0, 2273]
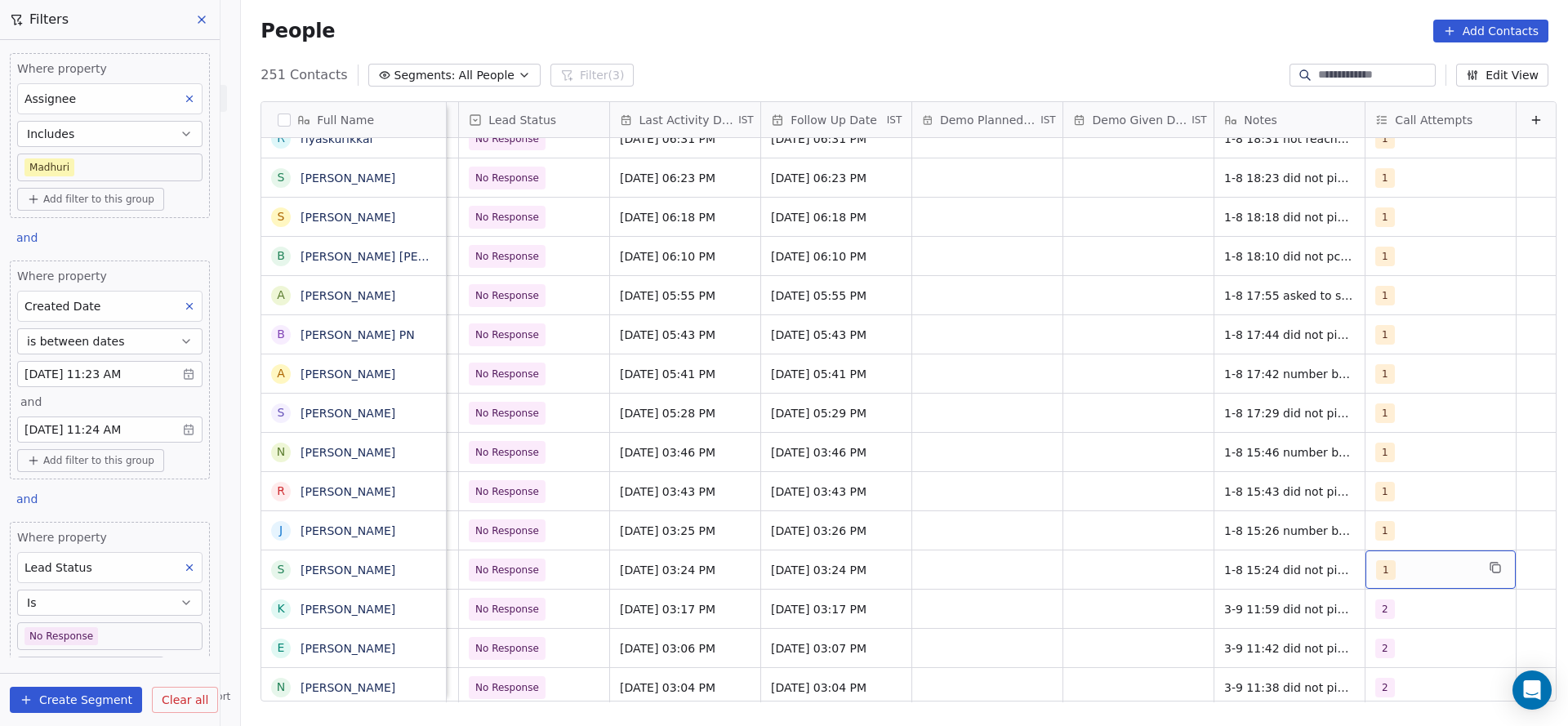
click at [1403, 566] on div "1" at bounding box center [1426, 569] width 100 height 20
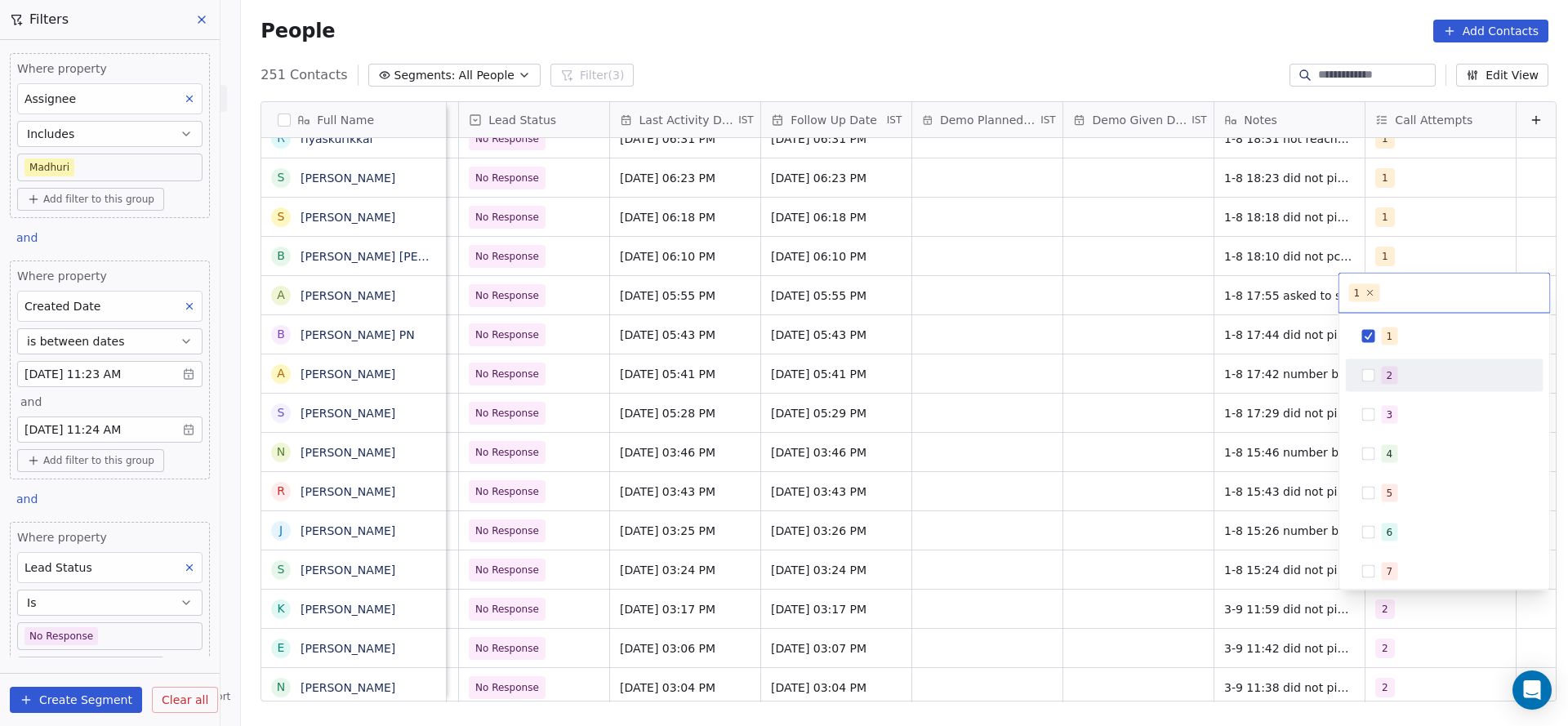
click at [1382, 391] on div "2" at bounding box center [1445, 375] width 198 height 32
click at [1399, 340] on div "1" at bounding box center [1455, 335] width 145 height 18
drag, startPoint x: 1170, startPoint y: 430, endPoint x: 1213, endPoint y: 554, distance: 131.2
click at [1170, 431] on html "On2Cook India Pvt. Ltd. Contacts People Marketing Workflows Campaigns Sales Pip…" at bounding box center [784, 363] width 1568 height 726
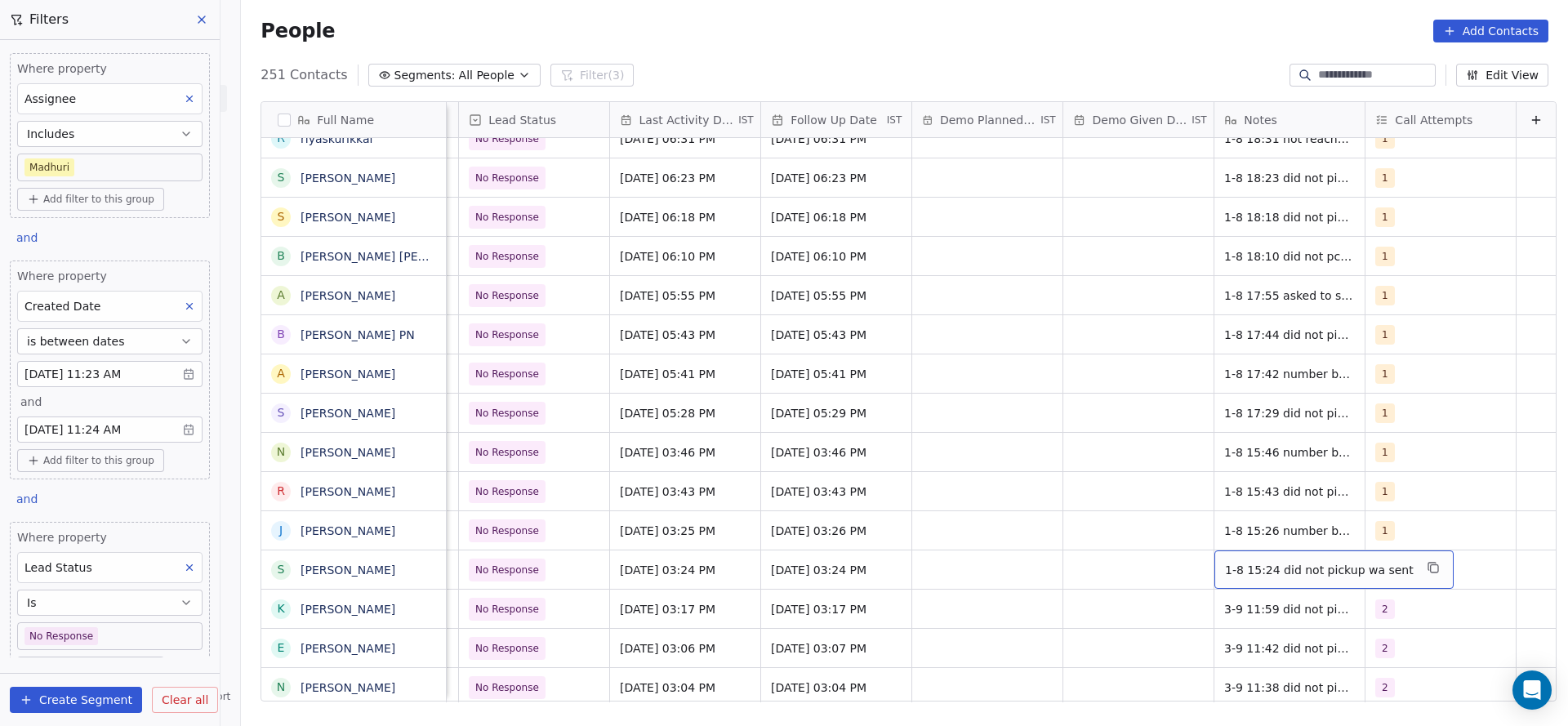
click at [1214, 556] on div "1-8 15:24 did not pickup wa sent" at bounding box center [1334, 569] width 240 height 38
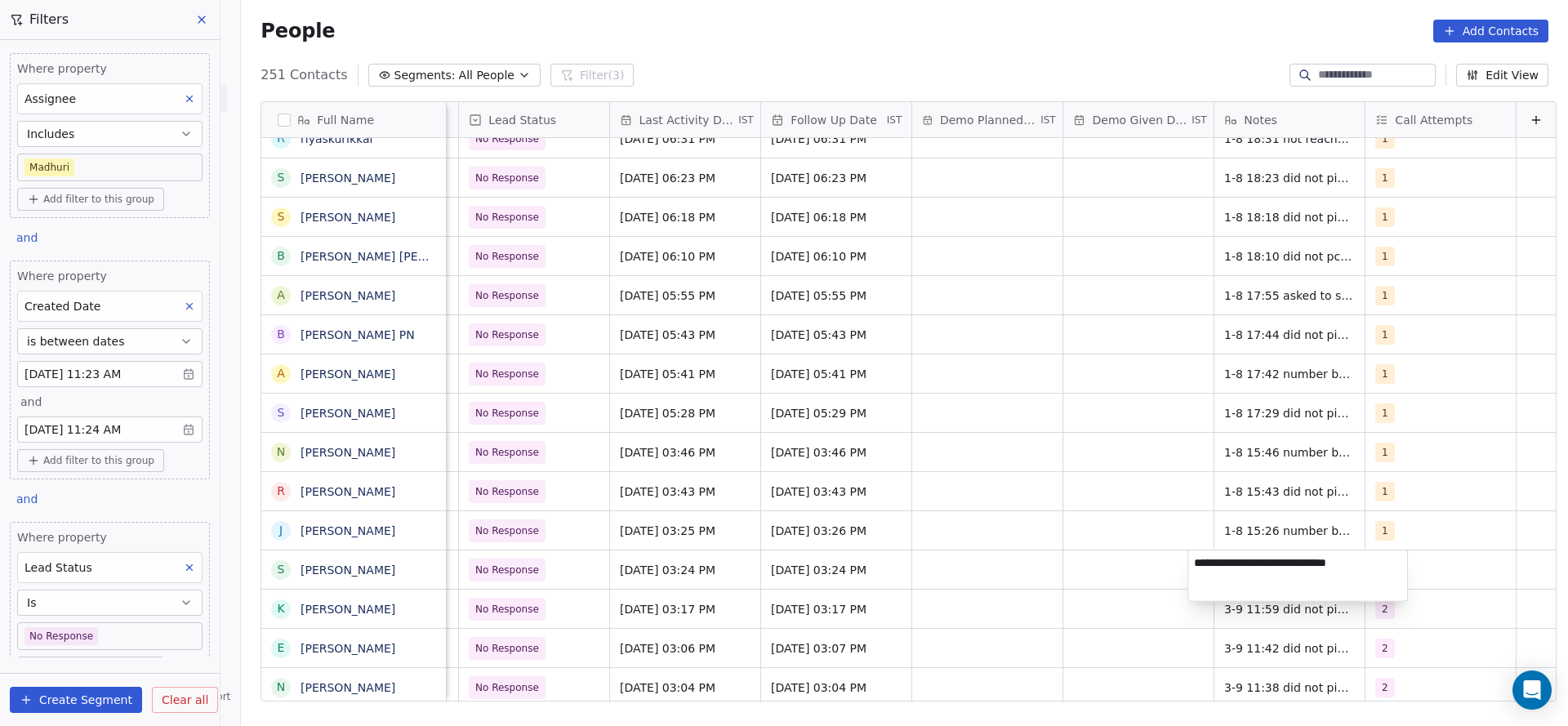
click at [1191, 562] on textarea "**********" at bounding box center [1298, 575] width 219 height 50
type textarea "**********"
click at [1040, 571] on html "On2Cook India Pvt. Ltd. Contacts People Marketing Workflows Campaigns Sales Pip…" at bounding box center [784, 363] width 1568 height 726
click at [659, 586] on div "Aug 01, 2025 03:24 PM" at bounding box center [686, 569] width 150 height 38
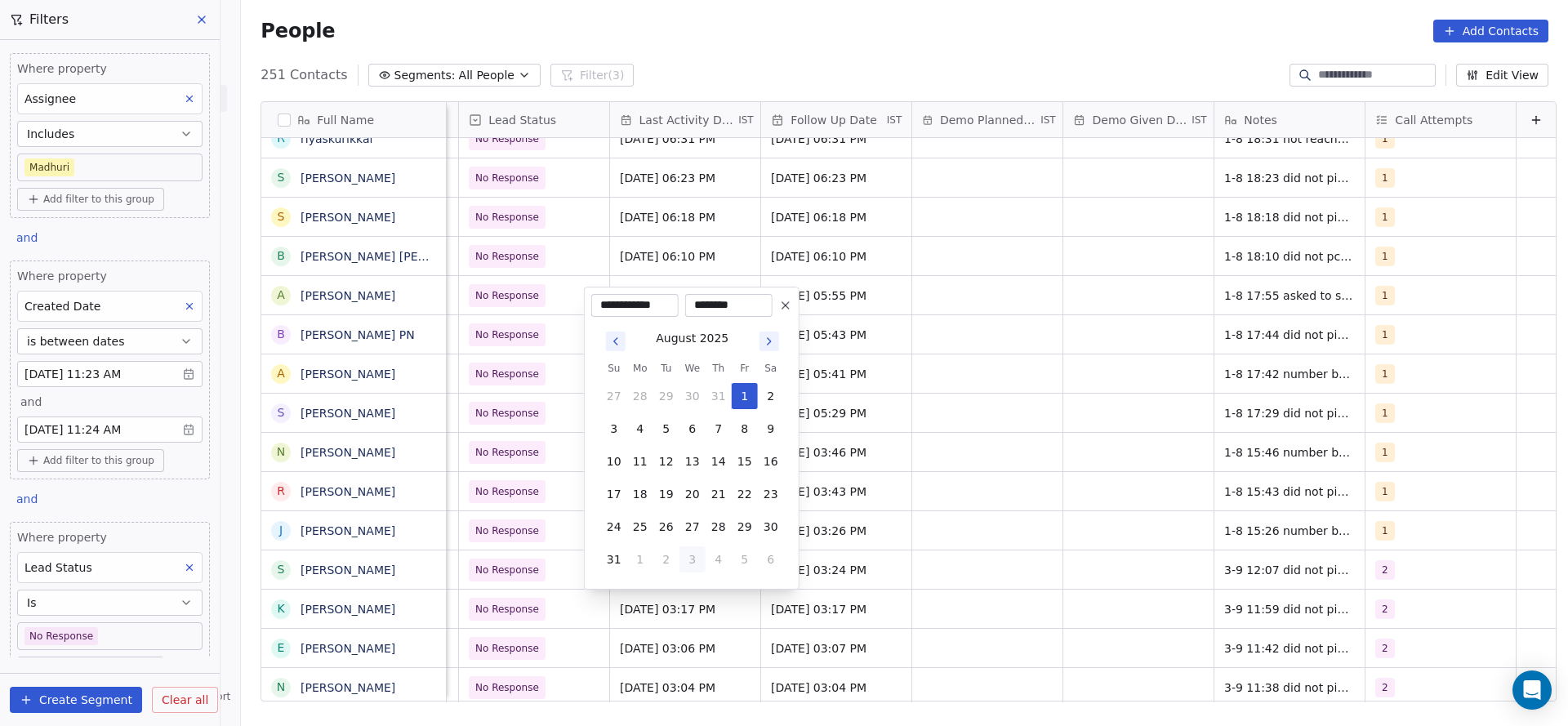
click at [681, 567] on button "3" at bounding box center [692, 559] width 26 height 26
type input "**********"
click at [965, 513] on html "On2Cook India Pvt. Ltd. Contacts People Marketing Workflows Campaigns Sales Pip…" at bounding box center [784, 363] width 1568 height 726
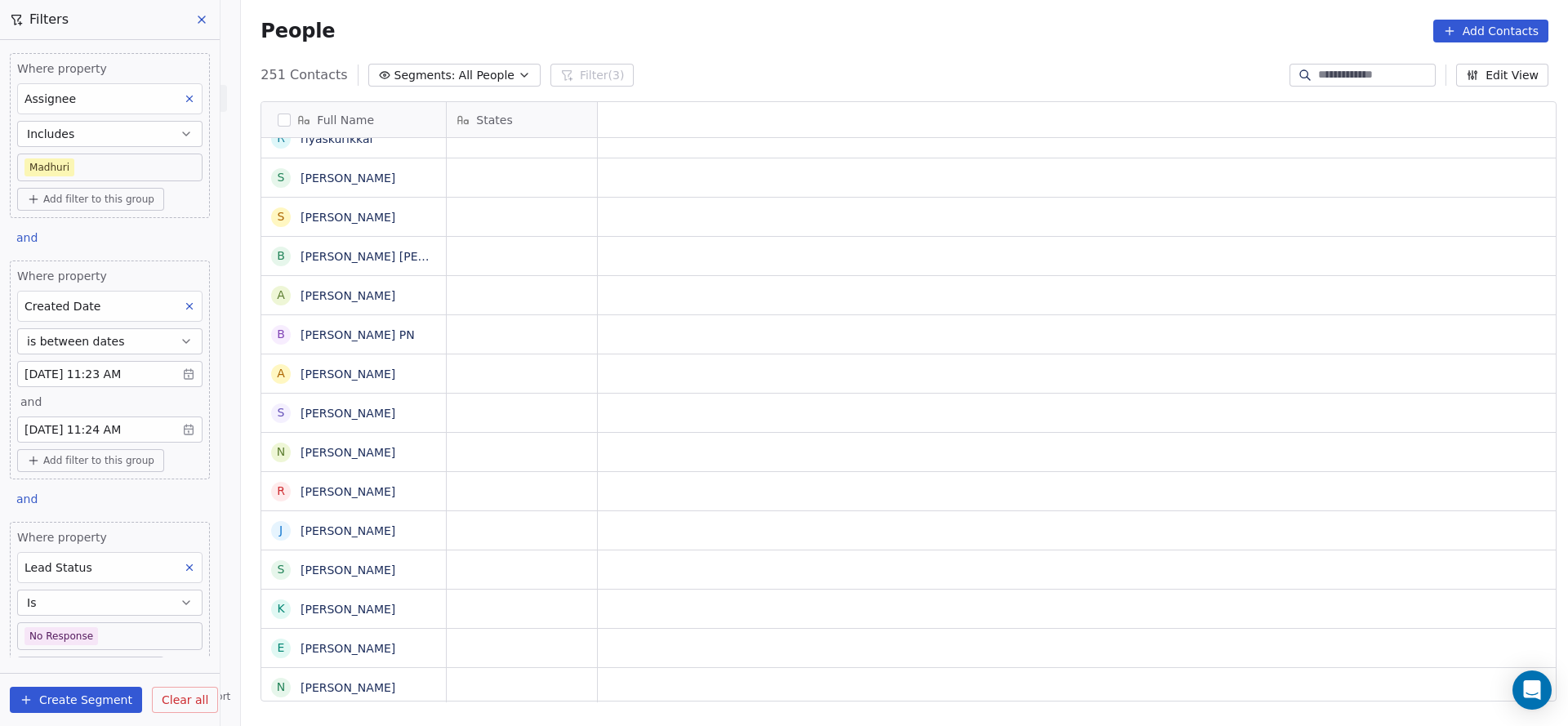
scroll to position [0, 0]
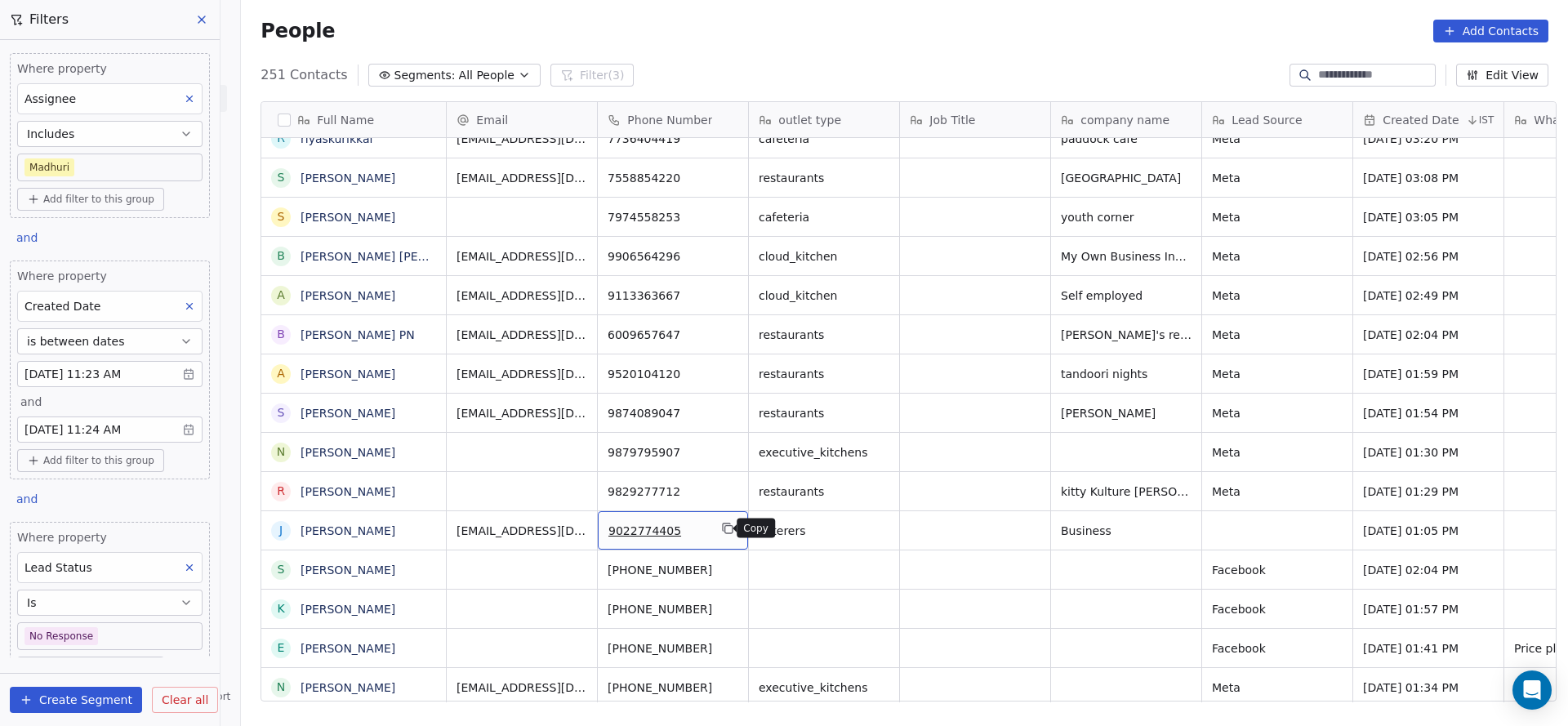
drag, startPoint x: 712, startPoint y: 522, endPoint x: 791, endPoint y: 663, distance: 161.6
click at [718, 522] on button "grid" at bounding box center [727, 528] width 20 height 20
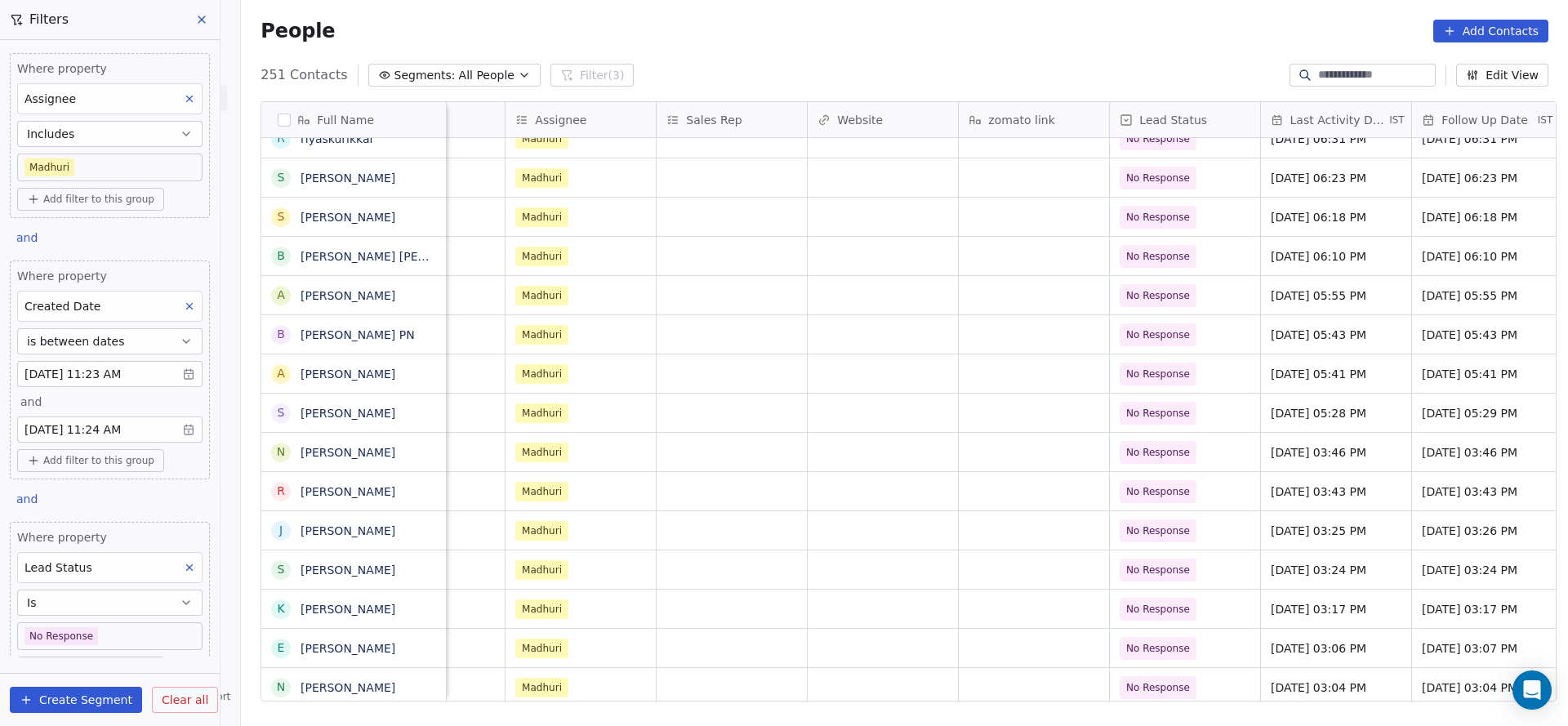
scroll to position [0, 2007]
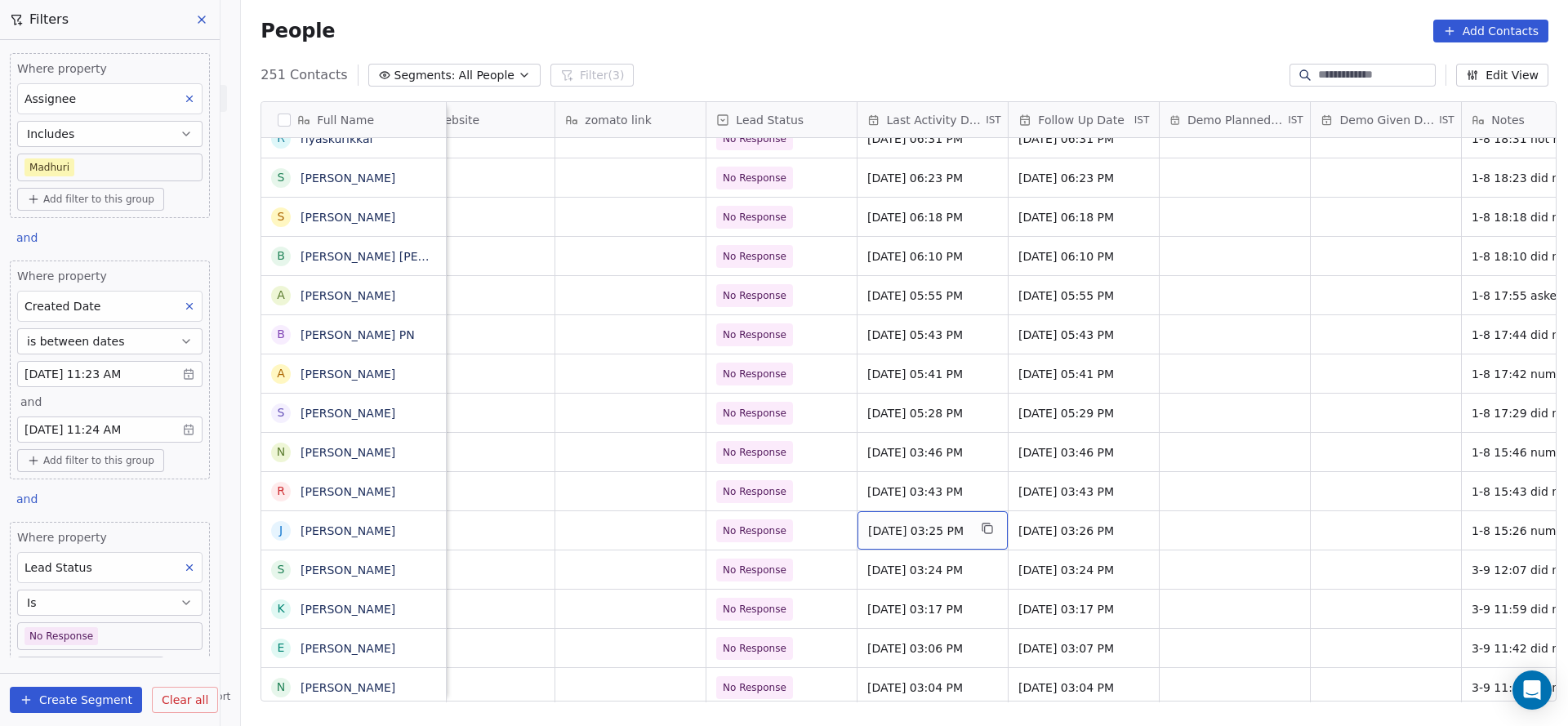
click at [907, 530] on span "Aug 01, 2025 03:25 PM" at bounding box center [918, 530] width 100 height 16
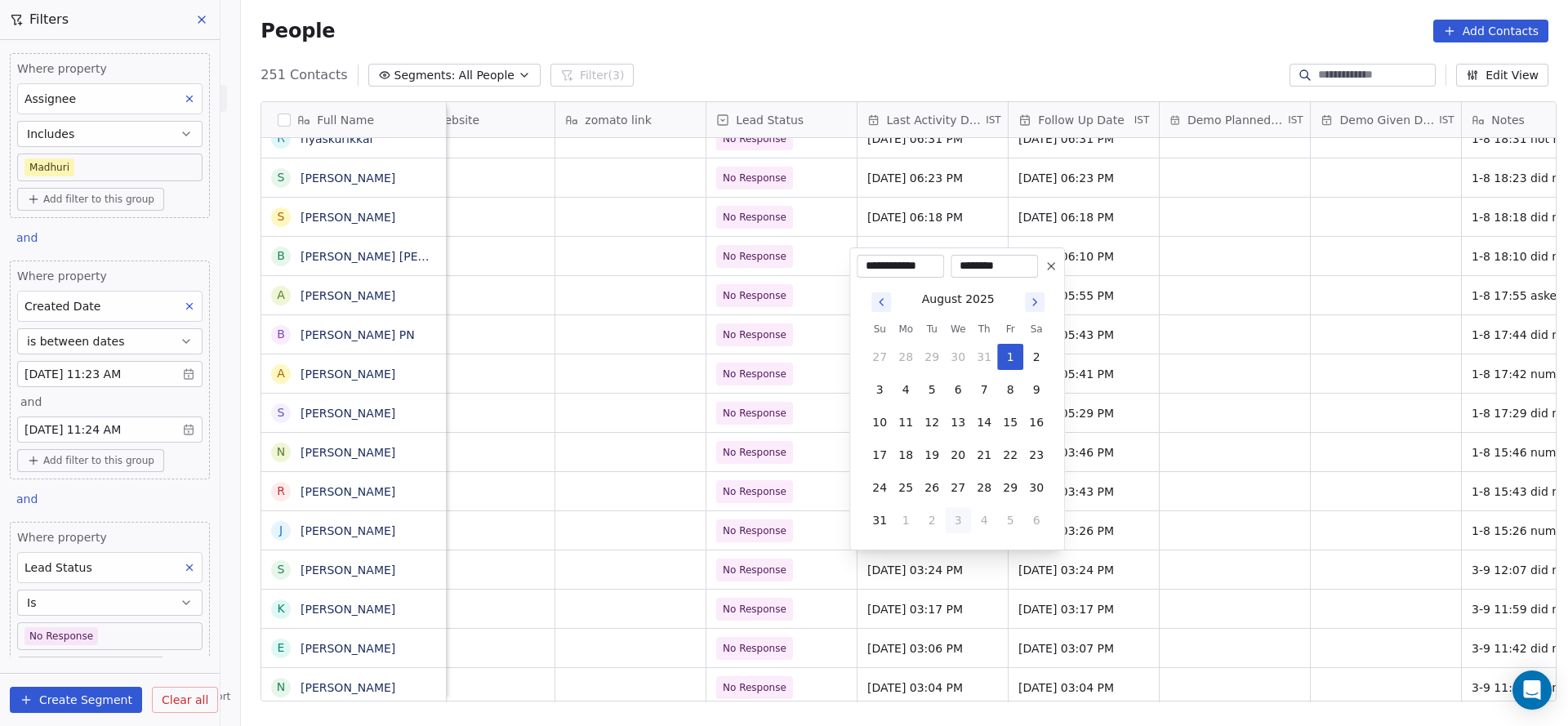
click at [959, 526] on button "3" at bounding box center [958, 519] width 26 height 26
type input "**********"
click at [740, 570] on html "On2Cook India Pvt. Ltd. Contacts People Marketing Workflows Campaigns Sales Pip…" at bounding box center [784, 363] width 1568 height 726
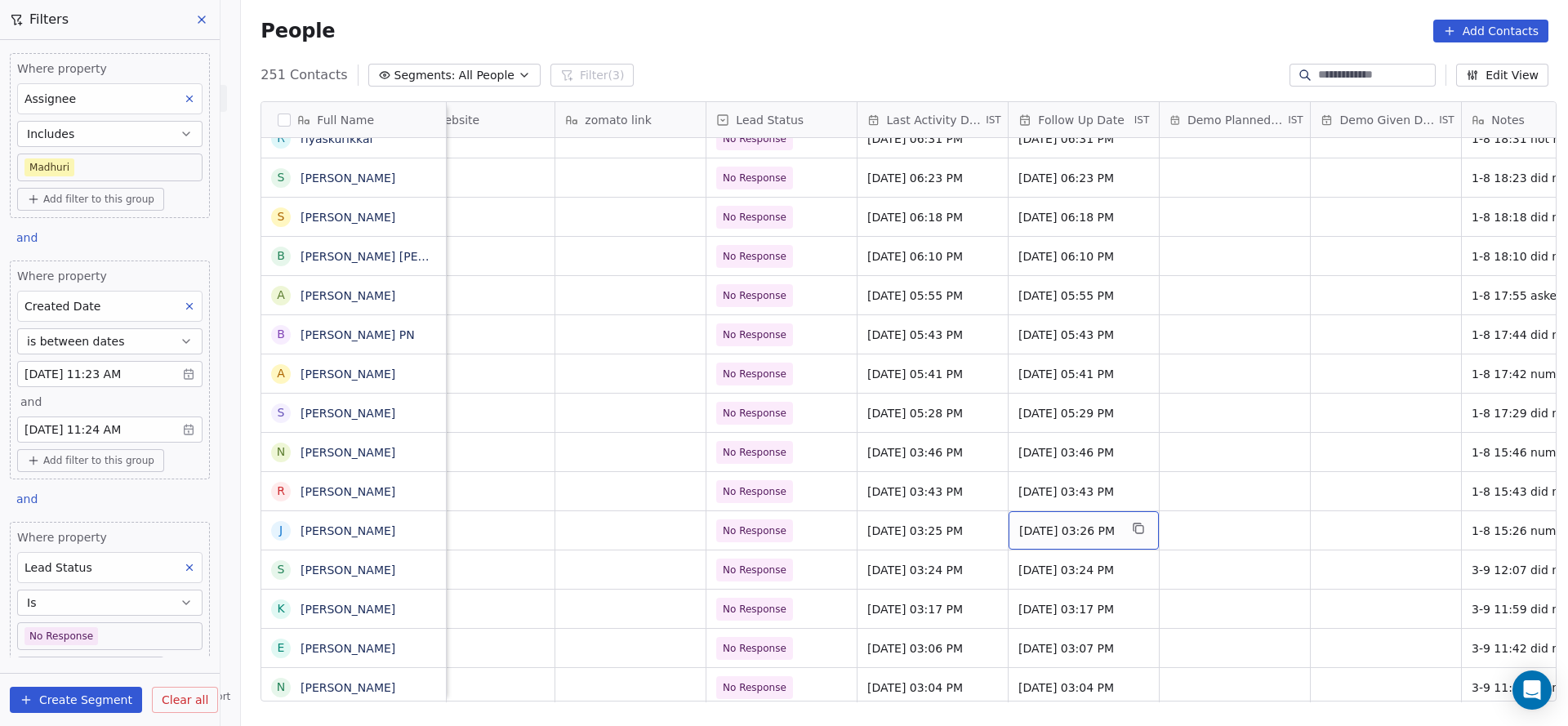
scroll to position [0, 2273]
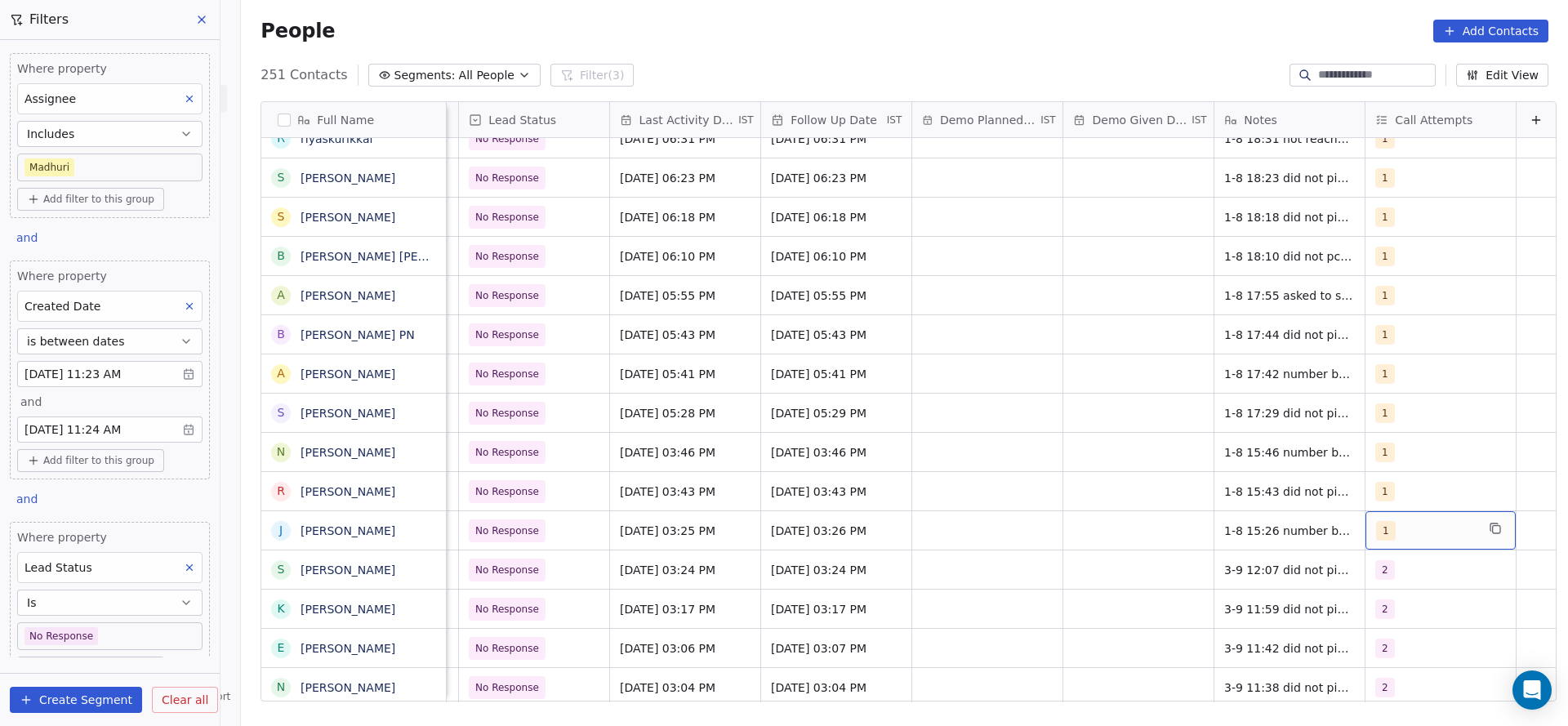
click at [1377, 530] on div "1" at bounding box center [1426, 530] width 100 height 20
click at [1373, 336] on button "Suggestions" at bounding box center [1369, 336] width 13 height 13
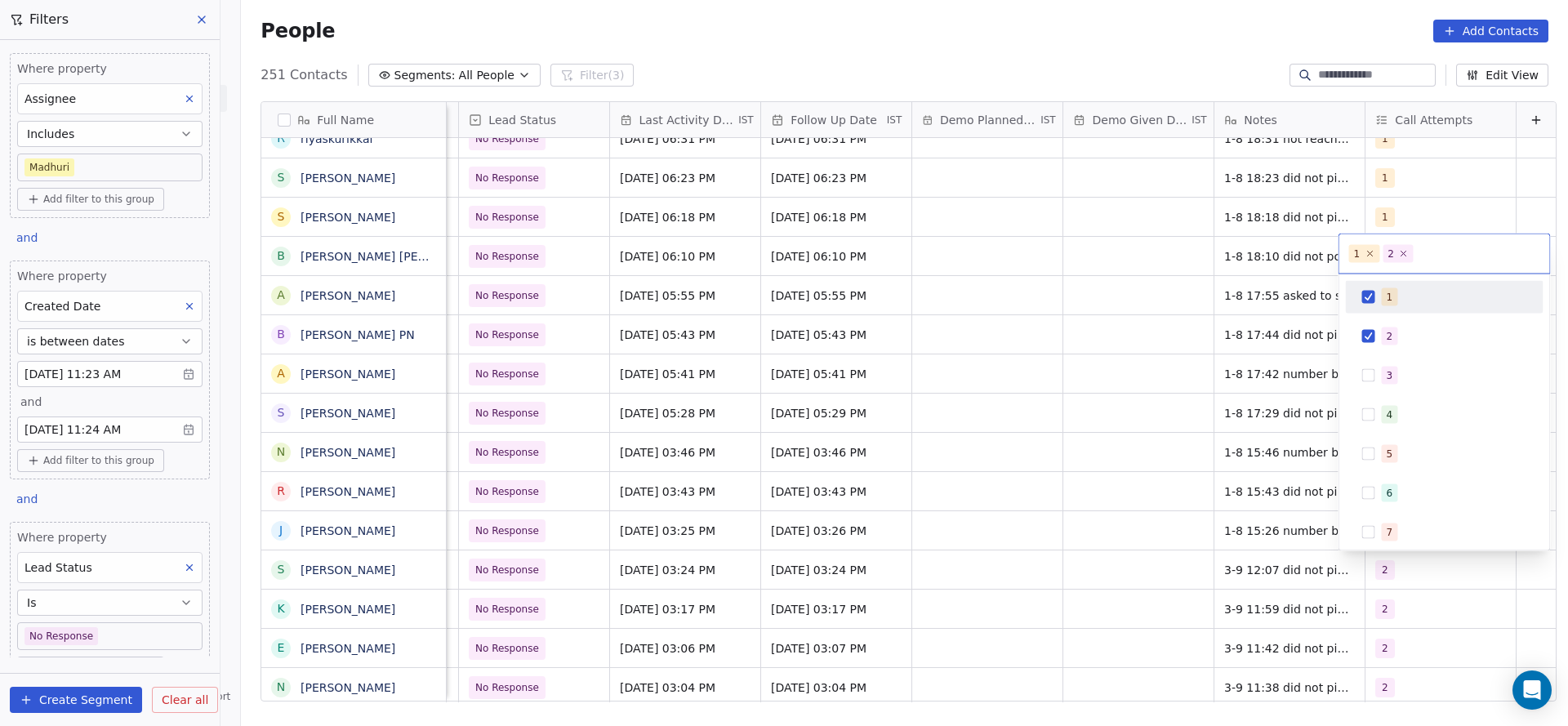
click at [1394, 296] on span "1" at bounding box center [1390, 296] width 16 height 18
click at [1217, 419] on html "On2Cook India Pvt. Ltd. Contacts People Marketing Workflows Campaigns Sales Pip…" at bounding box center [784, 363] width 1568 height 726
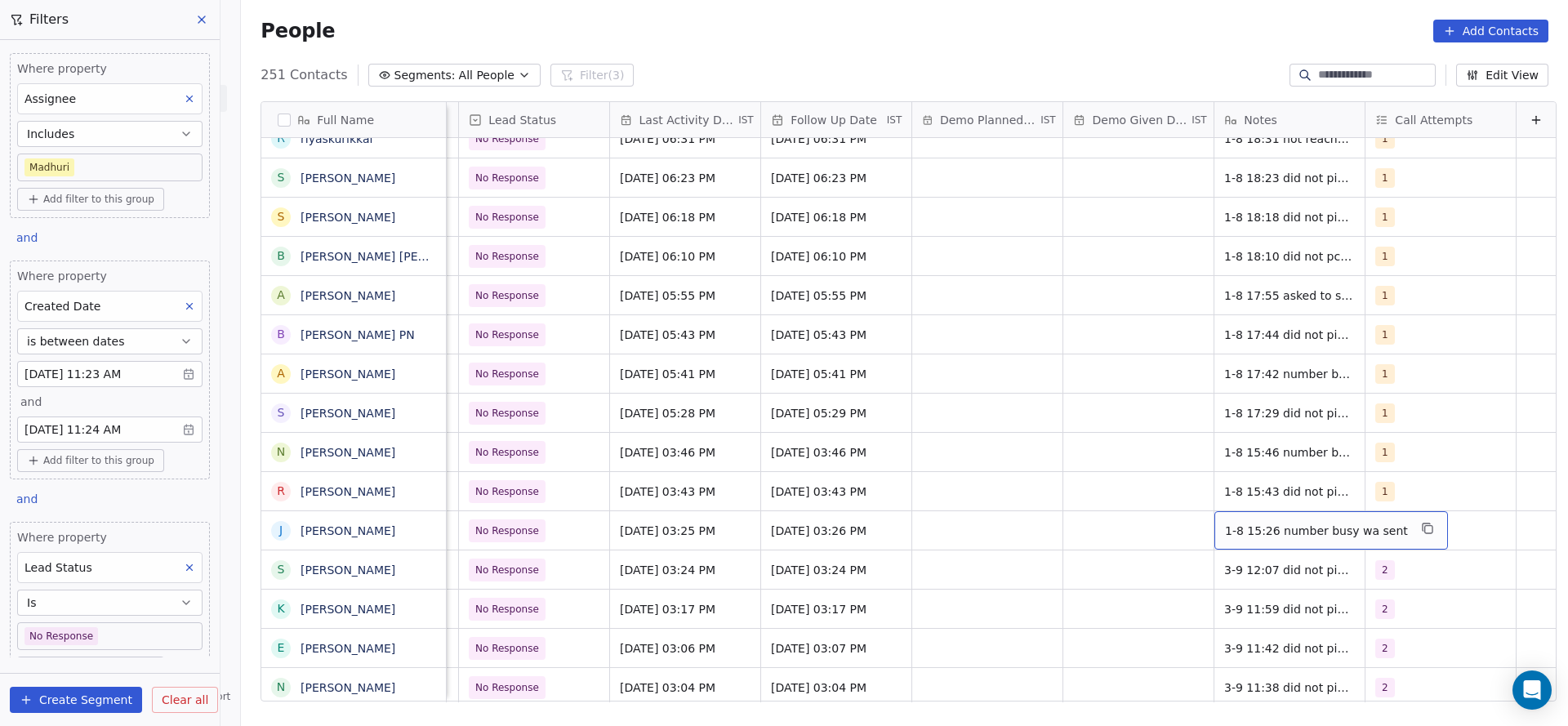
click at [1231, 548] on div "1-8 15:26 number busy wa sent" at bounding box center [1331, 530] width 234 height 38
click at [1191, 529] on textarea "**********" at bounding box center [1294, 536] width 211 height 50
type textarea "**********"
click at [1023, 542] on html "On2Cook India Pvt. Ltd. Contacts People Marketing Workflows Campaigns Sales Pip…" at bounding box center [784, 363] width 1568 height 726
click at [1293, 522] on span "3-9 12:08 1-8 15:26 number busy wa sent" at bounding box center [1323, 535] width 194 height 32
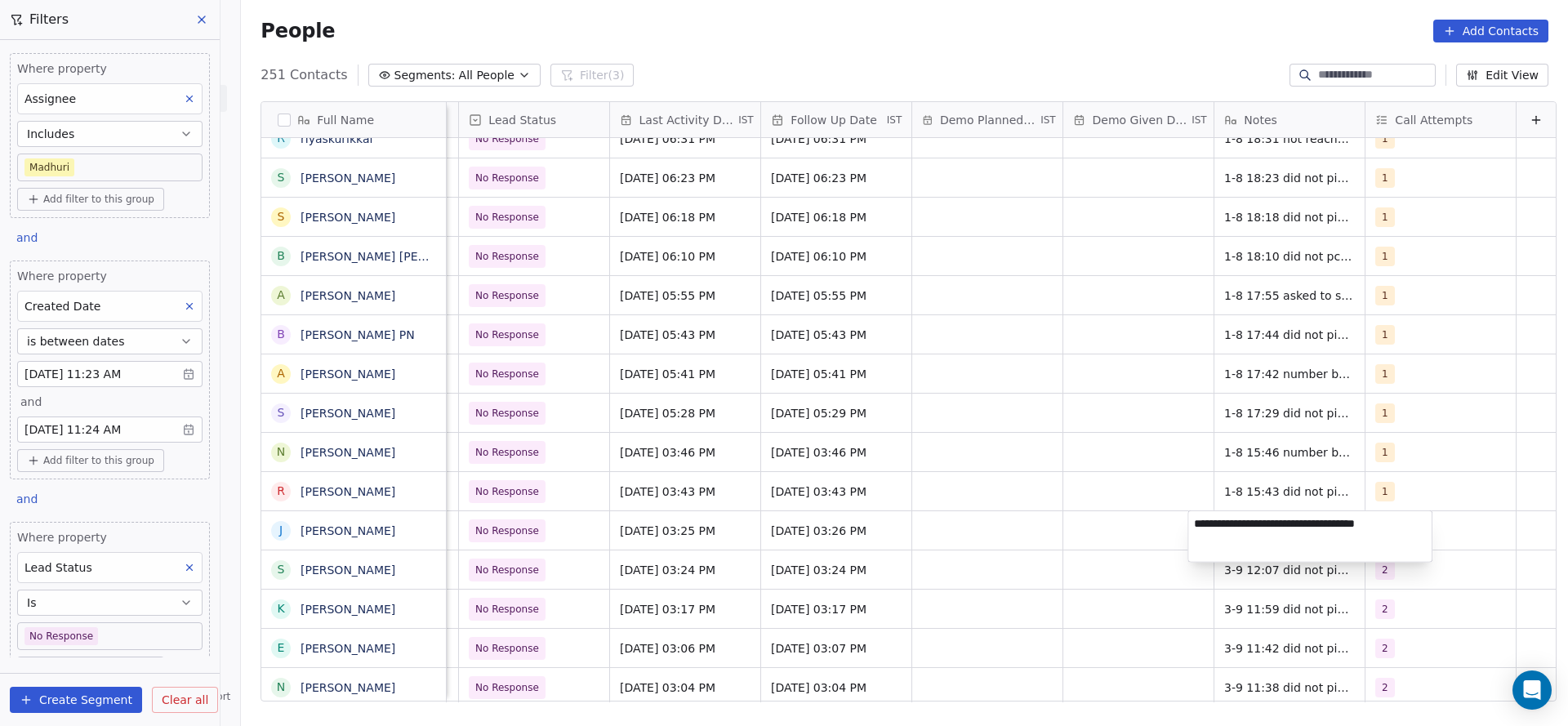
click at [1251, 522] on textarea "**********" at bounding box center [1310, 536] width 243 height 50
click at [1245, 522] on textarea "**********" at bounding box center [1310, 536] width 243 height 50
type textarea "**********"
click at [938, 564] on html "On2Cook India Pvt. Ltd. Contacts People Marketing Workflows Campaigns Sales Pip…" at bounding box center [784, 363] width 1568 height 726
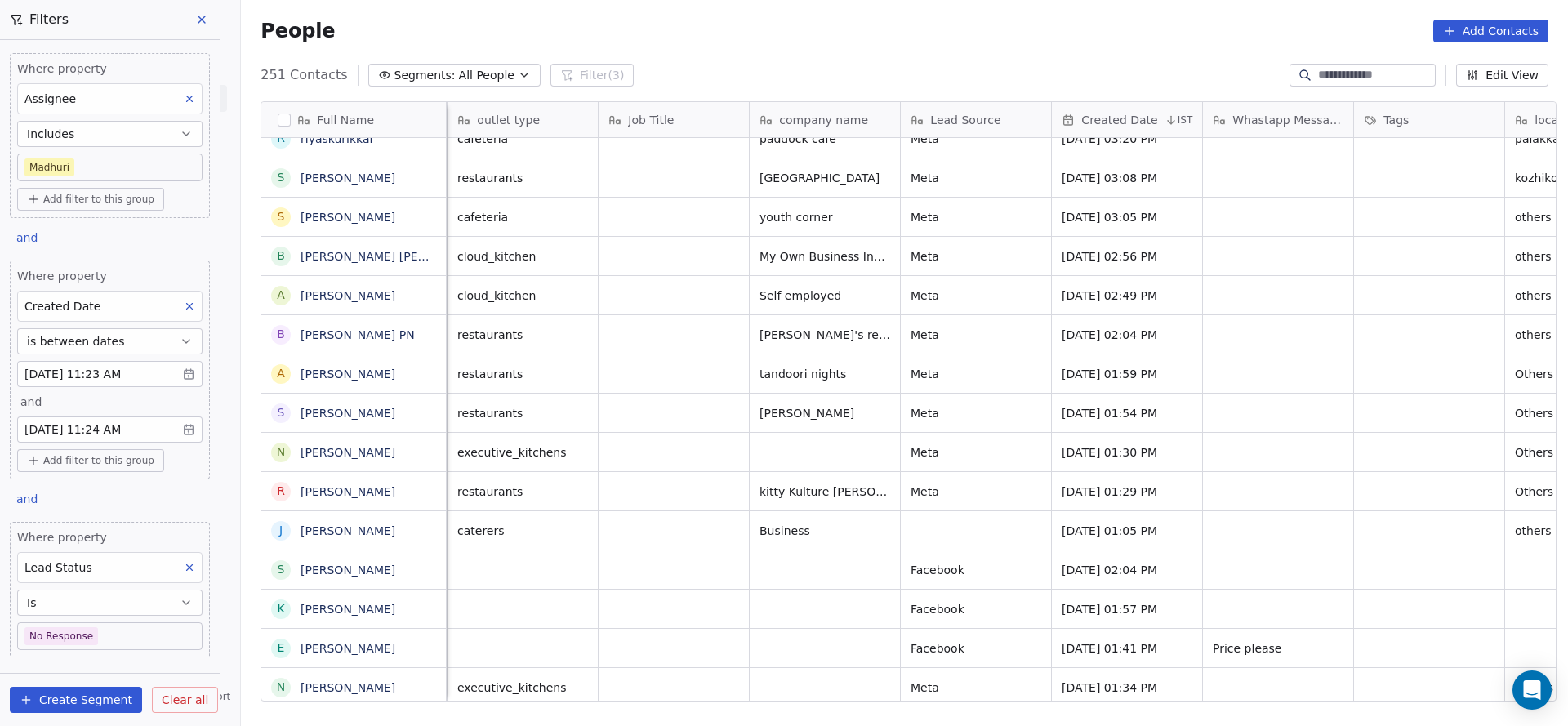
scroll to position [0, 151]
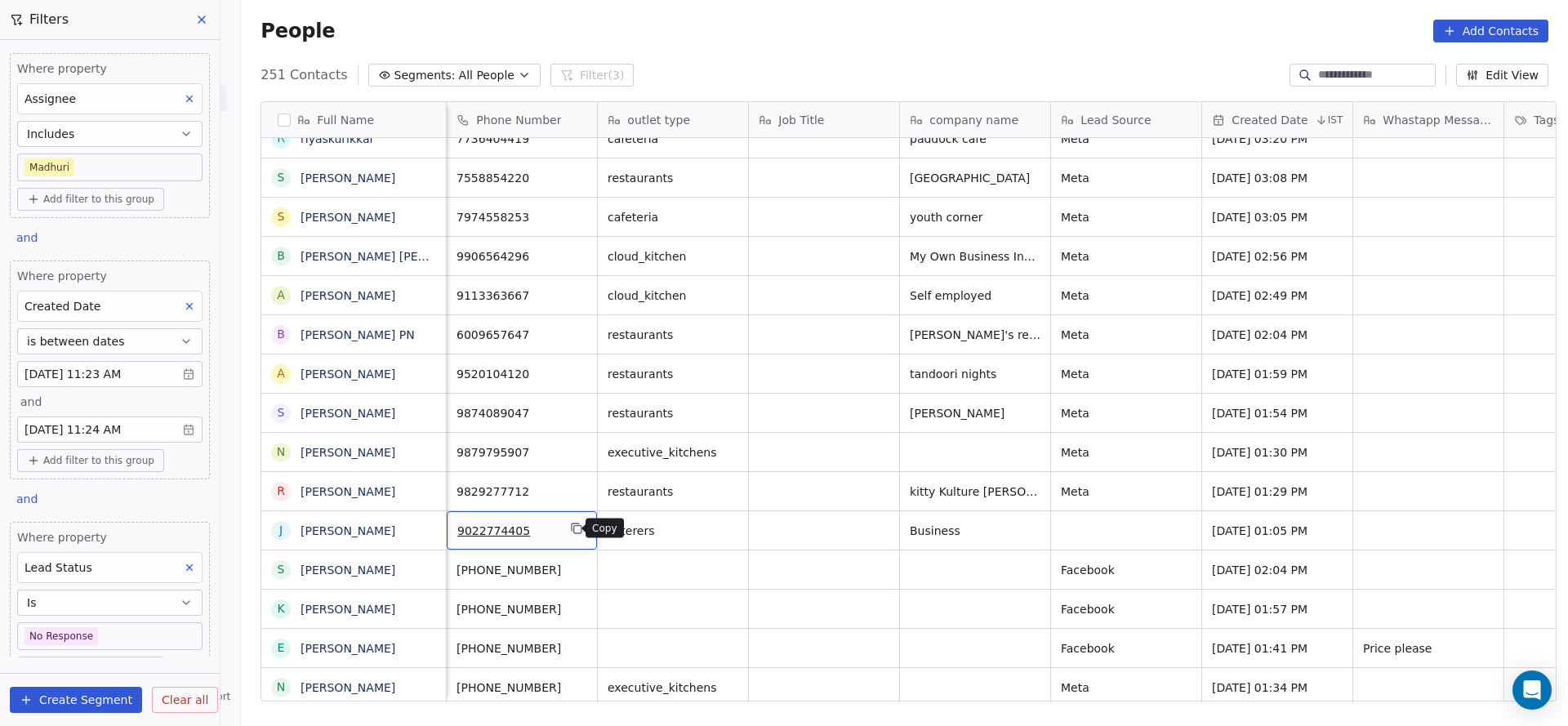
click at [578, 526] on button "grid" at bounding box center [576, 528] width 20 height 20
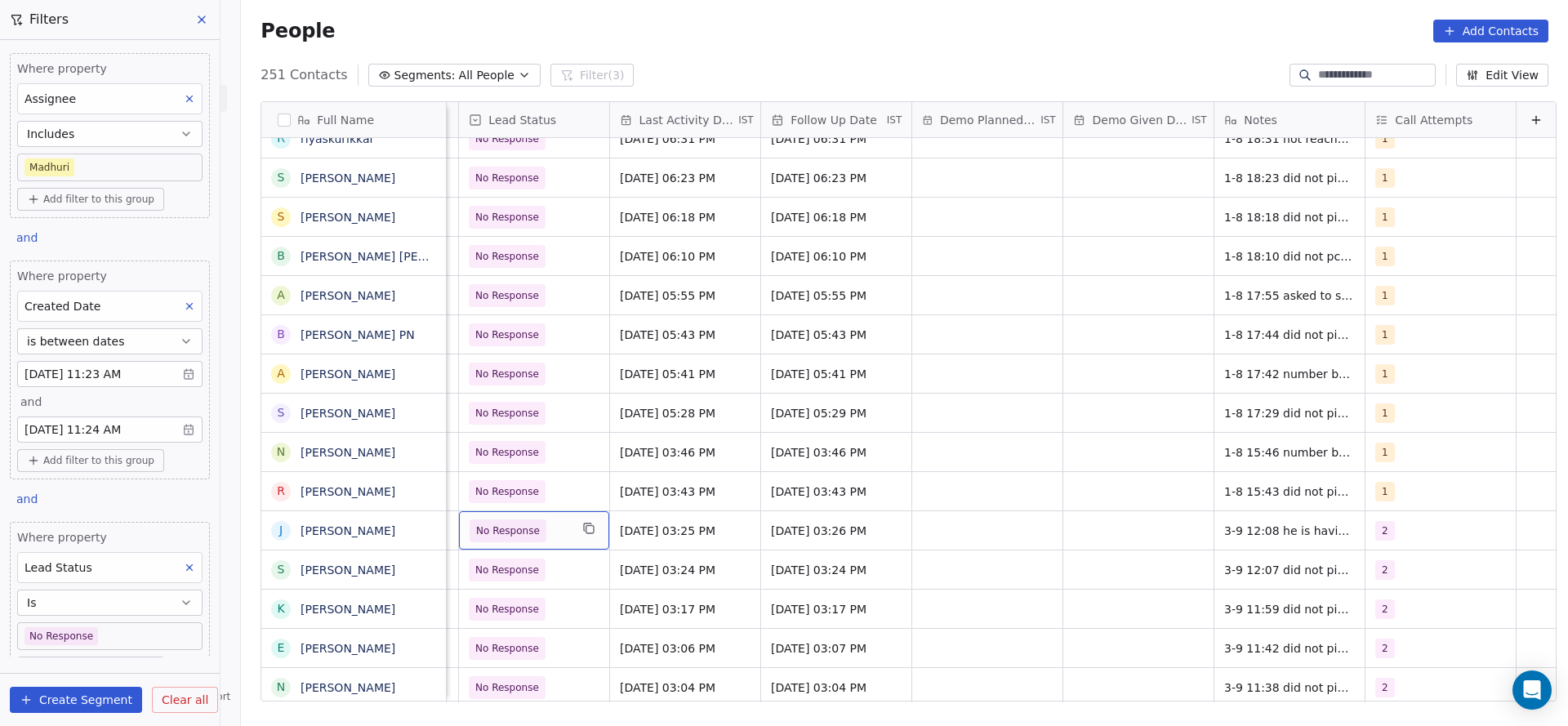
scroll to position [0, 2267]
click at [529, 531] on span "No Response" at bounding box center [519, 530] width 100 height 23
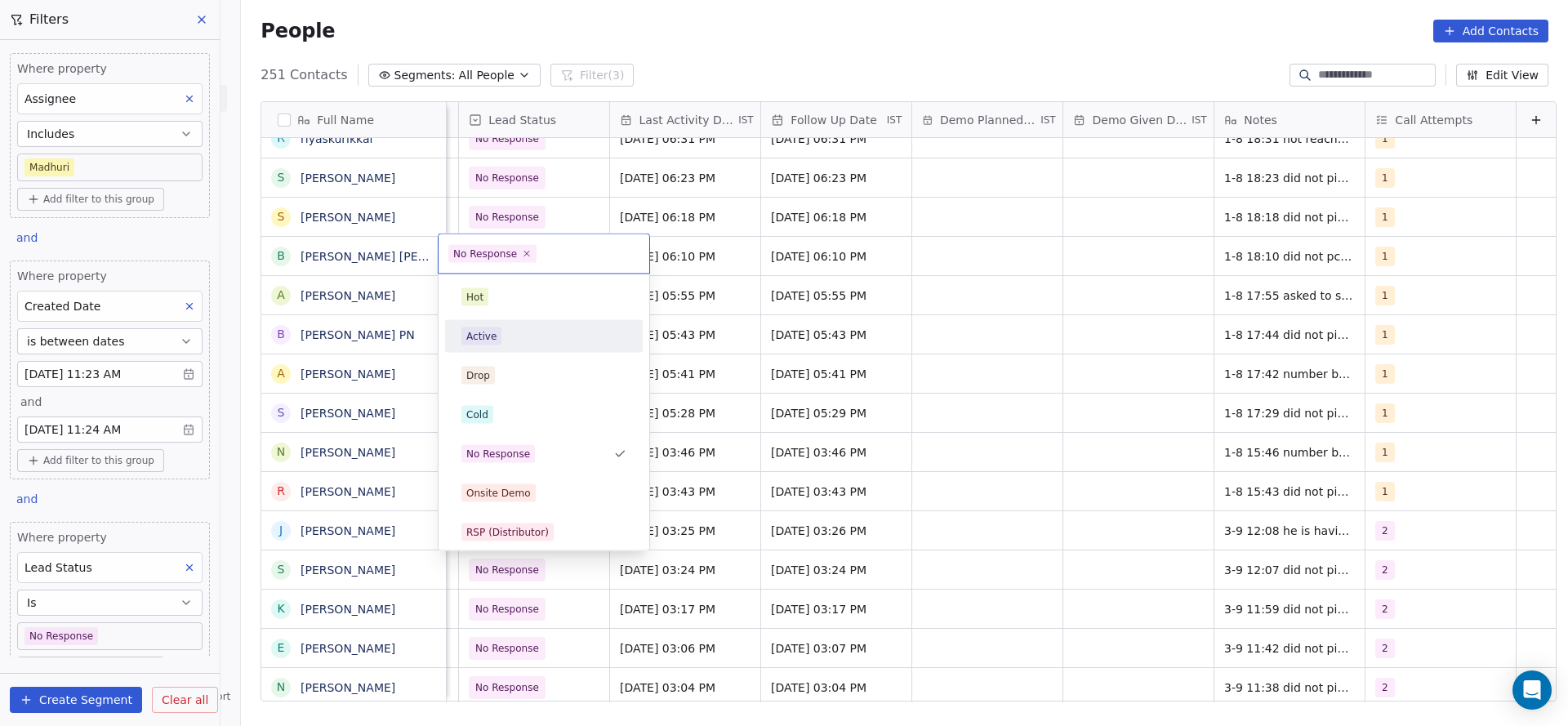
click at [523, 339] on div "Active" at bounding box center [544, 335] width 165 height 18
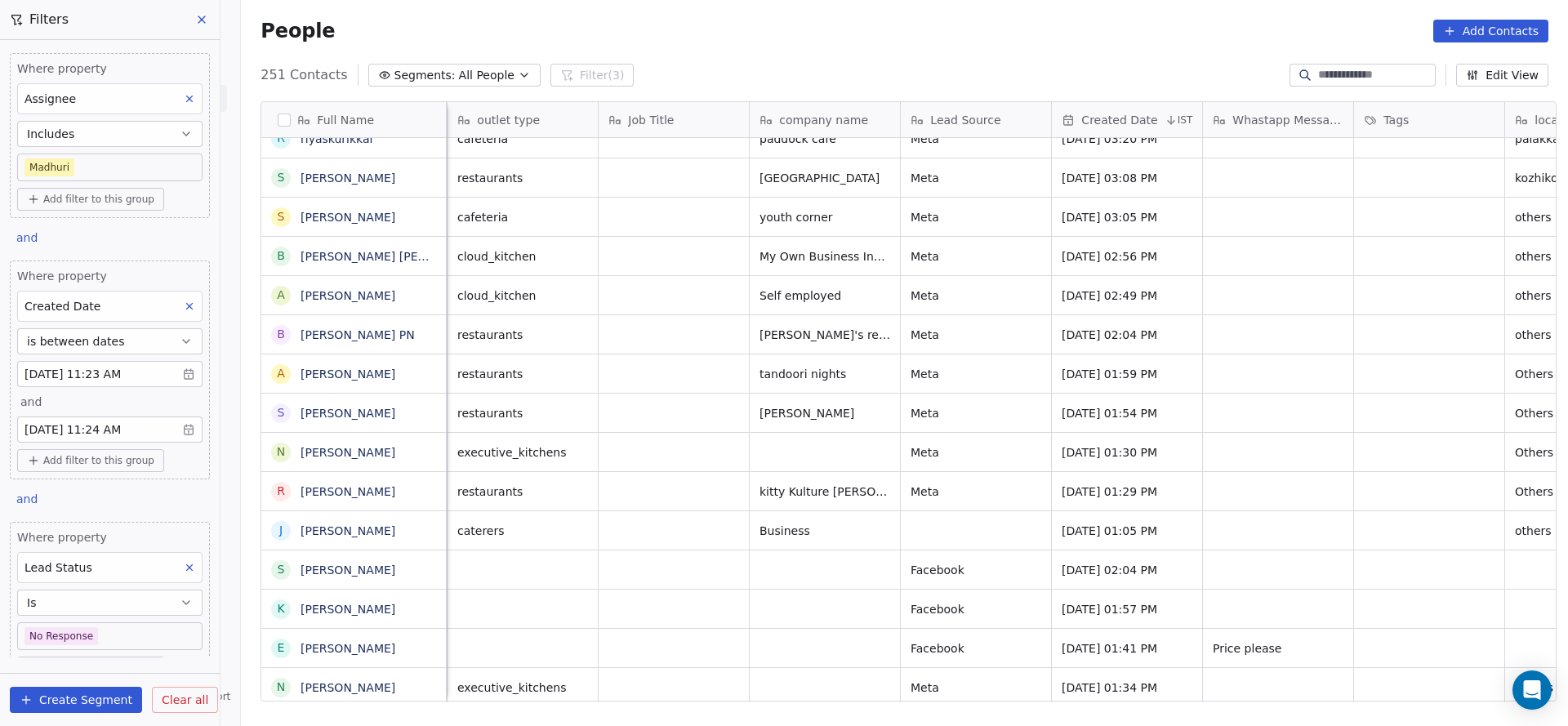
scroll to position [0, 151]
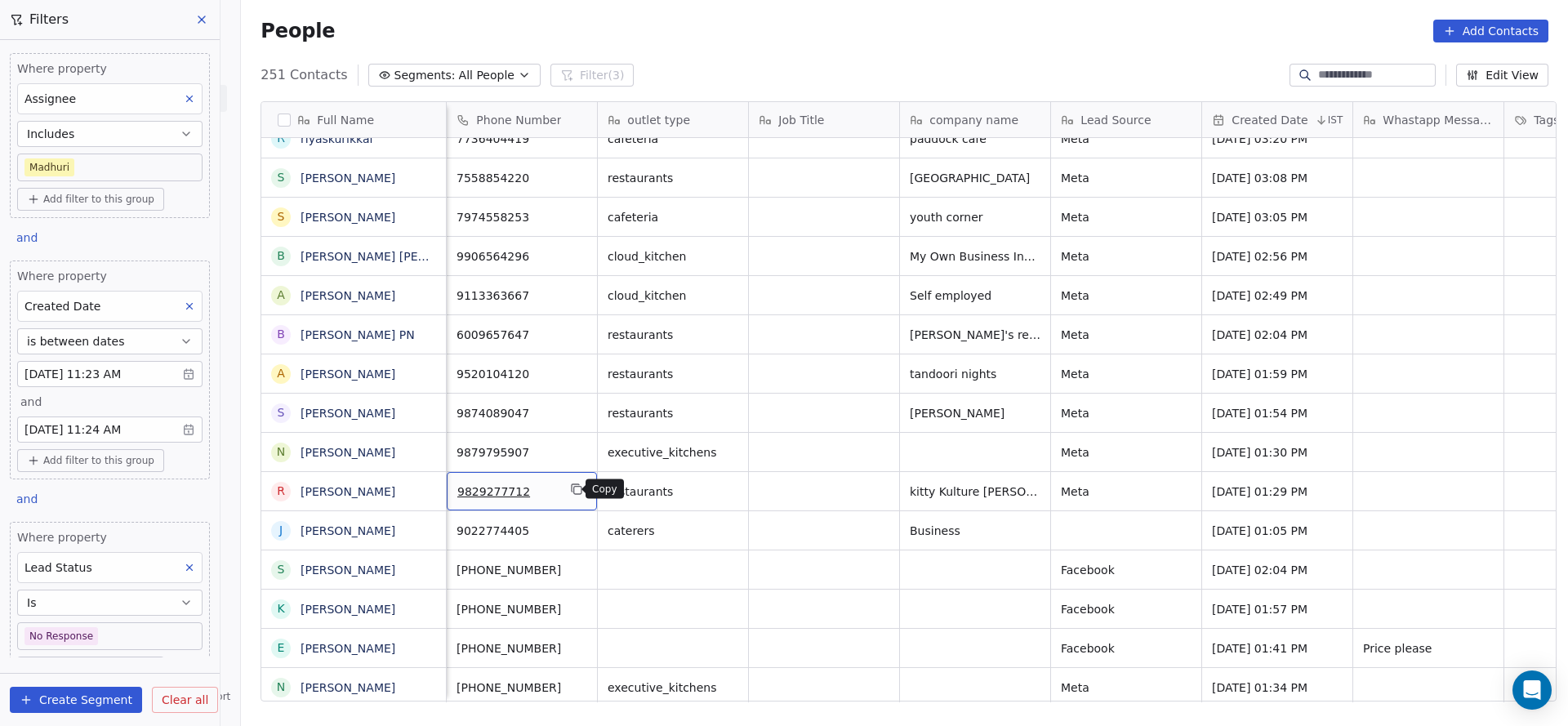
click at [573, 483] on icon "grid" at bounding box center [577, 489] width 13 height 13
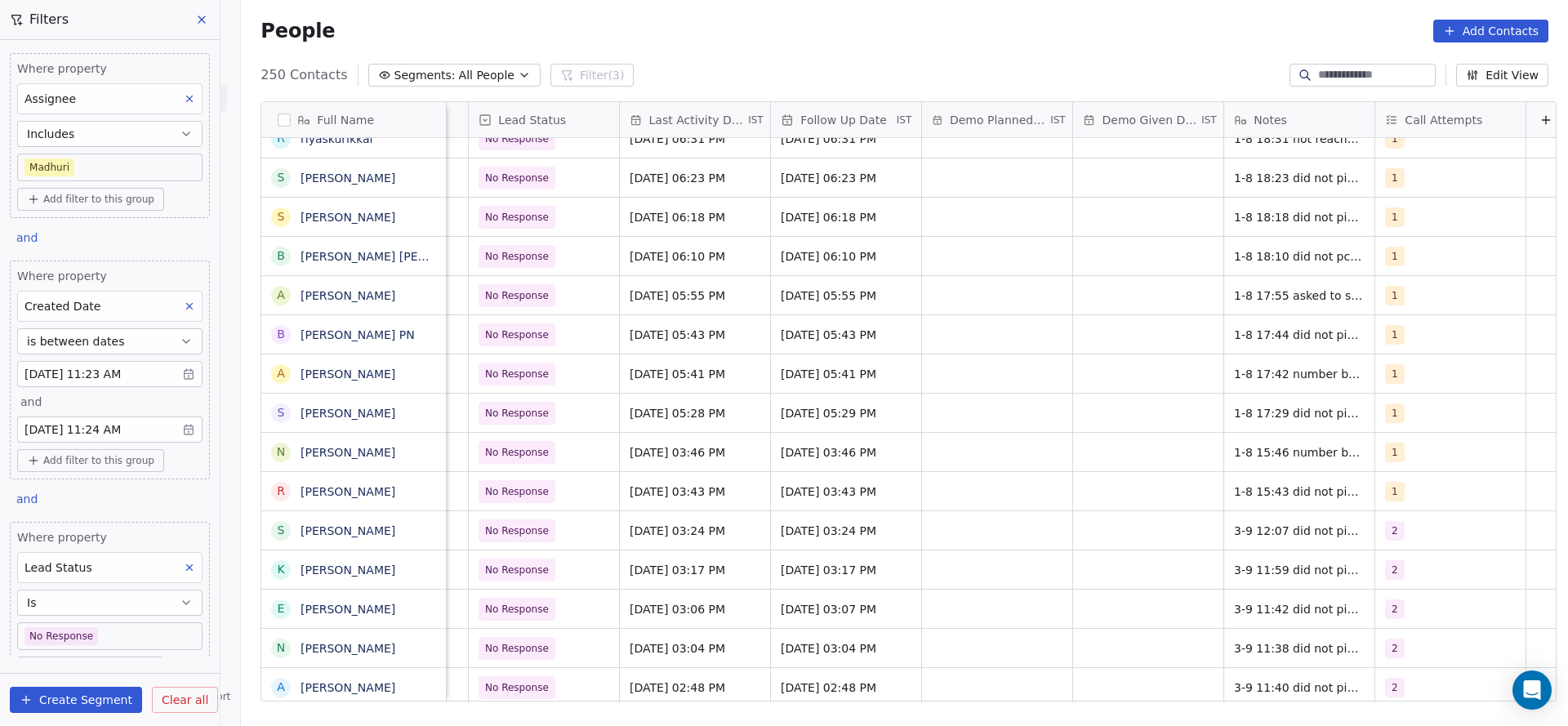
scroll to position [0, 2273]
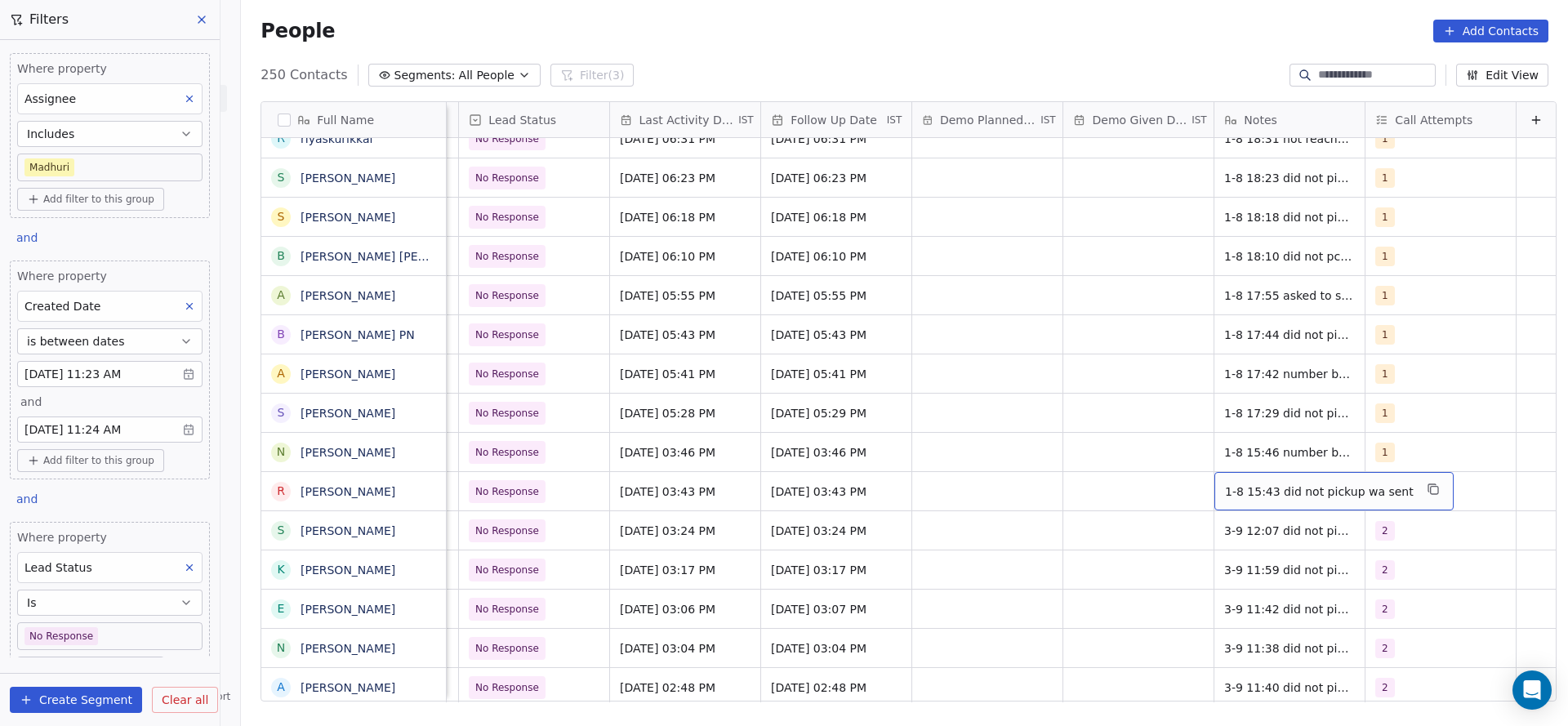
click at [1260, 485] on span "1-8 15:43 did not pickup wa sent" at bounding box center [1320, 491] width 188 height 16
click at [1186, 481] on html "On2Cook India Pvt. Ltd. Contacts People Marketing Workflows Campaigns Sales Pip…" at bounding box center [784, 363] width 1568 height 726
click at [1214, 478] on div "1-8 15:43 did not pickup wa sent" at bounding box center [1334, 491] width 240 height 38
click at [1200, 486] on textarea "**********" at bounding box center [1298, 497] width 219 height 50
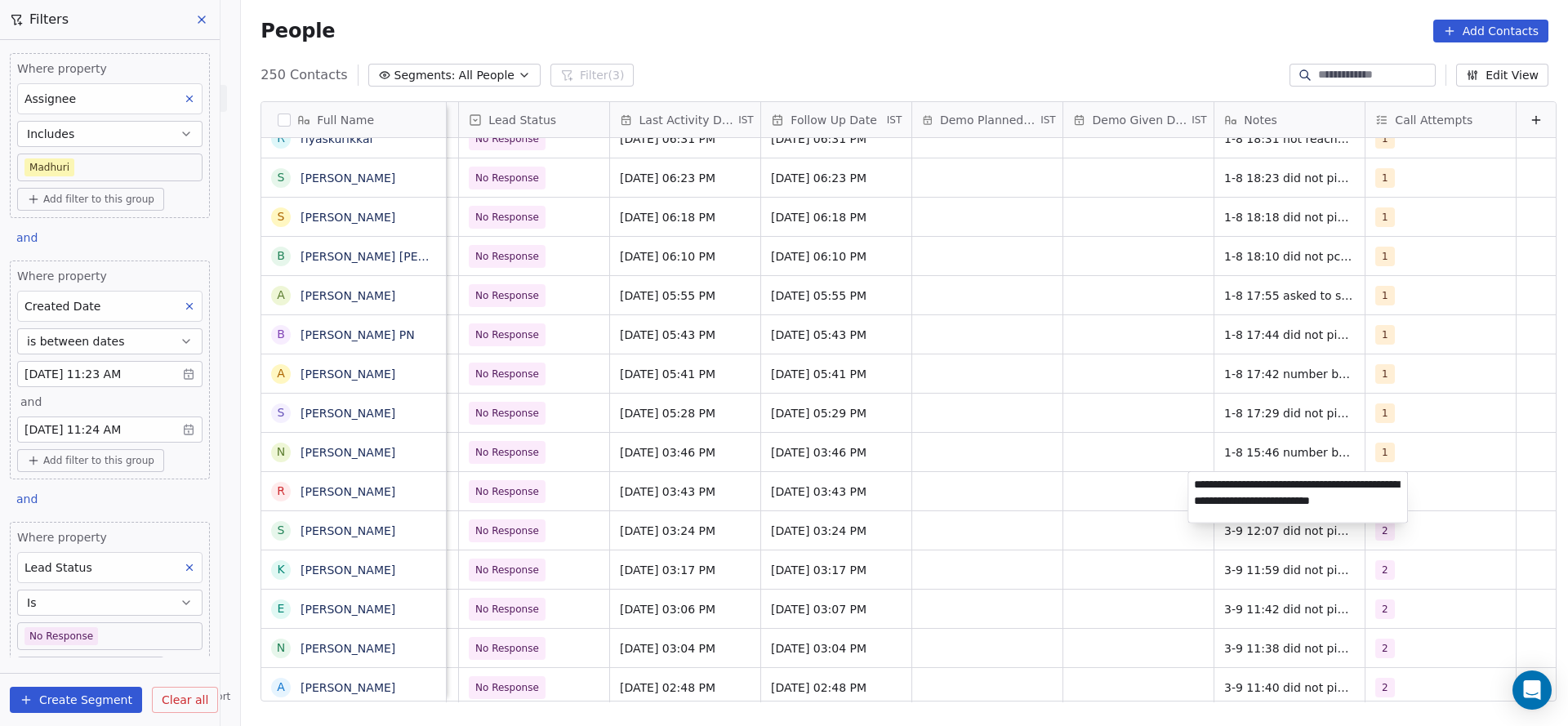
type textarea "**********"
click at [1000, 483] on html "On2Cook India Pvt. Ltd. Contacts People Marketing Workflows Campaigns Sales Pip…" at bounding box center [784, 363] width 1568 height 726
click at [1377, 494] on div "1" at bounding box center [1426, 491] width 100 height 20
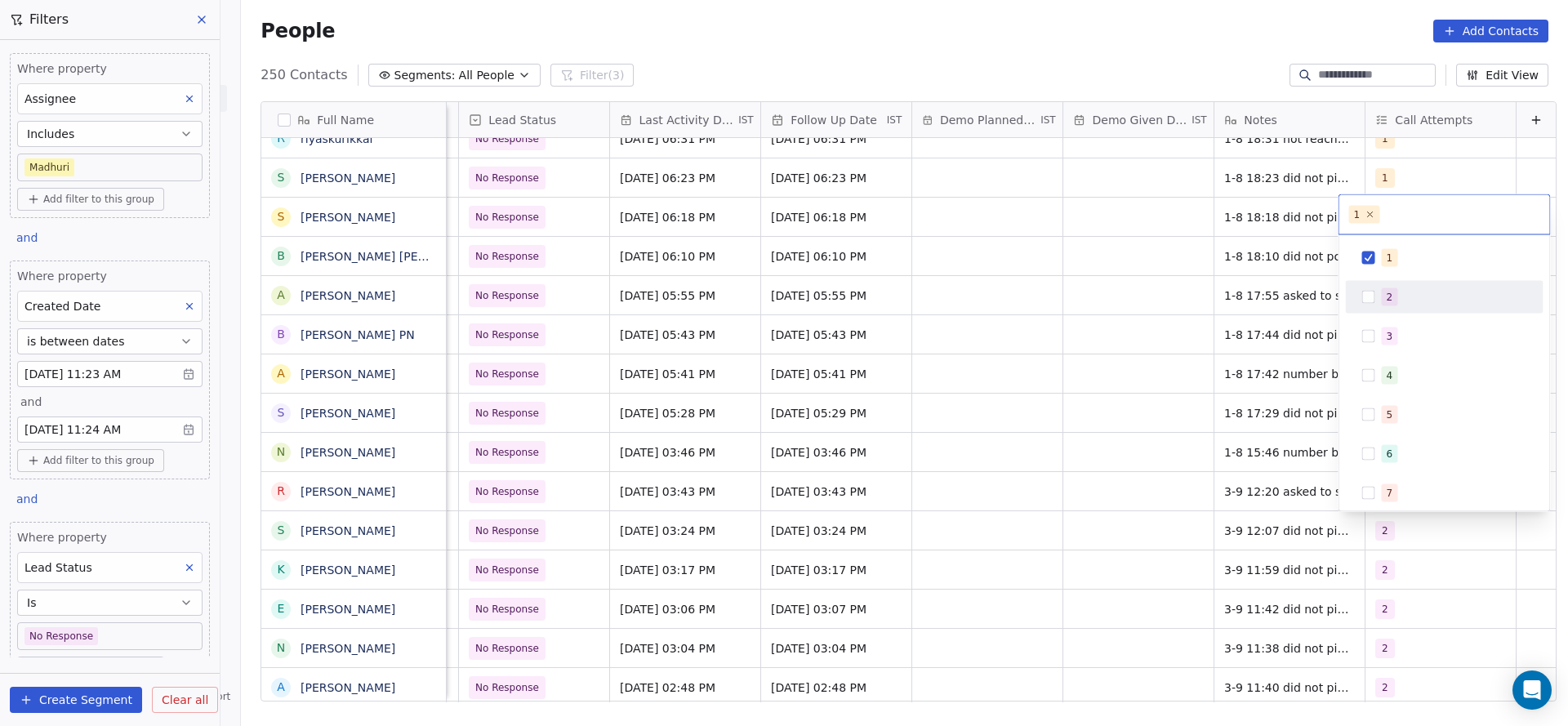
click at [1411, 303] on div "2" at bounding box center [1455, 296] width 145 height 18
click at [1410, 250] on div "1" at bounding box center [1455, 258] width 145 height 18
click at [1201, 338] on html "On2Cook India Pvt. Ltd. Contacts People Marketing Workflows Campaigns Sales Pip…" at bounding box center [784, 363] width 1568 height 726
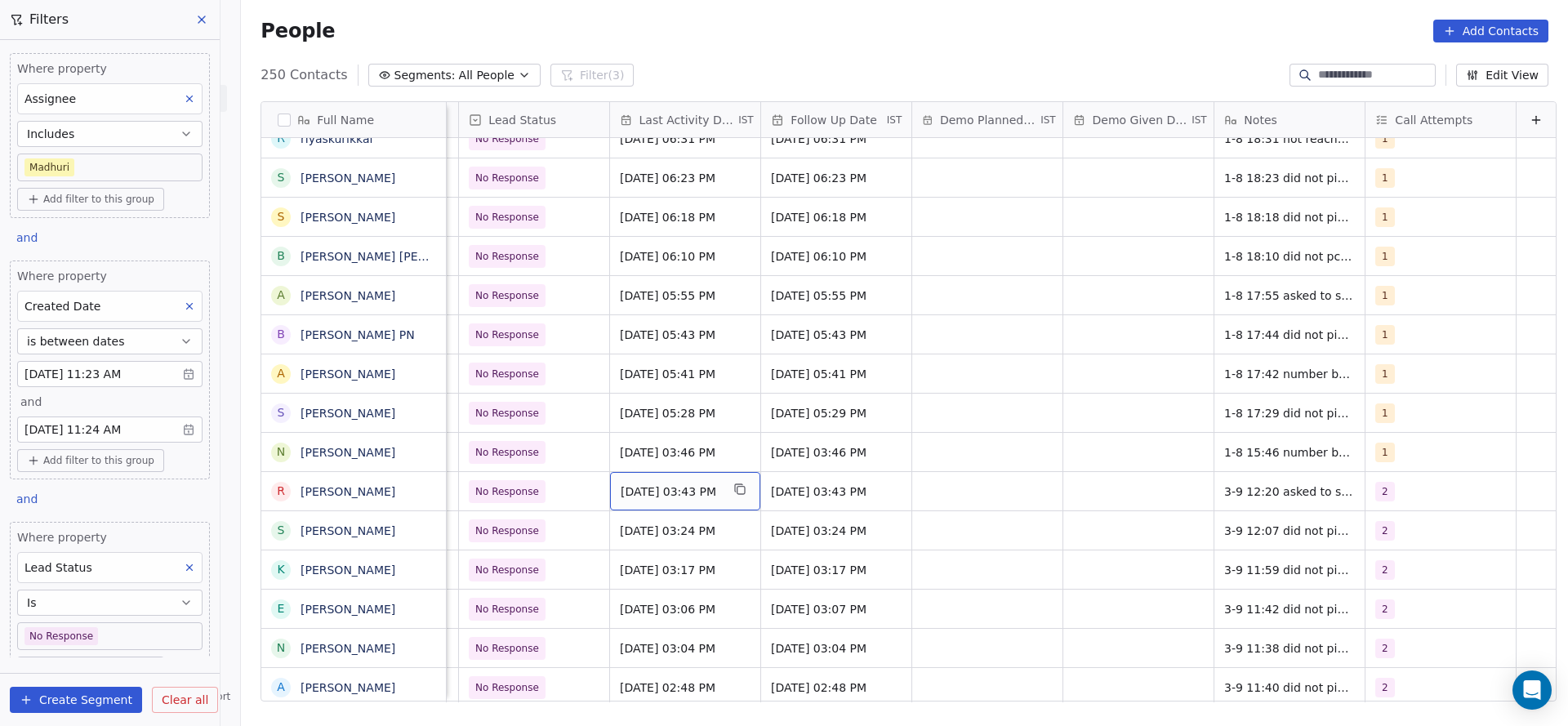
click at [617, 499] on div "Aug 01, 2025 03:43 PM" at bounding box center [686, 491] width 150 height 38
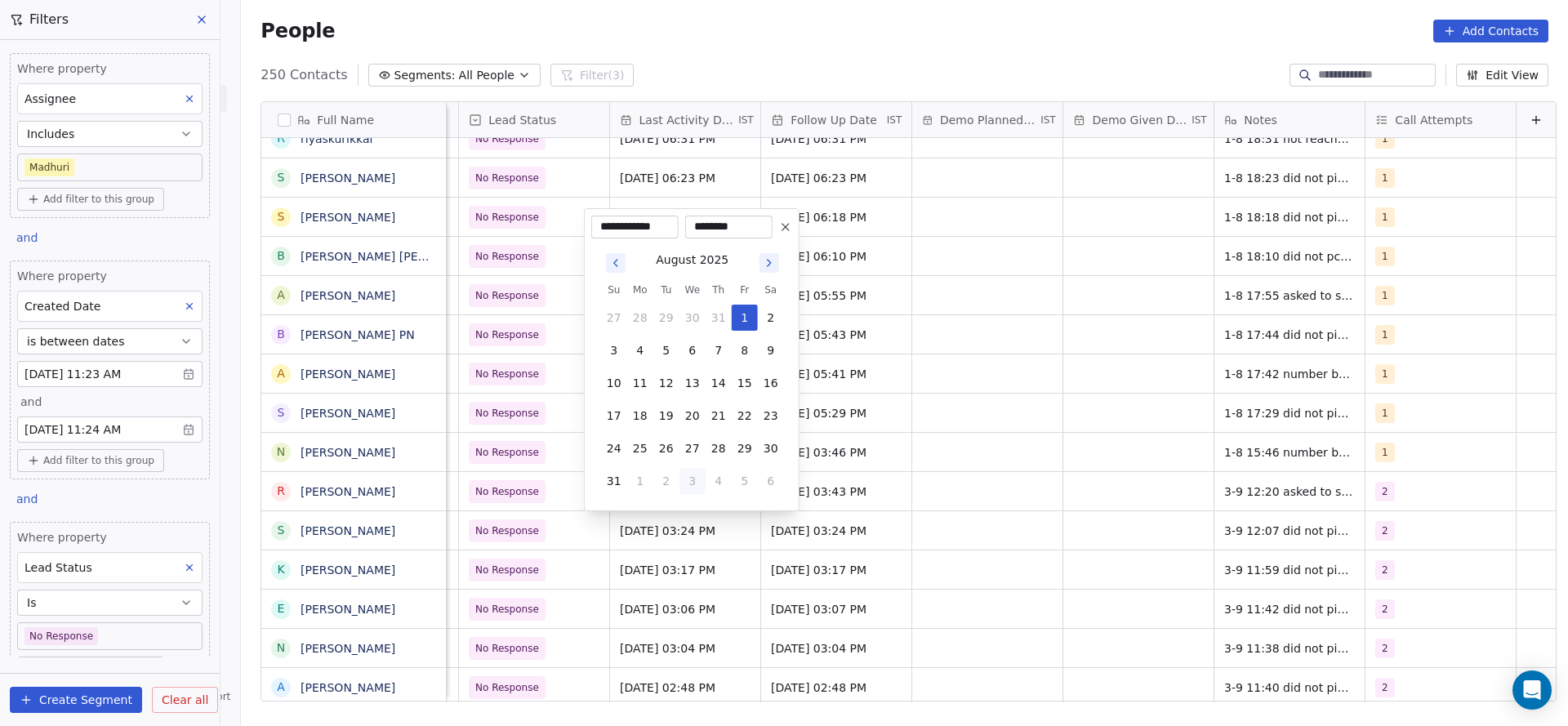
click at [693, 480] on button "3" at bounding box center [692, 480] width 26 height 26
type input "**********"
click at [1075, 506] on html "On2Cook India Pvt. Ltd. Contacts People Marketing Workflows Campaigns Sales Pip…" at bounding box center [784, 363] width 1568 height 726
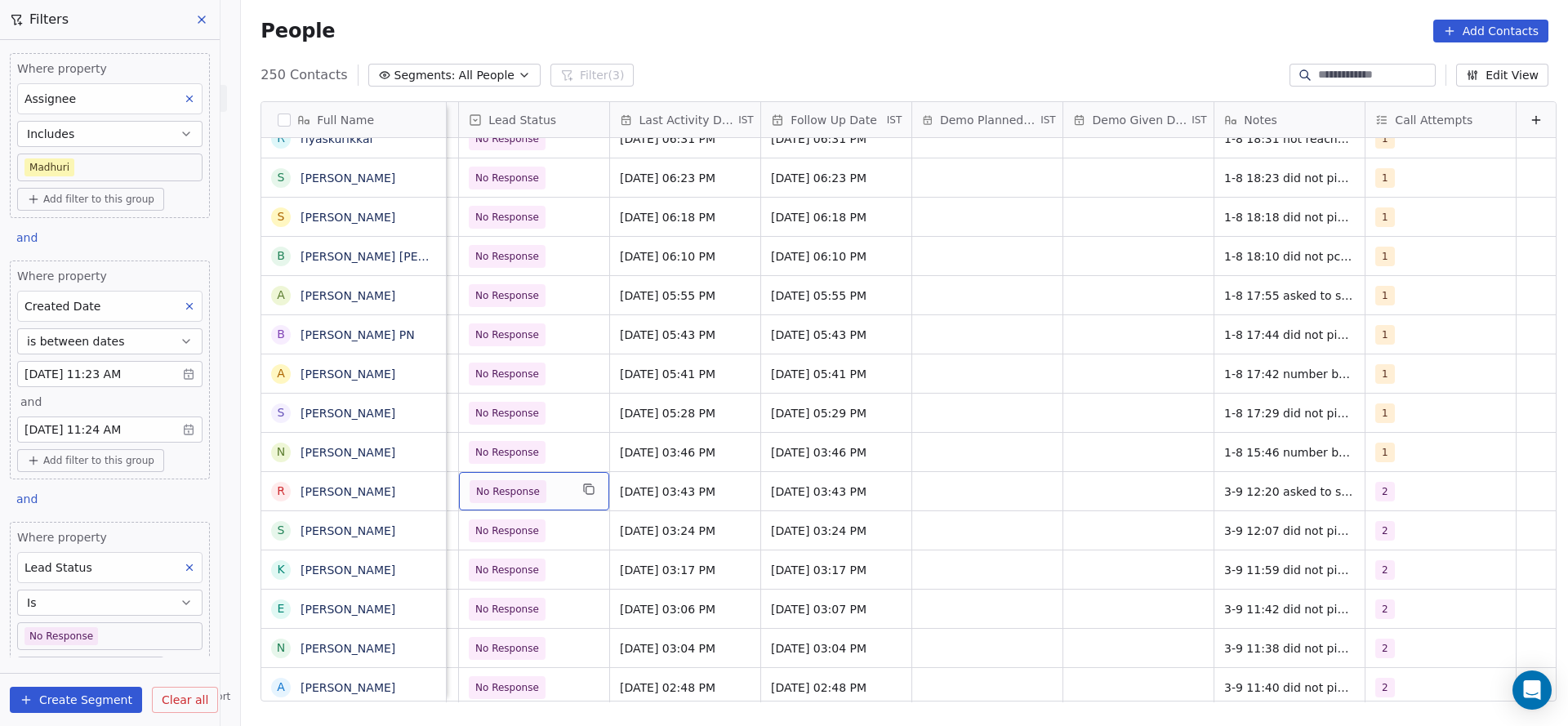
scroll to position [0, 2267]
click at [558, 501] on div "No Response" at bounding box center [534, 491] width 150 height 38
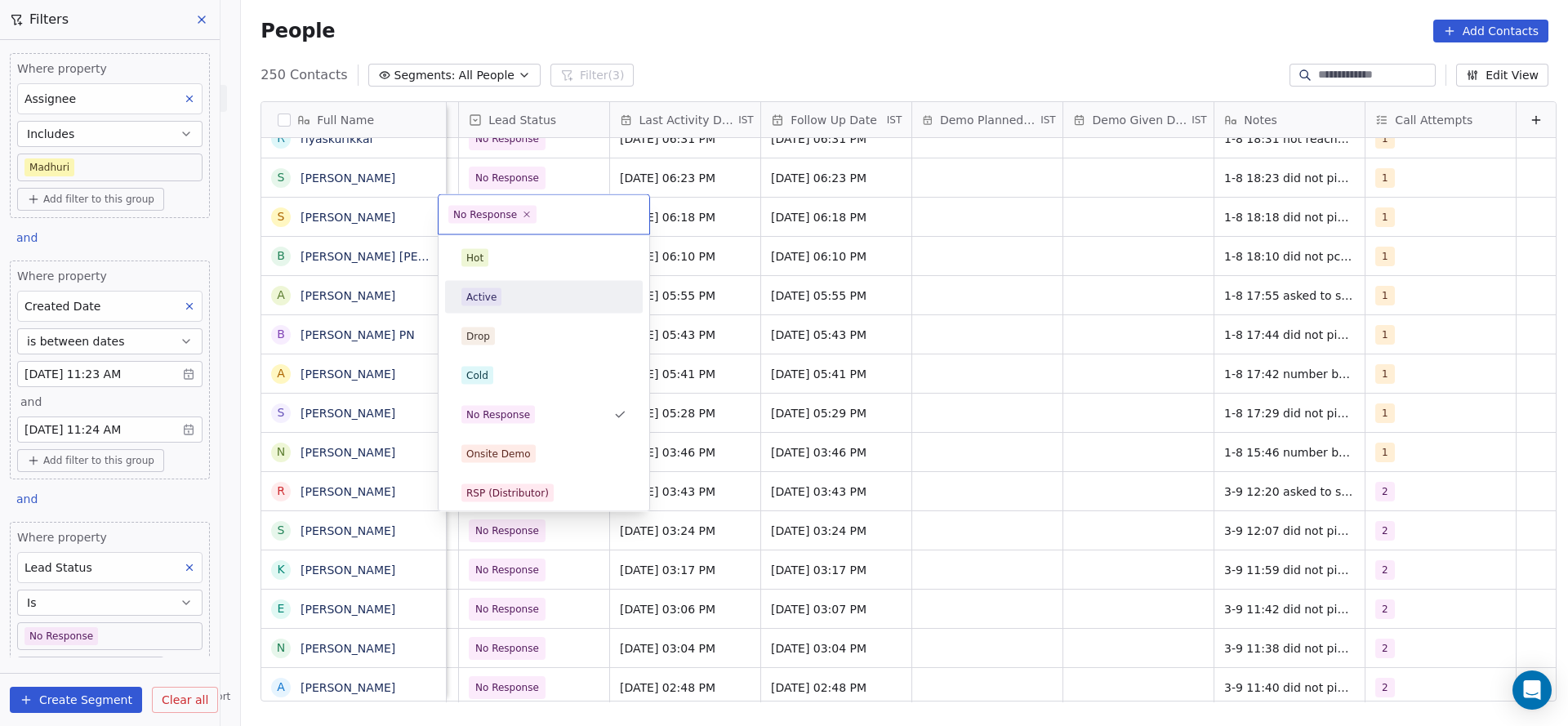
click at [527, 293] on div "Active" at bounding box center [544, 296] width 165 height 18
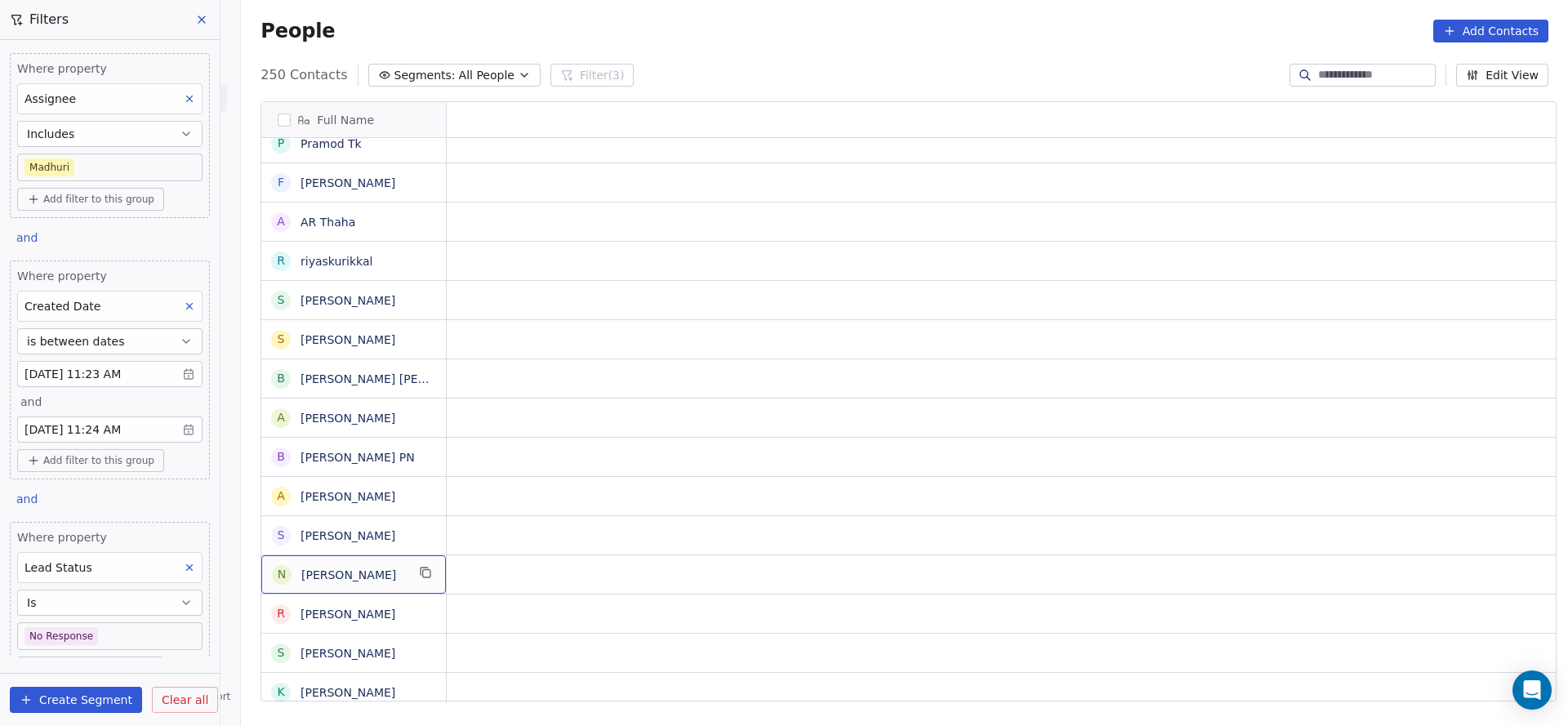
scroll to position [0, 0]
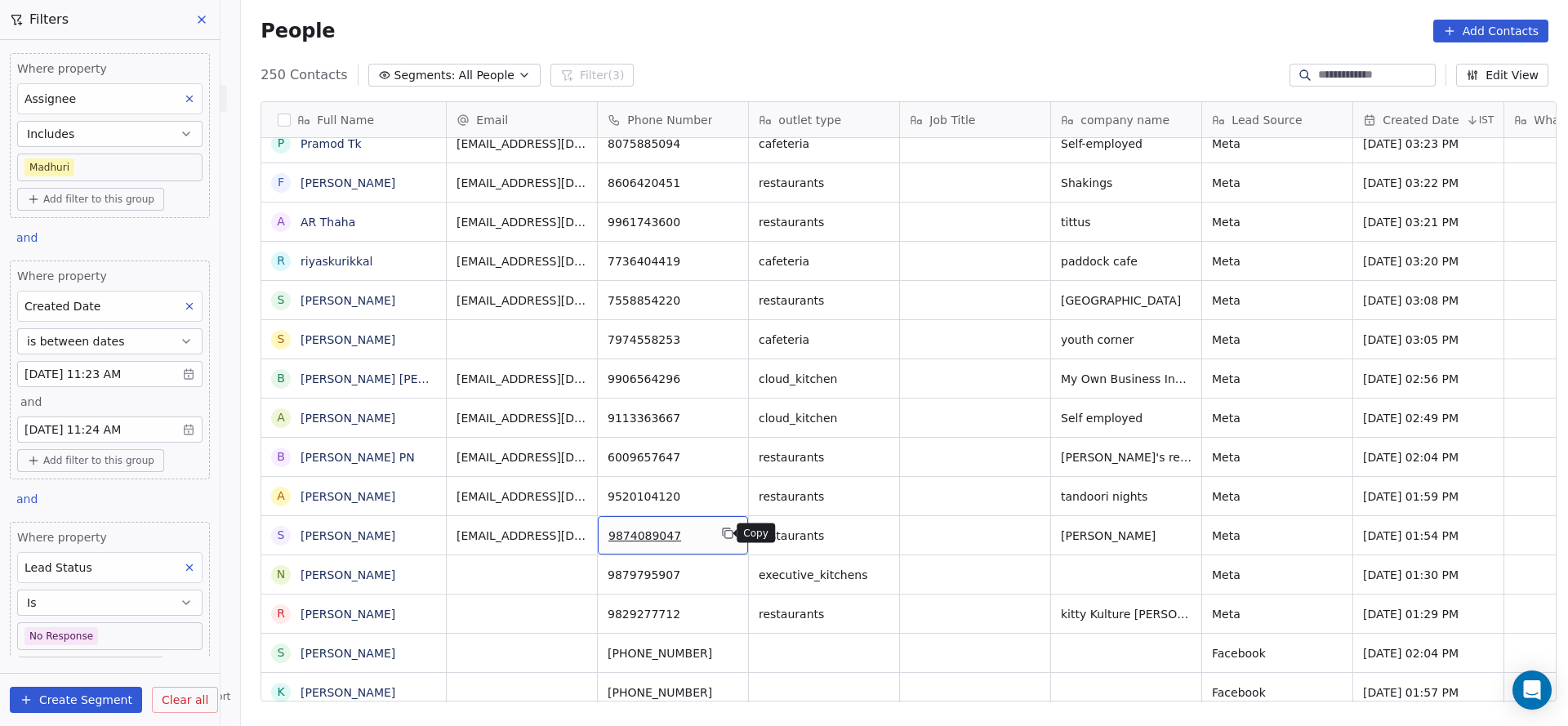
click at [726, 536] on icon "grid" at bounding box center [729, 534] width 8 height 8
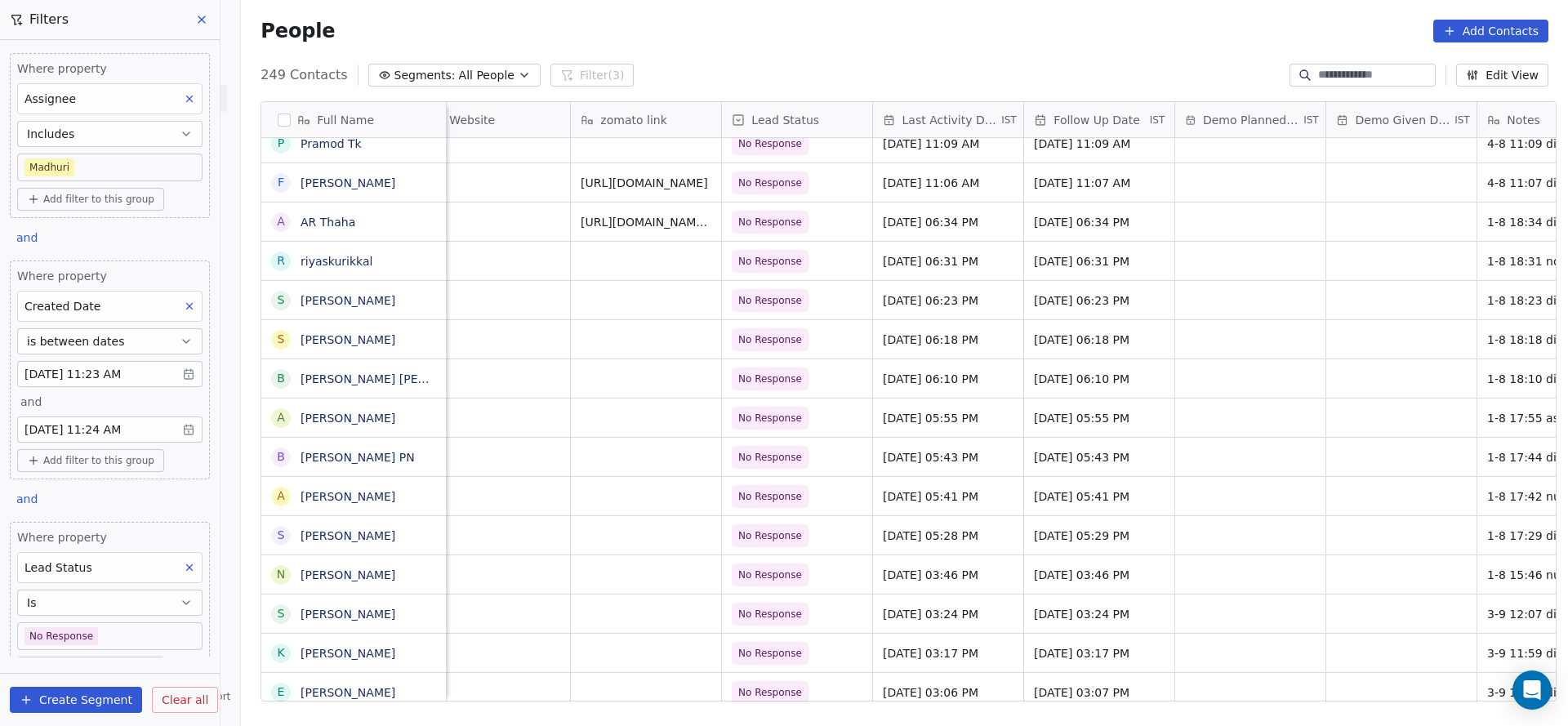
scroll to position [0, 2021]
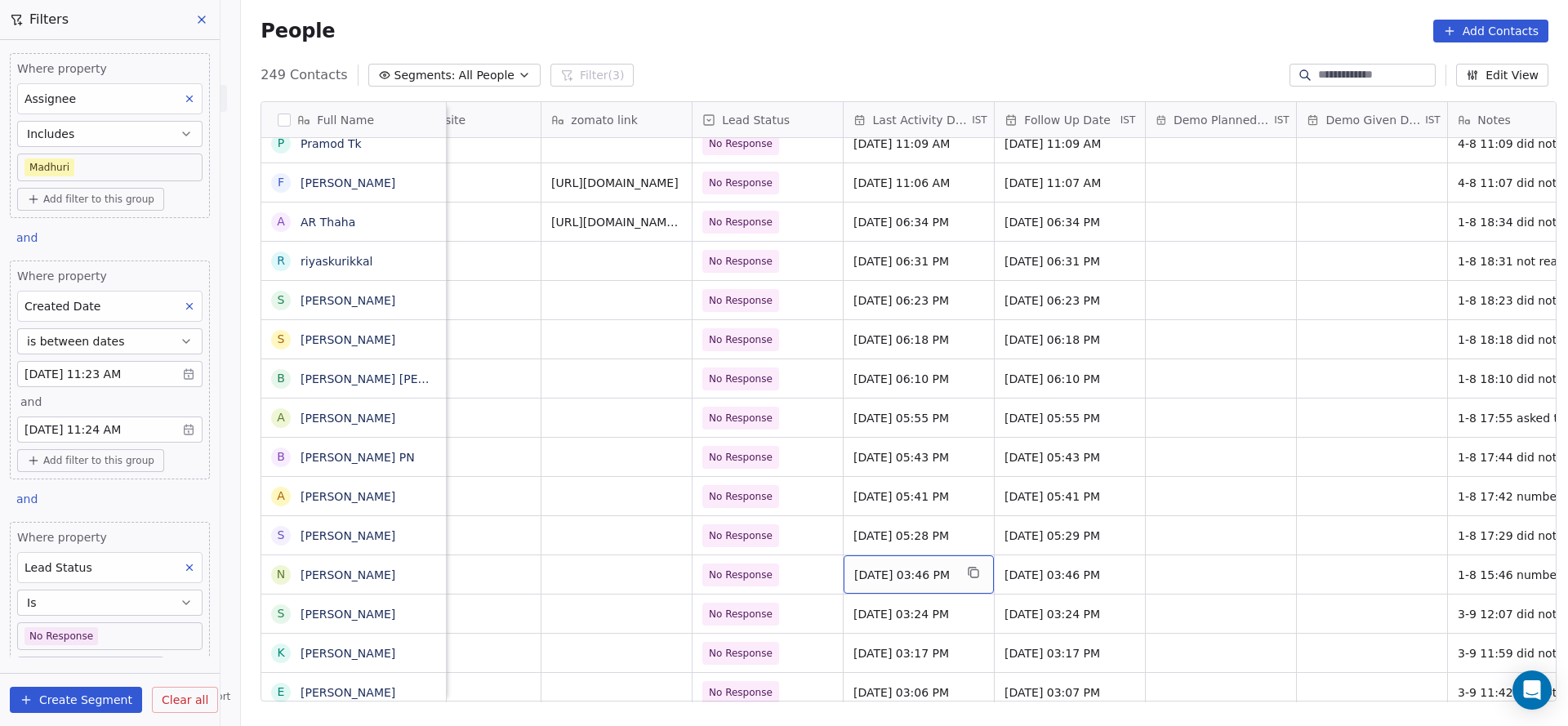
click at [892, 564] on div "Aug 01, 2025 03:46 PM" at bounding box center [919, 574] width 150 height 38
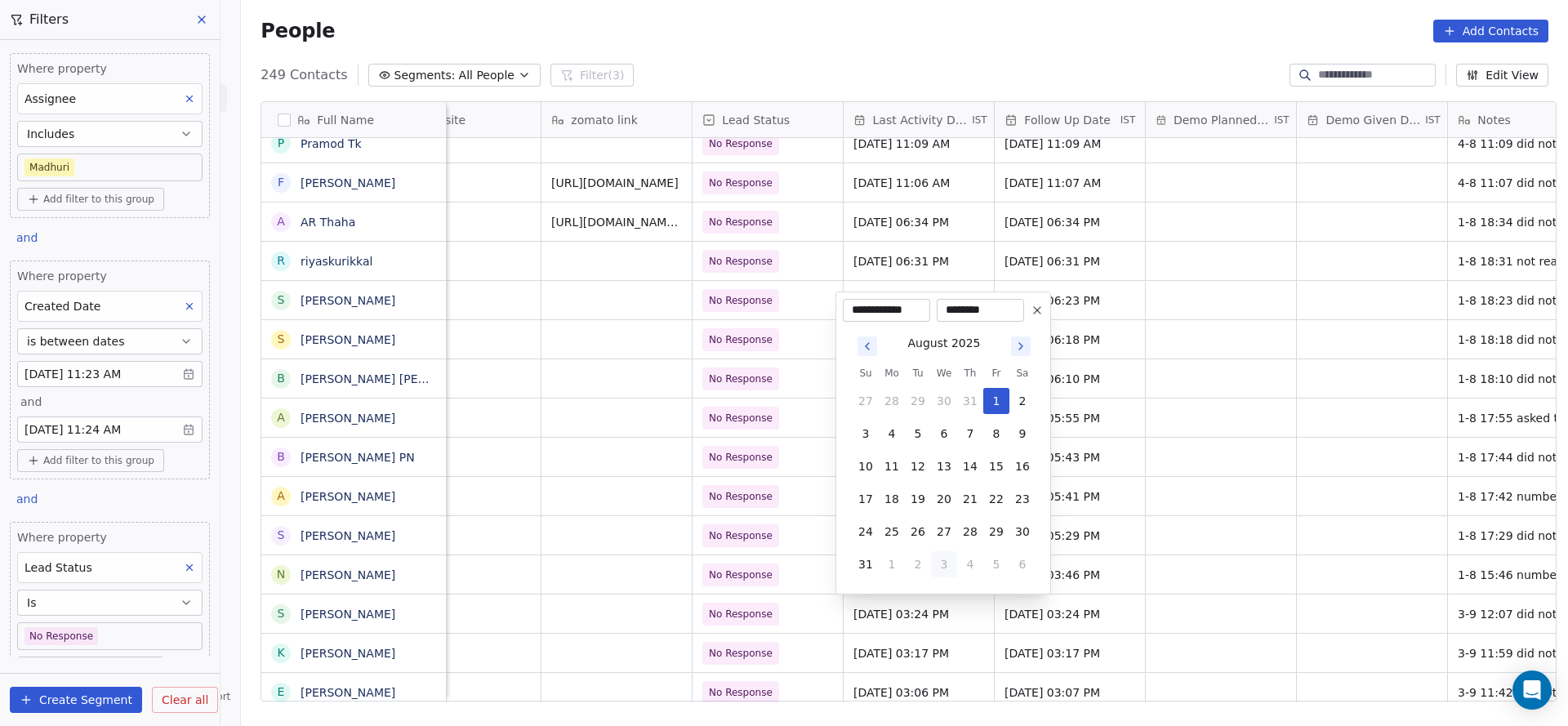
click at [586, 585] on html "On2Cook India Pvt. Ltd. Contacts People Marketing Workflows Campaigns Sales Pip…" at bounding box center [784, 363] width 1568 height 726
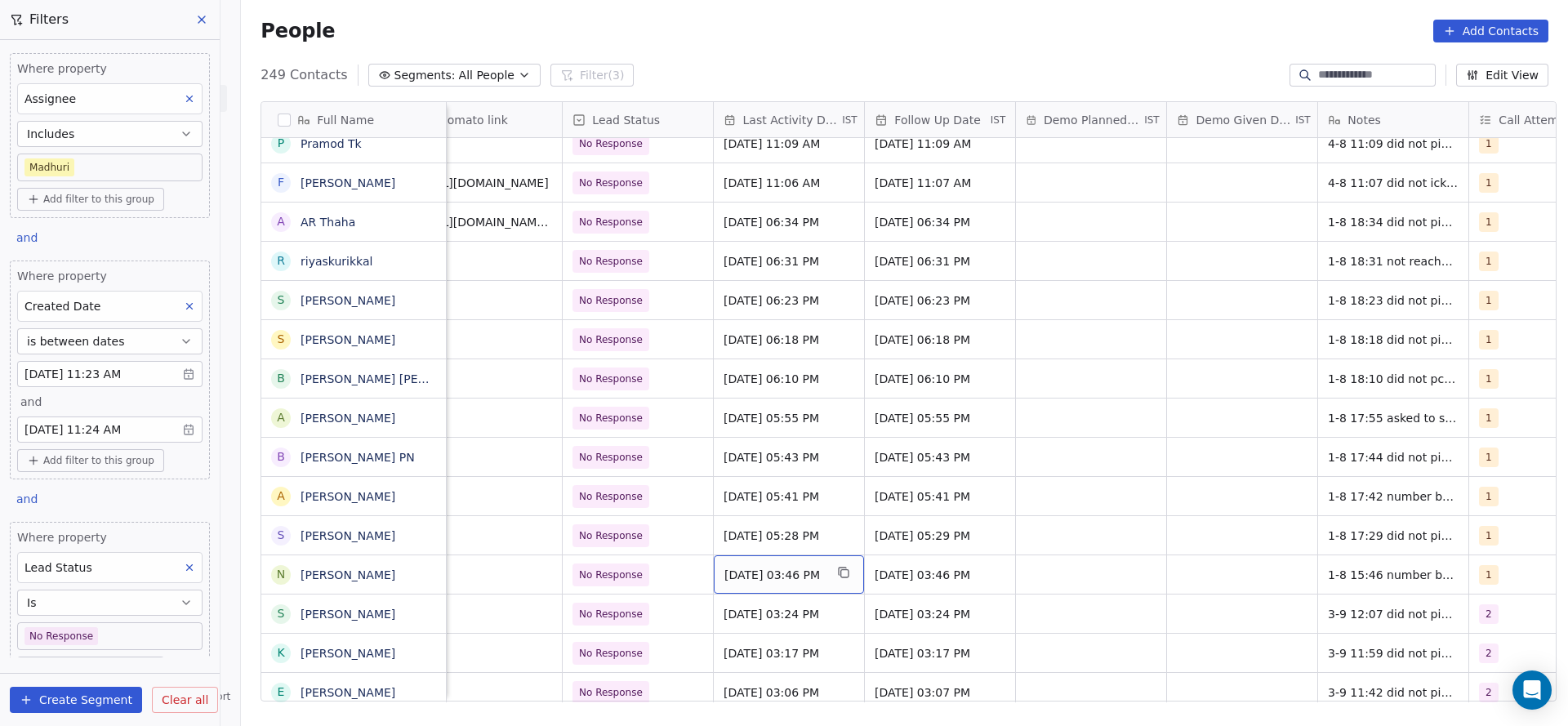
scroll to position [0, 2273]
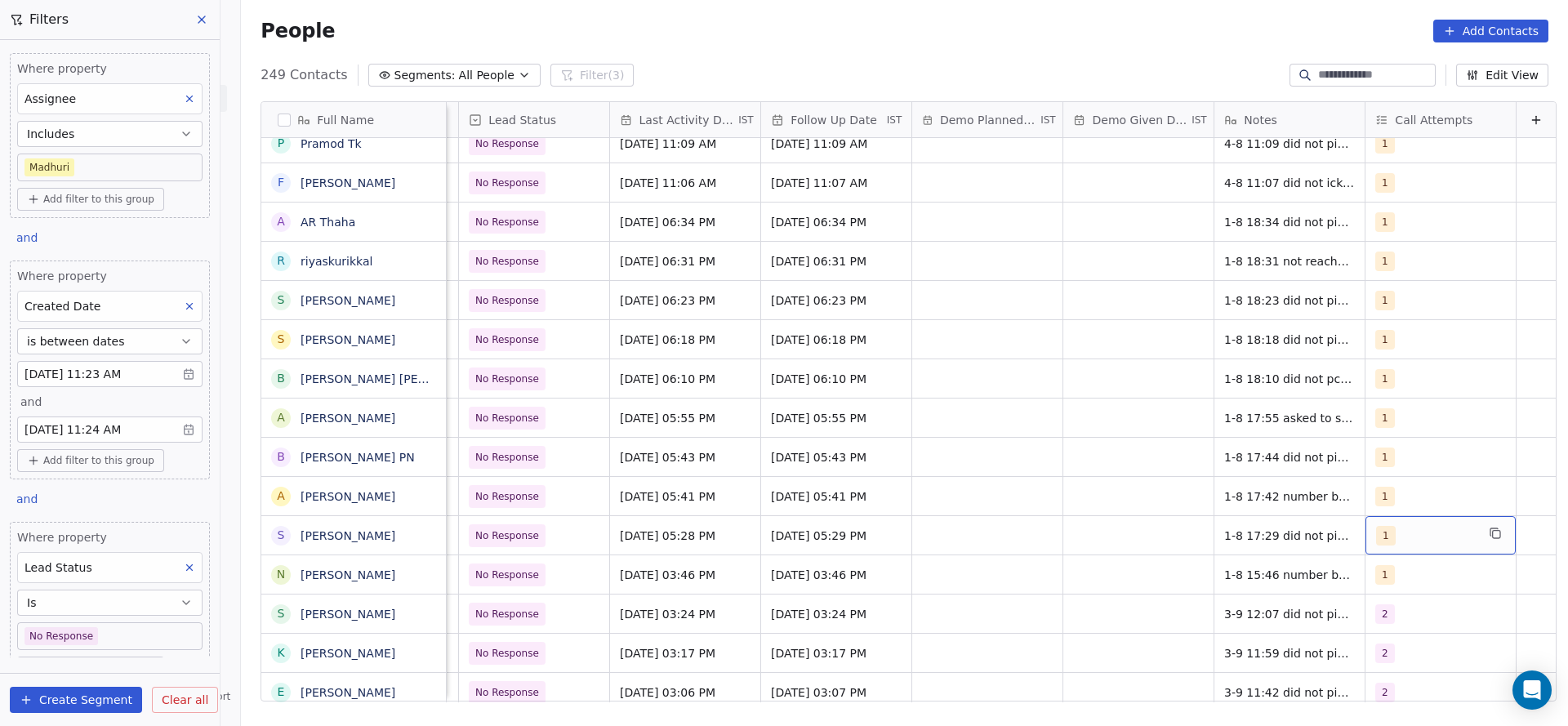
click at [1379, 530] on div "1" at bounding box center [1426, 535] width 100 height 20
click at [1402, 338] on div "2" at bounding box center [1455, 341] width 145 height 18
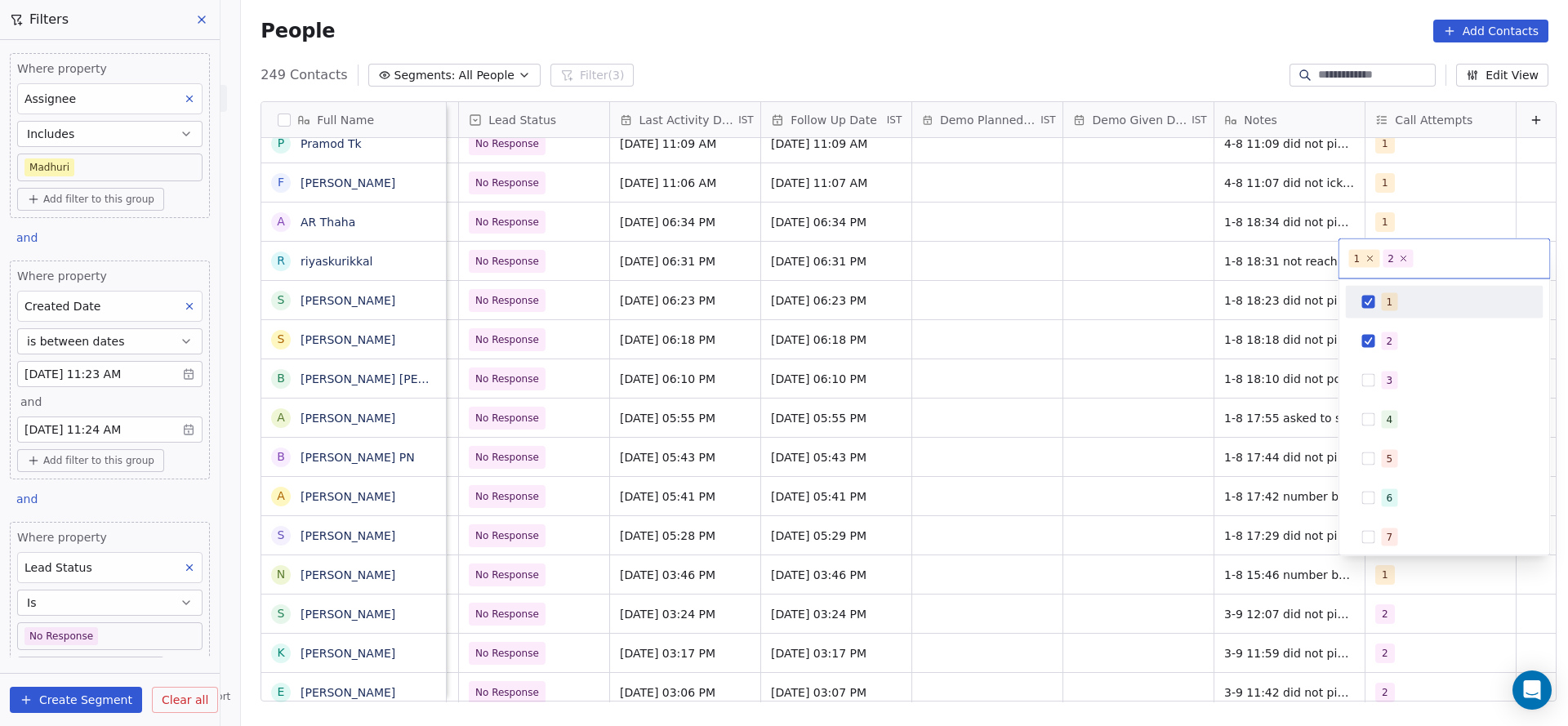
click at [1402, 298] on div "1" at bounding box center [1455, 301] width 145 height 18
drag, startPoint x: 1160, startPoint y: 419, endPoint x: 1203, endPoint y: 548, distance: 136.0
click at [1159, 420] on html "On2Cook India Pvt. Ltd. Contacts People Marketing Workflows Campaigns Sales Pip…" at bounding box center [784, 363] width 1568 height 726
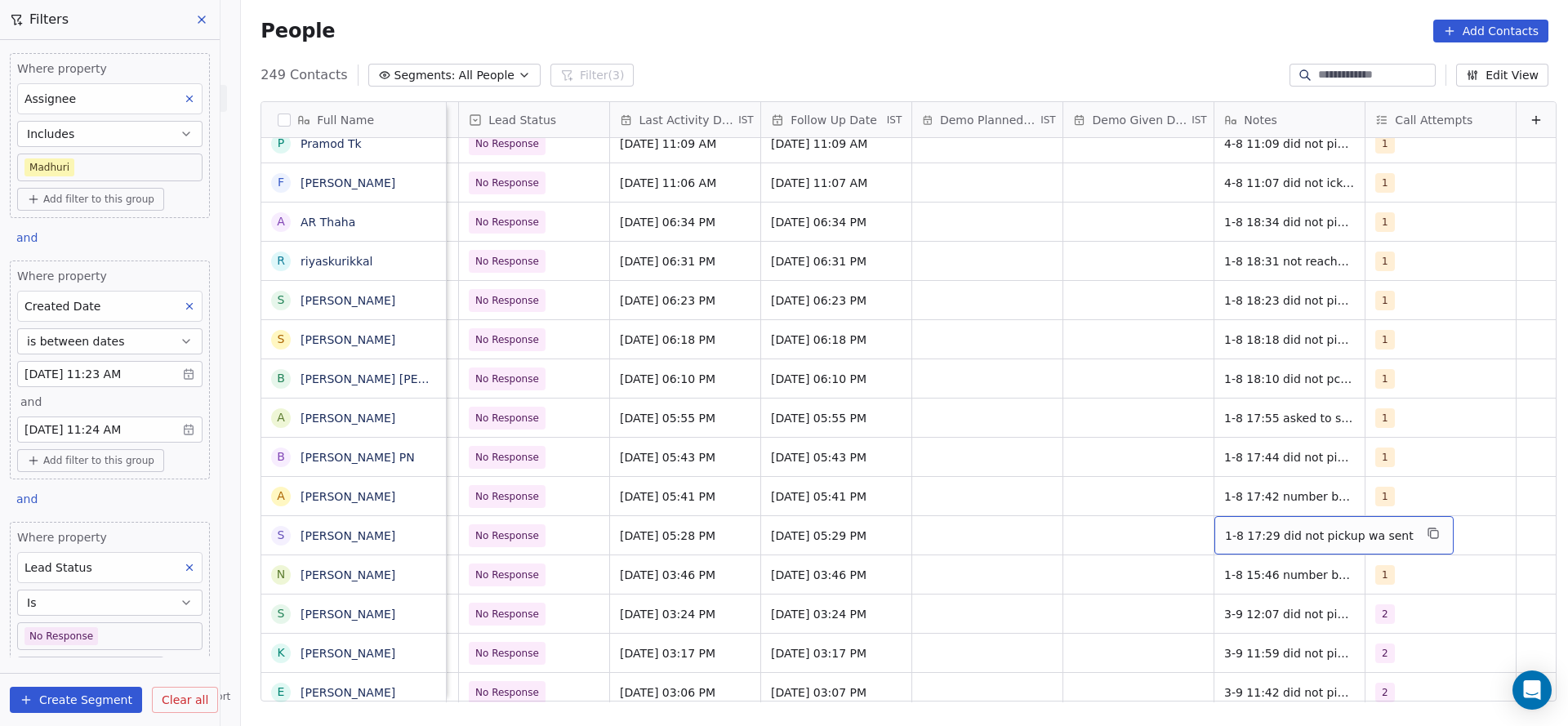
click at [1226, 537] on span "1-8 17:29 did not pickup wa sent" at bounding box center [1320, 535] width 188 height 16
click at [1191, 527] on textarea "**********" at bounding box center [1298, 541] width 219 height 50
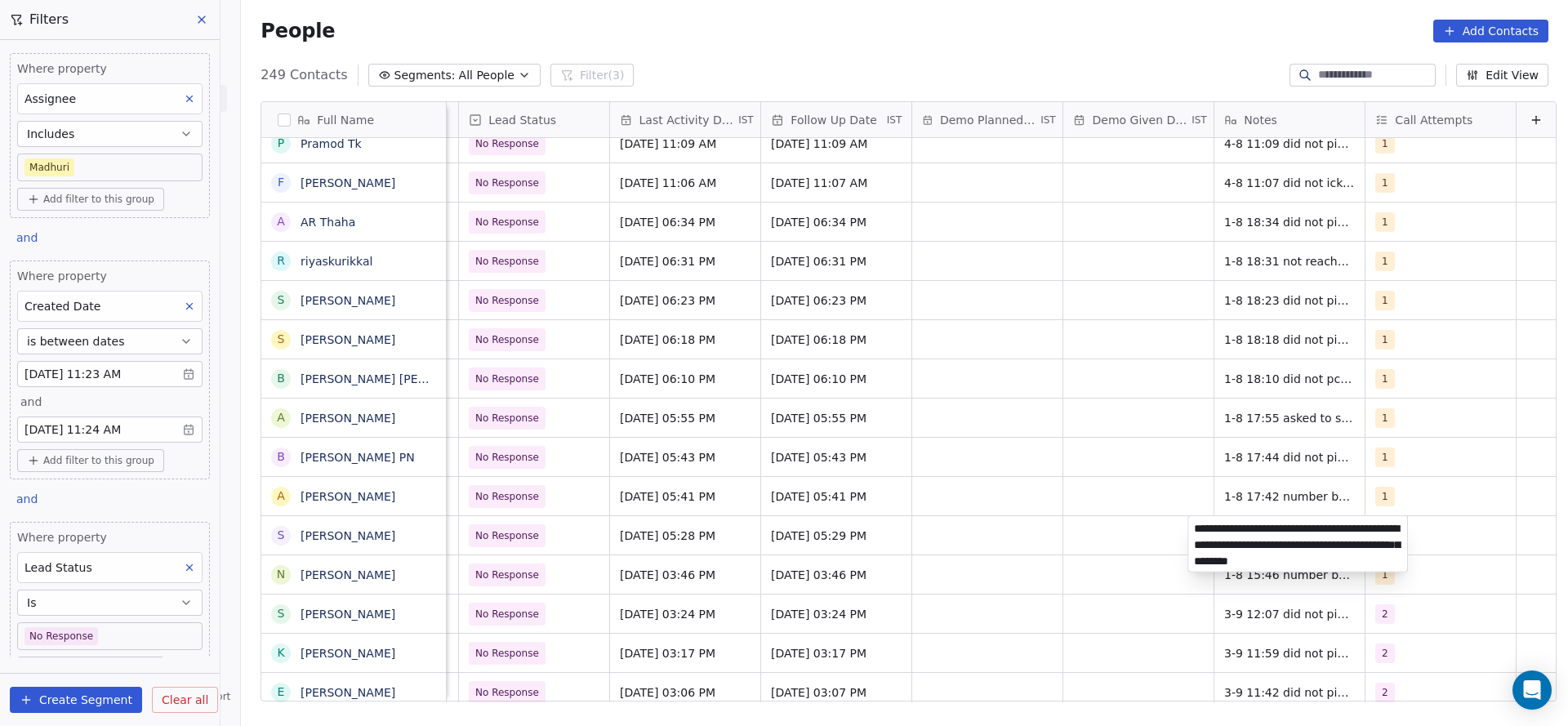
type textarea "**********"
click at [1017, 536] on html "On2Cook India Pvt. Ltd. Contacts People Marketing Workflows Campaigns Sales Pip…" at bounding box center [784, 363] width 1568 height 726
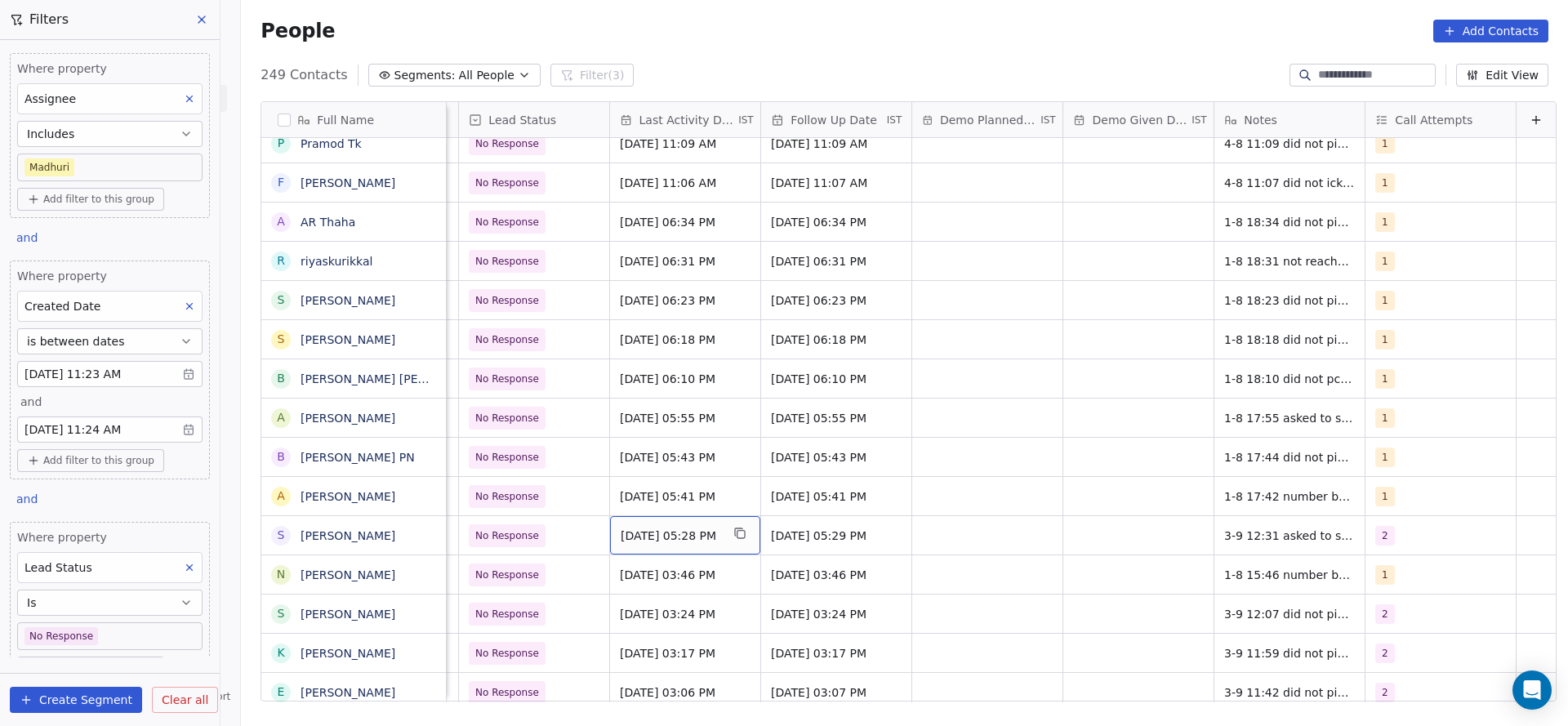
click at [712, 541] on span "Aug 01, 2025 05:28 PM" at bounding box center [670, 535] width 100 height 16
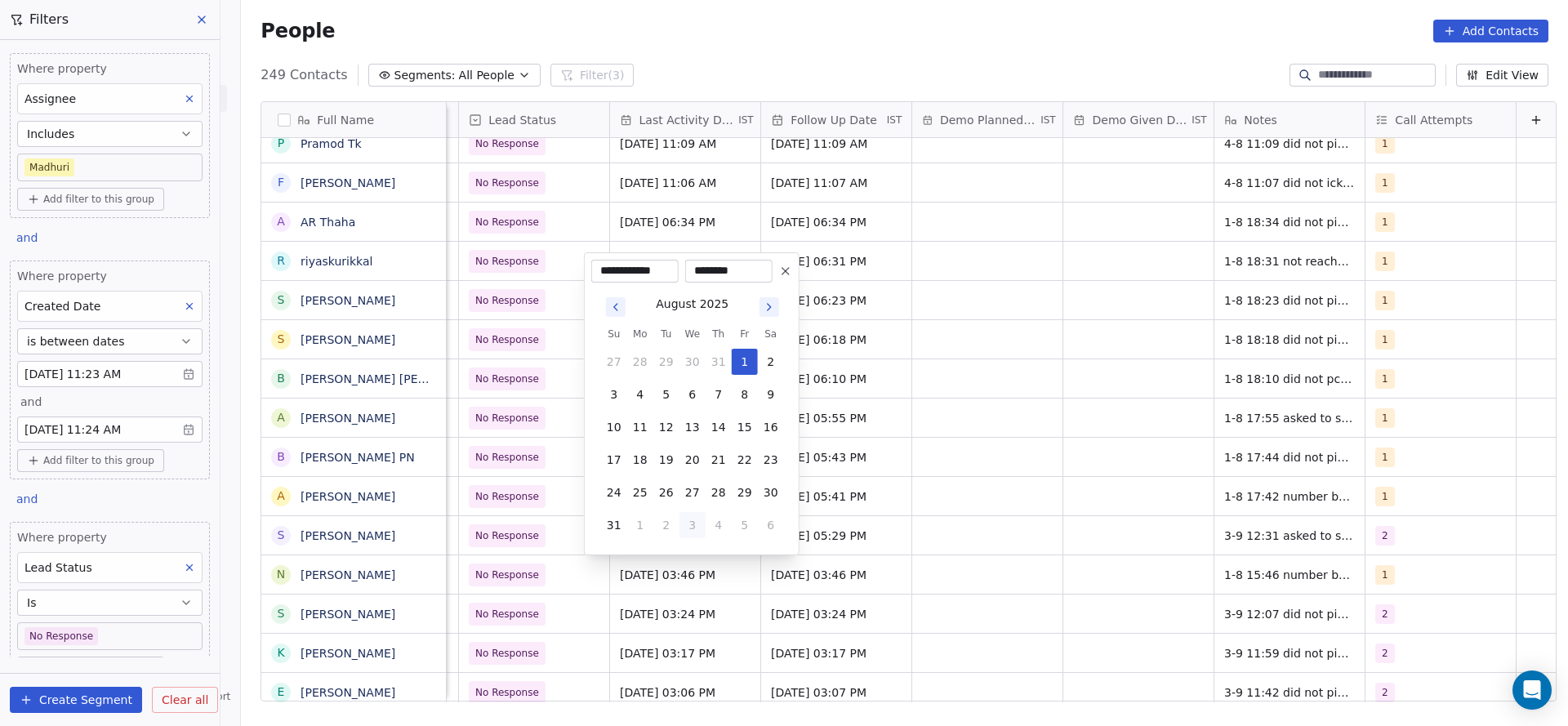
click at [698, 523] on button "3" at bounding box center [692, 525] width 26 height 26
type input "**********"
click at [851, 536] on html "On2Cook India Pvt. Ltd. Contacts People Marketing Workflows Campaigns Sales Pip…" at bounding box center [784, 363] width 1568 height 726
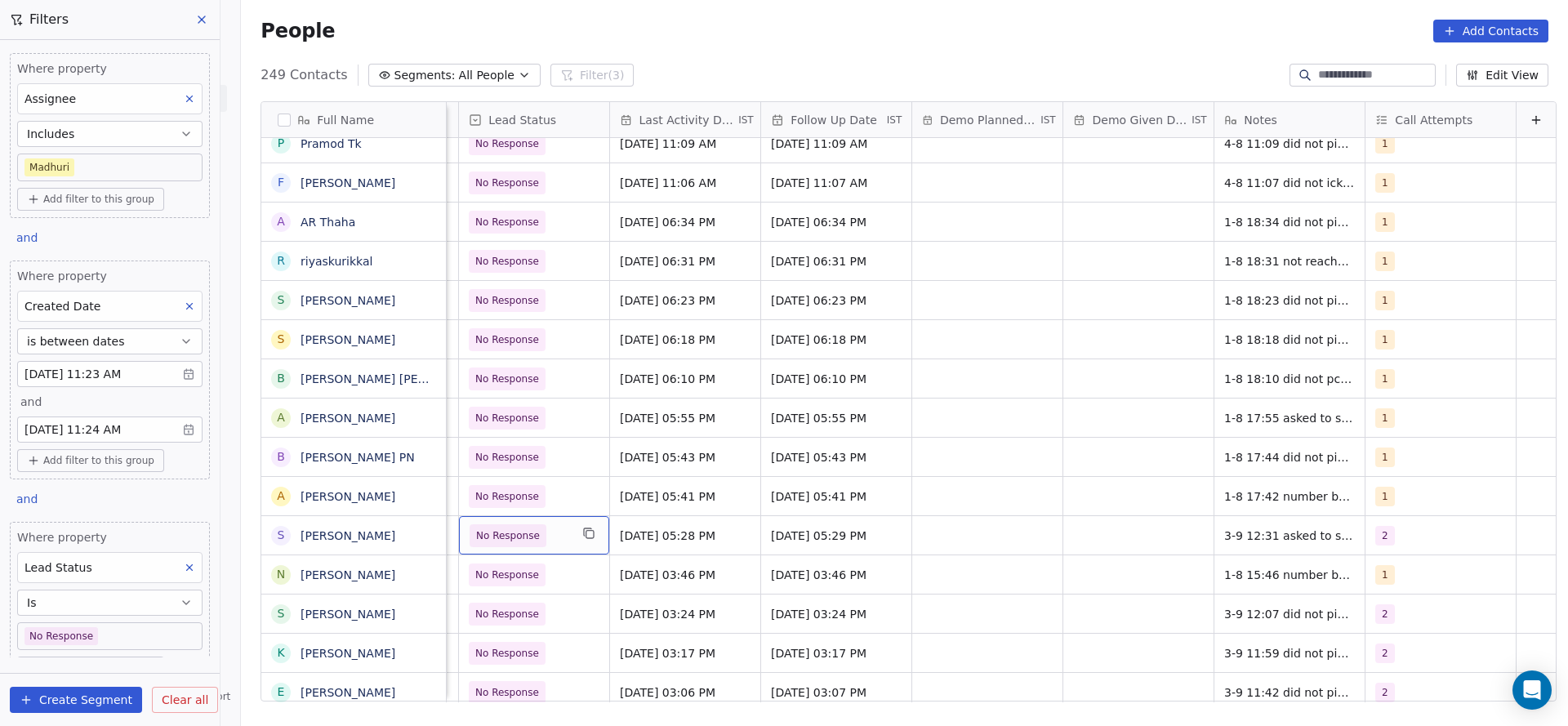
scroll to position [0, 2267]
click at [542, 541] on span "No Response" at bounding box center [519, 536] width 100 height 23
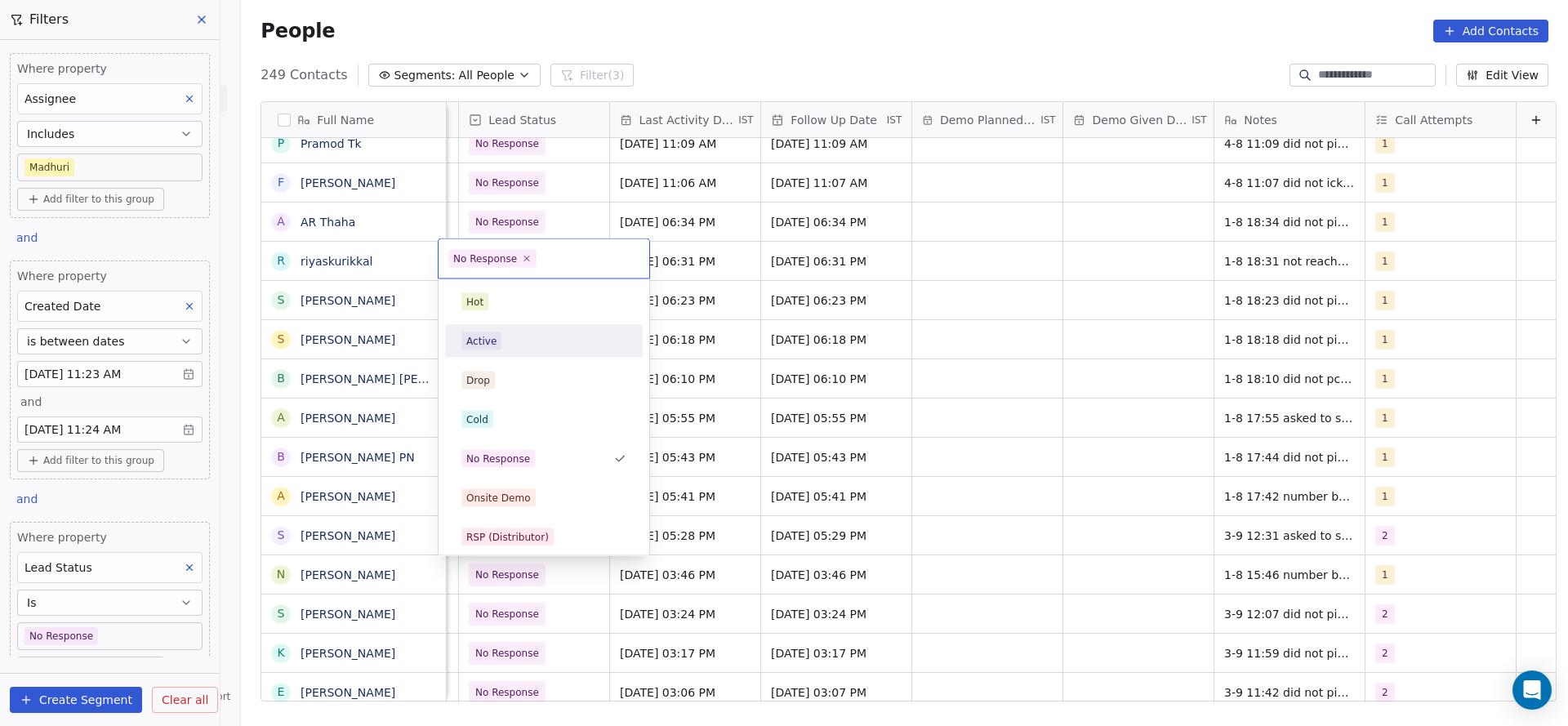
click at [537, 344] on div "Active" at bounding box center [544, 341] width 165 height 18
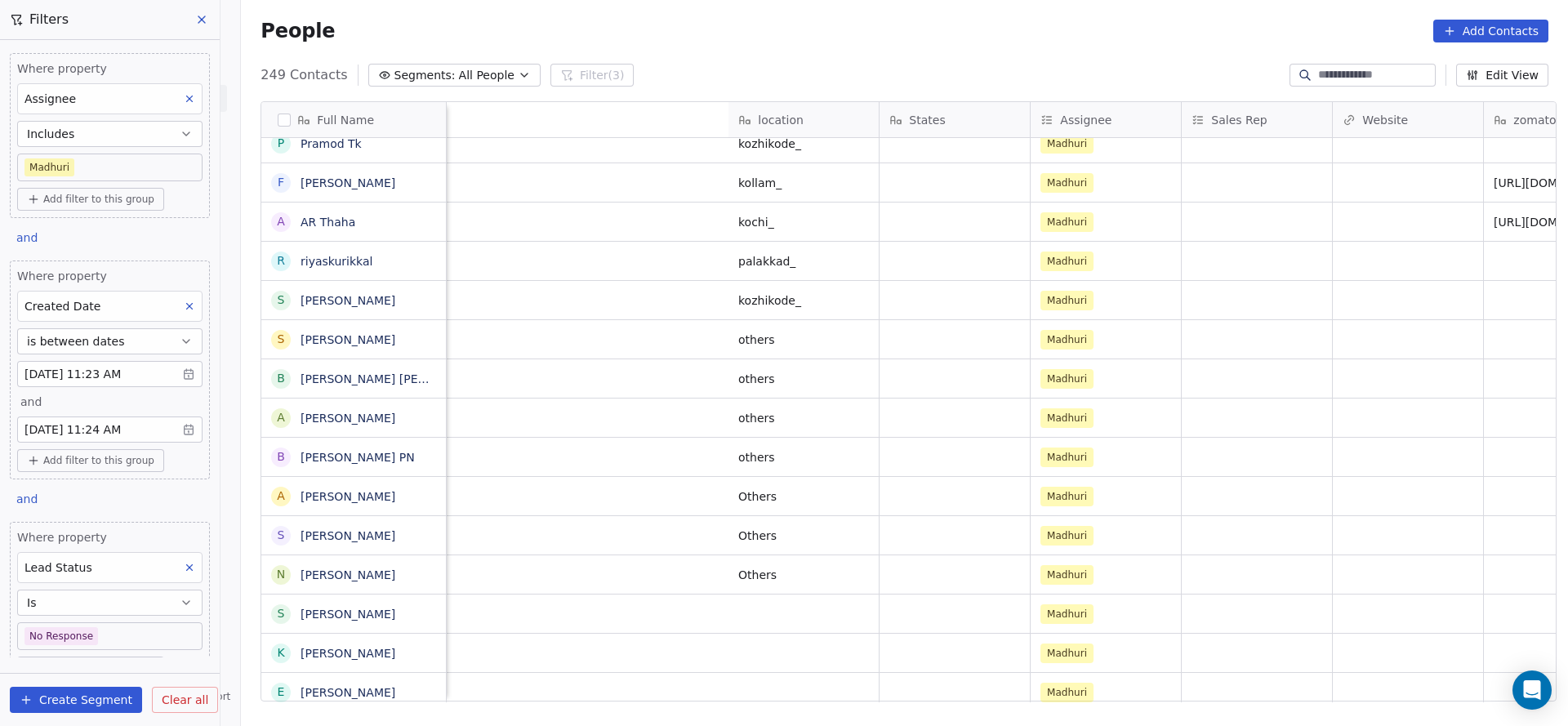
scroll to position [0, 2273]
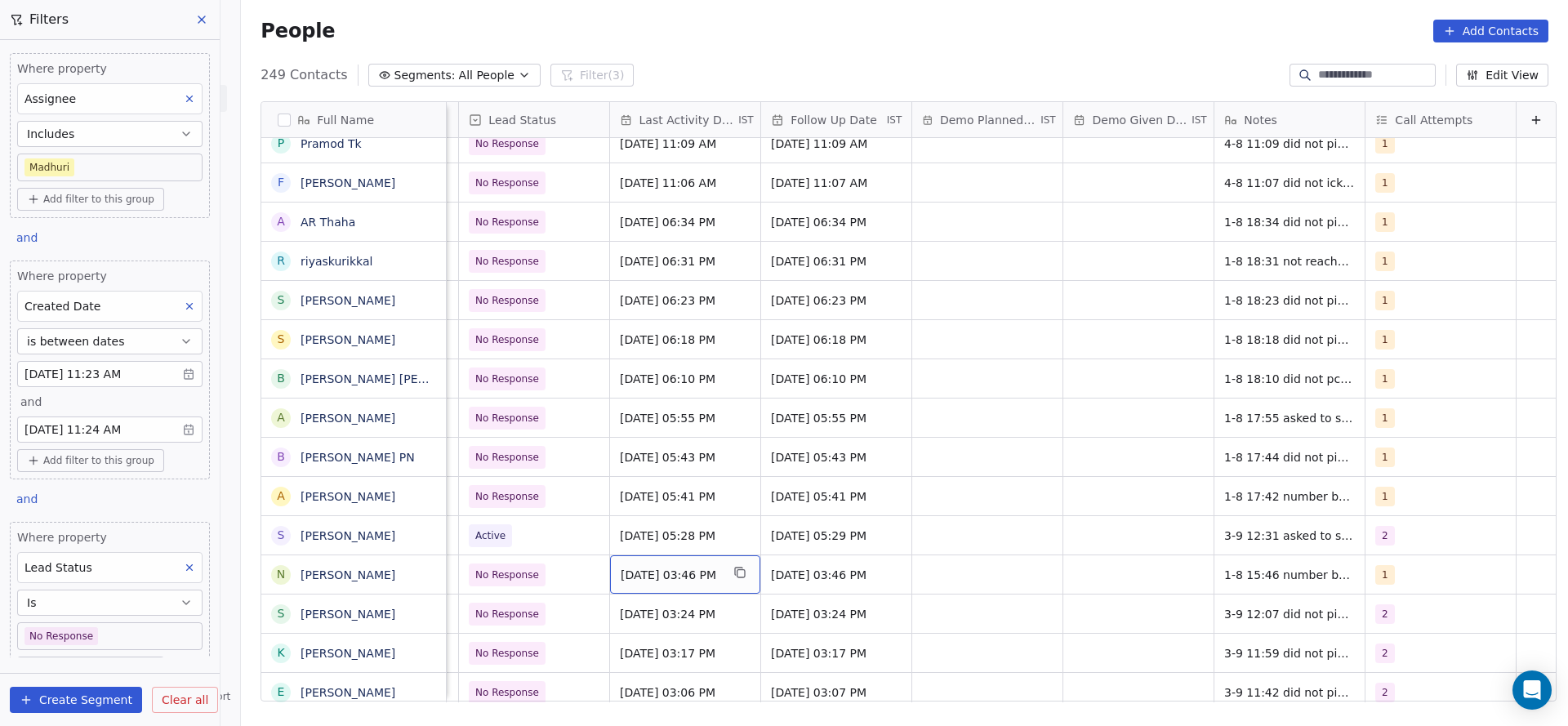
click at [621, 577] on span "Aug 01, 2025 03:46 PM" at bounding box center [670, 574] width 100 height 16
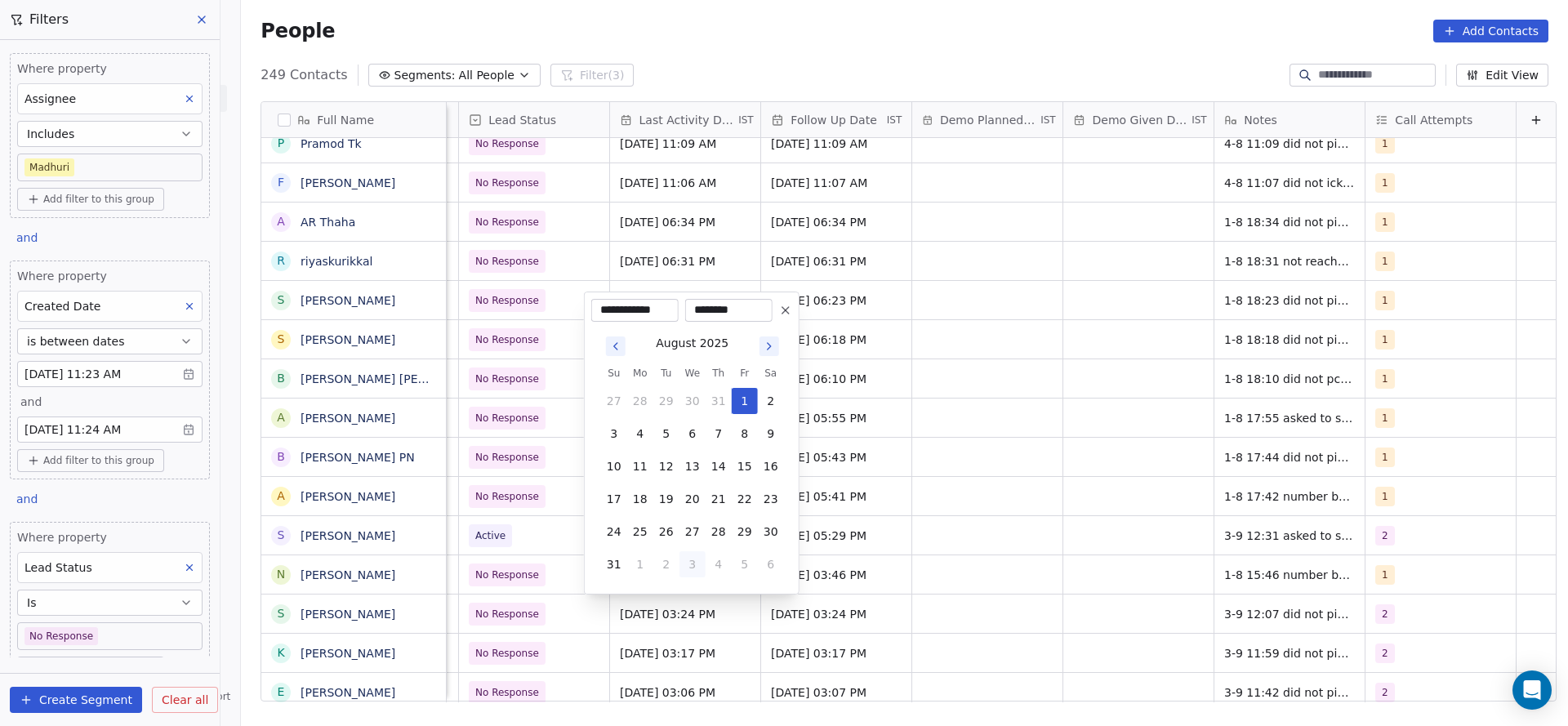
click at [692, 563] on button "3" at bounding box center [692, 564] width 26 height 26
type input "**********"
click at [1222, 531] on html "On2Cook India Pvt. Ltd. Contacts People Marketing Workflows Campaigns Sales Pip…" at bounding box center [784, 363] width 1568 height 726
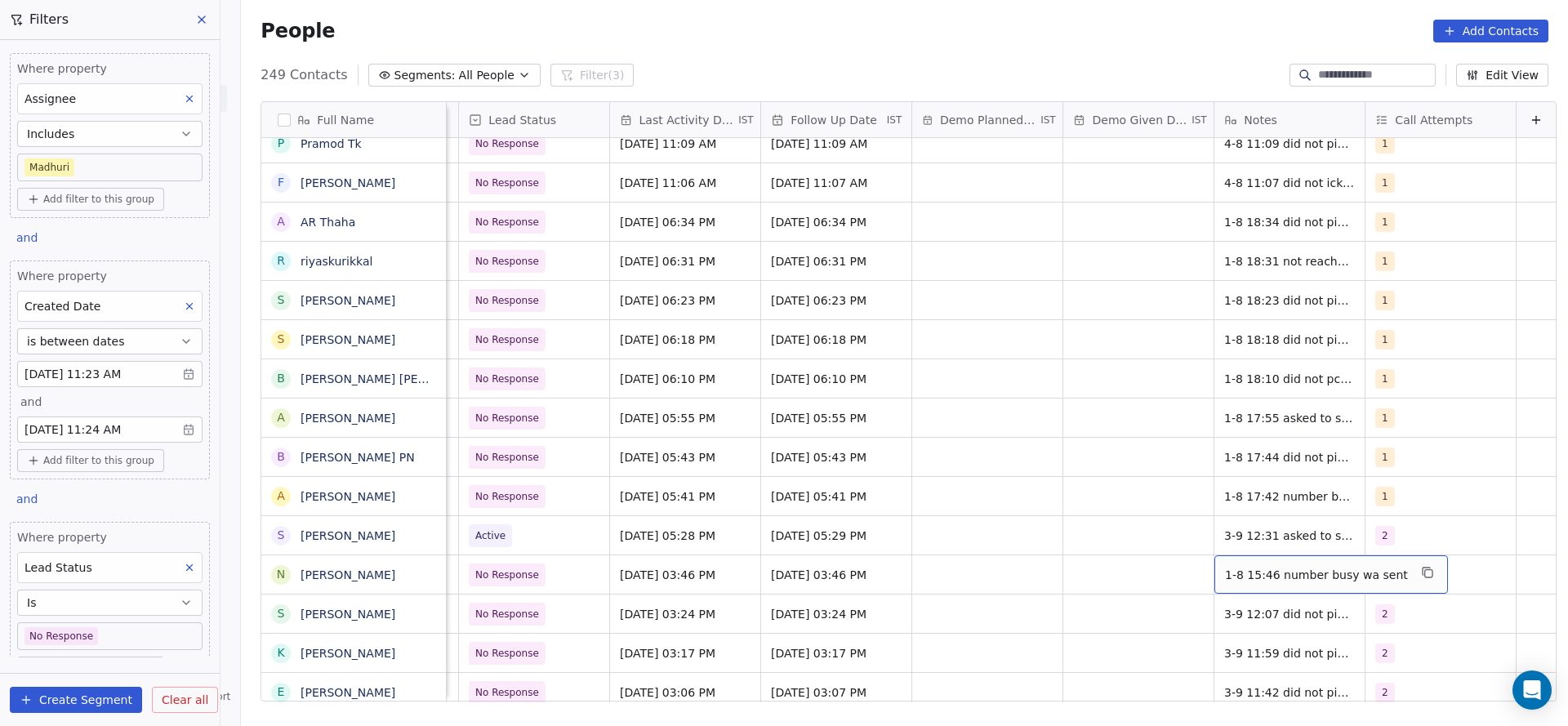
click at [1239, 576] on span "1-8 15:46 number busy wa sent" at bounding box center [1317, 574] width 183 height 16
click at [1200, 569] on textarea "**********" at bounding box center [1294, 580] width 211 height 50
click at [1015, 585] on html "On2Cook India Pvt. Ltd. Contacts People Marketing Workflows Campaigns Sales Pip…" at bounding box center [784, 363] width 1568 height 726
click at [1234, 533] on span "1-8 15:46 number busy wa sent" at bounding box center [1317, 535] width 183 height 16
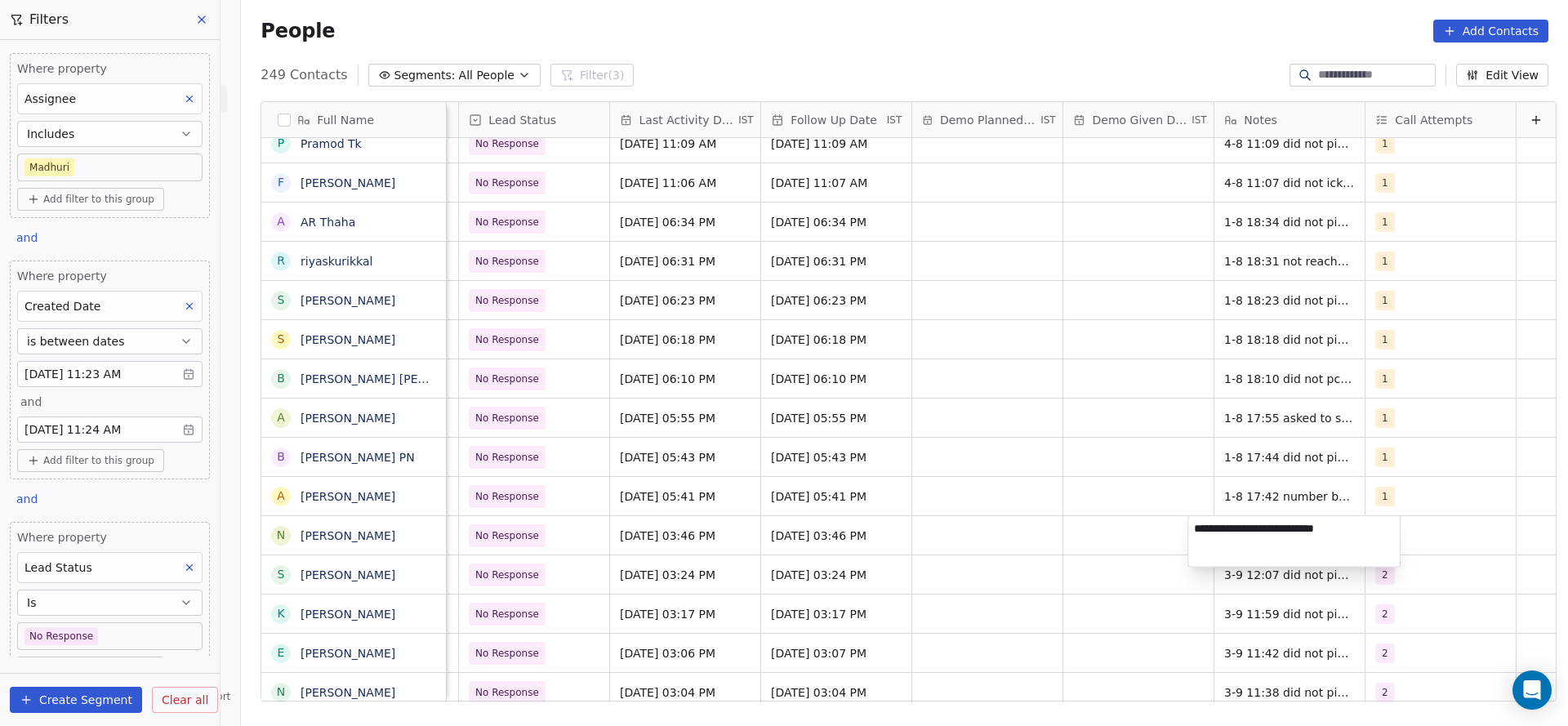
click at [1185, 533] on html "On2Cook India Pvt. Ltd. Contacts People Marketing Workflows Campaigns Sales Pip…" at bounding box center [784, 363] width 1568 height 726
click at [1214, 531] on div "1-8 15:46 number busy wa sent" at bounding box center [1331, 535] width 234 height 38
click at [1194, 531] on textarea "**********" at bounding box center [1294, 541] width 211 height 50
type textarea "**********"
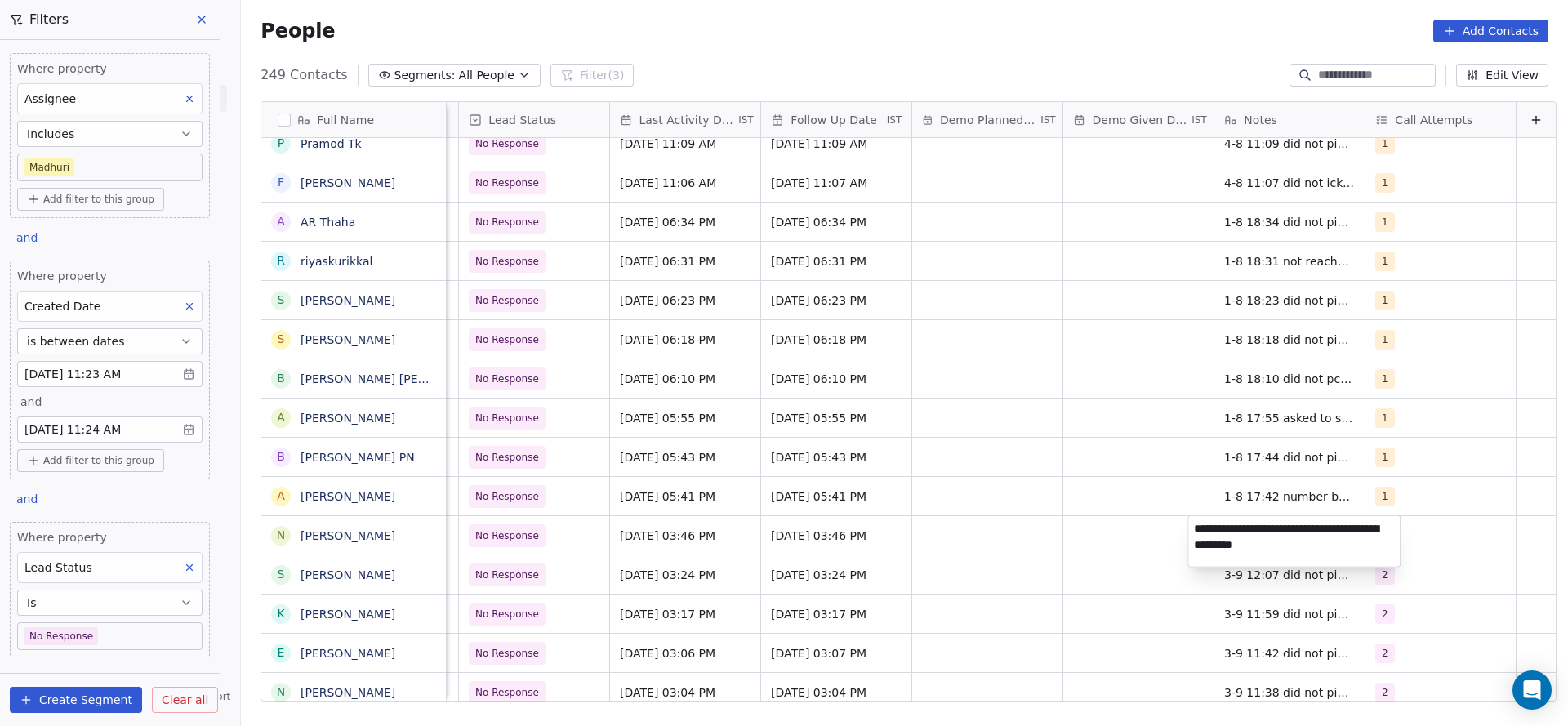
click at [1130, 583] on html "On2Cook India Pvt. Ltd. Contacts People Marketing Workflows Campaigns Sales Pip…" at bounding box center [784, 363] width 1568 height 726
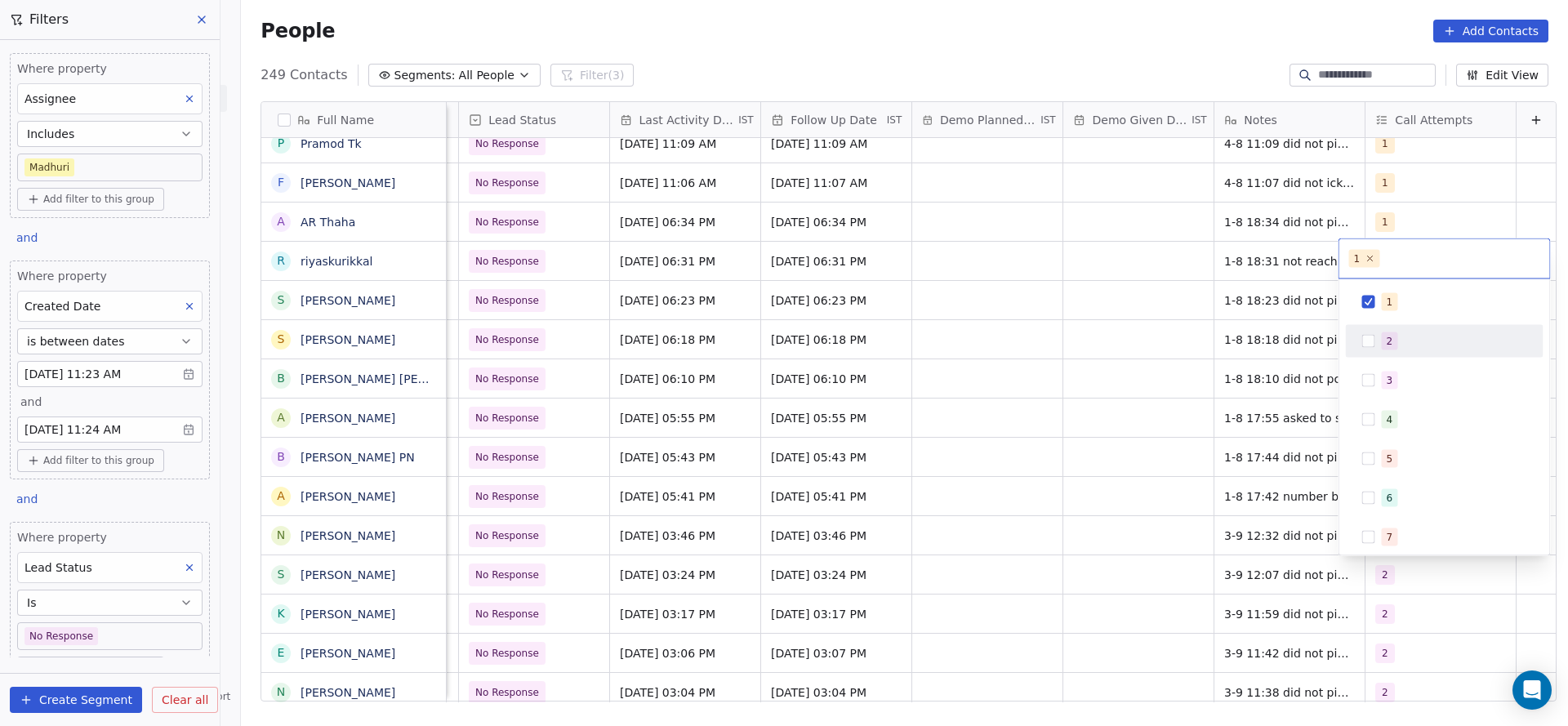
click at [1405, 349] on div "2" at bounding box center [1455, 341] width 145 height 18
click at [1410, 293] on div "1" at bounding box center [1455, 301] width 145 height 18
drag, startPoint x: 1162, startPoint y: 335, endPoint x: 1110, endPoint y: 514, distance: 186.4
click at [1162, 338] on html "On2Cook India Pvt. Ltd. Contacts People Marketing Workflows Campaigns Sales Pip…" at bounding box center [784, 363] width 1568 height 726
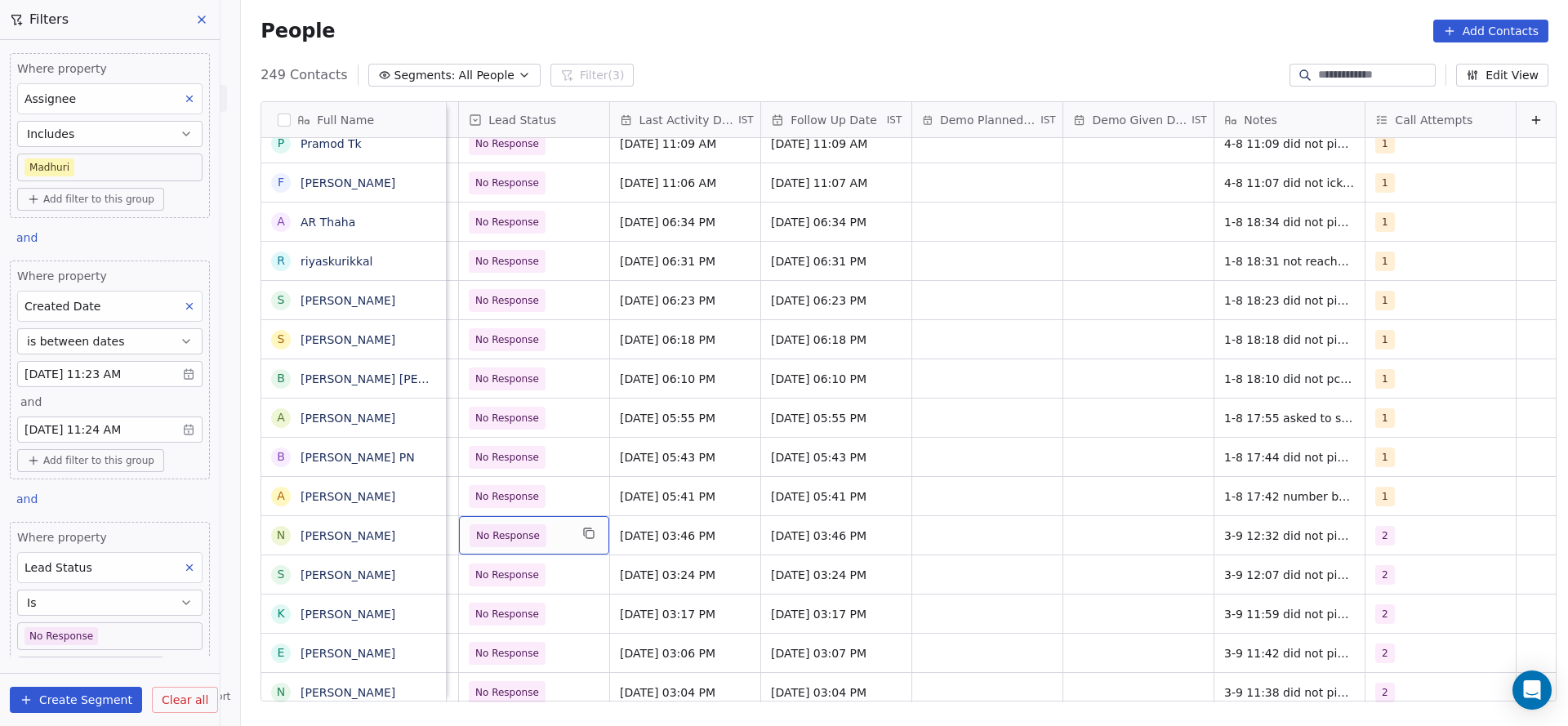
click at [539, 542] on span "No Response" at bounding box center [519, 536] width 100 height 23
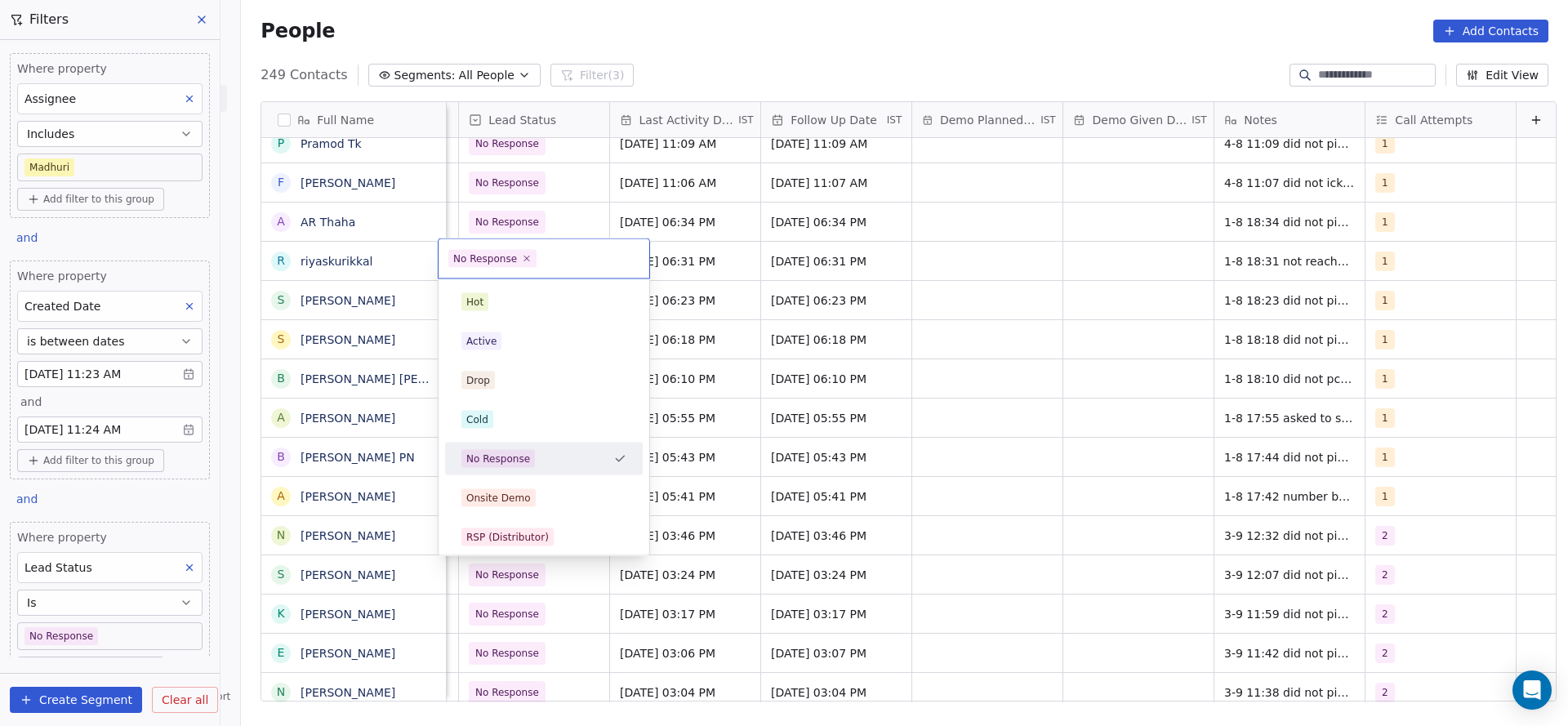
click at [1360, 542] on html "On2Cook India Pvt. Ltd. Contacts People Marketing Workflows Campaigns Sales Pip…" at bounding box center [784, 363] width 1568 height 726
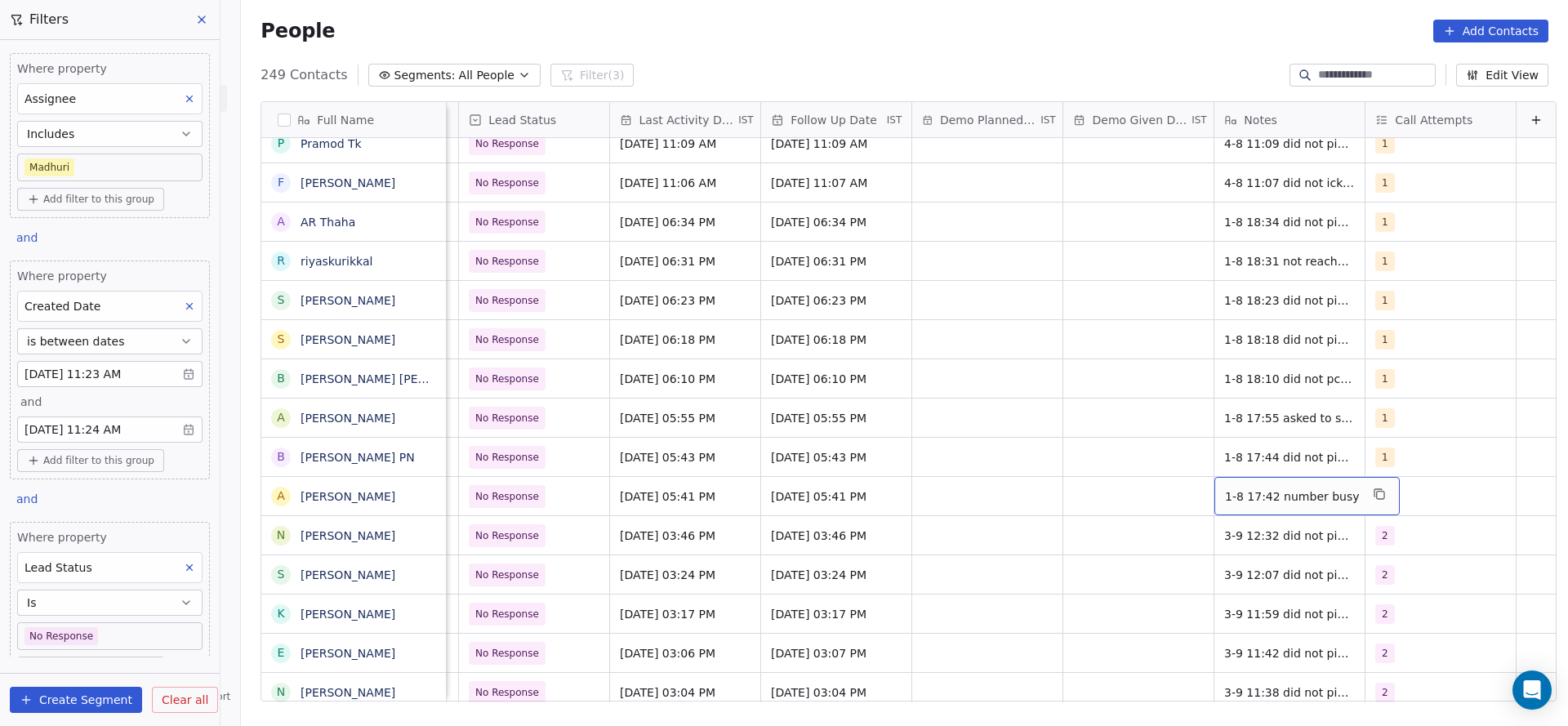
scroll to position [245, 0]
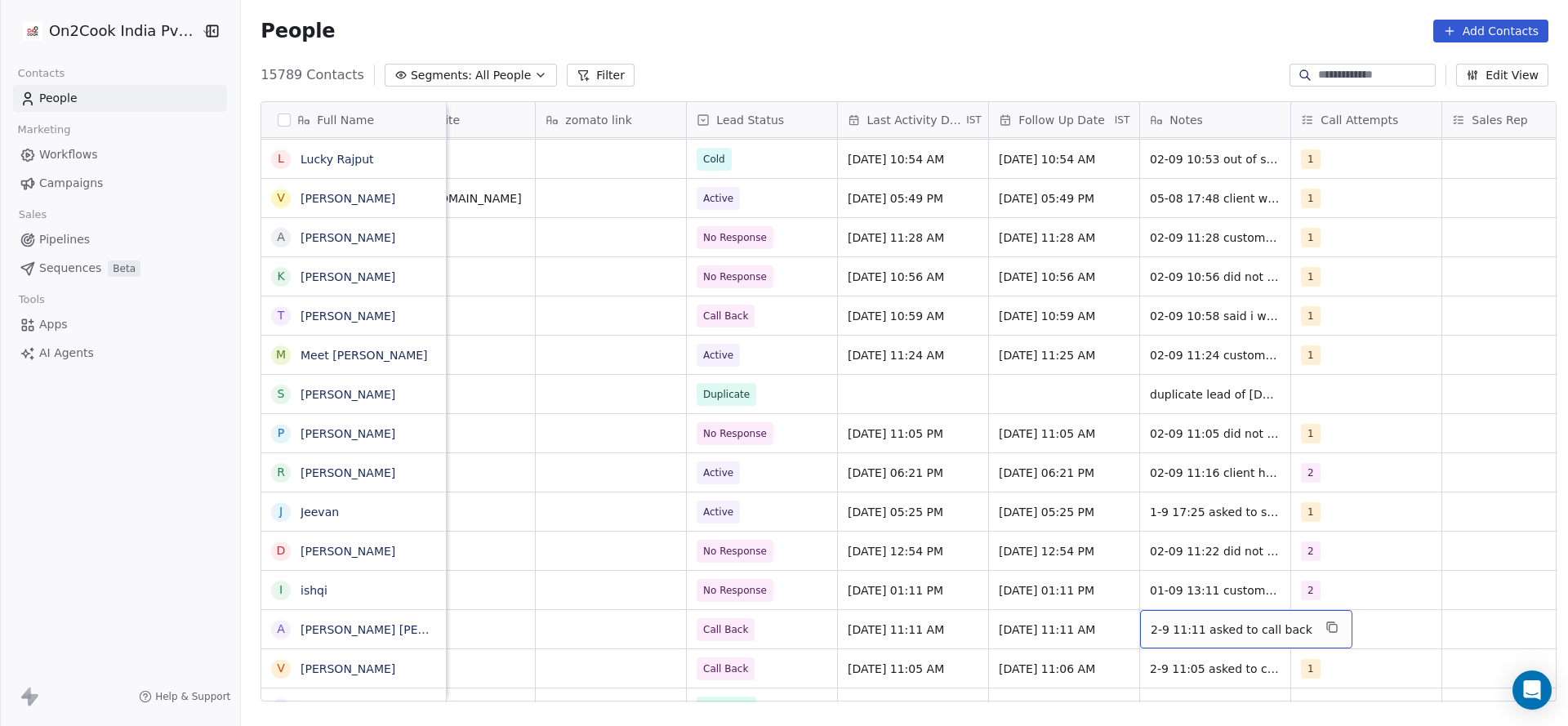
scroll to position [4589, 0]
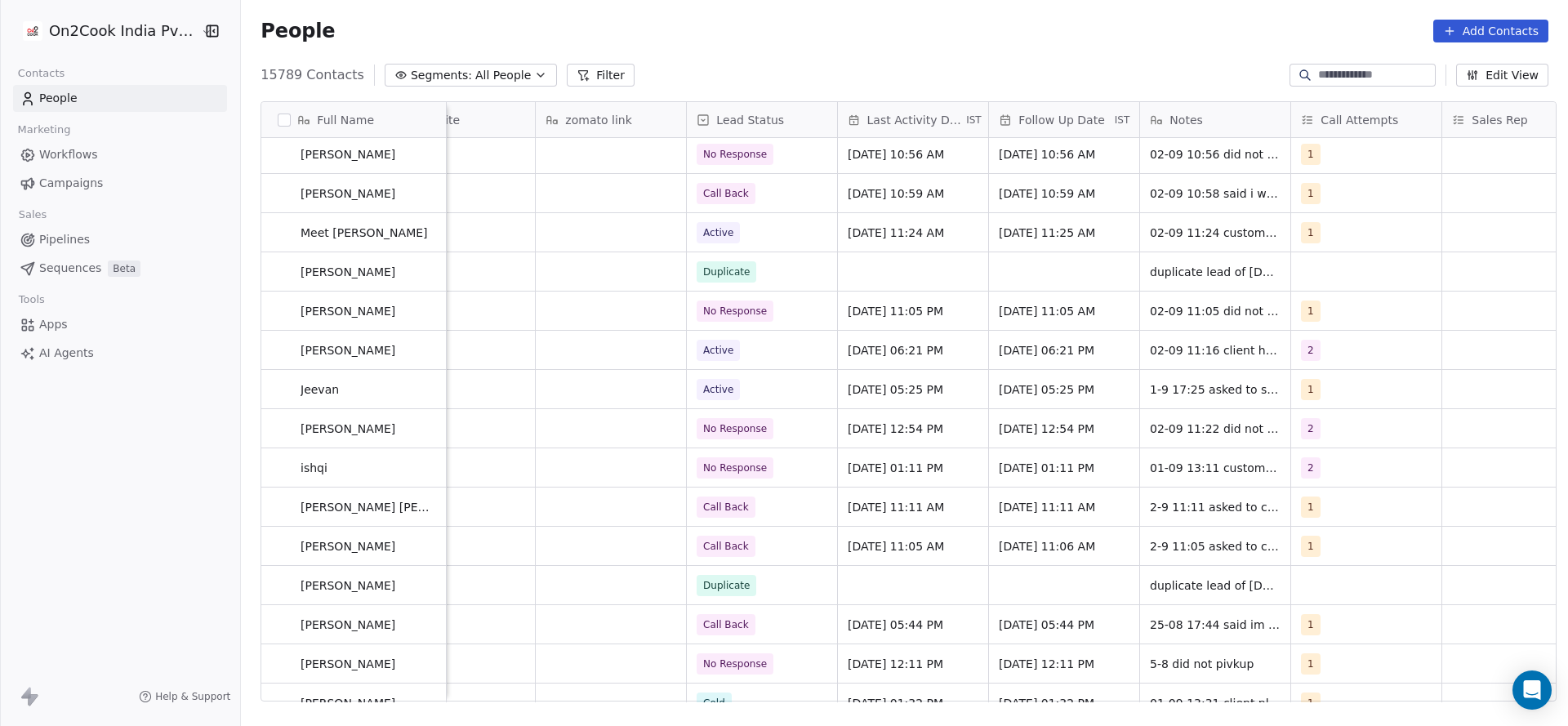
drag, startPoint x: 1191, startPoint y: 676, endPoint x: 1102, endPoint y: 692, distance: 90.4
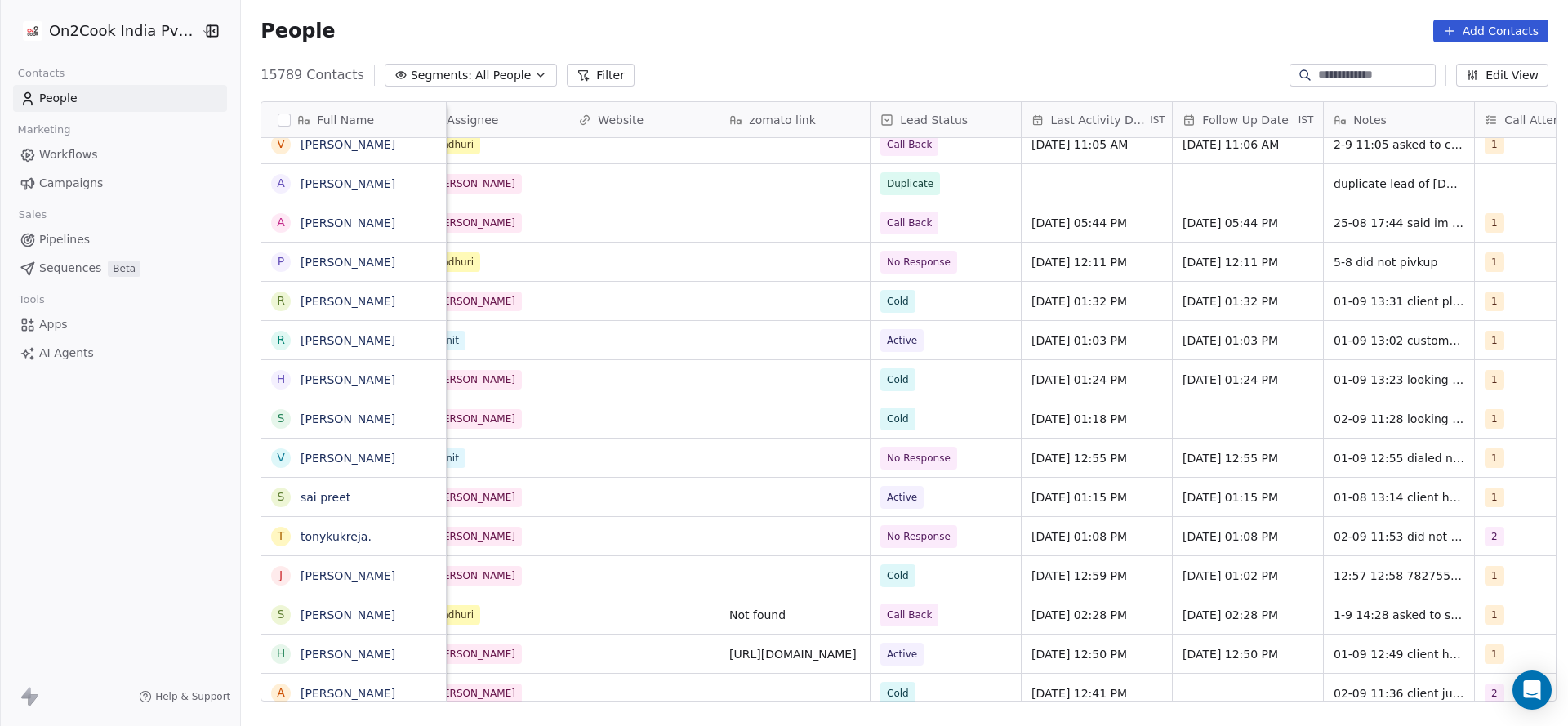
click at [592, 73] on button "Filter" at bounding box center [600, 75] width 68 height 23
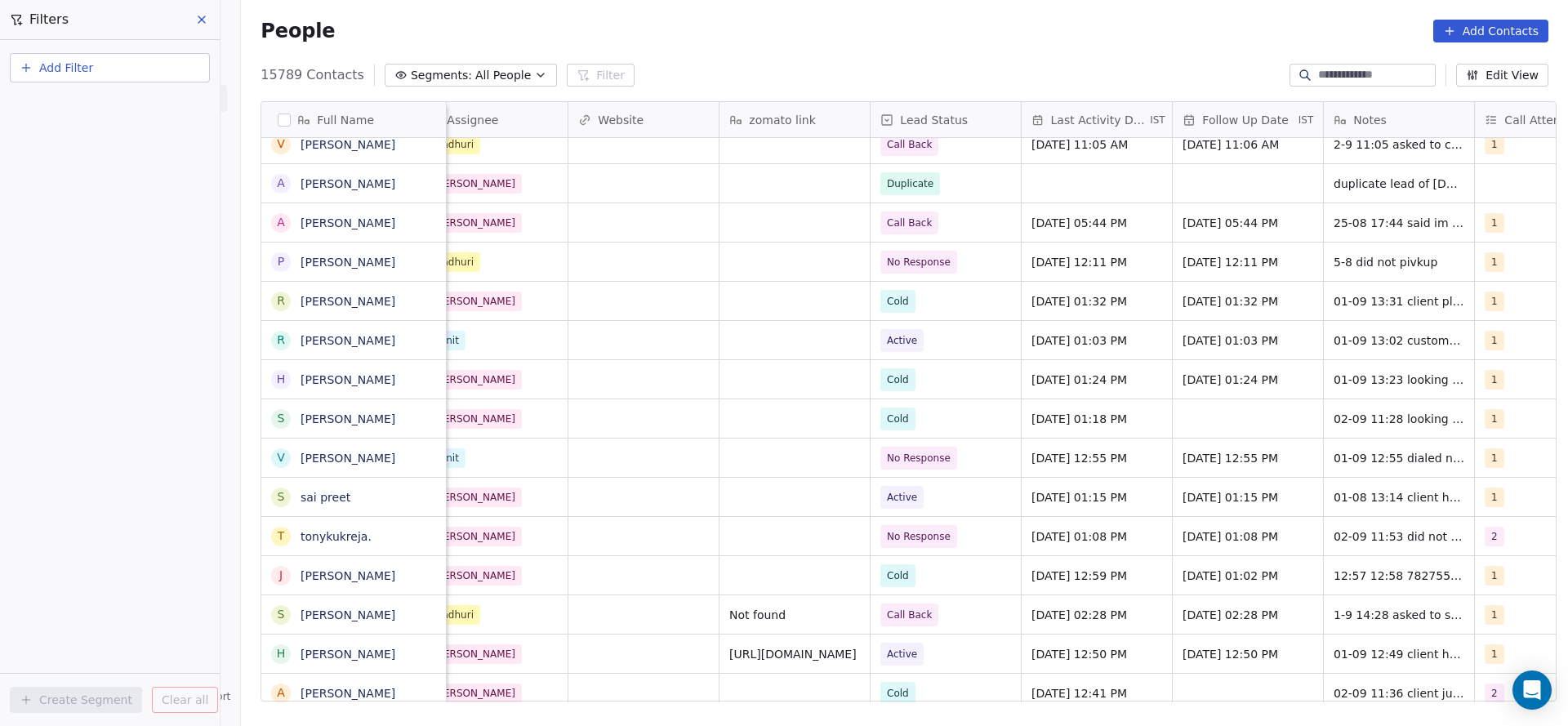
click at [125, 73] on button "Add Filter" at bounding box center [109, 67] width 200 height 29
click at [116, 90] on div "Contact properties Contact activity" at bounding box center [109, 119] width 199 height 66
click at [118, 107] on span "Contact properties" at bounding box center [80, 106] width 106 height 17
type input "***"
click at [88, 157] on div "Assignee" at bounding box center [109, 164] width 165 height 16
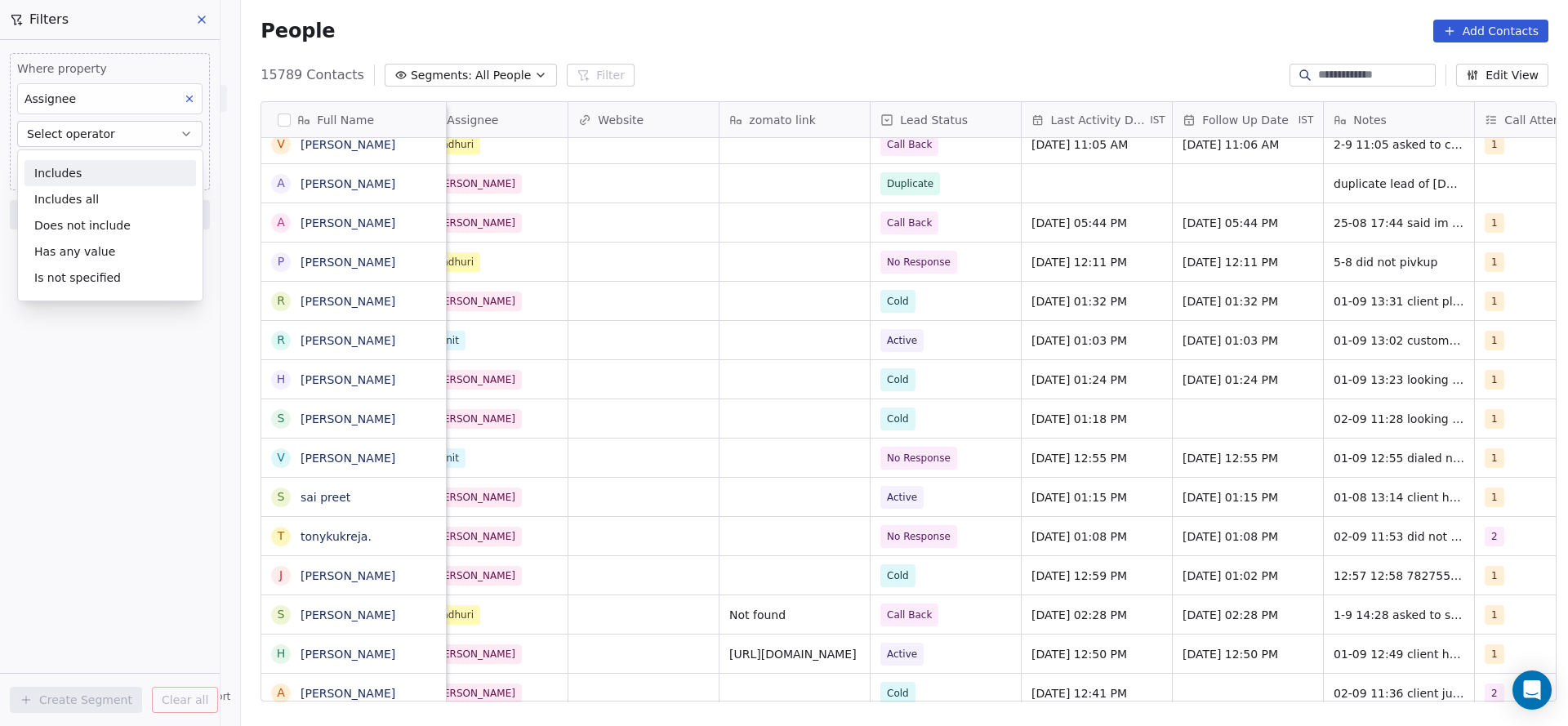
click at [86, 182] on div "Includes" at bounding box center [110, 172] width 171 height 26
click at [98, 176] on body "On2Cook India Pvt. Ltd. Contacts People Marketing Workflows Campaigns Sales Pip…" at bounding box center [784, 363] width 1568 height 726
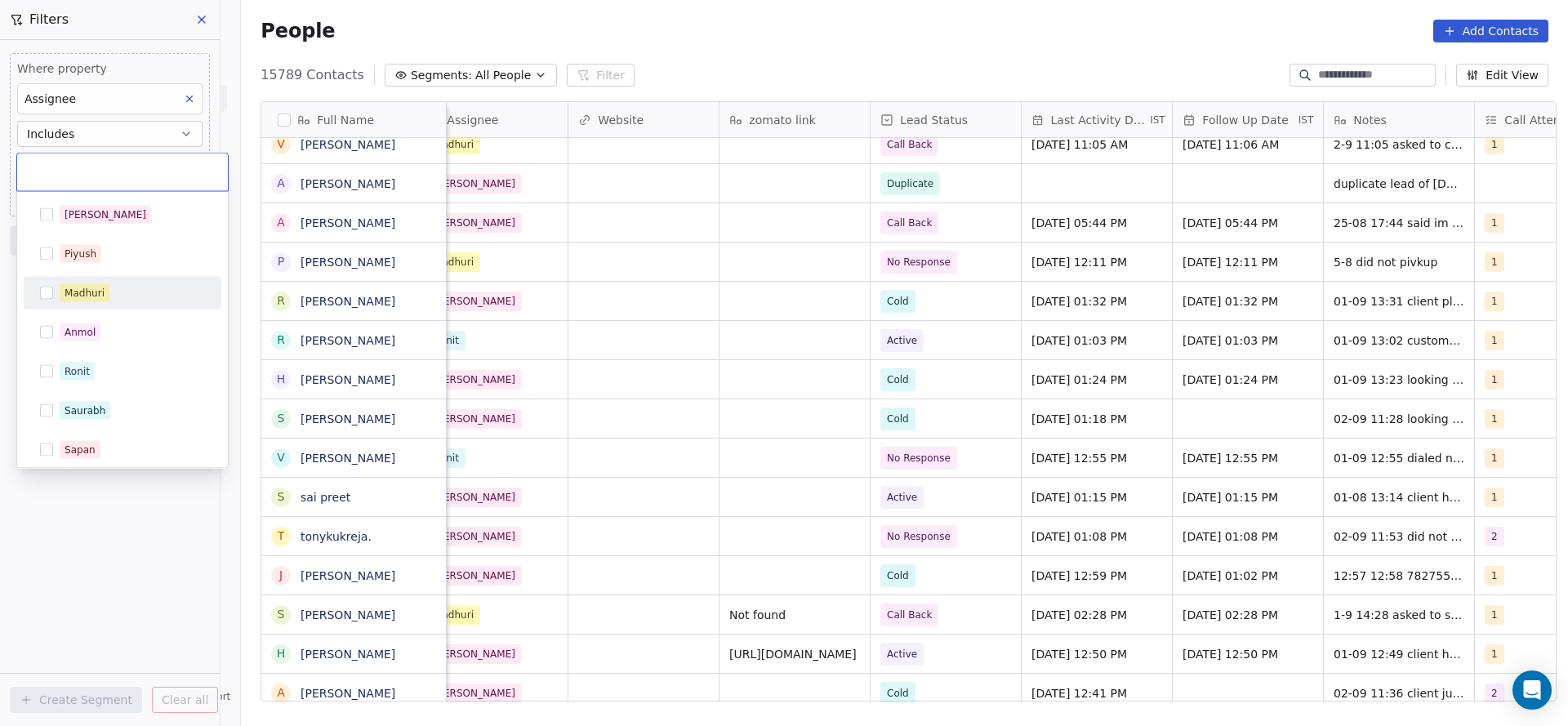
click at [92, 281] on div "Madhuri" at bounding box center [123, 293] width 184 height 26
click at [634, 281] on html "On2Cook India Pvt. Ltd. Contacts People Marketing Workflows Campaigns Sales Pip…" at bounding box center [784, 363] width 1568 height 726
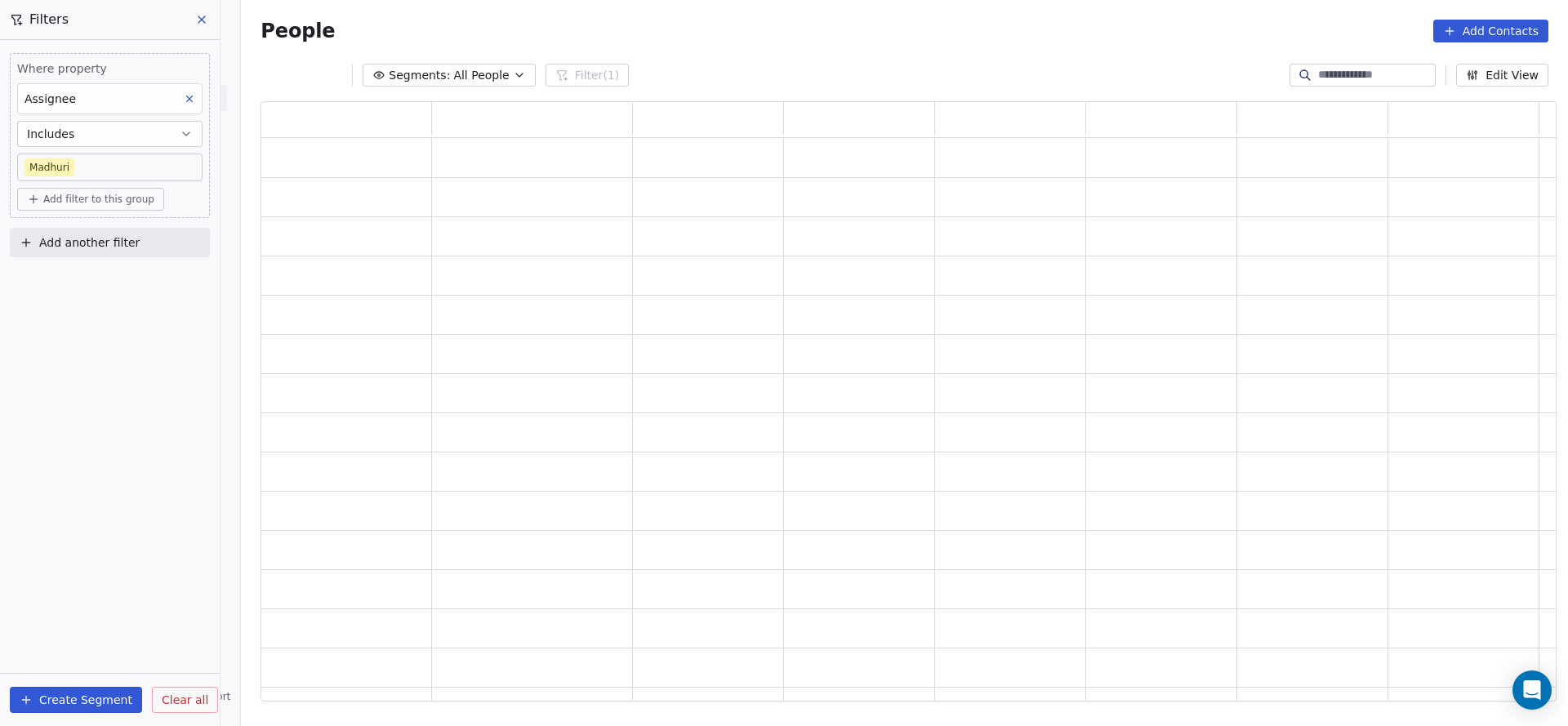
scroll to position [581, 1277]
click at [137, 232] on button "Add another filter" at bounding box center [109, 242] width 200 height 29
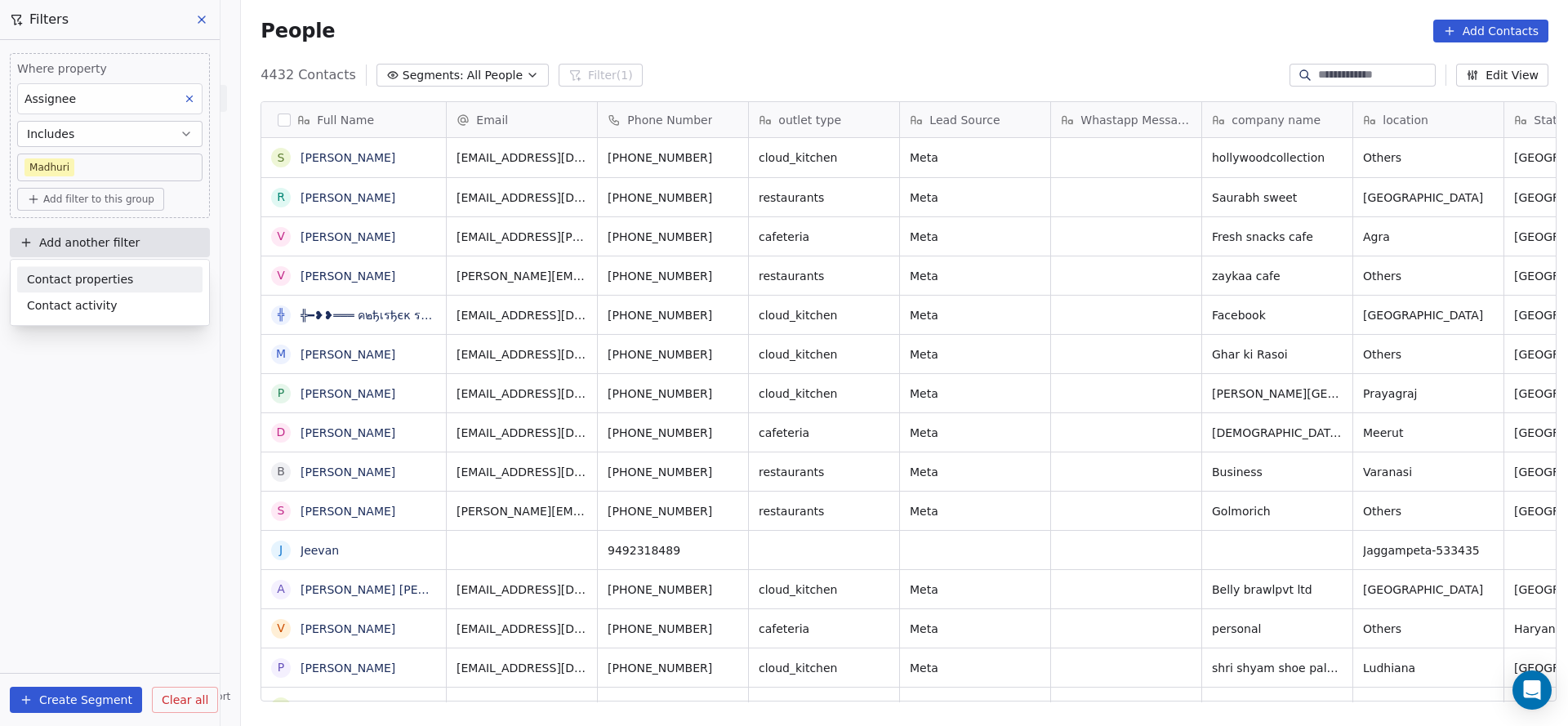
scroll to position [620, 1316]
click at [133, 281] on div "Contact properties" at bounding box center [109, 279] width 165 height 17
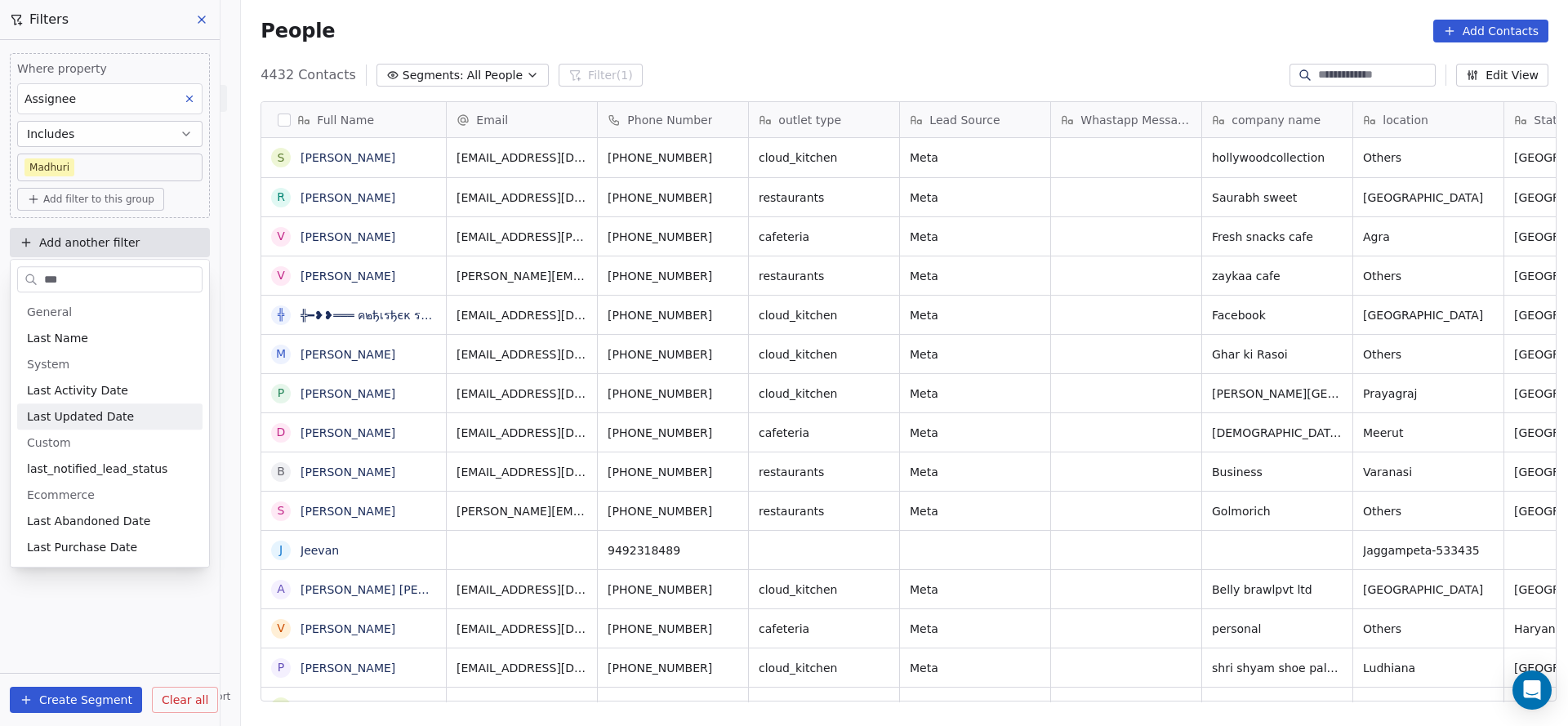
type input "***"
click at [115, 384] on span "Last Activity Date" at bounding box center [77, 390] width 102 height 16
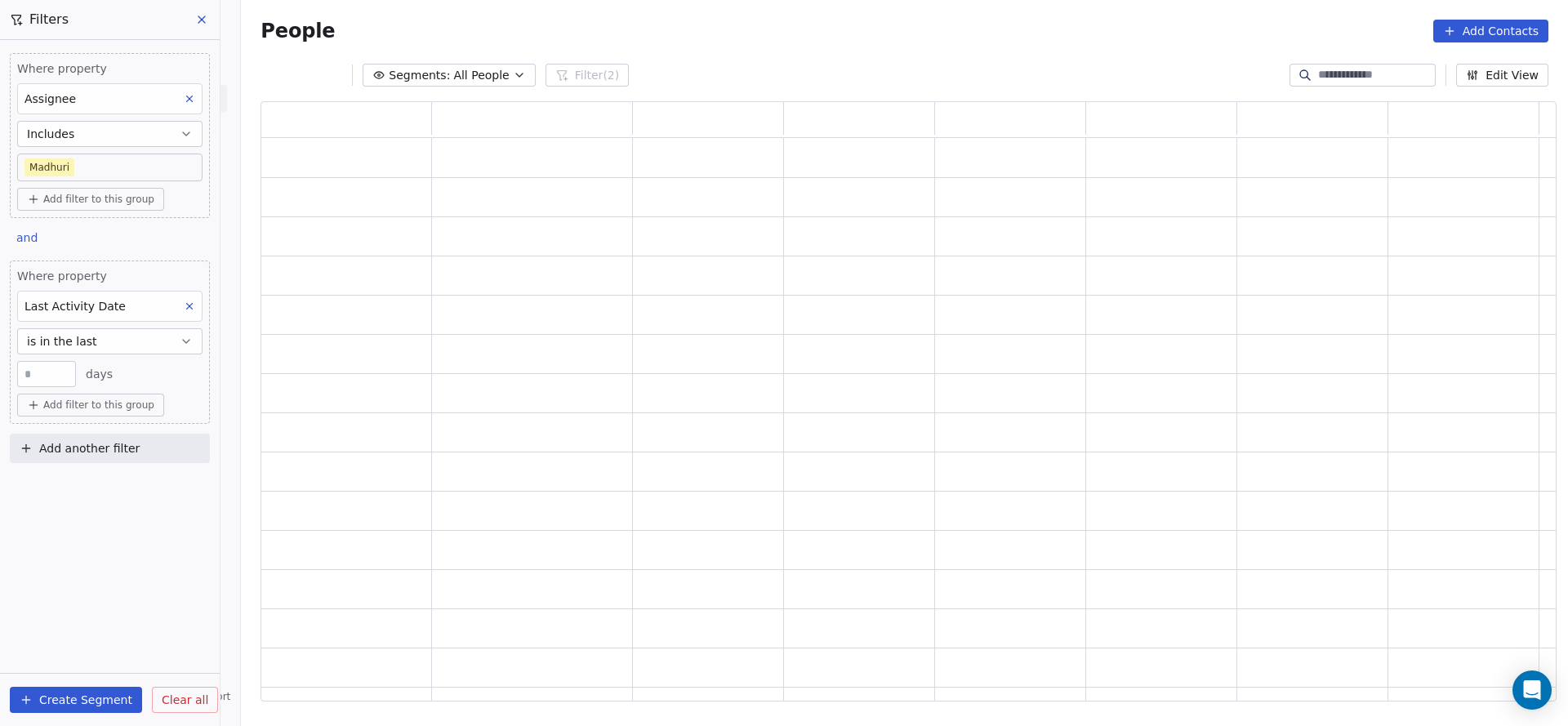
scroll to position [581, 1277]
click at [123, 339] on button "is in the last" at bounding box center [109, 340] width 185 height 26
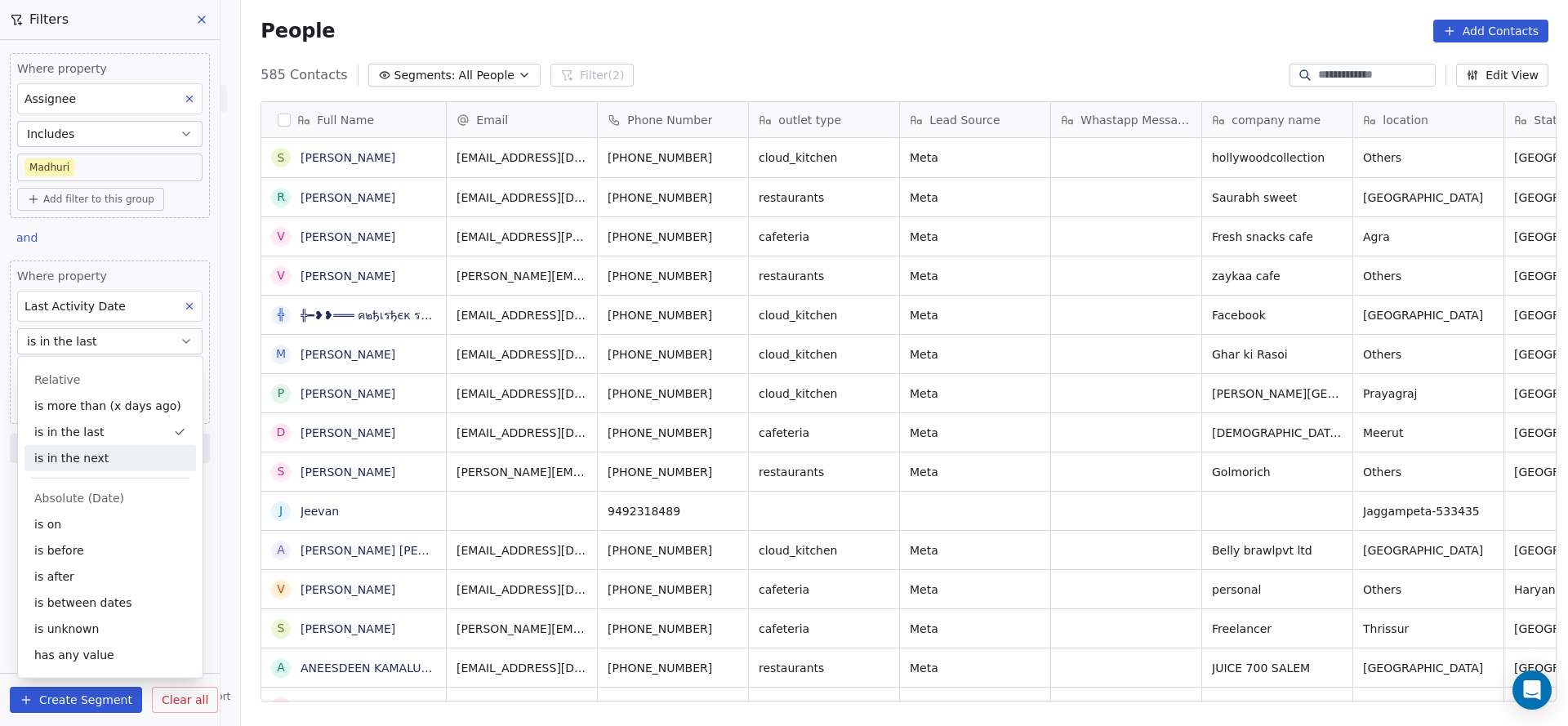
scroll to position [620, 1316]
click at [56, 522] on div "is on" at bounding box center [110, 524] width 171 height 26
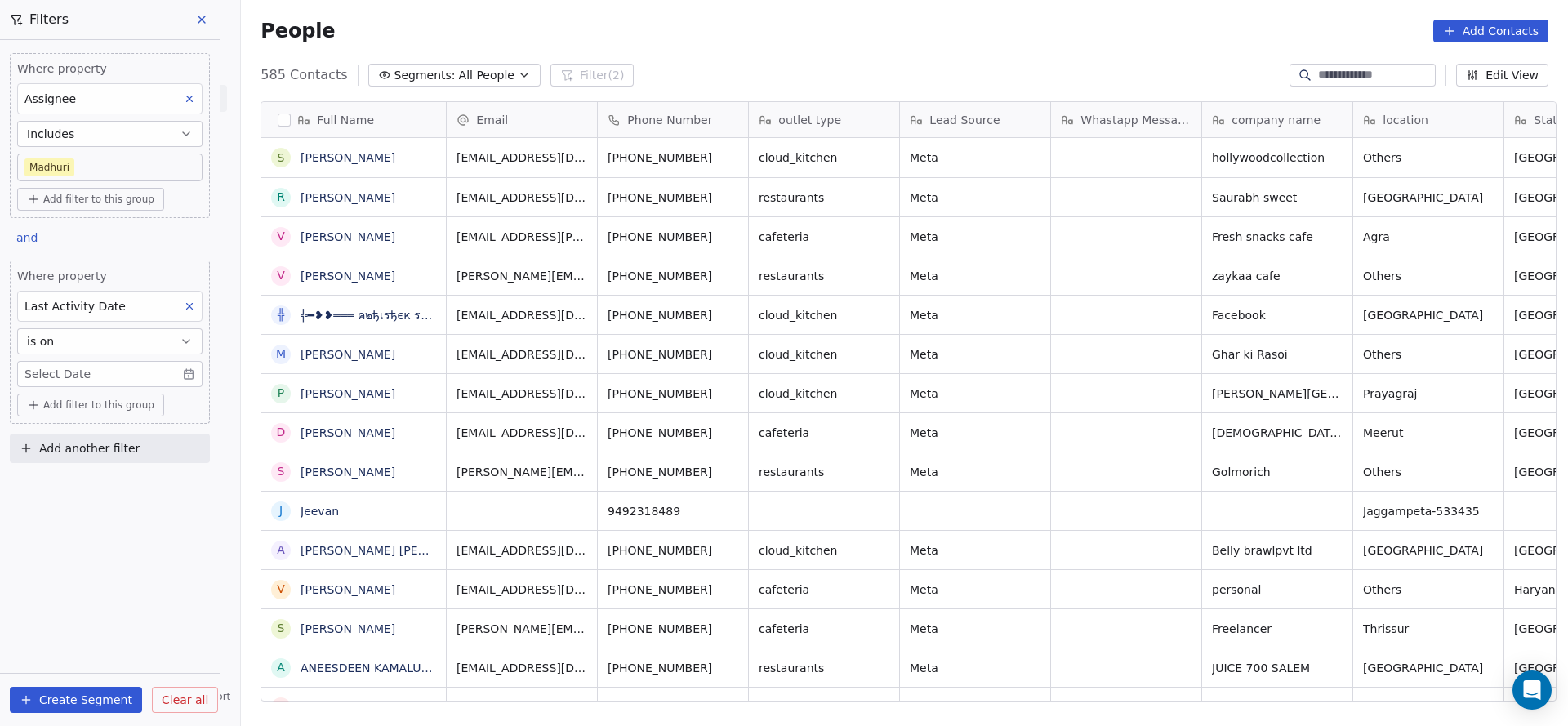
click at [125, 365] on body "On2Cook India Pvt. Ltd. Contacts People Marketing Workflows Campaigns Sales Pip…" at bounding box center [784, 363] width 1568 height 726
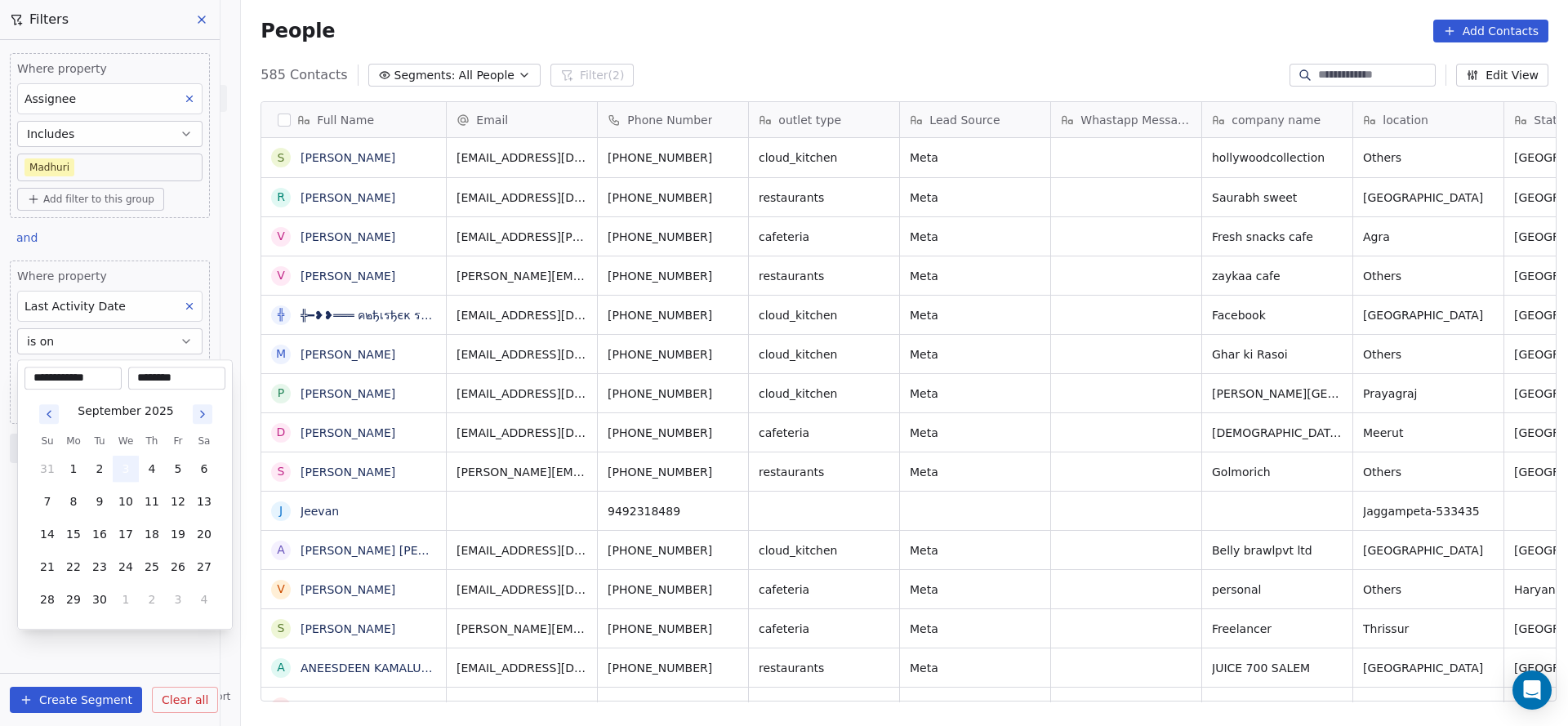
click at [120, 472] on button "3" at bounding box center [126, 468] width 26 height 26
click at [865, 378] on html "On2Cook India Pvt. Ltd. Contacts People Marketing Workflows Campaigns Sales Pip…" at bounding box center [784, 363] width 1568 height 726
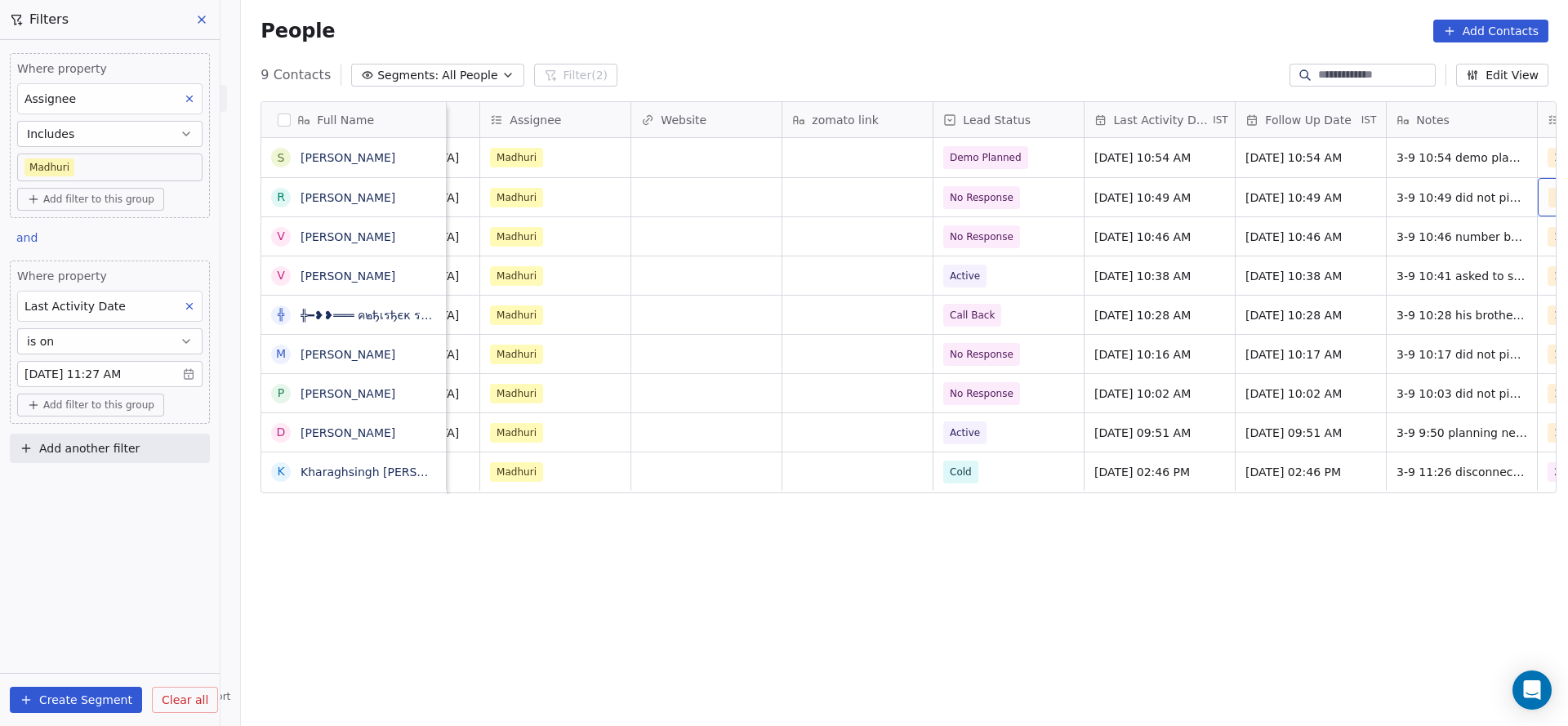
scroll to position [0, 1326]
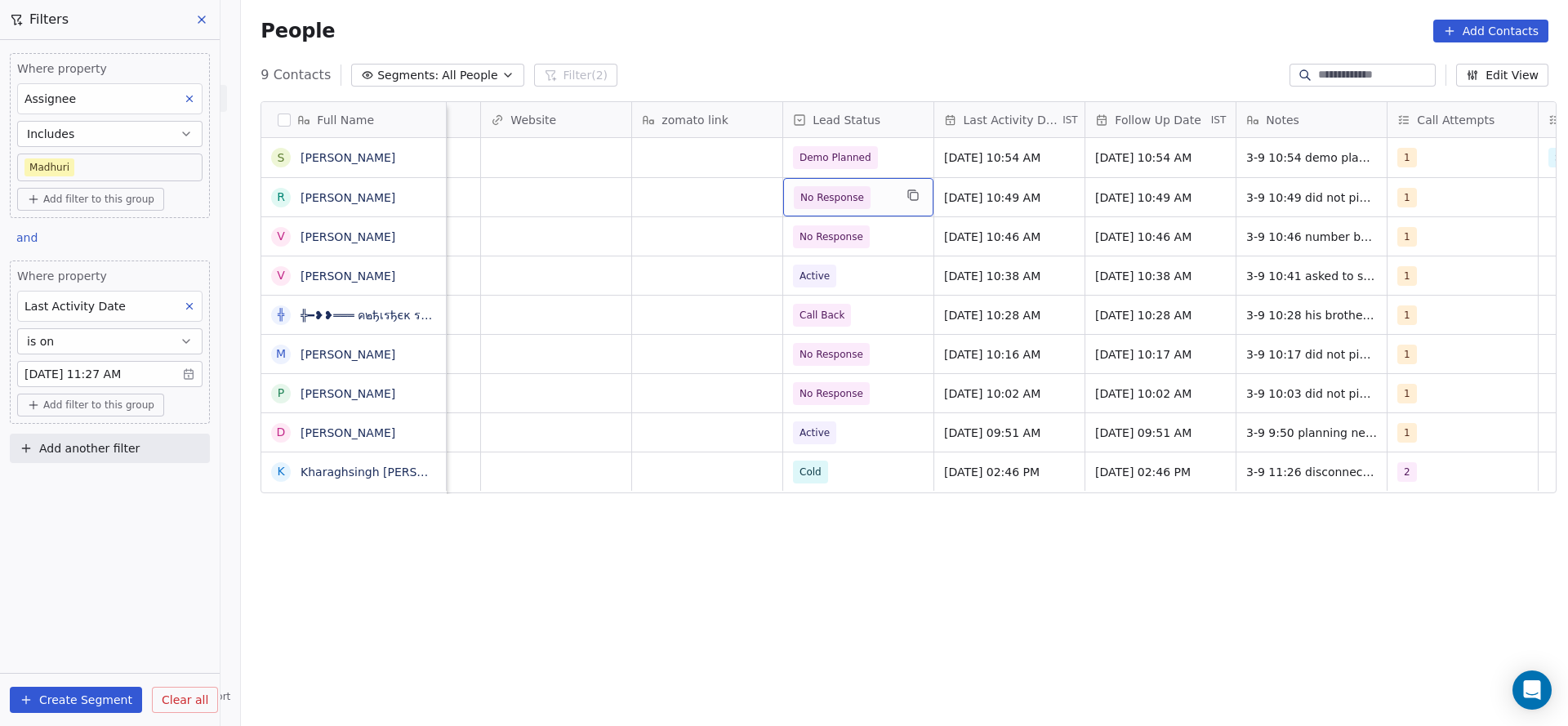
click at [874, 201] on span "No Response" at bounding box center [843, 198] width 100 height 23
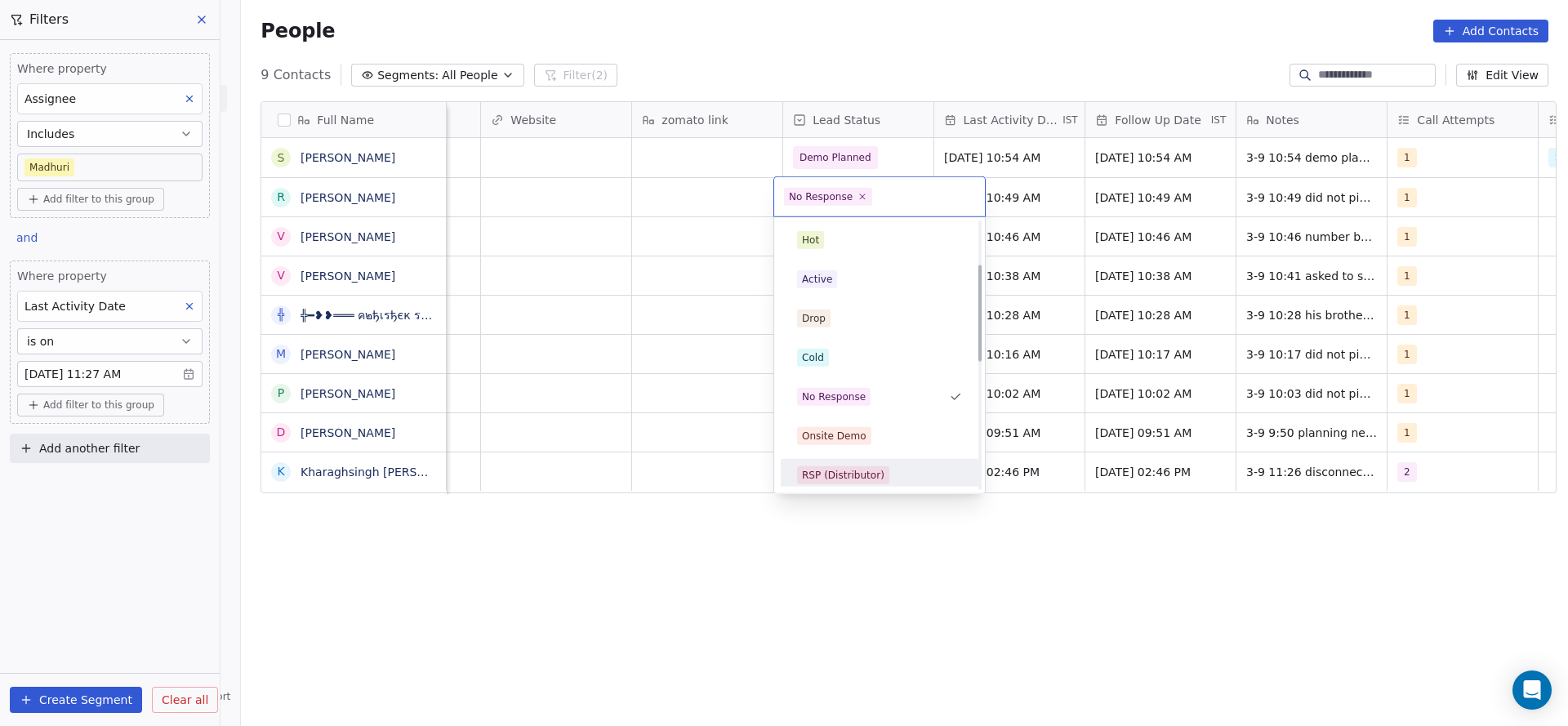
scroll to position [123, 0]
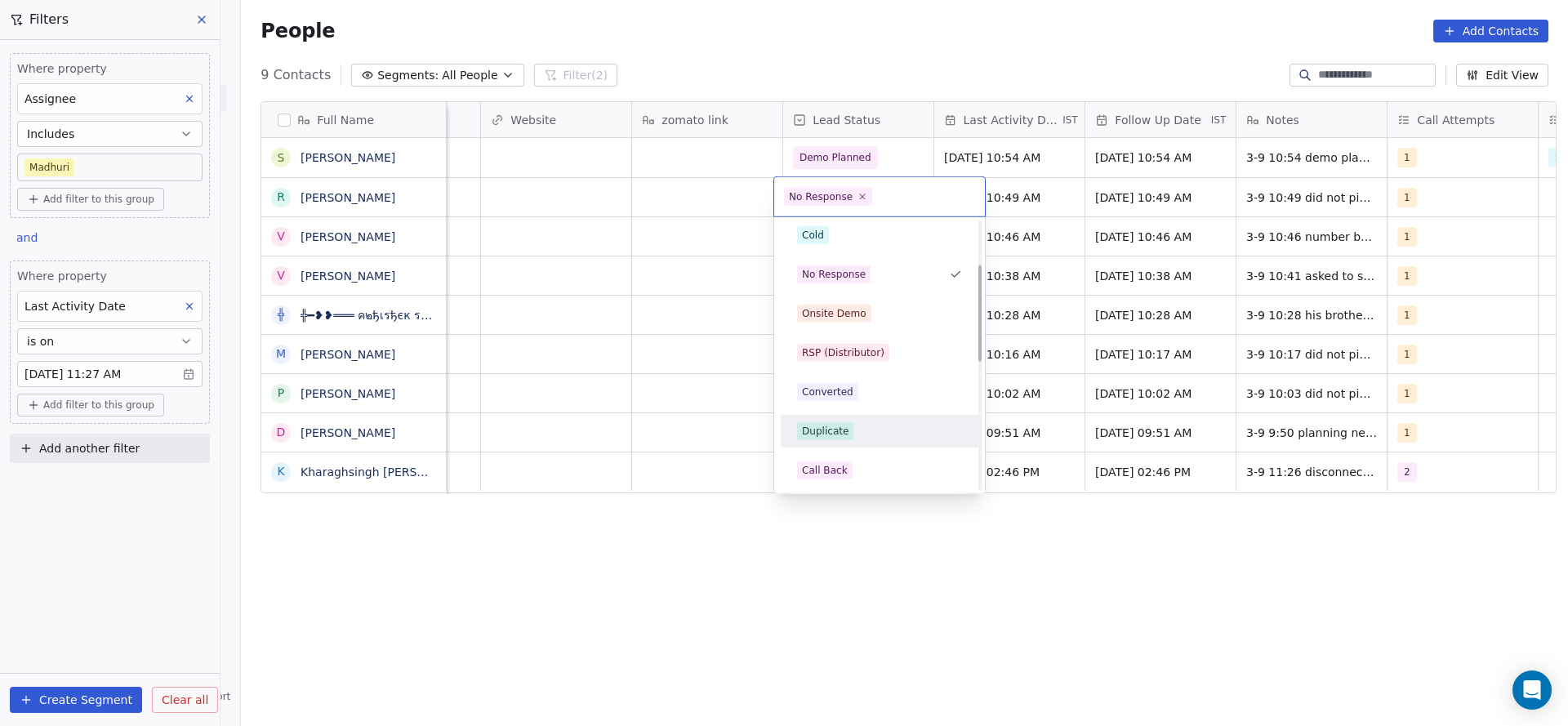
drag, startPoint x: 826, startPoint y: 456, endPoint x: 845, endPoint y: 432, distance: 30.6
click at [826, 464] on div "Call Back" at bounding box center [880, 469] width 184 height 26
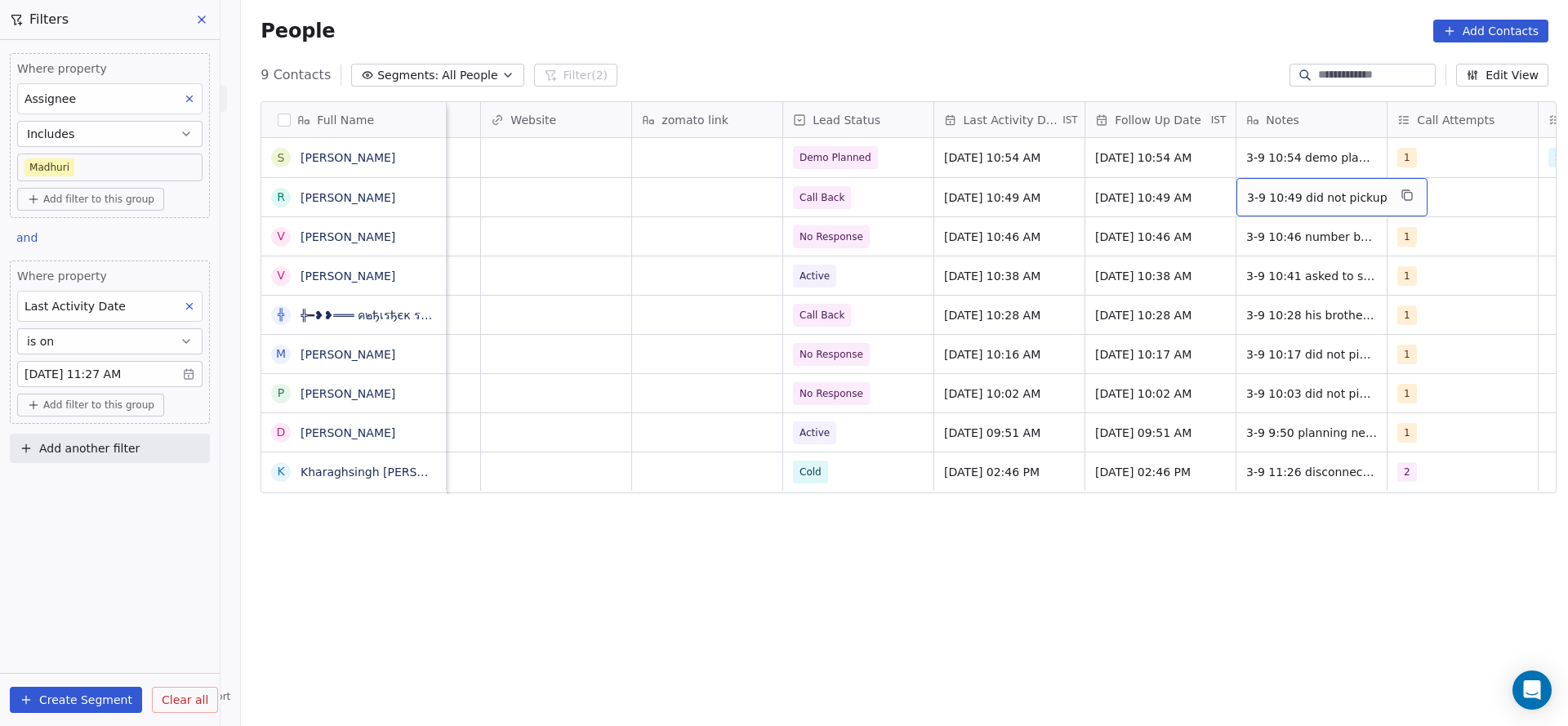
click at [1308, 201] on span "3-9 10:49 did not pickup" at bounding box center [1318, 197] width 141 height 16
click at [1231, 194] on textarea "**********" at bounding box center [1316, 202] width 176 height 50
type textarea "**********"
click at [622, 406] on html "On2Cook India Pvt. Ltd. Contacts People Marketing Workflows Campaigns Sales Pip…" at bounding box center [784, 363] width 1568 height 726
click at [1409, 199] on div "1" at bounding box center [1448, 198] width 100 height 20
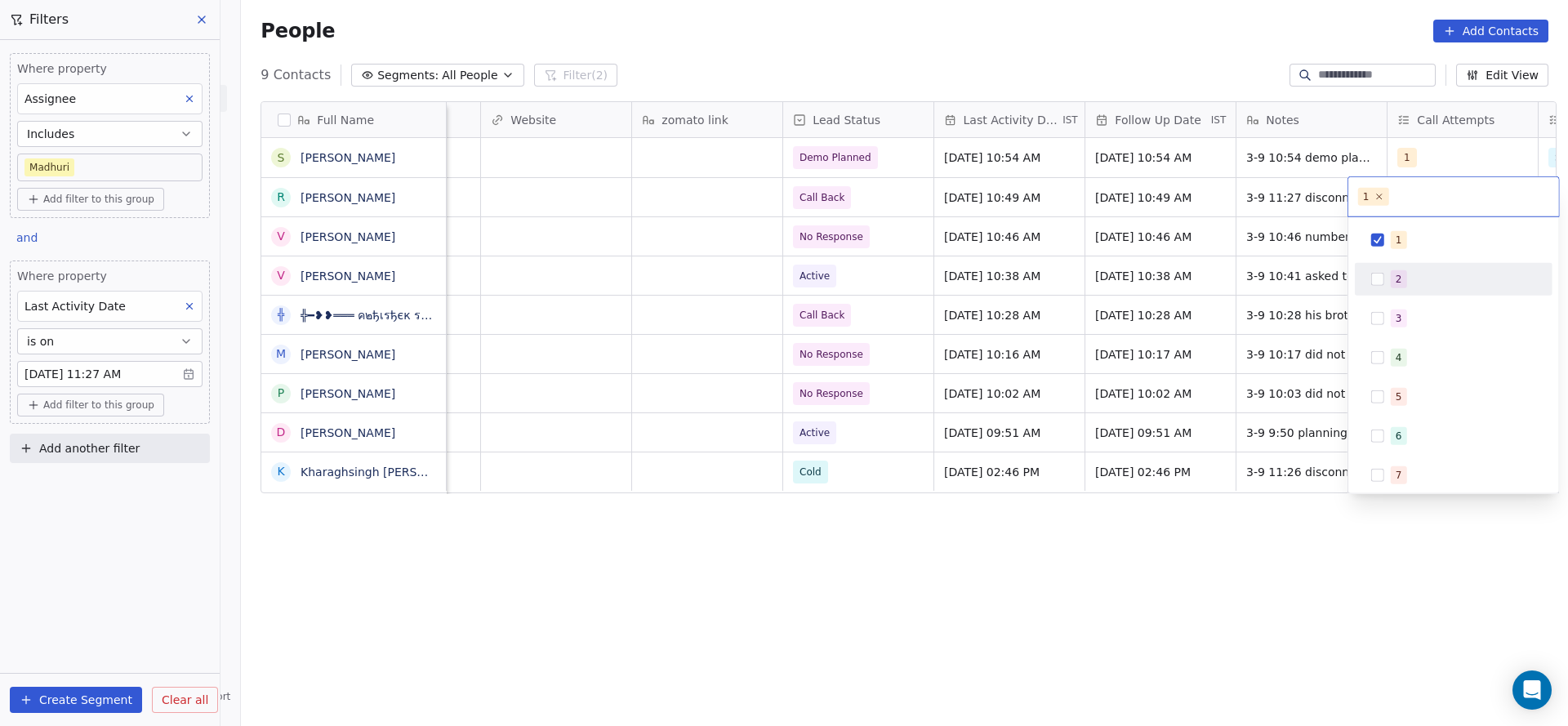
click at [1383, 296] on div "1 2 3 4 5 6 7 8 9 10" at bounding box center [1454, 415] width 198 height 385
click at [1387, 273] on div "2" at bounding box center [1454, 278] width 184 height 26
click at [1400, 233] on span "1" at bounding box center [1399, 239] width 16 height 18
click at [904, 282] on html "On2Cook India Pvt. Ltd. Contacts People Marketing Workflows Campaigns Sales Pip…" at bounding box center [784, 363] width 1568 height 726
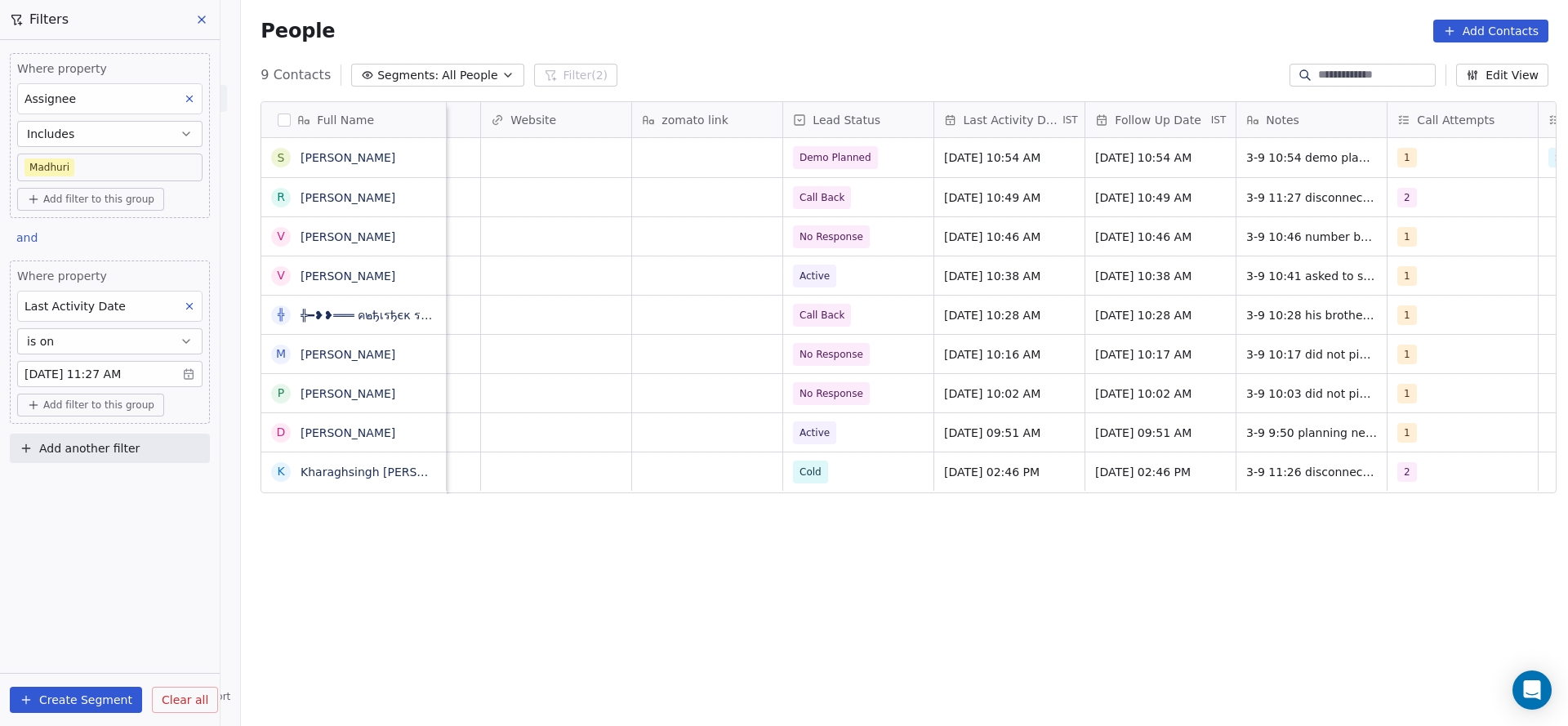
click at [172, 302] on div "Last Activity Date" at bounding box center [109, 306] width 185 height 31
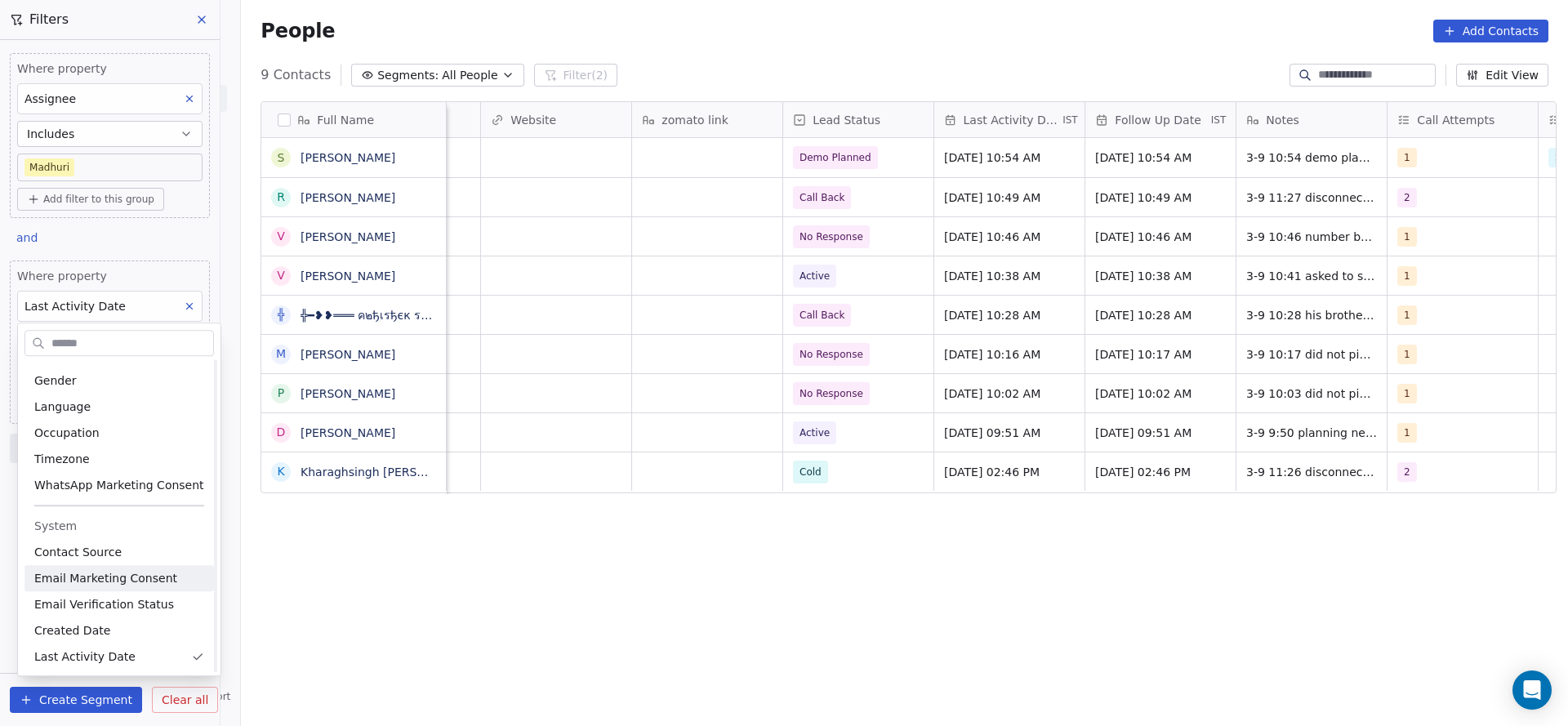
scroll to position [666, 0]
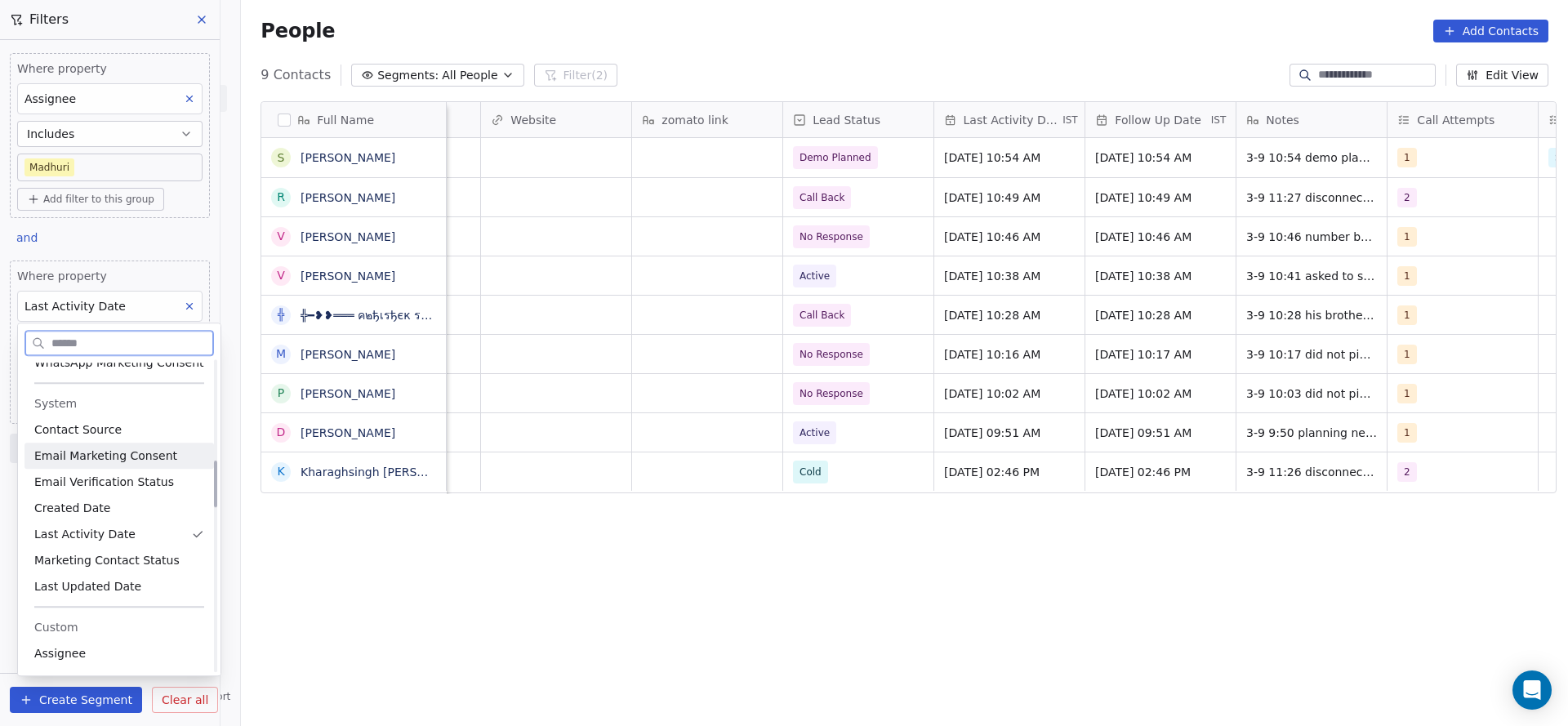
click at [91, 578] on span "Last Updated Date" at bounding box center [87, 585] width 107 height 16
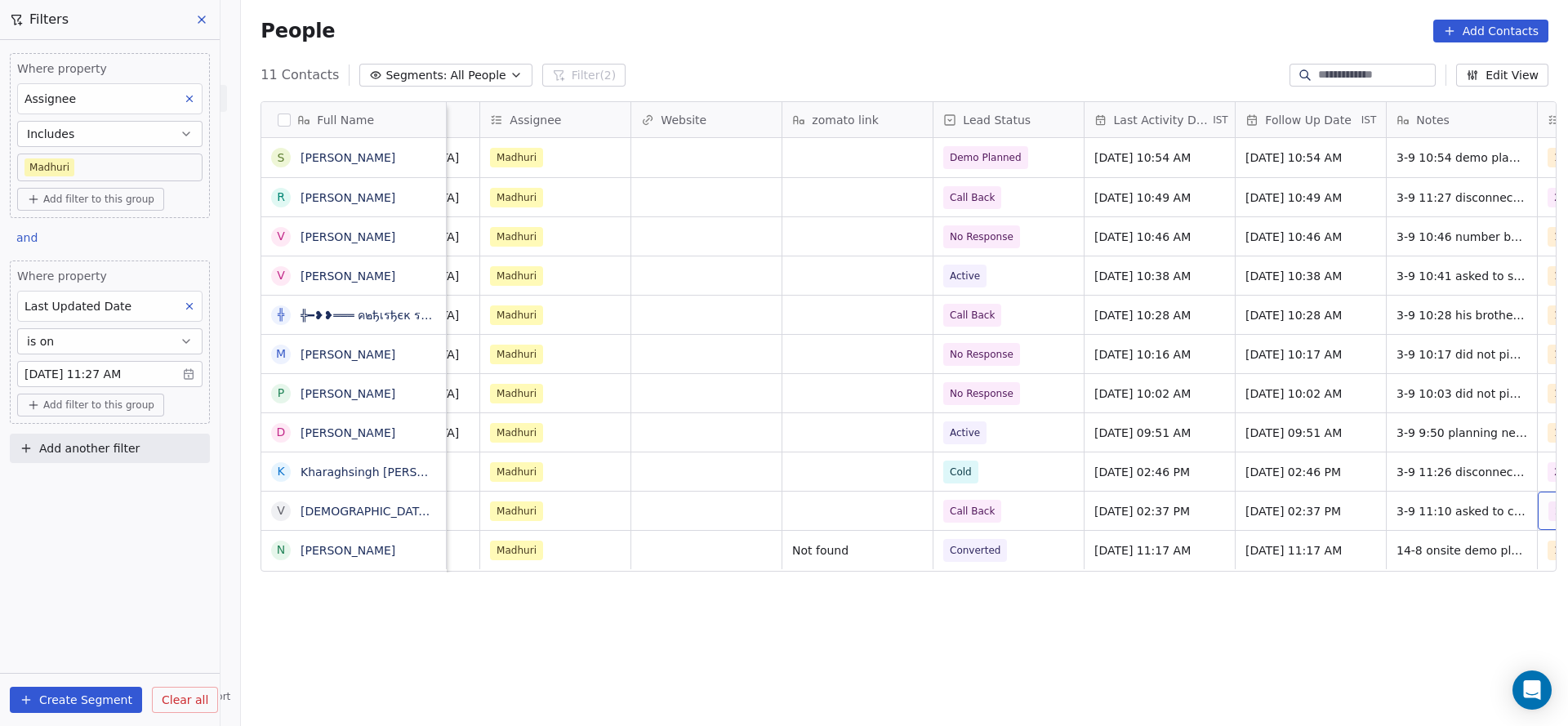
scroll to position [0, 1326]
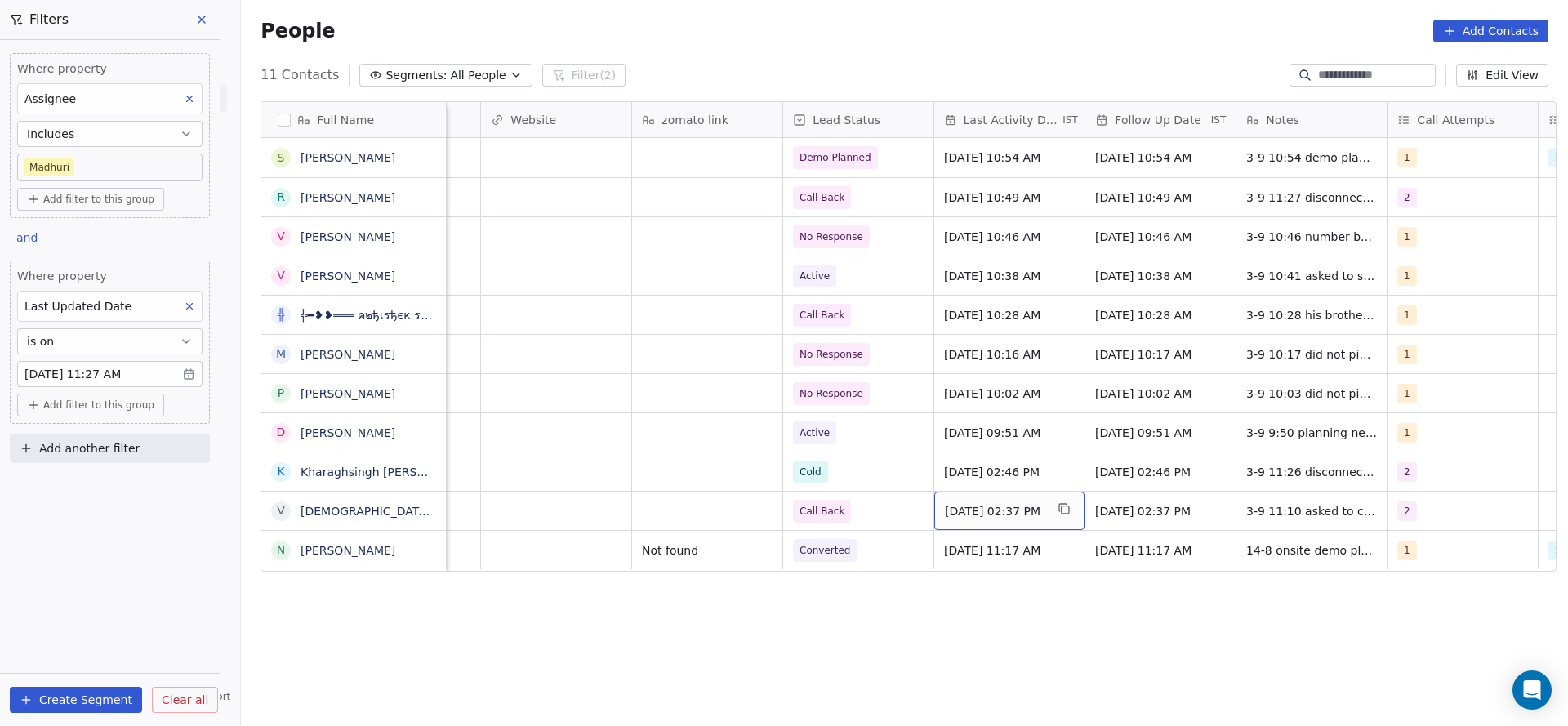
click at [984, 508] on span "Aug 01, 2025 02:37 PM" at bounding box center [995, 510] width 100 height 16
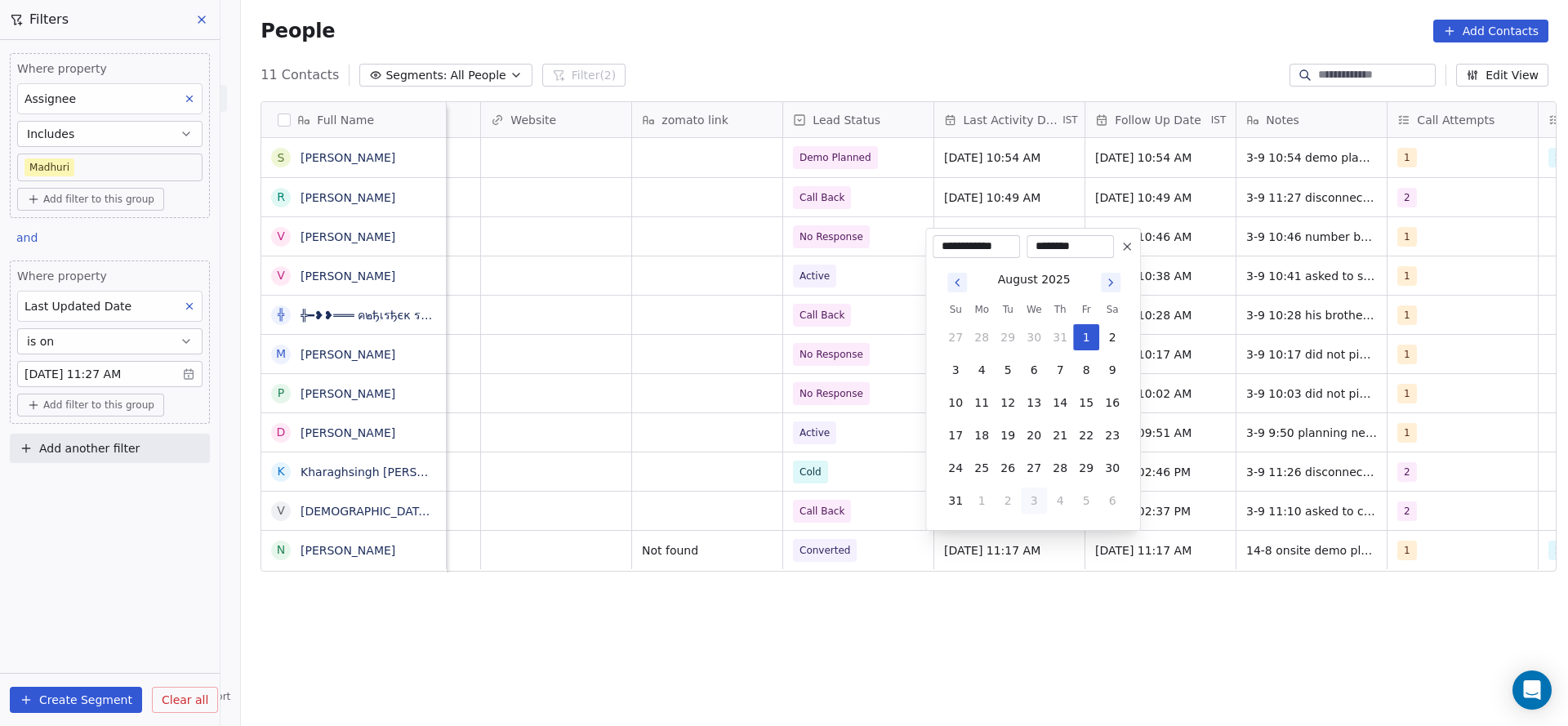
click at [1023, 502] on button "3" at bounding box center [1034, 500] width 26 height 26
type input "**********"
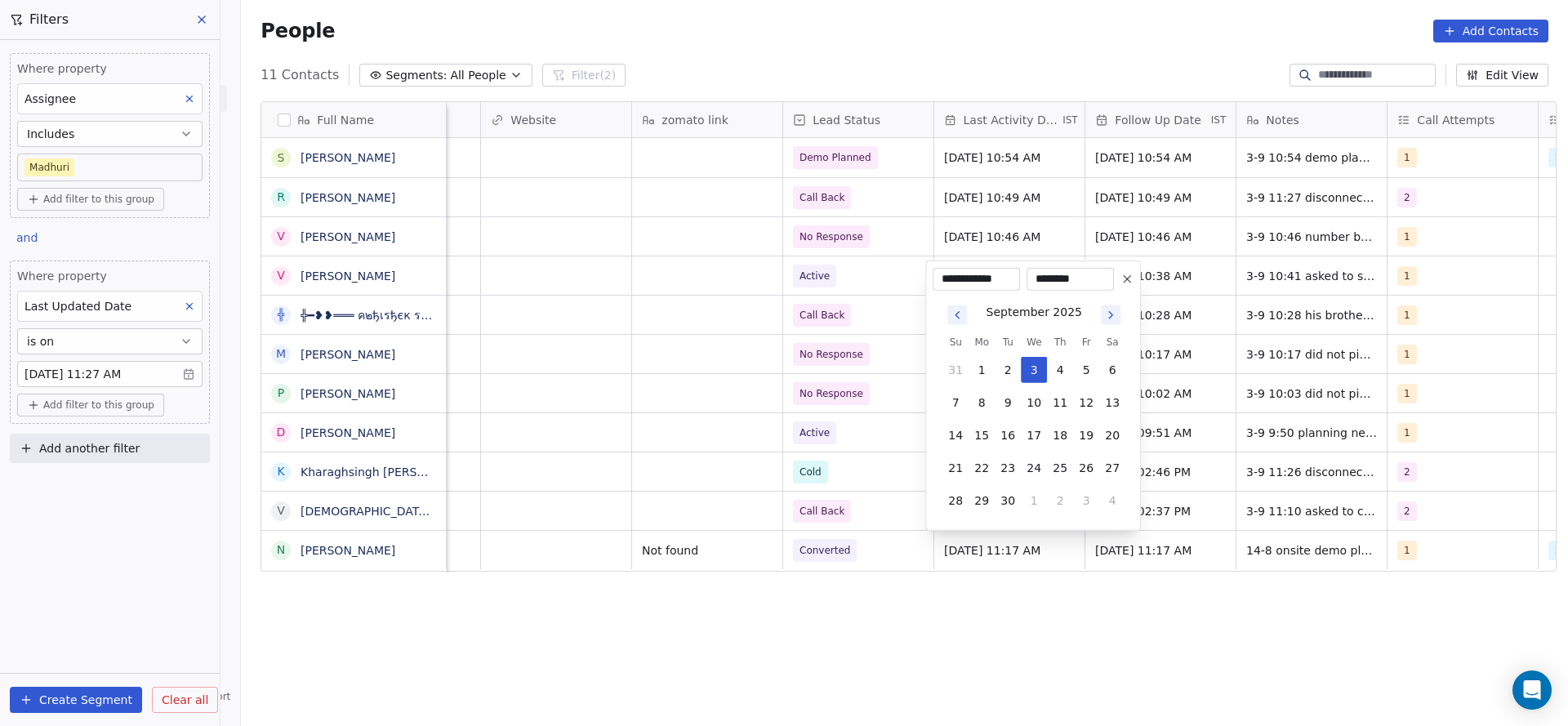
click at [722, 475] on html "On2Cook India Pvt. Ltd. Contacts People Marketing Workflows Campaigns Sales Pip…" at bounding box center [784, 363] width 1568 height 726
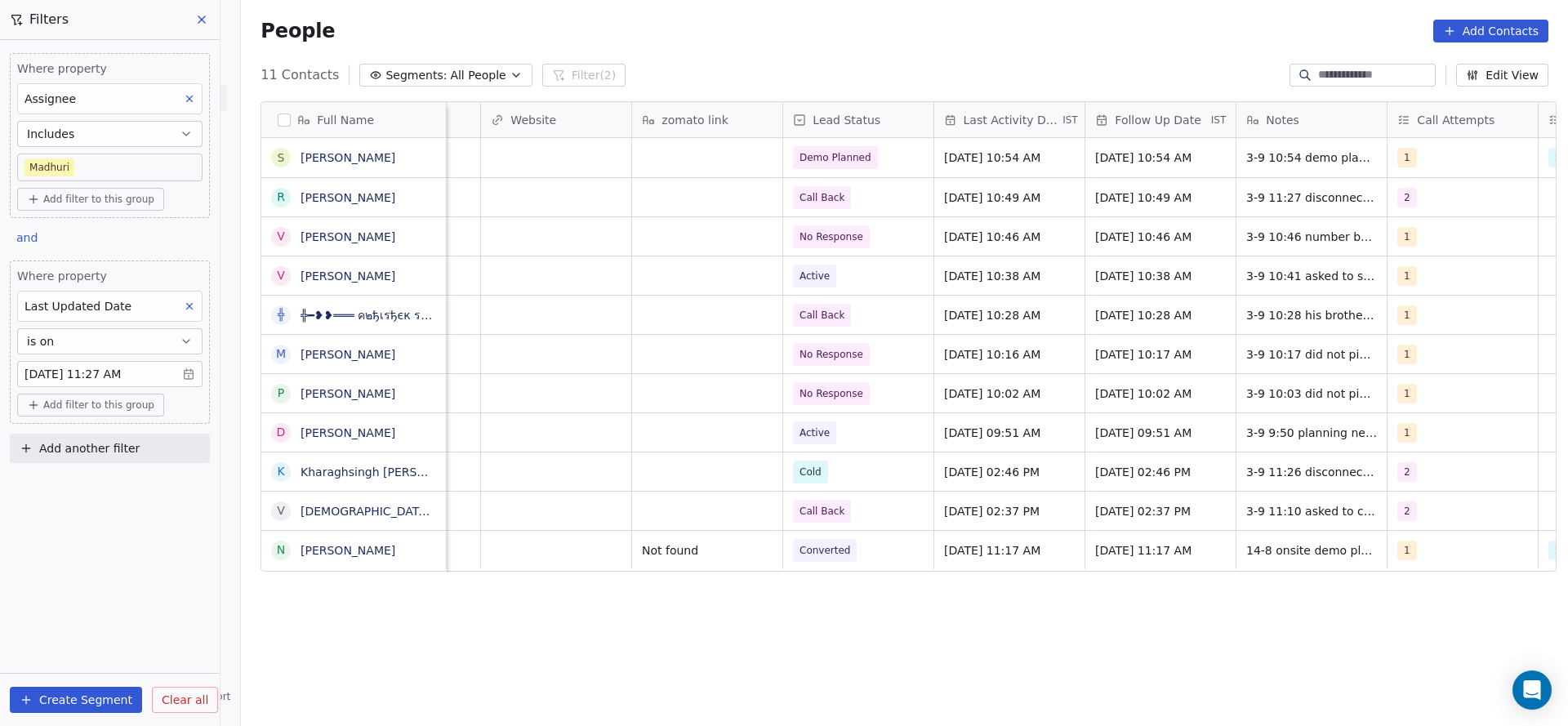
click at [145, 302] on div "Last Updated Date" at bounding box center [109, 306] width 185 height 31
type input "*****"
click at [68, 398] on span "Location" at bounding box center [58, 401] width 48 height 16
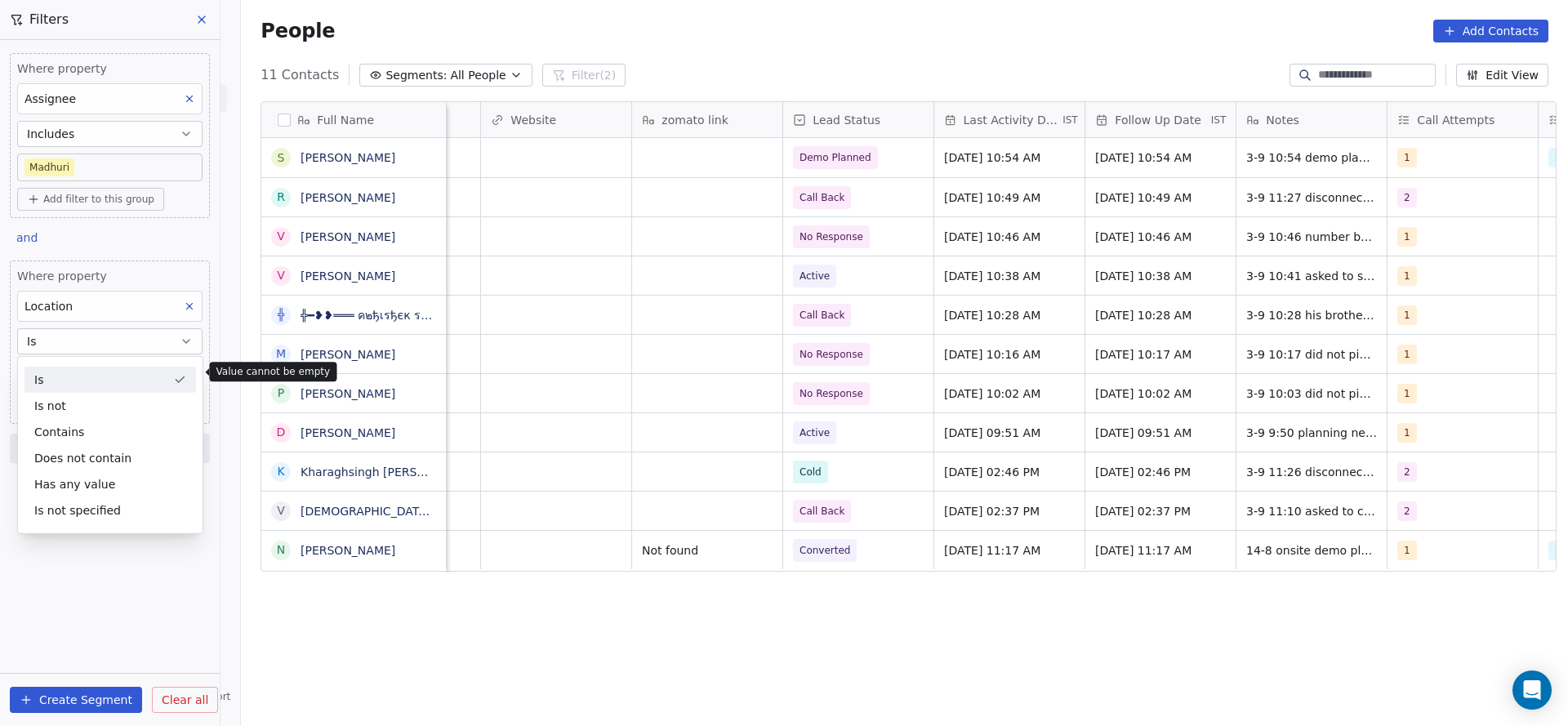
click at [77, 390] on div "Is" at bounding box center [110, 379] width 171 height 26
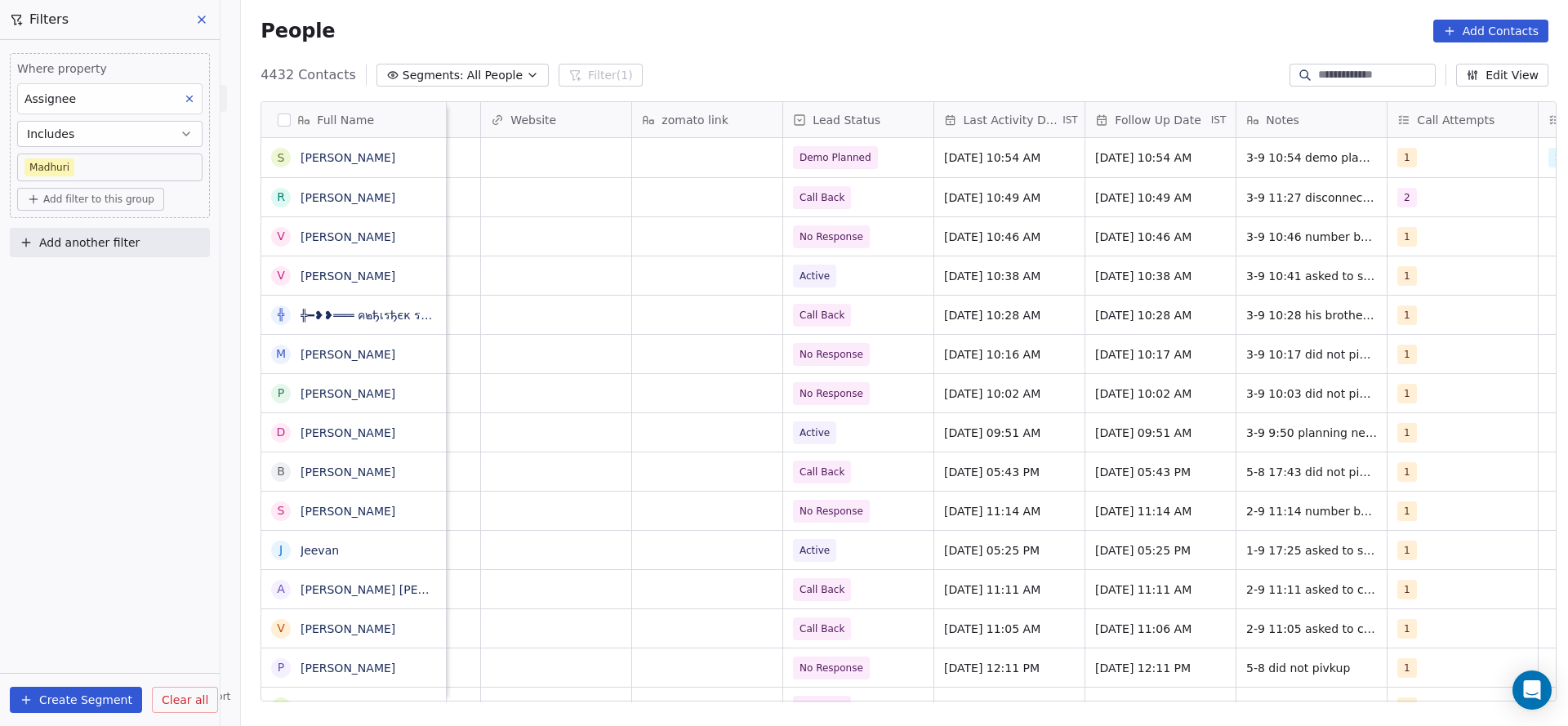
click at [129, 241] on span "Add another filter" at bounding box center [89, 243] width 101 height 17
click at [105, 277] on span "Contact properties" at bounding box center [80, 279] width 106 height 17
type input "****"
click at [76, 345] on div "Location" at bounding box center [109, 337] width 165 height 16
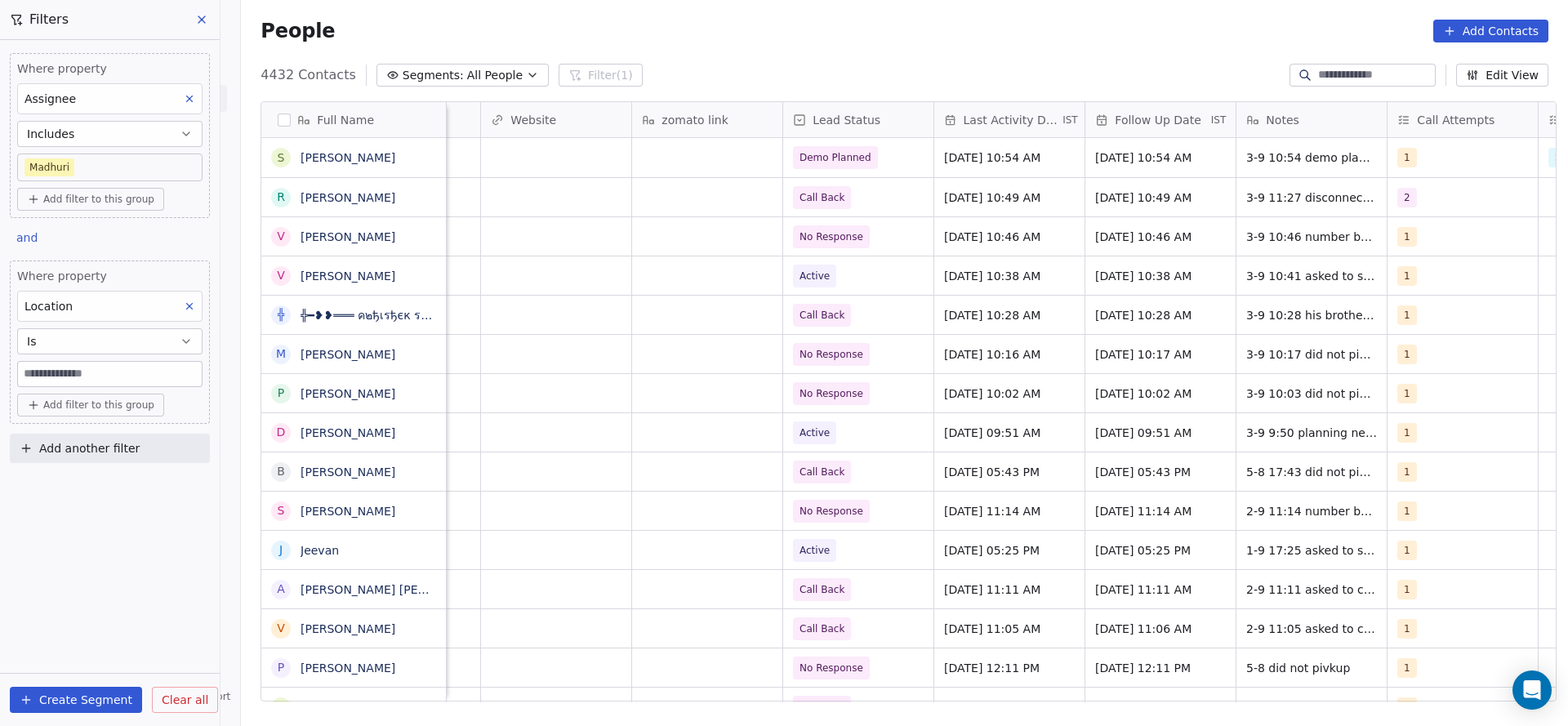
click at [89, 362] on input at bounding box center [109, 374] width 184 height 25
type input "*********"
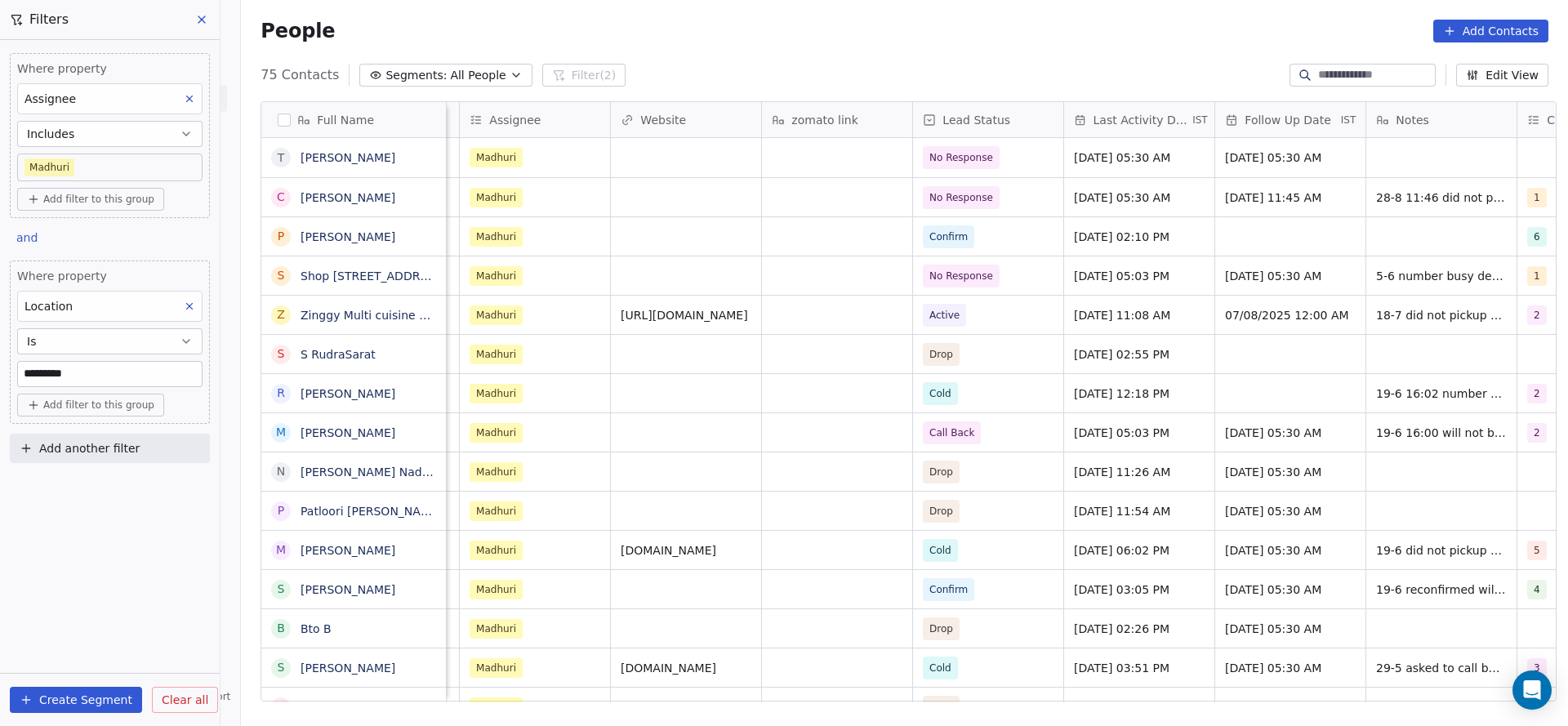
scroll to position [0, 1568]
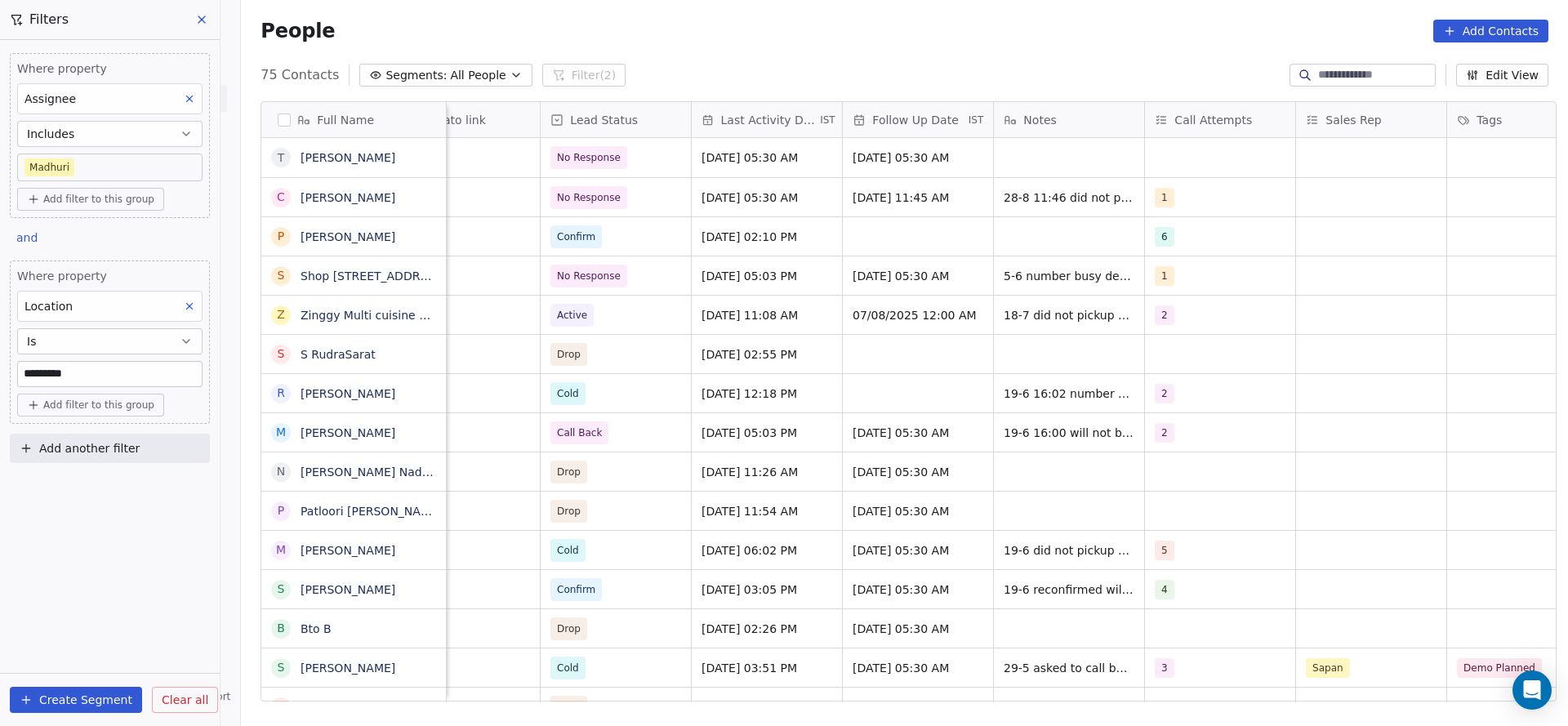
click at [162, 458] on button "Add another filter" at bounding box center [109, 448] width 200 height 29
click at [106, 490] on span "Contact properties" at bounding box center [80, 485] width 106 height 17
type input "***"
click at [105, 539] on div "Created Date" at bounding box center [109, 544] width 165 height 16
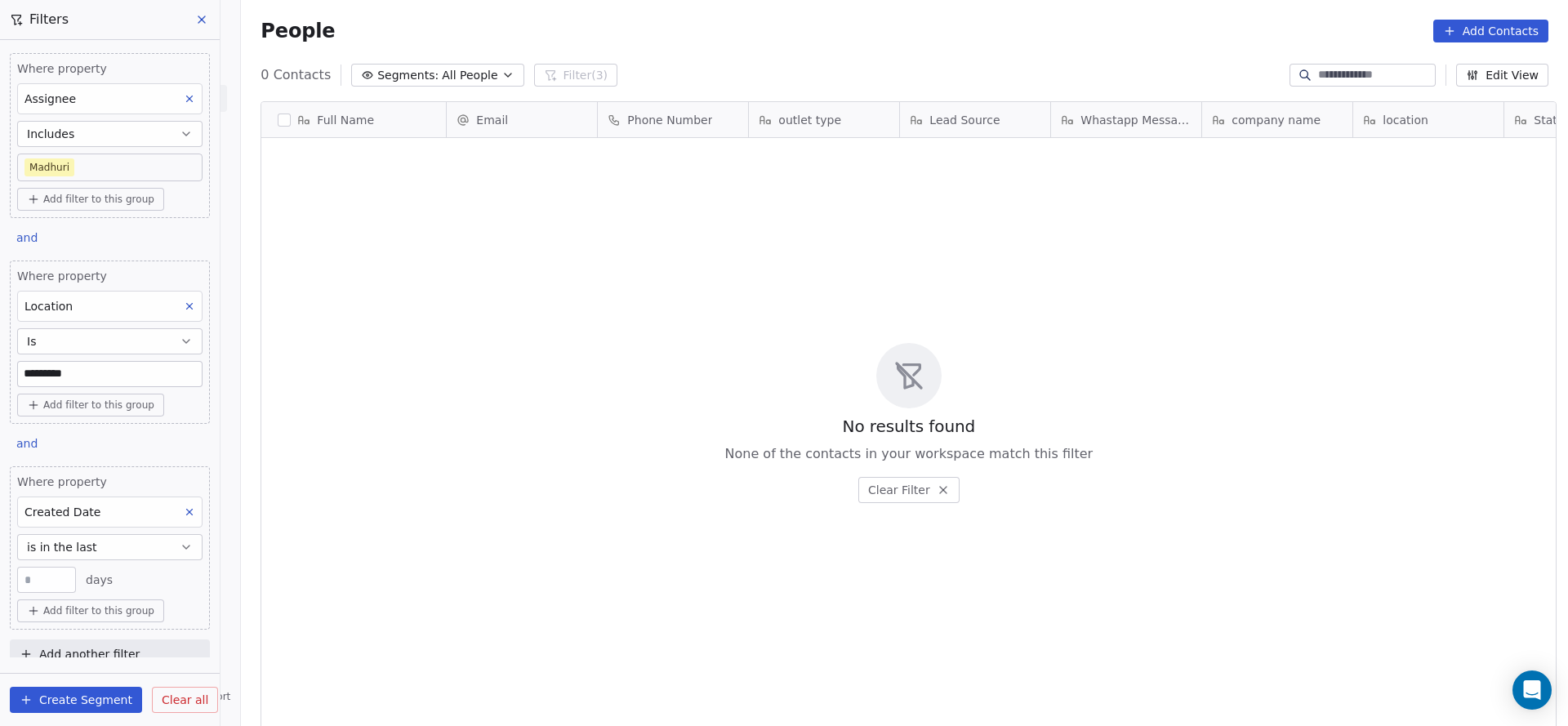
scroll to position [620, 1316]
click at [154, 545] on button "is in the last" at bounding box center [109, 546] width 185 height 26
click at [82, 435] on div "is after" at bounding box center [107, 426] width 166 height 26
click at [78, 577] on body "On2Cook India Pvt. Ltd. Contacts People Marketing Workflows Campaigns Sales Pip…" at bounding box center [784, 363] width 1568 height 726
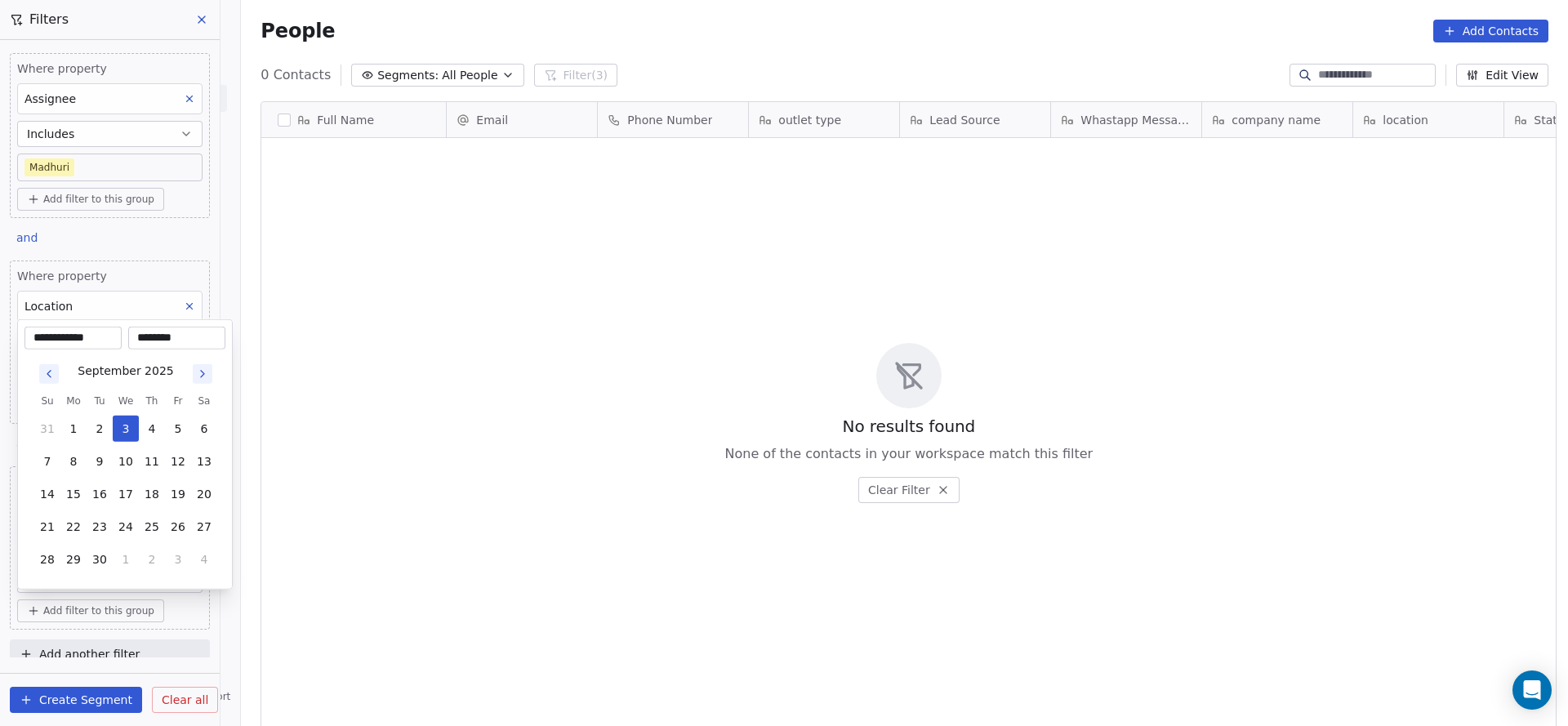
click at [44, 377] on icon "Go to previous month" at bounding box center [49, 374] width 13 height 13
click at [152, 402] on button "31" at bounding box center [151, 395] width 26 height 26
type input "**********"
click at [397, 430] on html "**********" at bounding box center [784, 363] width 1568 height 726
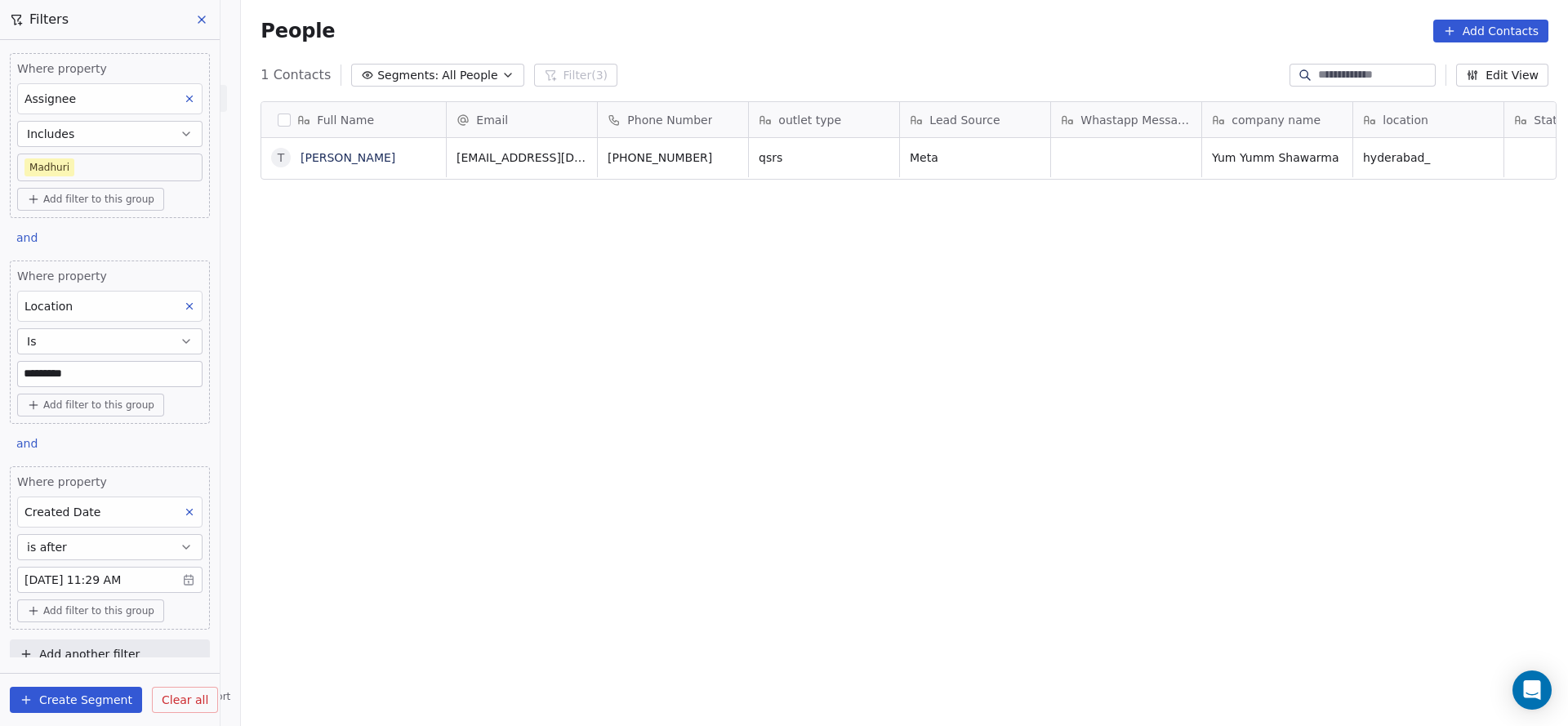
click at [67, 306] on span "Location" at bounding box center [48, 306] width 48 height 13
type input "**"
click at [119, 480] on div "location" at bounding box center [101, 480] width 133 height 16
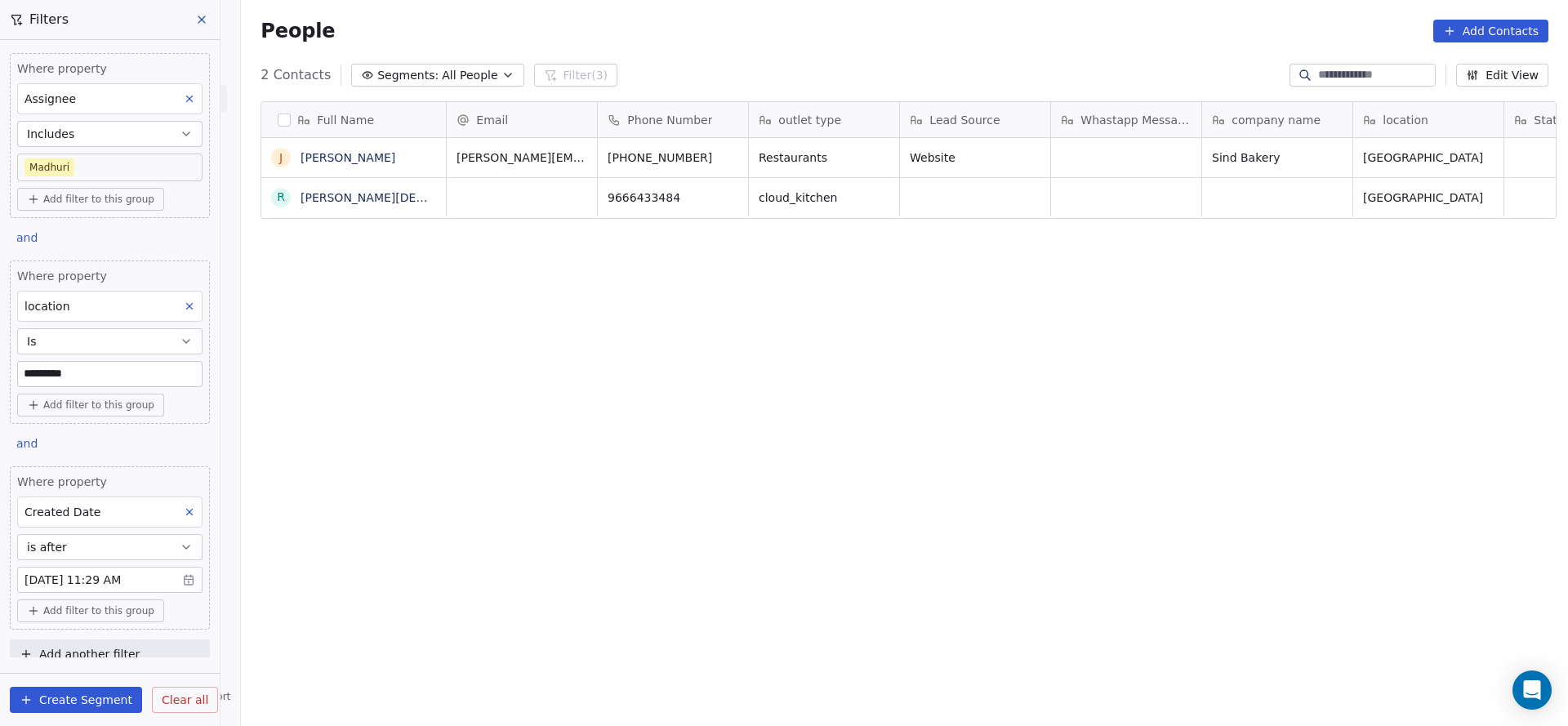
scroll to position [620, 1316]
click at [108, 362] on input "*********" at bounding box center [109, 374] width 184 height 25
click at [51, 299] on span "location" at bounding box center [48, 306] width 46 height 13
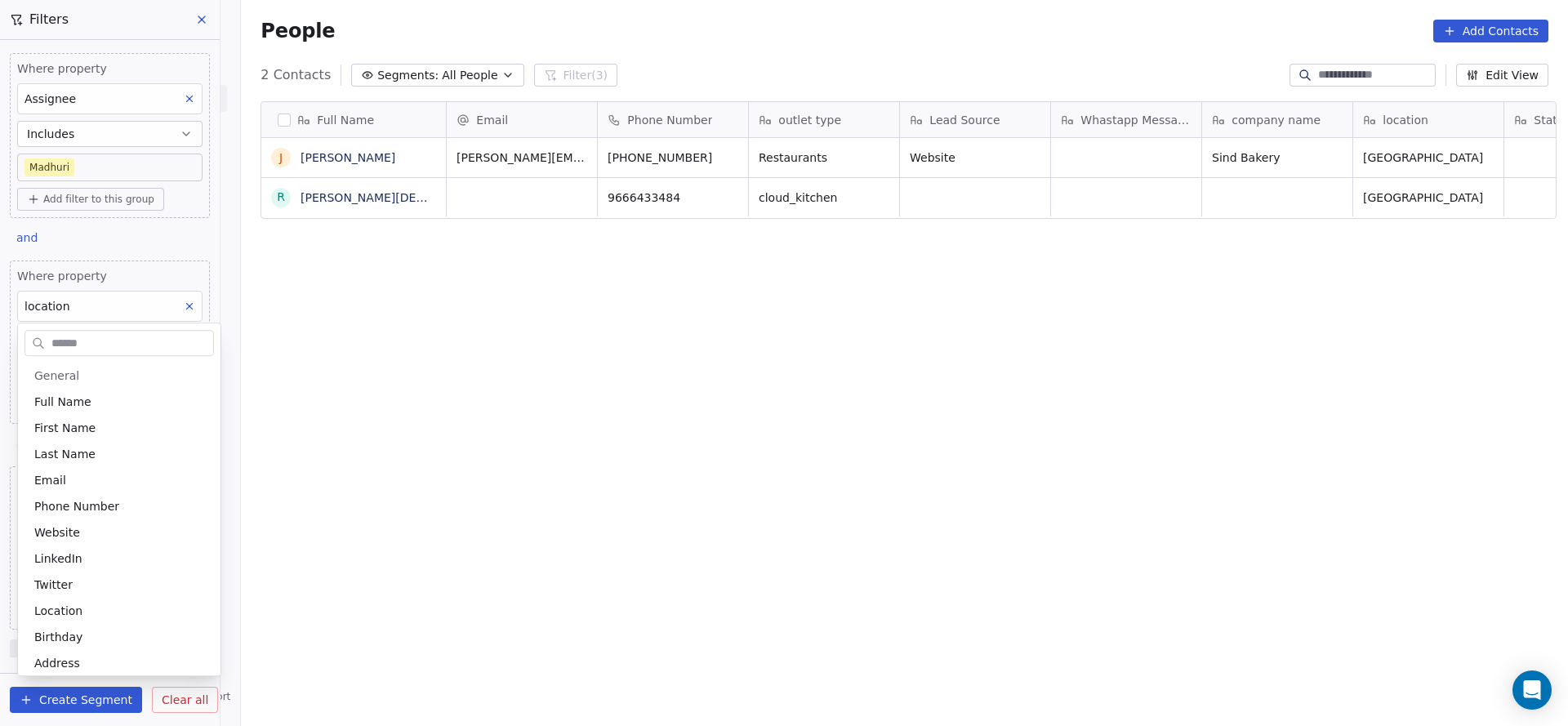
scroll to position [924, 0]
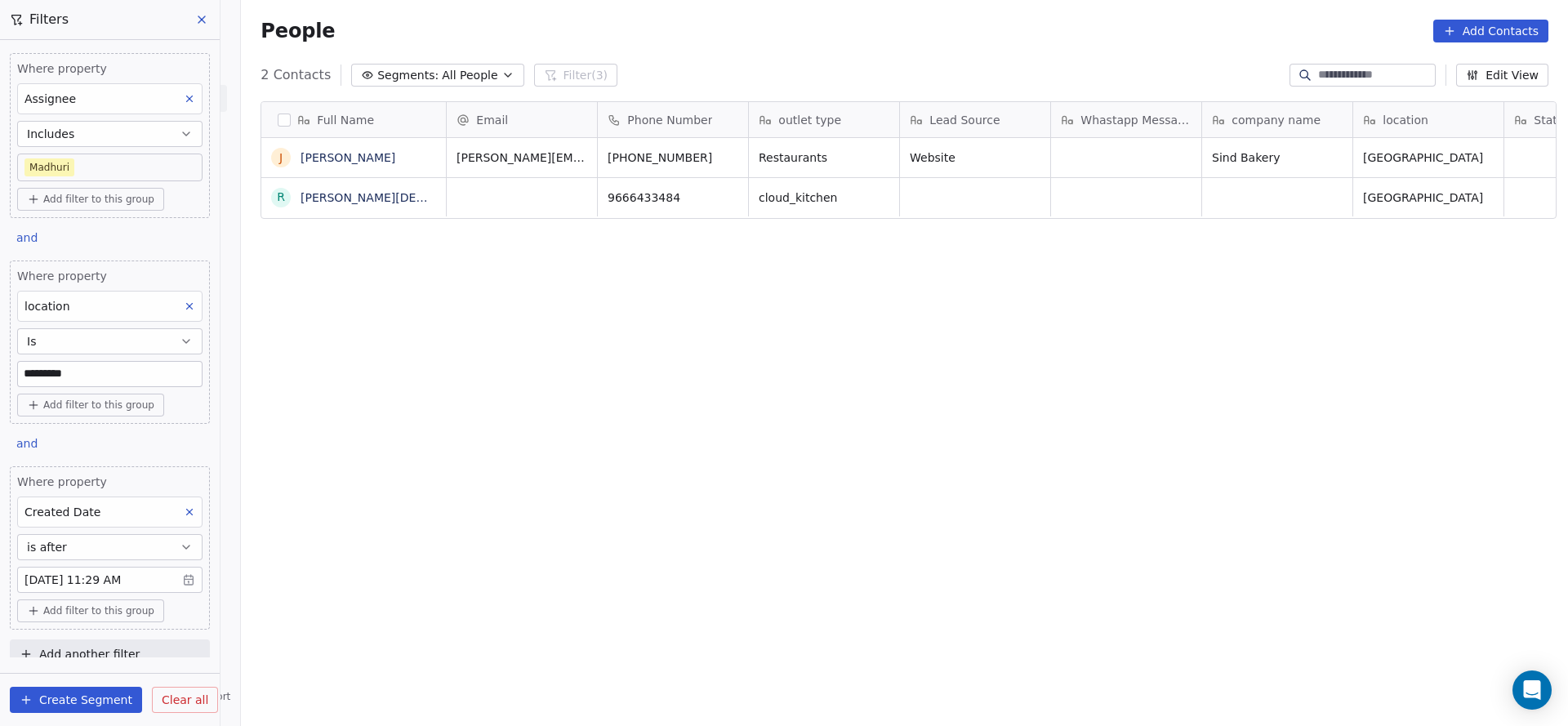
click at [804, 509] on html "On2Cook India Pvt. Ltd. Contacts People Marketing Workflows Campaigns Sales Pip…" at bounding box center [784, 363] width 1568 height 726
click at [118, 582] on body "On2Cook India Pvt. Ltd. Contacts People Marketing Workflows Campaigns Sales Pip…" at bounding box center [784, 363] width 1568 height 726
click at [118, 287] on html "On2Cook India Pvt. Ltd. Contacts People Marketing Workflows Campaigns Sales Pip…" at bounding box center [784, 363] width 1568 height 726
click at [180, 509] on button at bounding box center [189, 511] width 21 height 21
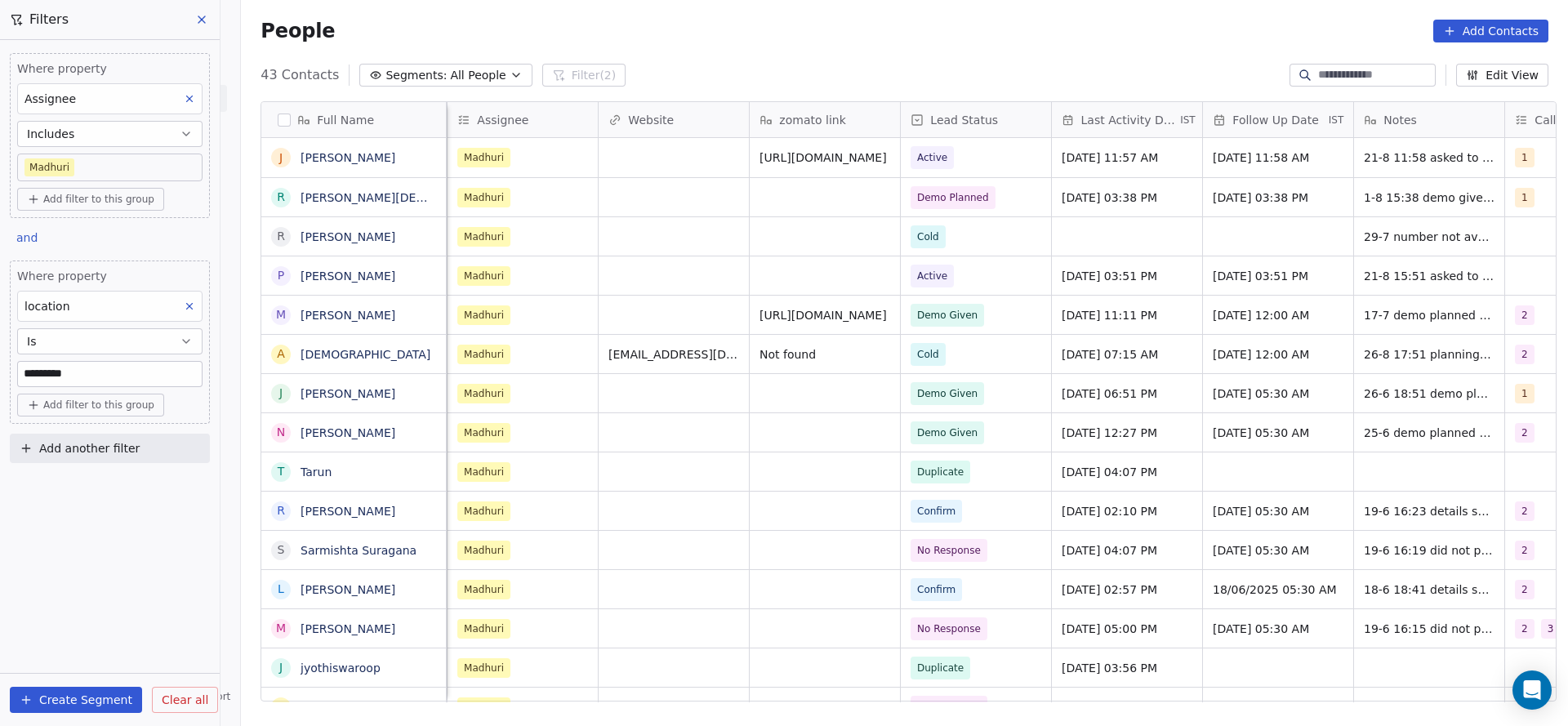
scroll to position [0, 1057]
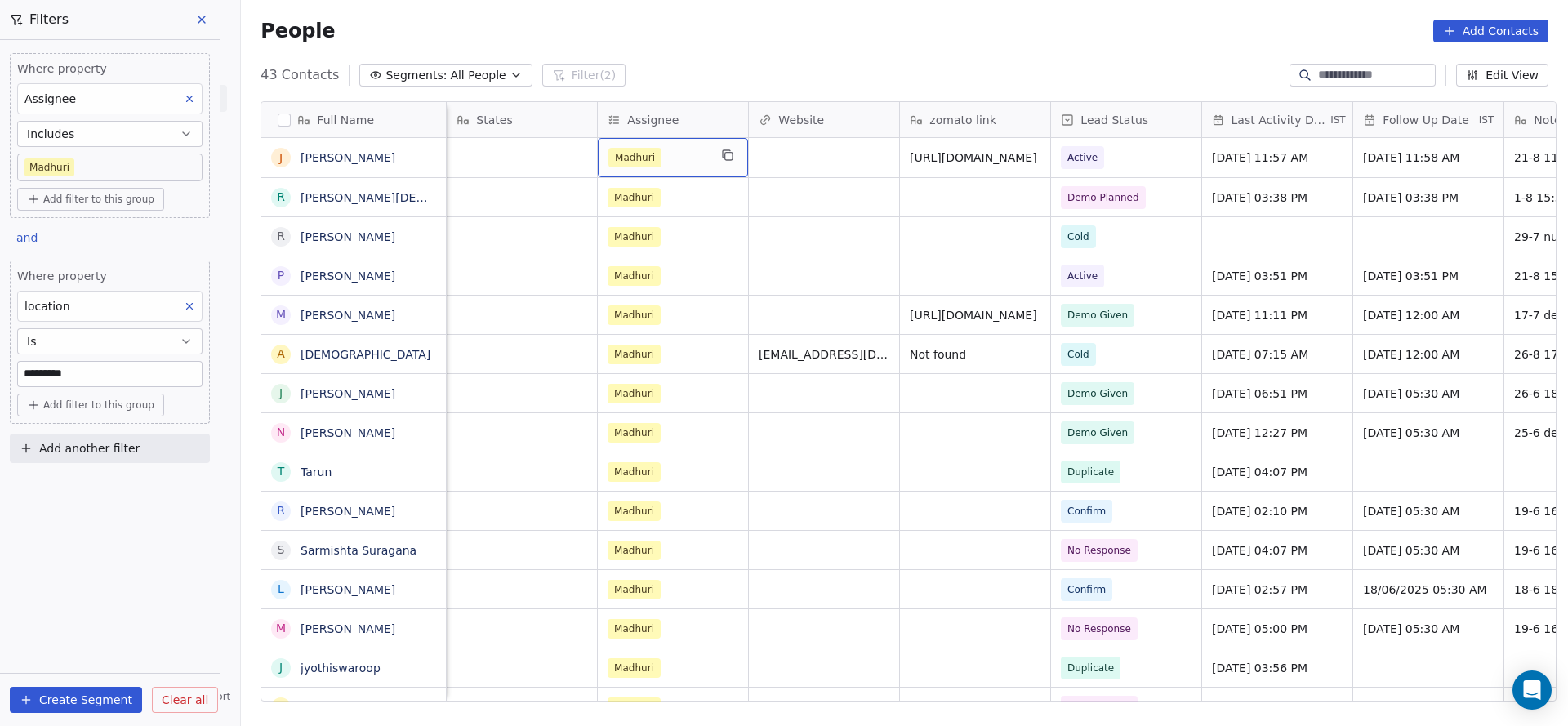
click at [654, 161] on div "Madhuri" at bounding box center [658, 157] width 100 height 20
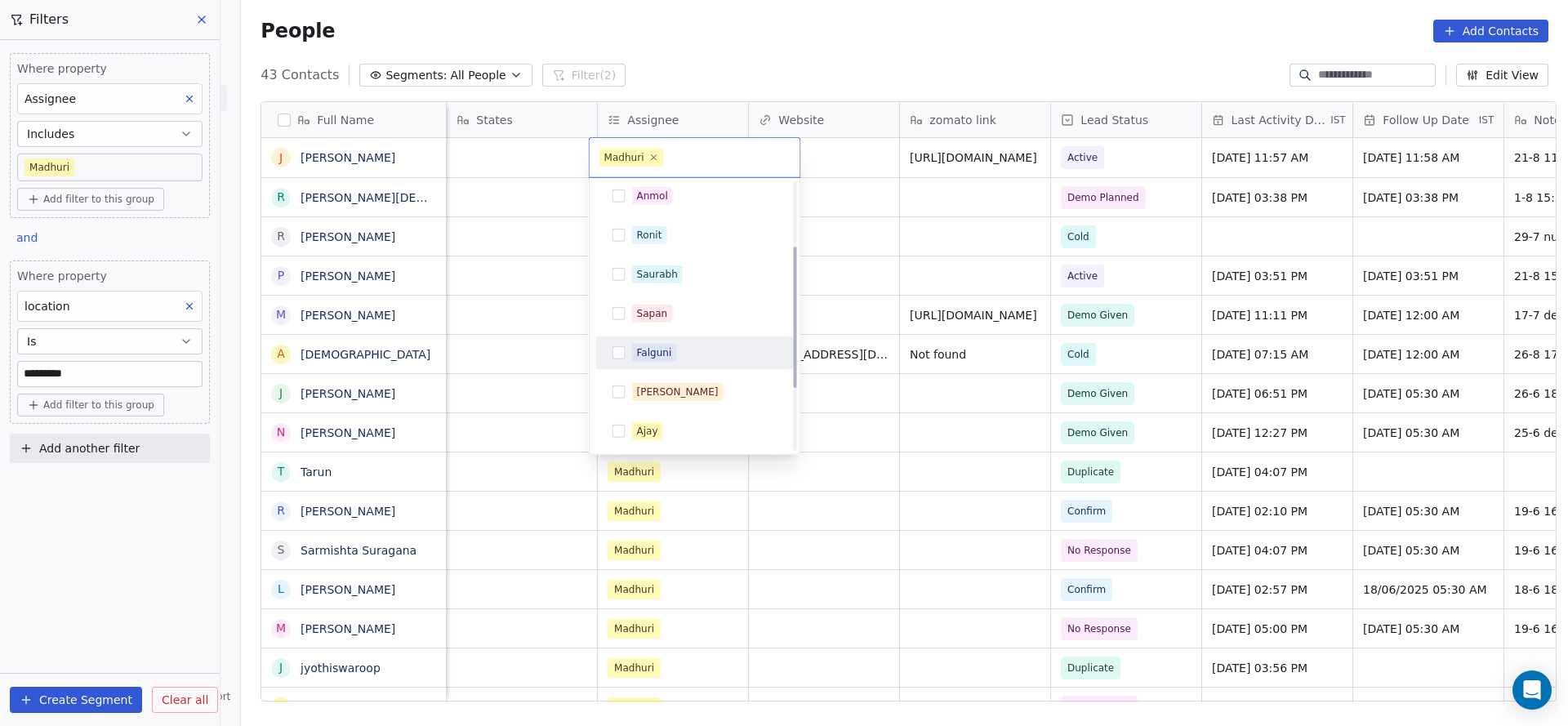
scroll to position [239, 0]
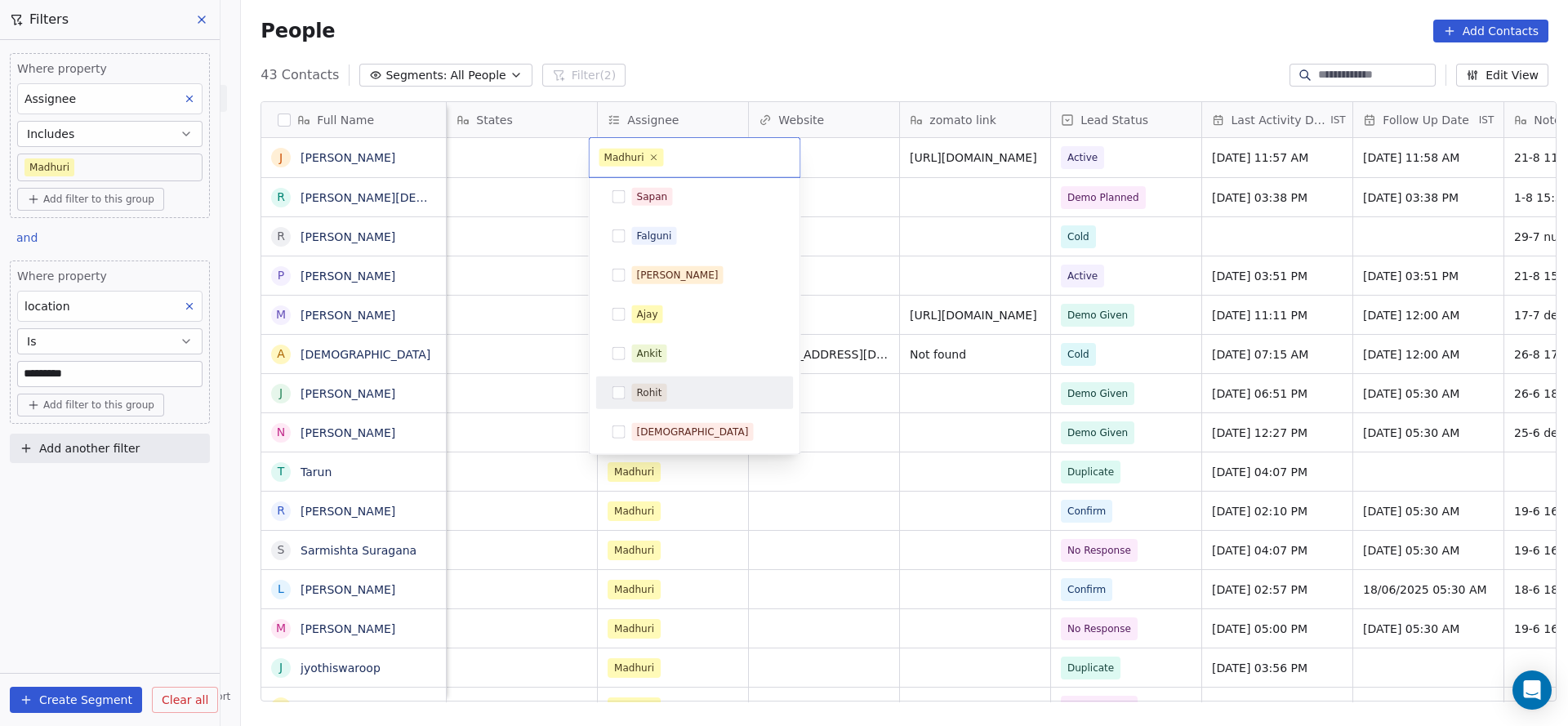
click at [651, 394] on div "Rohit" at bounding box center [649, 392] width 26 height 14
click at [650, 162] on span "Madhuri" at bounding box center [632, 157] width 65 height 18
click at [652, 154] on icon at bounding box center [653, 157] width 10 height 10
click at [850, 212] on html "On2Cook India Pvt. Ltd. Contacts People Marketing Workflows Campaigns Sales Pip…" at bounding box center [784, 363] width 1568 height 726
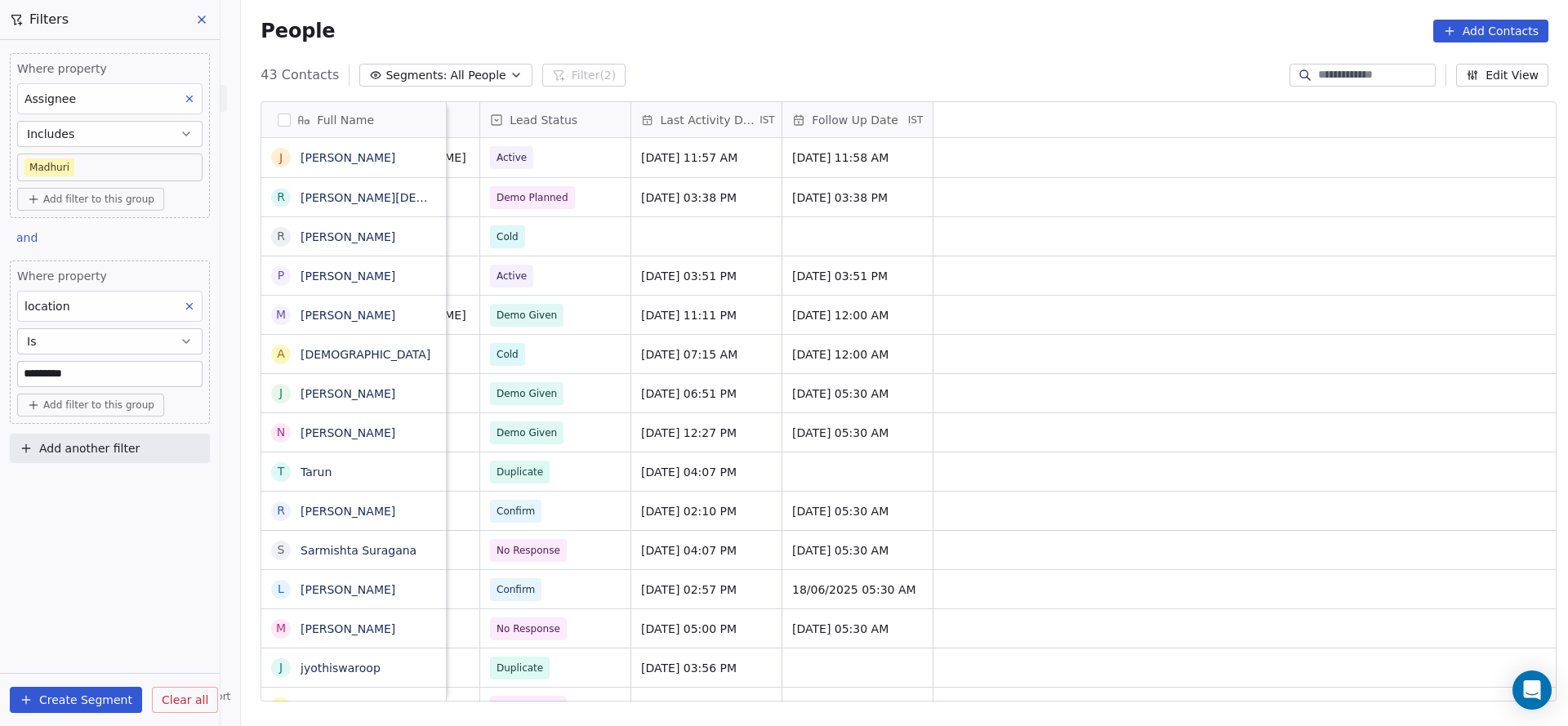
scroll to position [0, 454]
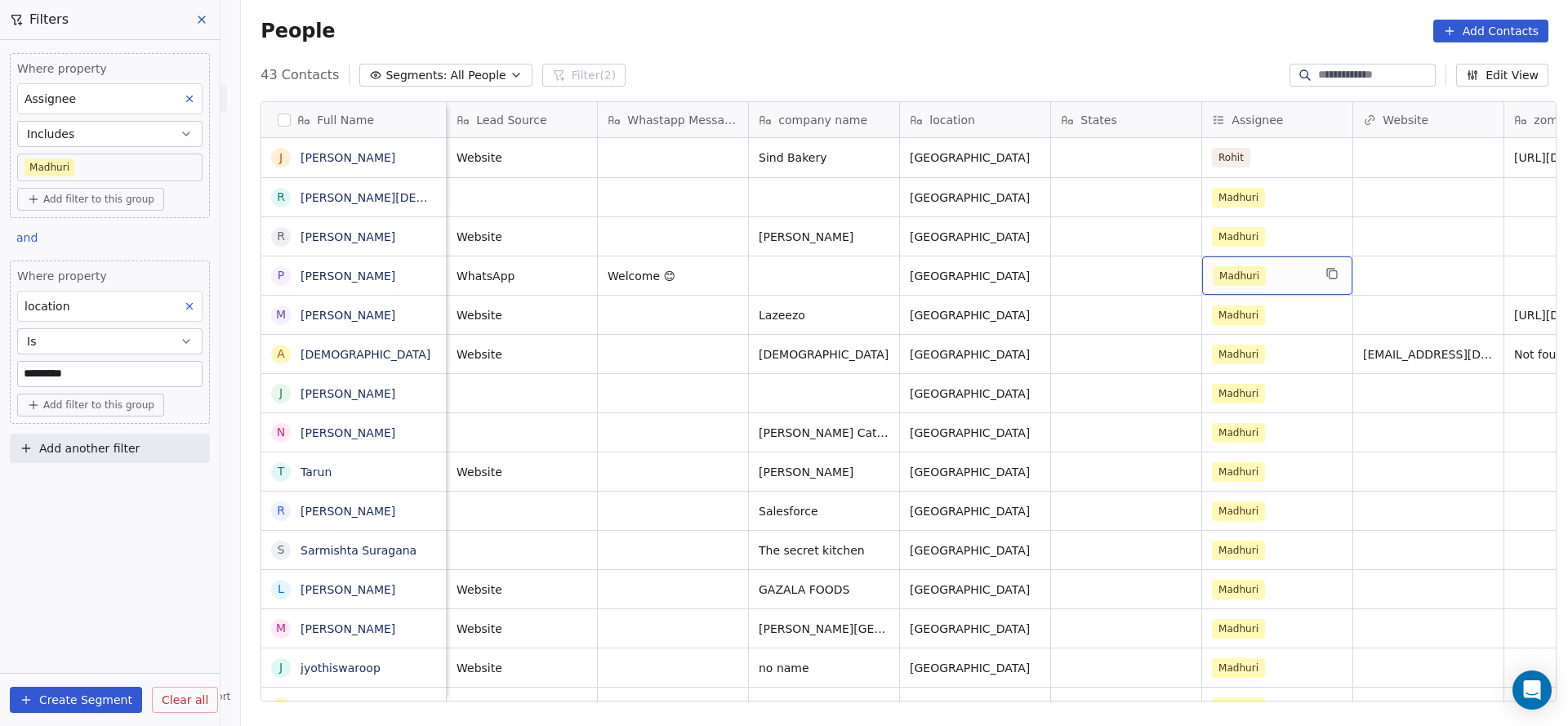
click at [1218, 275] on span "Madhuri" at bounding box center [1240, 276] width 53 height 20
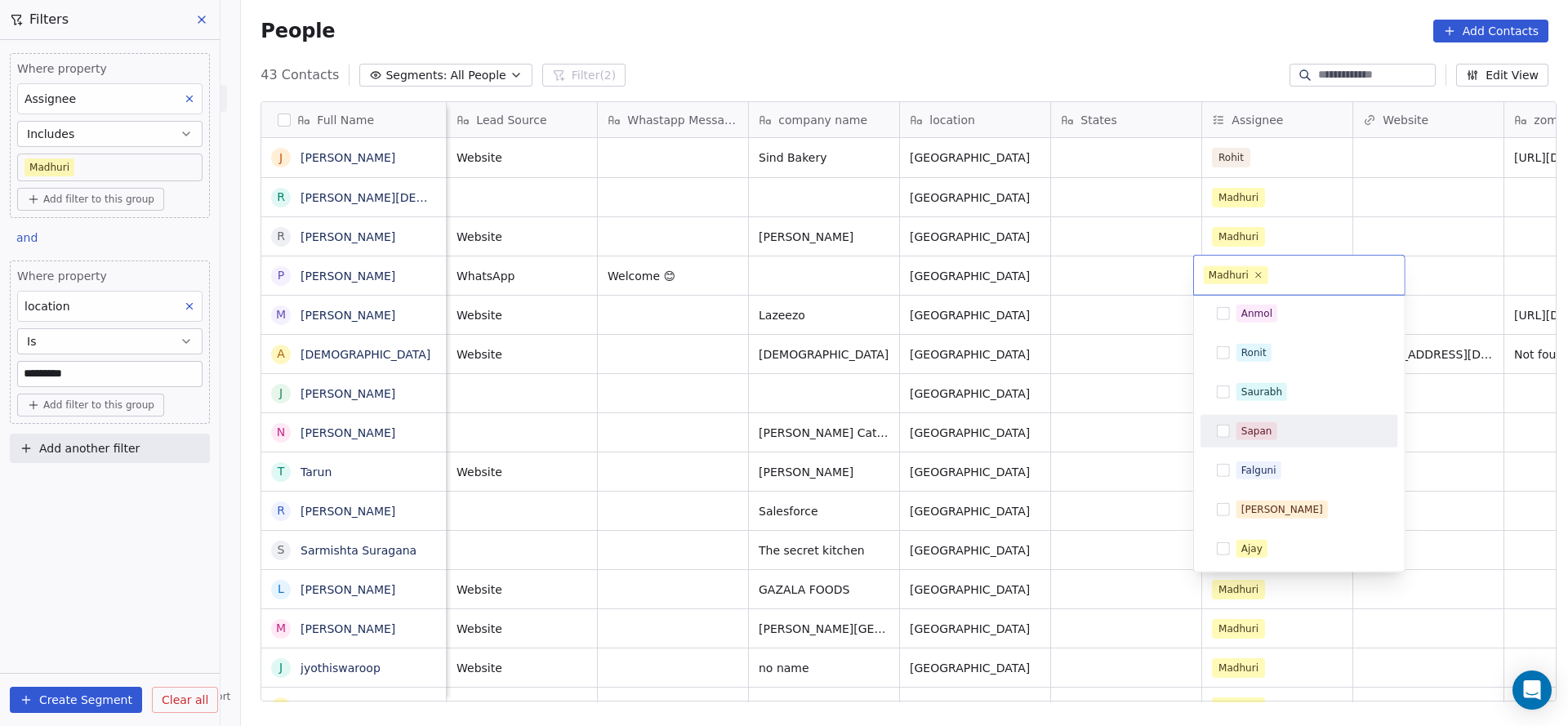
scroll to position [239, 0]
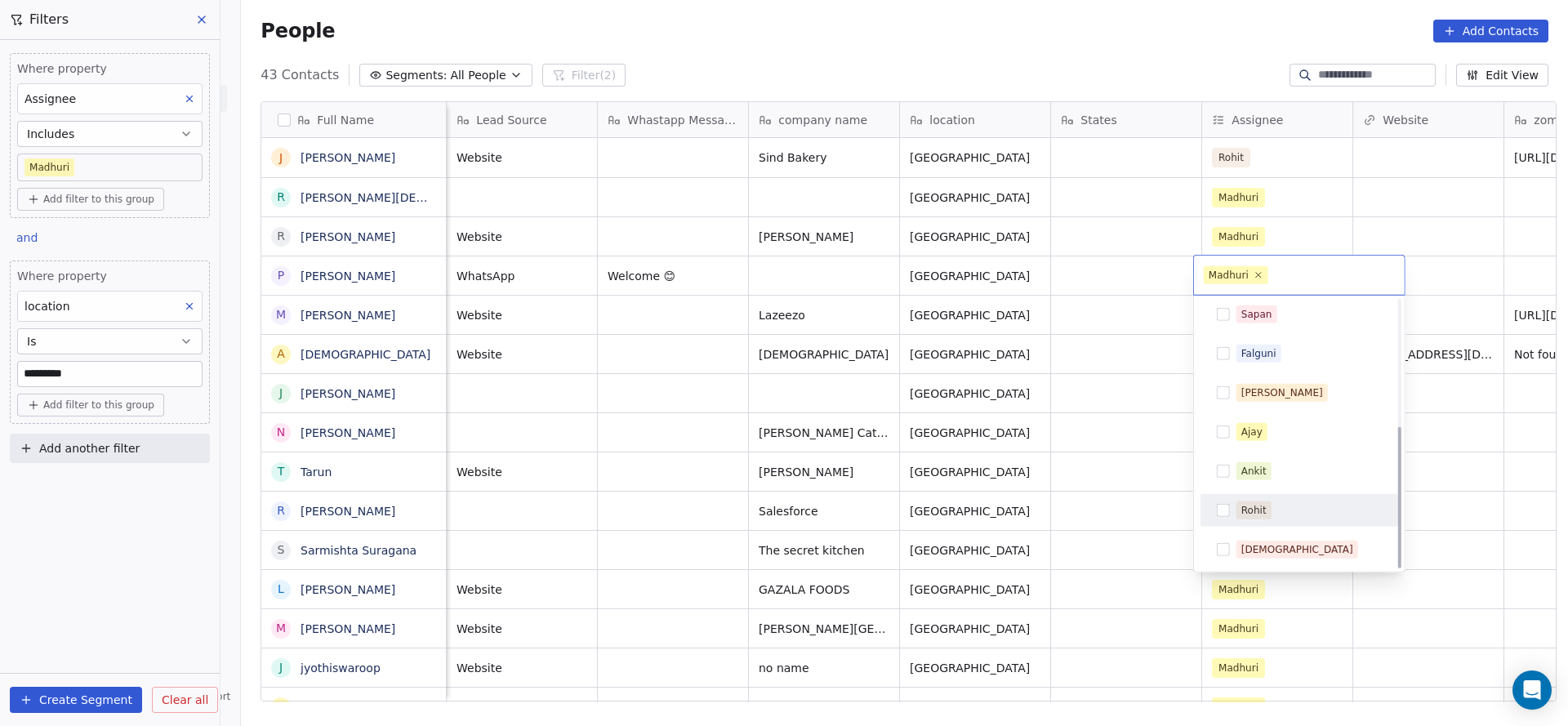
click at [1252, 501] on span "Rohit" at bounding box center [1254, 509] width 35 height 18
click at [1261, 279] on icon at bounding box center [1258, 274] width 10 height 10
click at [1168, 305] on html "On2Cook India Pvt. Ltd. Contacts People Marketing Workflows Campaigns Sales Pip…" at bounding box center [784, 363] width 1568 height 726
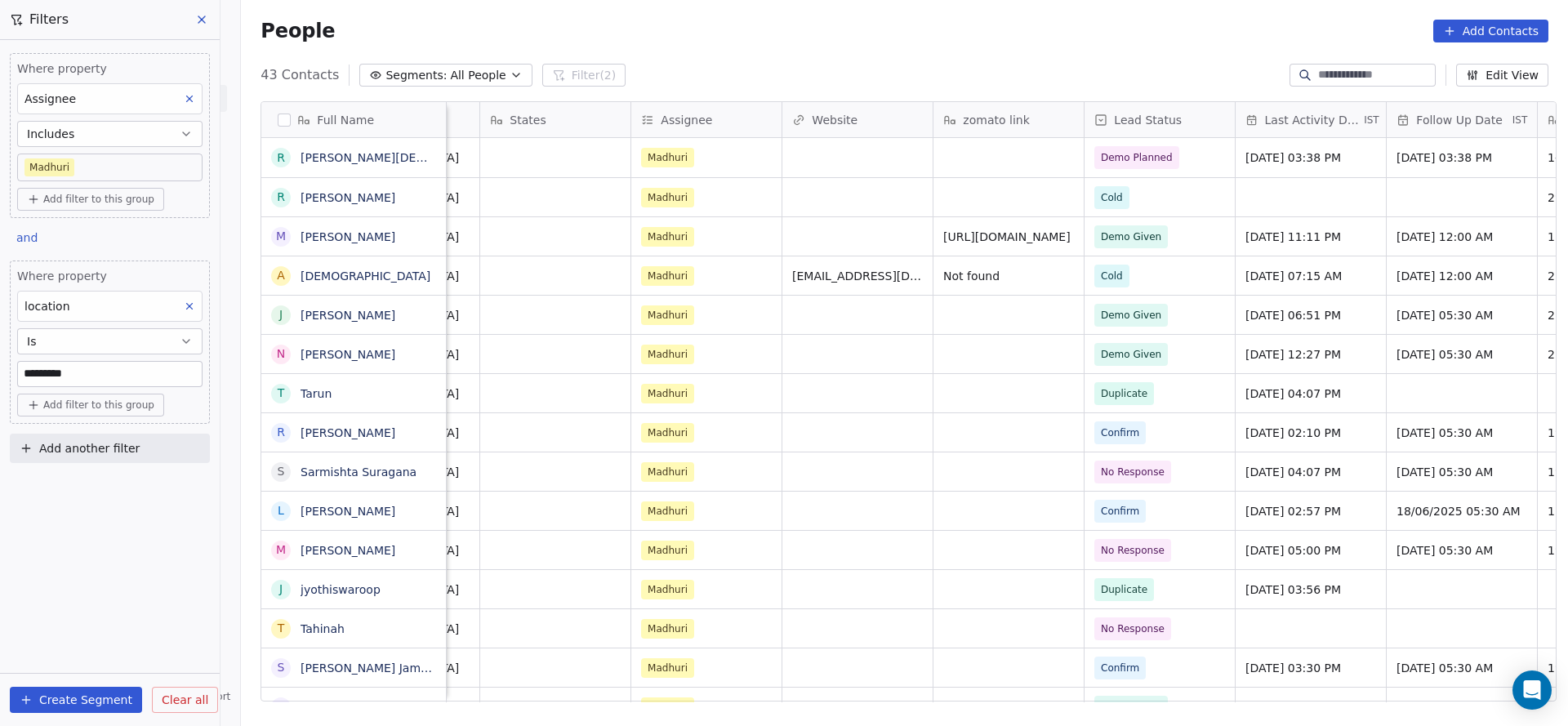
scroll to position [0, 1326]
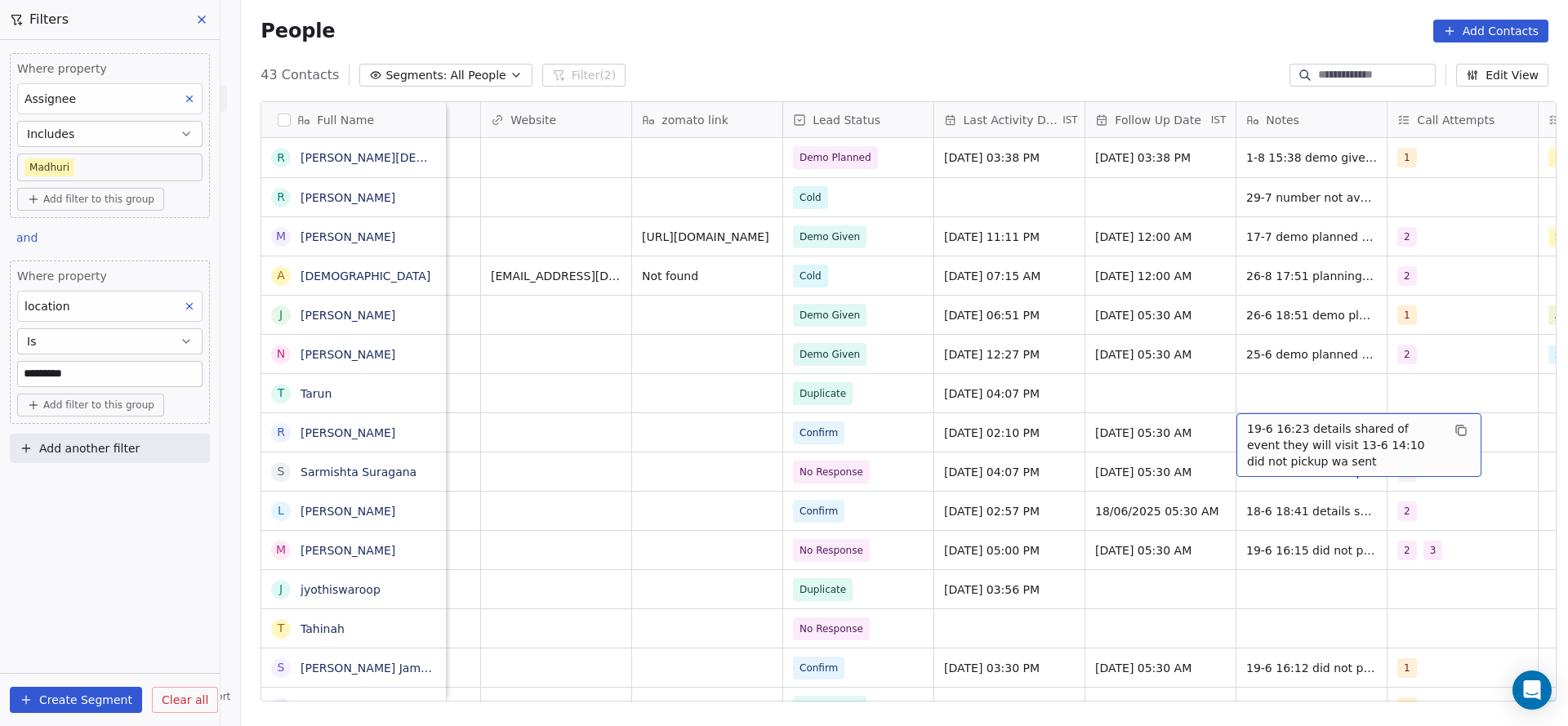
click at [1300, 425] on span "19-6 16:23 details shared of event they will visit 13-6 14:10 did not pickup wa…" at bounding box center [1345, 445] width 194 height 49
click at [1374, 416] on textarea "**********" at bounding box center [1350, 444] width 243 height 61
type textarea "**********"
click at [1051, 468] on html "On2Cook India Pvt. Ltd. Contacts People Marketing Workflows Campaigns Sales Pip…" at bounding box center [784, 363] width 1568 height 726
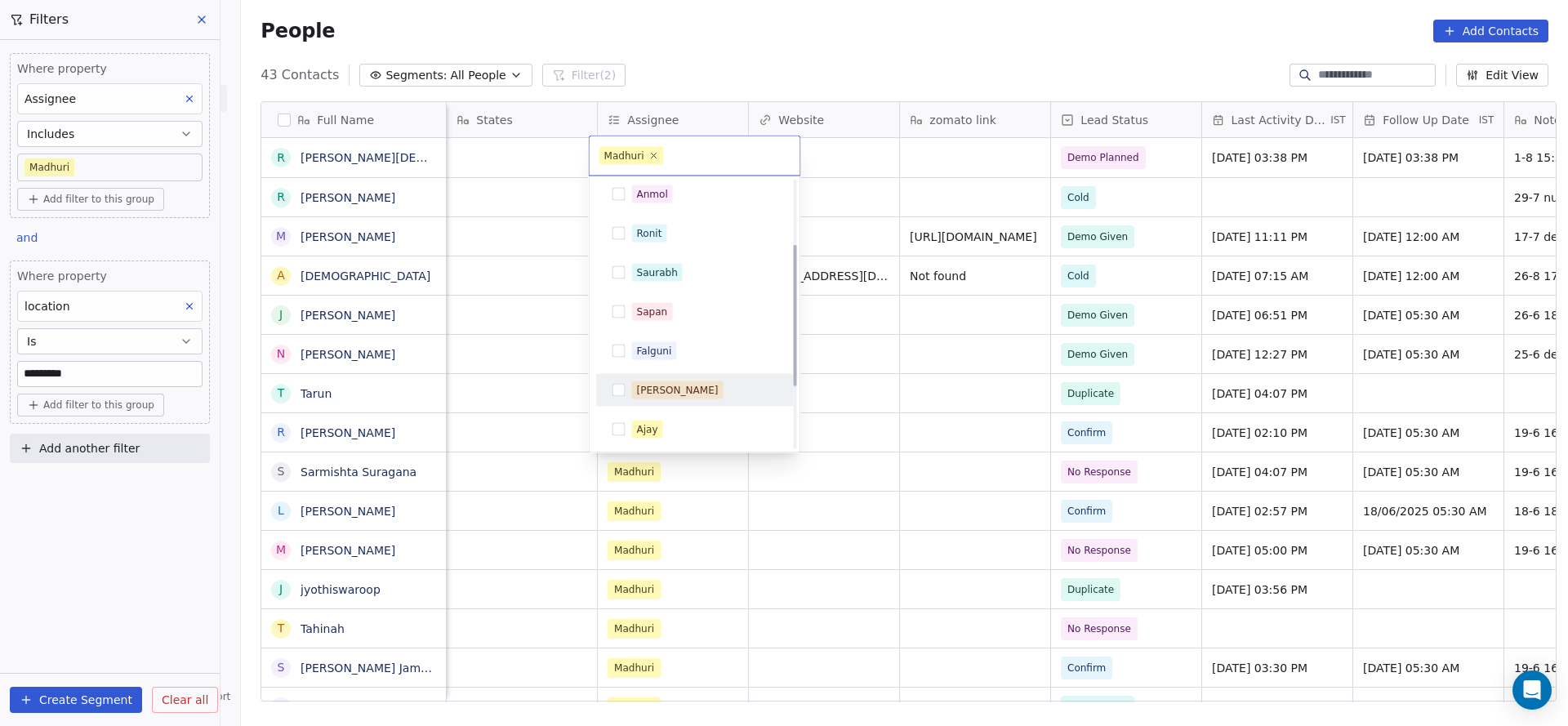
scroll to position [239, 0]
click at [667, 389] on div "Rohit" at bounding box center [705, 391] width 145 height 18
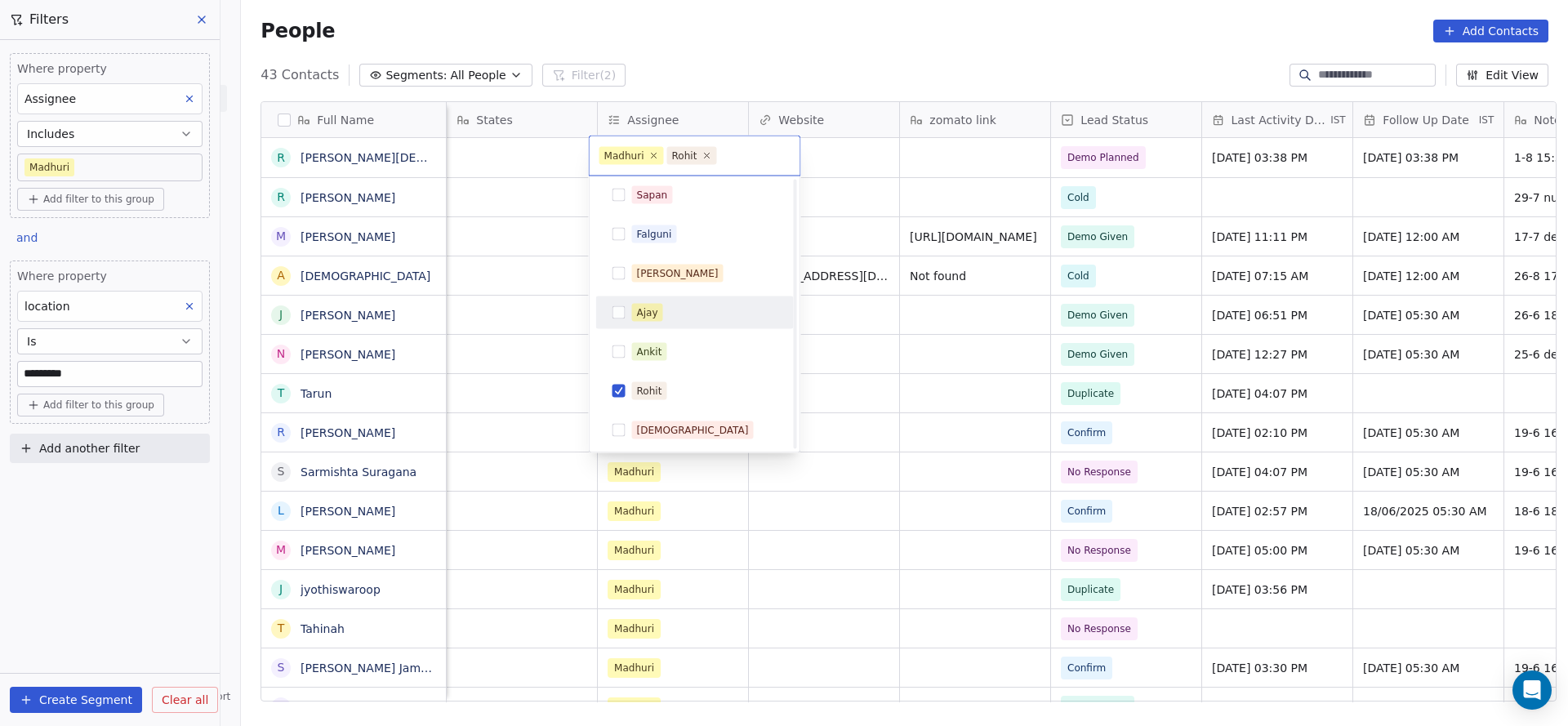
scroll to position [0, 0]
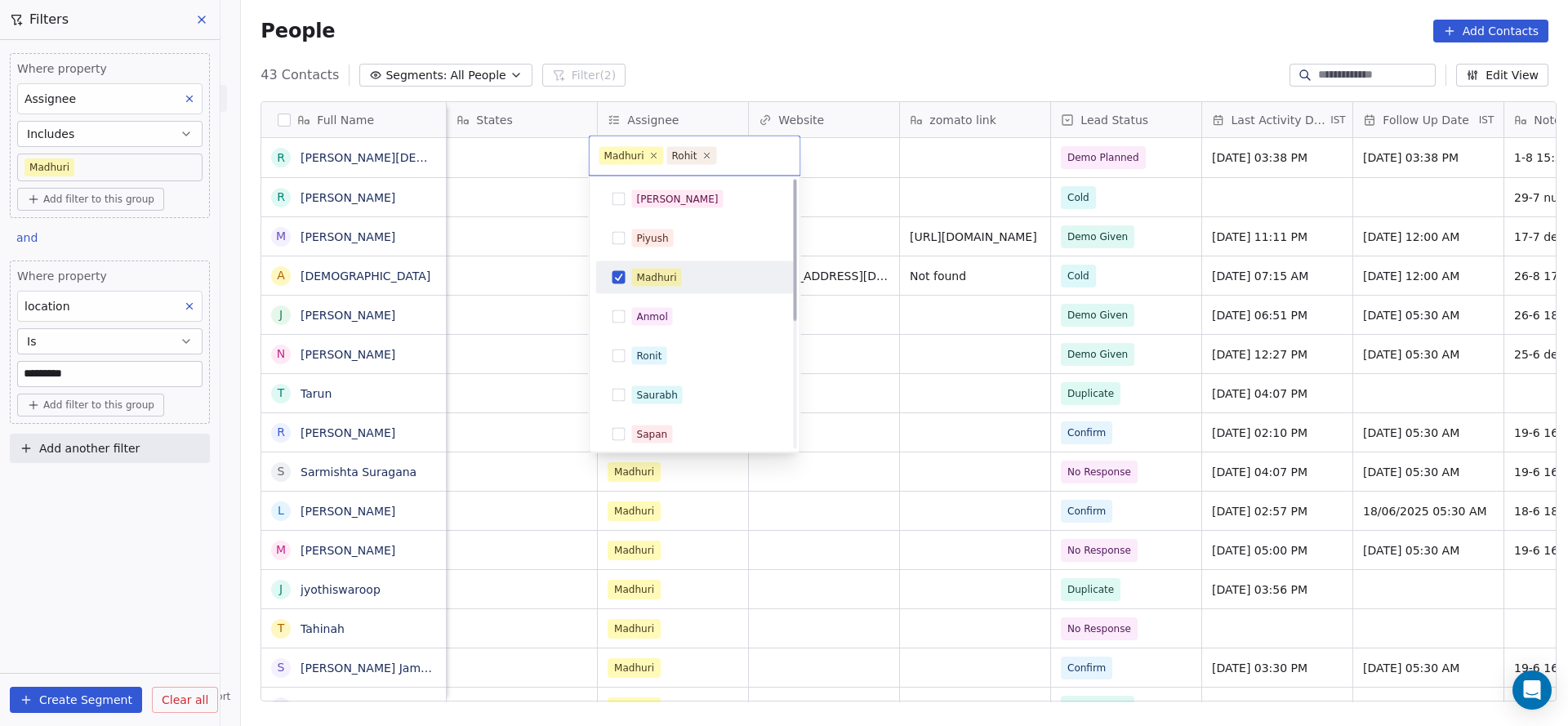
click at [686, 273] on div "Madhuri" at bounding box center [705, 277] width 145 height 18
drag, startPoint x: 911, startPoint y: 430, endPoint x: 878, endPoint y: 522, distance: 97.7
click at [912, 430] on html "On2Cook India Pvt. Ltd. Contacts People Marketing Workflows Campaigns Sales Pip…" at bounding box center [784, 363] width 1568 height 726
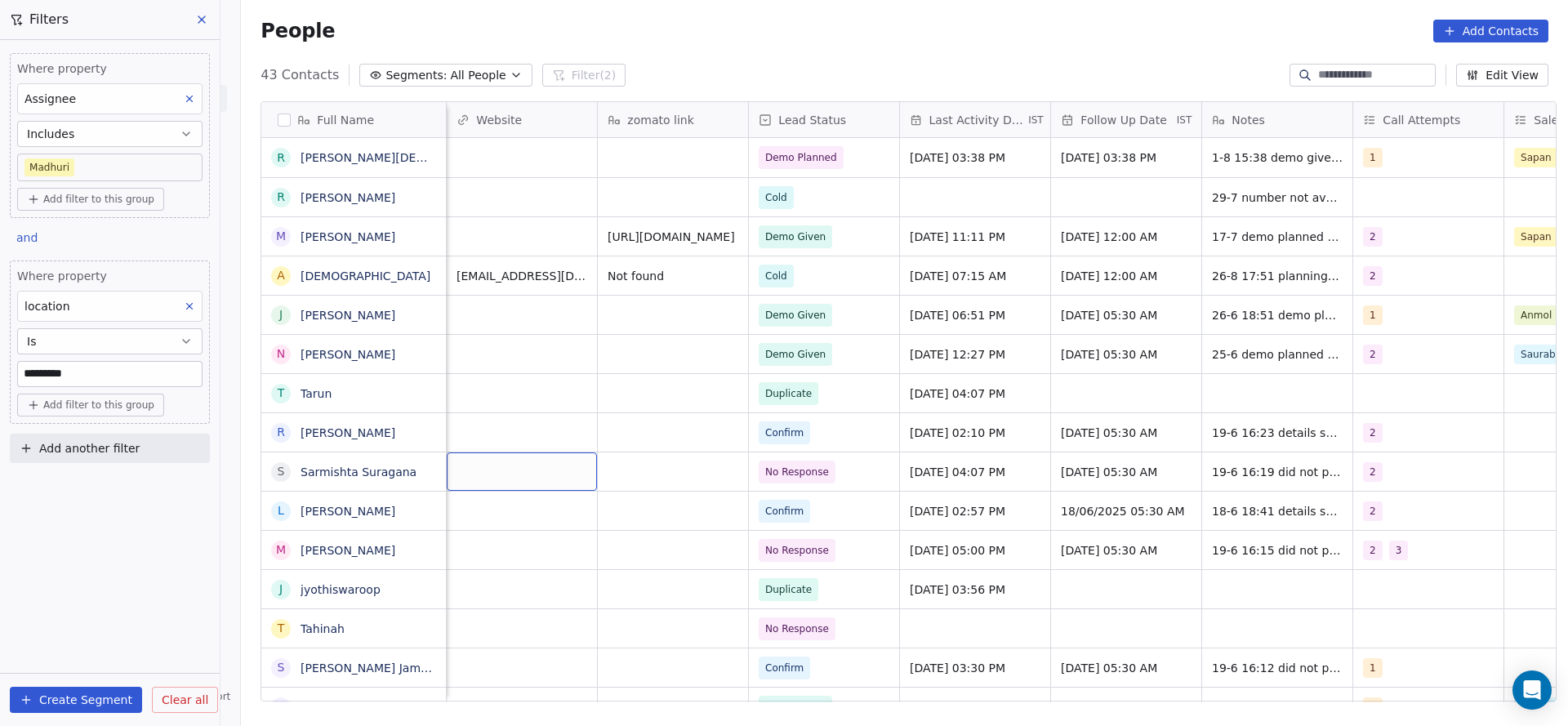
scroll to position [0, 1209]
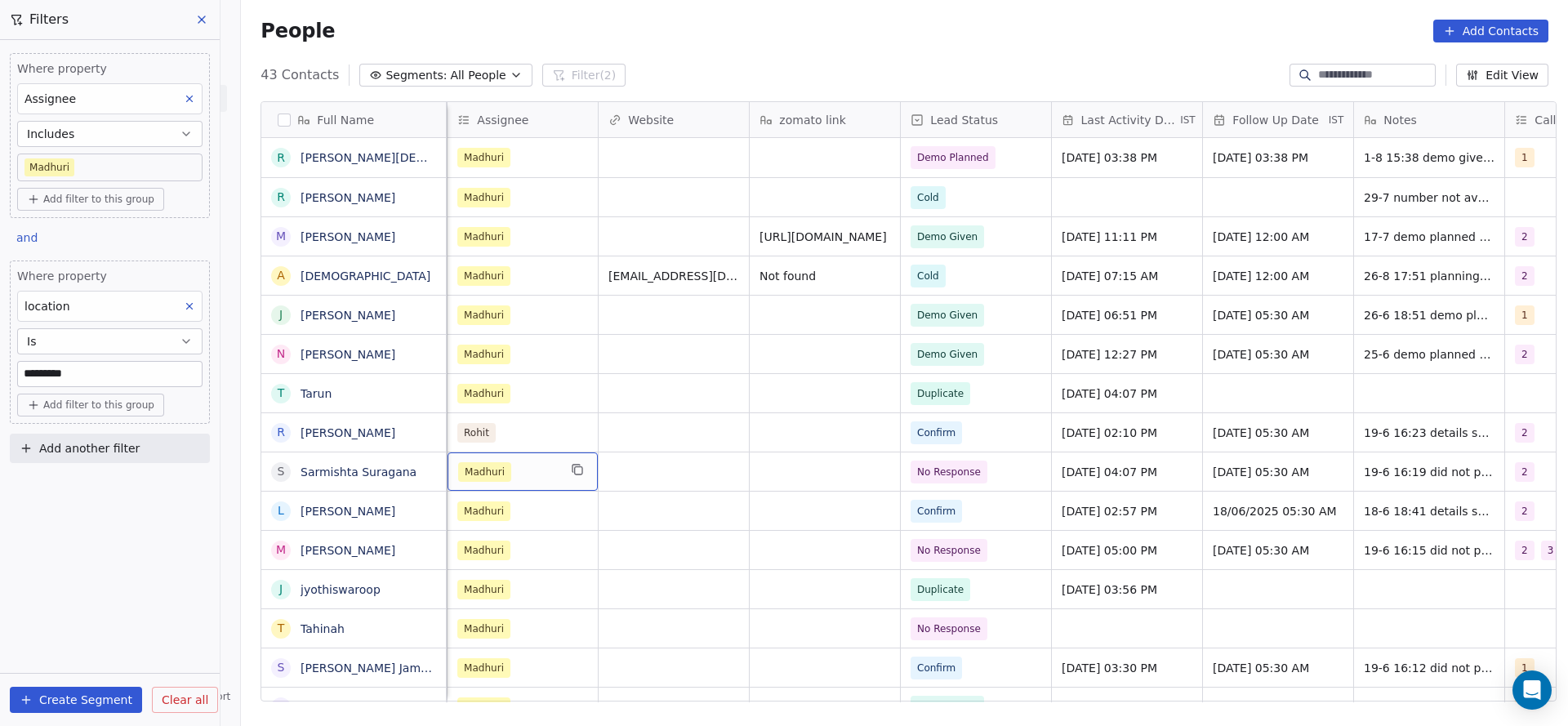
click at [533, 478] on div "Madhuri" at bounding box center [508, 471] width 100 height 20
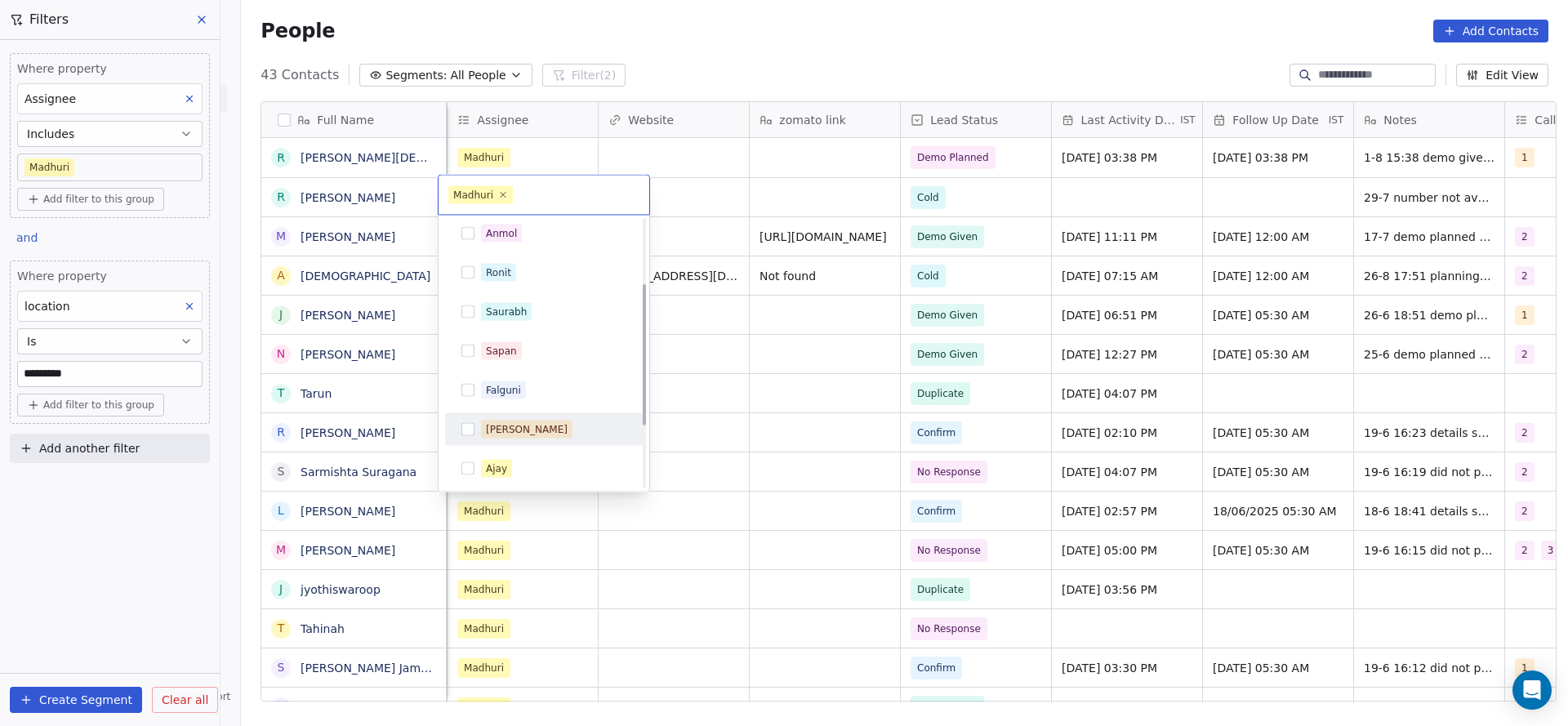
scroll to position [239, 0]
click at [542, 441] on div "Rohit" at bounding box center [544, 430] width 184 height 26
click at [682, 441] on html "On2Cook India Pvt. Ltd. Contacts People Marketing Workflows Campaigns Sales Pip…" at bounding box center [784, 363] width 1568 height 726
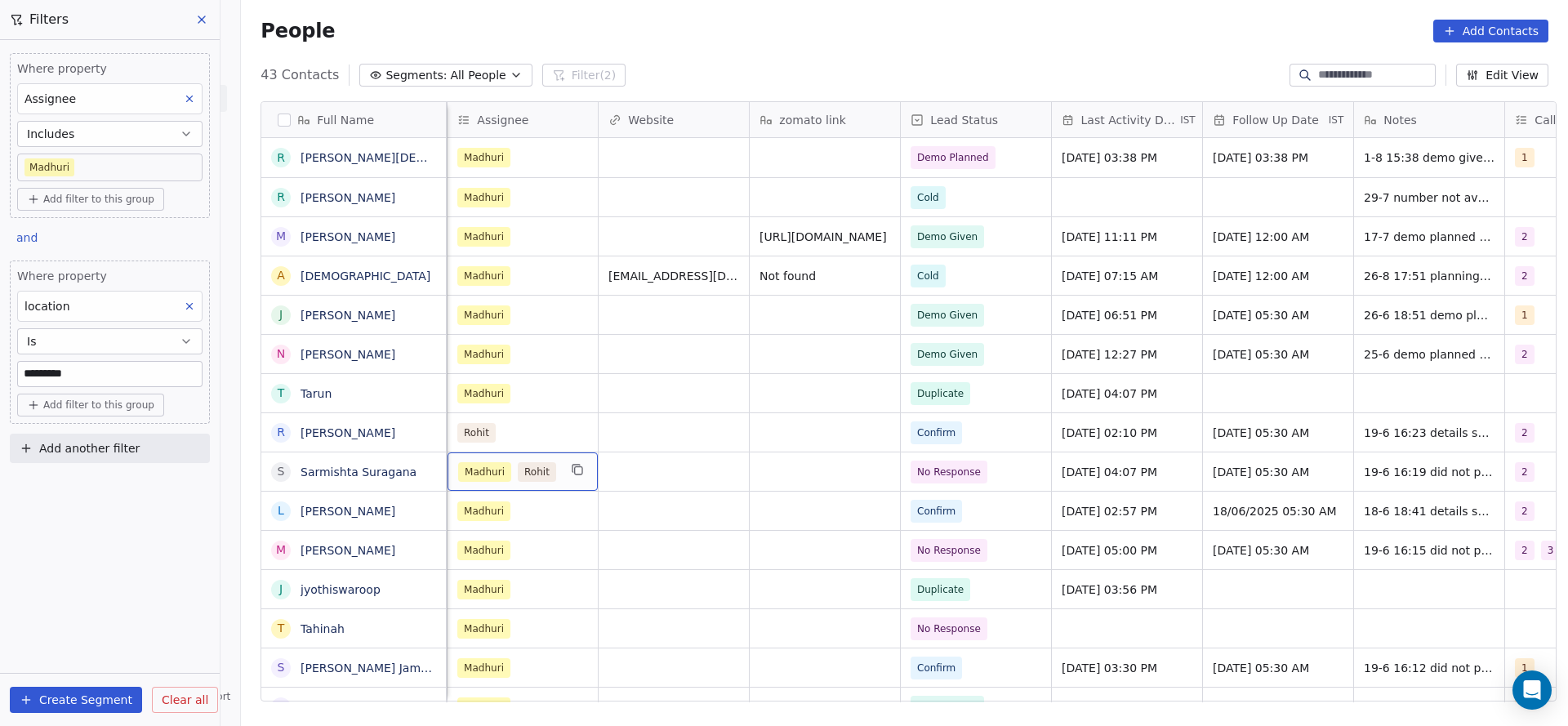
click at [507, 479] on div "Madhuri Rohit" at bounding box center [508, 471] width 100 height 20
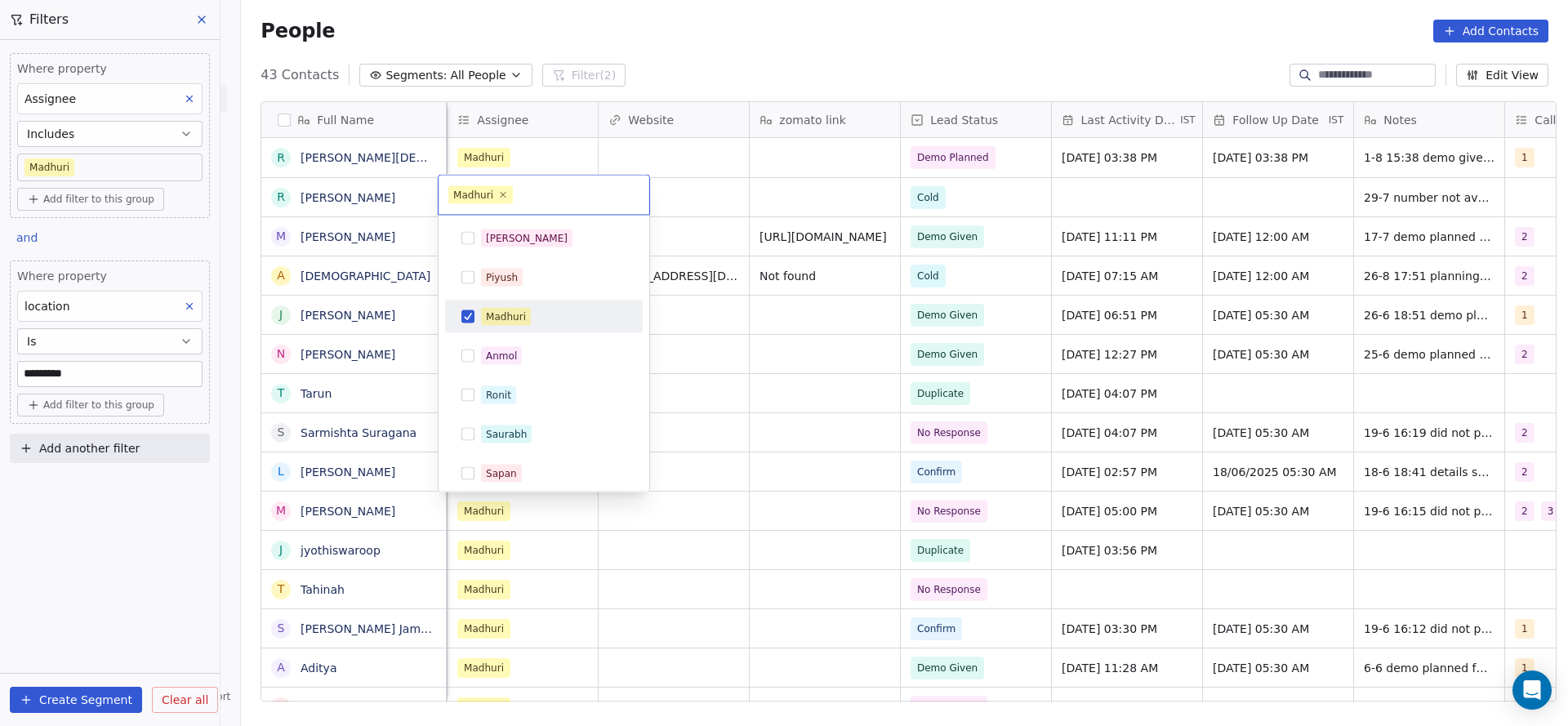
click at [525, 311] on div "Madhuri" at bounding box center [506, 316] width 40 height 14
click at [782, 407] on html "On2Cook India Pvt. Ltd. Contacts People Marketing Workflows Campaigns Sales Pip…" at bounding box center [784, 363] width 1568 height 726
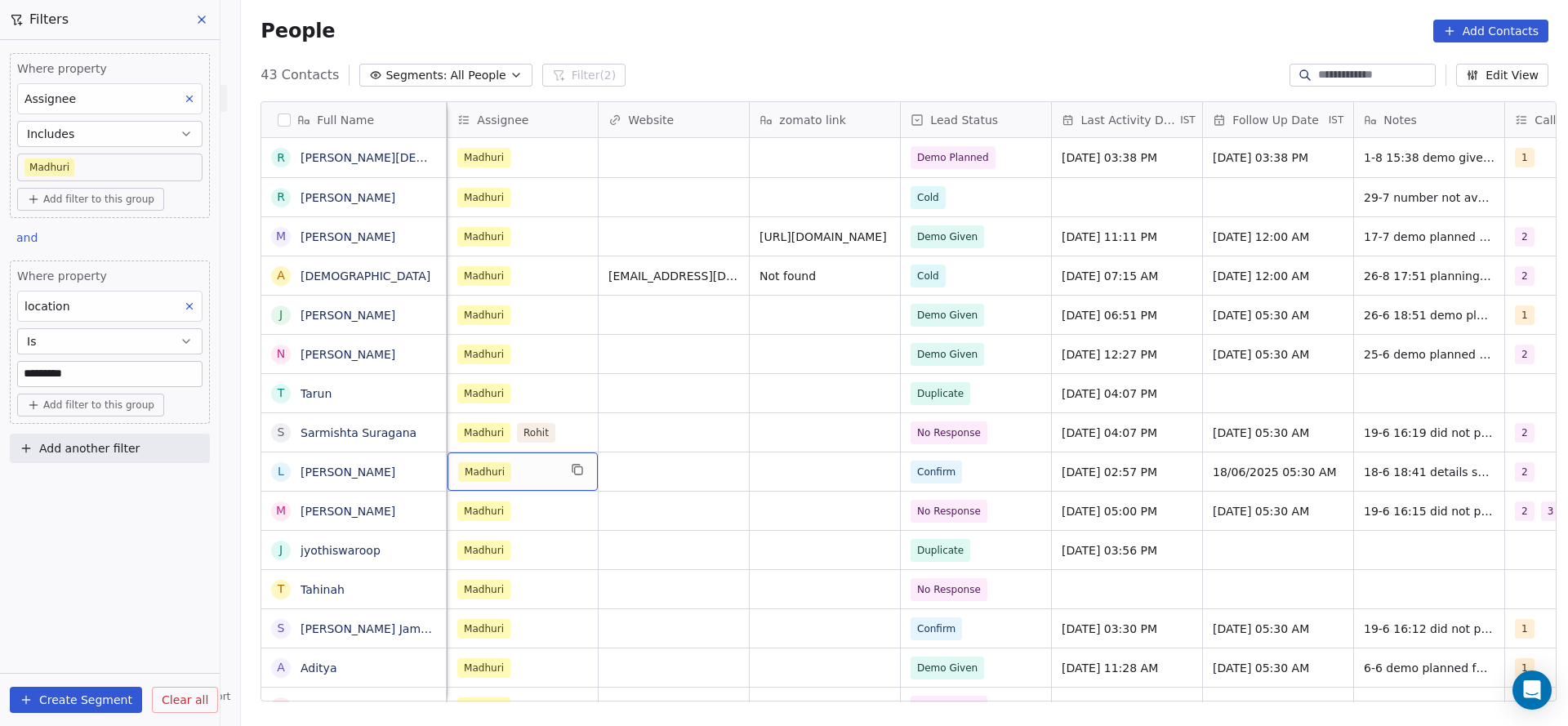
click at [482, 478] on span "Madhuri" at bounding box center [485, 471] width 53 height 20
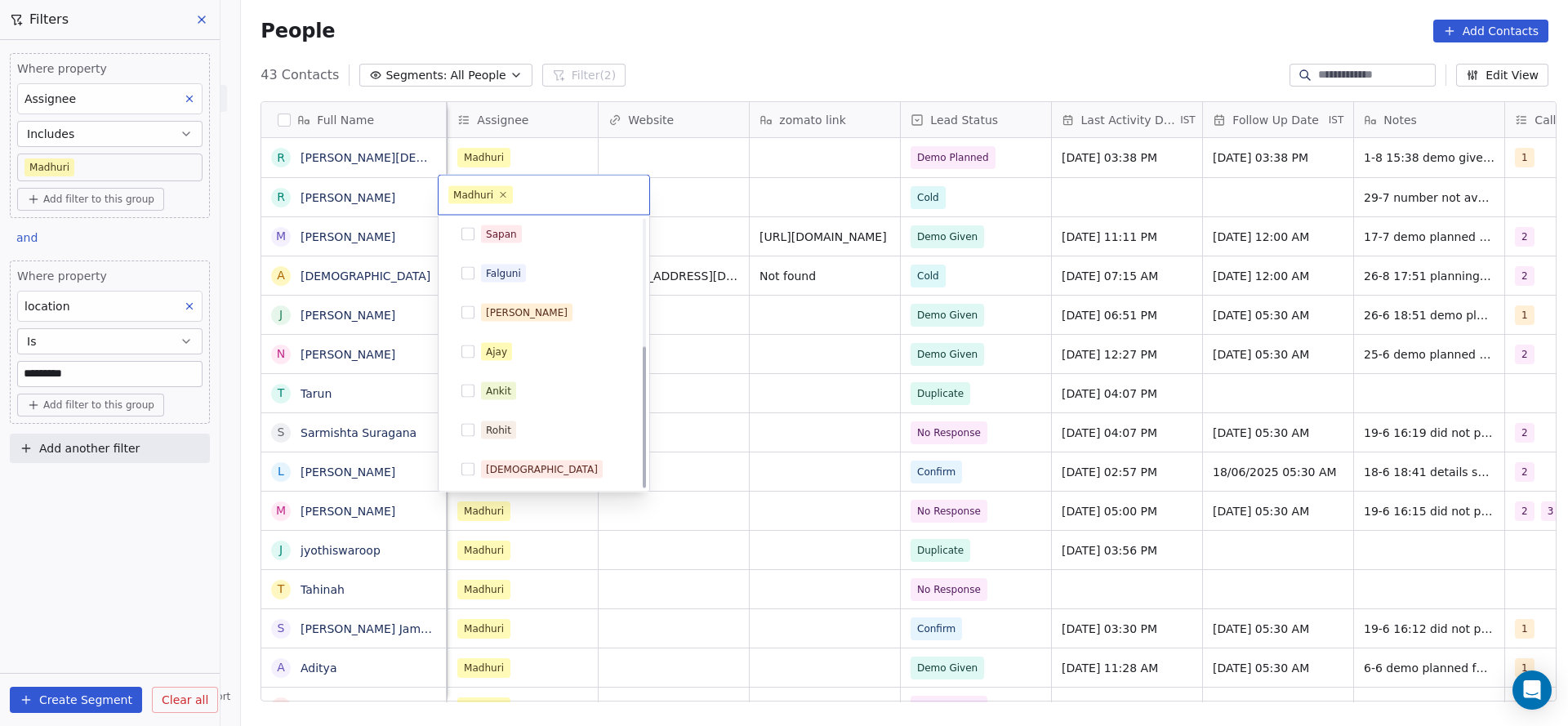
click at [529, 417] on div "Rohit" at bounding box center [544, 430] width 184 height 26
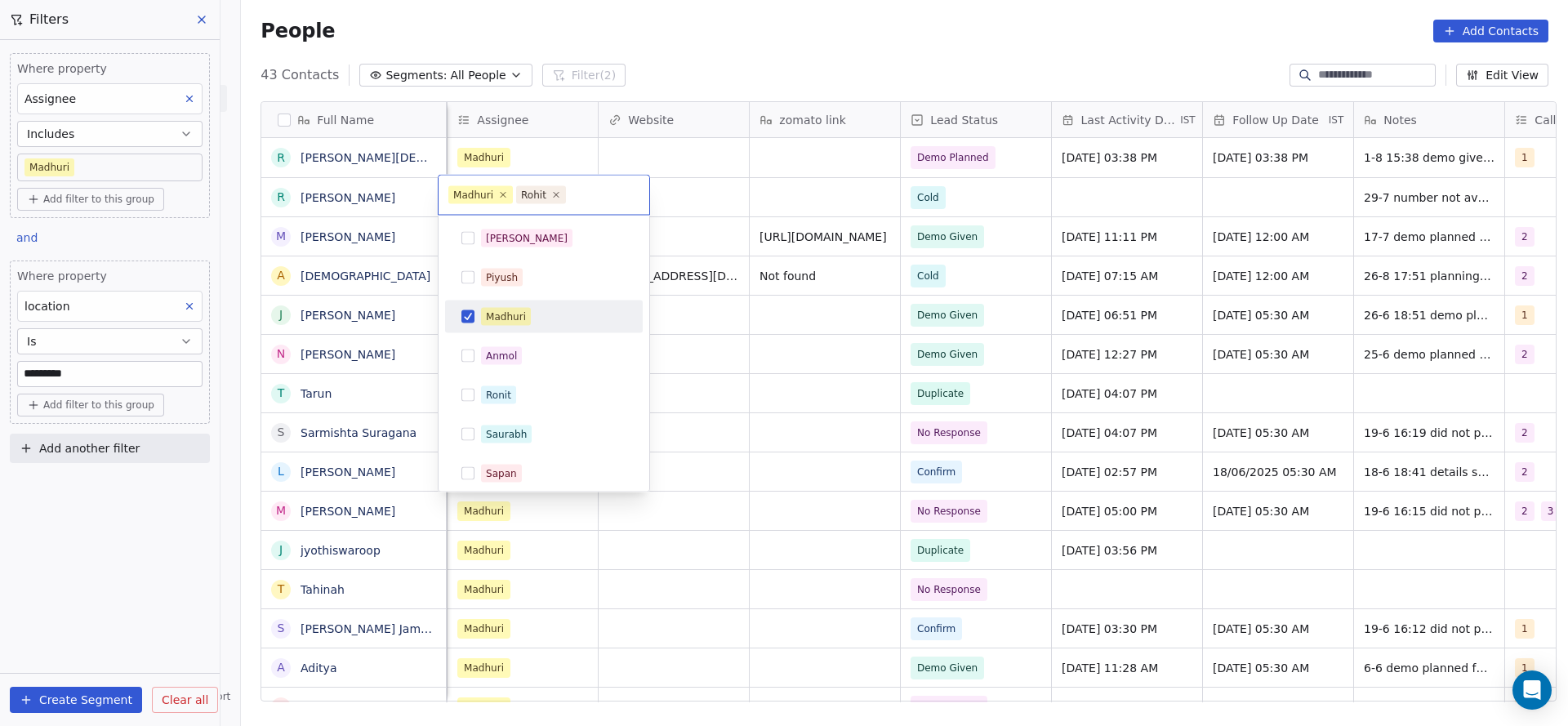
click at [536, 315] on div "Madhuri" at bounding box center [553, 316] width 145 height 18
click at [750, 382] on html "On2Cook India Pvt. Ltd. Contacts People Marketing Workflows Campaigns Sales Pip…" at bounding box center [784, 363] width 1568 height 726
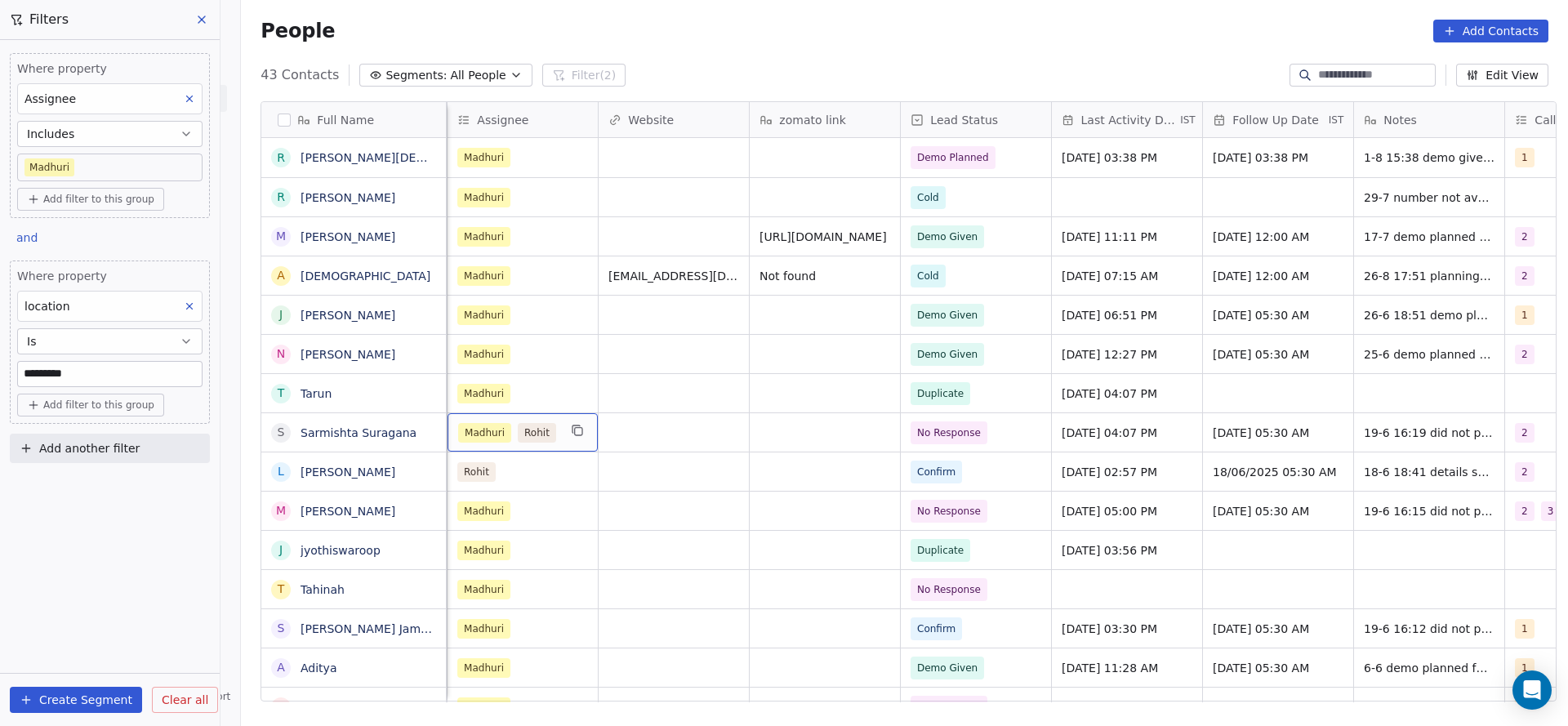
click at [504, 438] on div "Madhuri Rohit" at bounding box center [508, 432] width 100 height 20
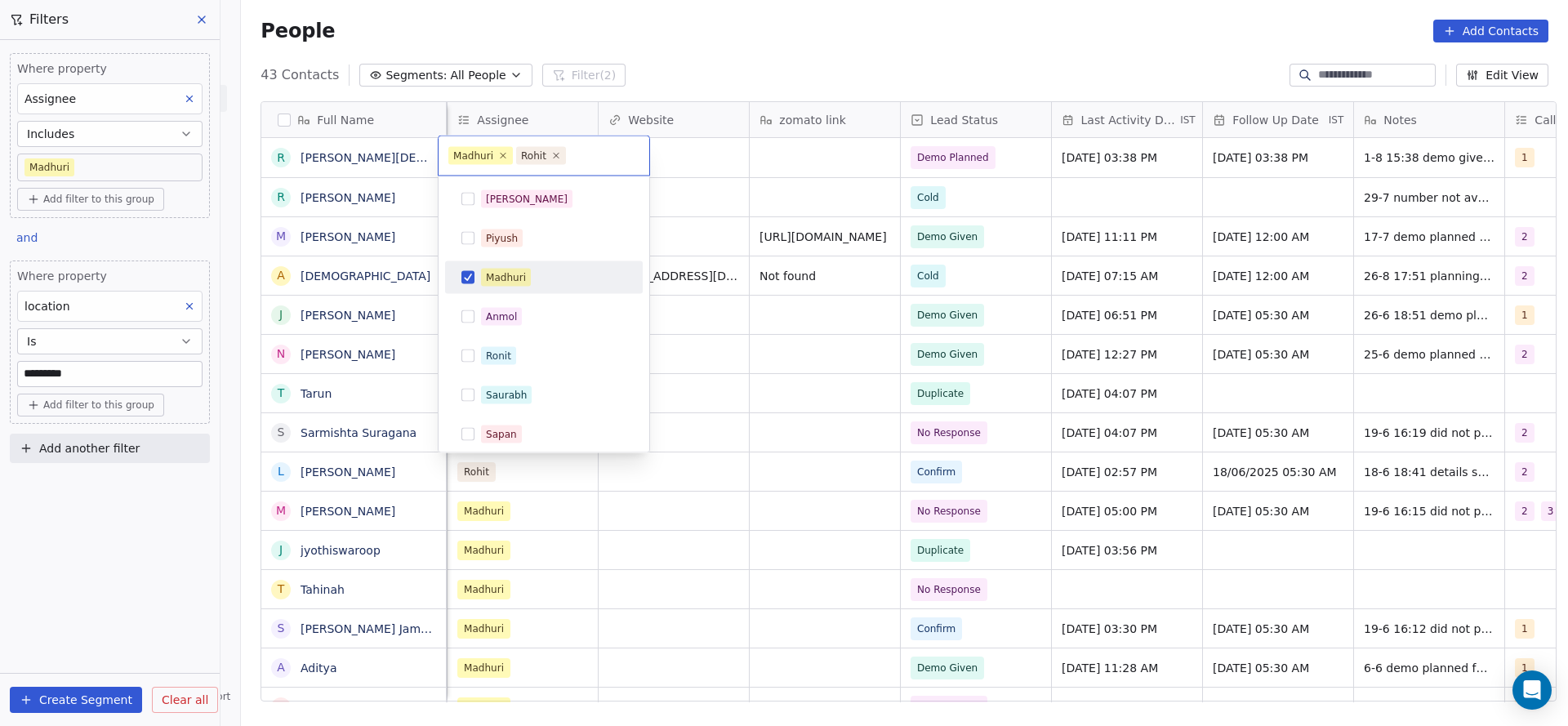
click at [513, 281] on div "Madhuri" at bounding box center [506, 277] width 40 height 14
click at [780, 381] on html "On2Cook India Pvt. Ltd. Contacts People Marketing Workflows Campaigns Sales Pip…" at bounding box center [784, 363] width 1568 height 726
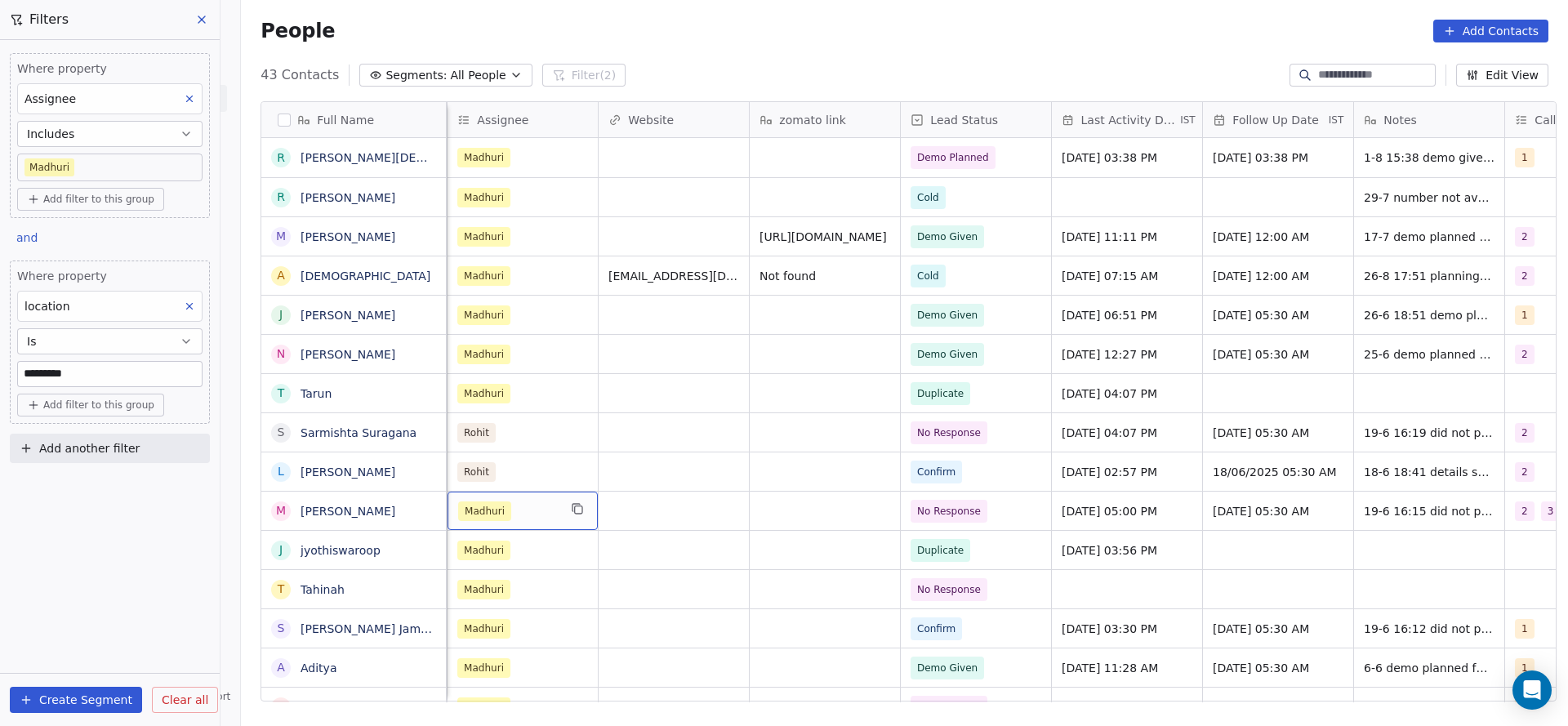
click at [529, 519] on div "Madhuri" at bounding box center [508, 510] width 100 height 20
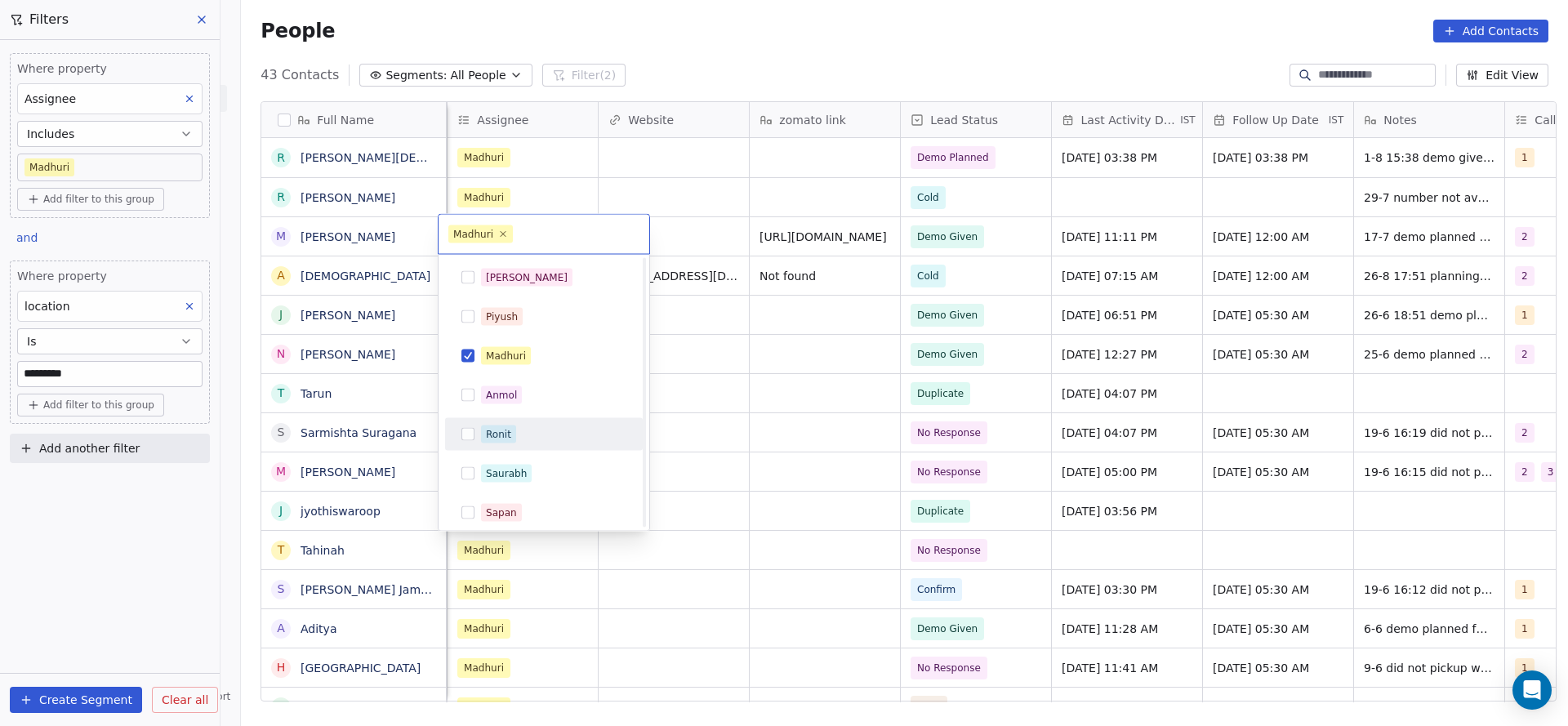
scroll to position [239, 0]
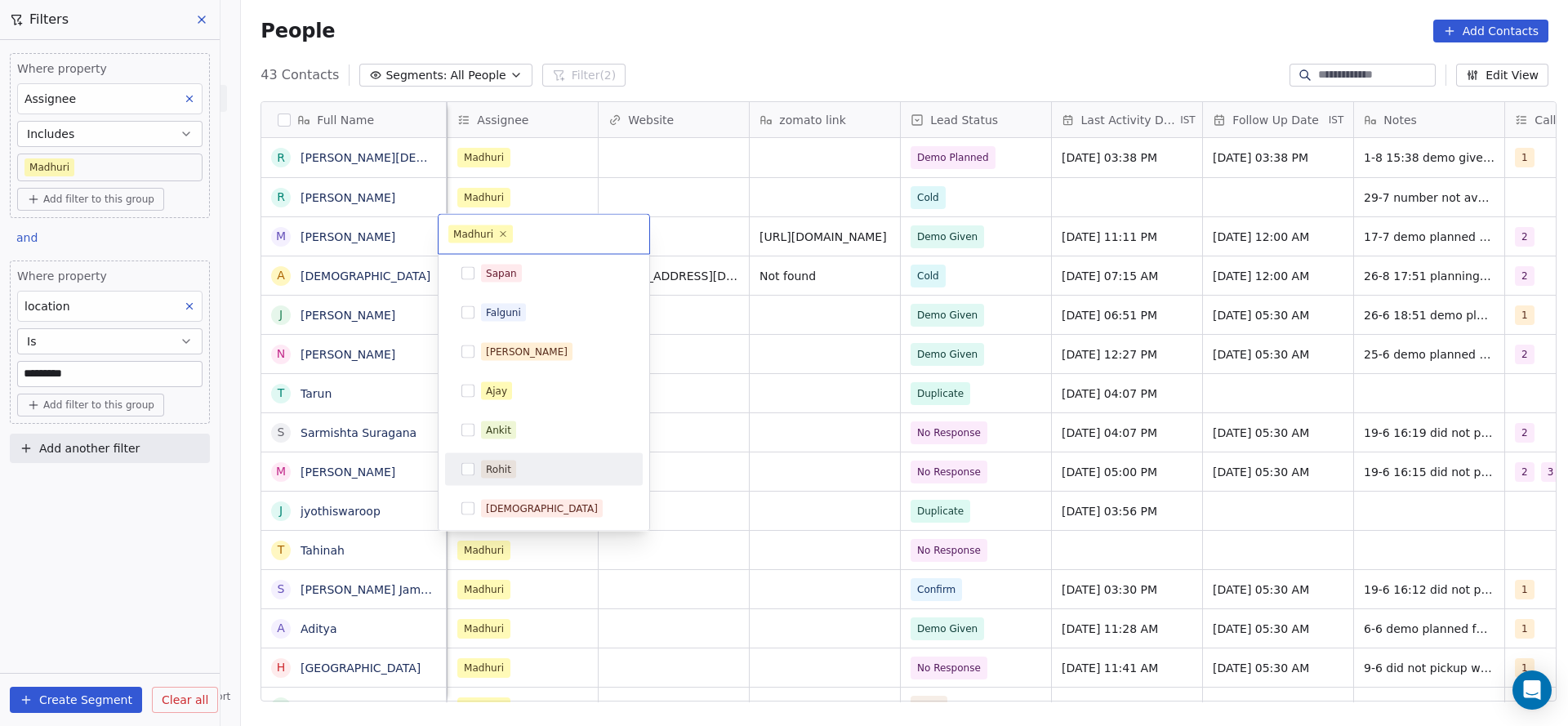
click at [501, 457] on div "Rohit" at bounding box center [544, 468] width 184 height 26
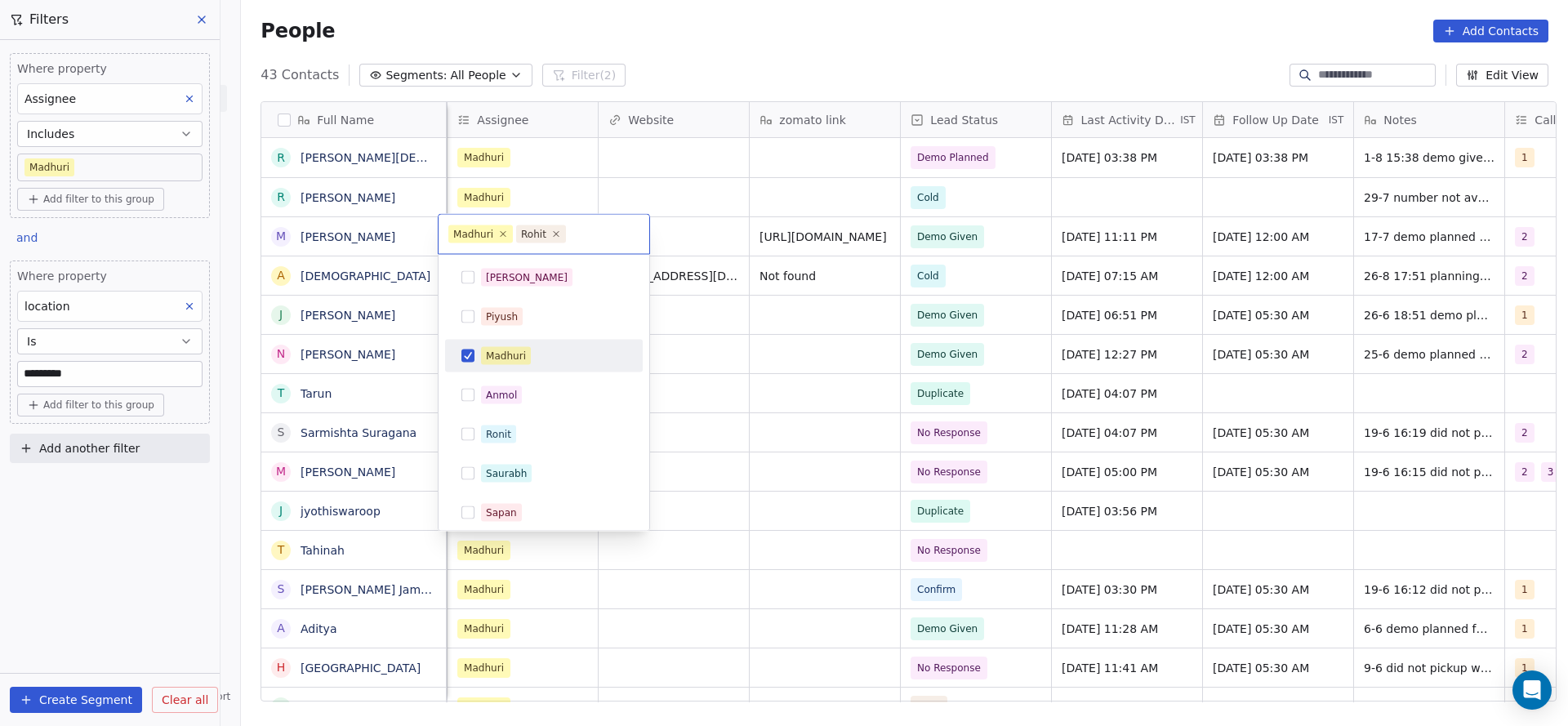
click at [514, 353] on div "Madhuri" at bounding box center [506, 355] width 40 height 14
click at [808, 411] on html "On2Cook India Pvt. Ltd. Contacts People Marketing Workflows Campaigns Sales Pip…" at bounding box center [784, 363] width 1568 height 726
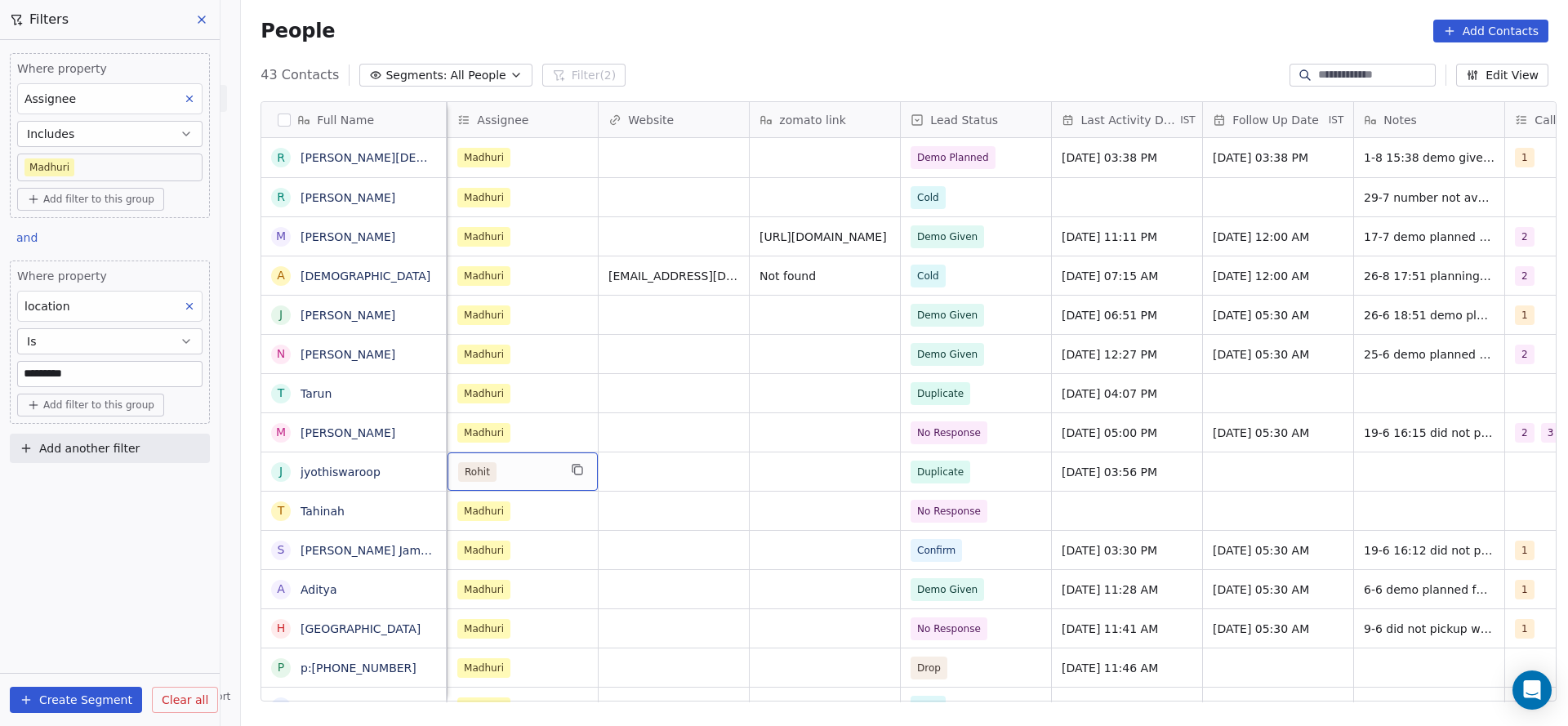
click at [528, 467] on div "Rohit" at bounding box center [508, 471] width 100 height 20
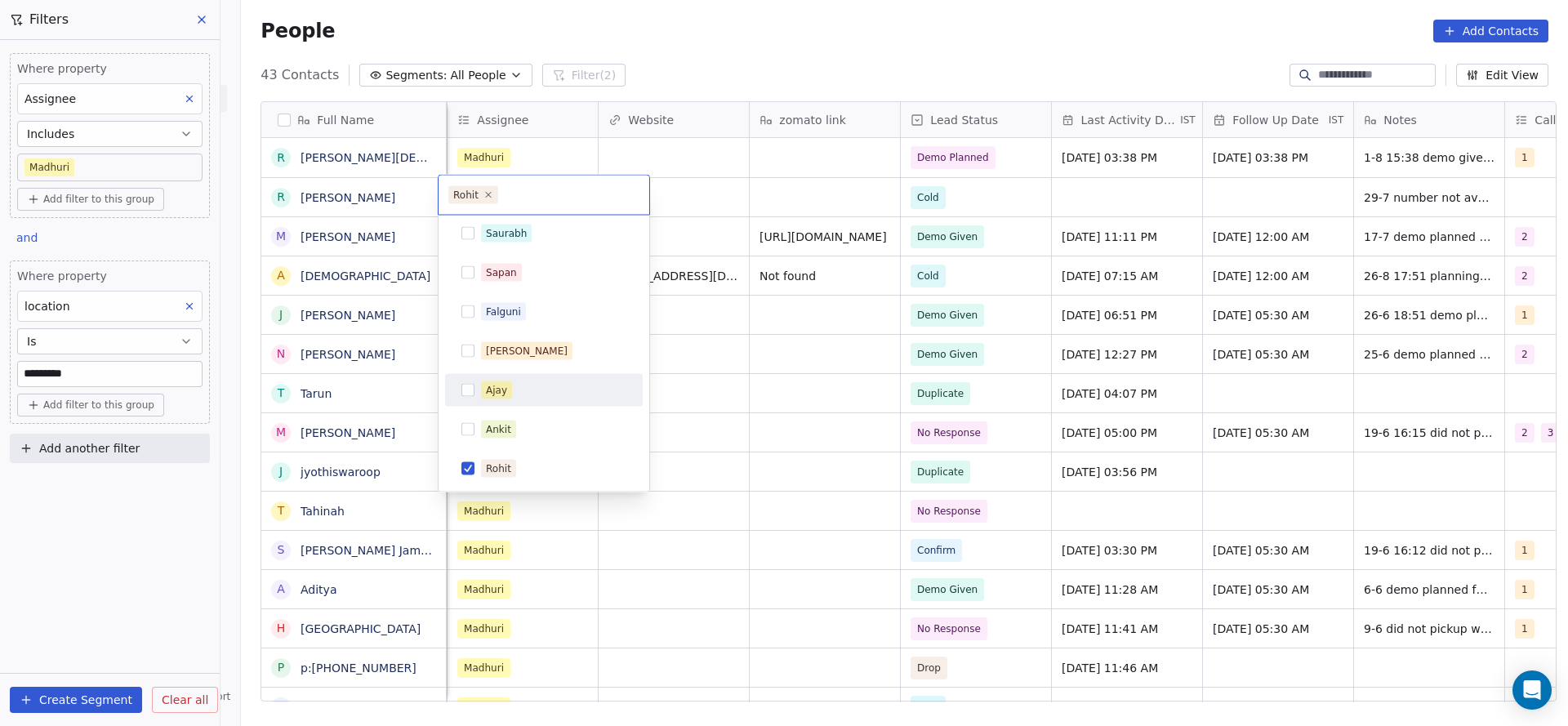
scroll to position [78, 0]
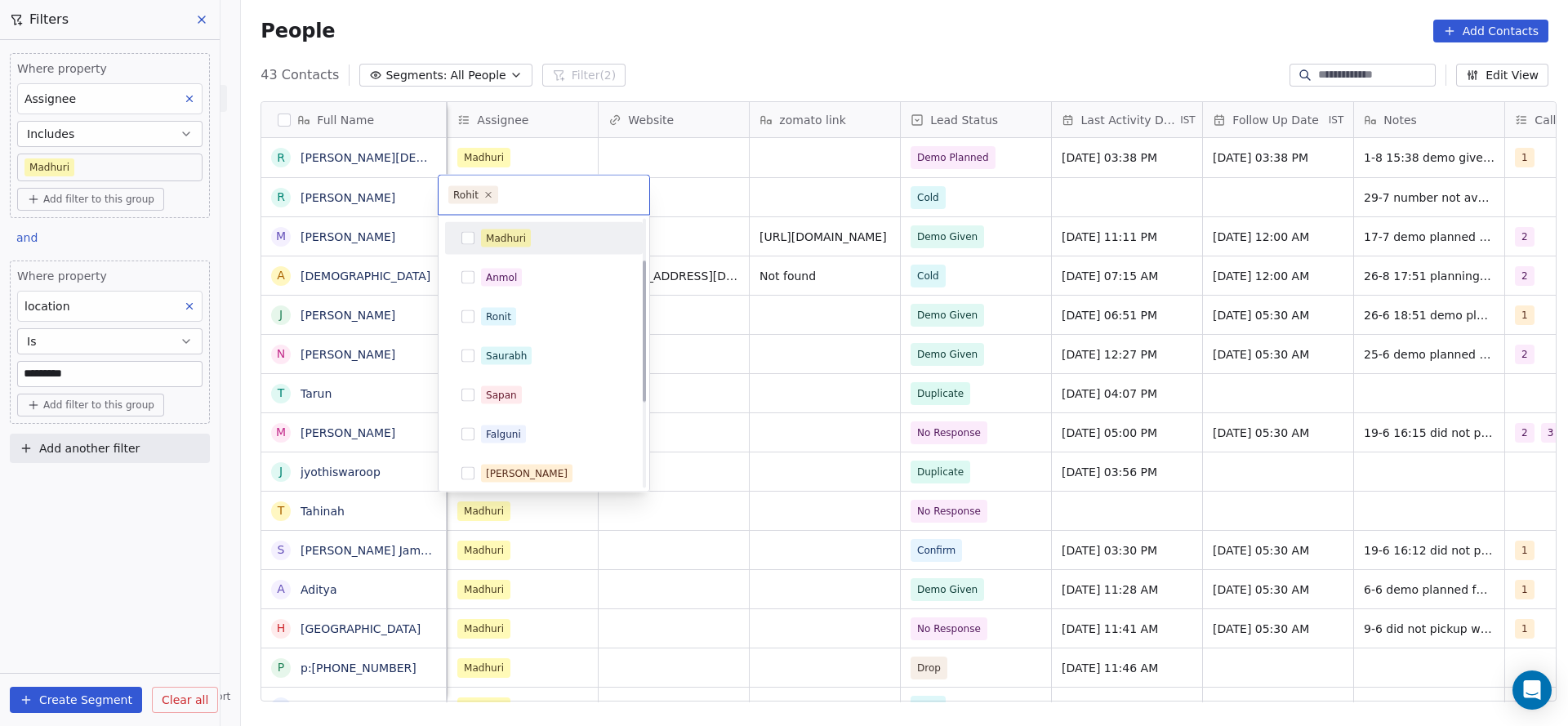
click at [568, 223] on div "Madhuri" at bounding box center [544, 239] width 198 height 32
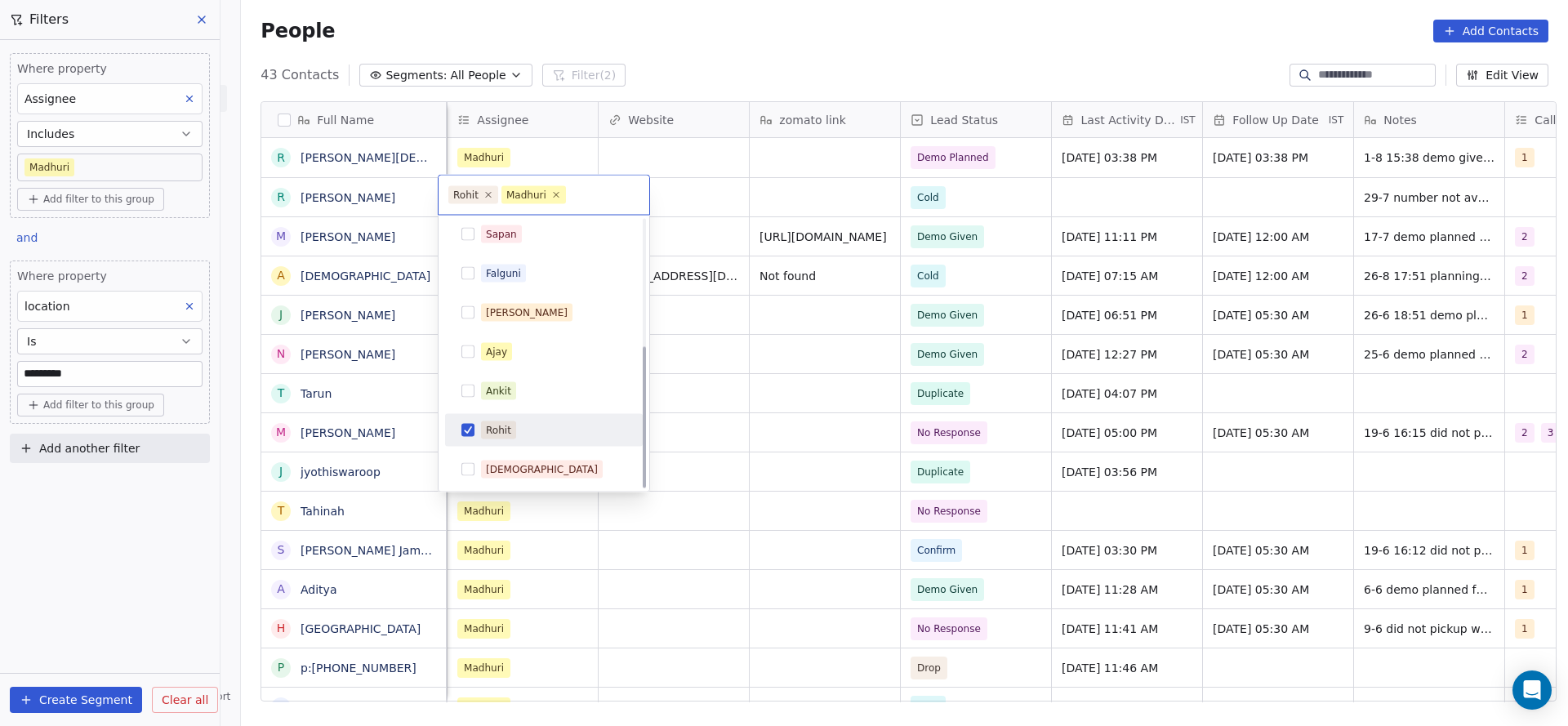
click at [524, 438] on div "Rohit" at bounding box center [544, 430] width 184 height 26
click at [734, 441] on html "On2Cook India Pvt. Ltd. Contacts People Marketing Workflows Campaigns Sales Pip…" at bounding box center [784, 363] width 1568 height 726
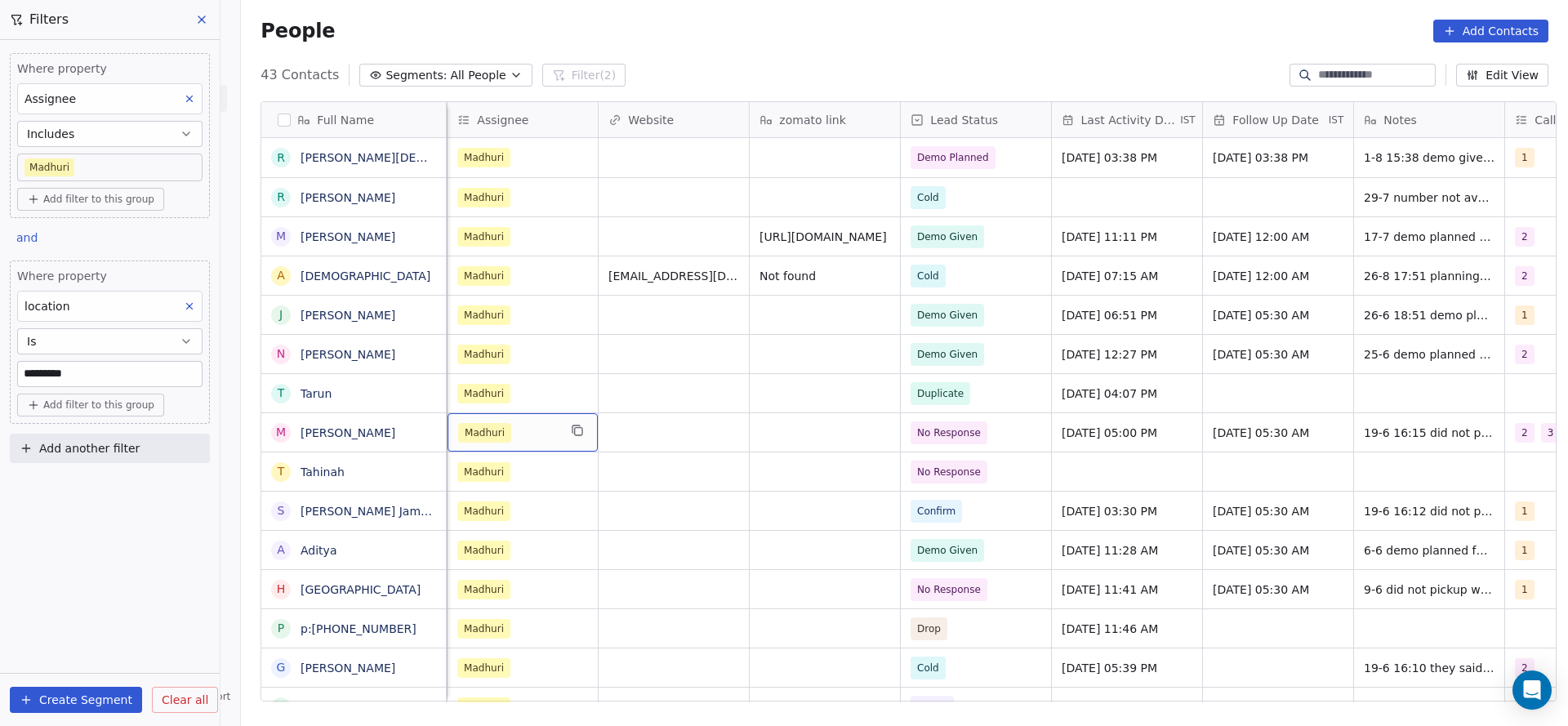
click at [513, 430] on div "Madhuri" at bounding box center [508, 432] width 100 height 20
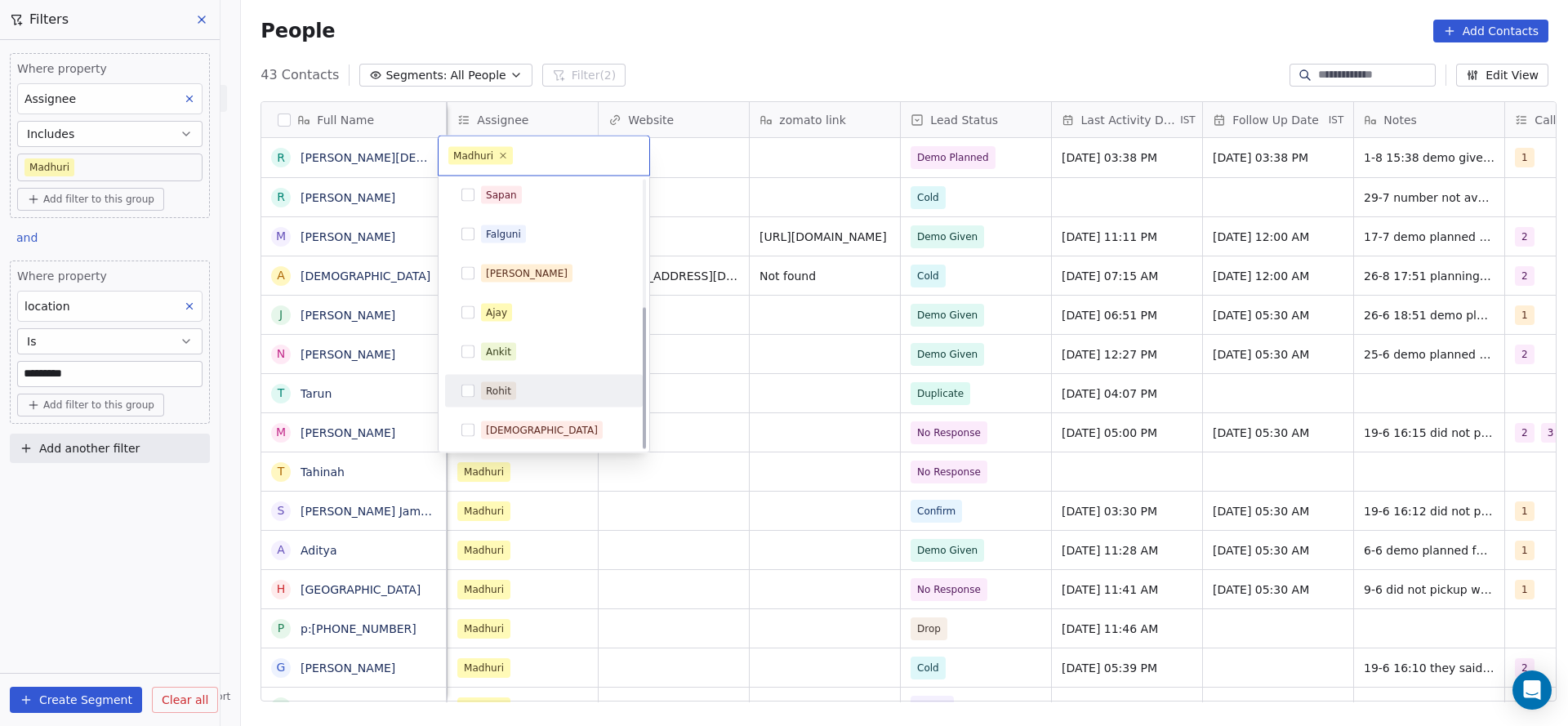
click at [518, 385] on div "Rohit" at bounding box center [553, 391] width 145 height 18
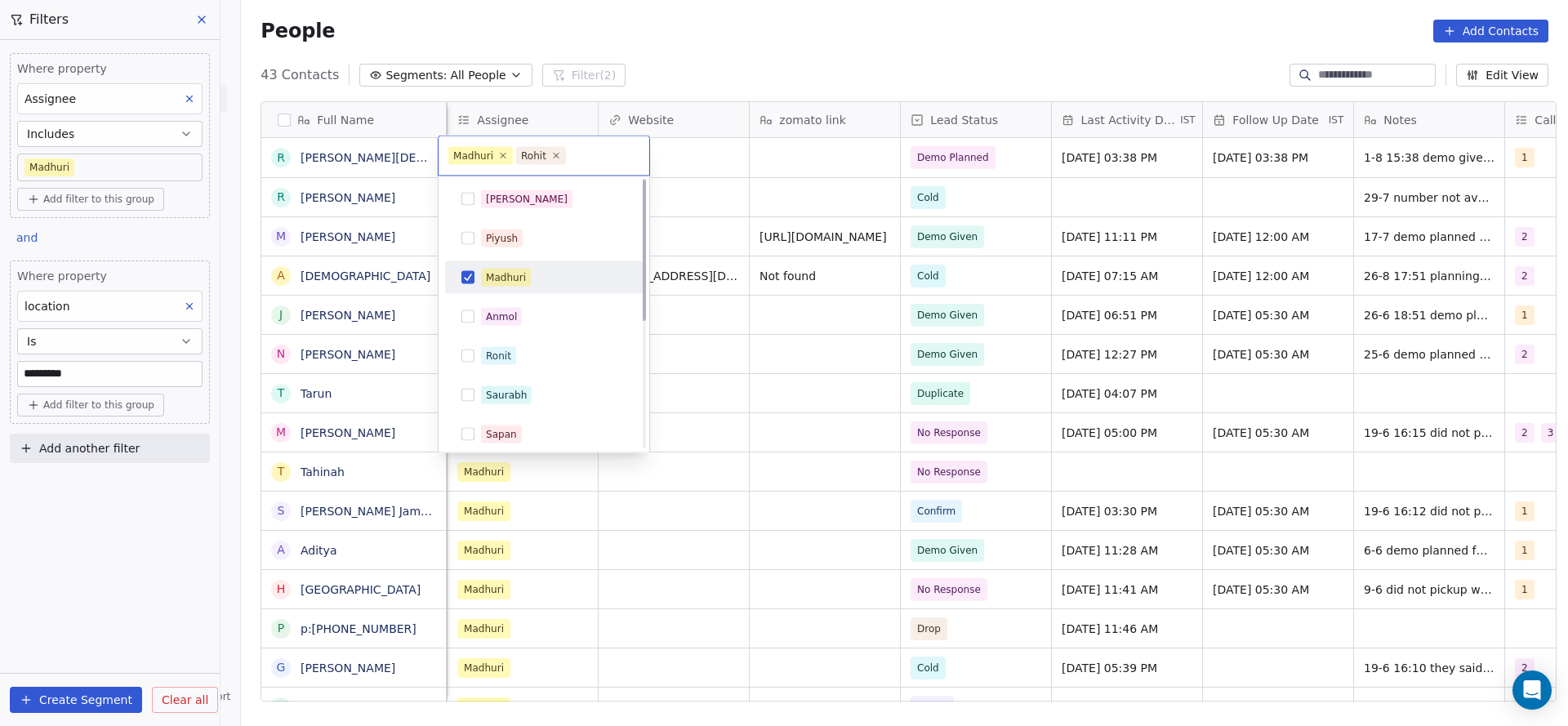
click at [548, 269] on div "Madhuri" at bounding box center [553, 277] width 145 height 18
click at [730, 469] on html "On2Cook India Pvt. Ltd. Contacts People Marketing Workflows Campaigns Sales Pip…" at bounding box center [784, 363] width 1568 height 726
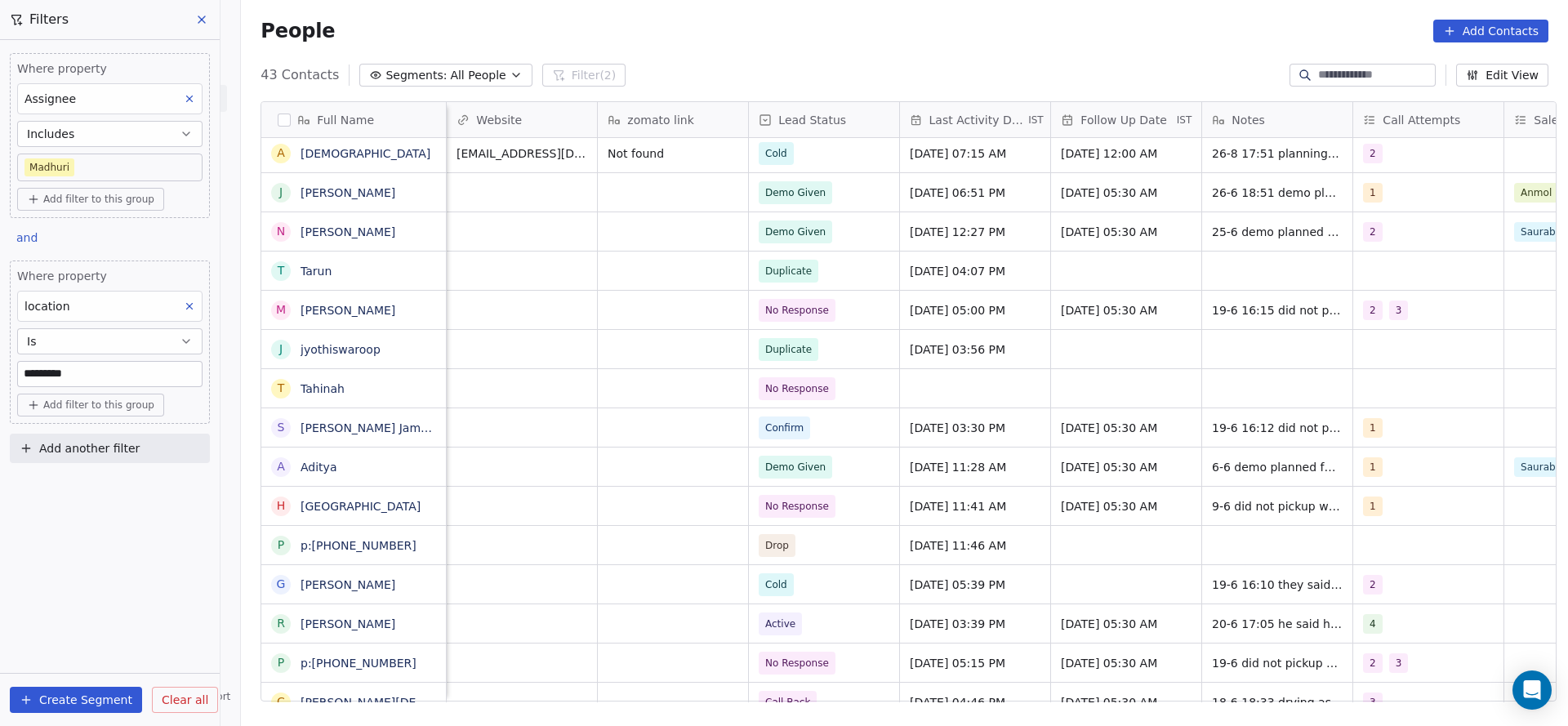
scroll to position [0, 1209]
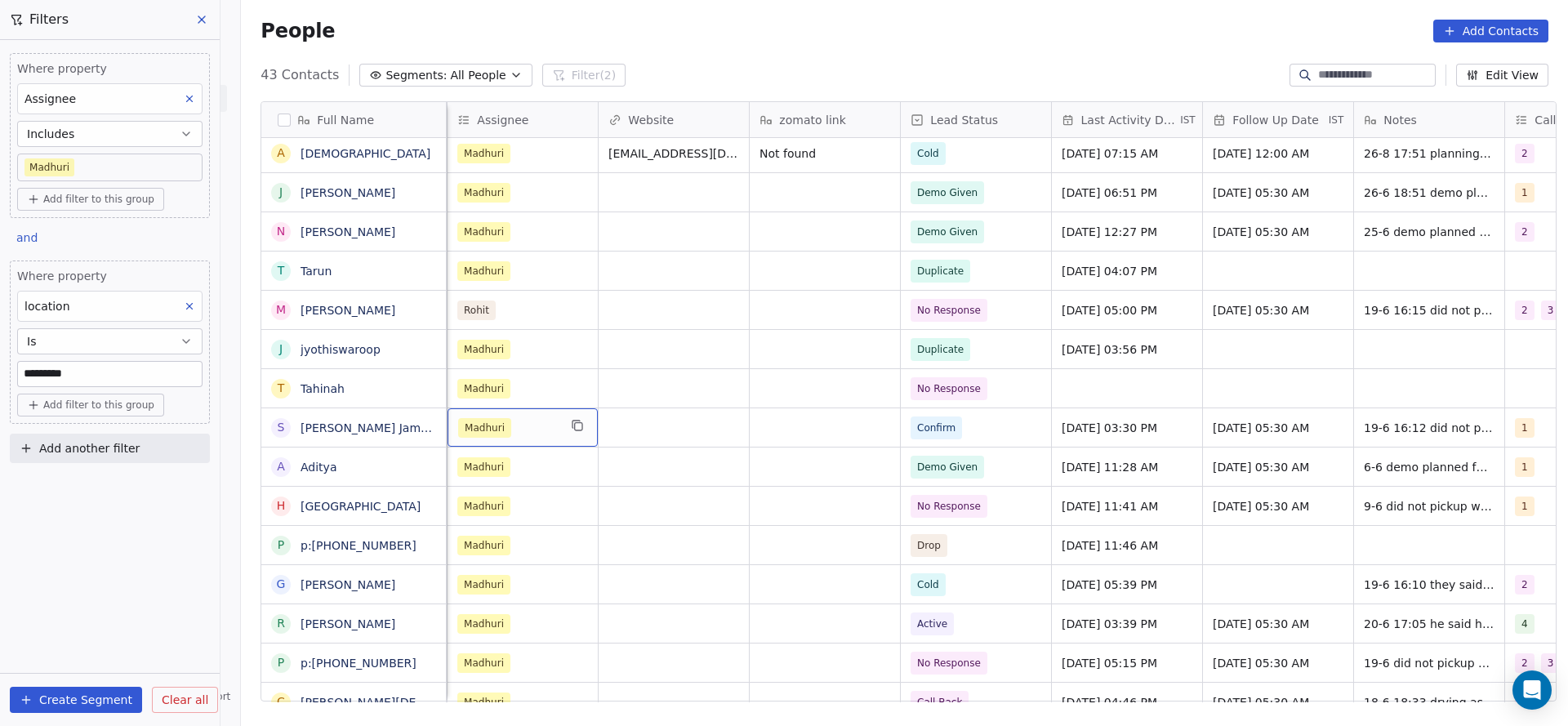
click at [489, 434] on span "Madhuri" at bounding box center [485, 428] width 53 height 20
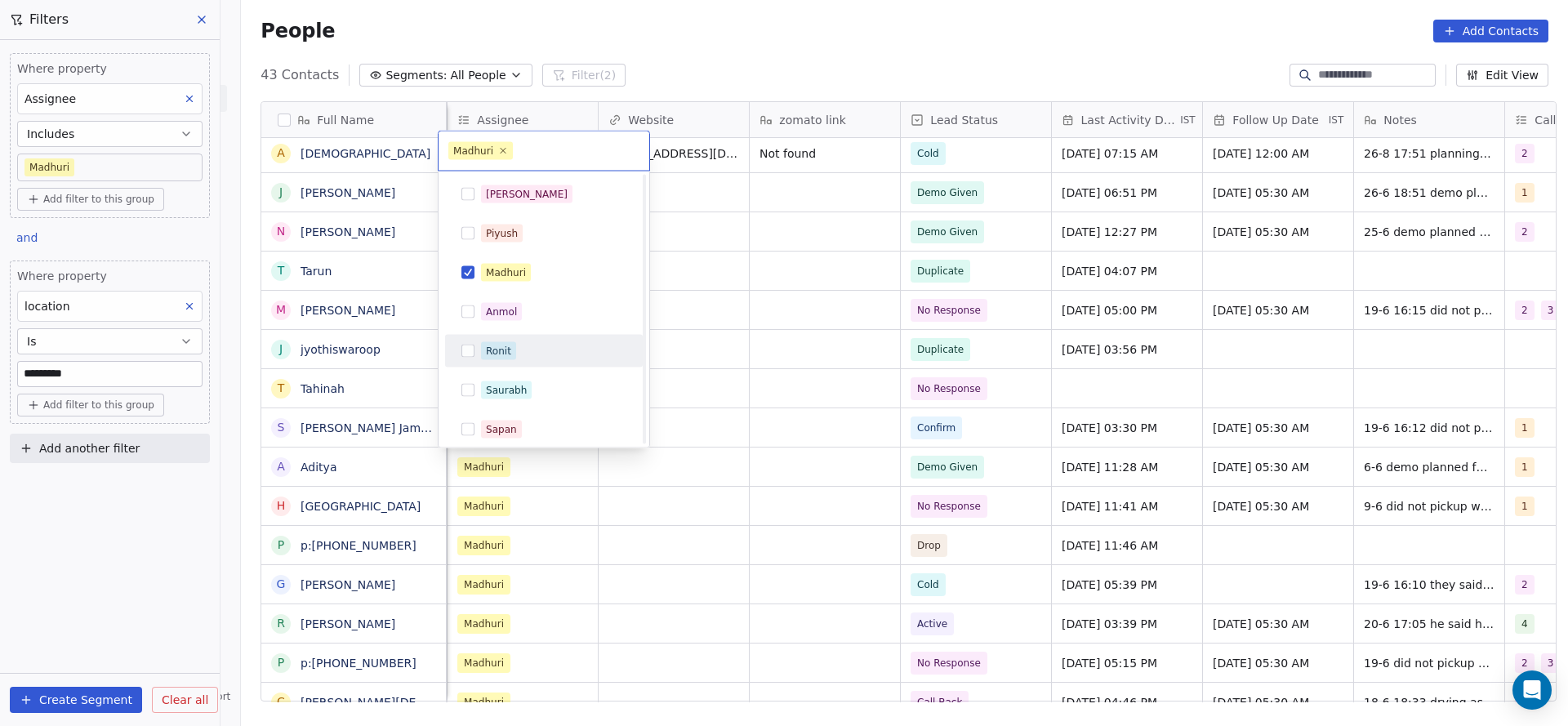
scroll to position [239, 0]
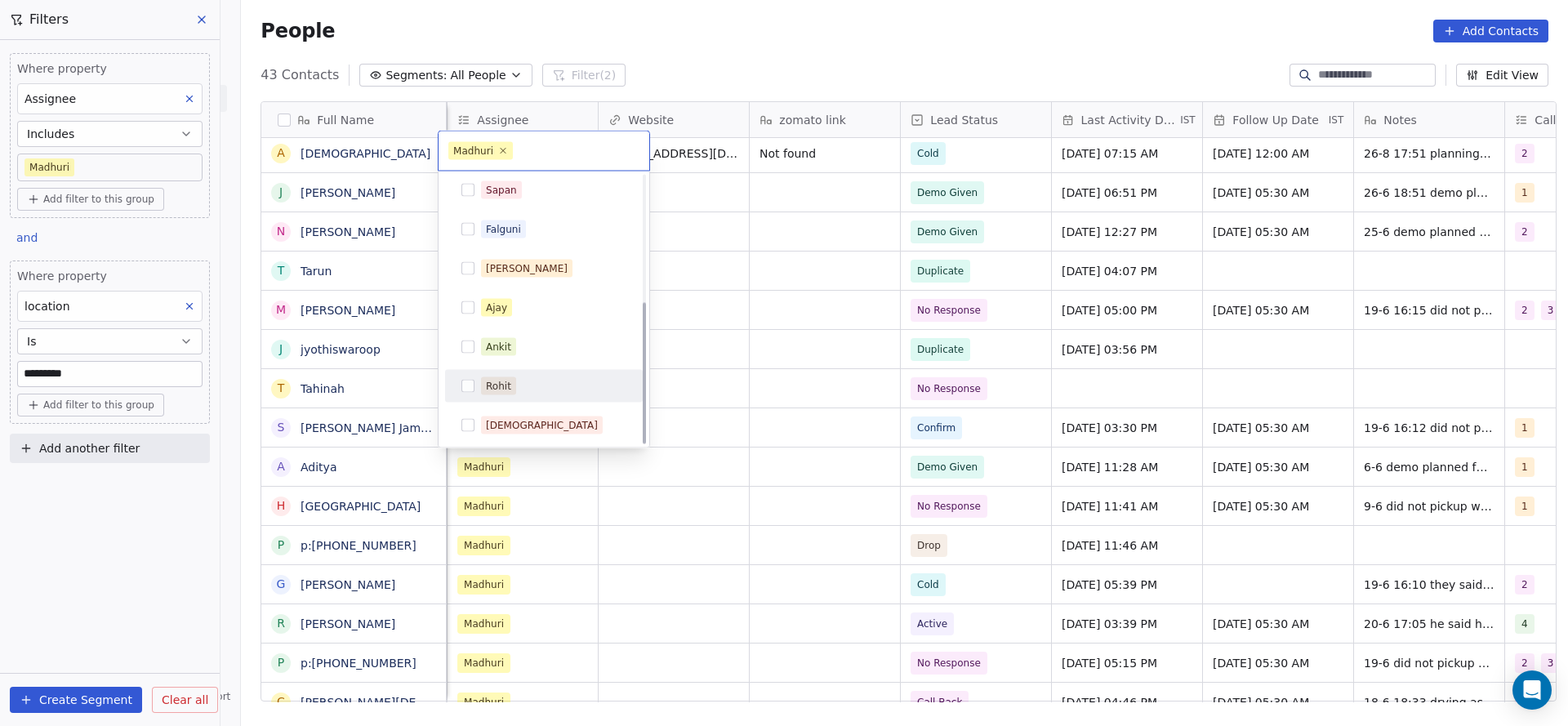
click at [513, 400] on div "Rohit" at bounding box center [544, 386] width 198 height 32
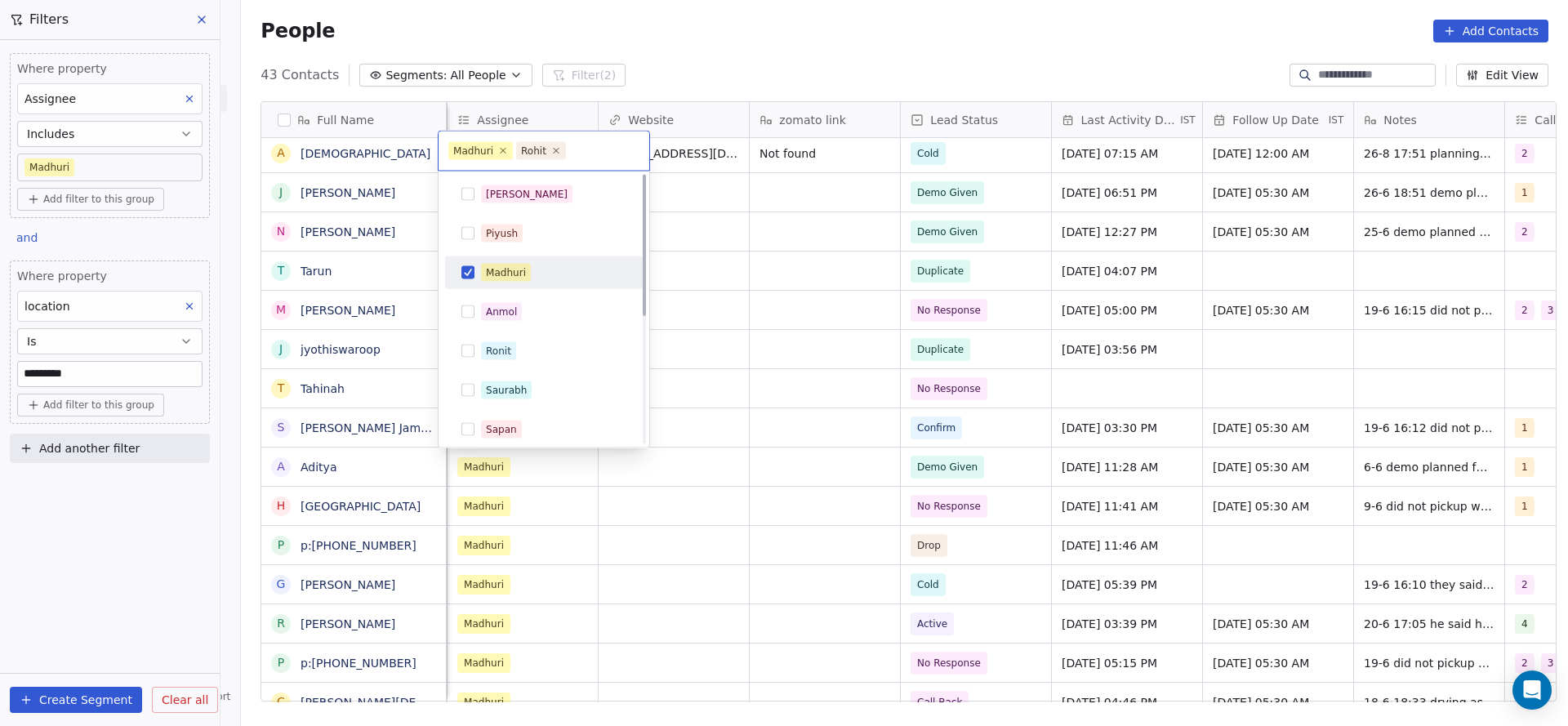
click at [567, 279] on div "Madhuri" at bounding box center [553, 272] width 145 height 18
click at [762, 475] on html "On2Cook India Pvt. Ltd. Contacts People Marketing Workflows Campaigns Sales Pip…" at bounding box center [784, 363] width 1568 height 726
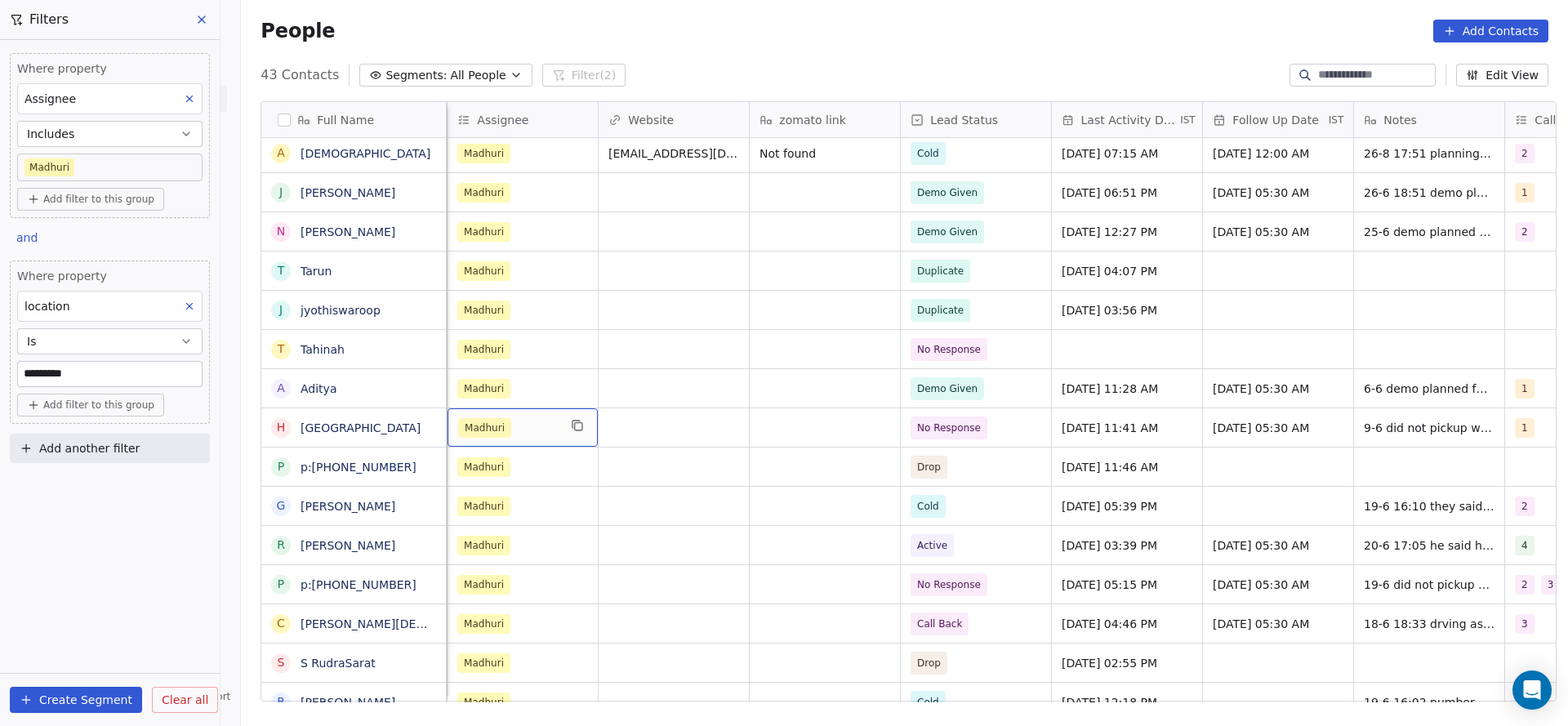
click at [547, 428] on div "Madhuri" at bounding box center [508, 428] width 100 height 20
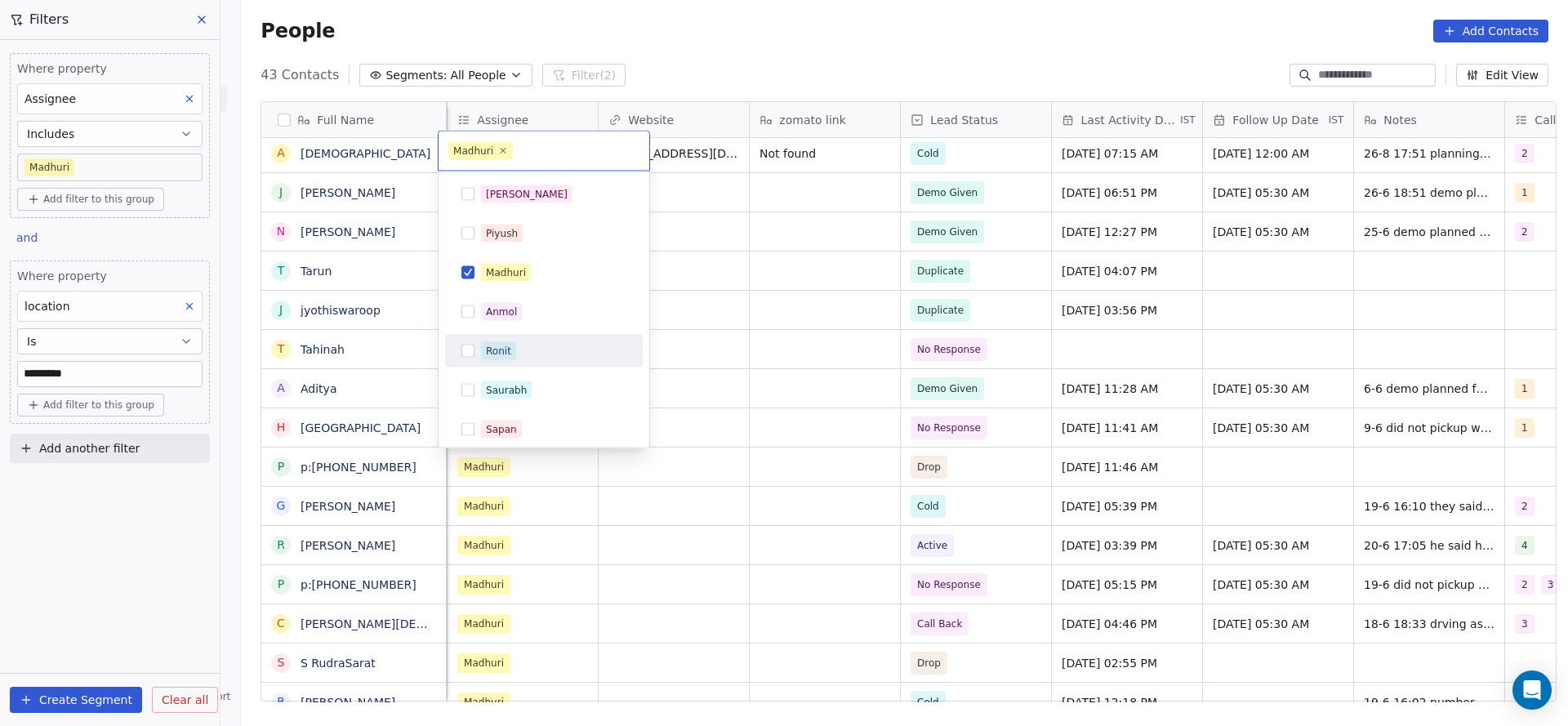
scroll to position [239, 0]
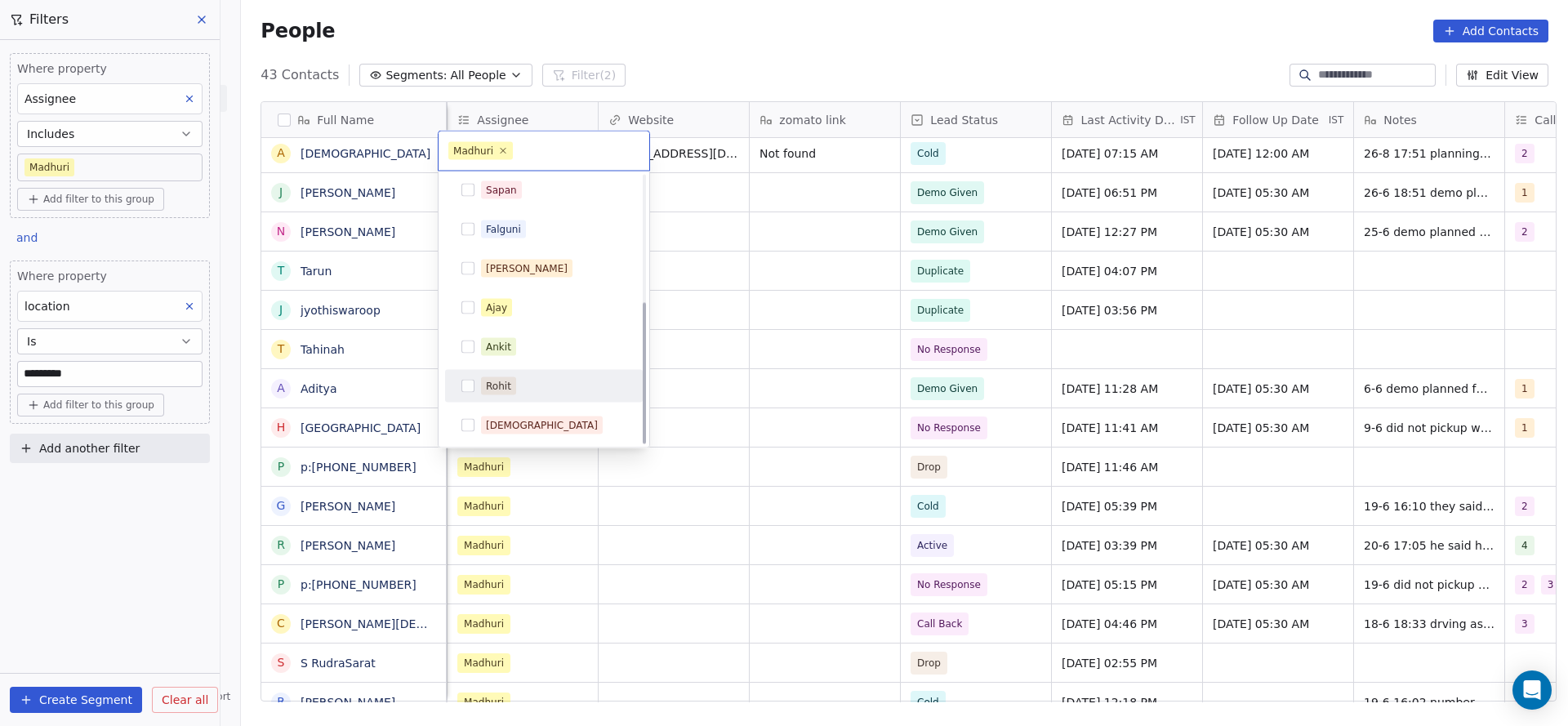
click at [520, 384] on div "Rohit" at bounding box center [553, 386] width 145 height 18
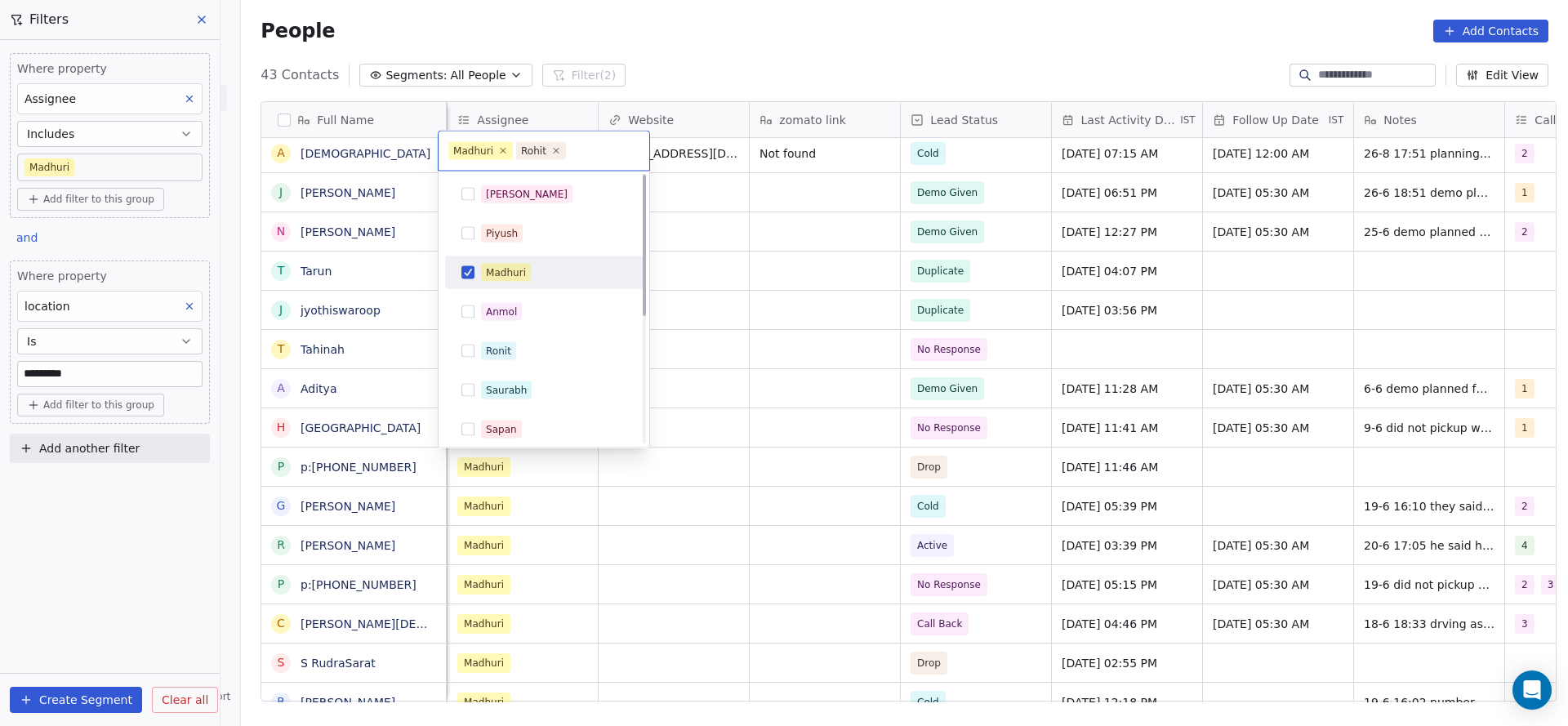
click at [545, 274] on div "Madhuri" at bounding box center [553, 272] width 145 height 18
click at [746, 368] on html "On2Cook India Pvt. Ltd. Contacts People Marketing Workflows Campaigns Sales Pip…" at bounding box center [784, 363] width 1568 height 726
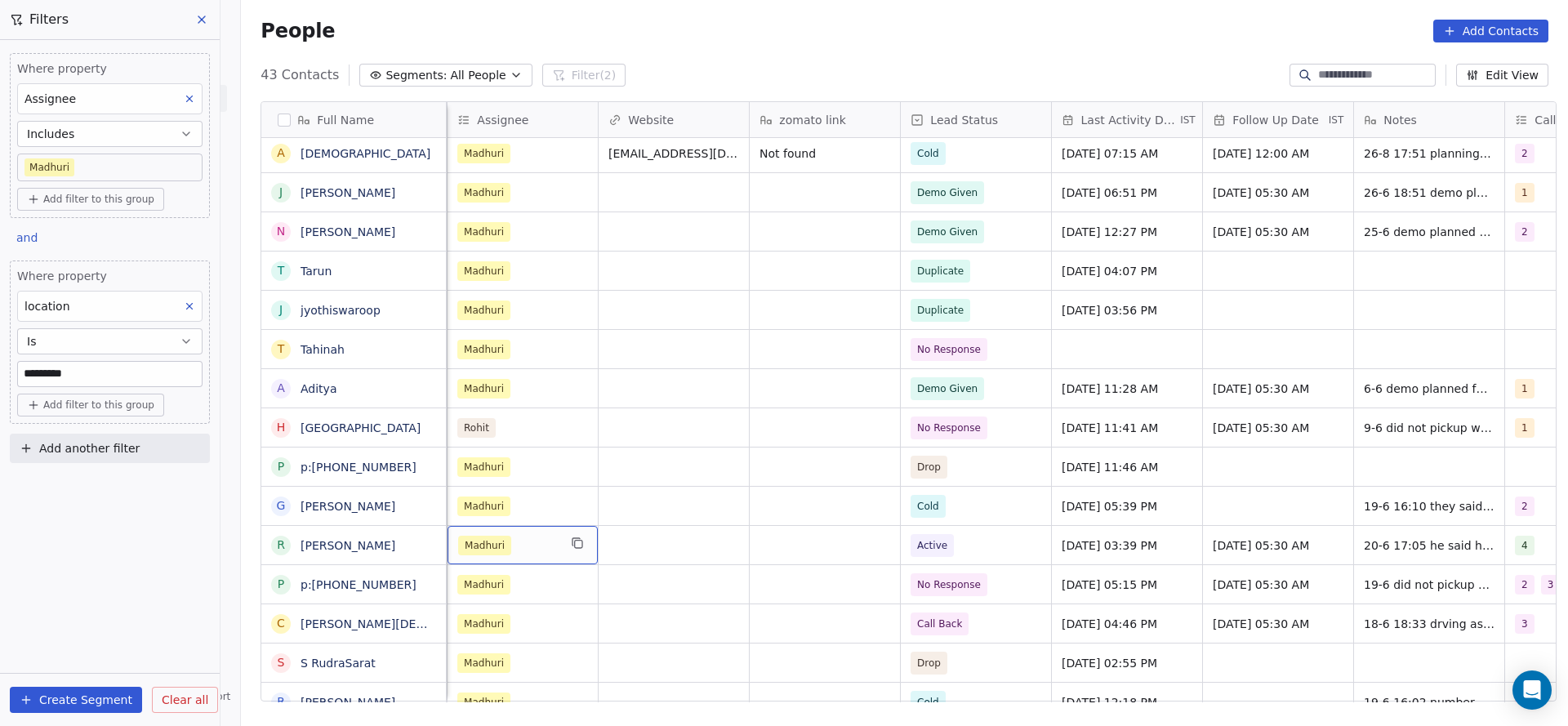
click at [514, 545] on div "Madhuri" at bounding box center [508, 545] width 100 height 20
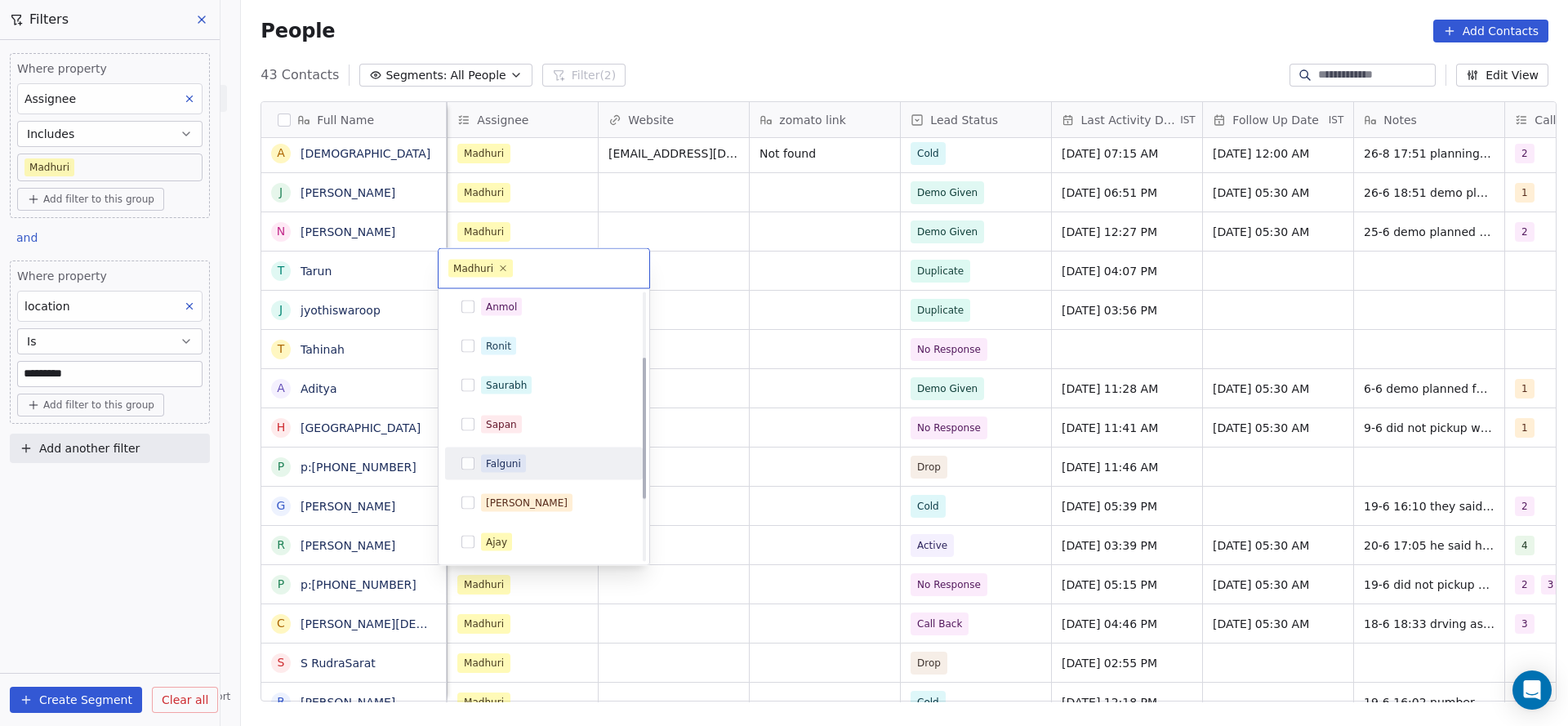
scroll to position [239, 0]
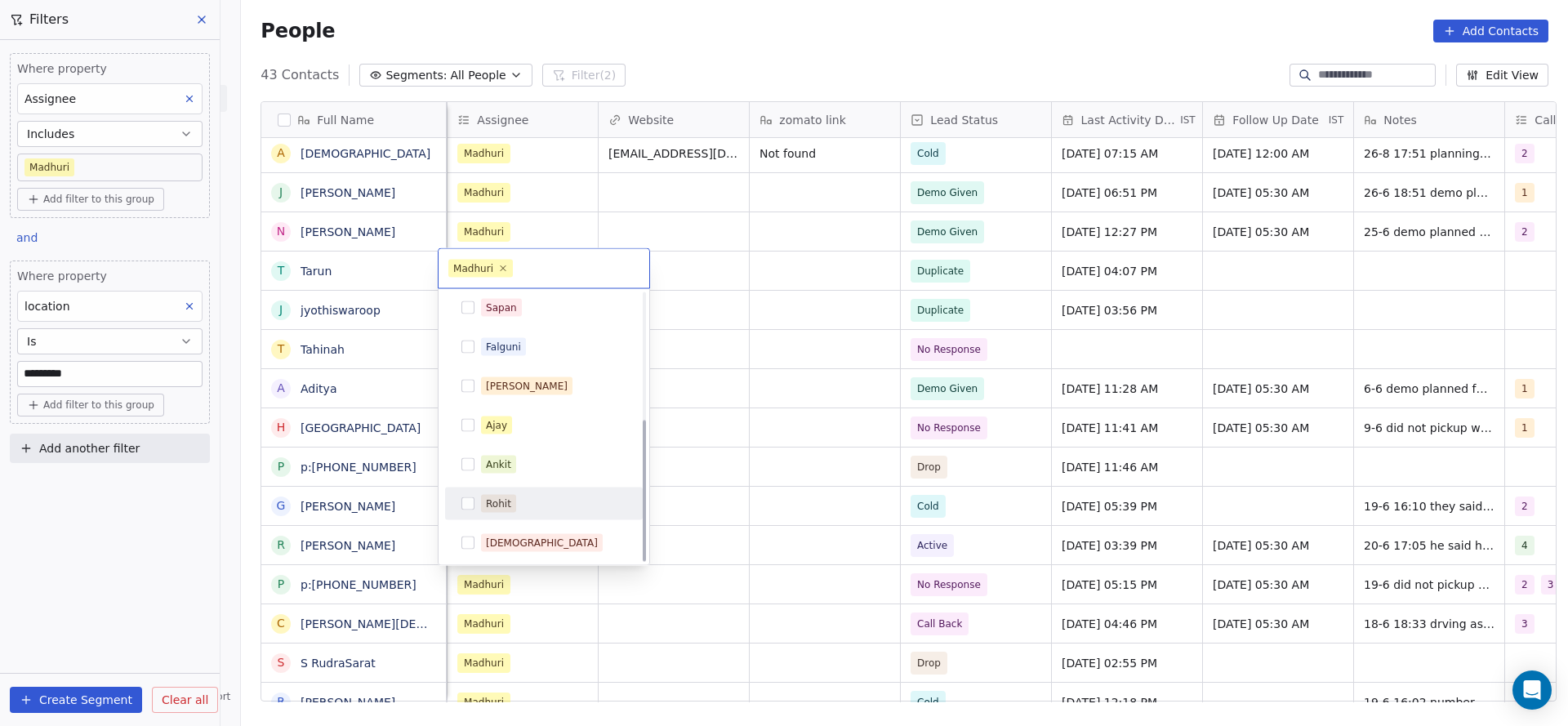
click at [513, 506] on span "Rohit" at bounding box center [498, 504] width 35 height 18
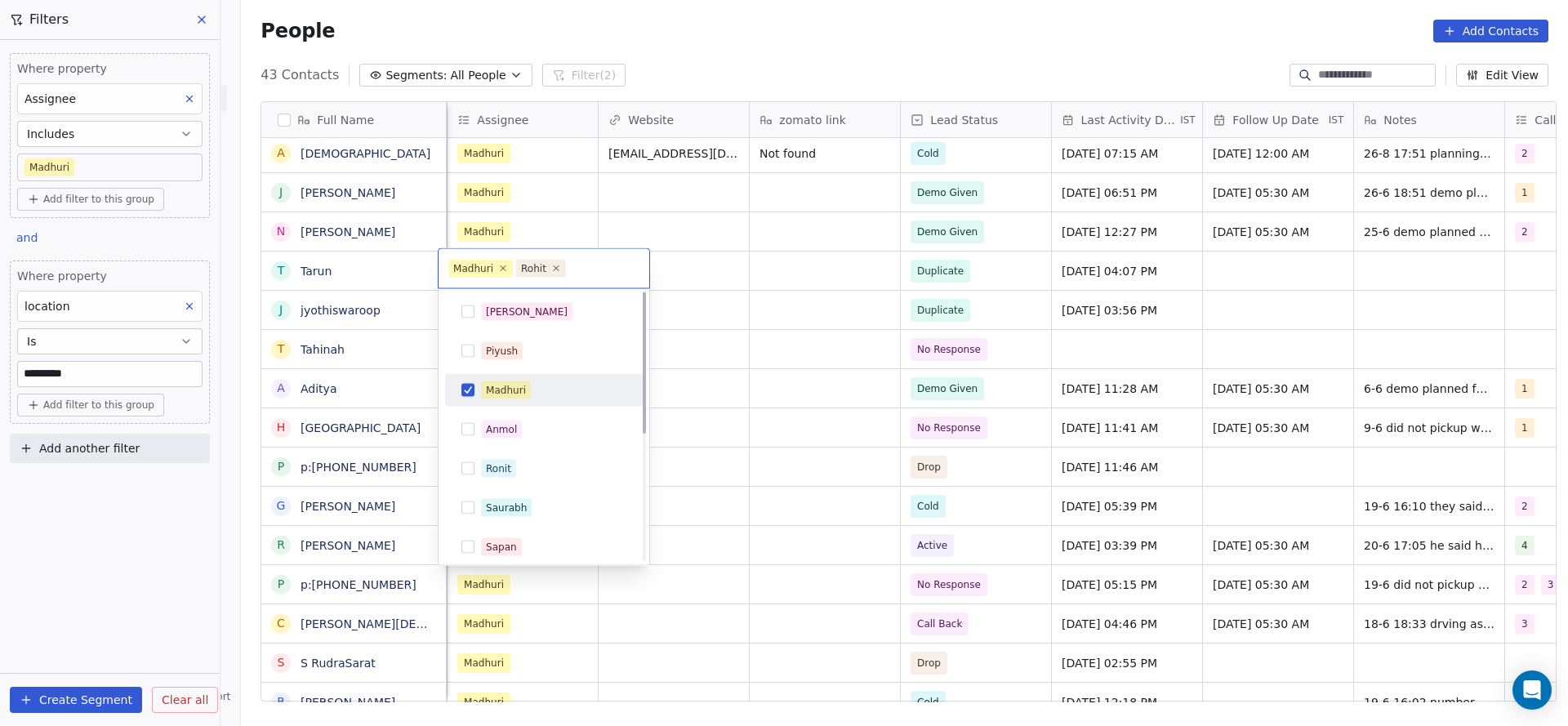
click at [546, 383] on div "Madhuri" at bounding box center [553, 390] width 145 height 18
click at [886, 497] on html "On2Cook India Pvt. Ltd. Contacts People Marketing Workflows Campaigns Sales Pip…" at bounding box center [784, 363] width 1568 height 726
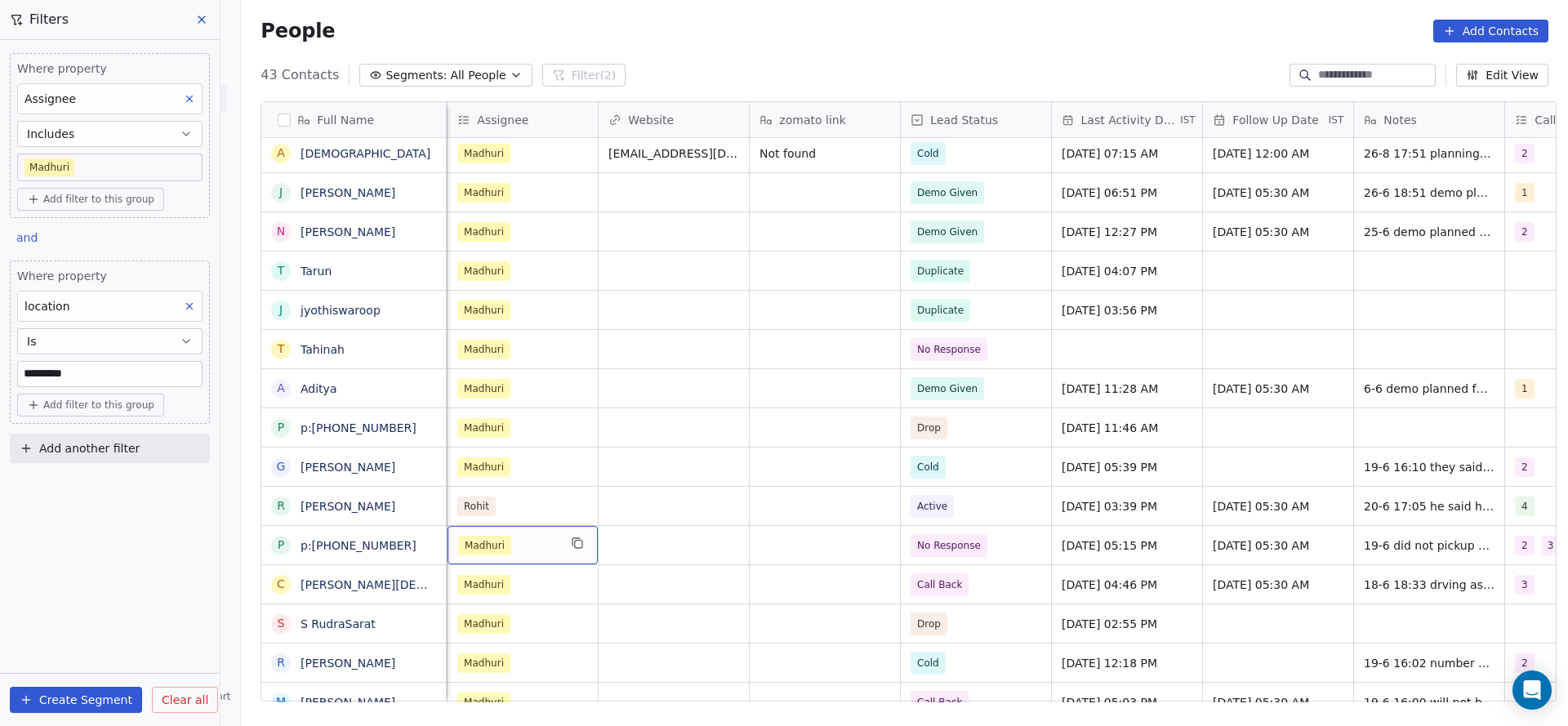
click at [550, 548] on div "Madhuri" at bounding box center [523, 544] width 150 height 38
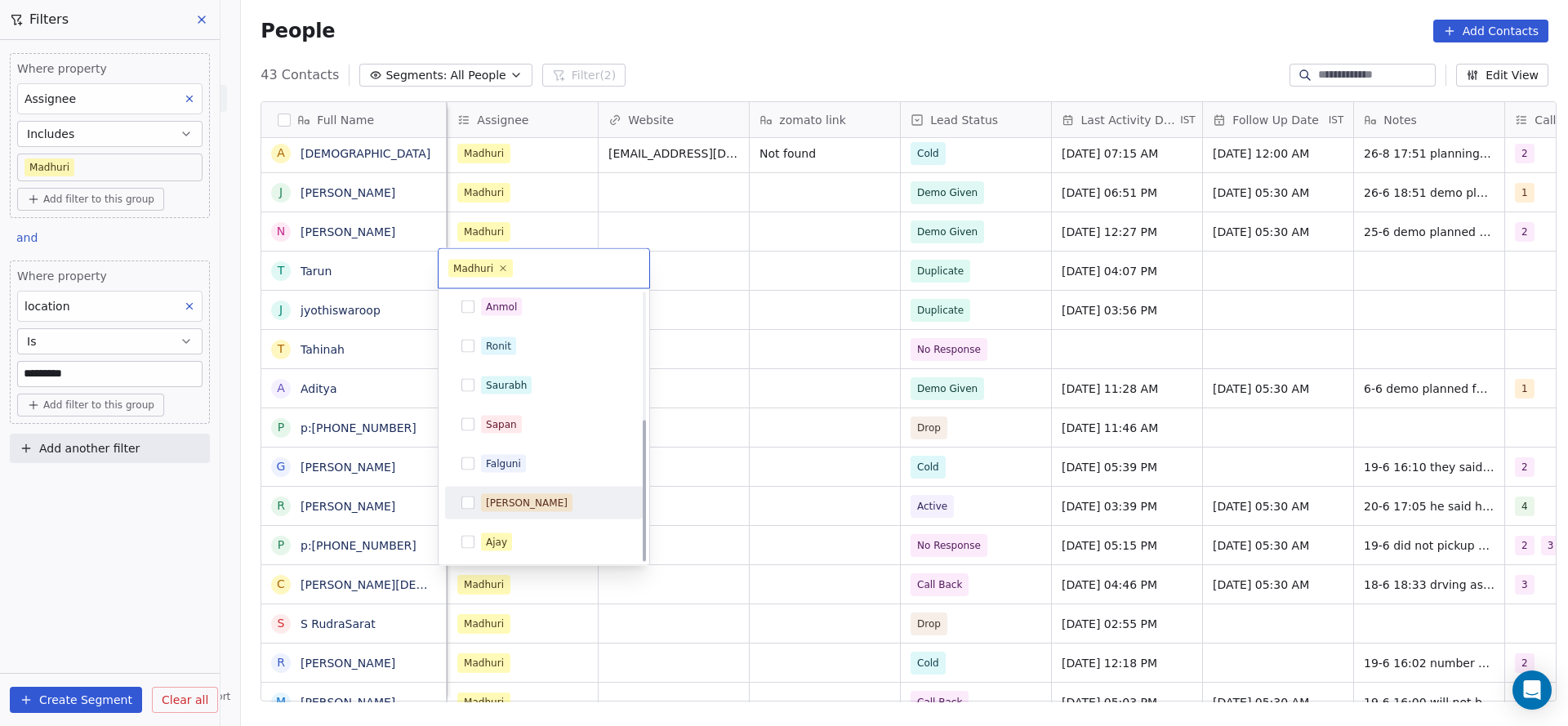
scroll to position [239, 0]
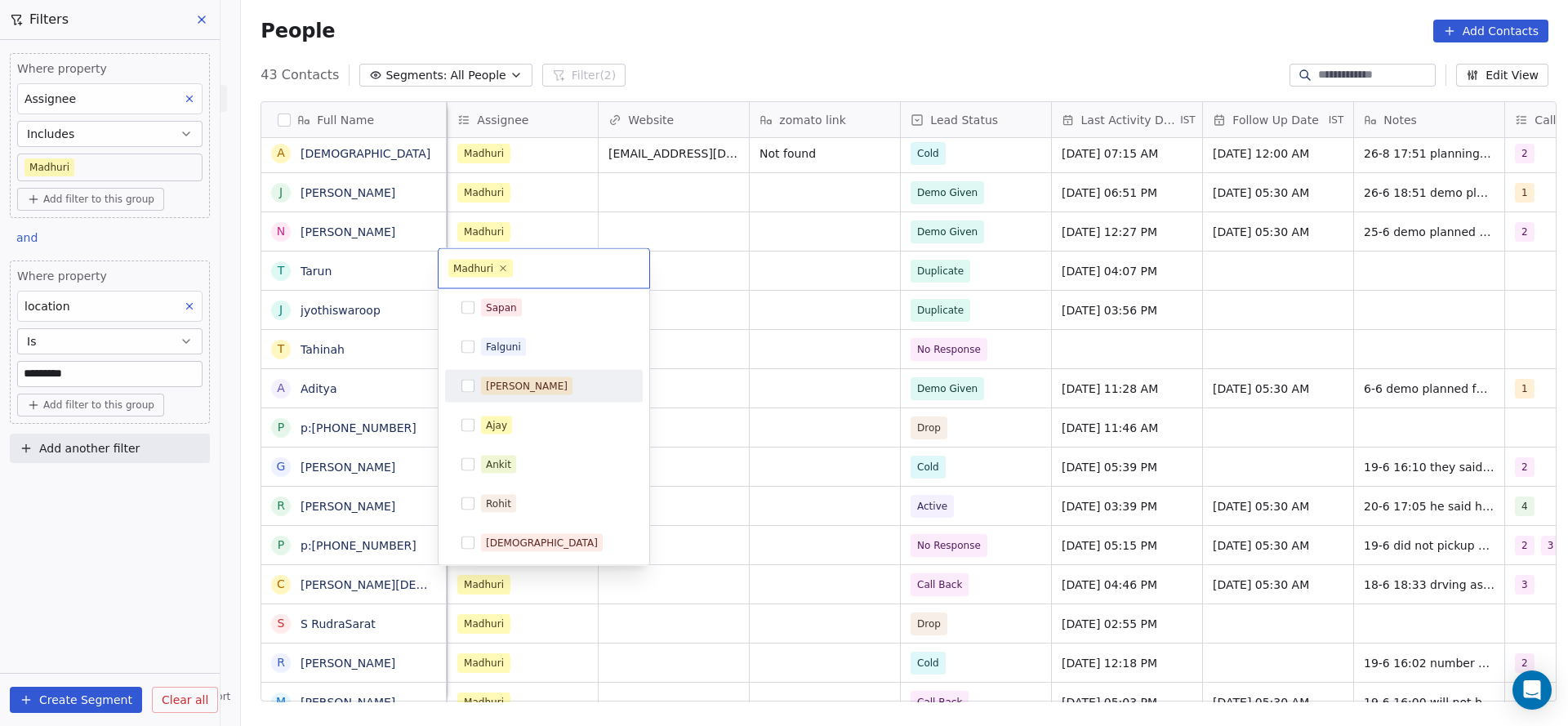
click at [513, 500] on span "Rohit" at bounding box center [498, 504] width 35 height 18
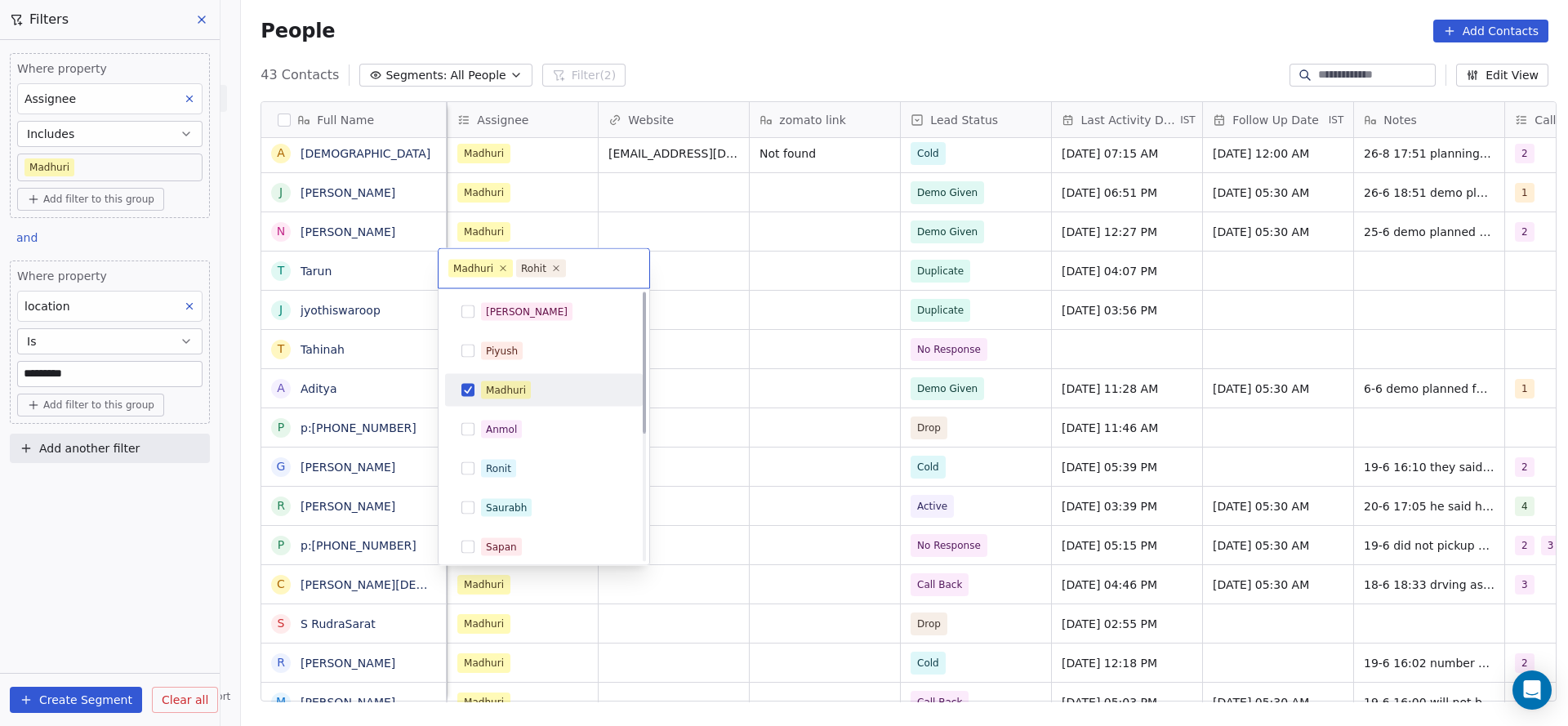
click at [542, 391] on div "Madhuri" at bounding box center [553, 390] width 145 height 18
click at [782, 430] on html "On2Cook India Pvt. Ltd. Contacts People Marketing Workflows Campaigns Sales Pip…" at bounding box center [784, 363] width 1568 height 726
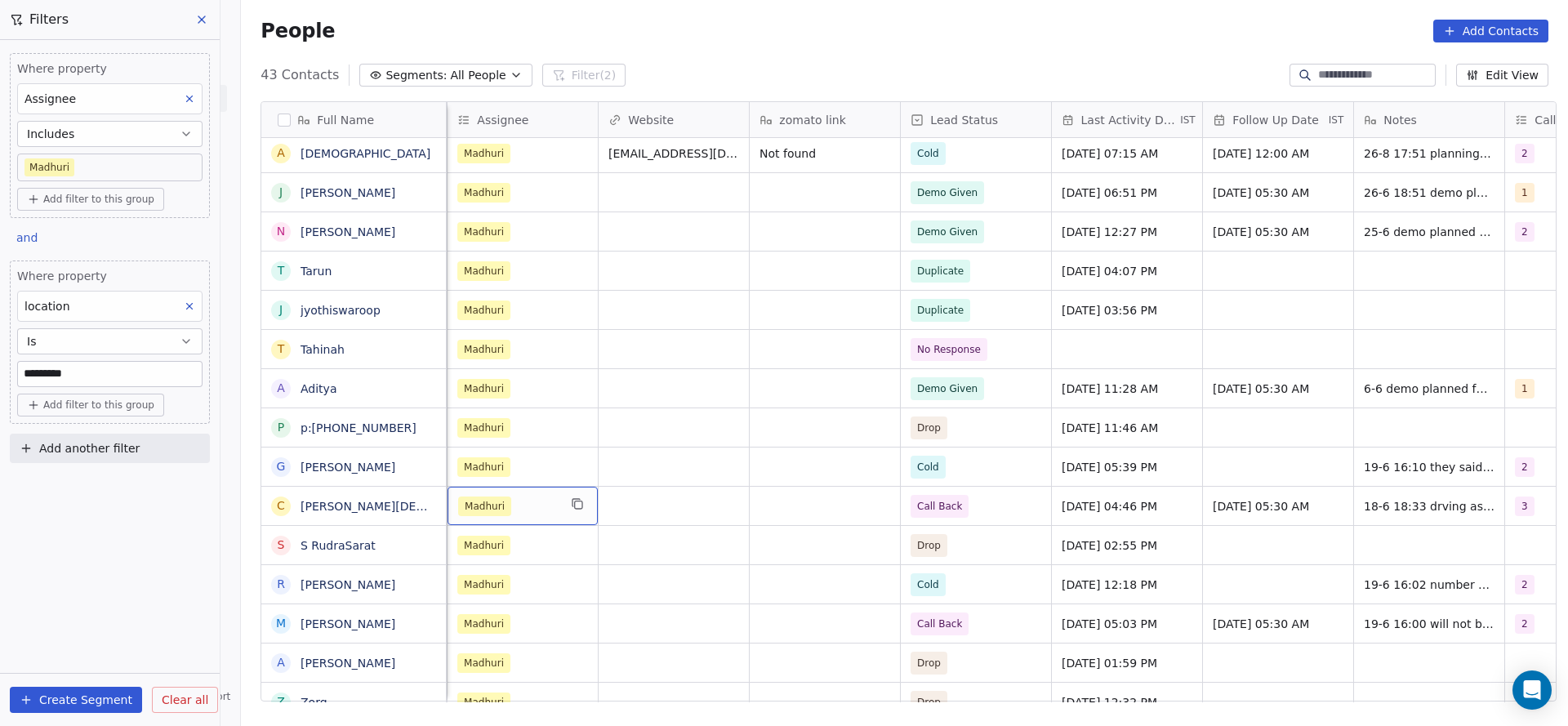
click at [536, 506] on div "Madhuri" at bounding box center [508, 506] width 100 height 20
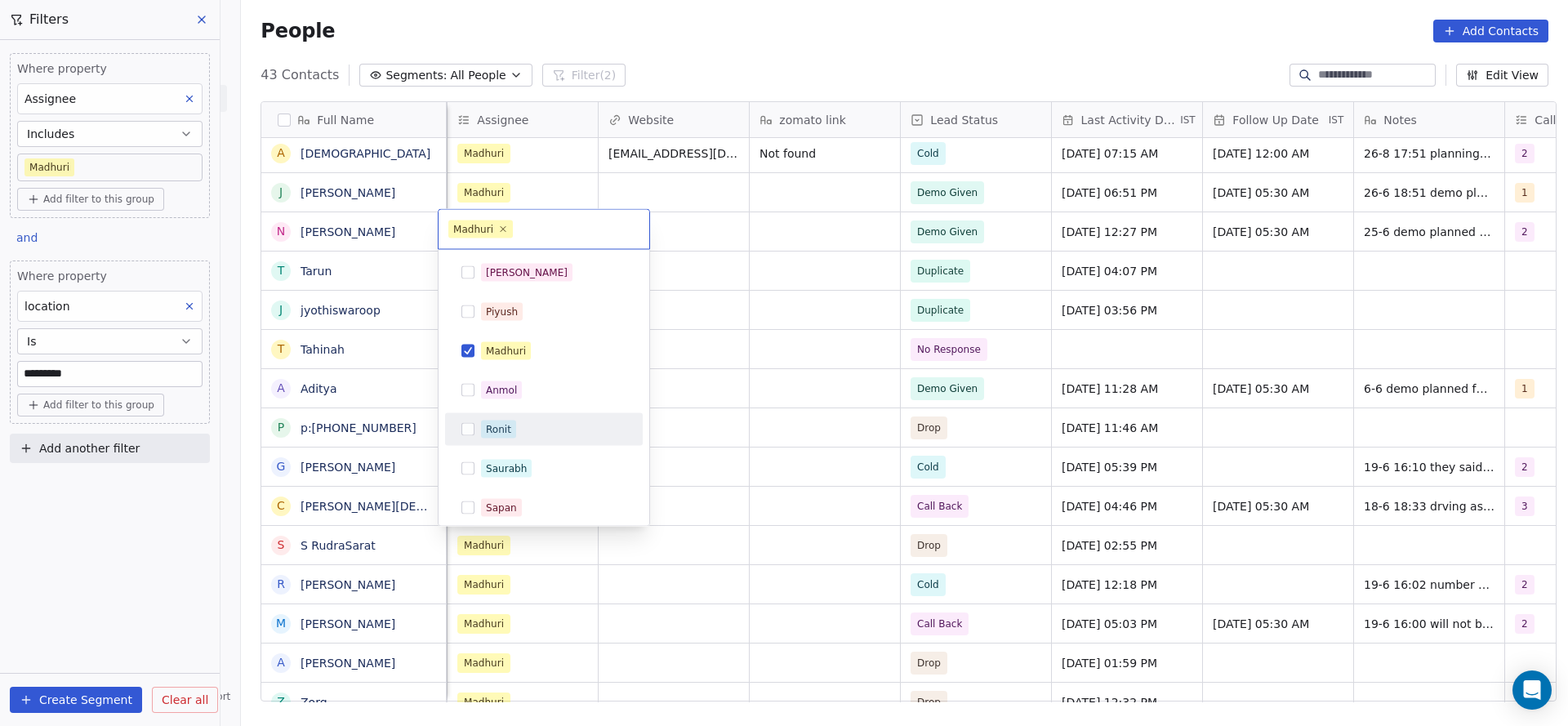
scroll to position [239, 0]
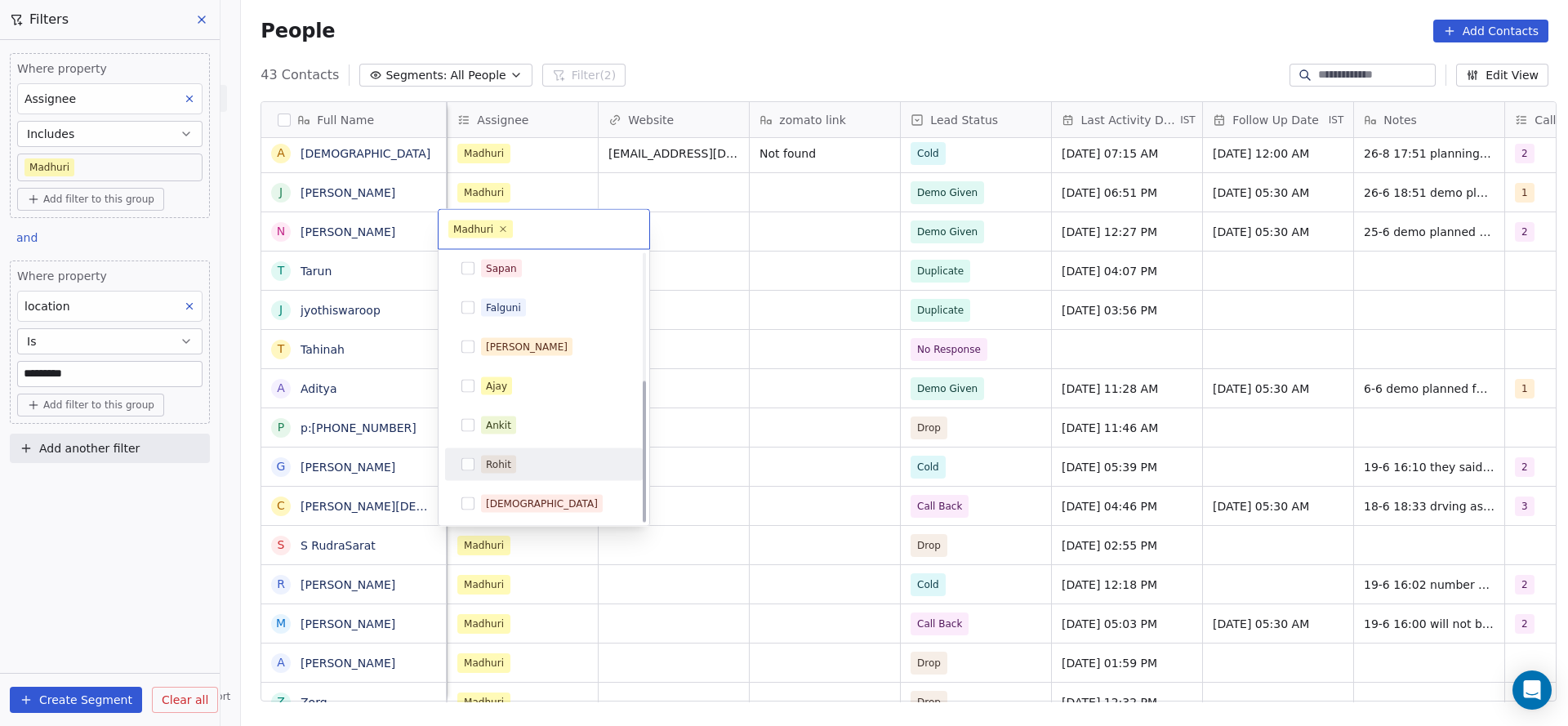
click at [518, 461] on div "Rohit" at bounding box center [553, 464] width 145 height 18
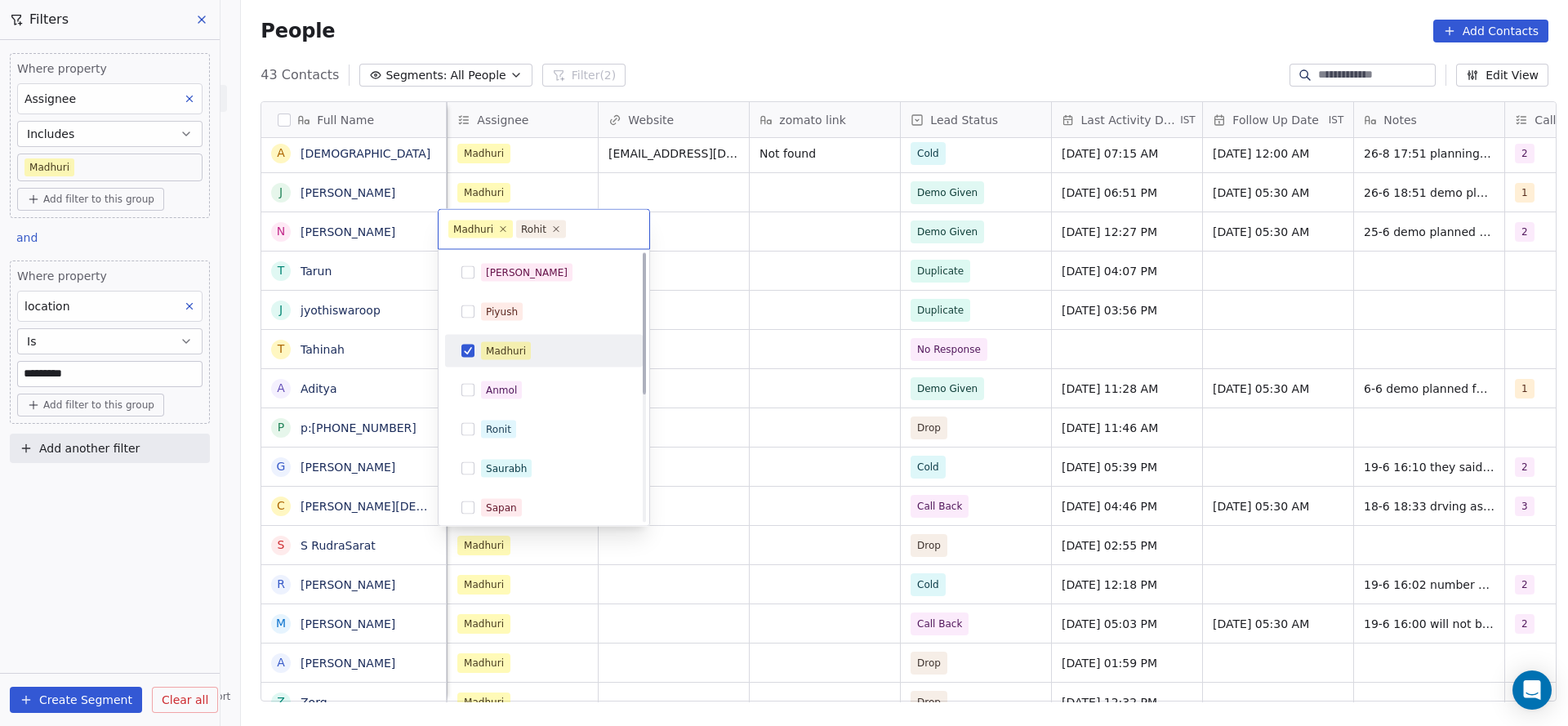
click at [553, 356] on div "Madhuri" at bounding box center [553, 351] width 145 height 18
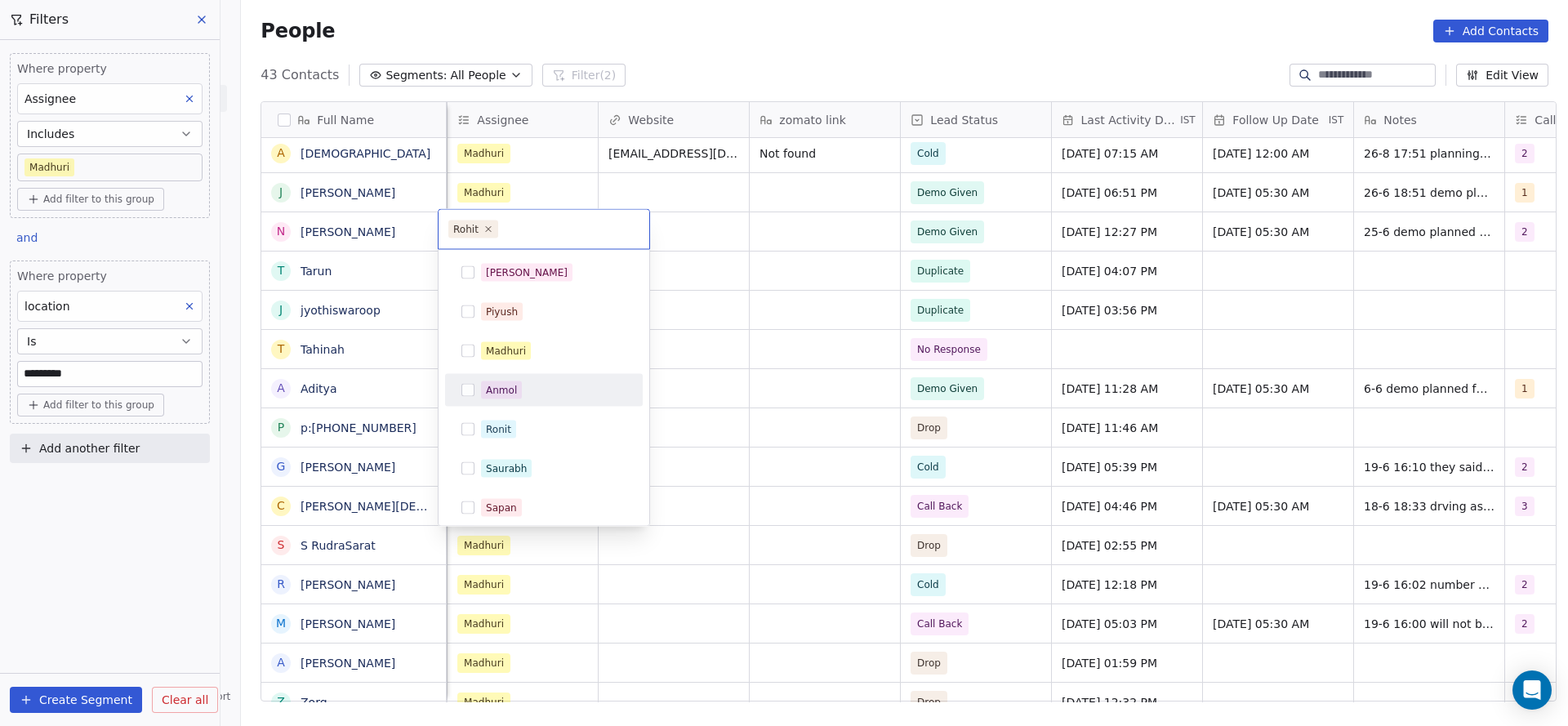
click at [778, 438] on html "On2Cook India Pvt. Ltd. Contacts People Marketing Workflows Campaigns Sales Pip…" at bounding box center [784, 363] width 1568 height 726
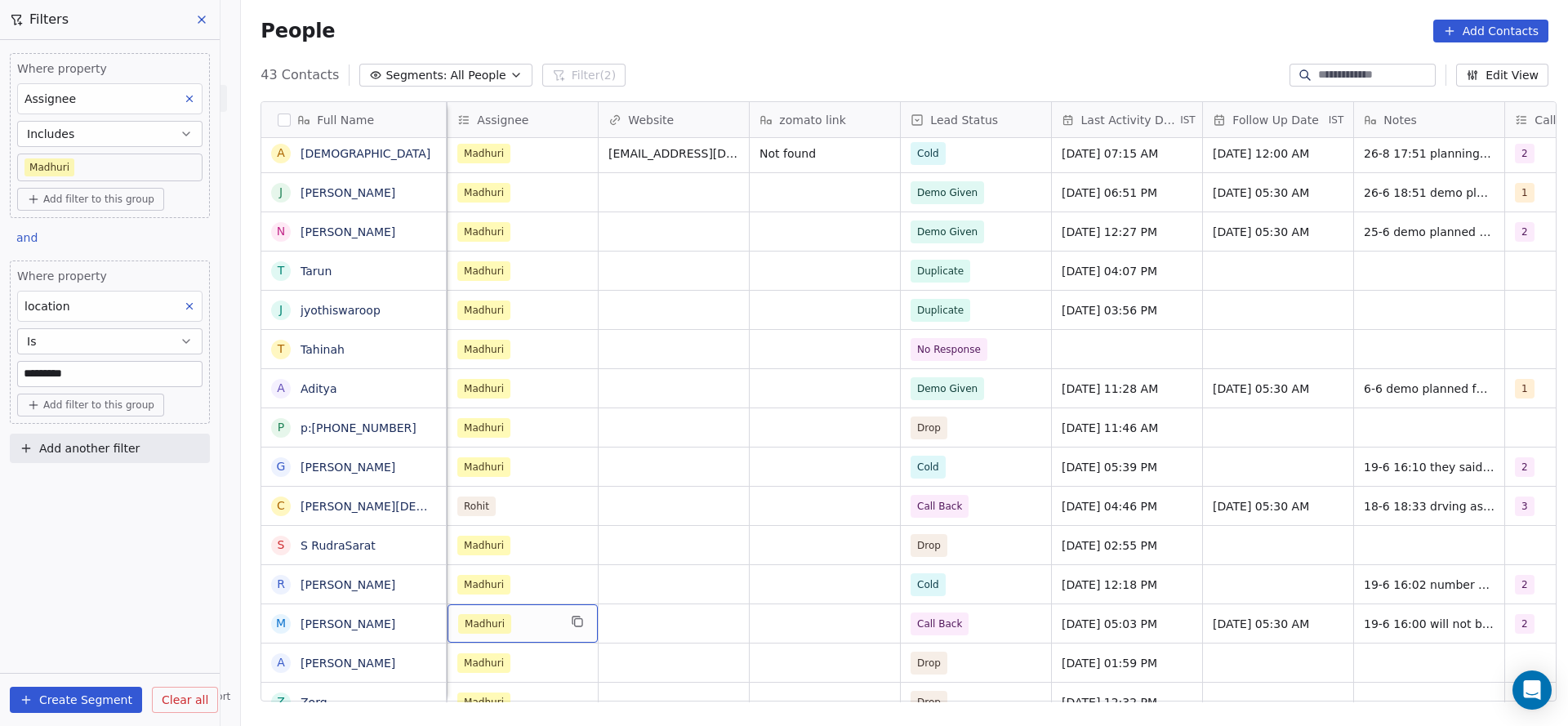
click at [532, 622] on div "Madhuri" at bounding box center [508, 623] width 100 height 20
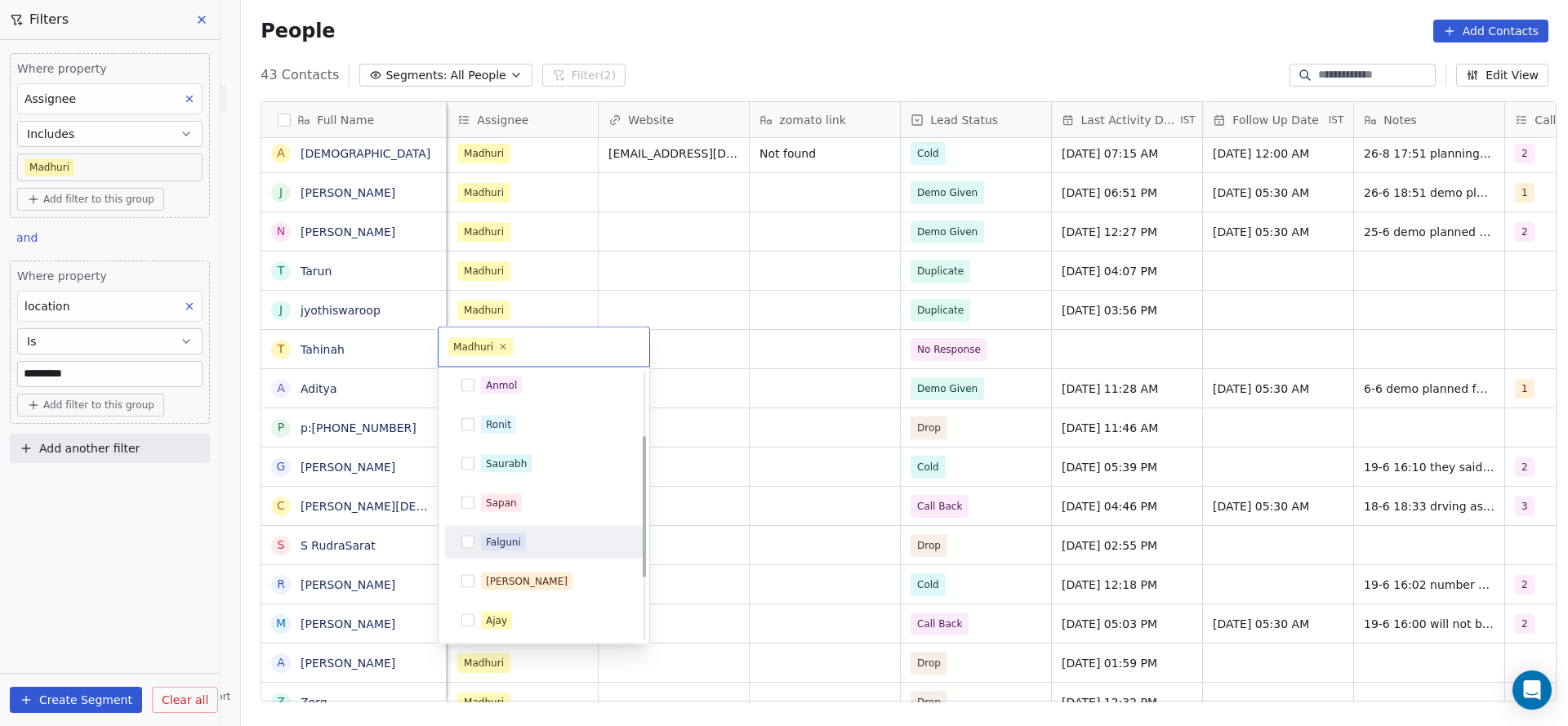
scroll to position [239, 0]
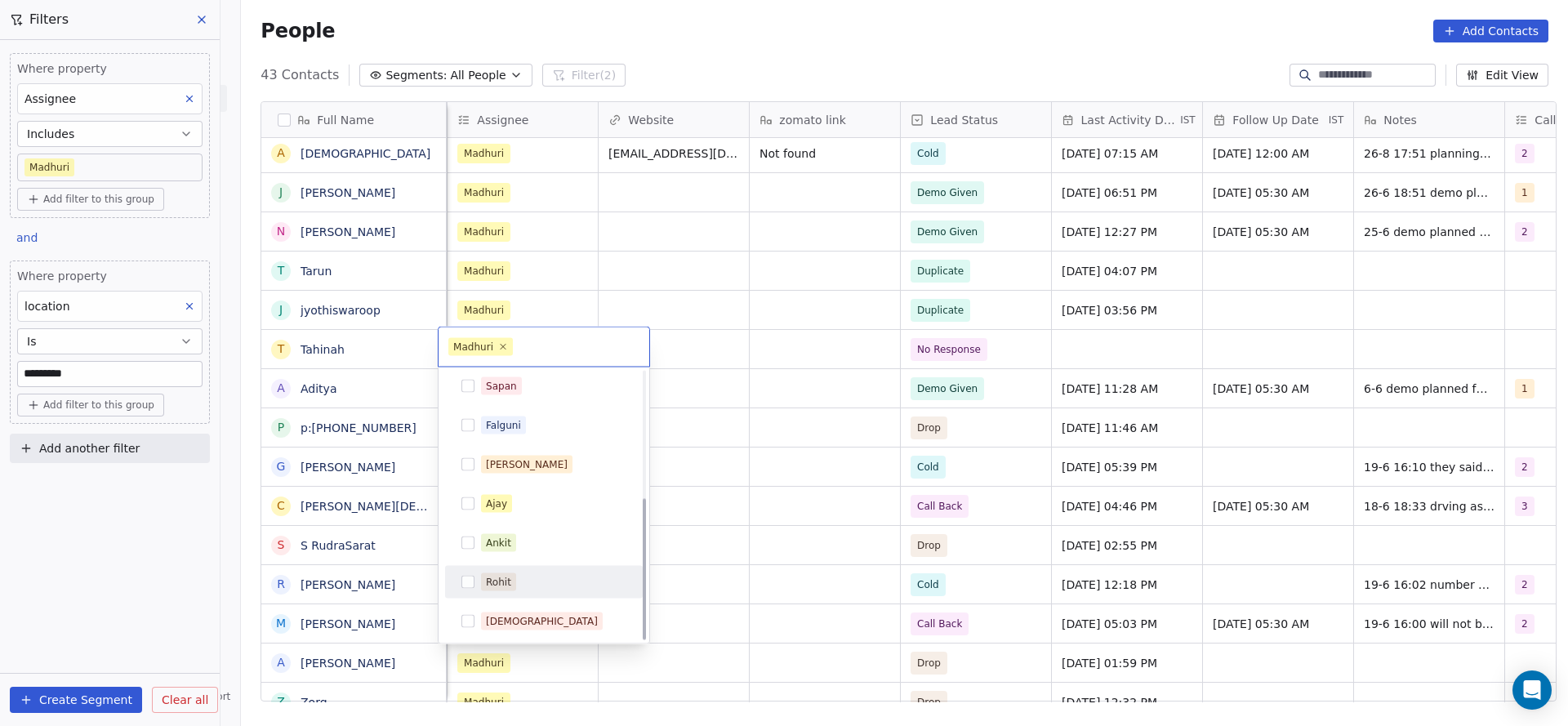
click at [518, 573] on div "Rohit" at bounding box center [553, 582] width 145 height 18
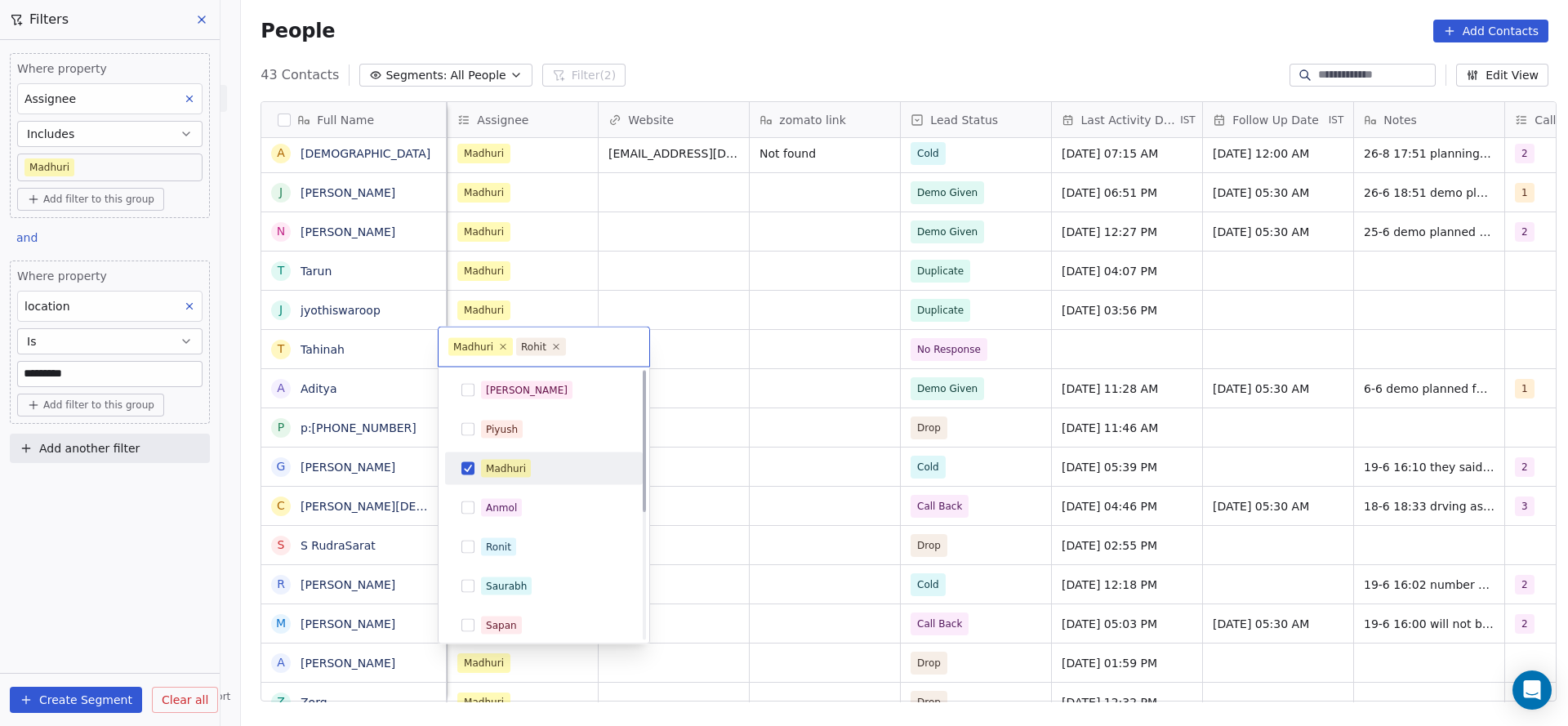
click at [568, 472] on div "Madhuri" at bounding box center [553, 468] width 145 height 18
click at [755, 461] on html "On2Cook India Pvt. Ltd. Contacts People Marketing Workflows Campaigns Sales Pip…" at bounding box center [784, 363] width 1568 height 726
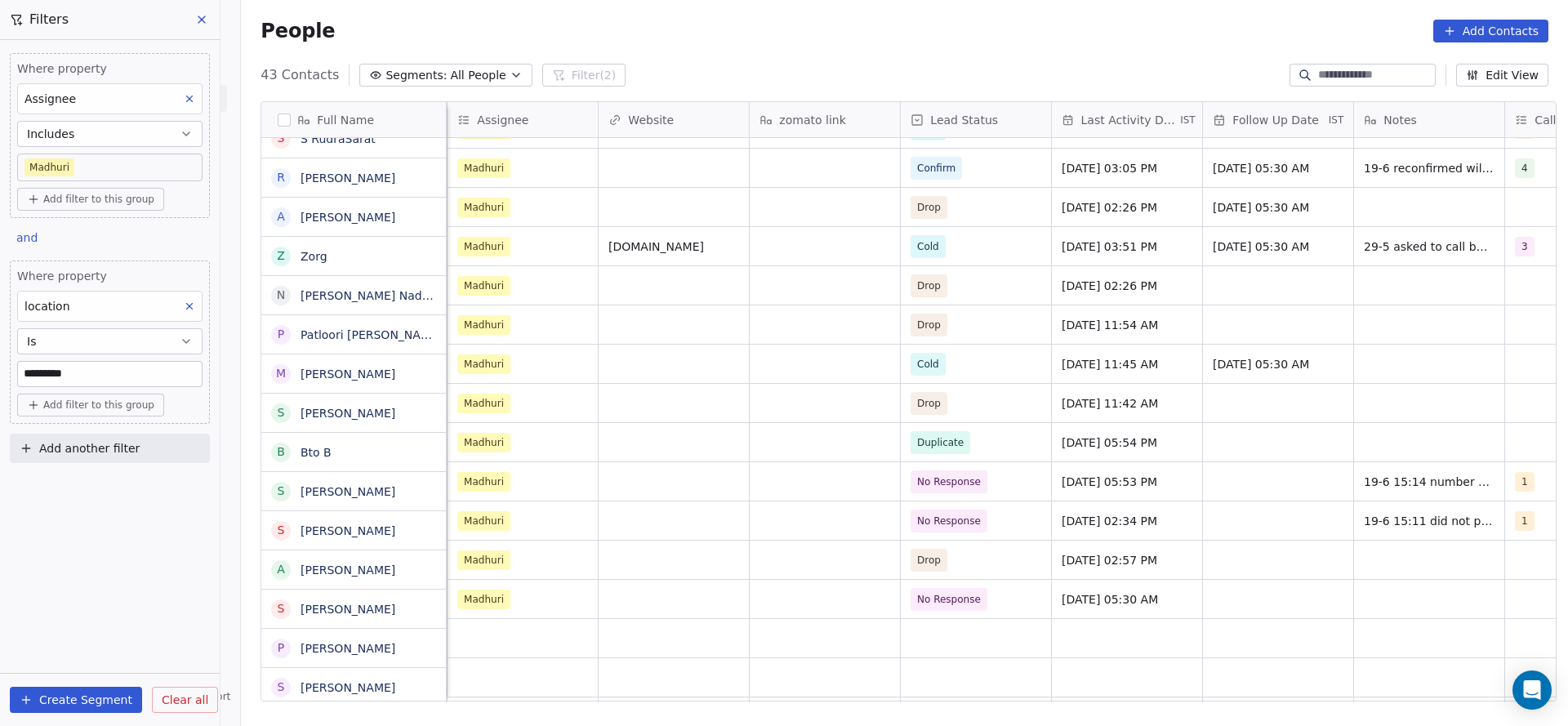
scroll to position [735, 0]
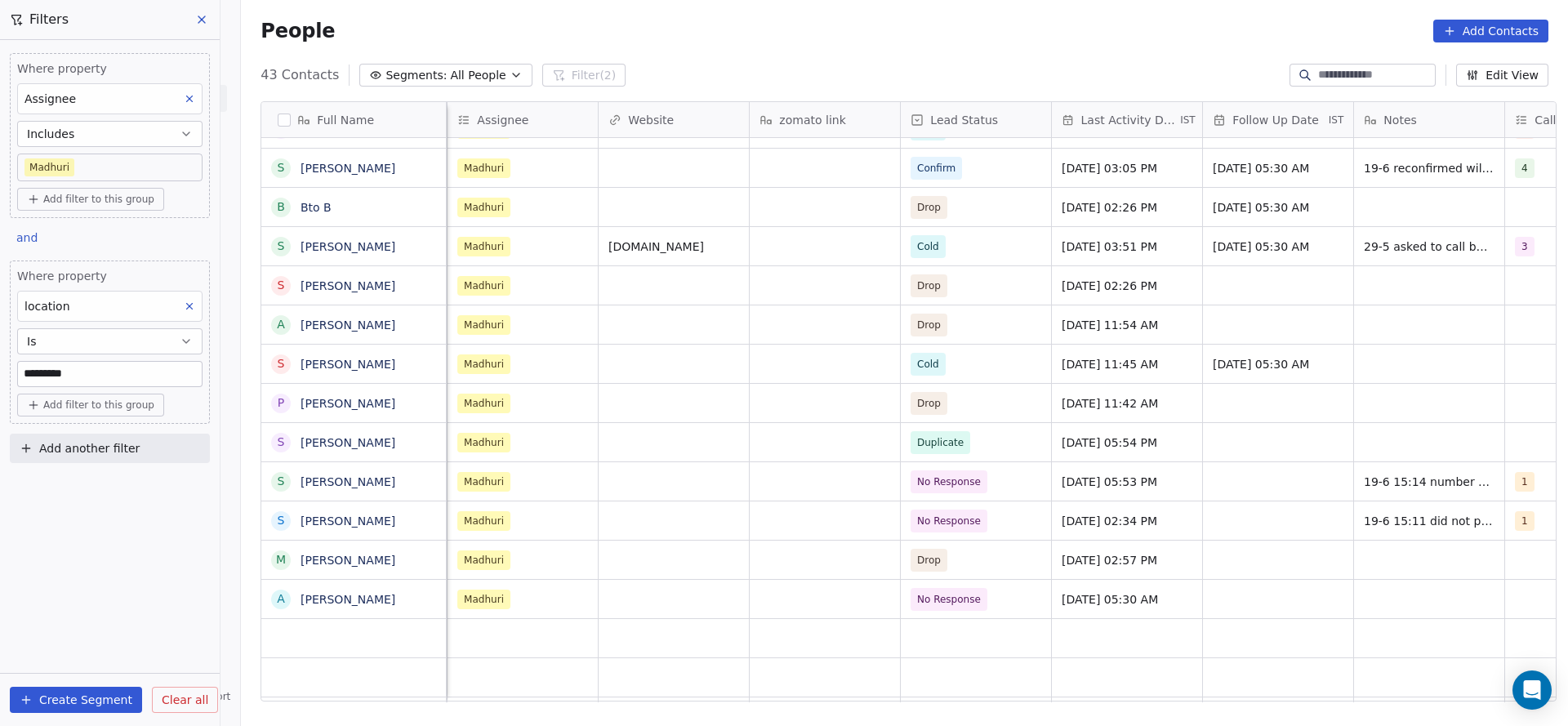
click at [78, 301] on div "location" at bounding box center [109, 306] width 185 height 31
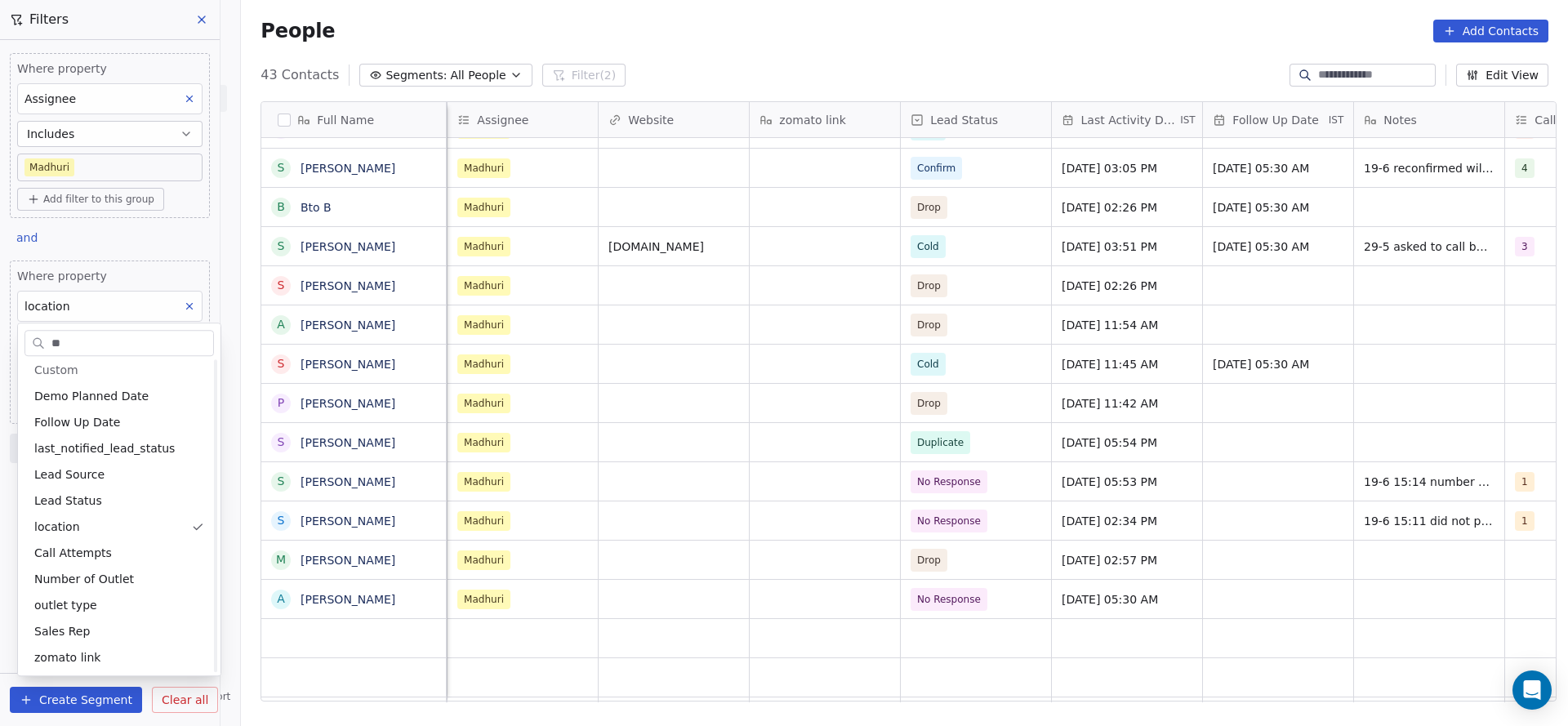
scroll to position [0, 0]
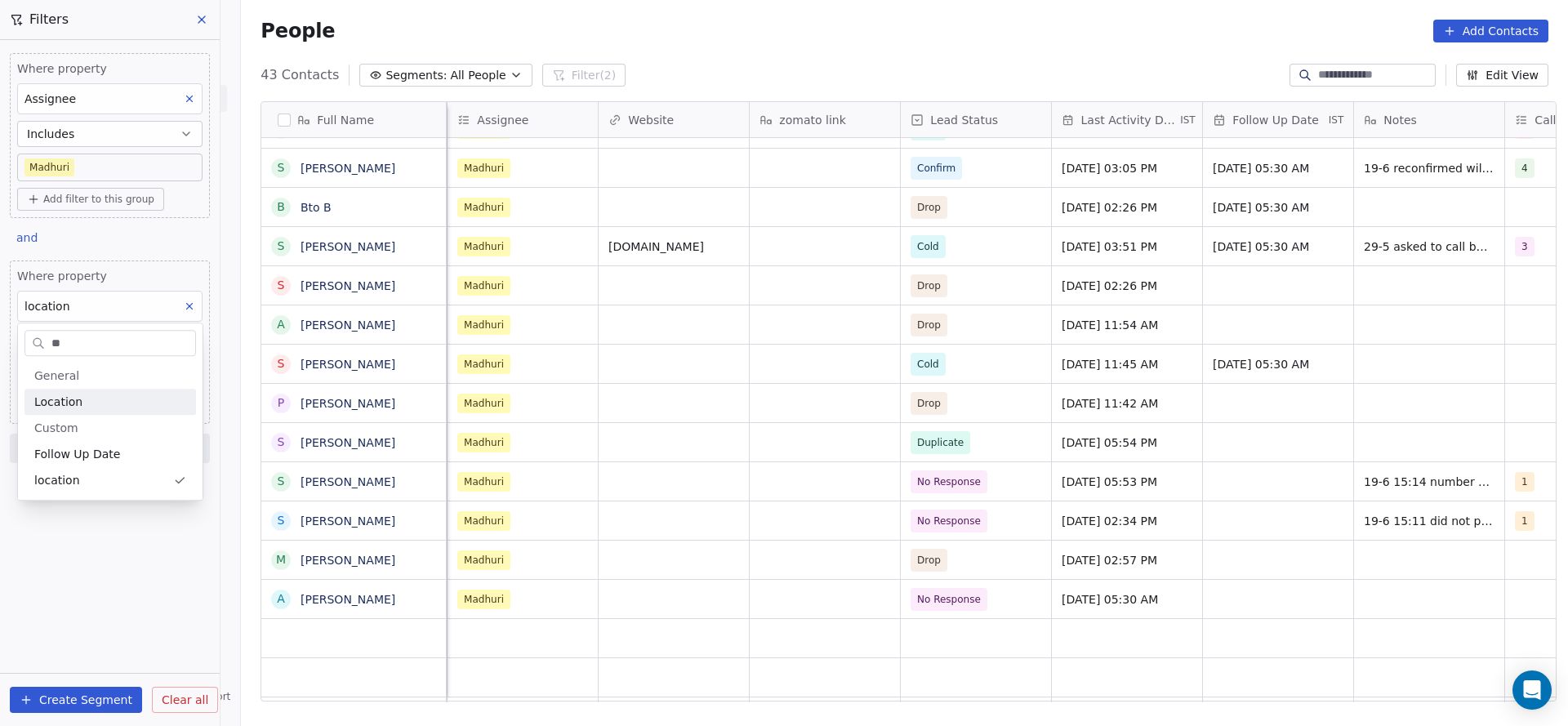
type input "**"
click at [116, 398] on div "Location" at bounding box center [110, 401] width 152 height 16
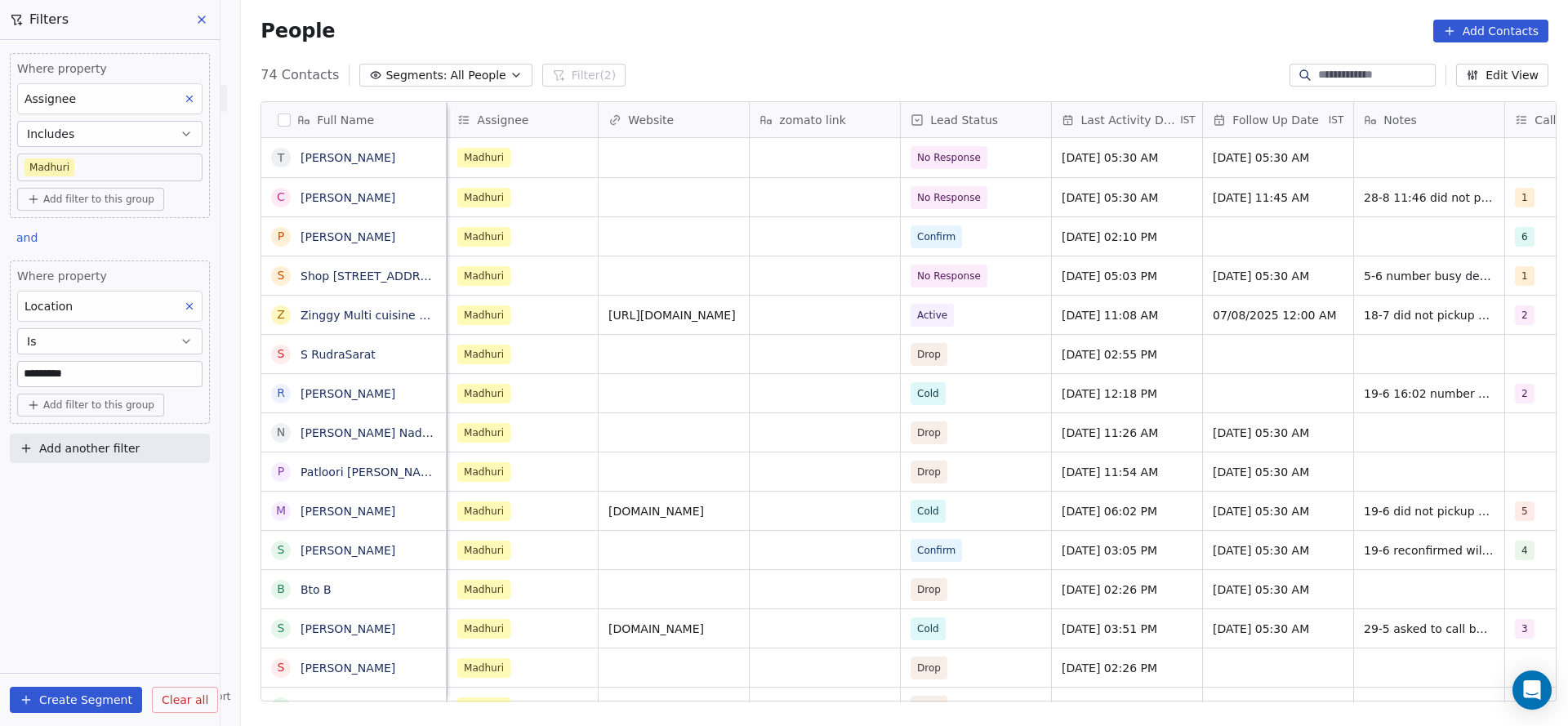
scroll to position [0, 1057]
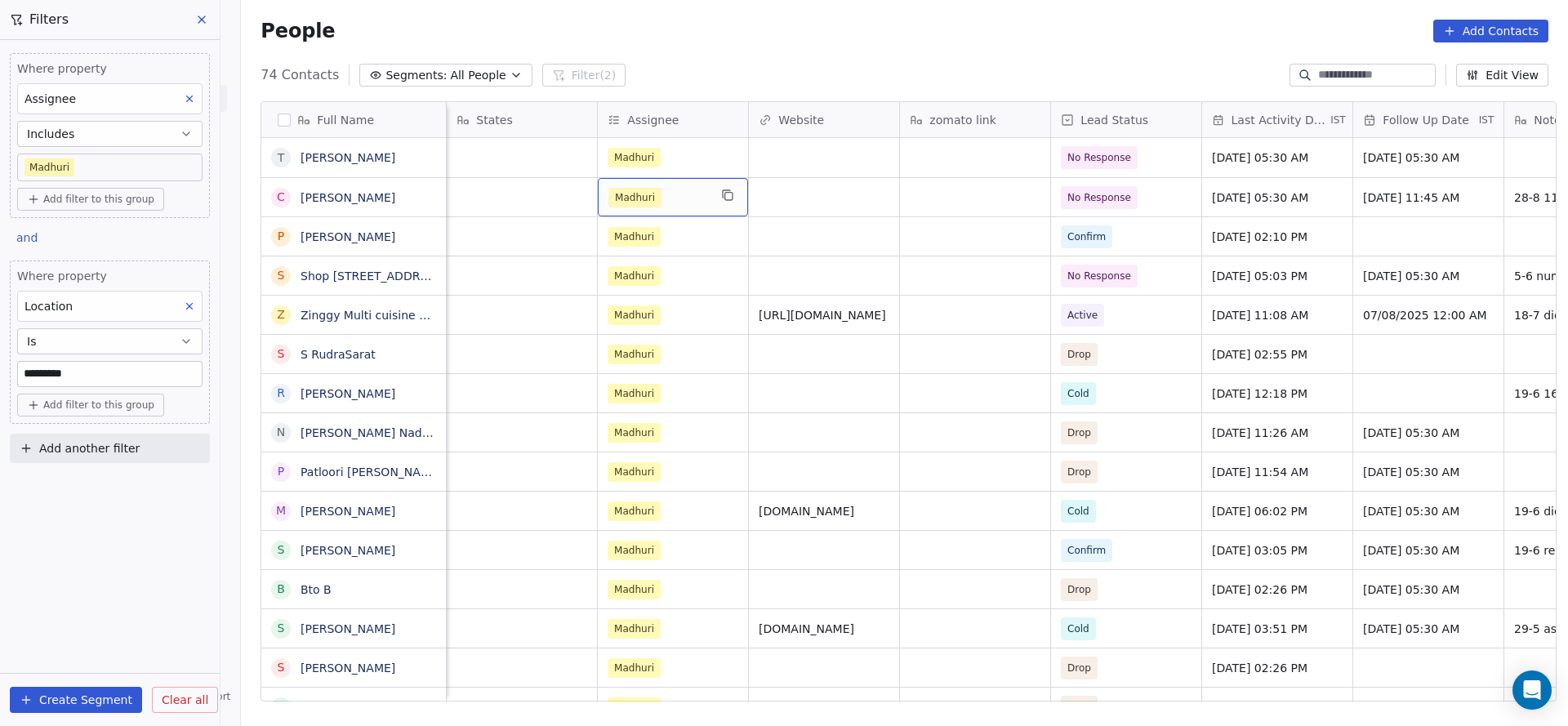
click at [640, 201] on span "Madhuri" at bounding box center [635, 198] width 53 height 20
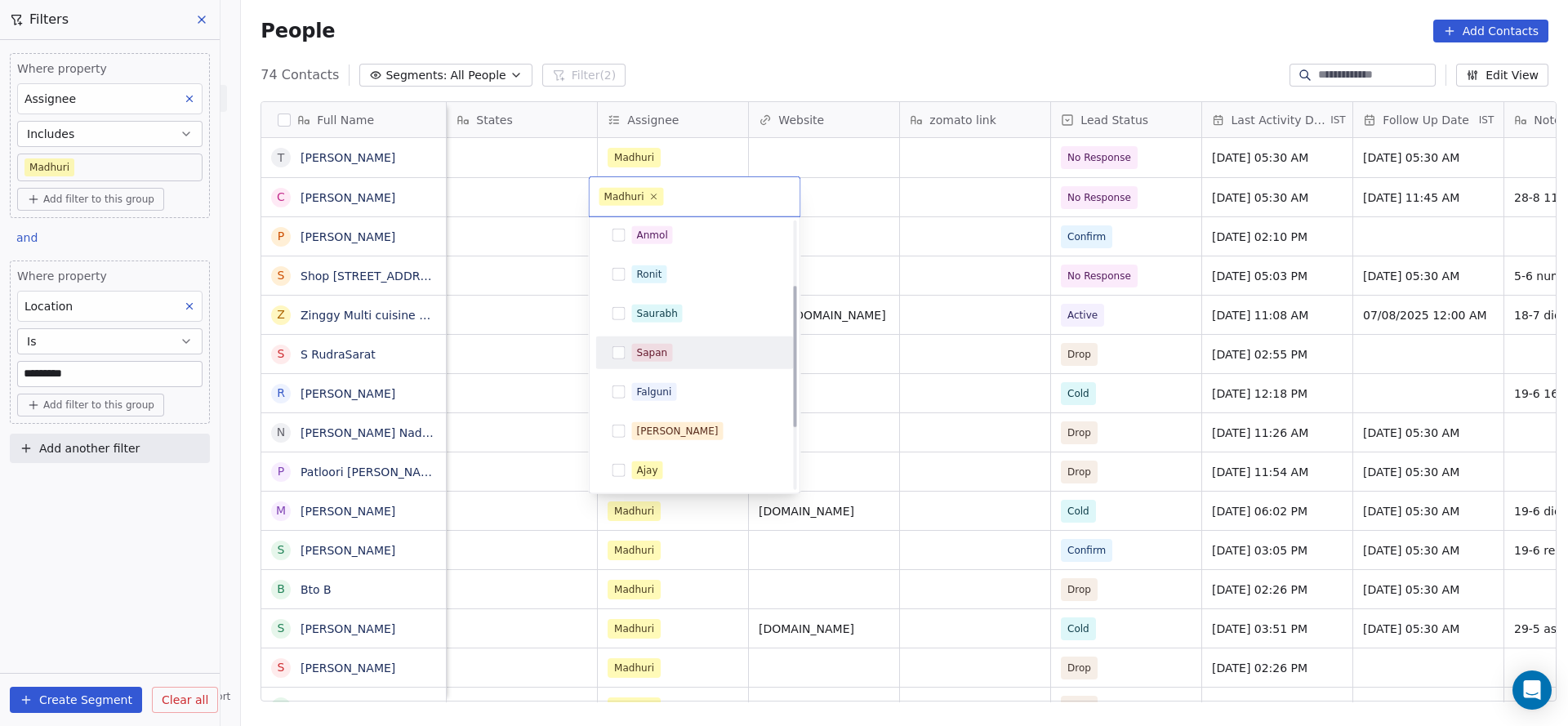
scroll to position [239, 0]
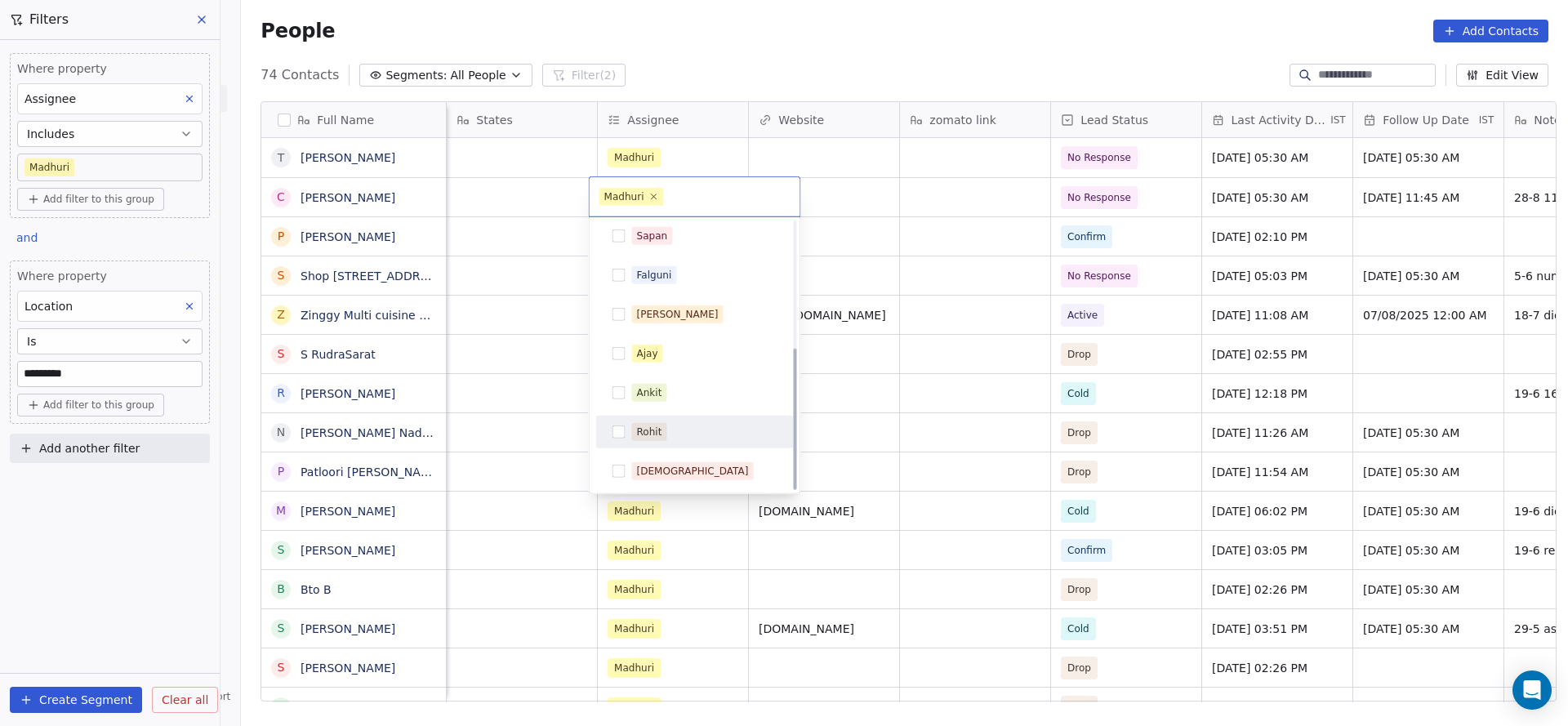
click at [652, 440] on div "Rohit" at bounding box center [695, 431] width 184 height 26
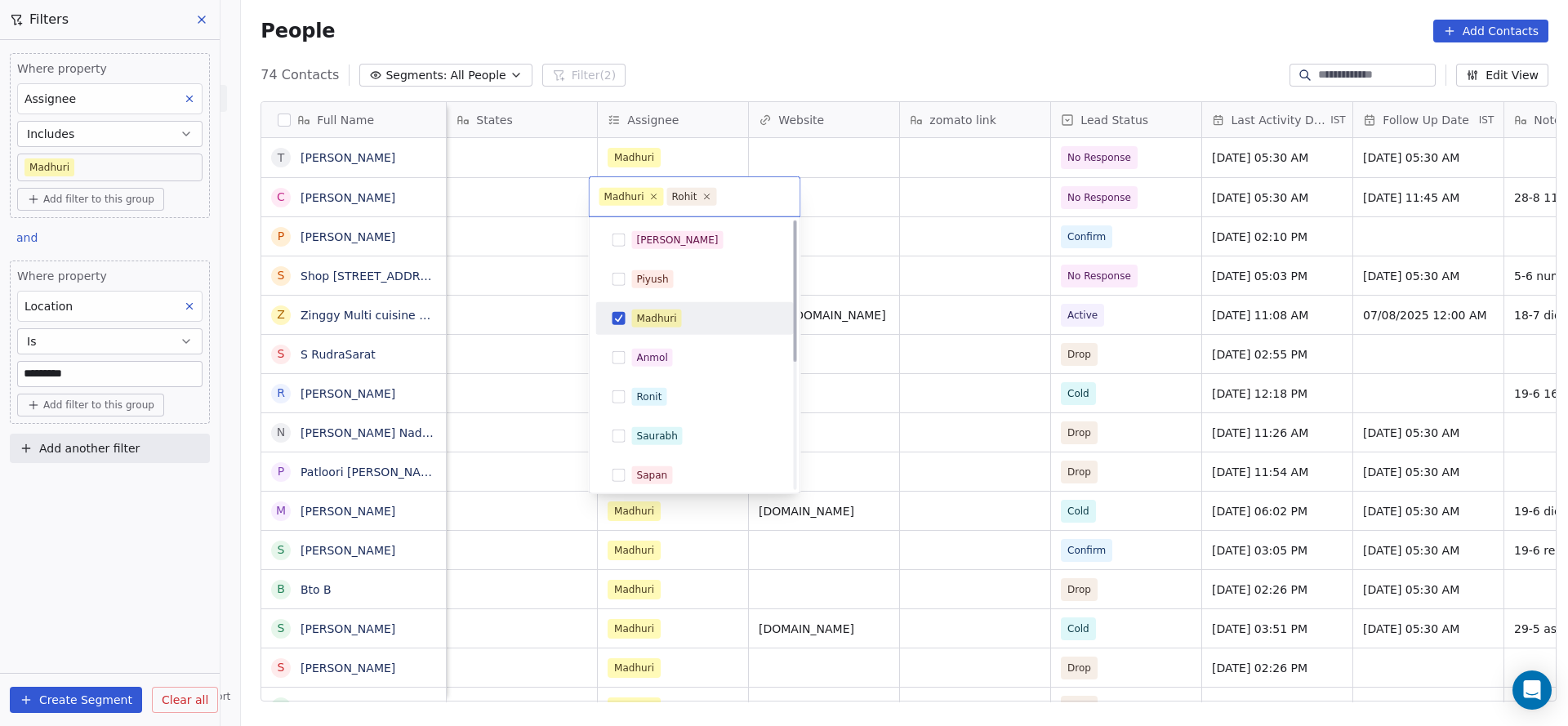
click at [662, 307] on div "Madhuri" at bounding box center [695, 317] width 184 height 26
click at [956, 321] on html "On2Cook India Pvt. Ltd. Contacts People Marketing Workflows Campaigns Sales Pip…" at bounding box center [784, 363] width 1568 height 726
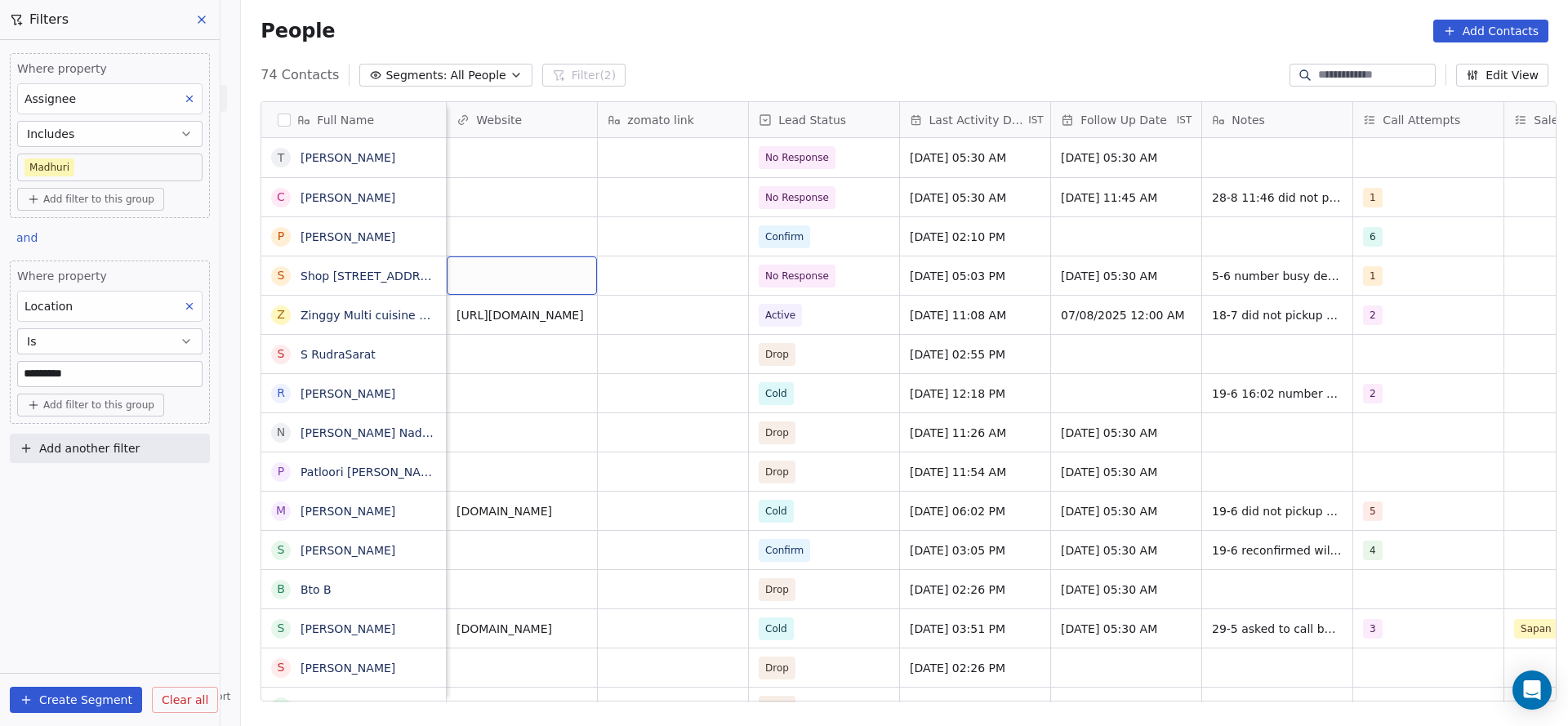
scroll to position [0, 1209]
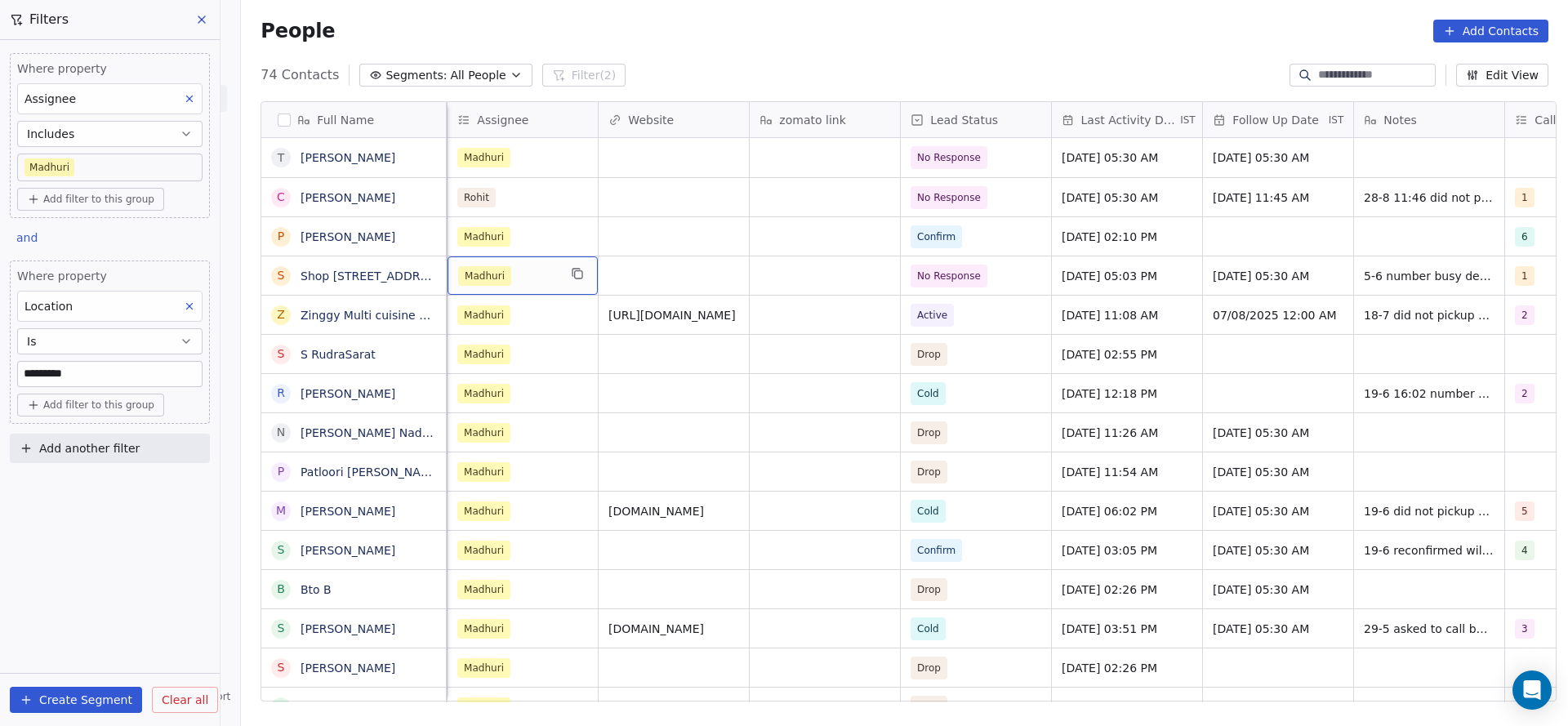
click at [506, 277] on div "Madhuri" at bounding box center [508, 276] width 100 height 20
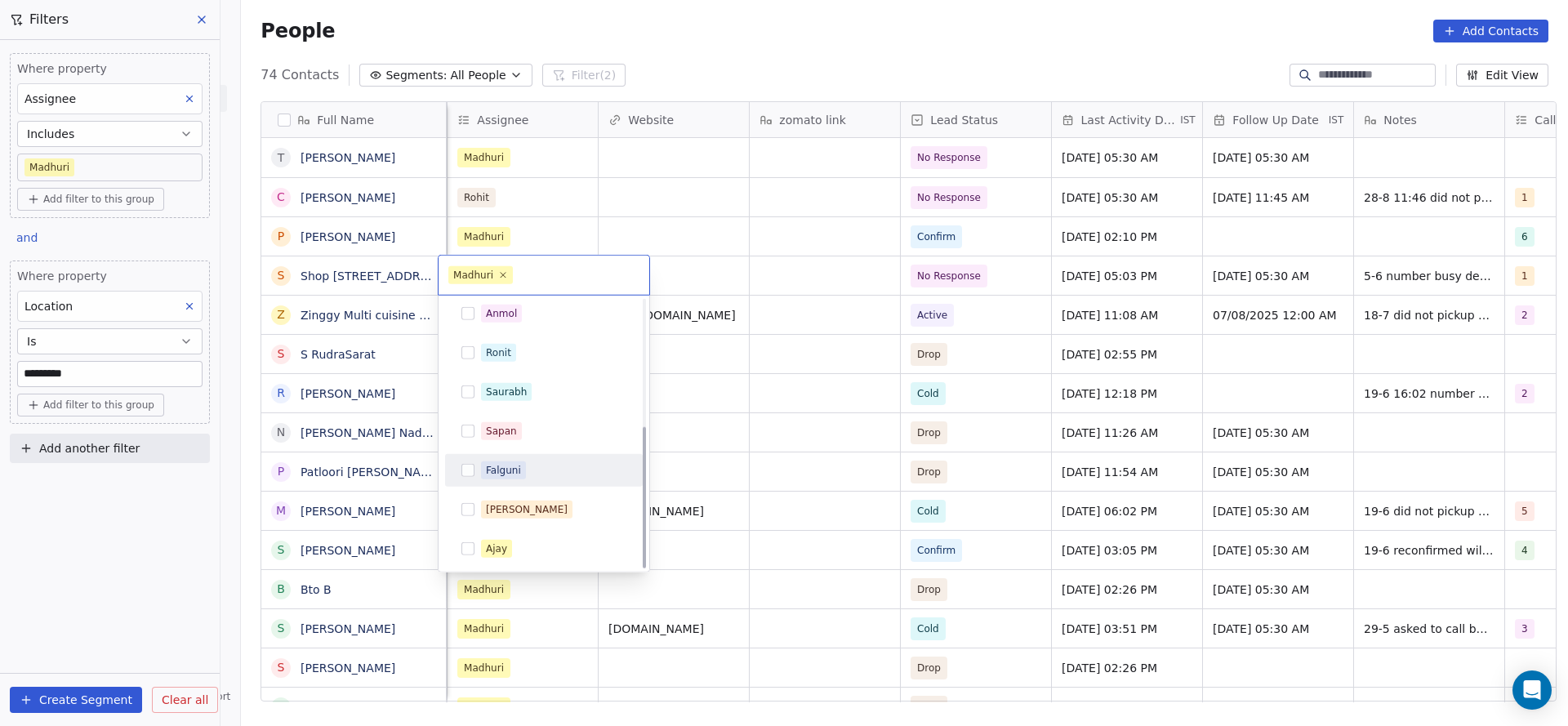
scroll to position [239, 0]
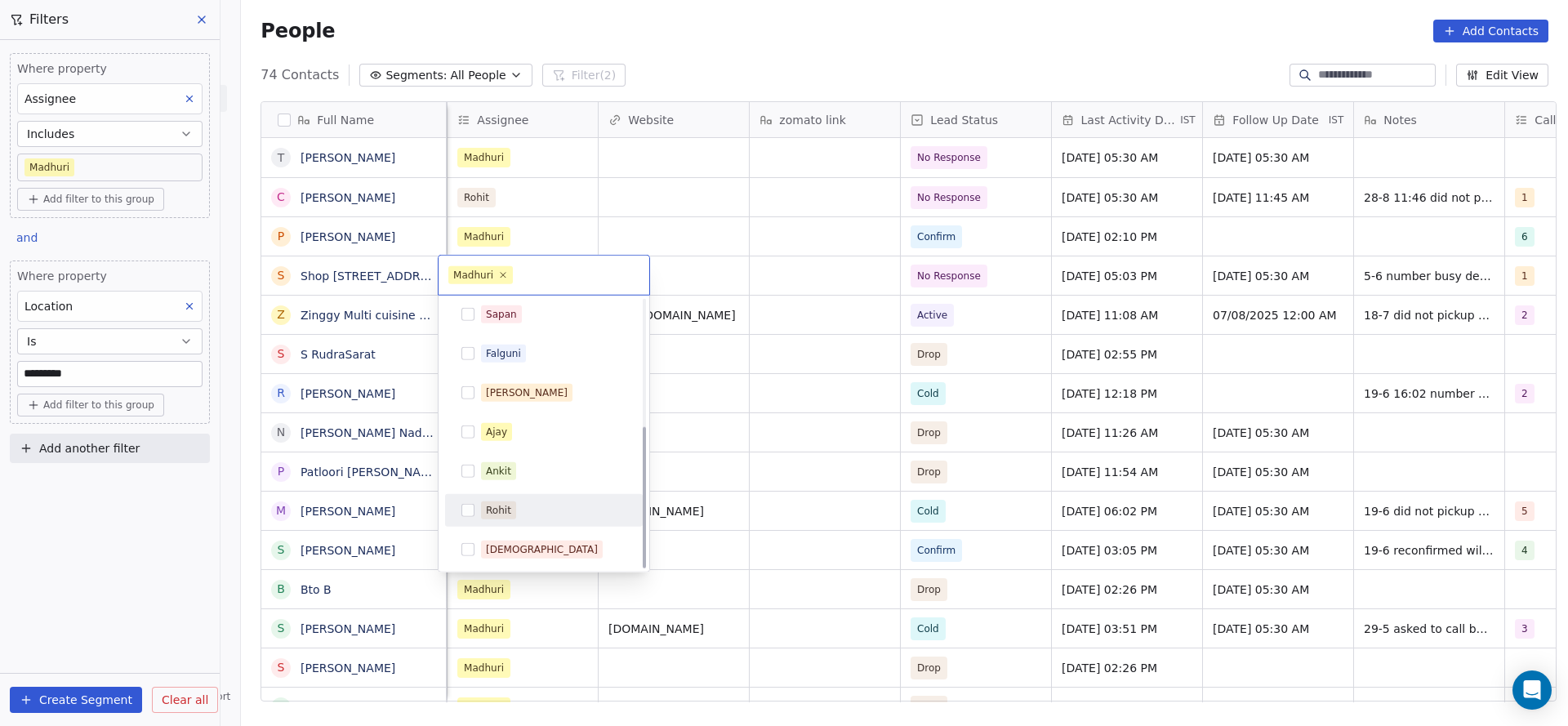
click at [506, 505] on div "Rohit" at bounding box center [498, 509] width 26 height 14
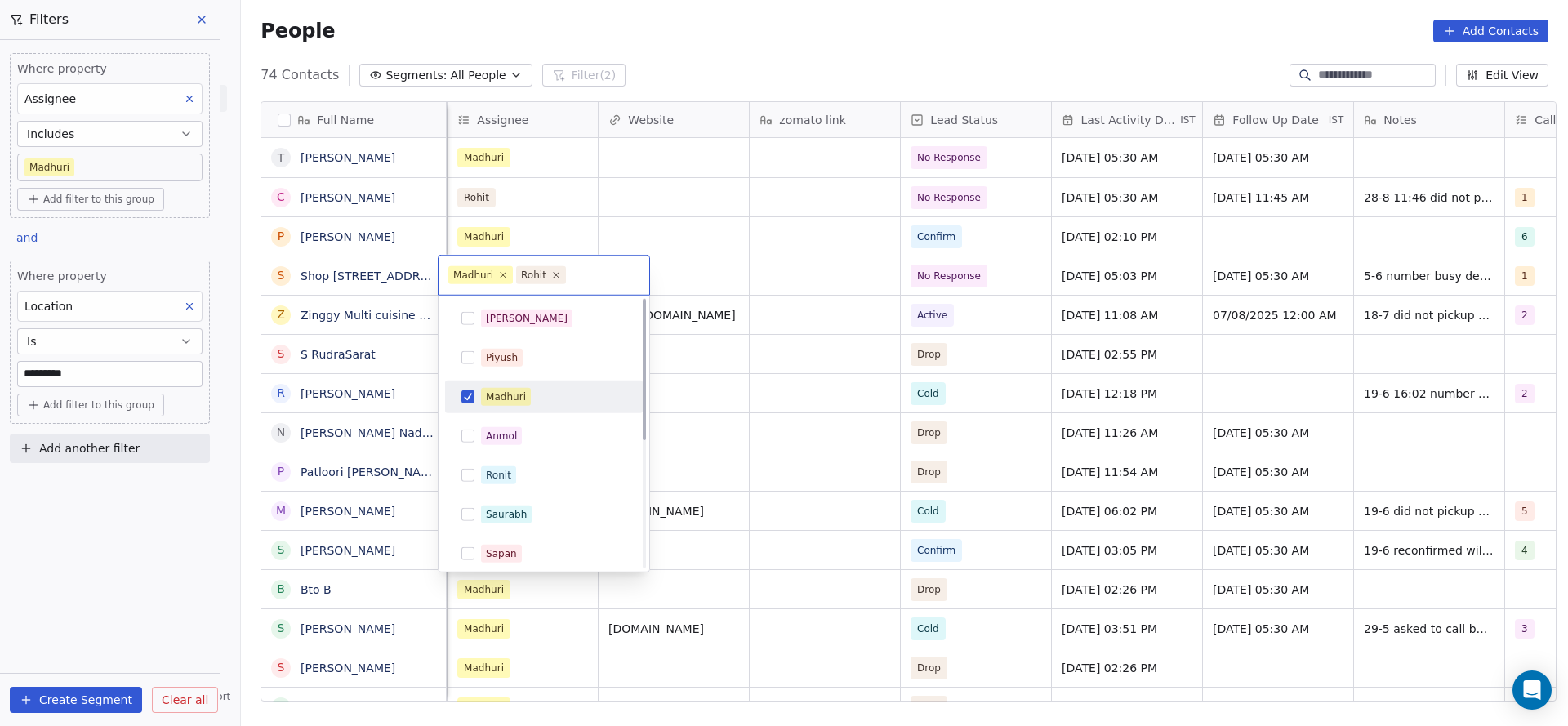
click at [561, 399] on div "Madhuri" at bounding box center [553, 396] width 145 height 18
click at [901, 379] on html "On2Cook India Pvt. Ltd. Contacts People Marketing Workflows Campaigns Sales Pip…" at bounding box center [784, 363] width 1568 height 726
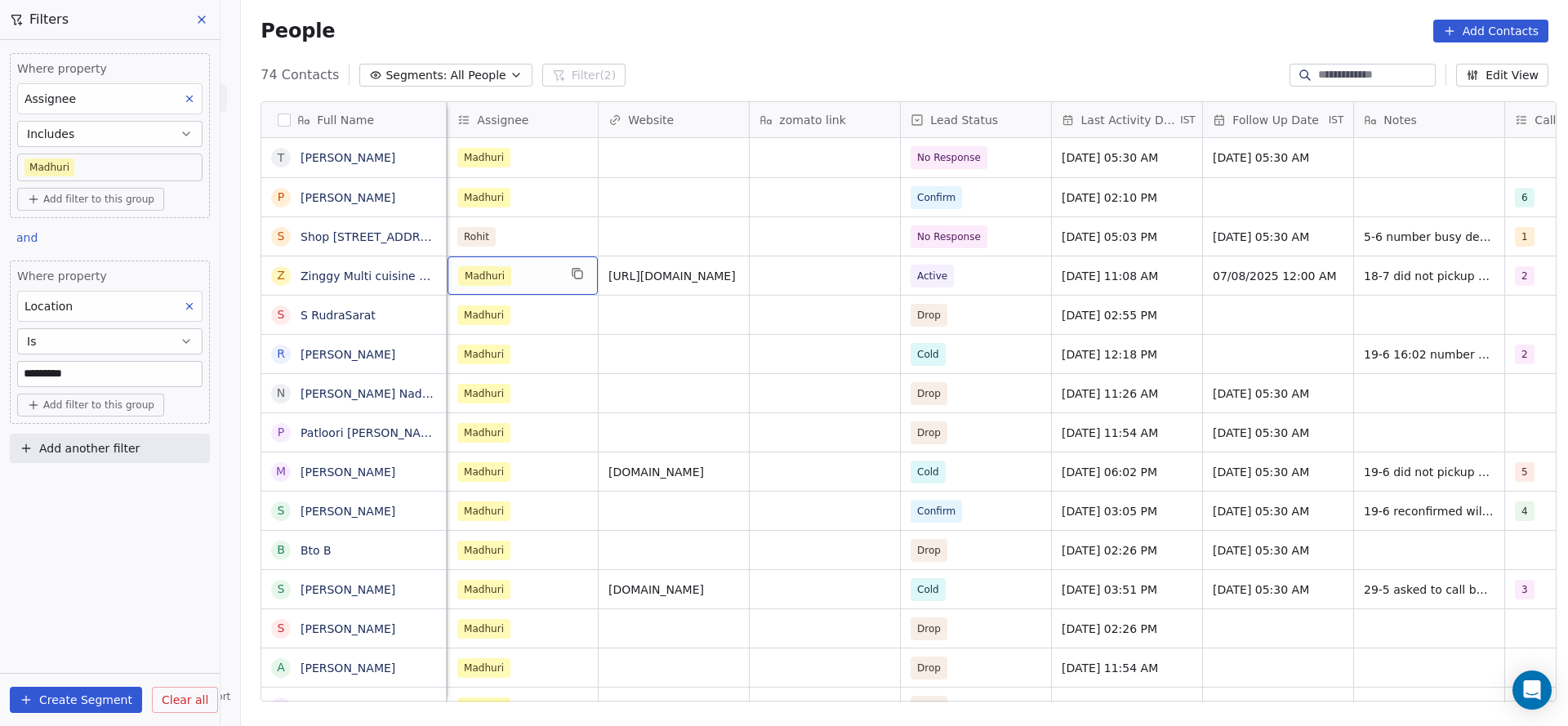
click at [511, 284] on div "Madhuri" at bounding box center [508, 276] width 100 height 20
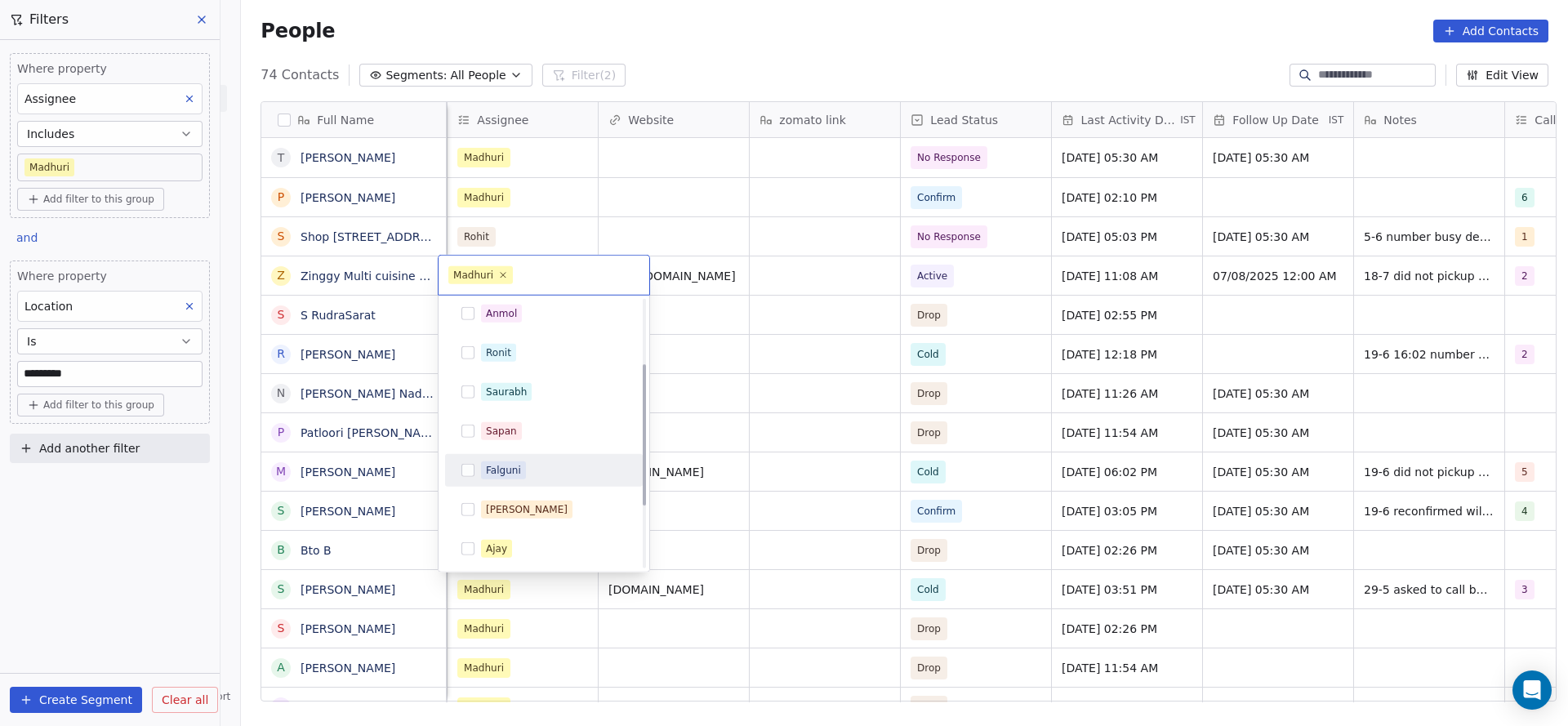
scroll to position [239, 0]
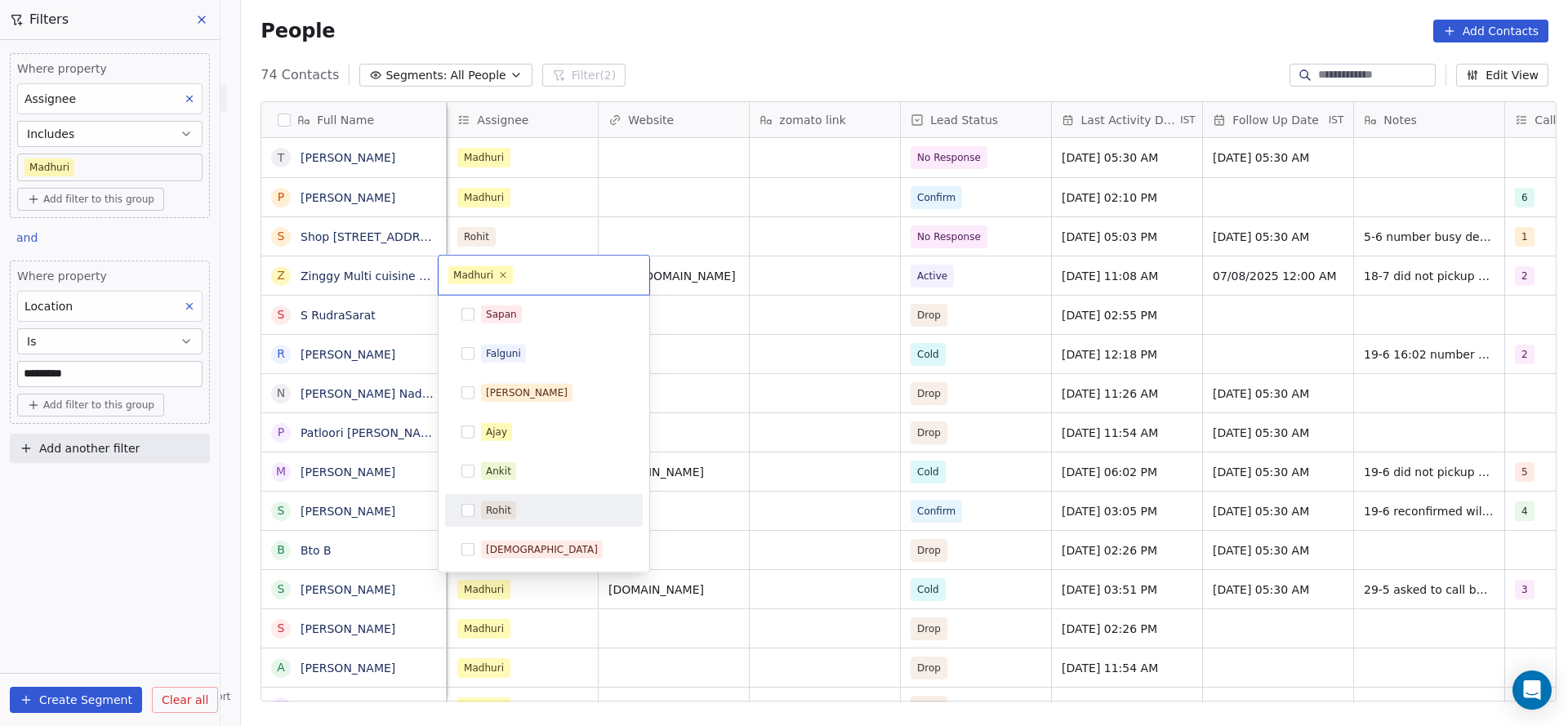
click at [508, 495] on div "Rohit" at bounding box center [544, 510] width 198 height 32
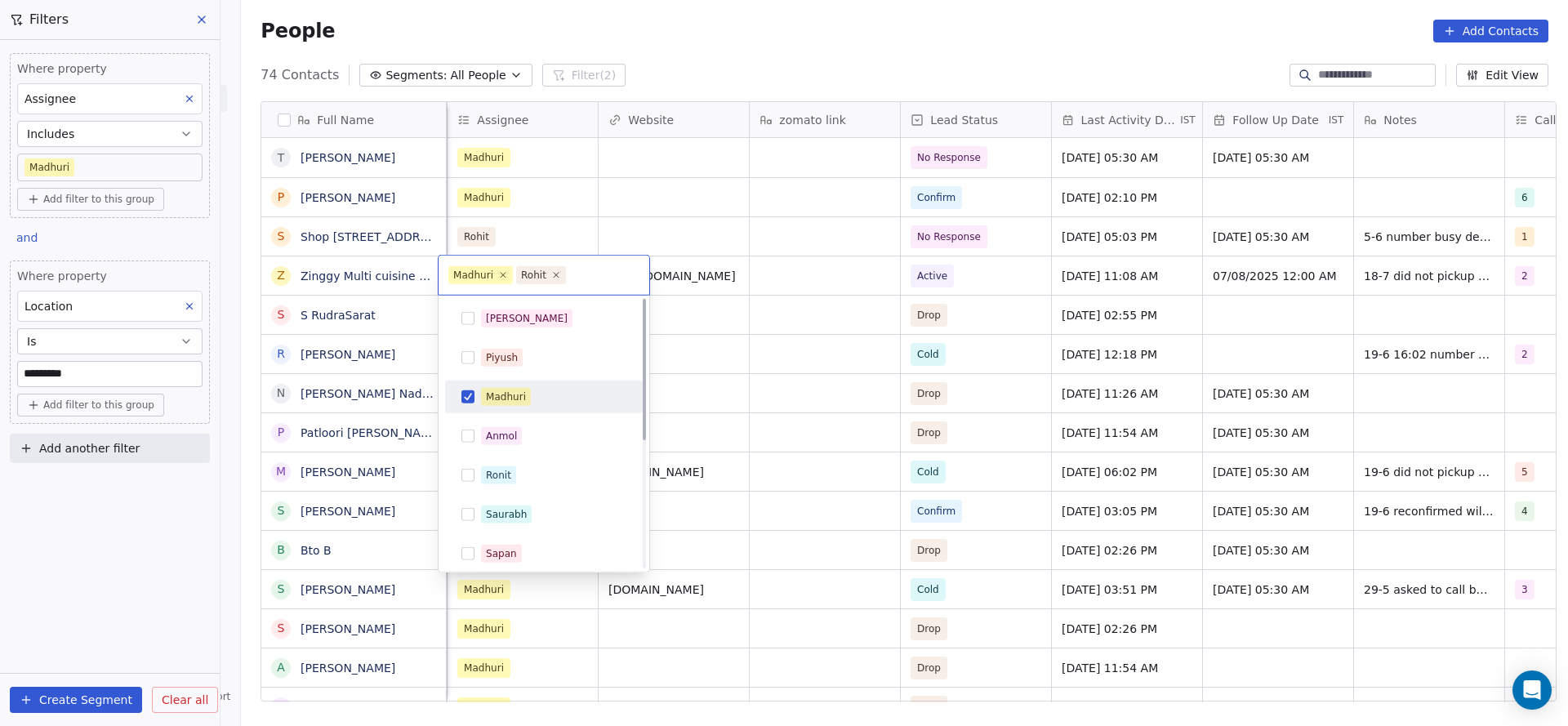
click at [525, 398] on span "Madhuri" at bounding box center [506, 396] width 49 height 18
click at [710, 349] on html "On2Cook India Pvt. Ltd. Contacts People Marketing Workflows Campaigns Sales Pip…" at bounding box center [784, 363] width 1568 height 726
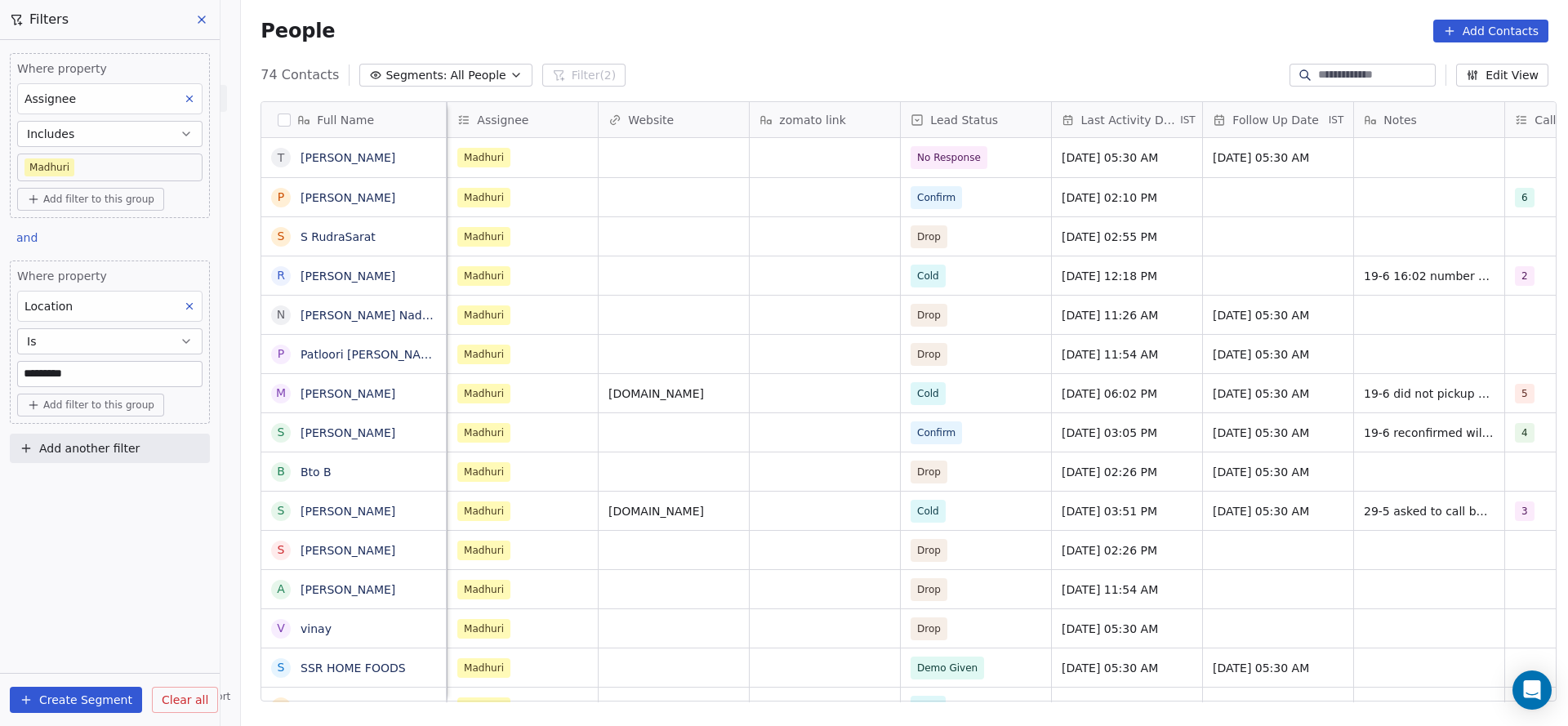
click at [111, 166] on body "On2Cook India Pvt. Ltd. Contacts People Marketing Workflows Campaigns Sales Pip…" at bounding box center [784, 363] width 1568 height 726
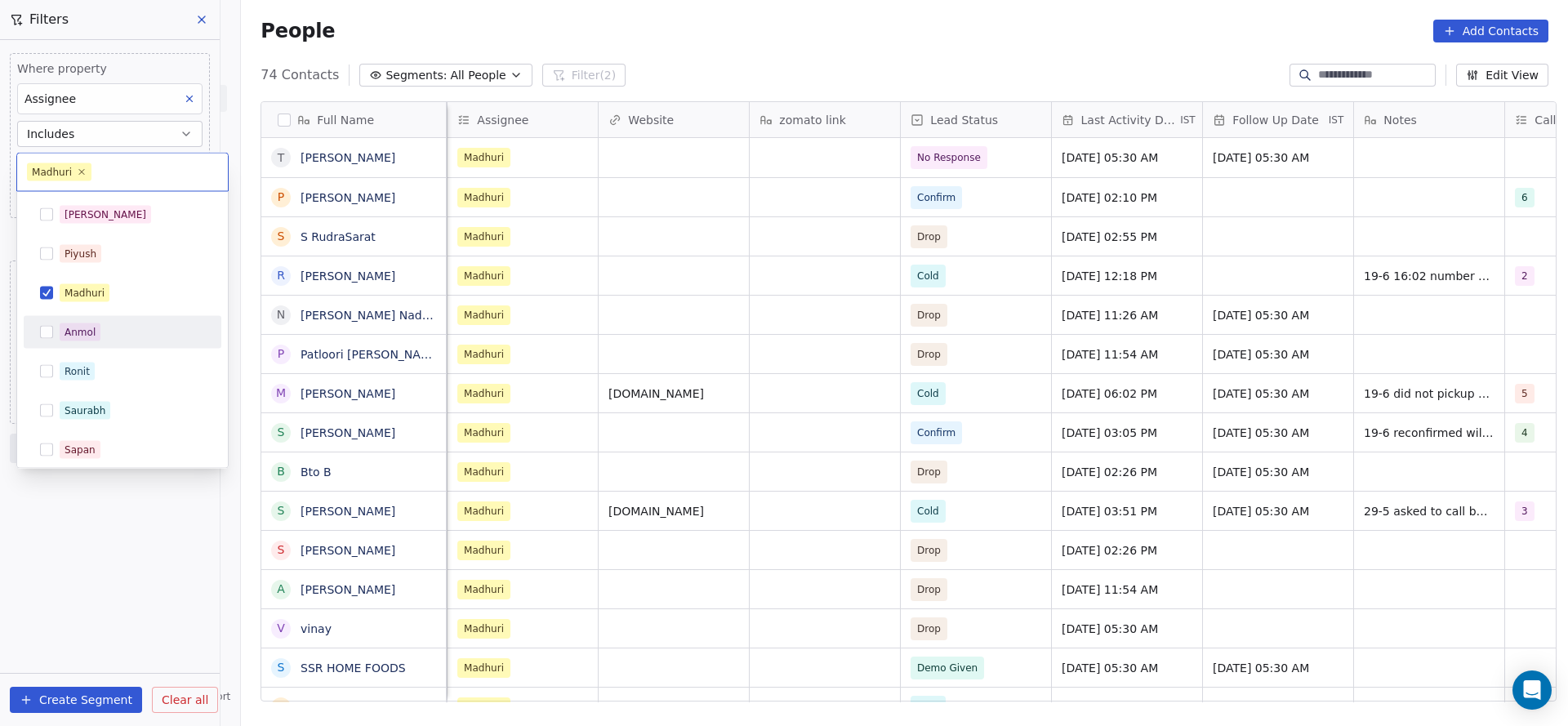
scroll to position [240, 0]
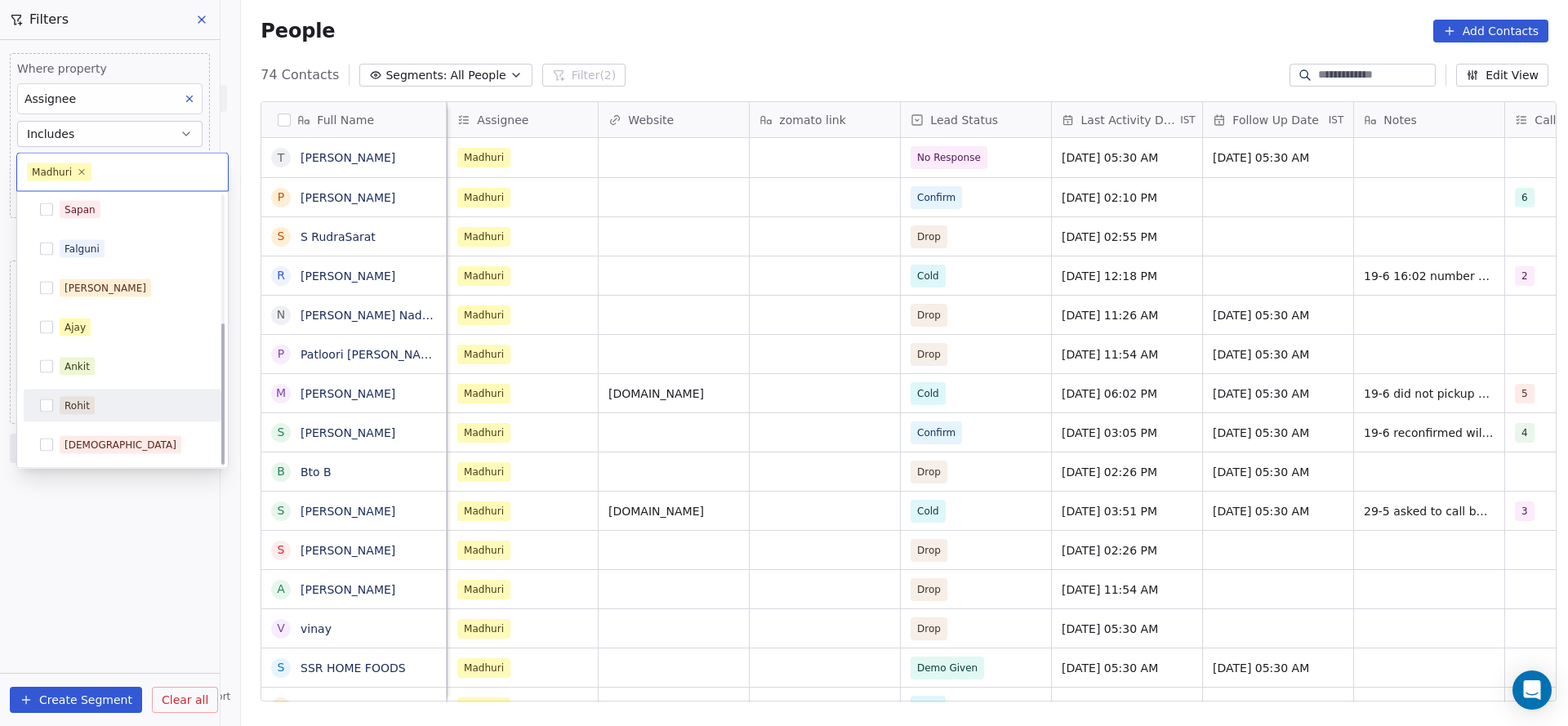
click at [116, 403] on div "Rohit" at bounding box center [132, 406] width 145 height 18
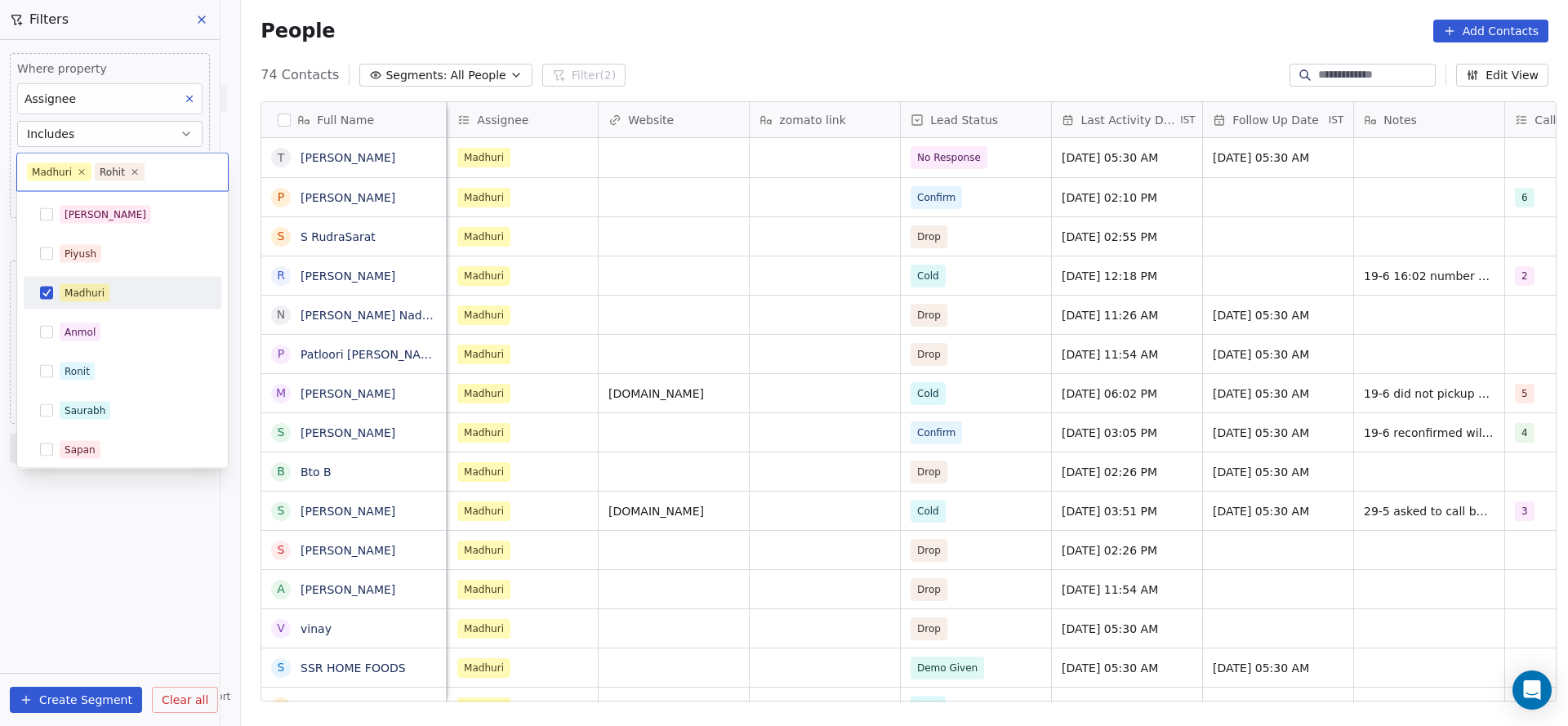
click at [121, 281] on div "Madhuri" at bounding box center [123, 293] width 184 height 26
click at [611, 330] on html "On2Cook India Pvt. Ltd. Contacts People Marketing Workflows Campaigns Sales Pip…" at bounding box center [784, 363] width 1568 height 726
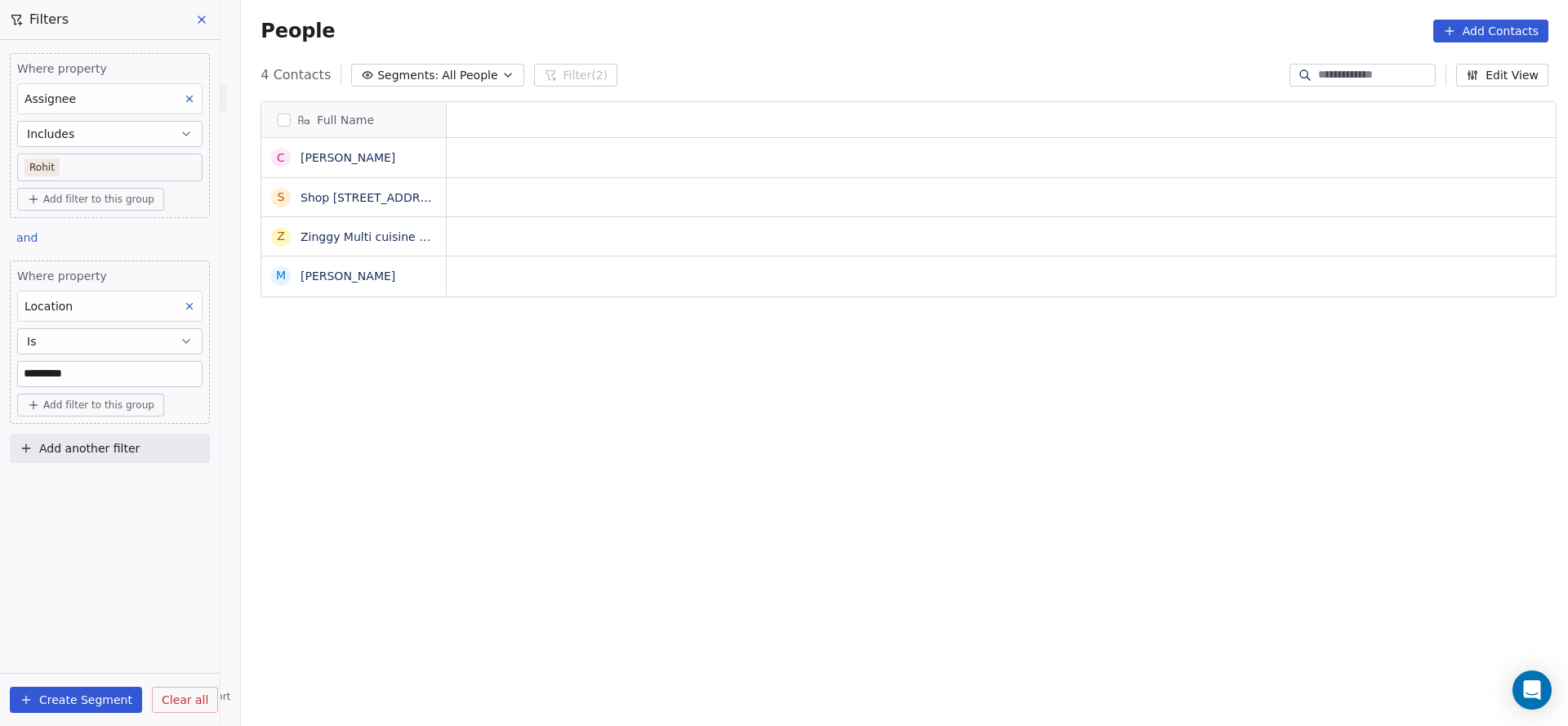
scroll to position [620, 1316]
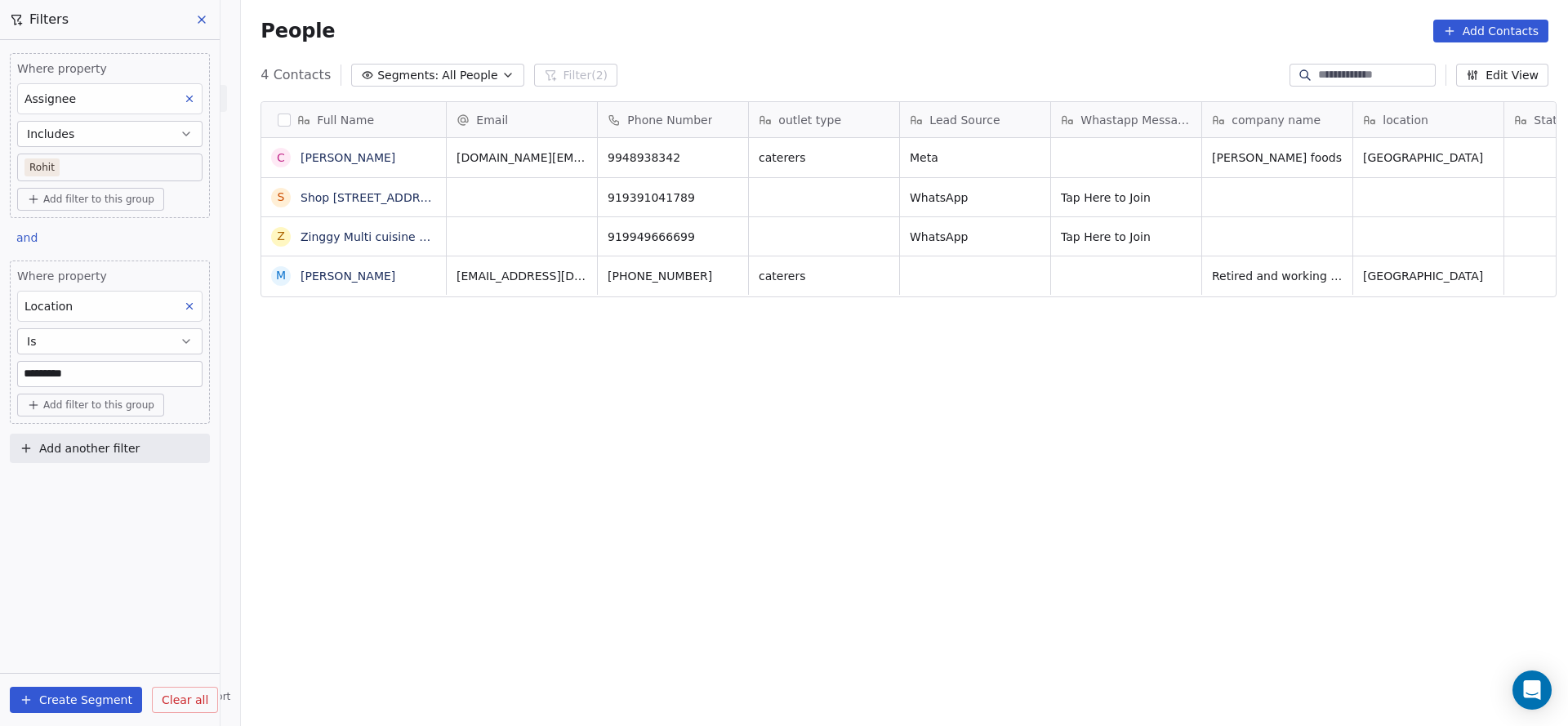
click at [71, 304] on div "Location" at bounding box center [109, 306] width 185 height 31
type input "**"
click at [64, 482] on span "location" at bounding box center [57, 480] width 46 height 16
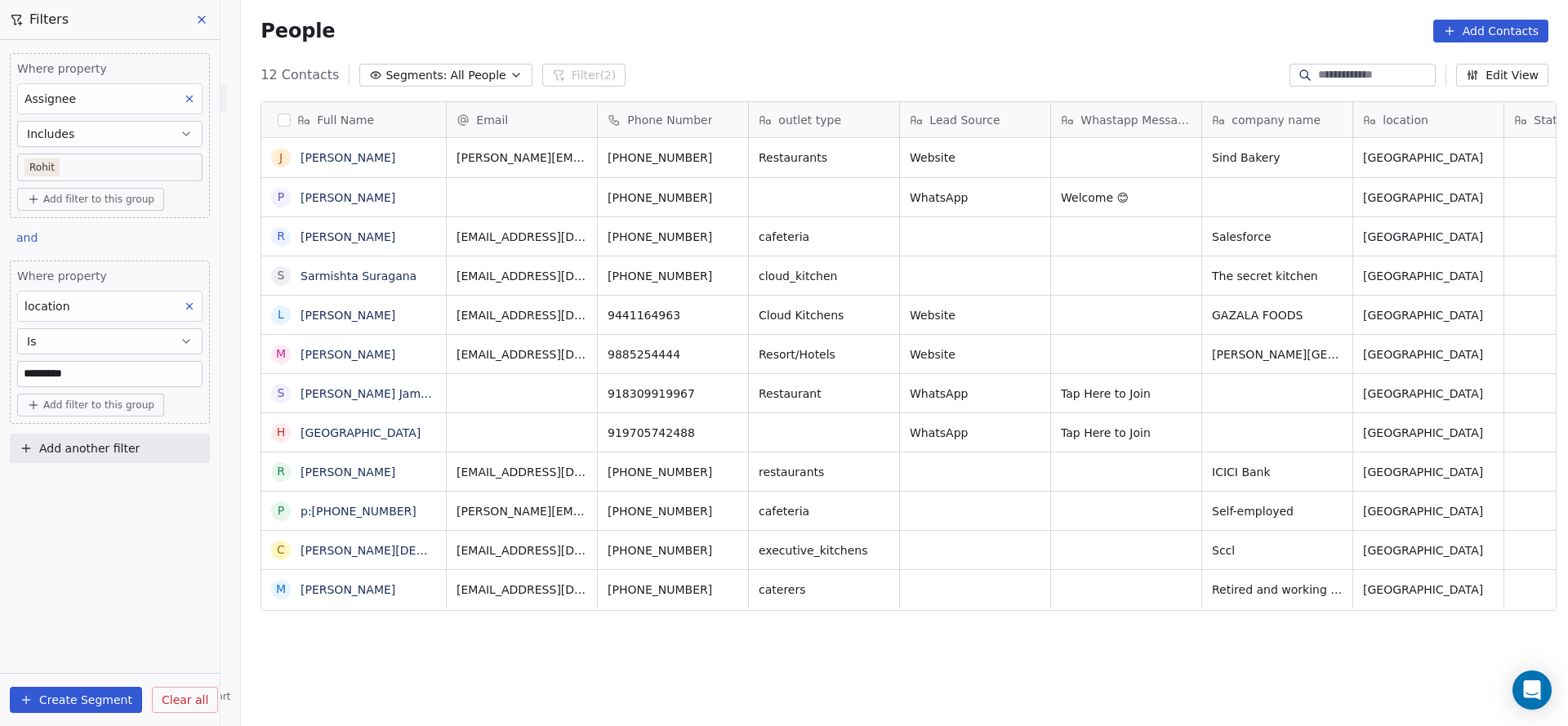
click at [89, 306] on div "location" at bounding box center [109, 306] width 185 height 31
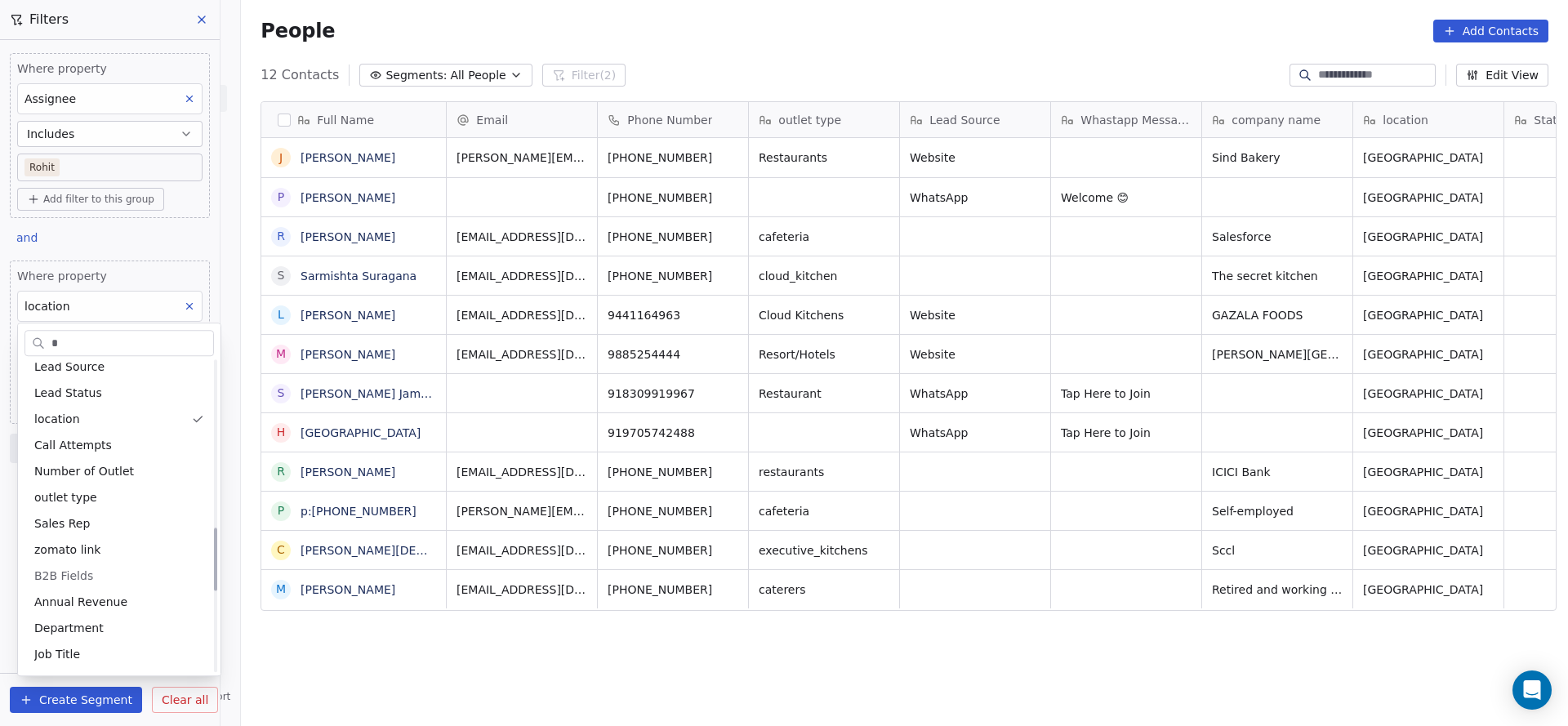
scroll to position [0, 0]
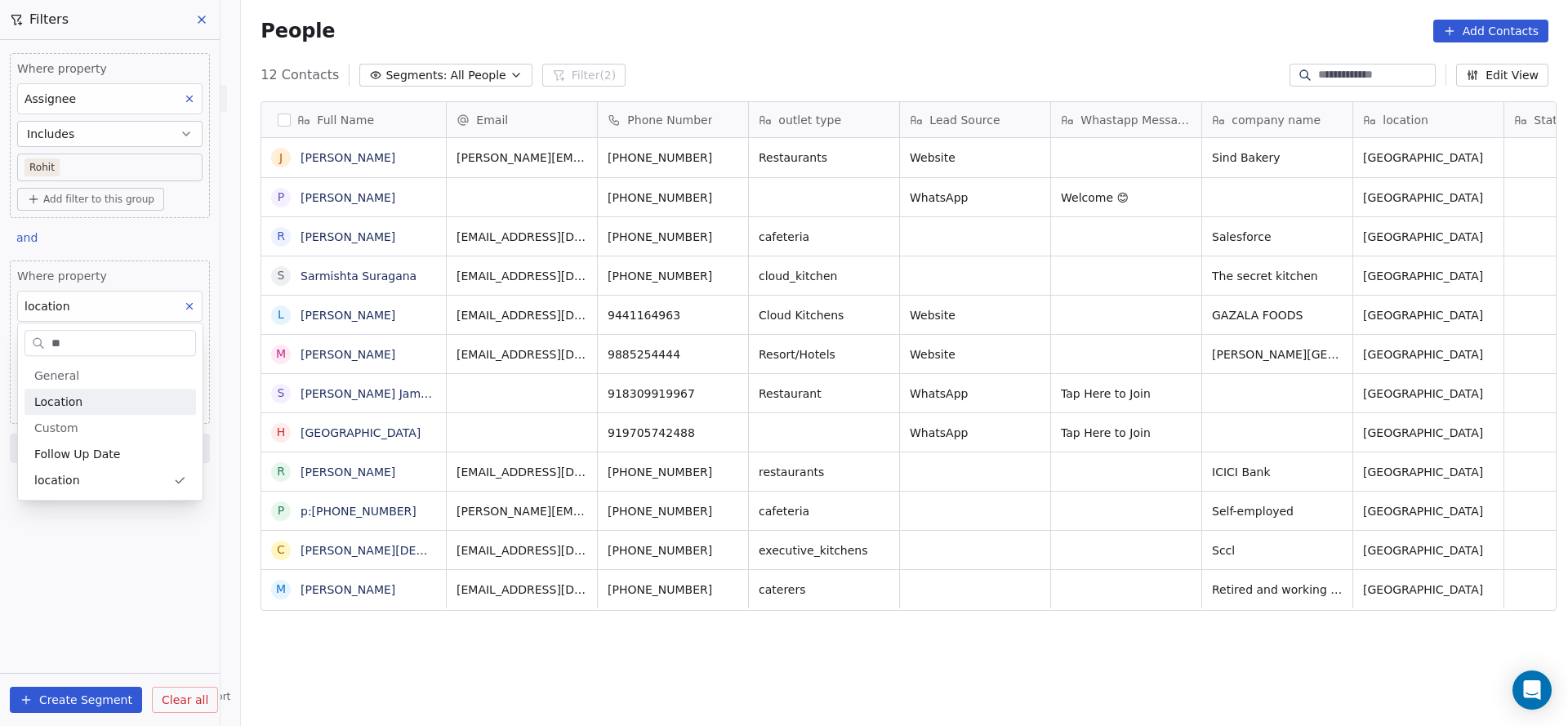
type input "**"
click at [72, 403] on span "Location" at bounding box center [58, 401] width 48 height 16
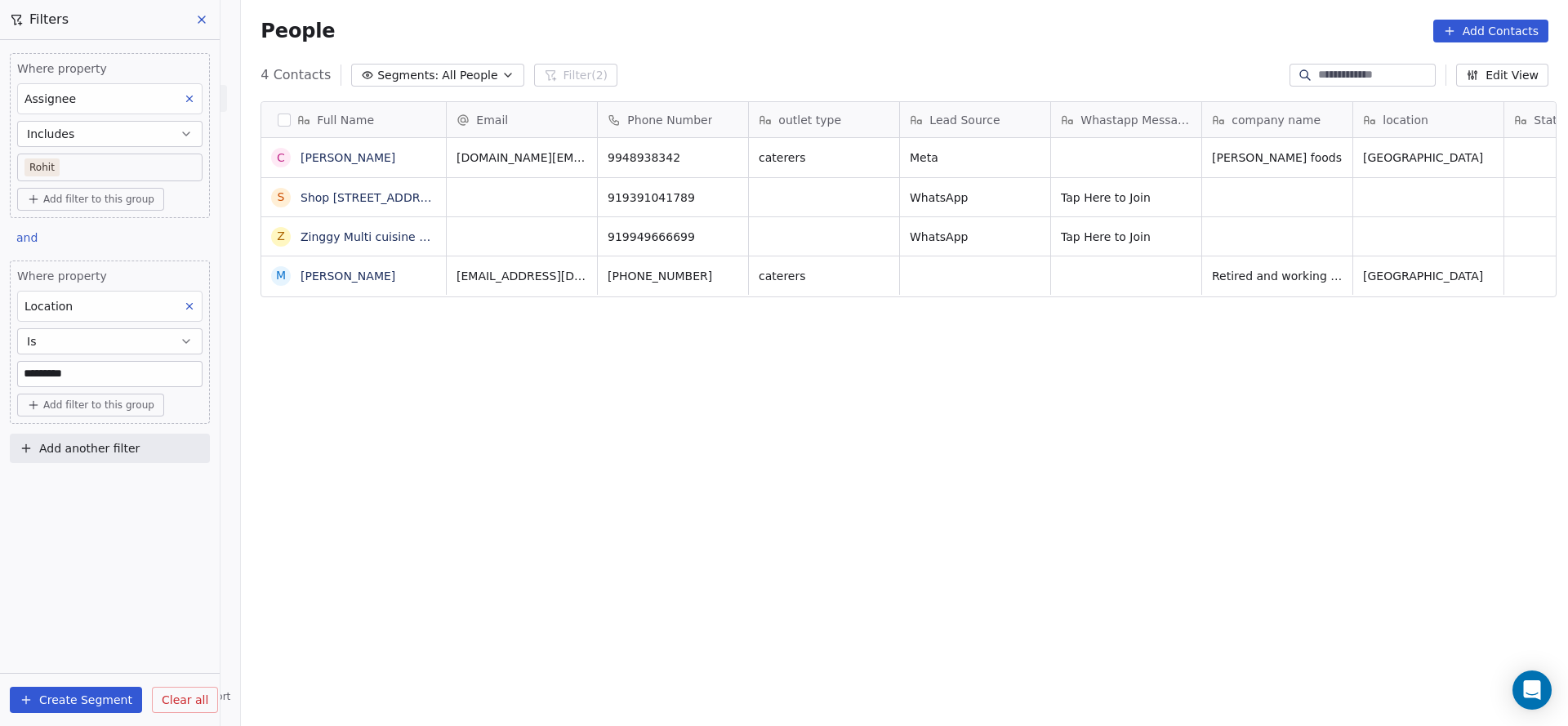
click at [127, 309] on div "Location" at bounding box center [109, 306] width 185 height 31
type input "**"
click at [106, 478] on div "location" at bounding box center [110, 480] width 152 height 16
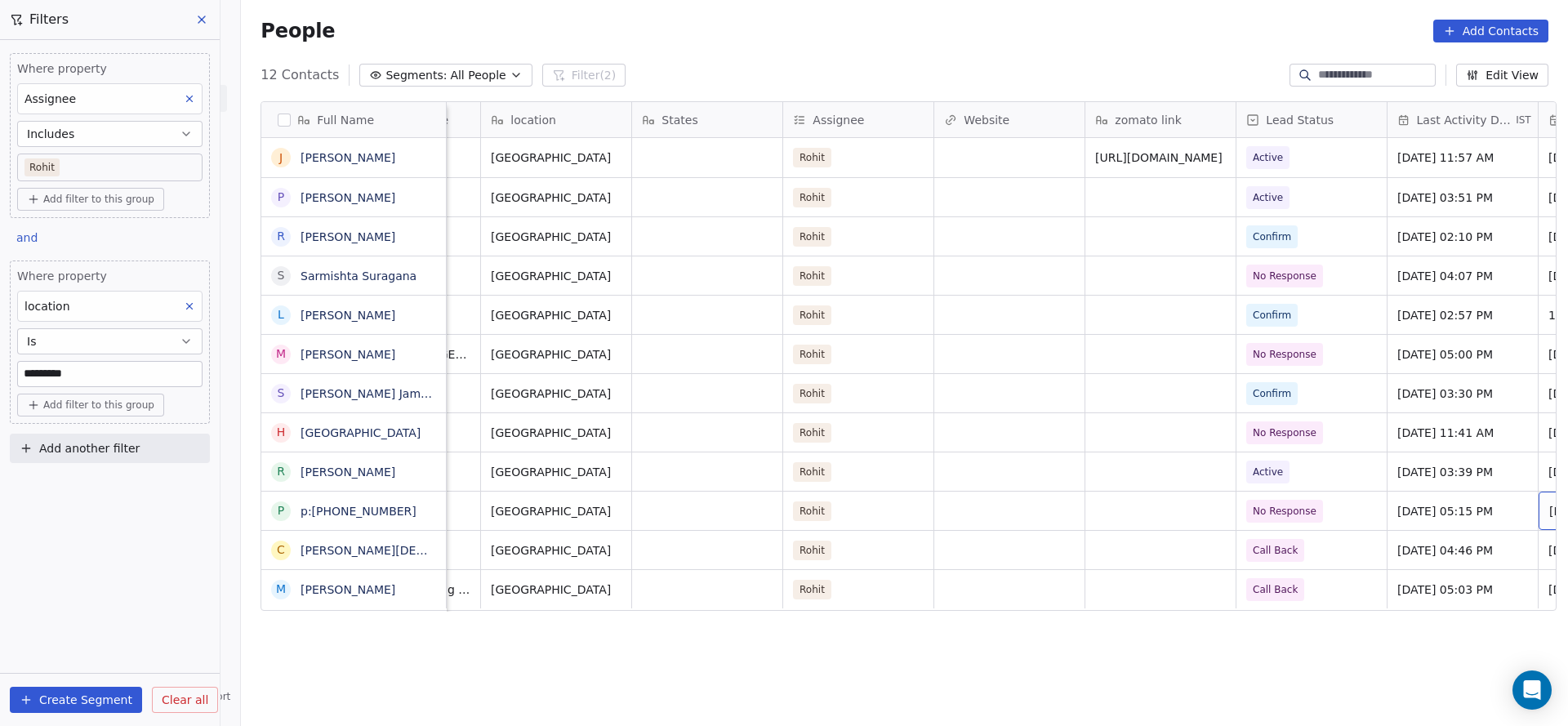
scroll to position [0, 1024]
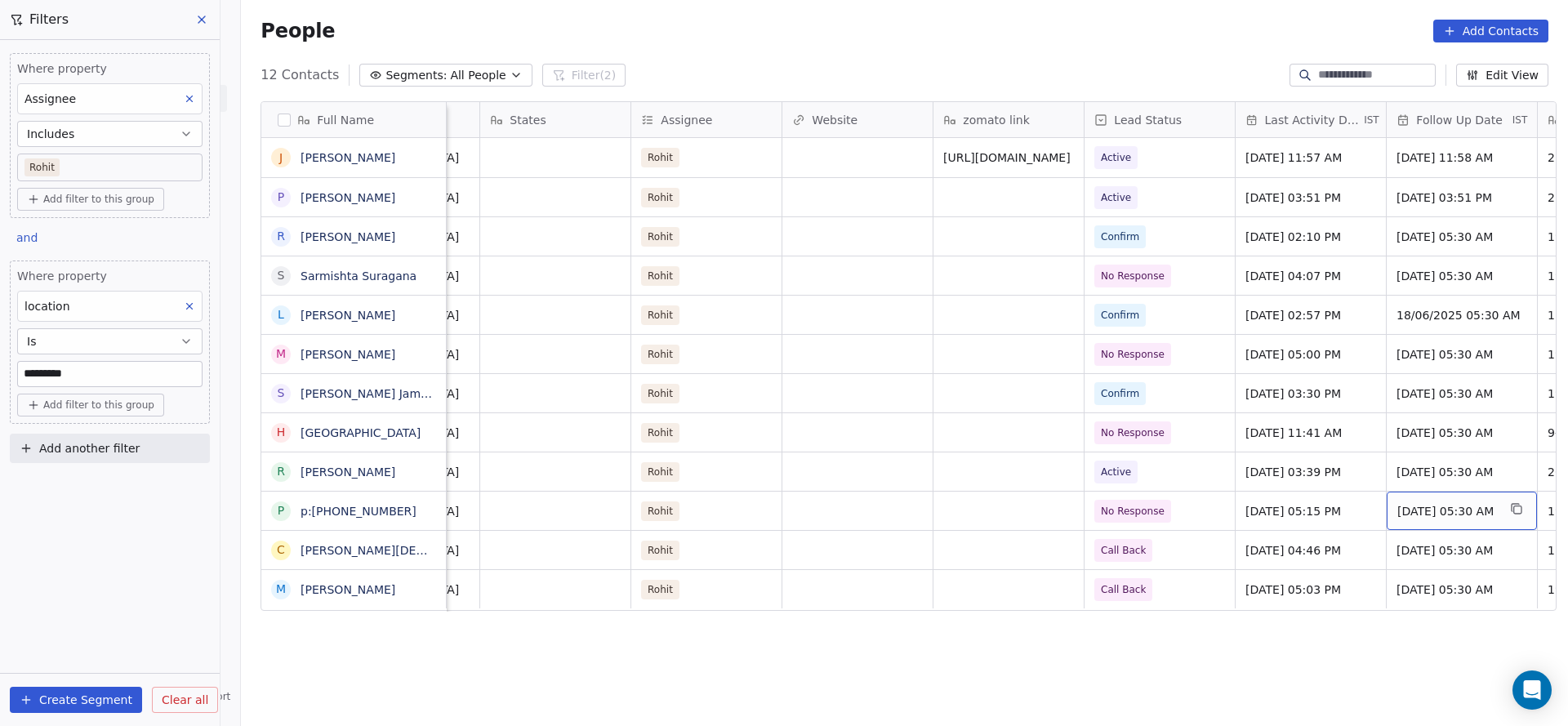
click at [89, 315] on div "location" at bounding box center [109, 306] width 185 height 31
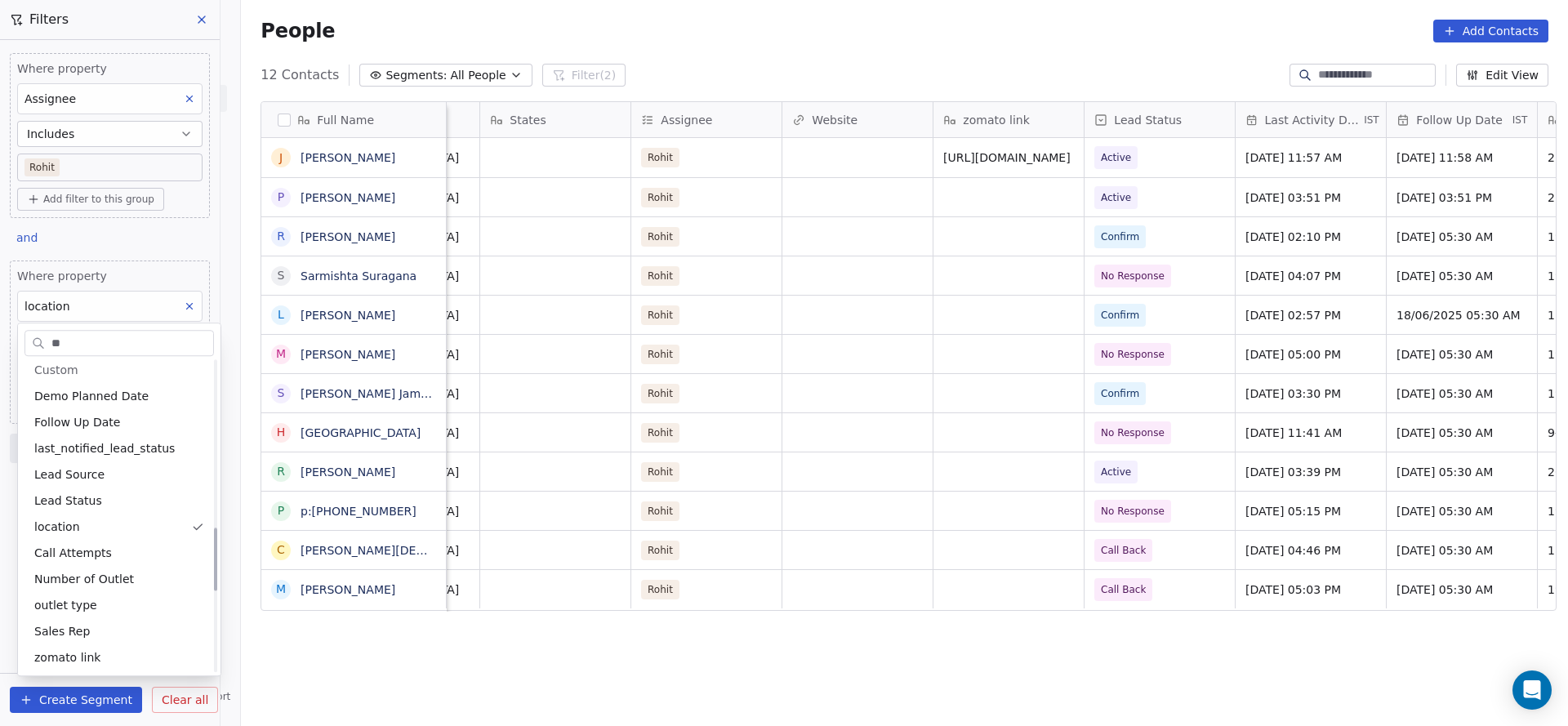
scroll to position [0, 0]
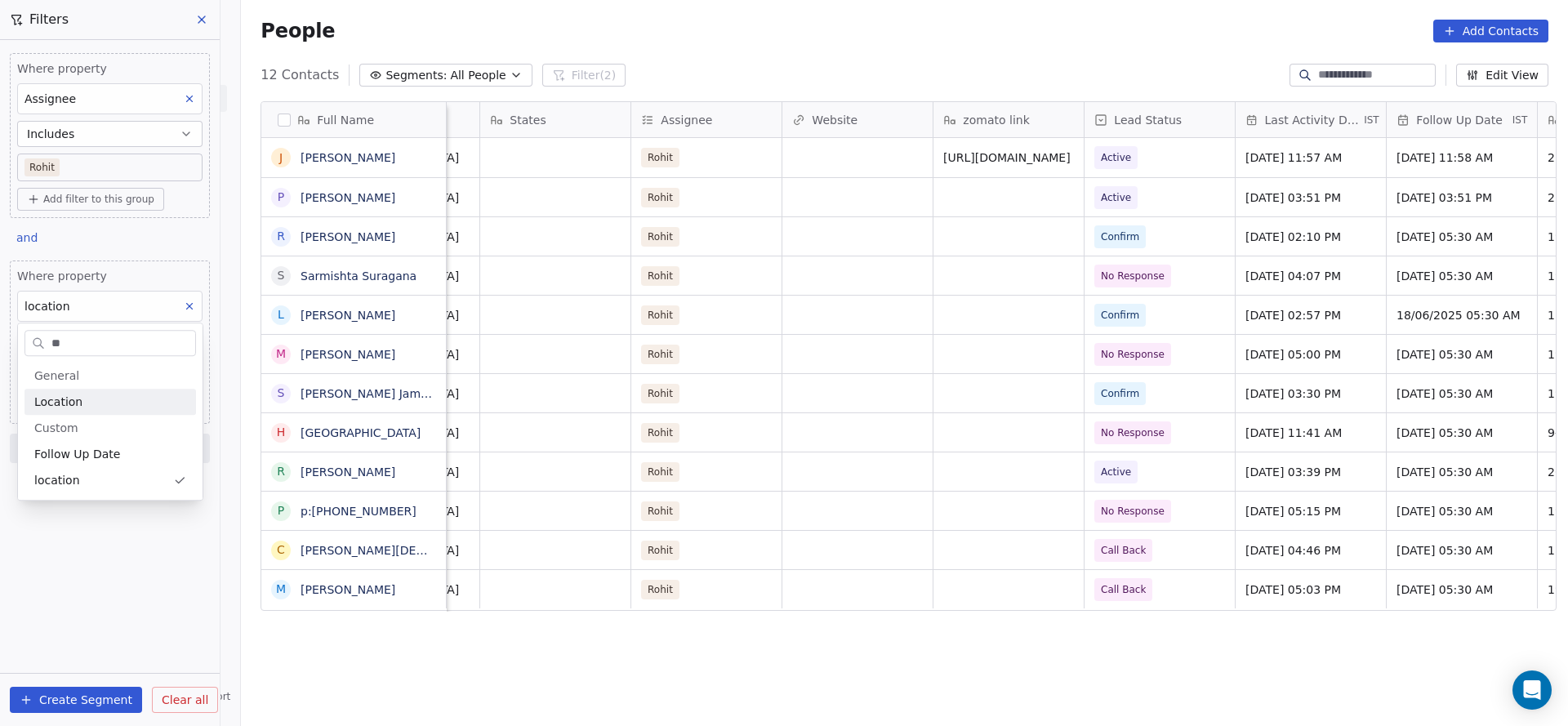
type input "**"
click at [106, 400] on div "Location" at bounding box center [110, 401] width 152 height 16
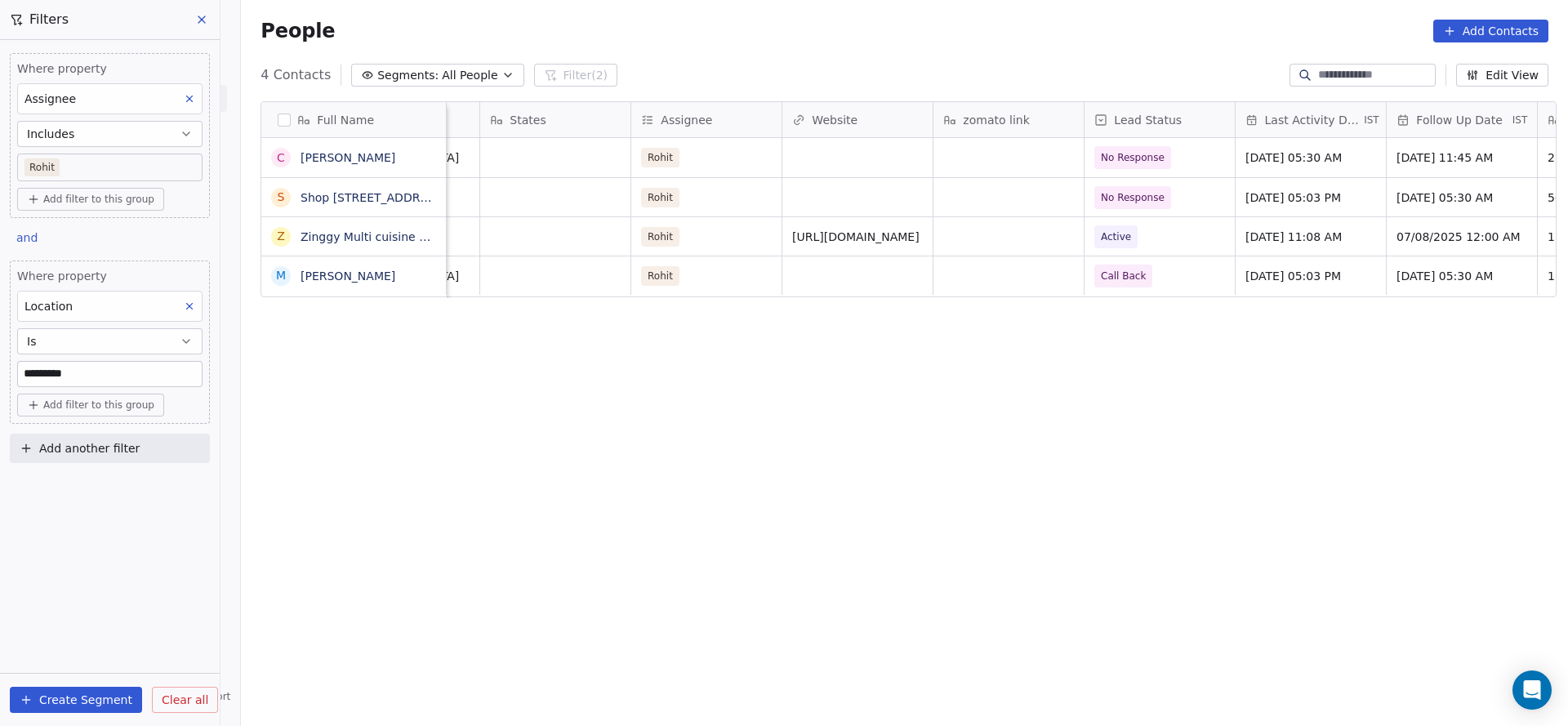
click at [142, 162] on body "On2Cook India Pvt. Ltd. Contacts People Marketing Workflows Campaigns Sales Pip…" at bounding box center [784, 363] width 1568 height 726
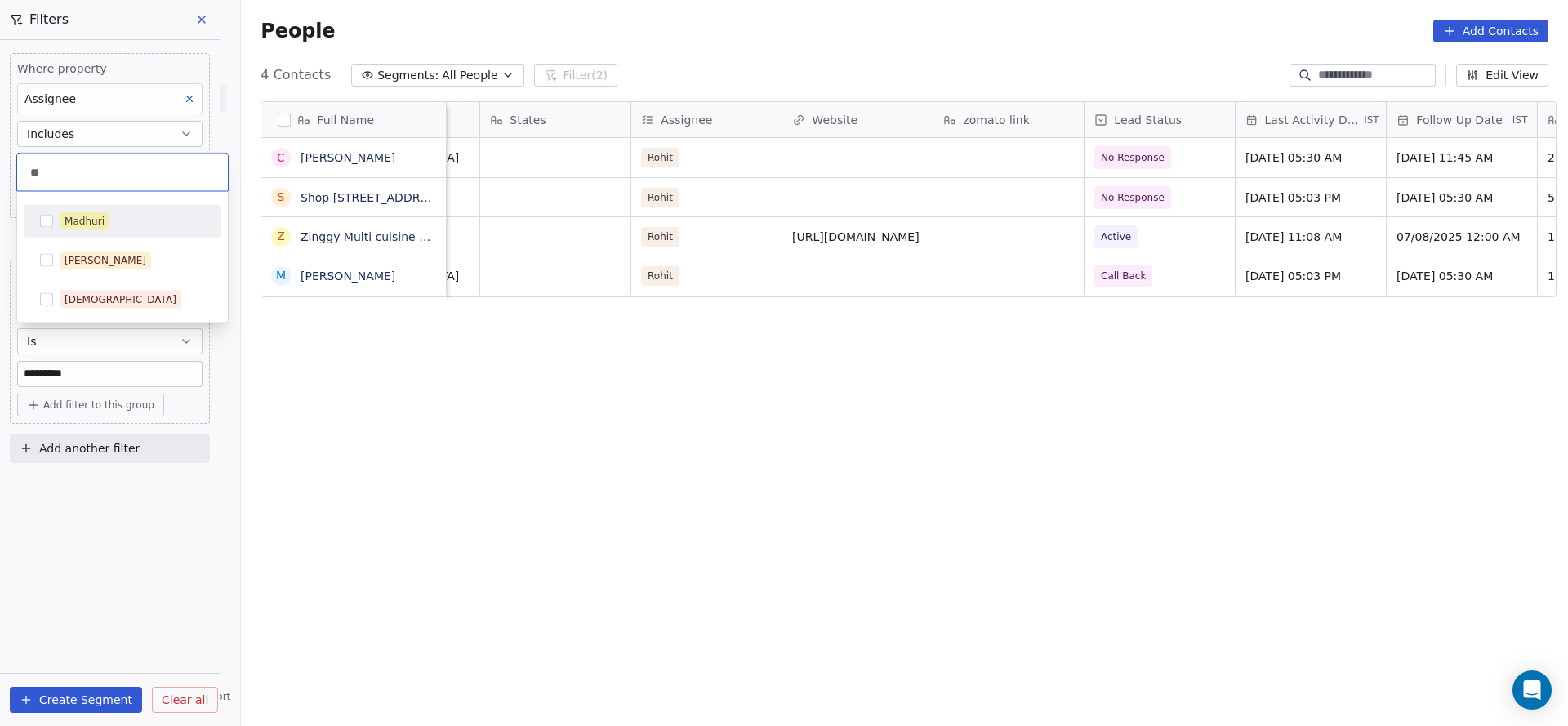
type input "**"
click at [96, 214] on div "Madhuri" at bounding box center [85, 220] width 40 height 14
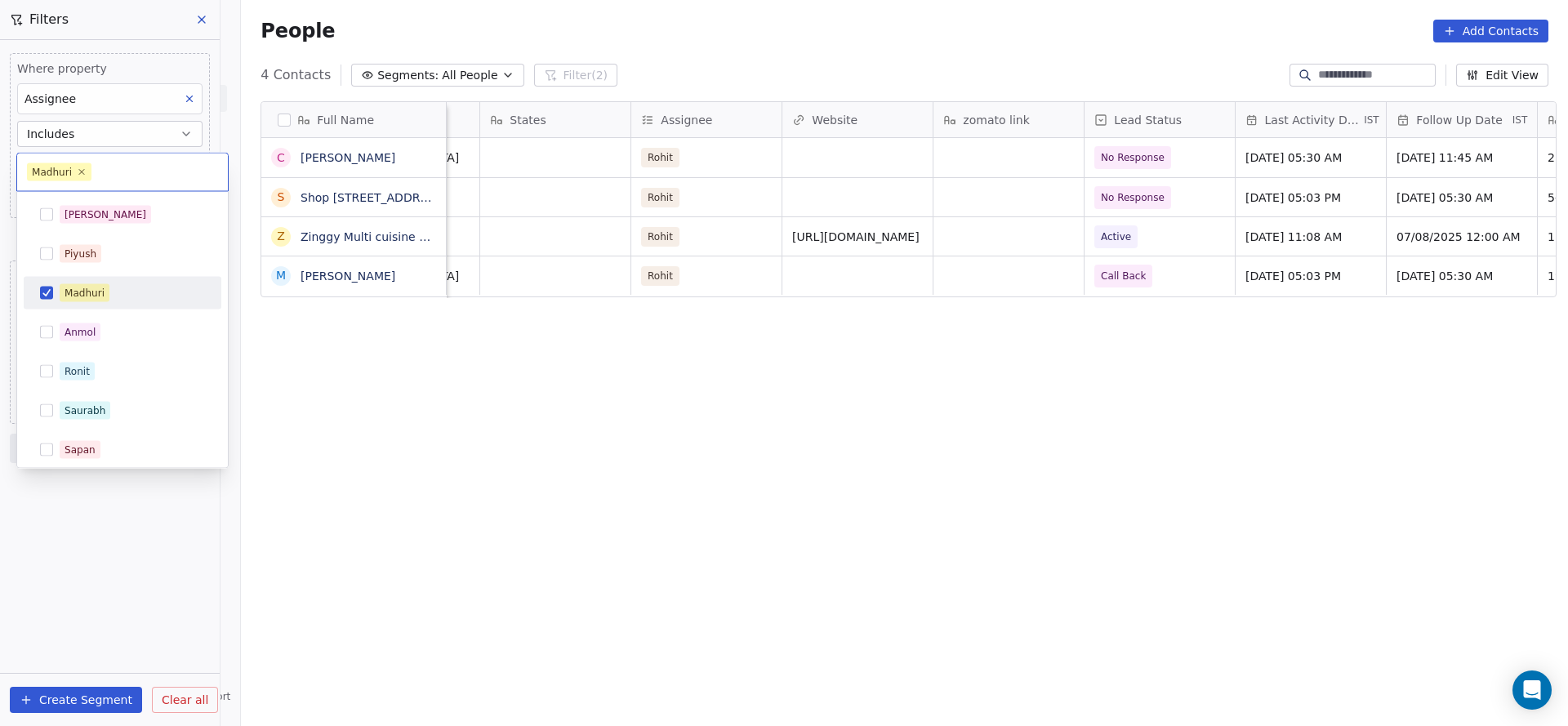
click at [532, 436] on html "On2Cook India Pvt. Ltd. Contacts People Marketing Workflows Campaigns Sales Pip…" at bounding box center [784, 363] width 1568 height 726
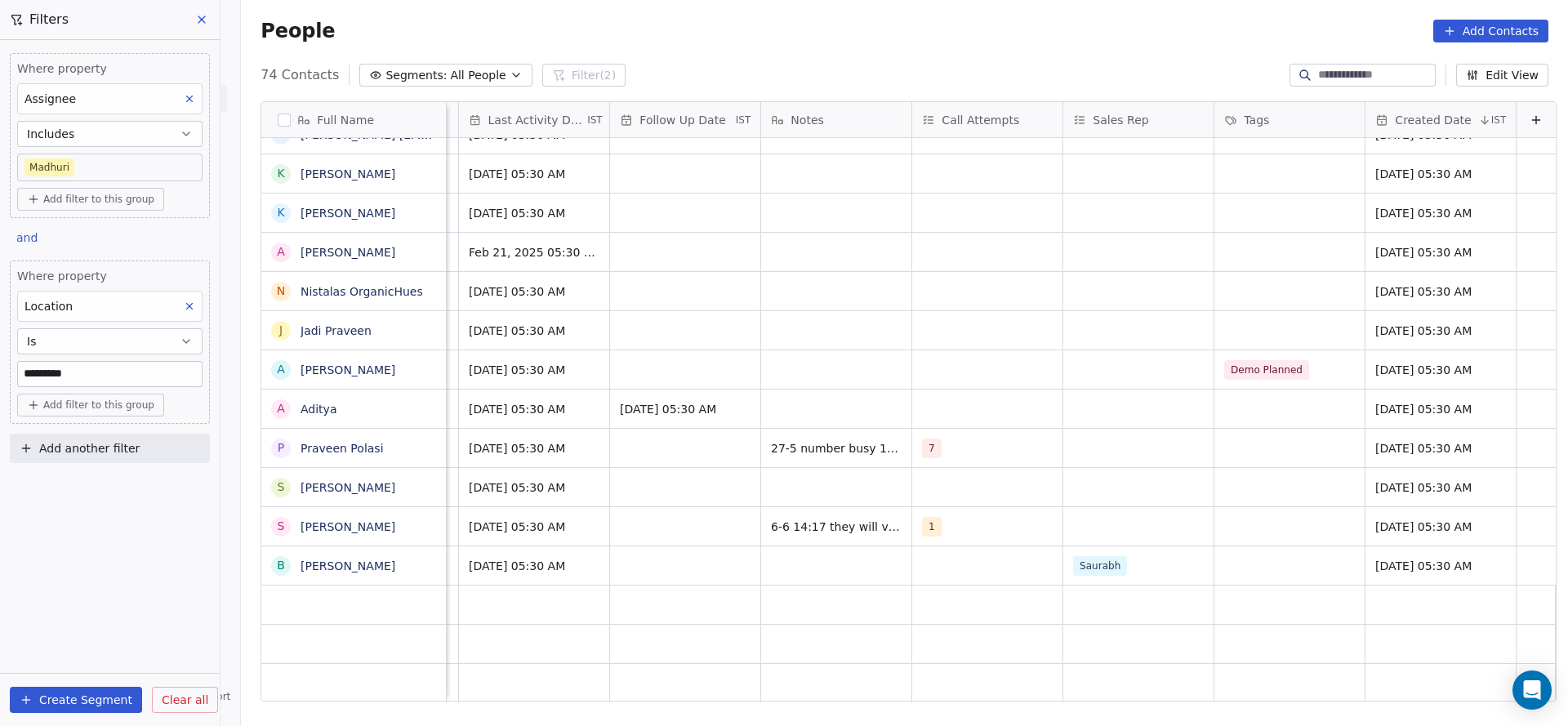
scroll to position [0, 1481]
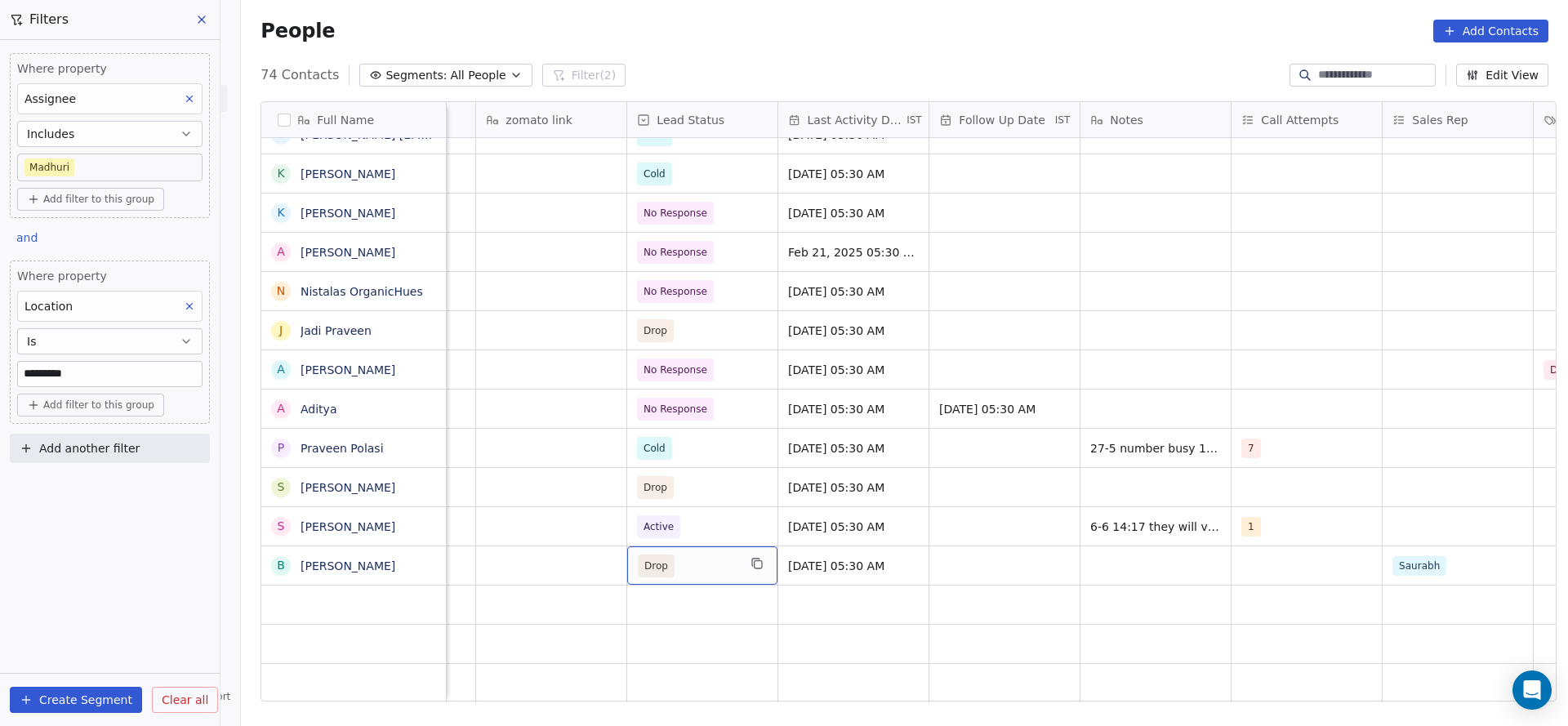
click at [552, 585] on div "grid" at bounding box center [552, 604] width 151 height 38
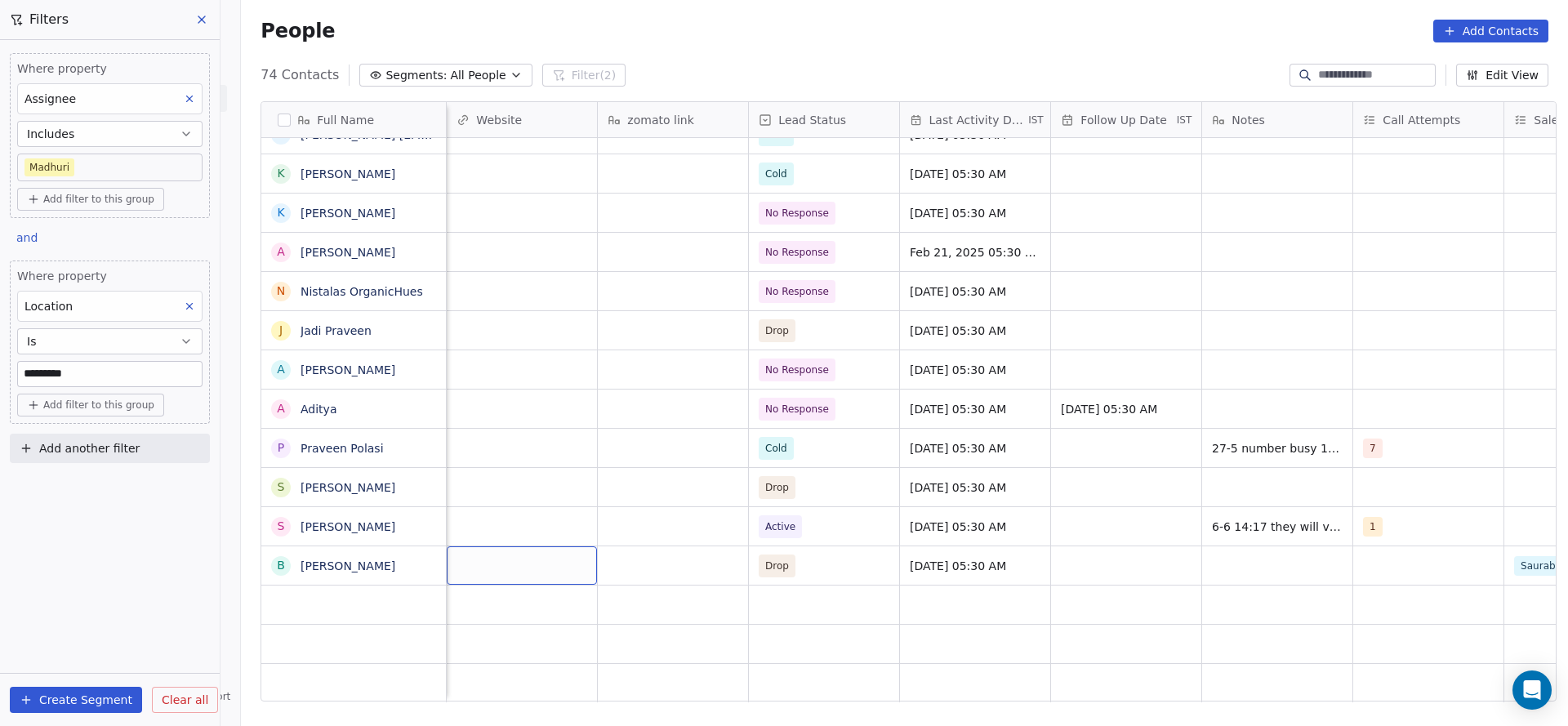
scroll to position [0, 1209]
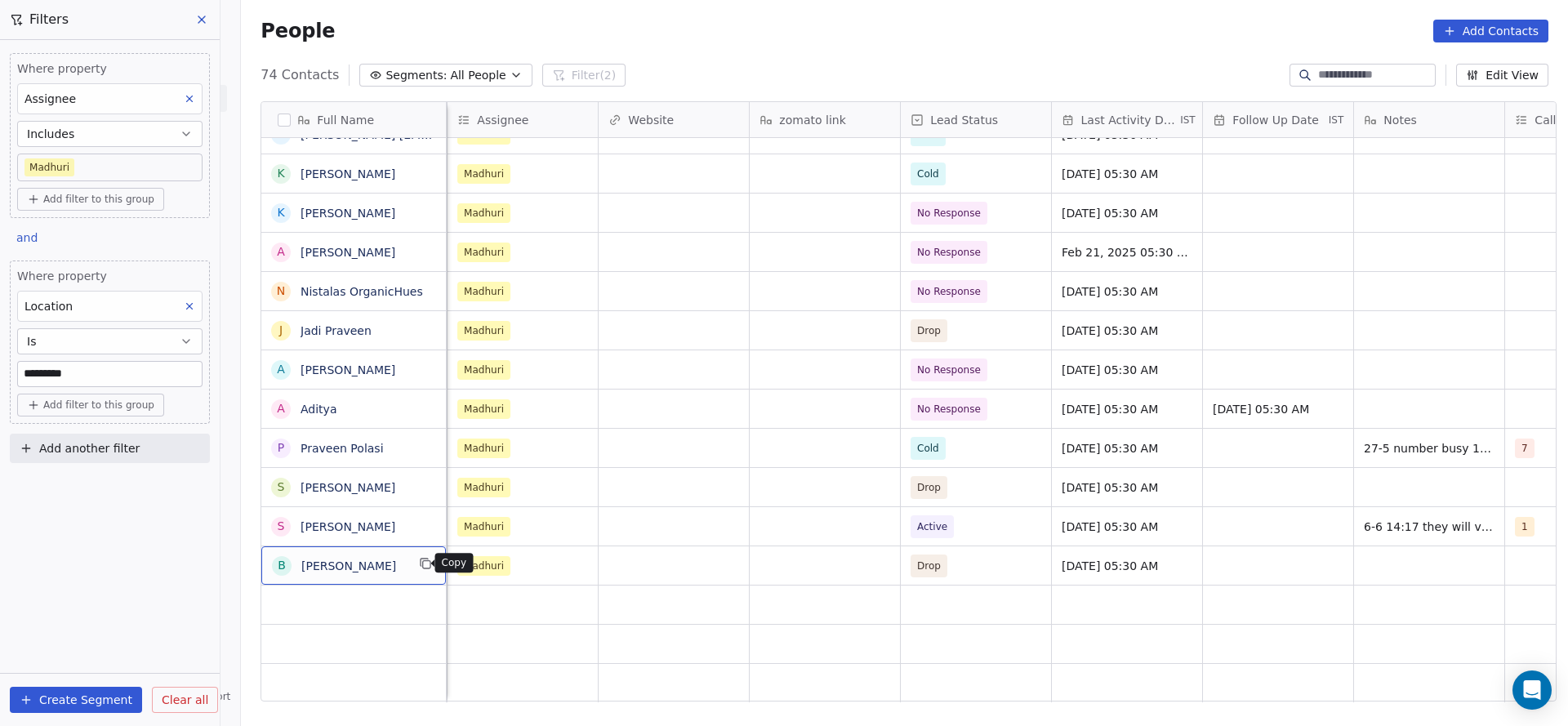
click at [416, 566] on button "grid" at bounding box center [425, 563] width 20 height 20
click at [1343, 67] on input at bounding box center [1376, 74] width 114 height 16
paste input "**********"
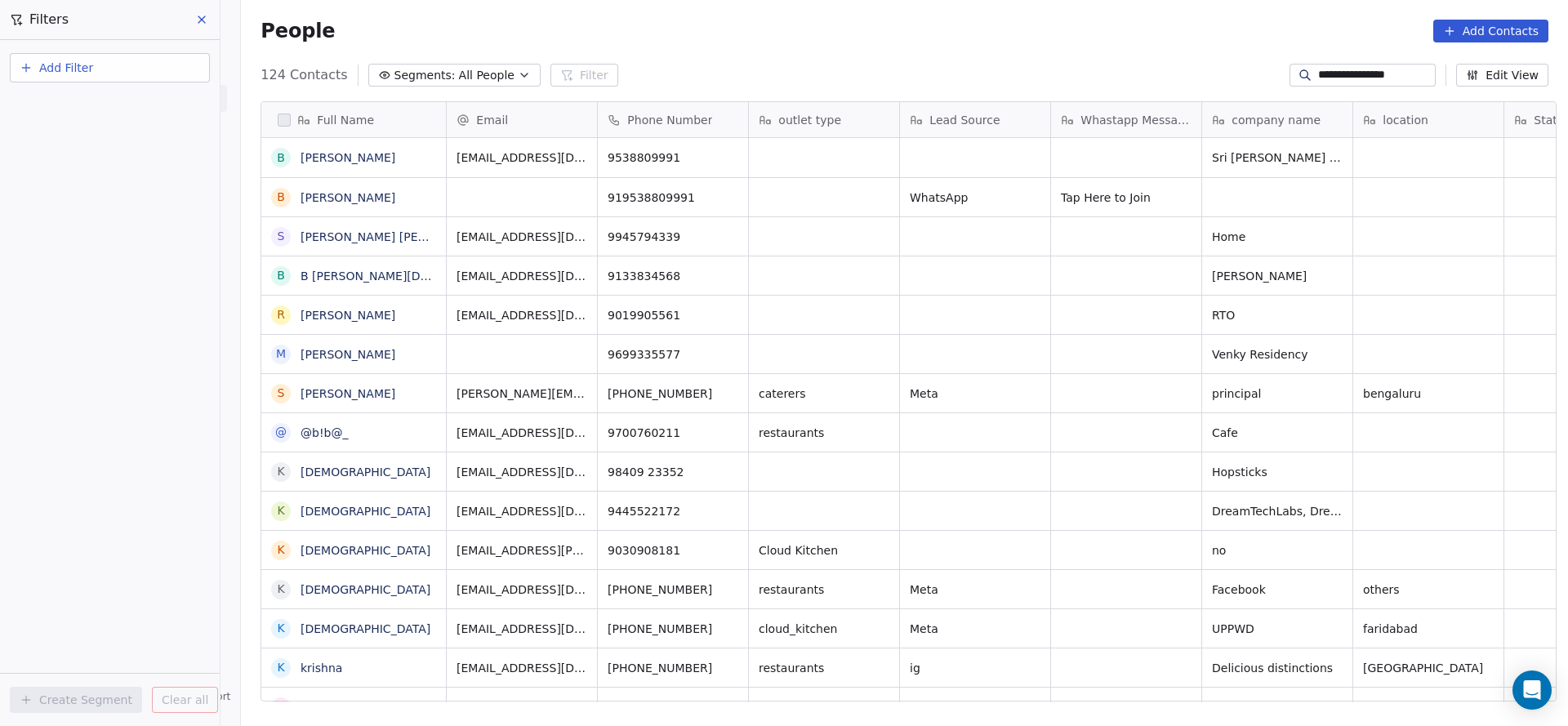
scroll to position [620, 1316]
type input "**********"
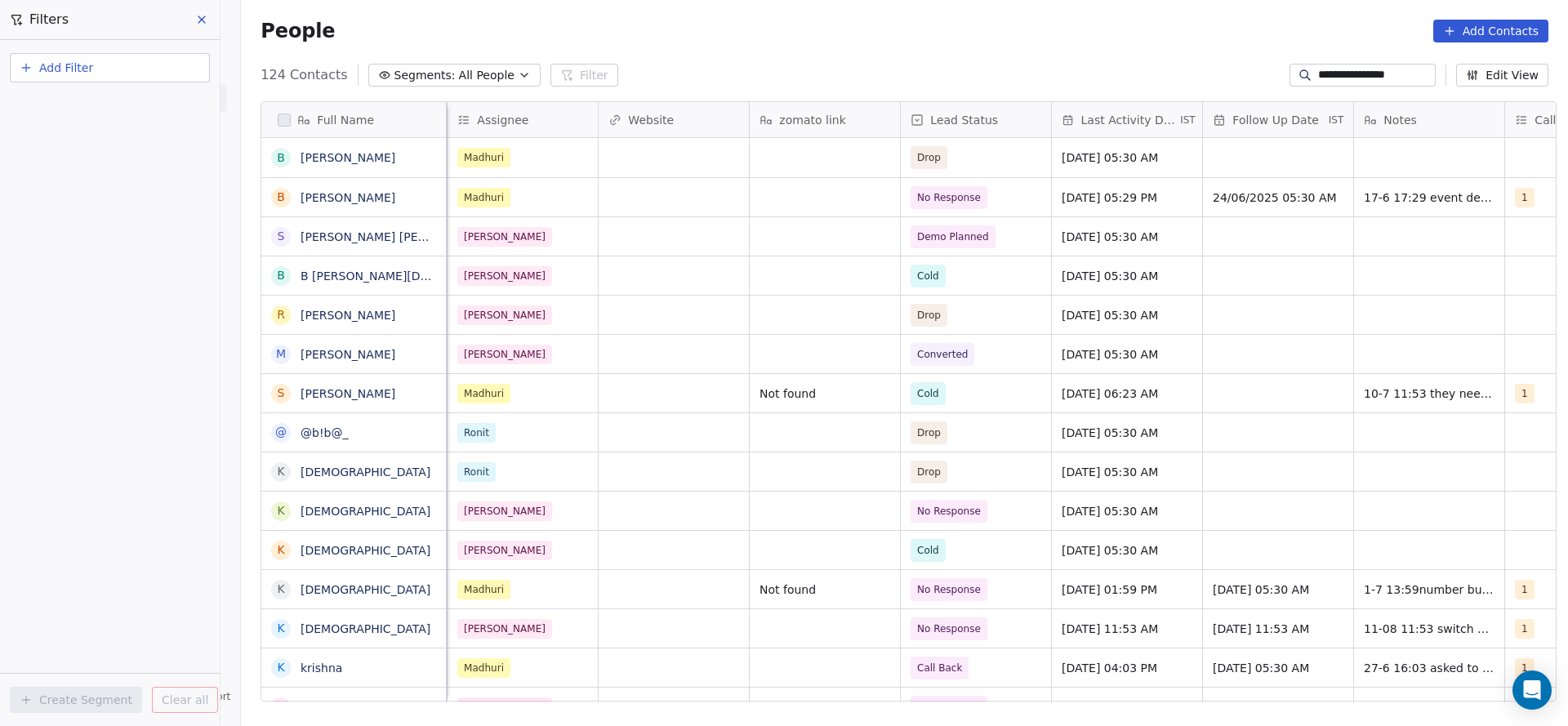
scroll to position [0, 1057]
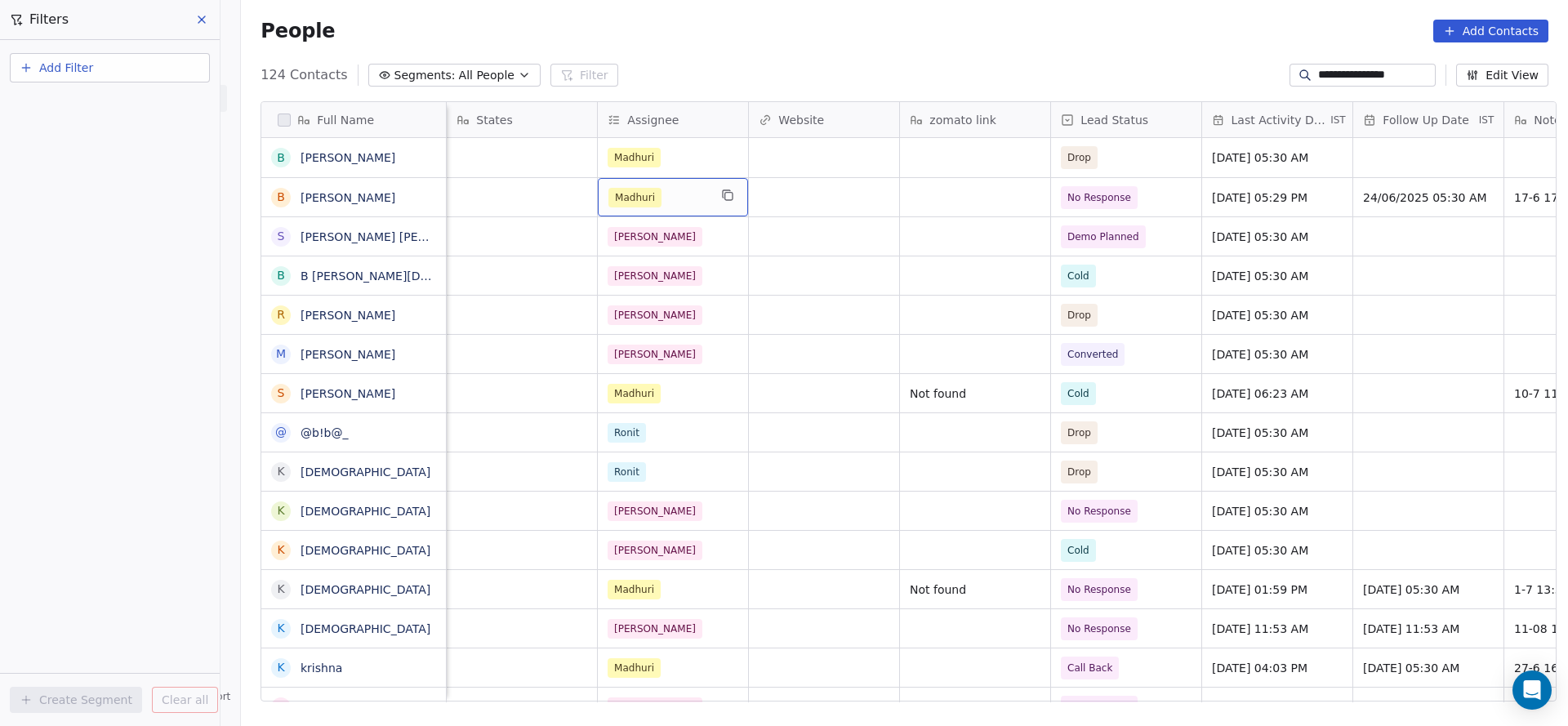
click at [679, 201] on div "Madhuri" at bounding box center [658, 198] width 100 height 20
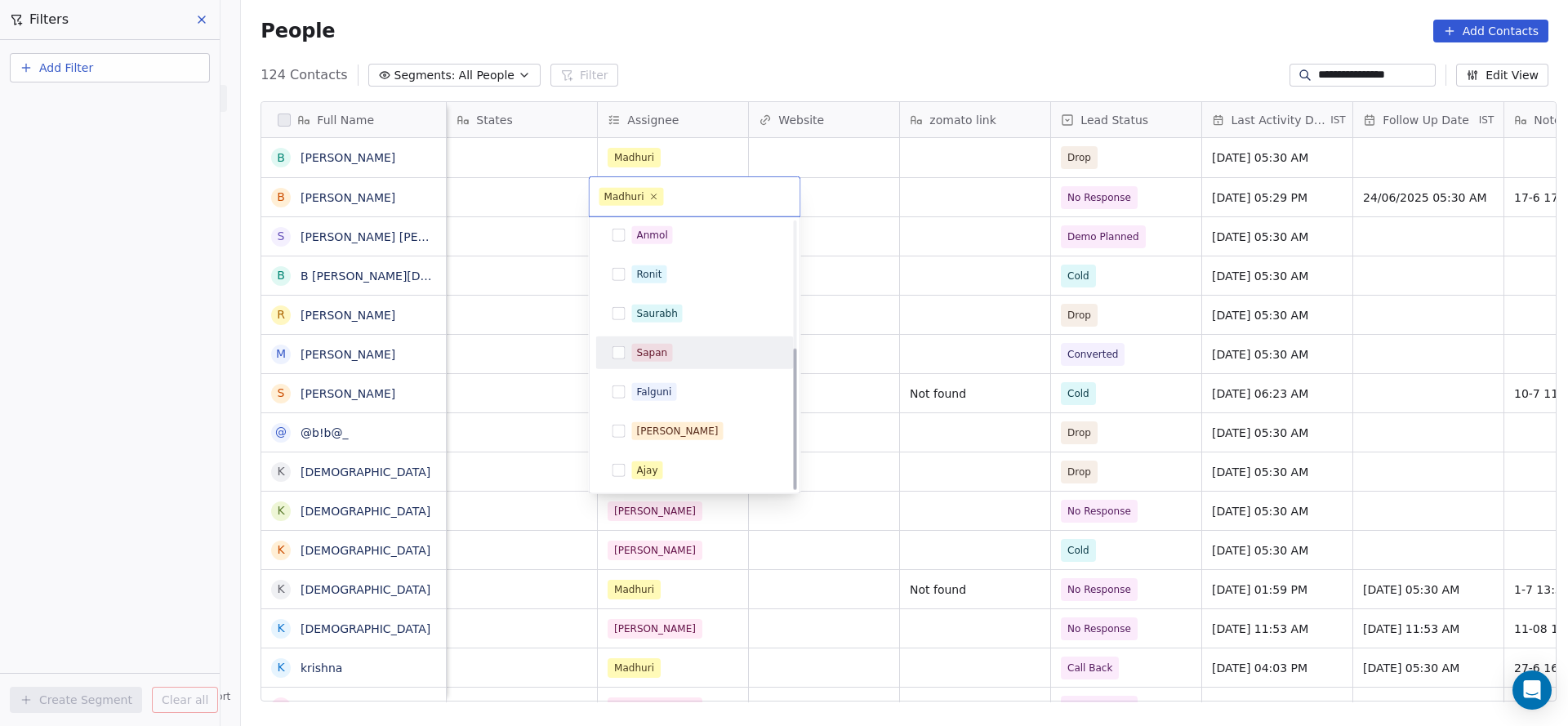
scroll to position [239, 0]
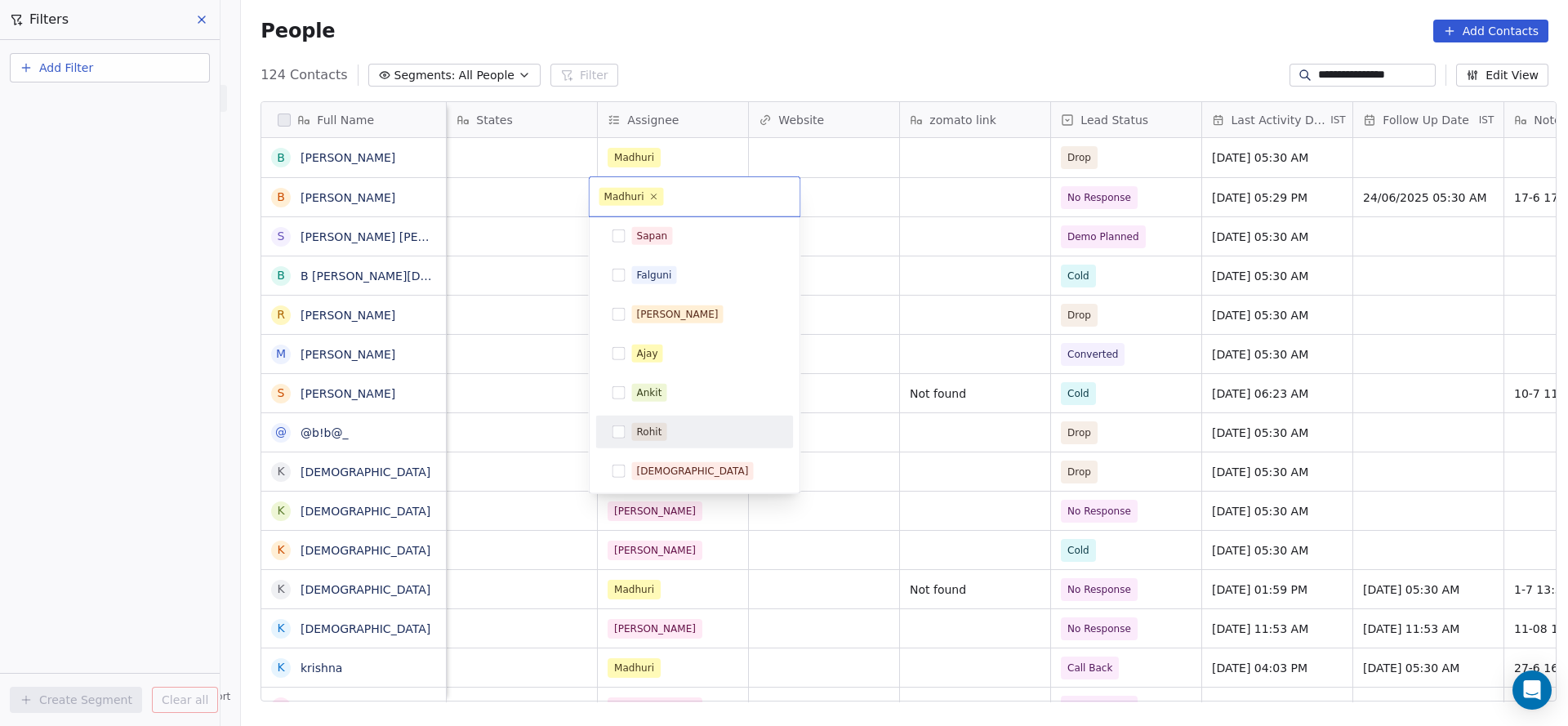
click at [660, 438] on span "Rohit" at bounding box center [649, 431] width 35 height 18
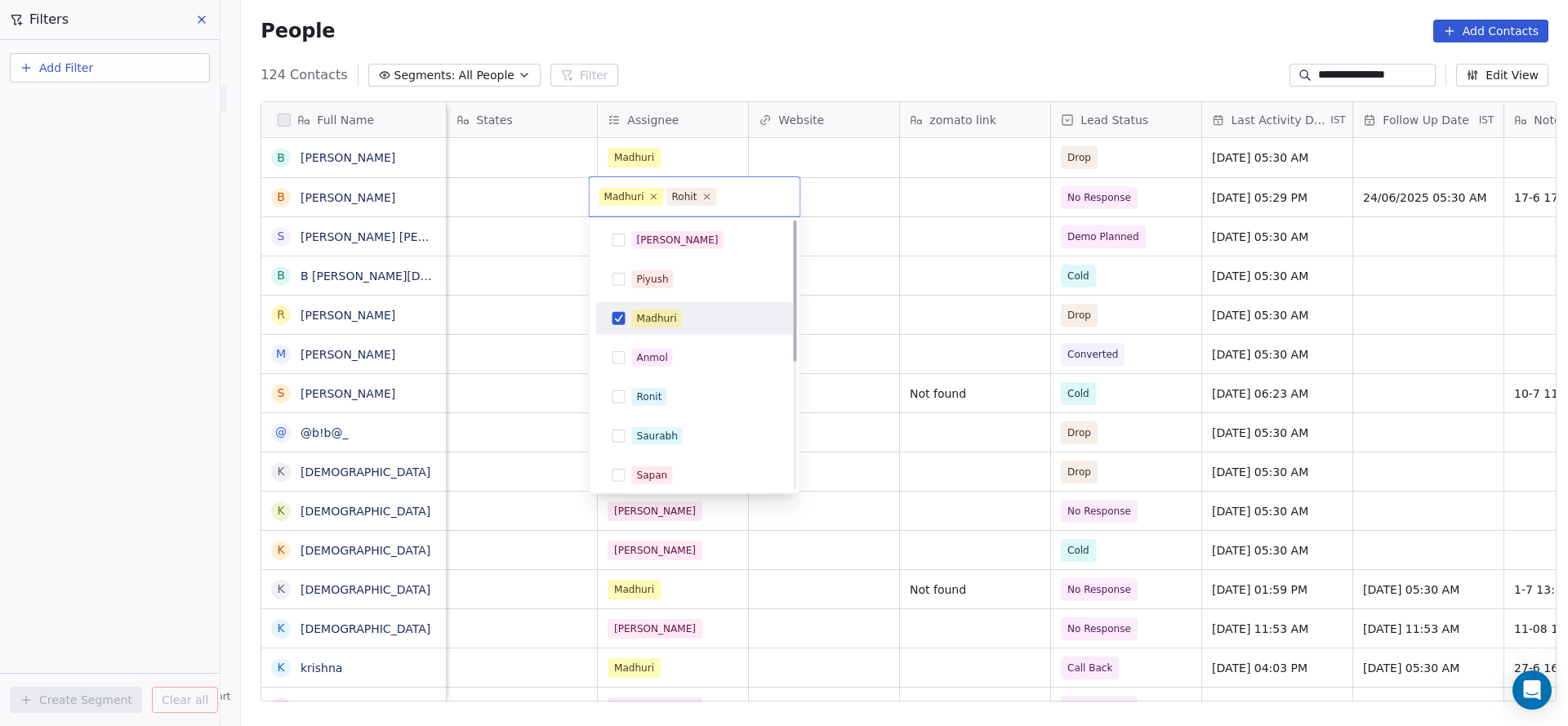
click at [676, 313] on span "Madhuri" at bounding box center [657, 318] width 49 height 18
click at [828, 323] on html "**********" at bounding box center [784, 363] width 1568 height 726
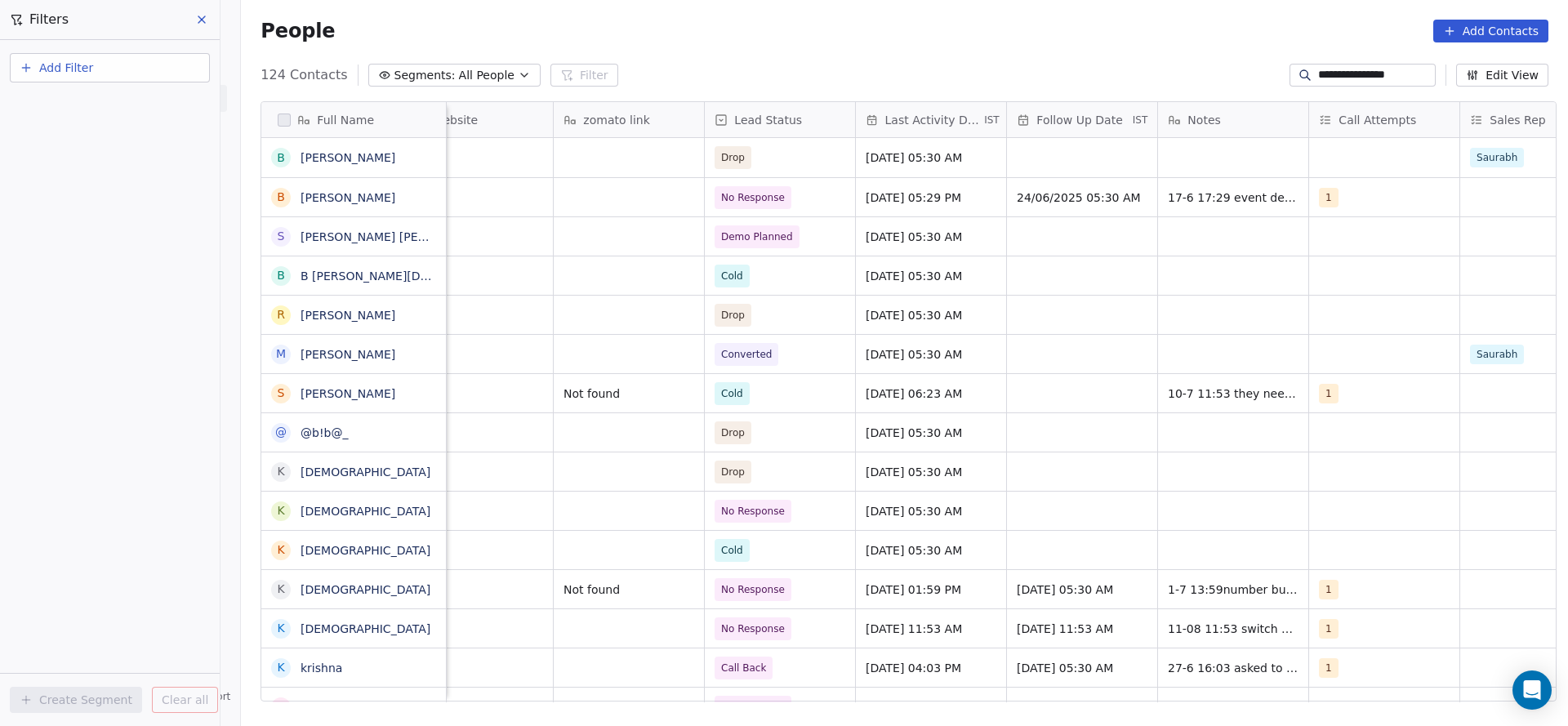
scroll to position [0, 1451]
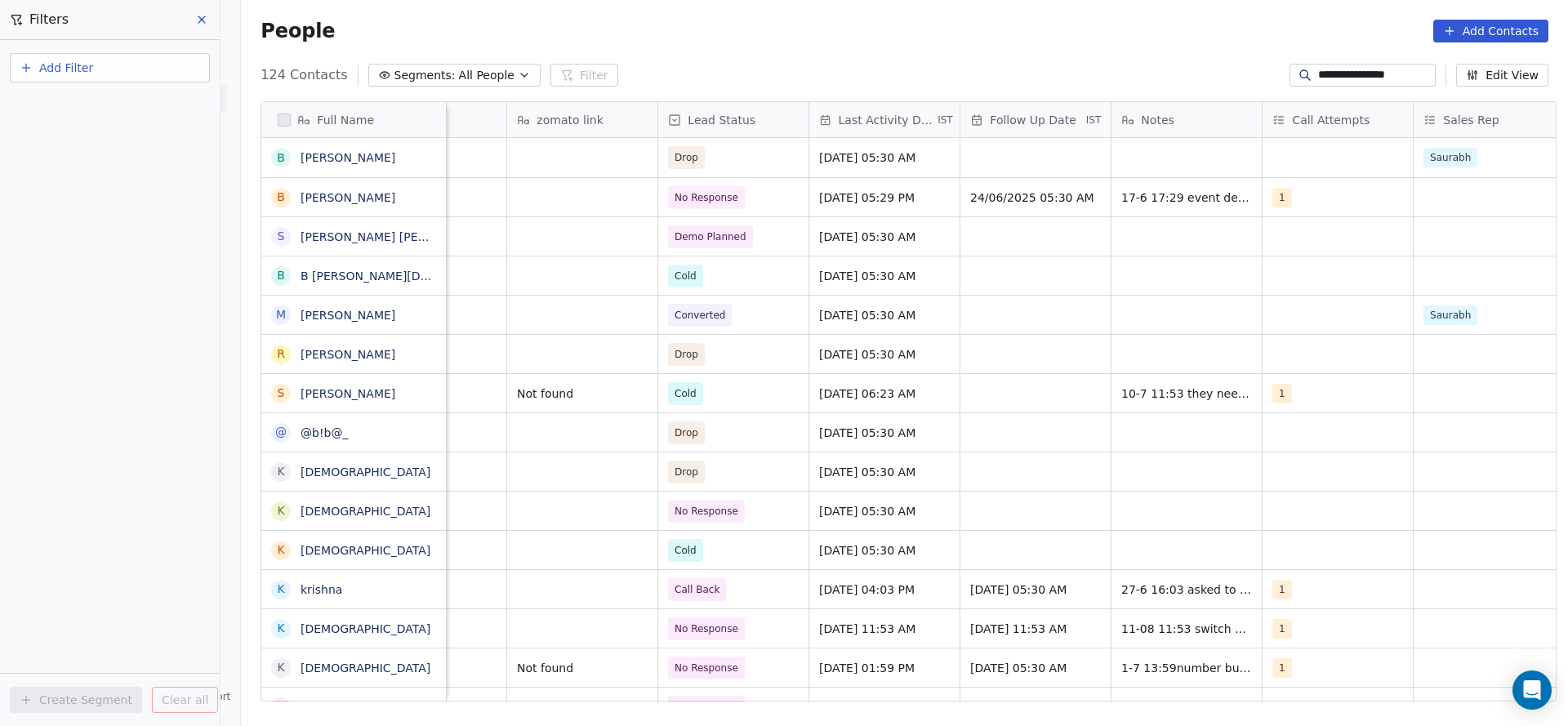
click at [1376, 78] on input "**********" at bounding box center [1376, 74] width 114 height 16
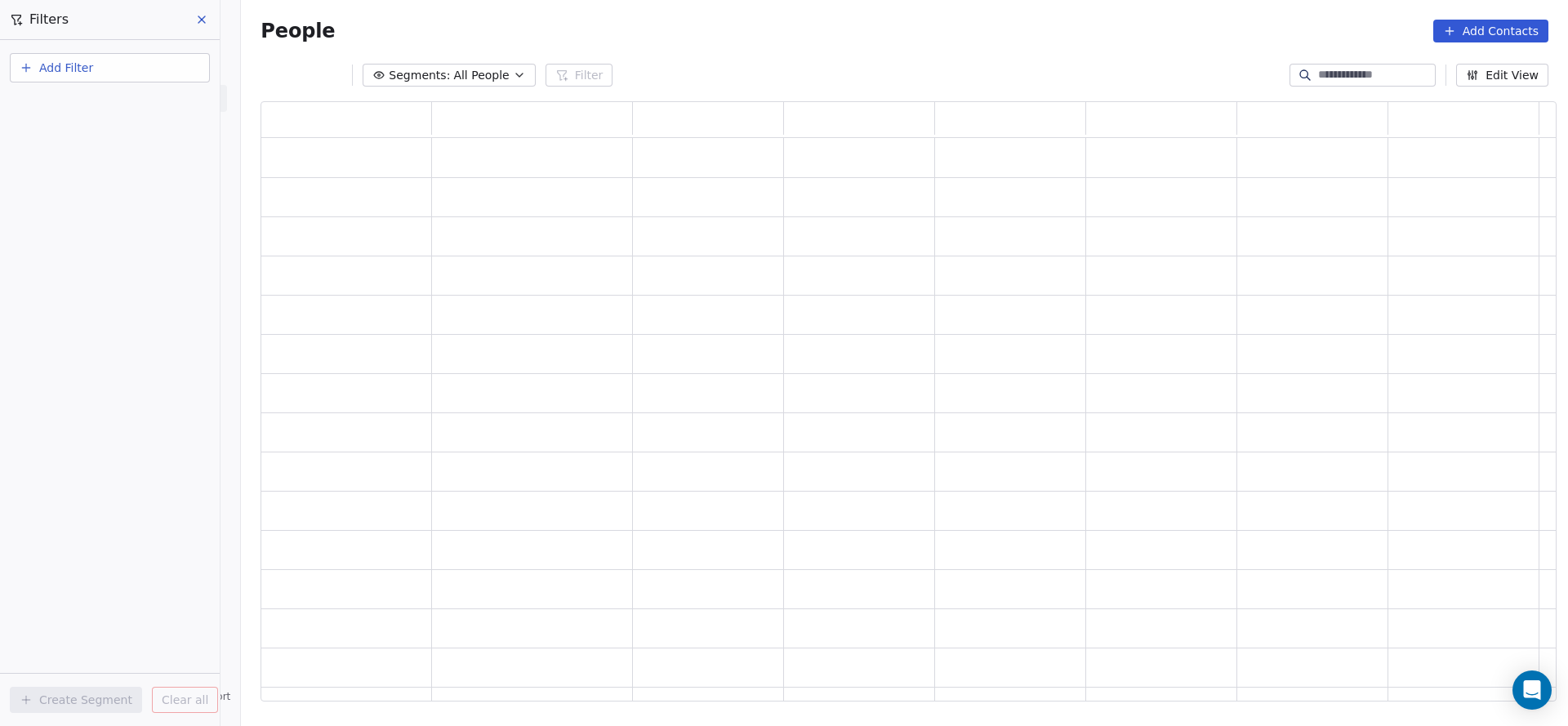
scroll to position [581, 1277]
click at [1186, 364] on div "grid" at bounding box center [1161, 353] width 137 height 26
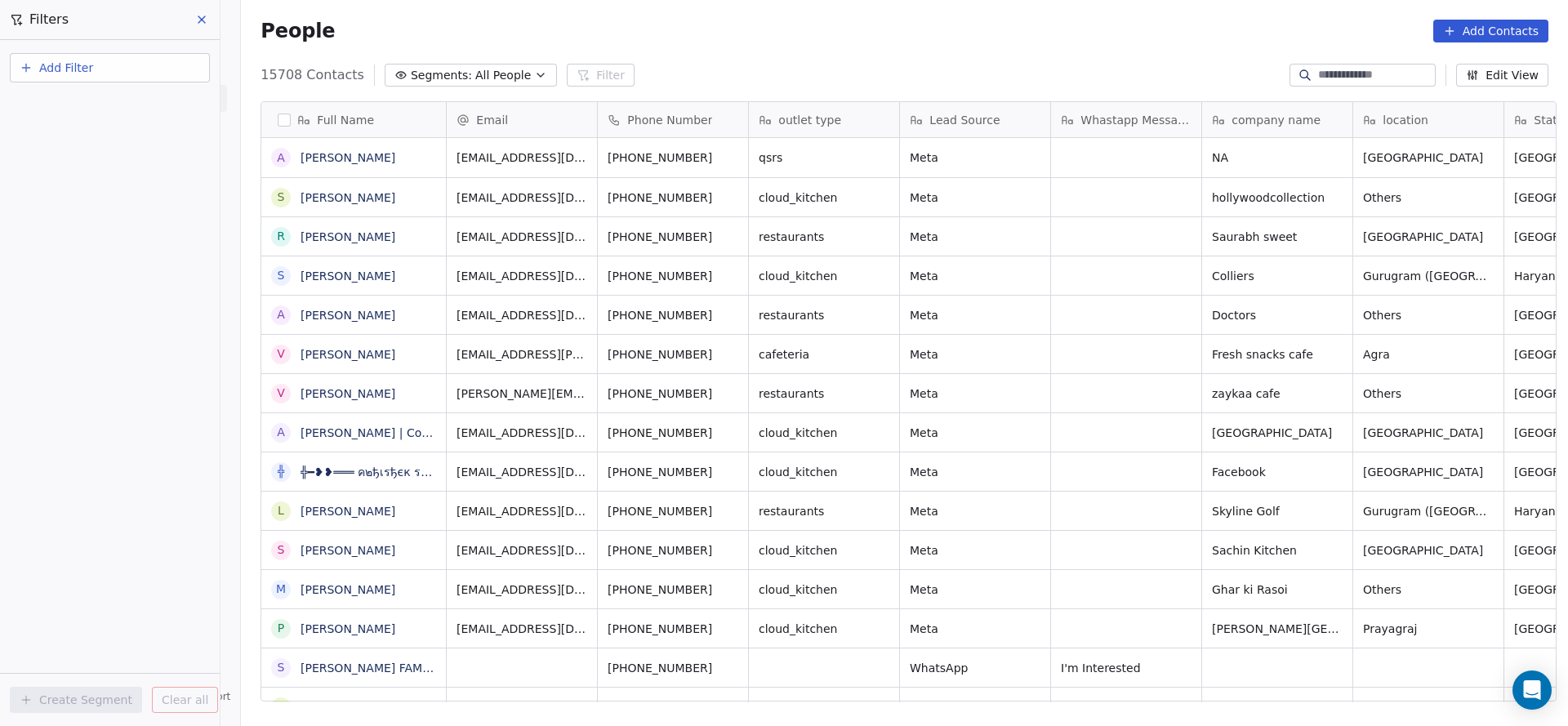
scroll to position [620, 1316]
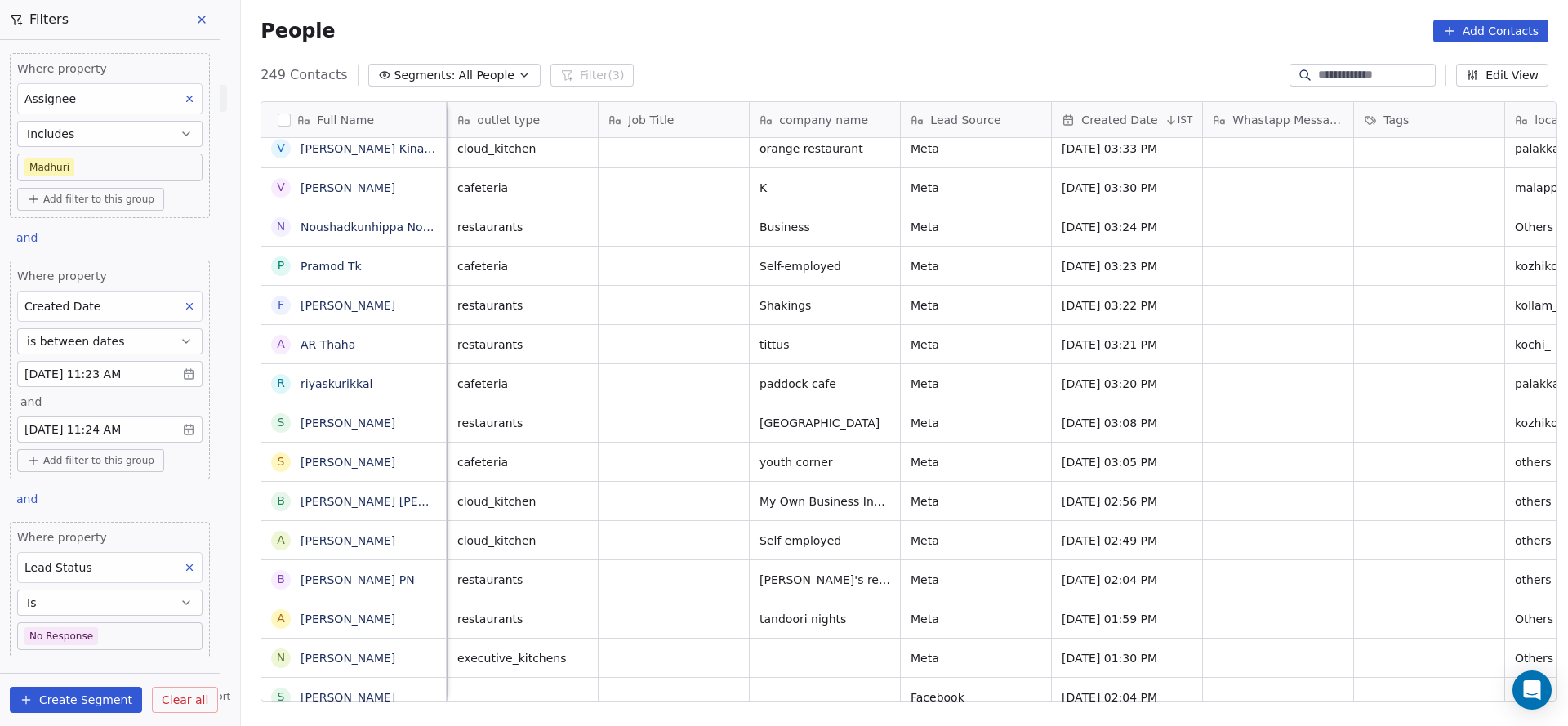
scroll to position [0, 151]
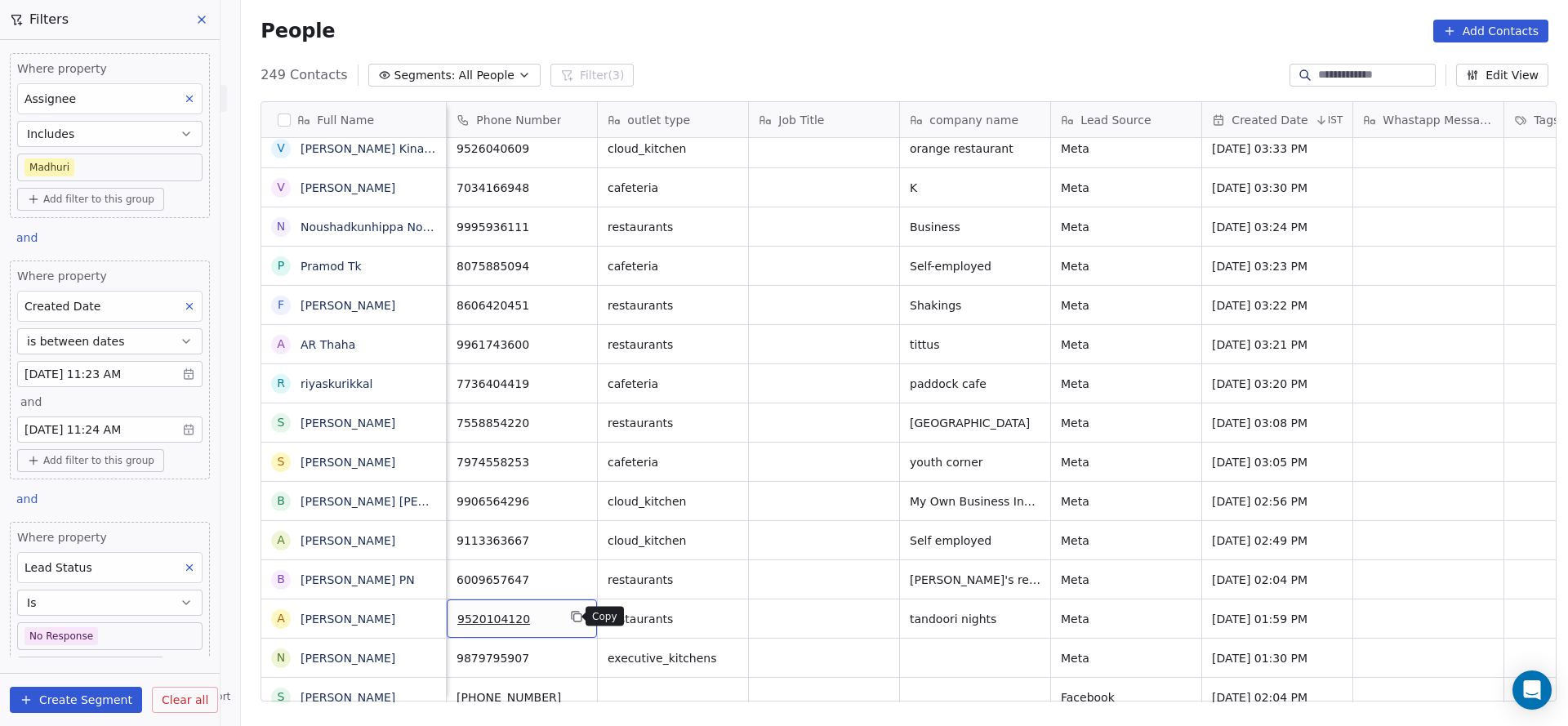
click at [572, 615] on icon "grid" at bounding box center [577, 617] width 13 height 13
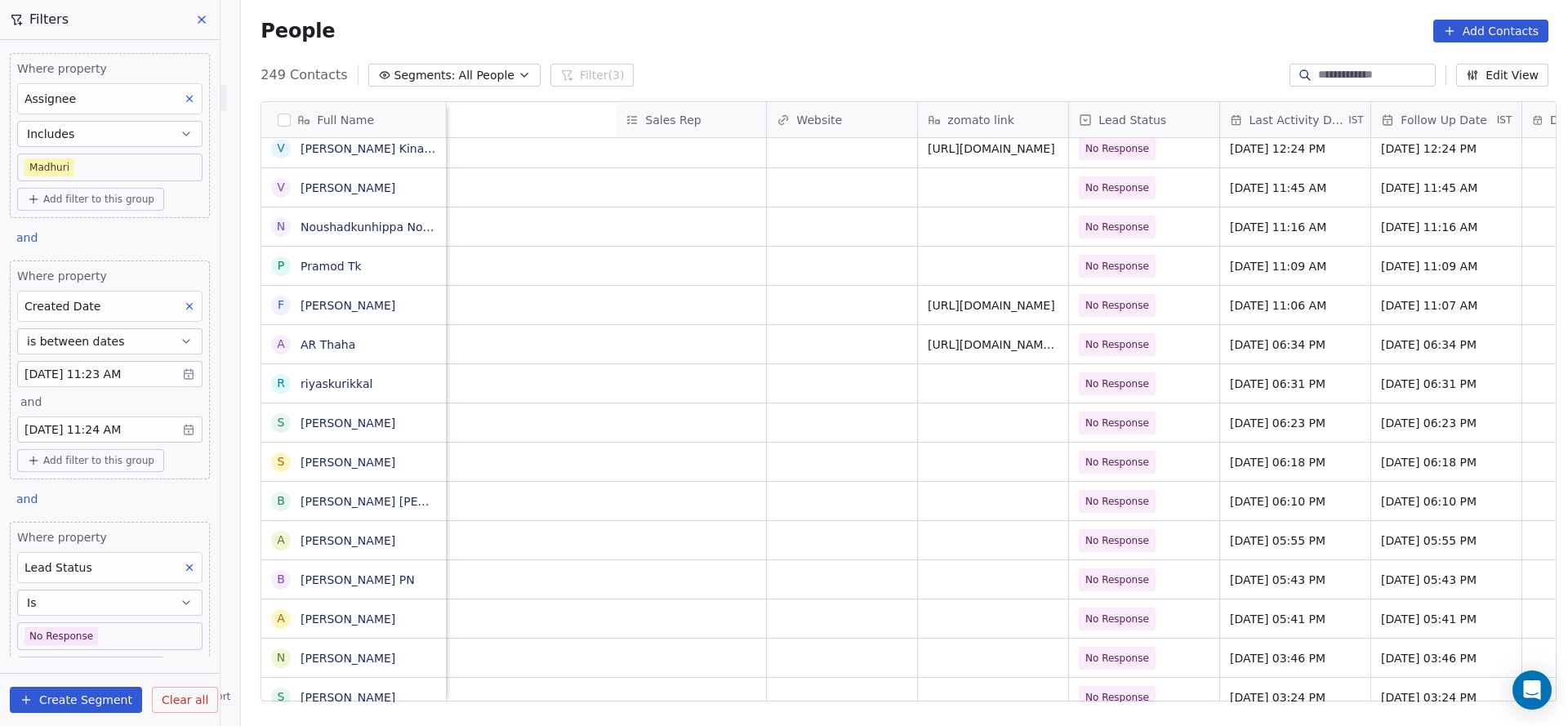
scroll to position [0, 2273]
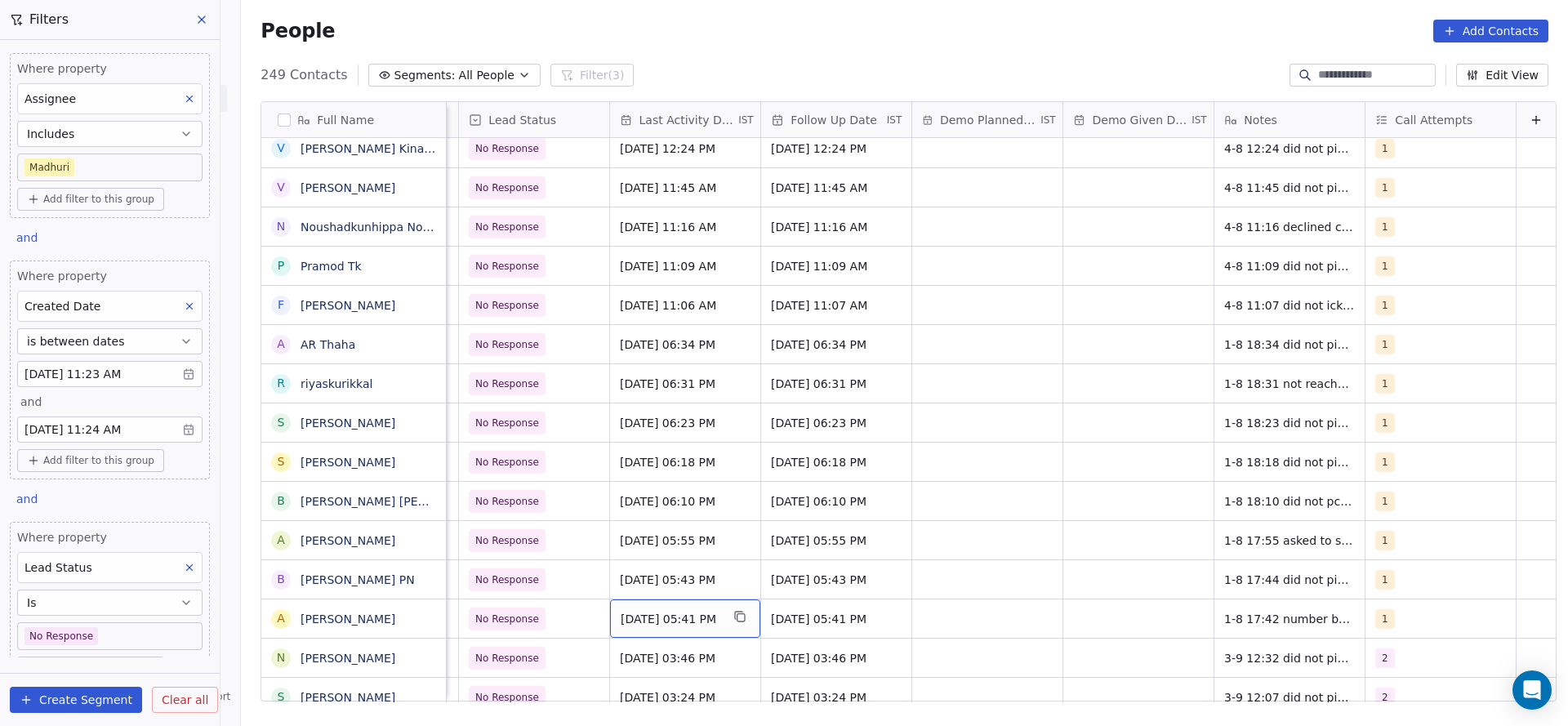
click at [675, 619] on span "[DATE] 05:41 PM" at bounding box center [670, 619] width 100 height 16
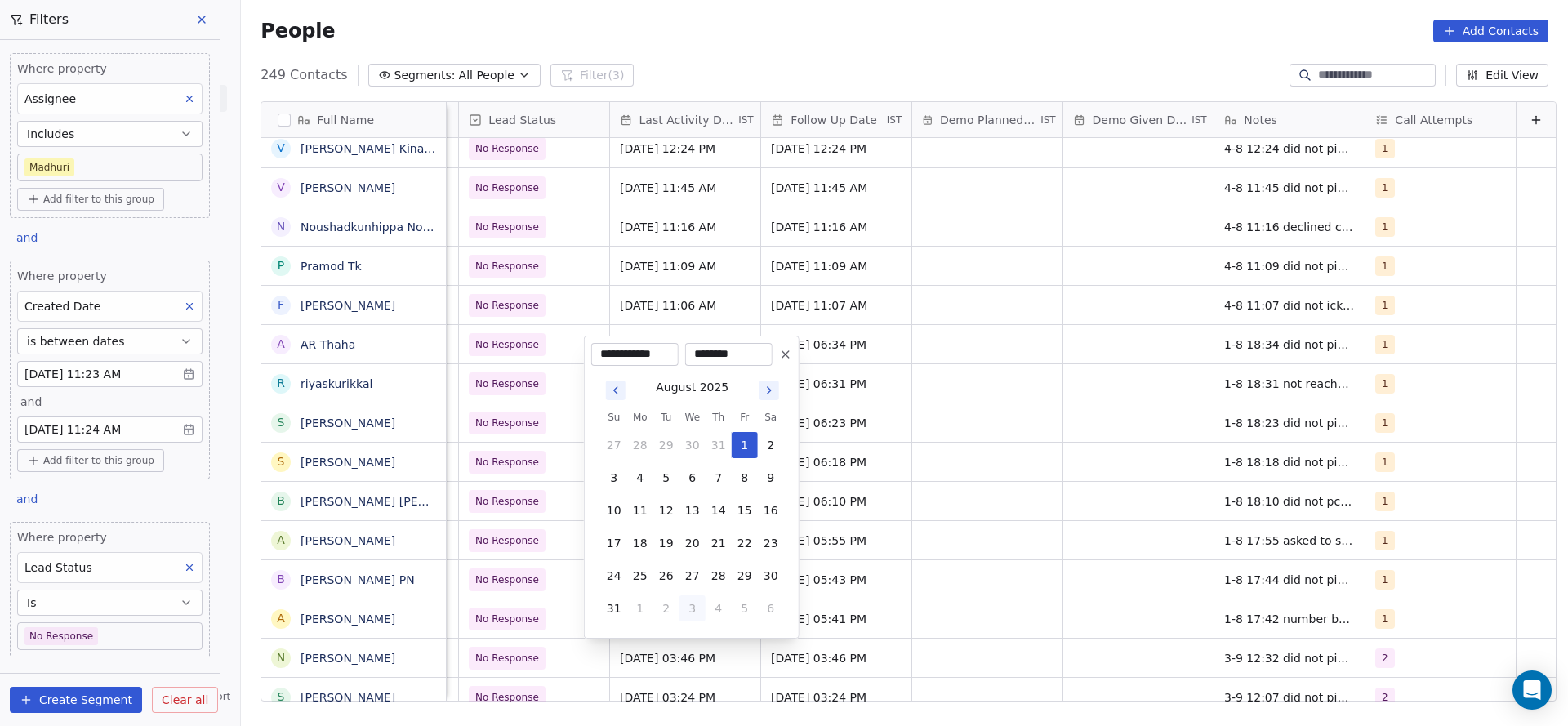
click at [691, 604] on button "3" at bounding box center [692, 607] width 26 height 26
type input "**********"
click at [847, 607] on html "On2Cook India Pvt. Ltd. Contacts People Marketing Workflows Campaigns Sales Pip…" at bounding box center [784, 363] width 1568 height 726
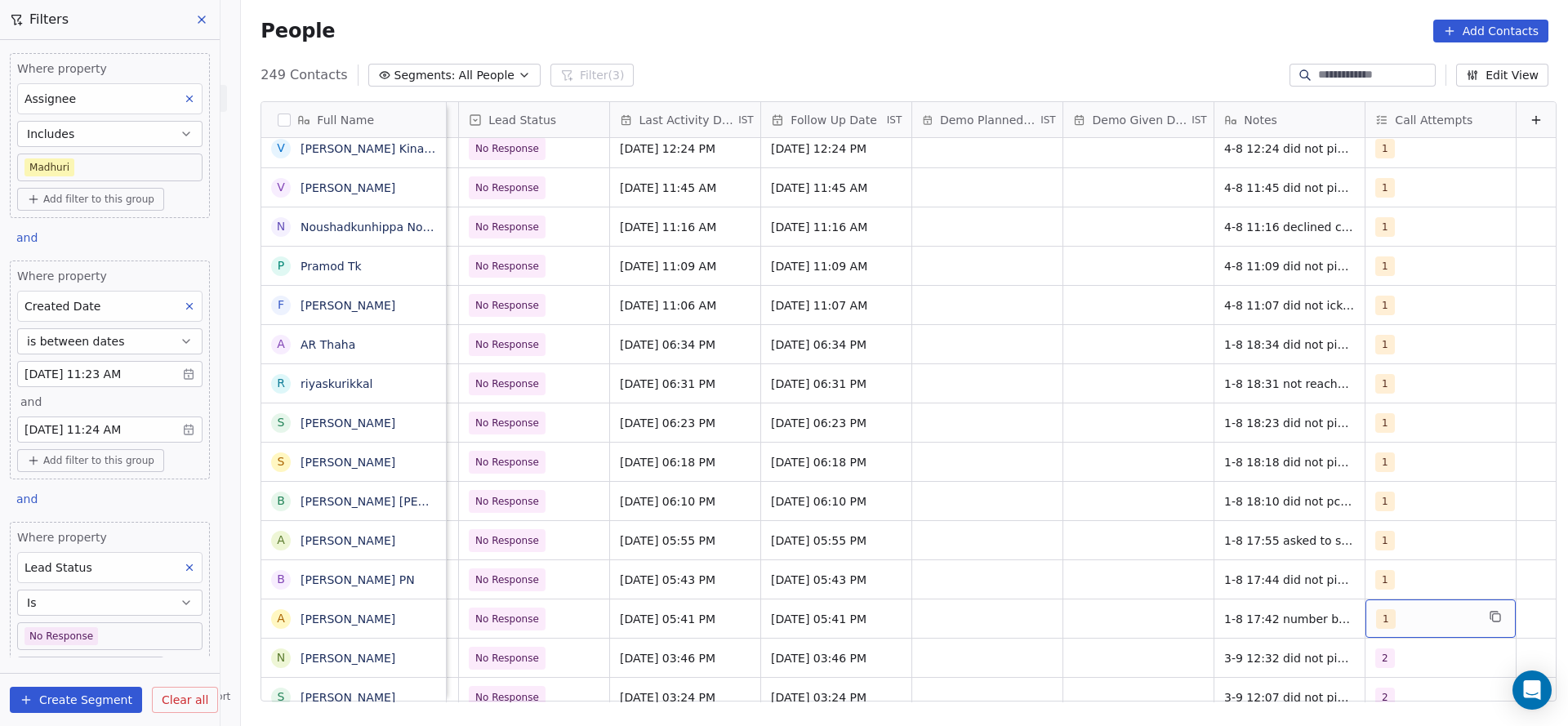
click at [1382, 618] on div "1" at bounding box center [1426, 619] width 100 height 20
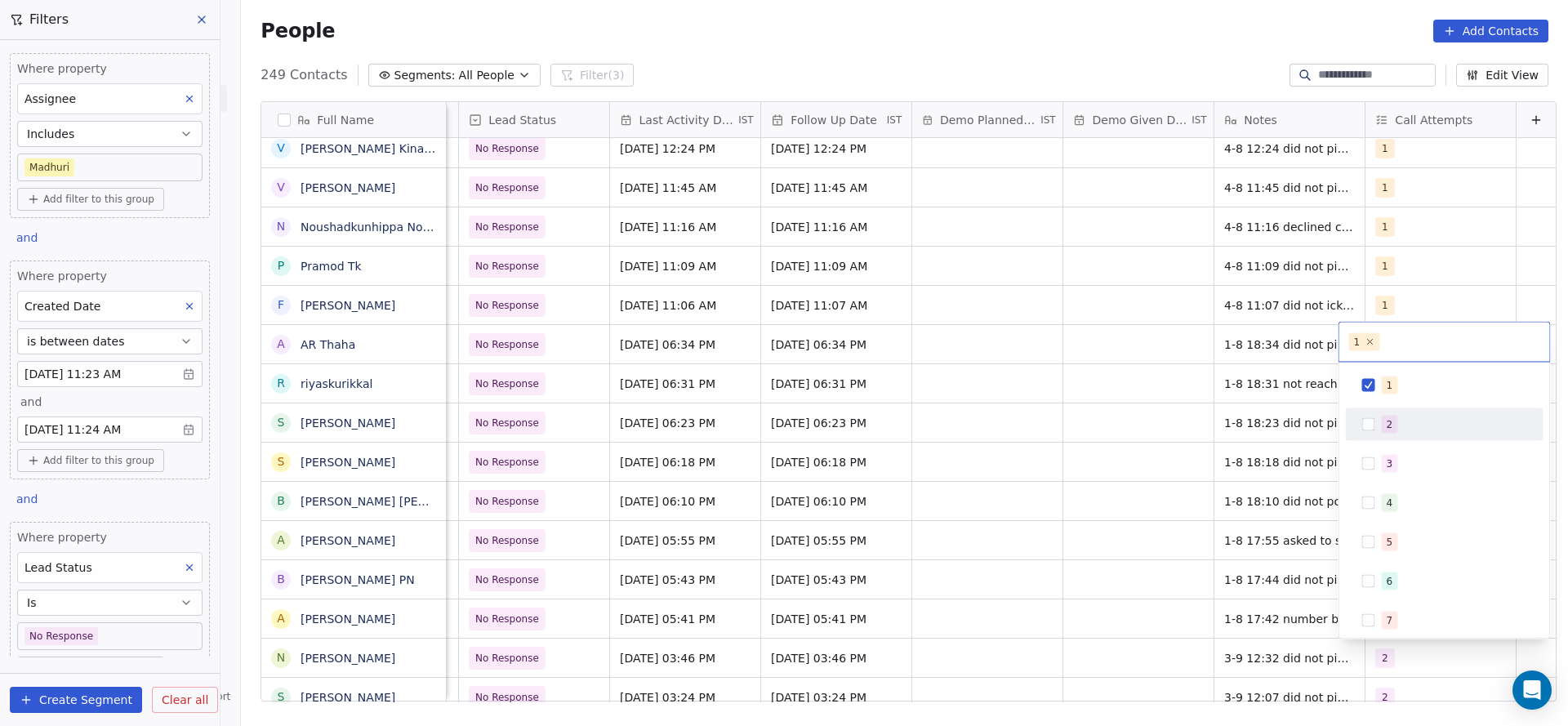
click at [1411, 428] on div "2" at bounding box center [1455, 424] width 145 height 18
click at [1380, 375] on div "1" at bounding box center [1445, 385] width 184 height 26
click at [1249, 457] on html "On2Cook India Pvt. Ltd. Contacts People Marketing Workflows Campaigns Sales Pip…" at bounding box center [784, 363] width 1568 height 726
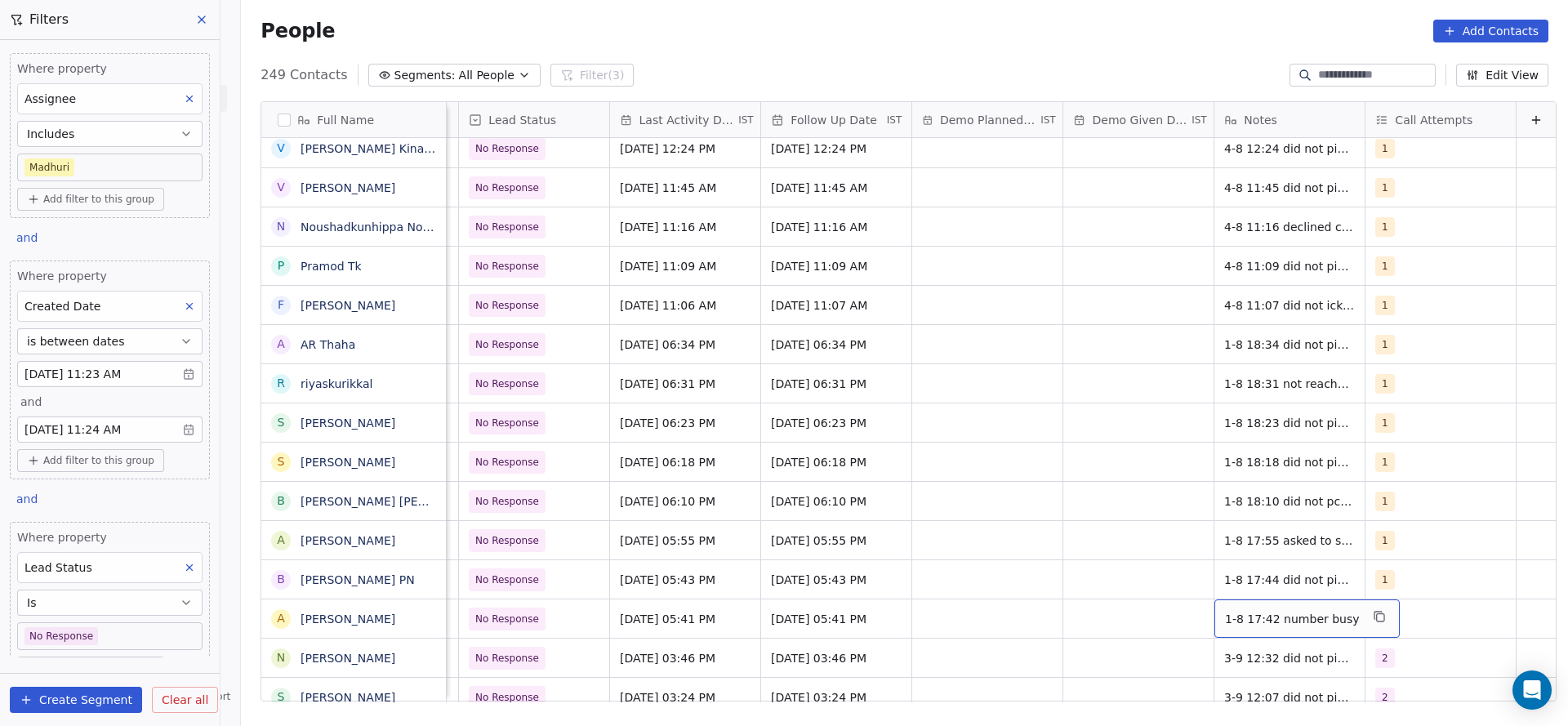
click at [1226, 623] on span "1-8 17:42 number busy" at bounding box center [1293, 619] width 135 height 16
click at [1194, 605] on textarea "**********" at bounding box center [1272, 624] width 168 height 50
type textarea "**********"
click at [1055, 654] on html "On2Cook India Pvt. Ltd. Contacts People Marketing Workflows Campaigns Sales Pip…" at bounding box center [784, 363] width 1568 height 726
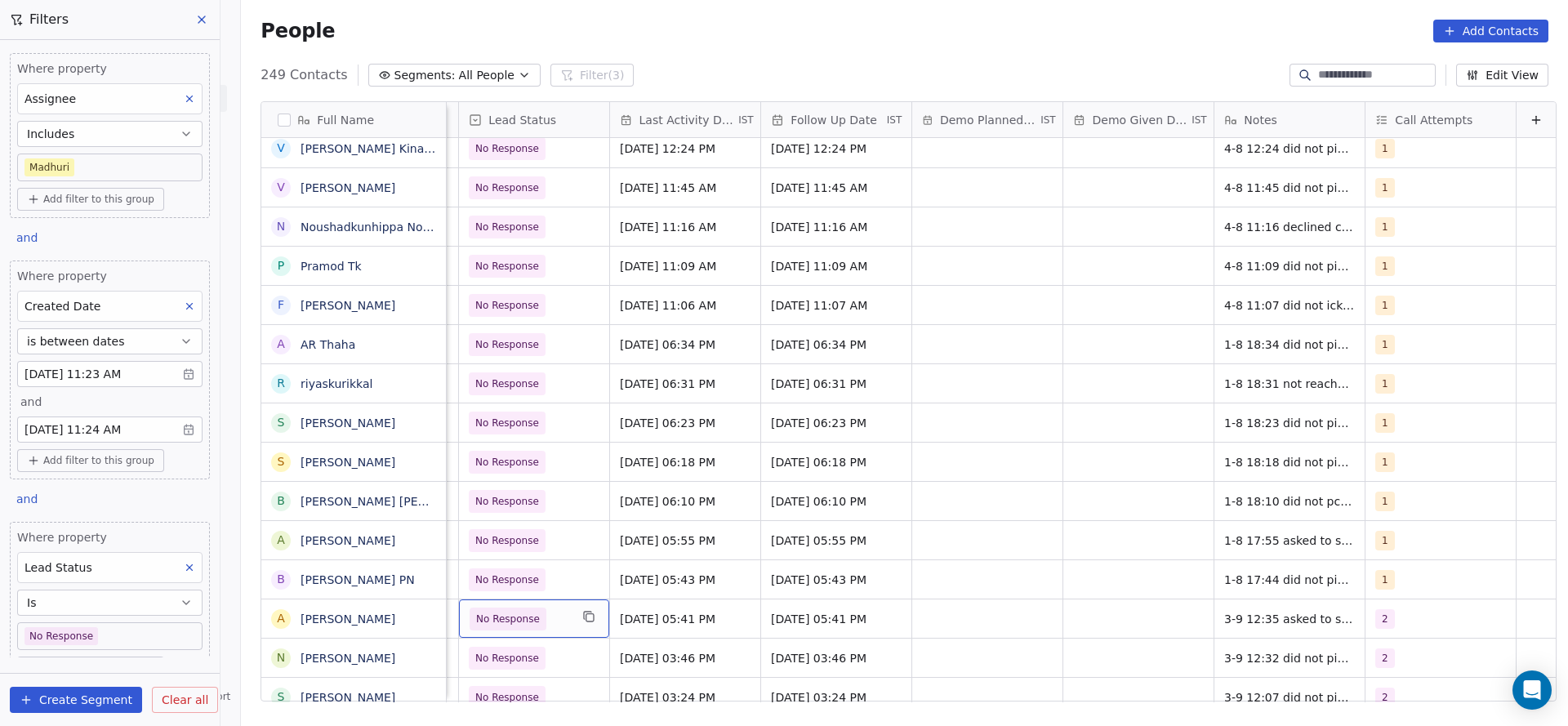
click at [528, 617] on span "No Response" at bounding box center [519, 619] width 100 height 23
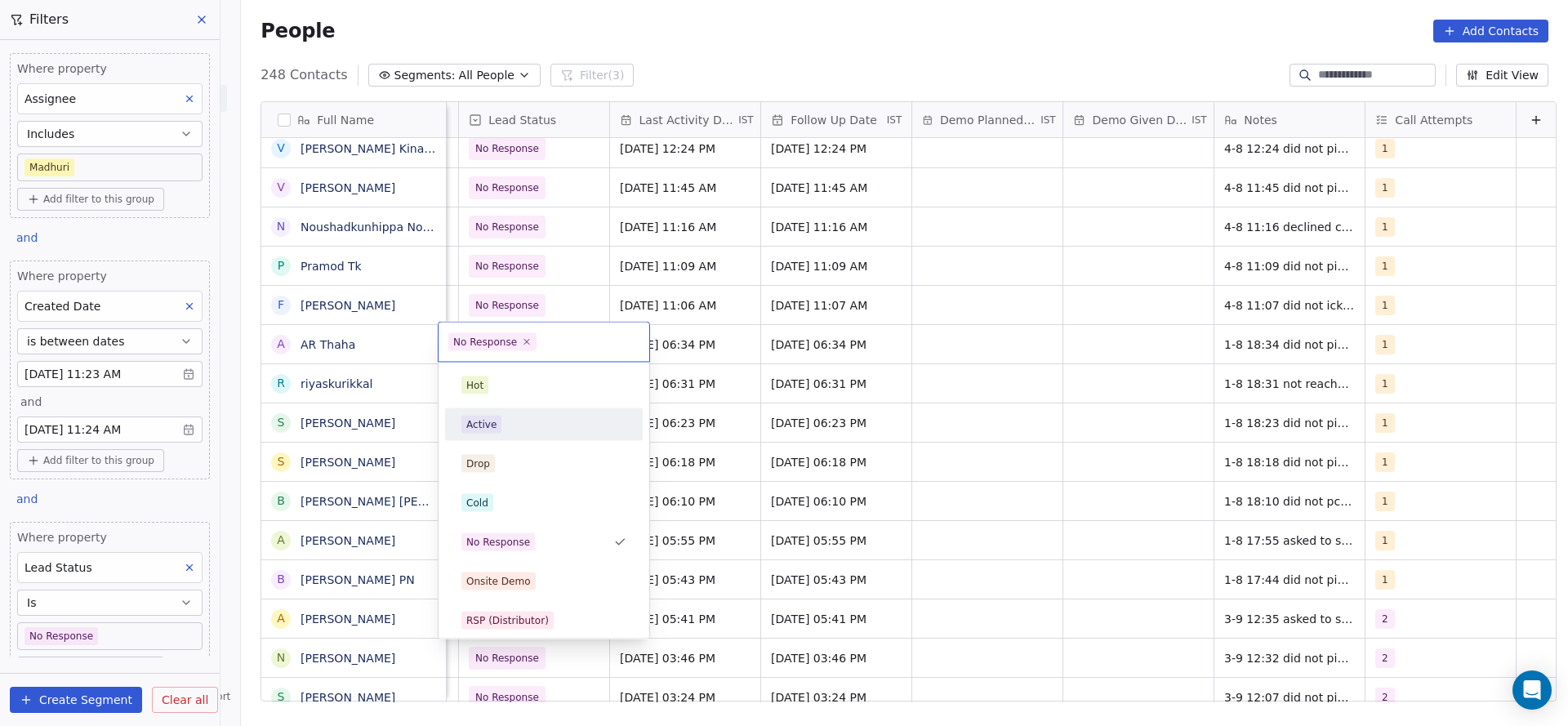
click at [517, 430] on div "Active" at bounding box center [544, 424] width 165 height 18
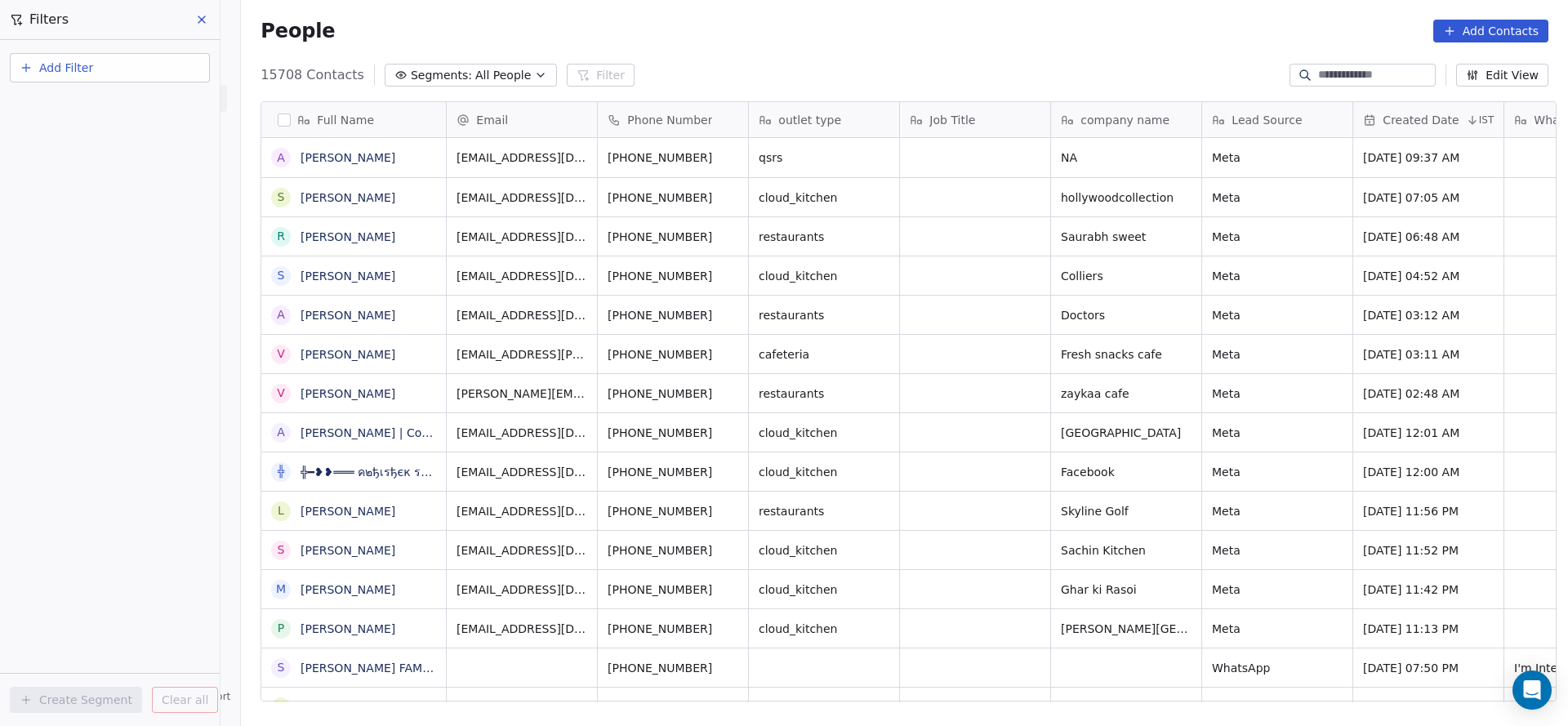
scroll to position [620, 1316]
click at [119, 77] on button "Add Filter" at bounding box center [109, 67] width 200 height 29
click at [101, 100] on span "Contact properties" at bounding box center [80, 106] width 106 height 17
type input "***"
click at [106, 172] on div "Assignee" at bounding box center [109, 164] width 165 height 16
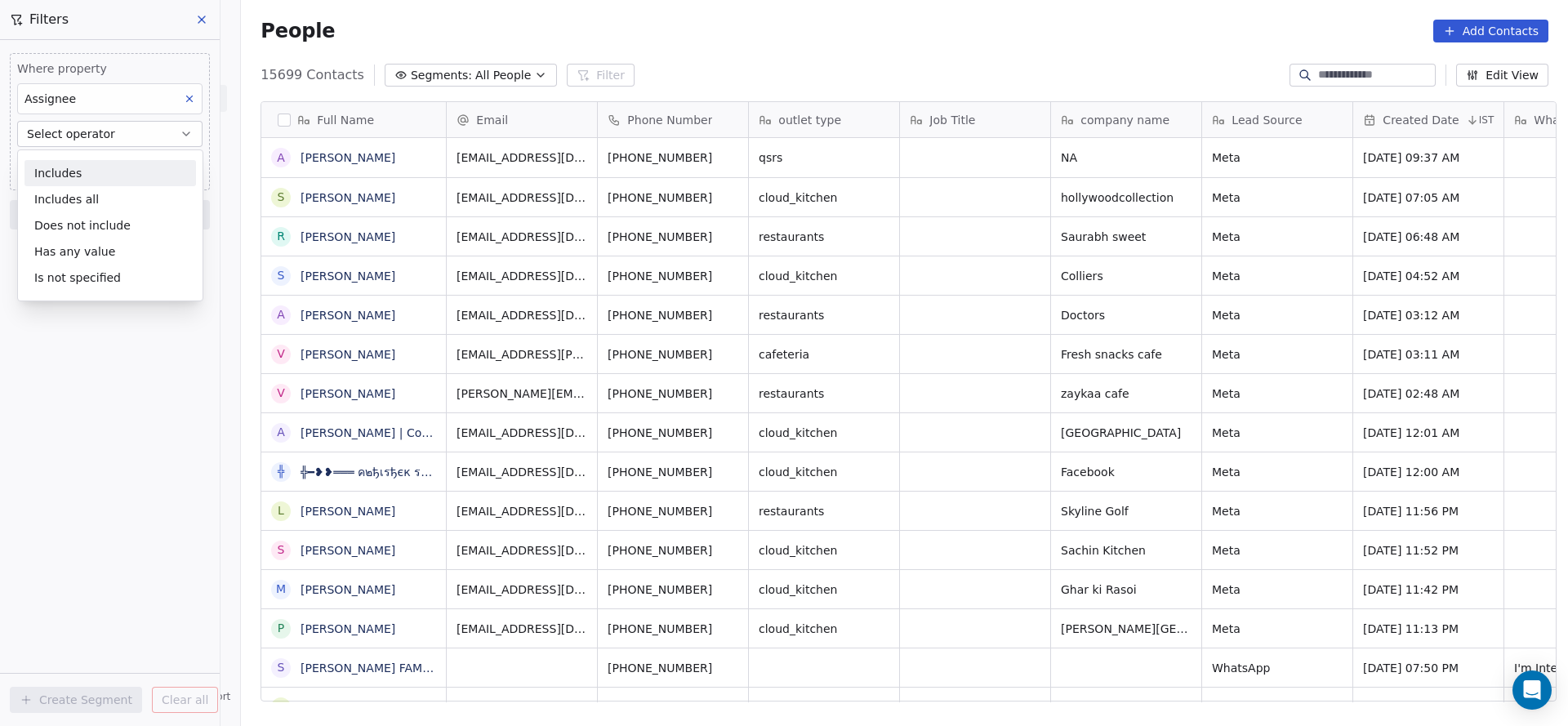
click at [108, 173] on div "Includes" at bounding box center [110, 172] width 171 height 26
drag, startPoint x: 130, startPoint y: 340, endPoint x: 107, endPoint y: 209, distance: 133.0
click at [132, 342] on div "Where property Assignee Includes Select Assignee Add filter to this group Add a…" at bounding box center [109, 383] width 220 height 686
click at [117, 165] on body "On2Cook India Pvt. Ltd. Contacts People Marketing Workflows Campaigns Sales Pip…" at bounding box center [784, 363] width 1568 height 726
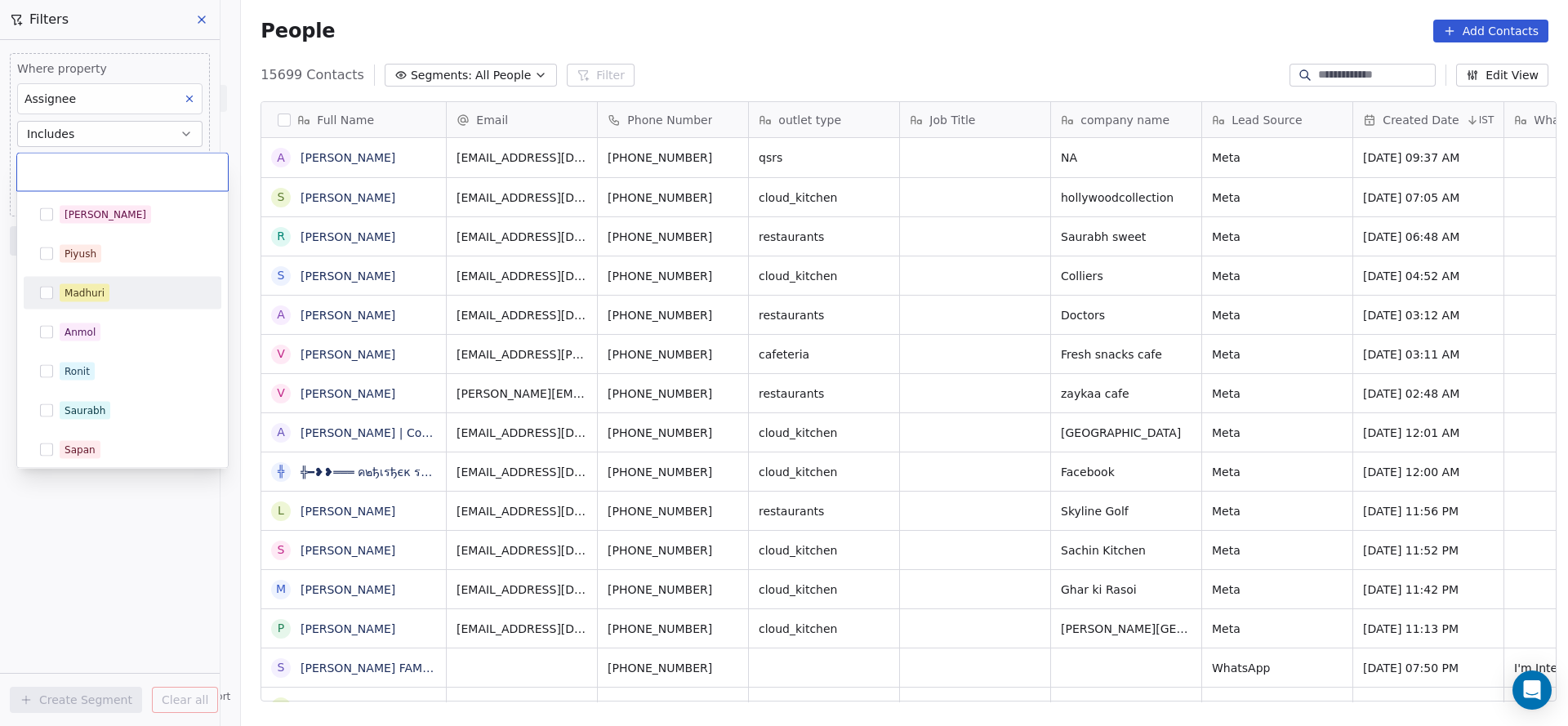
click at [123, 293] on div "Madhuri" at bounding box center [132, 293] width 145 height 18
click at [610, 293] on html "On2Cook India Pvt. Ltd. Contacts People Marketing Workflows Campaigns Sales Pip…" at bounding box center [784, 363] width 1568 height 726
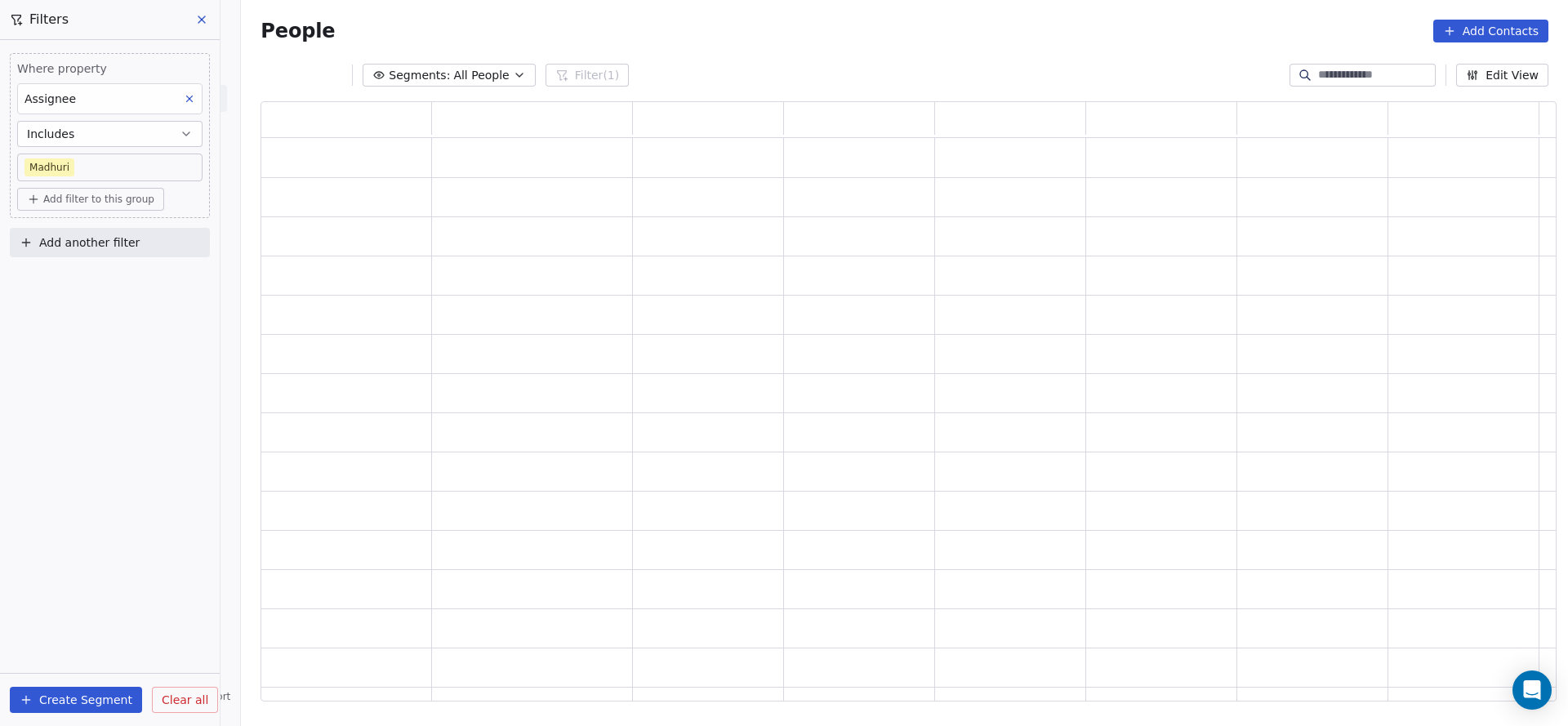
scroll to position [581, 1277]
click at [149, 244] on button "Add another filter" at bounding box center [109, 242] width 200 height 29
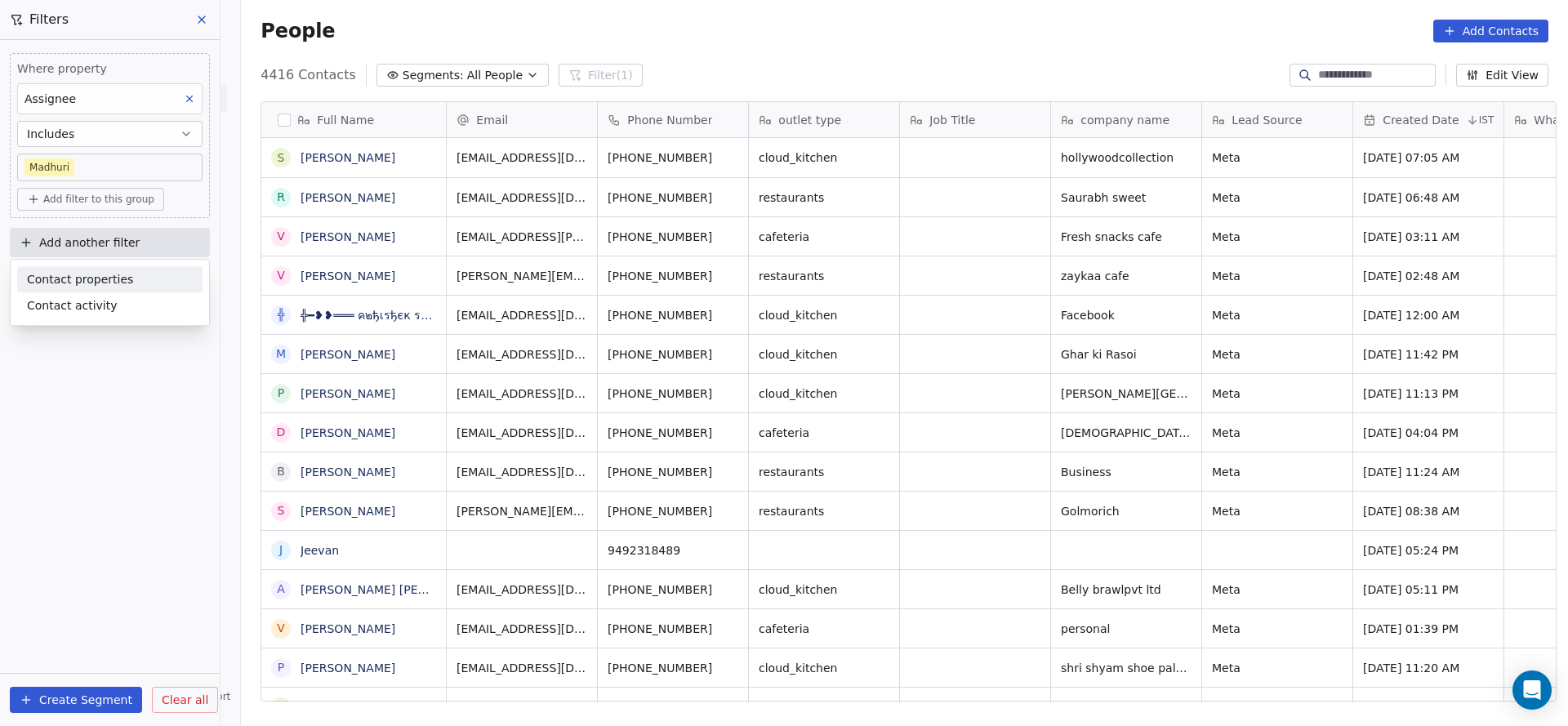
scroll to position [620, 1316]
click at [148, 271] on div "Contact properties" at bounding box center [109, 279] width 165 height 17
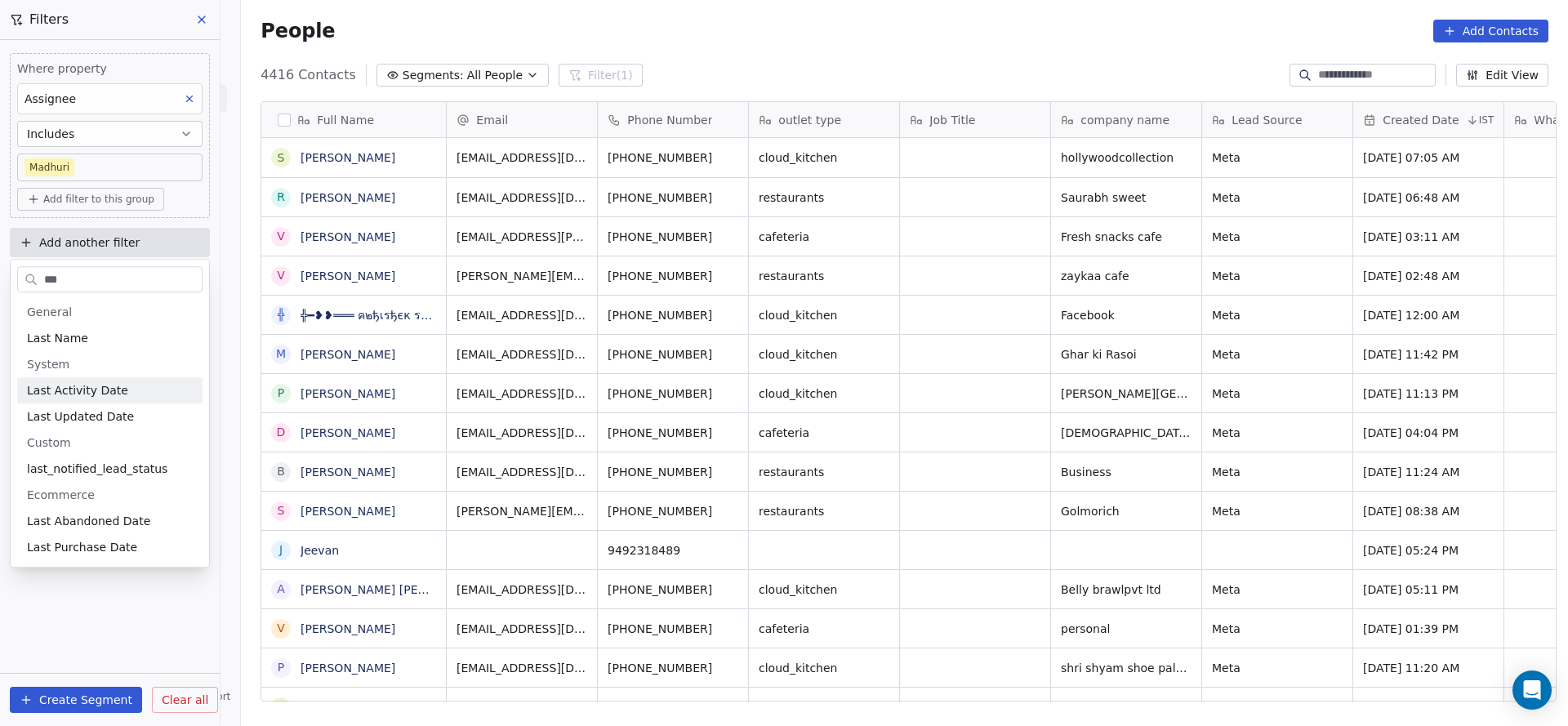
type input "***"
click at [161, 373] on div "System" at bounding box center [109, 363] width 185 height 26
click at [151, 397] on div "Last Activity Date" at bounding box center [109, 390] width 165 height 16
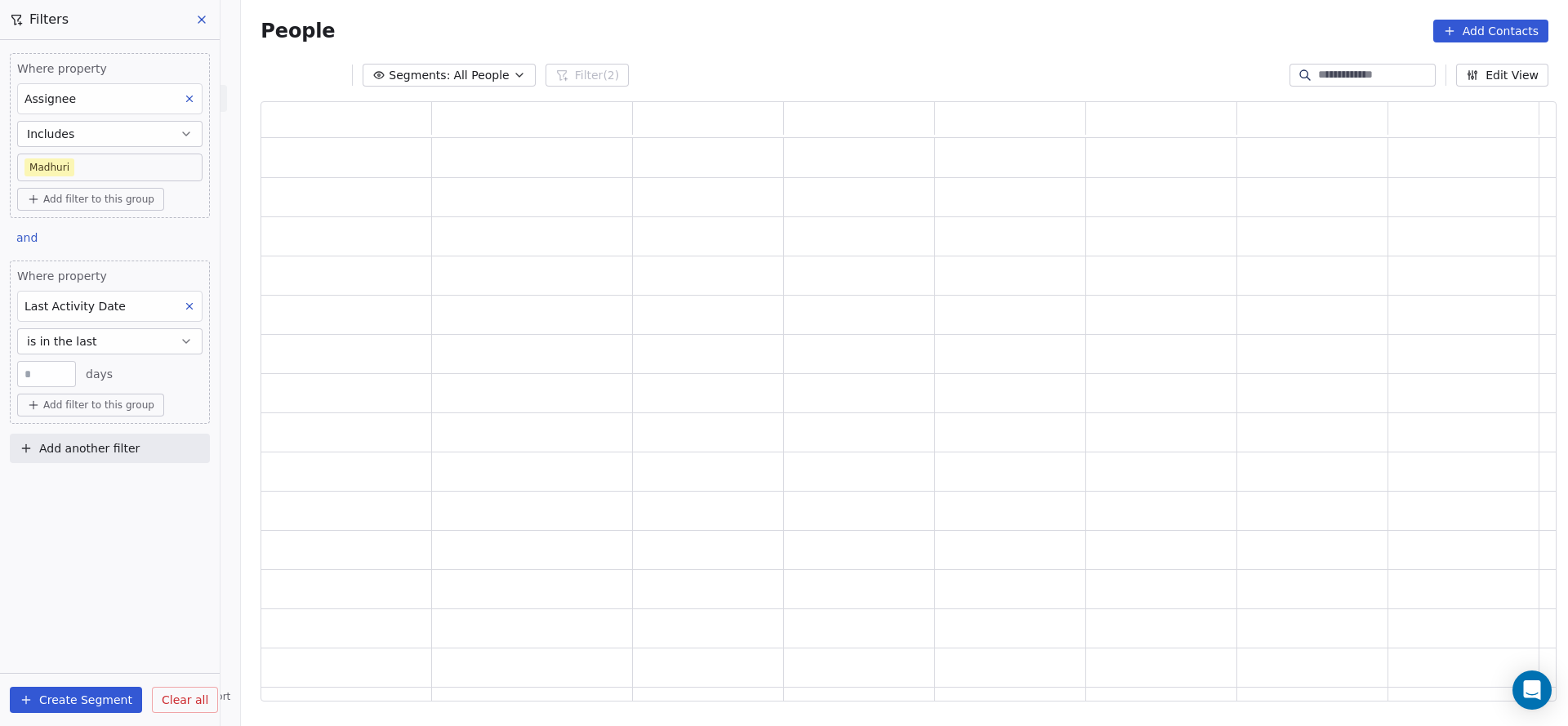
scroll to position [581, 1277]
click at [147, 348] on button "is in the last" at bounding box center [109, 340] width 185 height 26
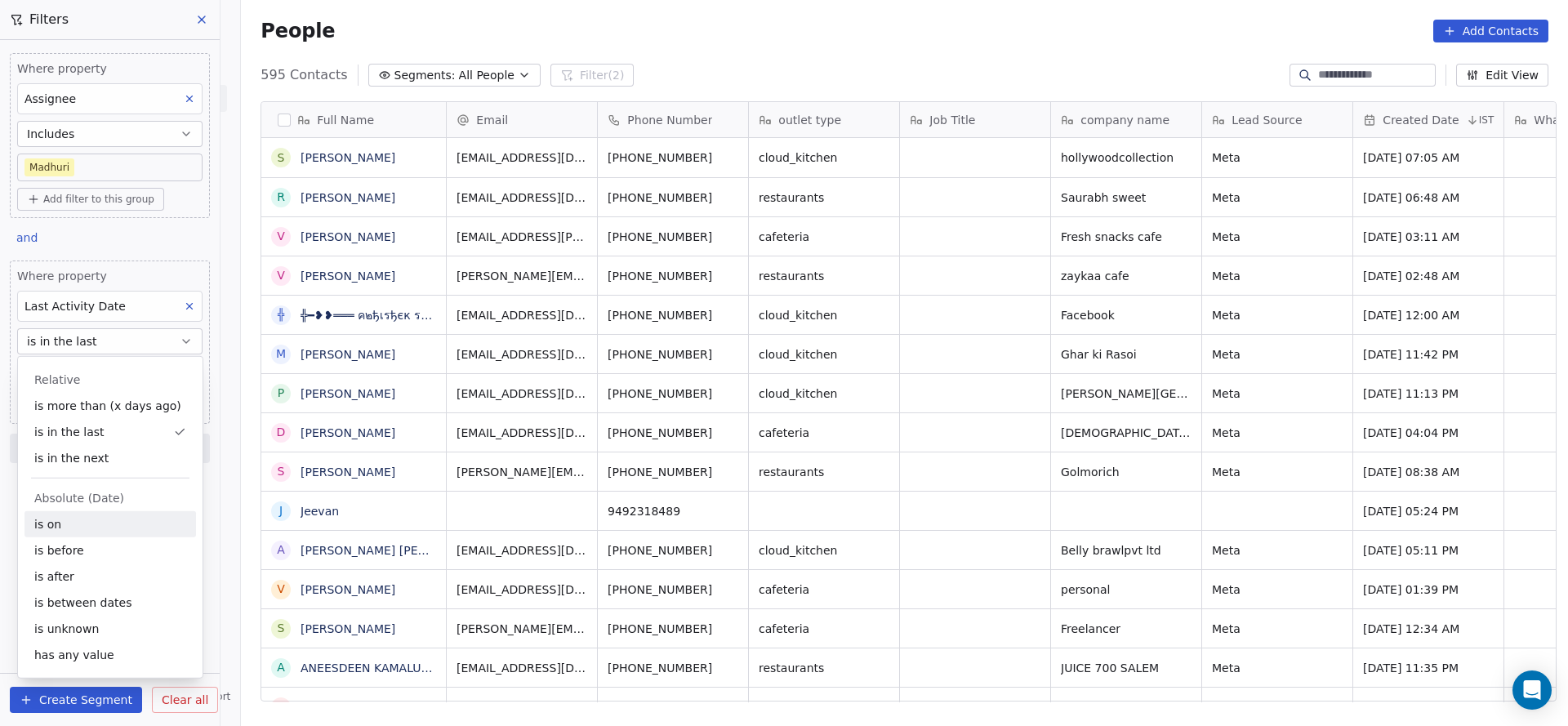
click at [126, 526] on div "is on" at bounding box center [110, 524] width 171 height 26
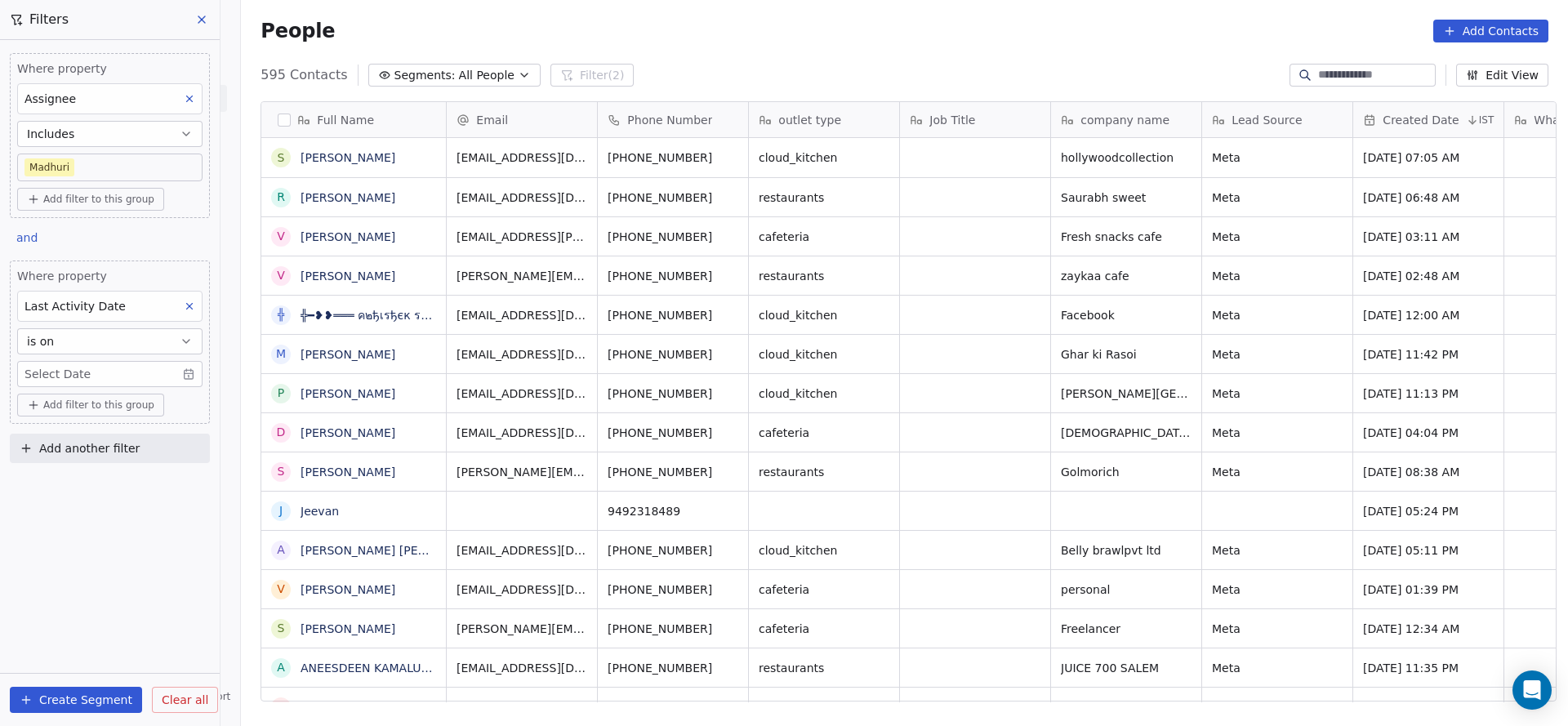
scroll to position [620, 1316]
click at [107, 379] on body "On2Cook India Pvt. Ltd. Contacts People Marketing Workflows Campaigns Sales Pip…" at bounding box center [784, 363] width 1568 height 726
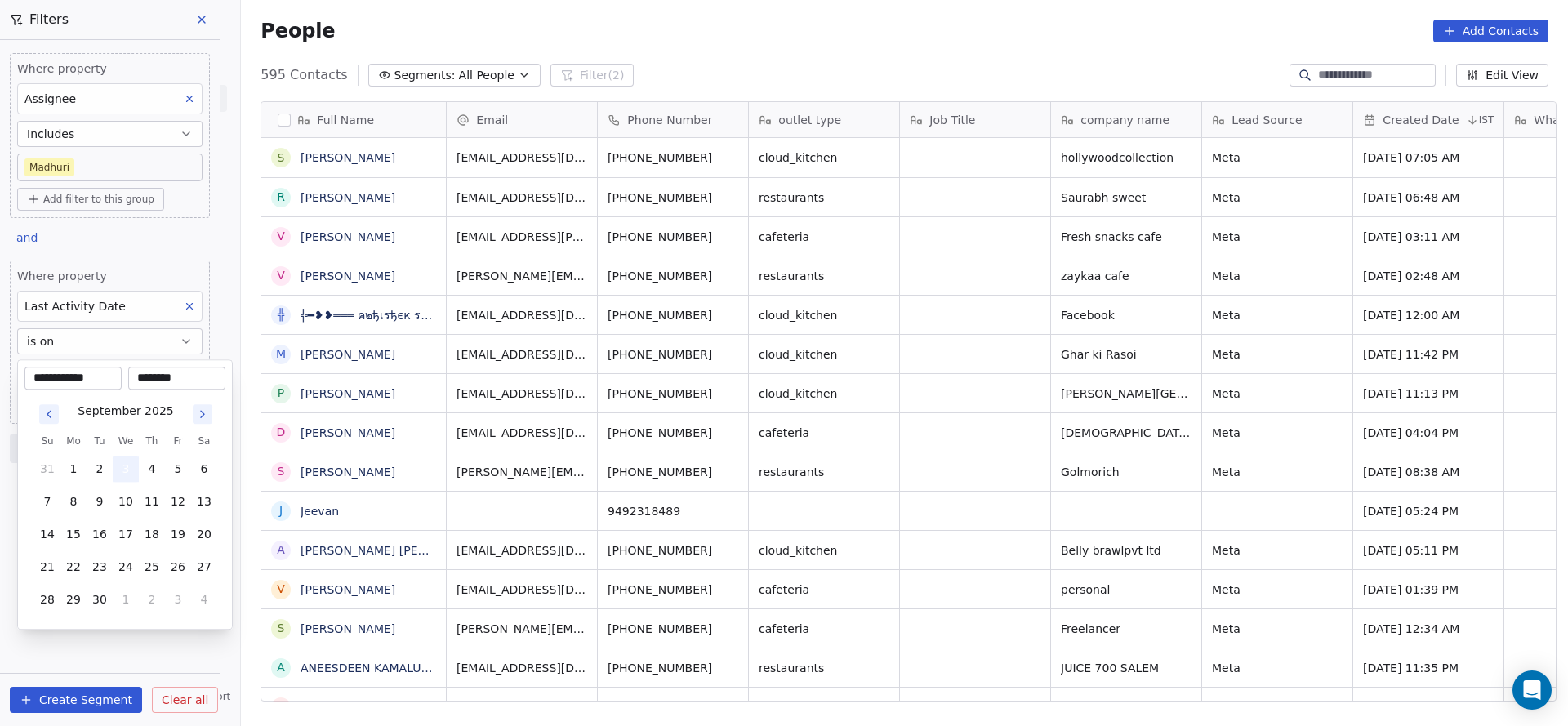
click at [124, 481] on button "3" at bounding box center [126, 468] width 26 height 26
click at [803, 499] on html "On2Cook India Pvt. Ltd. Contacts People Marketing Workflows Campaigns Sales Pip…" at bounding box center [784, 363] width 1568 height 726
